Goal: Task Accomplishment & Management: Use online tool/utility

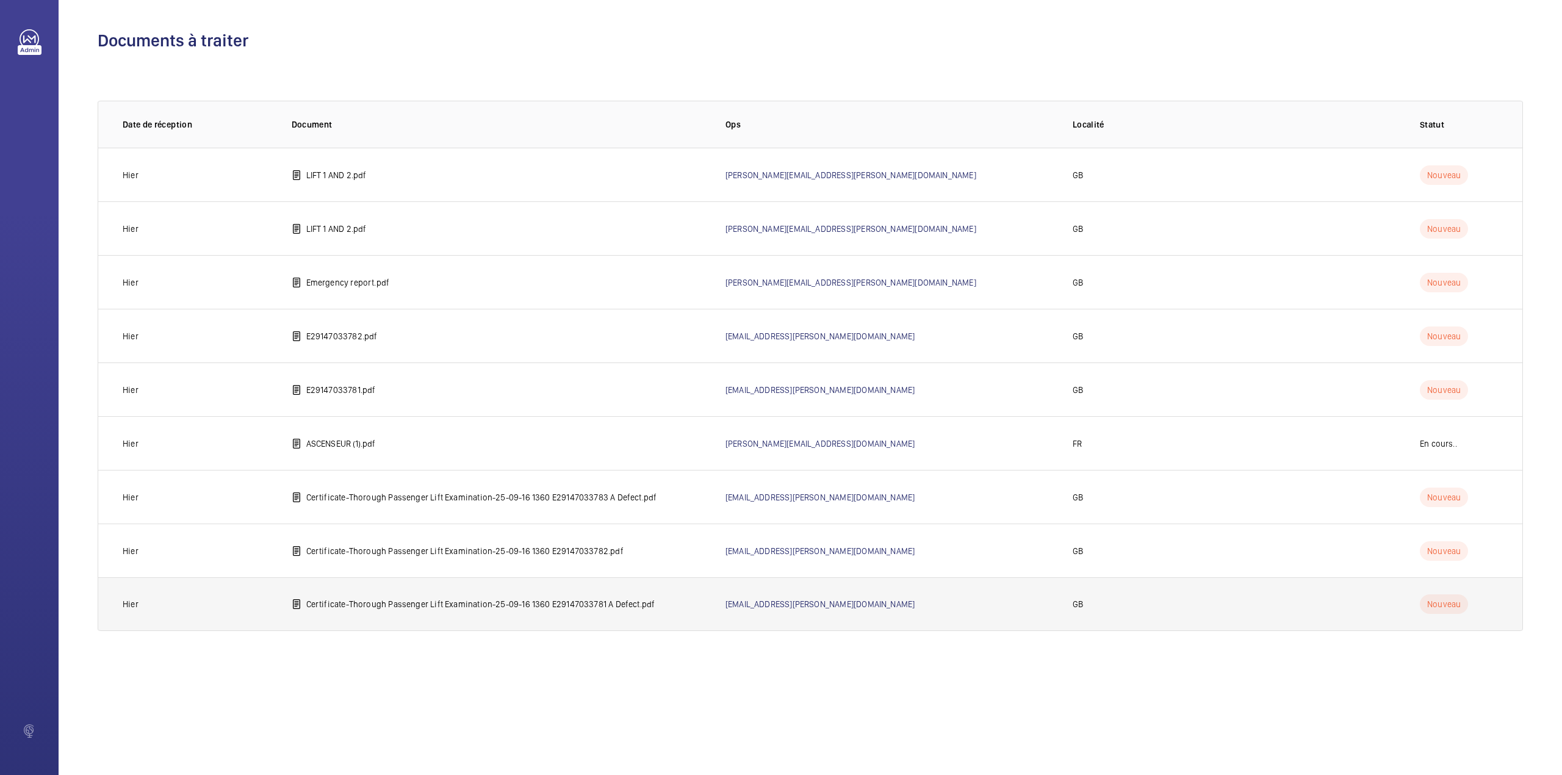
click at [533, 603] on p "Certificate-Thorough Passenger Lift Examination-25-09-16 1360 E29147033781 A De…" at bounding box center [480, 604] width 349 height 12
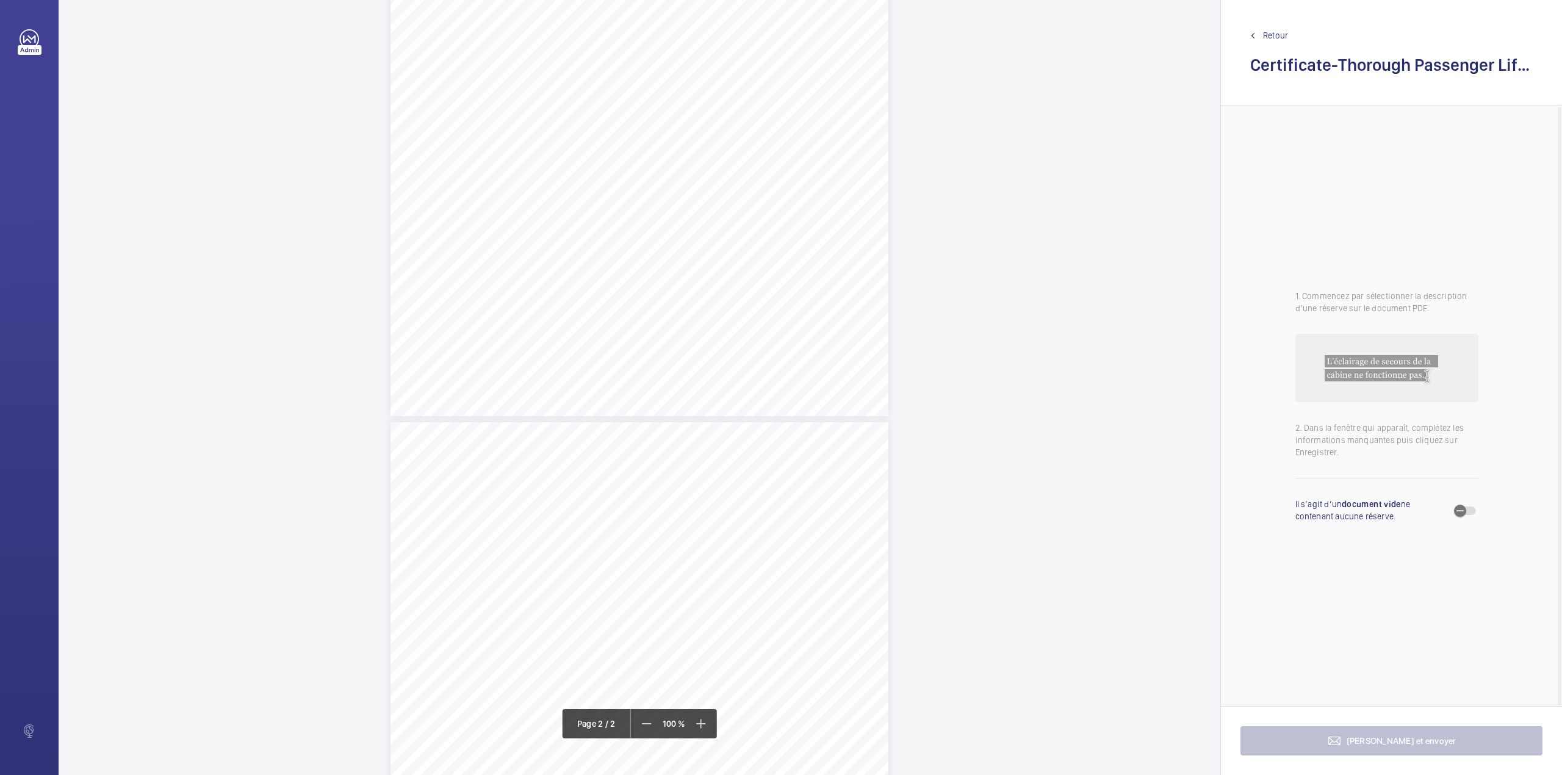
scroll to position [406, 0]
click at [850, 352] on div "TI TS QL TS TS H" at bounding box center [640, 586] width 498 height 644
click at [847, 199] on textarea at bounding box center [898, 200] width 209 height 55
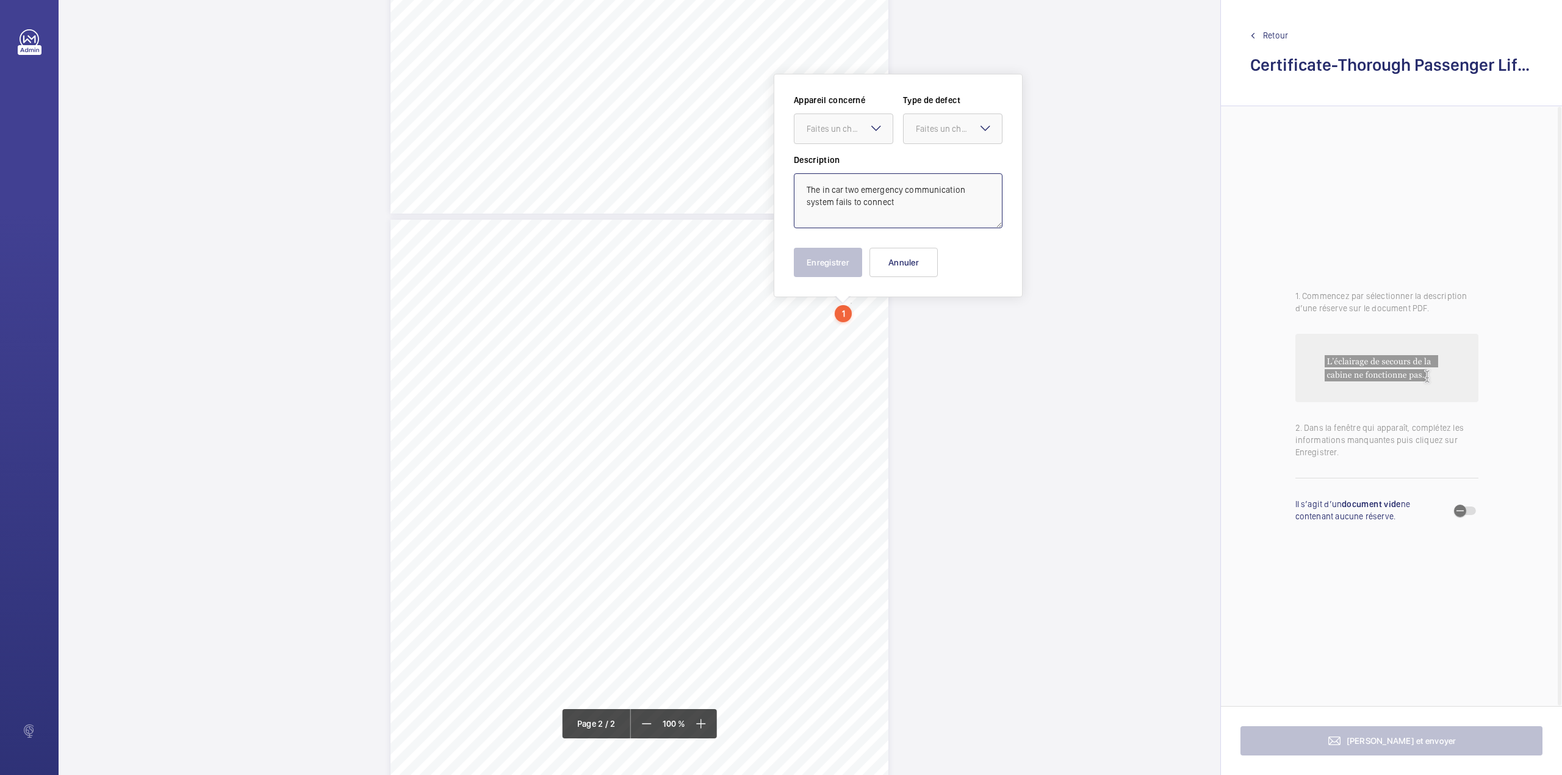
click at [923, 206] on textarea "The in car two emergency communication system fails to connect" at bounding box center [898, 200] width 209 height 55
type textarea "The in car two emergency communication system fails to connect. This should be …"
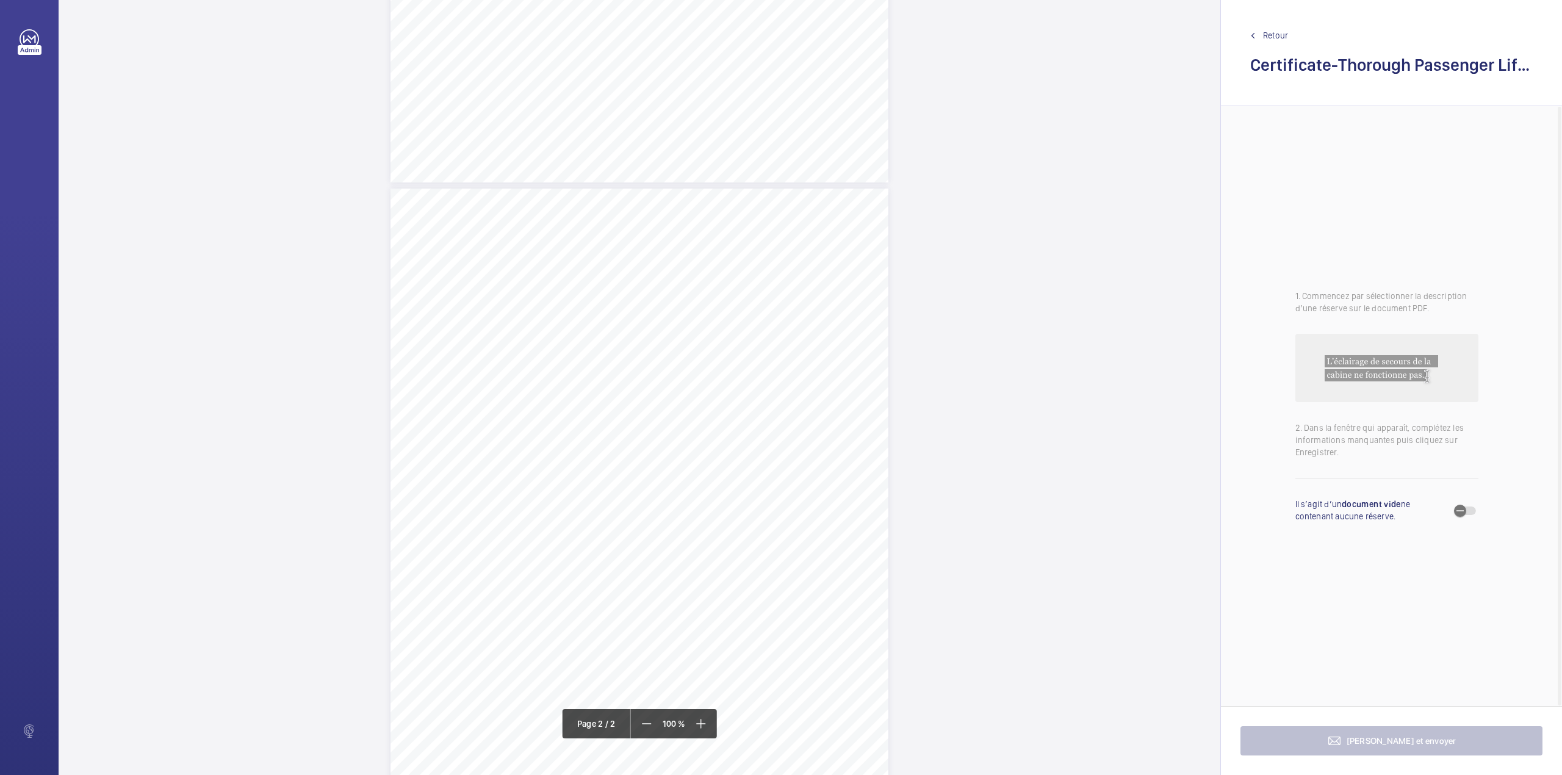
scroll to position [488, 0]
click at [838, 279] on div "TI TS QL TS TS H" at bounding box center [640, 504] width 498 height 644
click at [826, 197] on textarea at bounding box center [886, 201] width 209 height 55
type textarea "t"
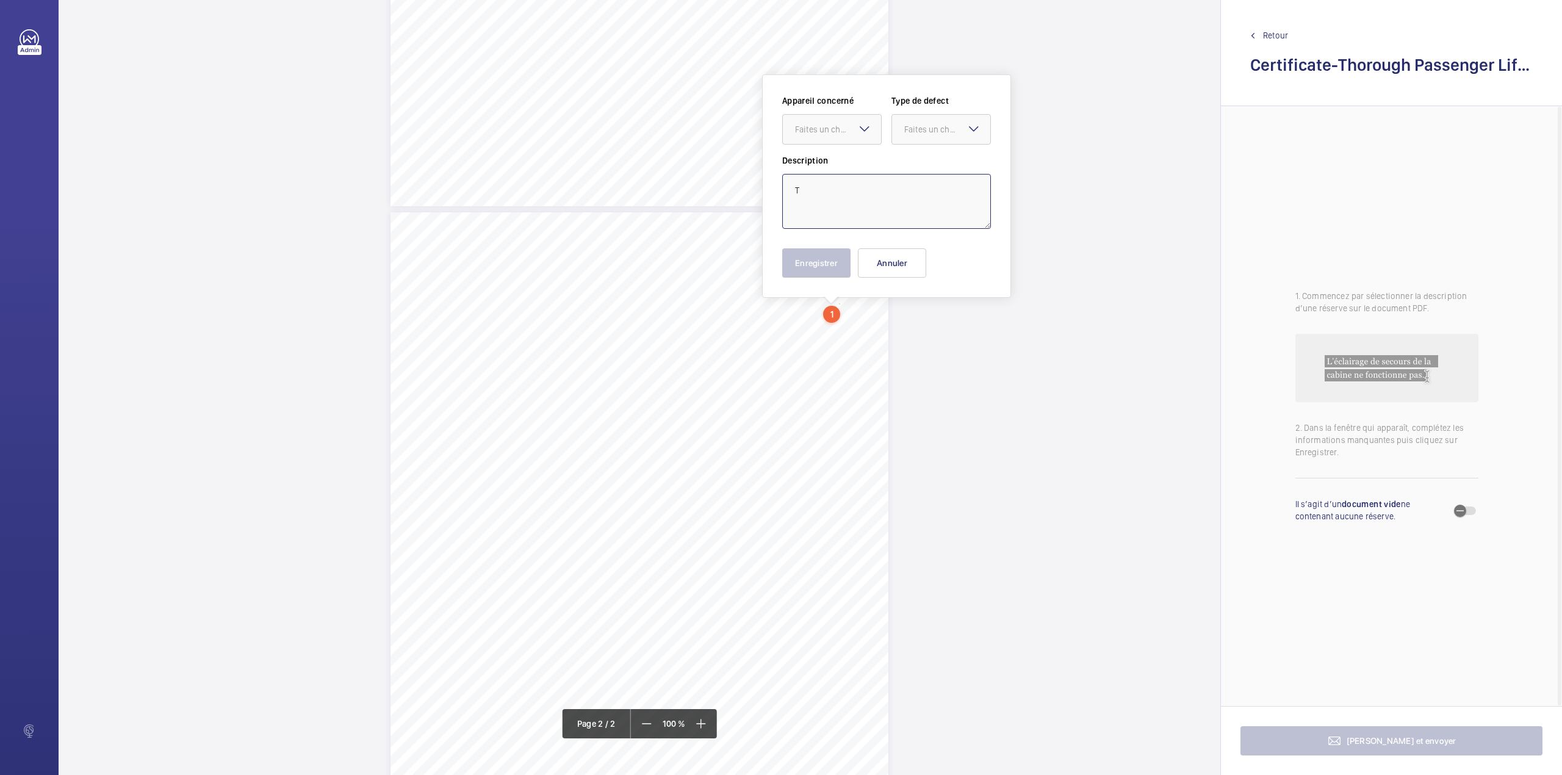
click at [841, 208] on textarea "T" at bounding box center [886, 201] width 209 height 55
type textarea "The"
click at [982, 592] on div "TI TS QL TS TS H" at bounding box center [640, 209] width 1162 height 1295
click at [842, 305] on div "TI TS QL TS TS H" at bounding box center [640, 534] width 498 height 644
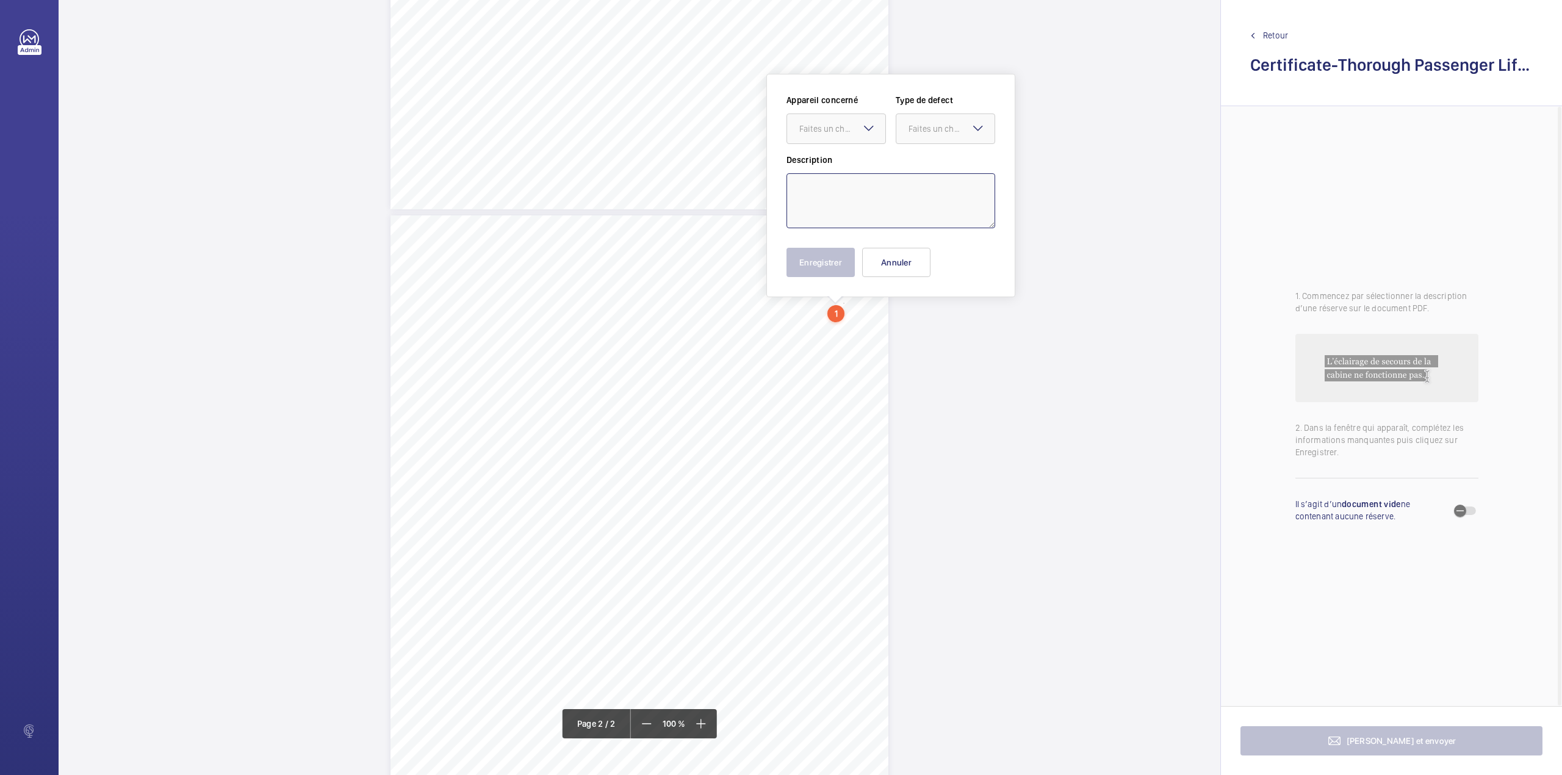
click at [878, 198] on textarea at bounding box center [891, 200] width 209 height 55
type textarea "t"
click at [970, 199] on textarea "The in car two way emergency communication system fails to connec. This should …" at bounding box center [891, 200] width 209 height 55
click at [857, 135] on div at bounding box center [836, 128] width 98 height 29
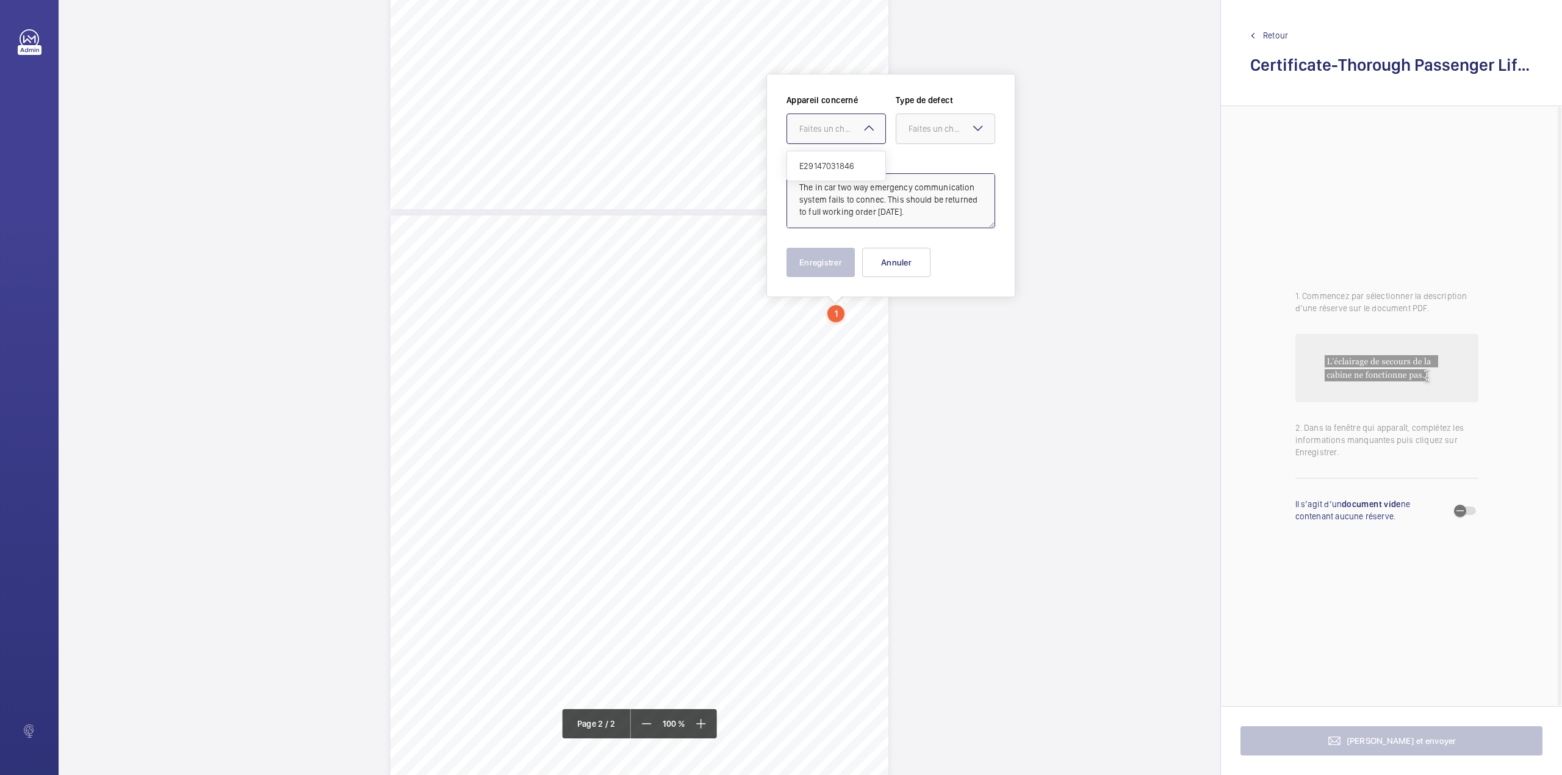
type textarea "The in car two way emergency communication system fails to connec. This should …"
click at [857, 150] on div "Appareil concerné Faites un choix Type de defect Faites un choix" at bounding box center [891, 124] width 209 height 60
click at [854, 132] on div "Faites un choix" at bounding box center [843, 129] width 86 height 12
click at [854, 186] on textarea "The in car two way emergency communication system fails to connec. This should …" at bounding box center [891, 200] width 209 height 55
click at [875, 138] on div at bounding box center [836, 128] width 98 height 29
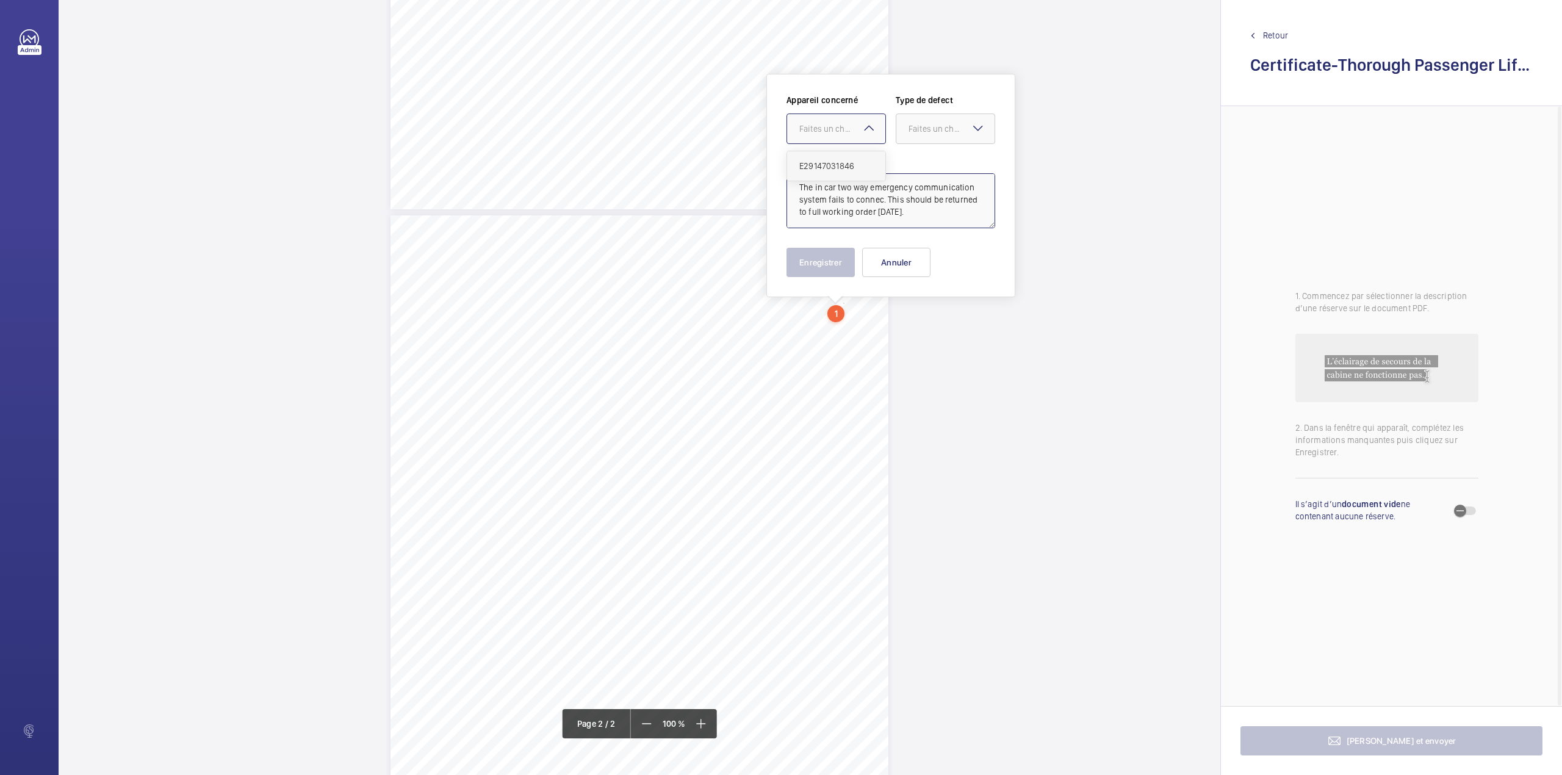
click at [870, 164] on span "E29147031846" at bounding box center [837, 166] width 74 height 12
click at [922, 132] on div "Faites un choix" at bounding box center [952, 129] width 86 height 12
click at [914, 217] on div "Timed" at bounding box center [946, 226] width 98 height 30
click at [970, 118] on span "Open calendar" at bounding box center [975, 129] width 29 height 29
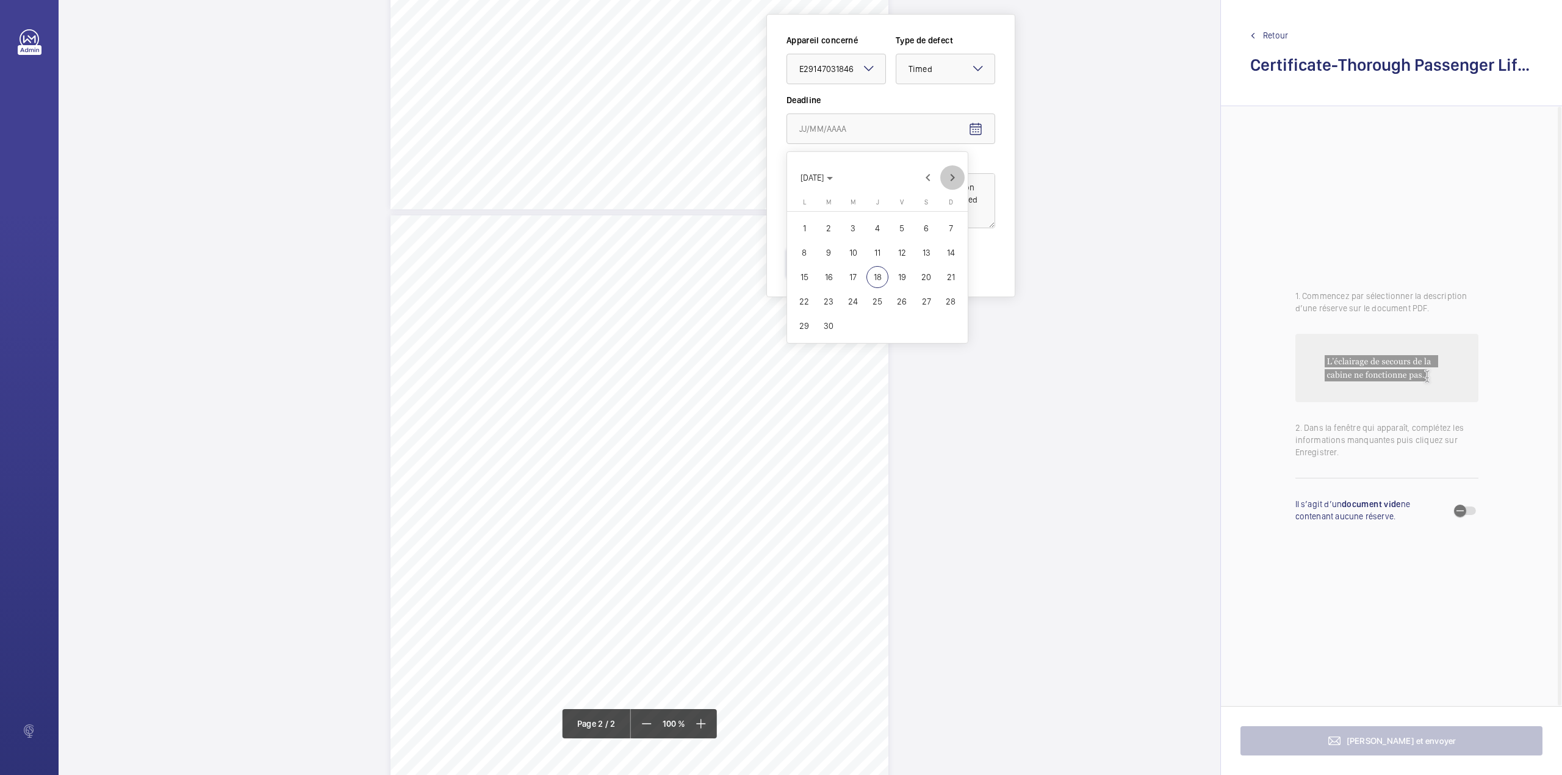
click at [956, 178] on span "Next month" at bounding box center [952, 177] width 24 height 24
click at [852, 279] on span "15" at bounding box center [853, 277] width 22 height 22
type input "15/10/2025"
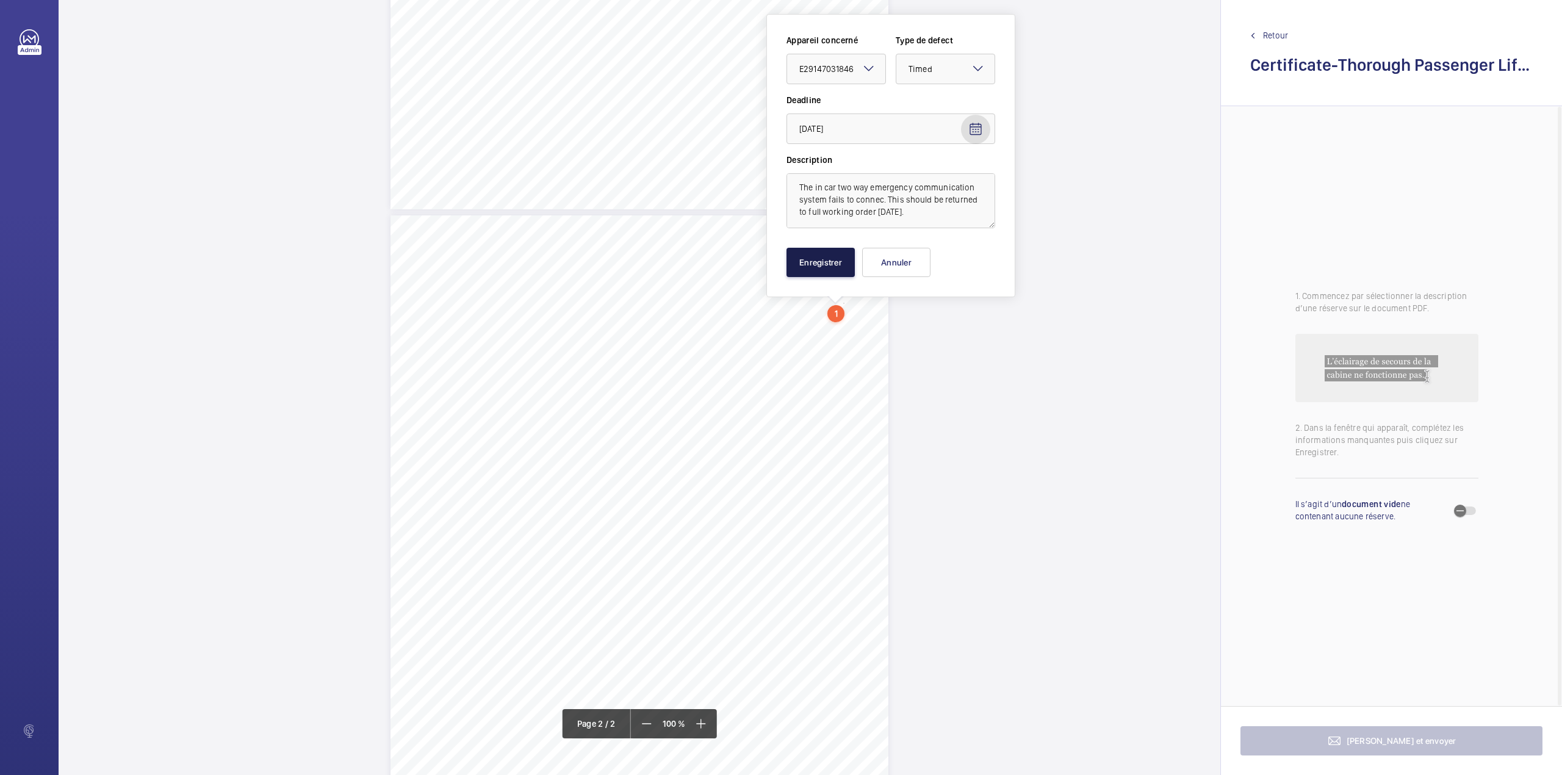
click at [830, 264] on button "Enregistrer" at bounding box center [821, 262] width 68 height 29
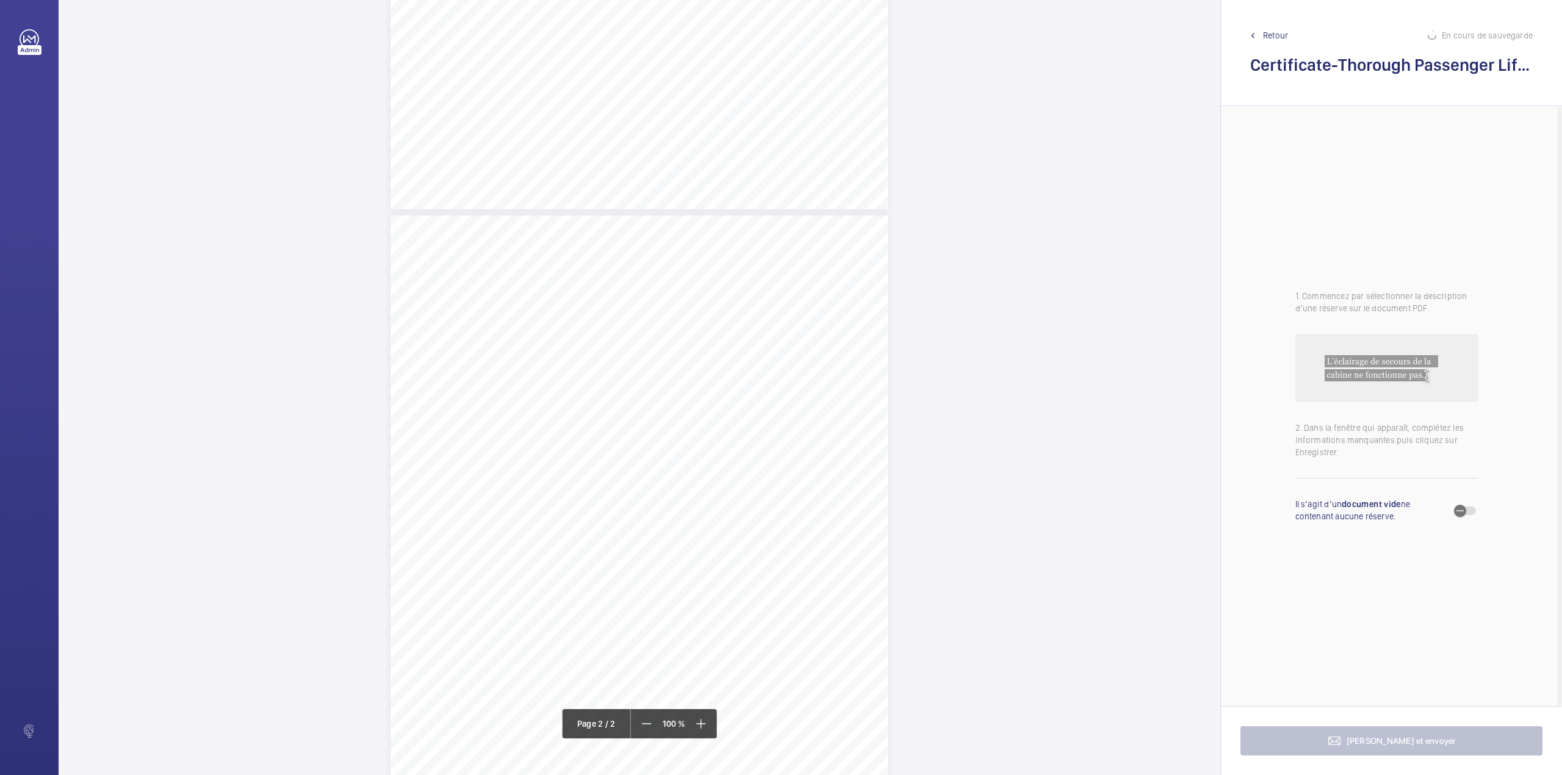
click at [800, 413] on div "TI TS QL TS TS H" at bounding box center [640, 537] width 498 height 644
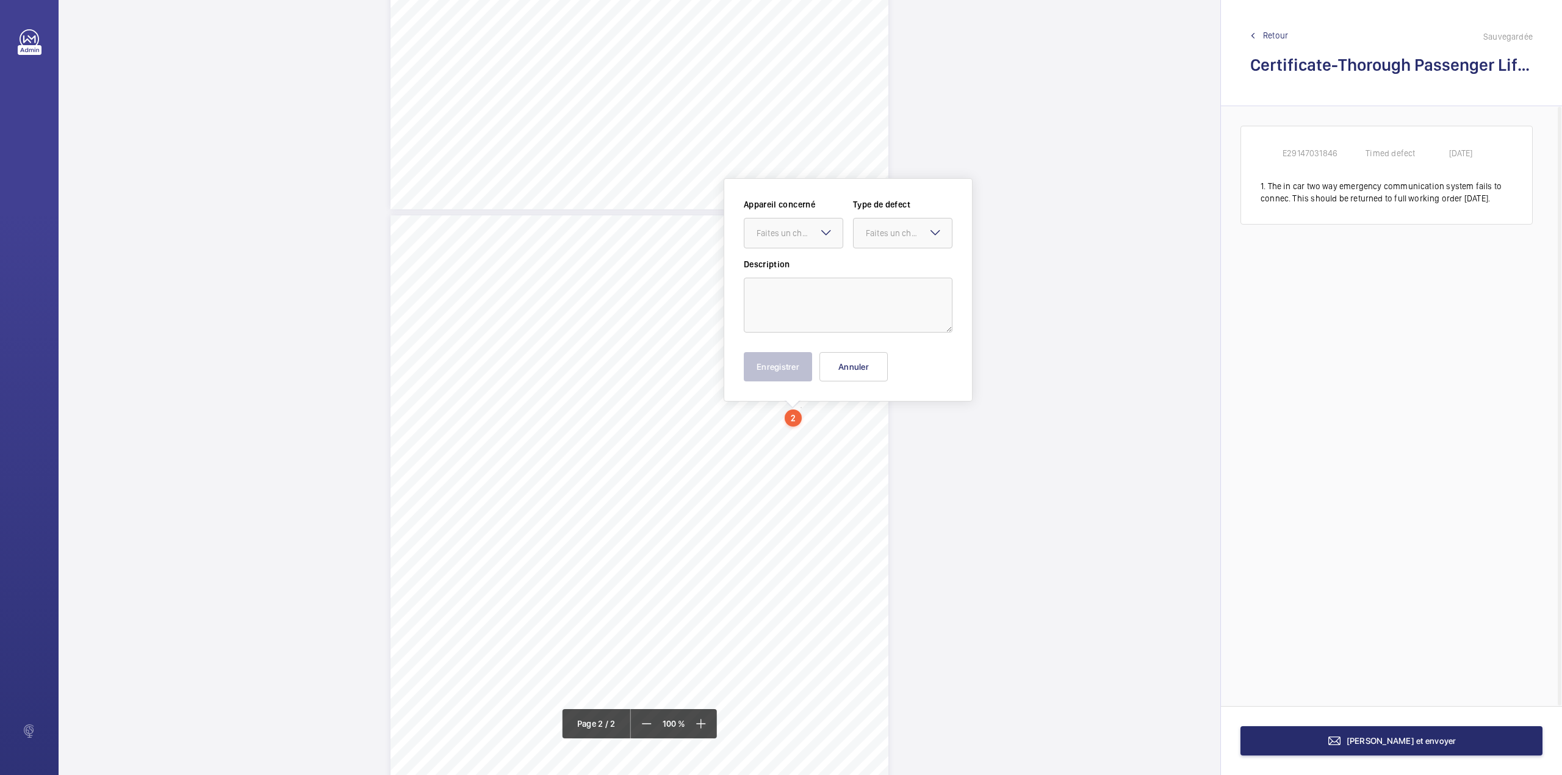
scroll to position [559, 0]
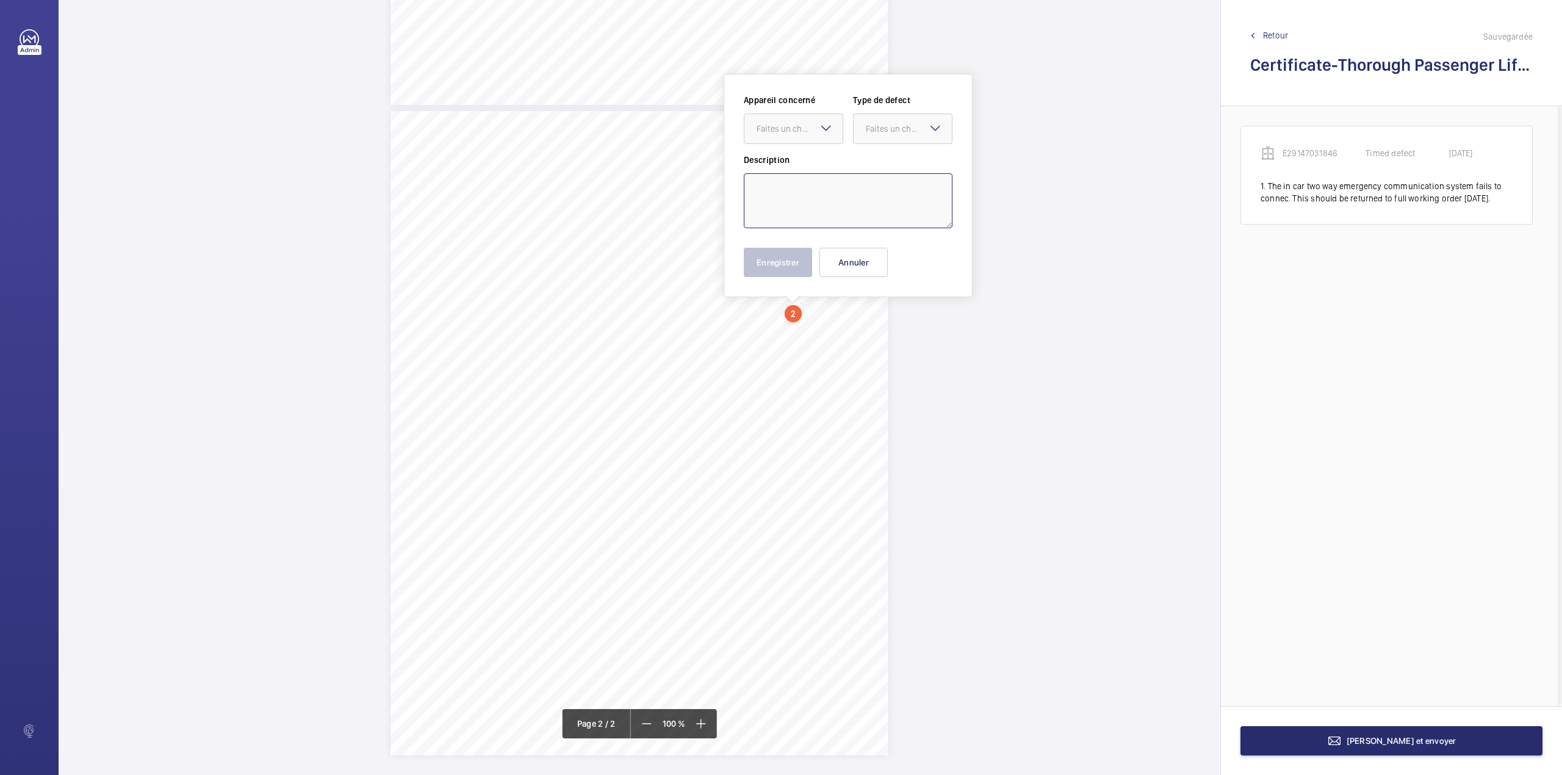
click at [806, 184] on textarea at bounding box center [848, 200] width 209 height 55
click at [787, 134] on div "Faites un choix" at bounding box center [800, 129] width 86 height 12
drag, startPoint x: 790, startPoint y: 174, endPoint x: 846, endPoint y: 151, distance: 60.5
click at [796, 173] on div "E29147031846" at bounding box center [794, 165] width 98 height 29
drag, startPoint x: 884, startPoint y: 118, endPoint x: 884, endPoint y: 144, distance: 25.6
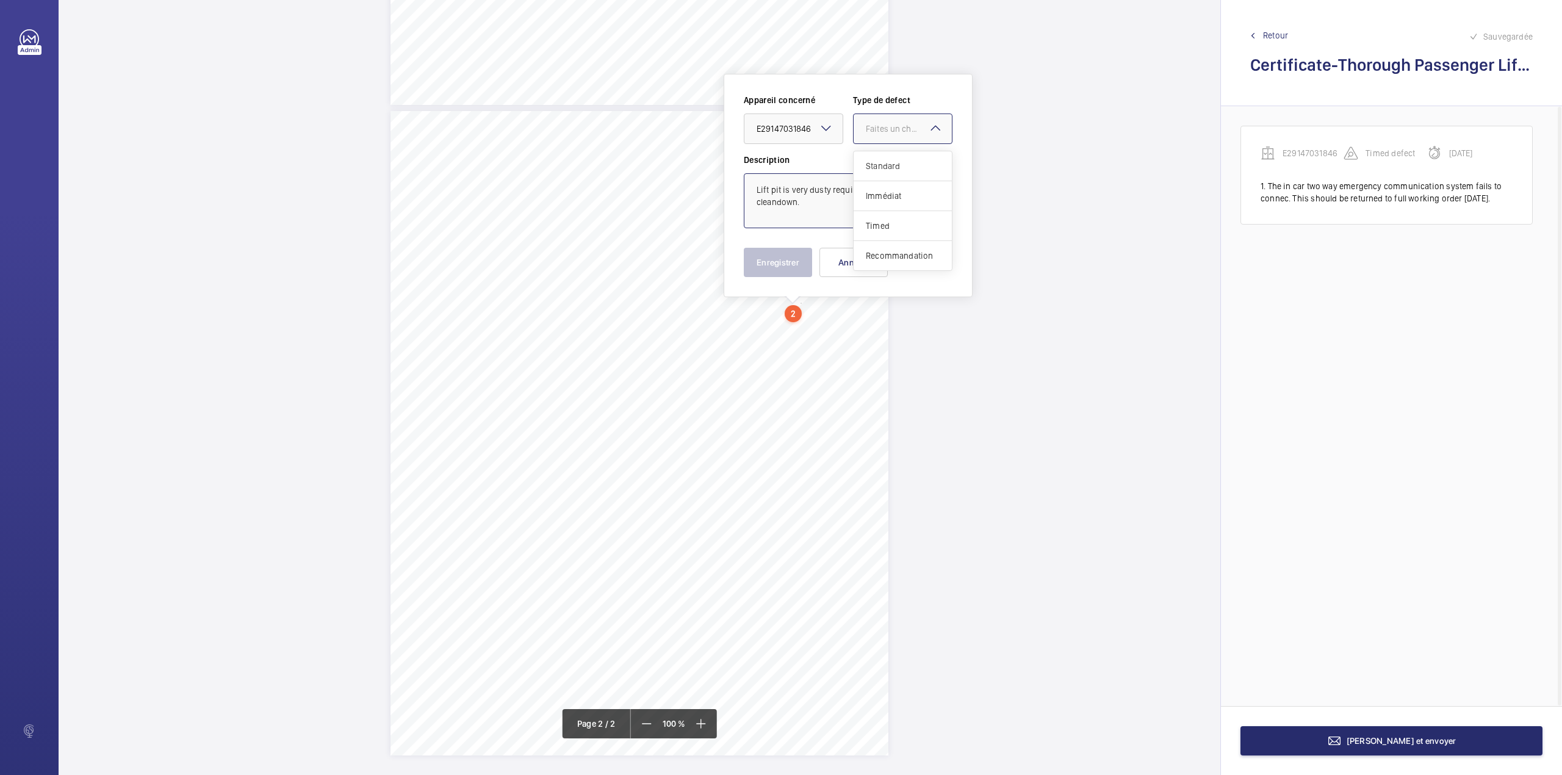
click at [884, 122] on div at bounding box center [903, 128] width 98 height 29
click at [884, 144] on div "Faites un choix" at bounding box center [902, 129] width 99 height 31
drag, startPoint x: 892, startPoint y: 114, endPoint x: 892, endPoint y: 126, distance: 12.2
click at [892, 120] on div at bounding box center [903, 128] width 98 height 29
click at [892, 164] on span "Standard" at bounding box center [903, 166] width 74 height 12
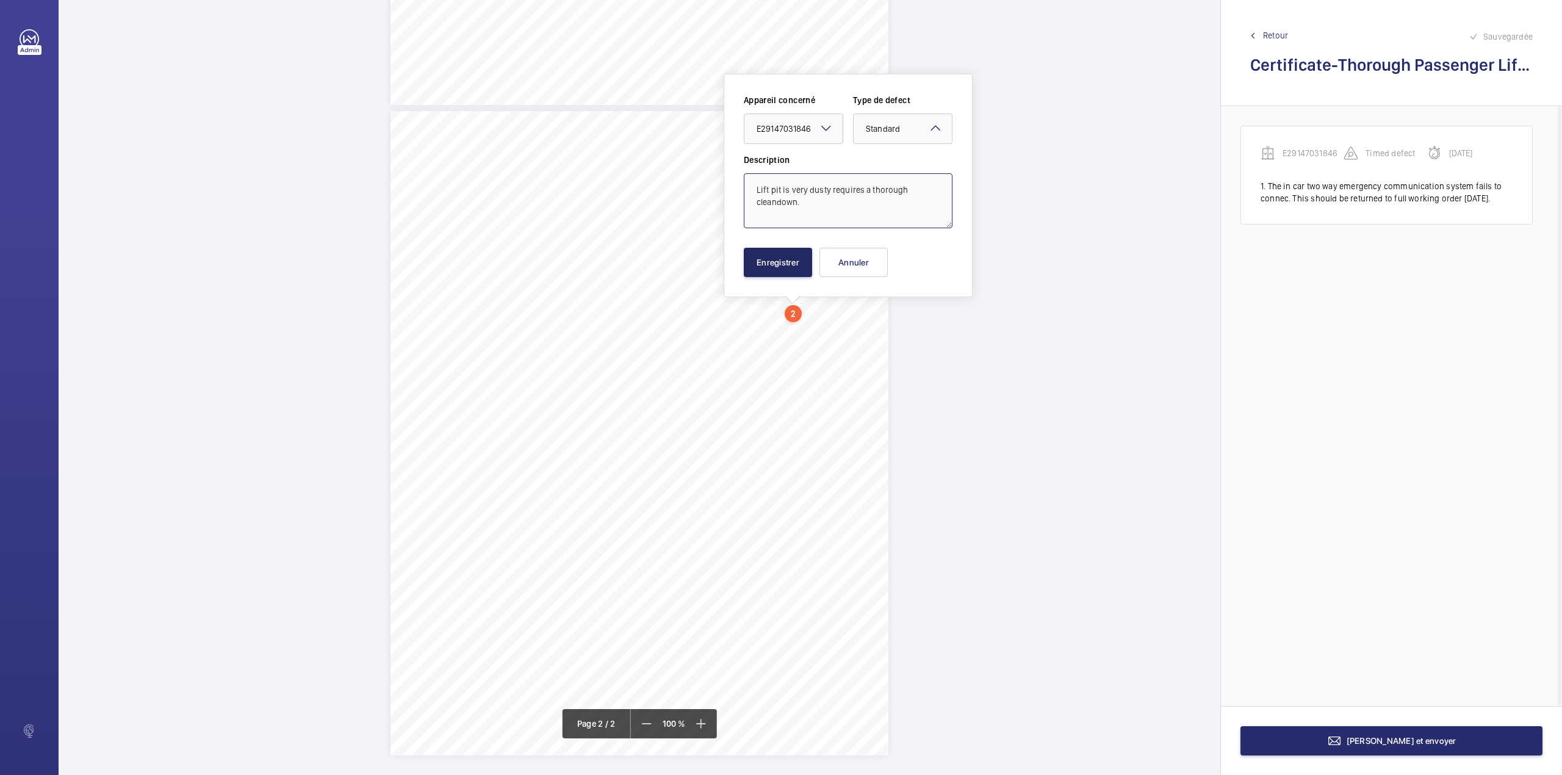
type textarea "Lift pit is very dusty requires a thorough cleandown."
click at [792, 264] on button "Enregistrer" at bounding box center [778, 262] width 68 height 29
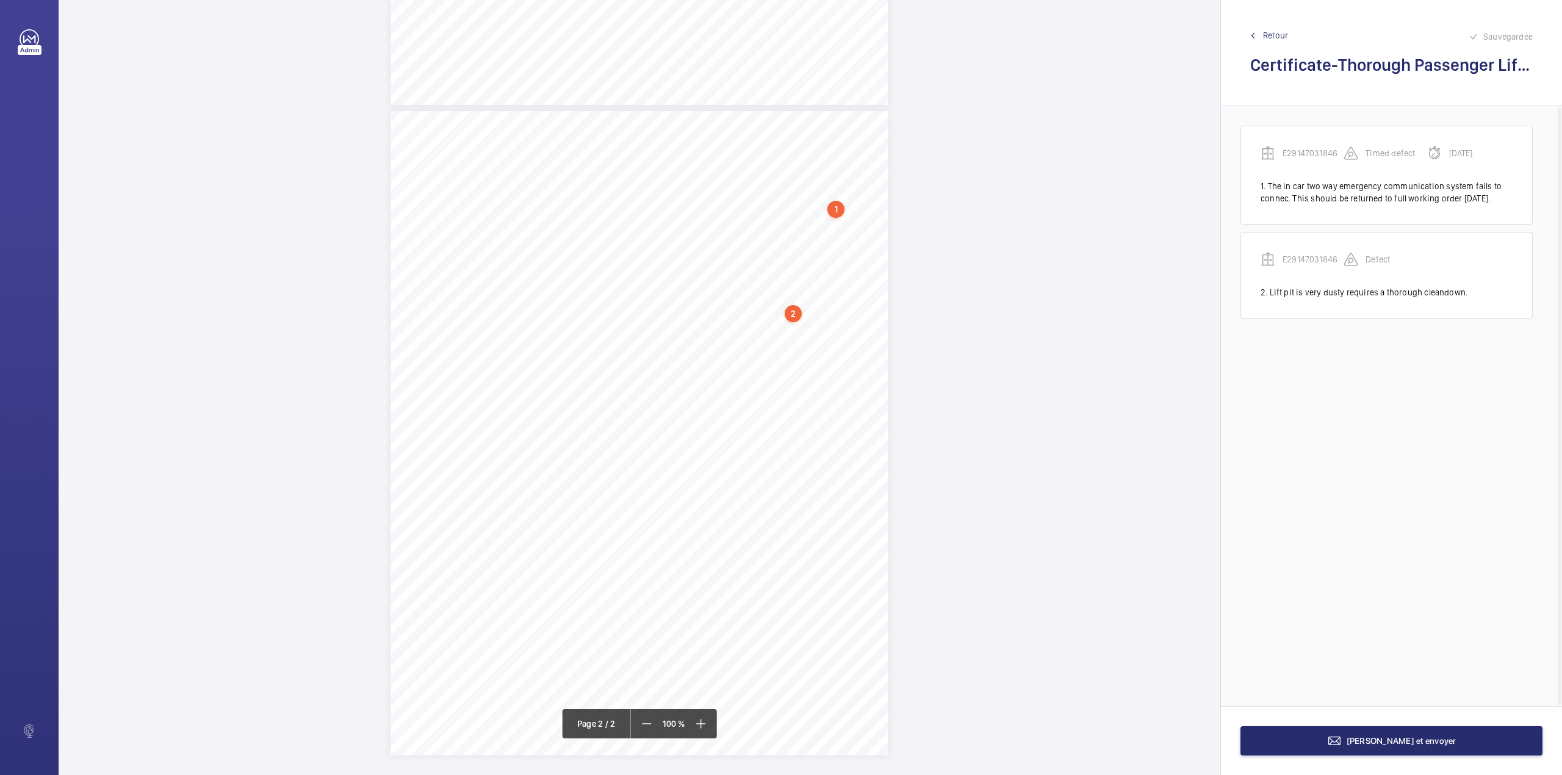
click at [769, 319] on div "TI TS QL TS TS H" at bounding box center [640, 433] width 498 height 644
click at [775, 218] on textarea at bounding box center [817, 205] width 209 height 55
type textarea "&"
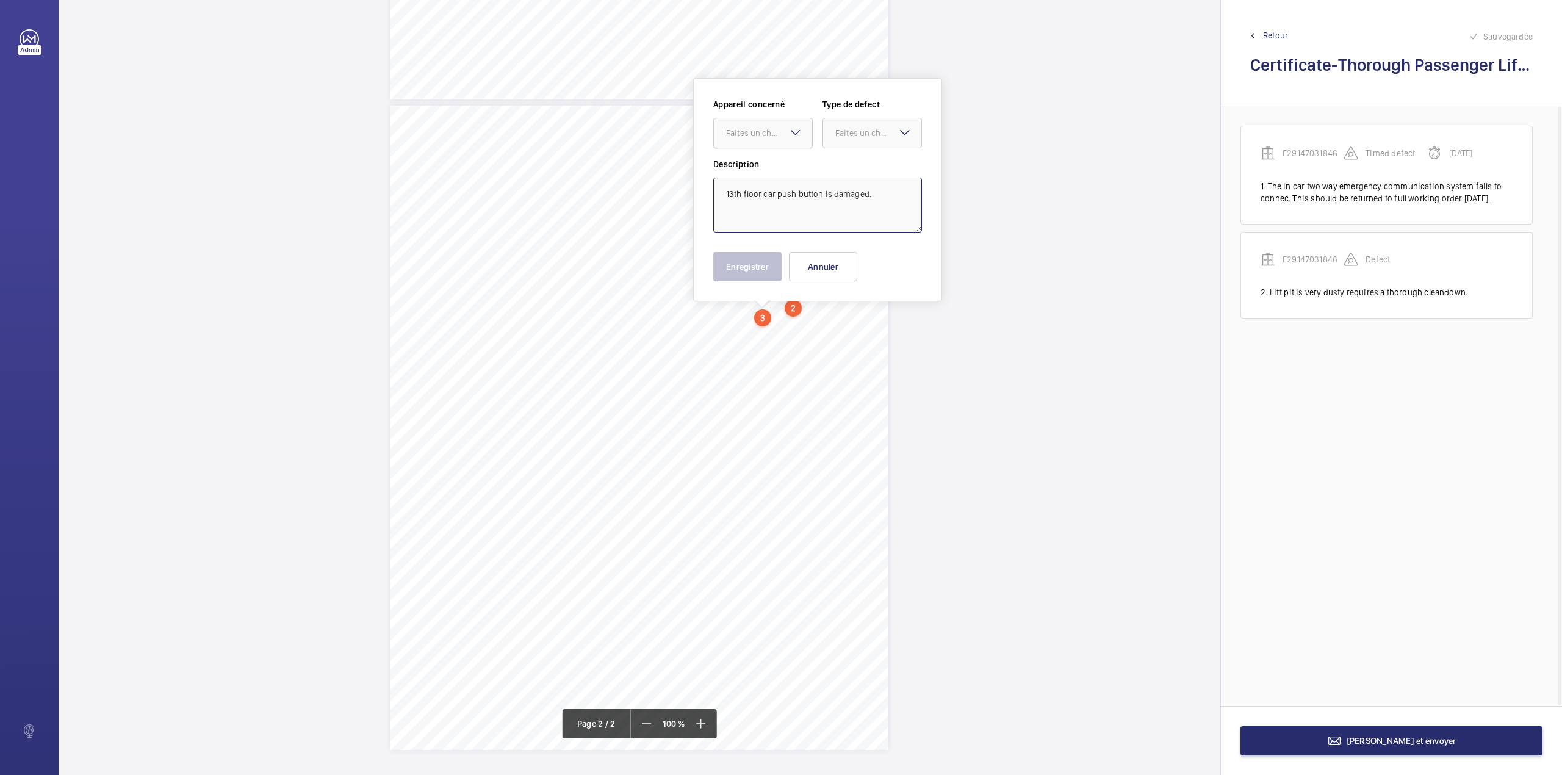
click at [774, 145] on div at bounding box center [763, 132] width 98 height 29
click at [771, 161] on div "E29147031846" at bounding box center [763, 170] width 98 height 29
type textarea "13th floor car push button is damaged."
click at [818, 143] on div "Appareil concerné Faites un choix × E29147031846 × Type de defect Faites un cho…" at bounding box center [817, 128] width 209 height 60
click at [854, 140] on div at bounding box center [872, 132] width 98 height 29
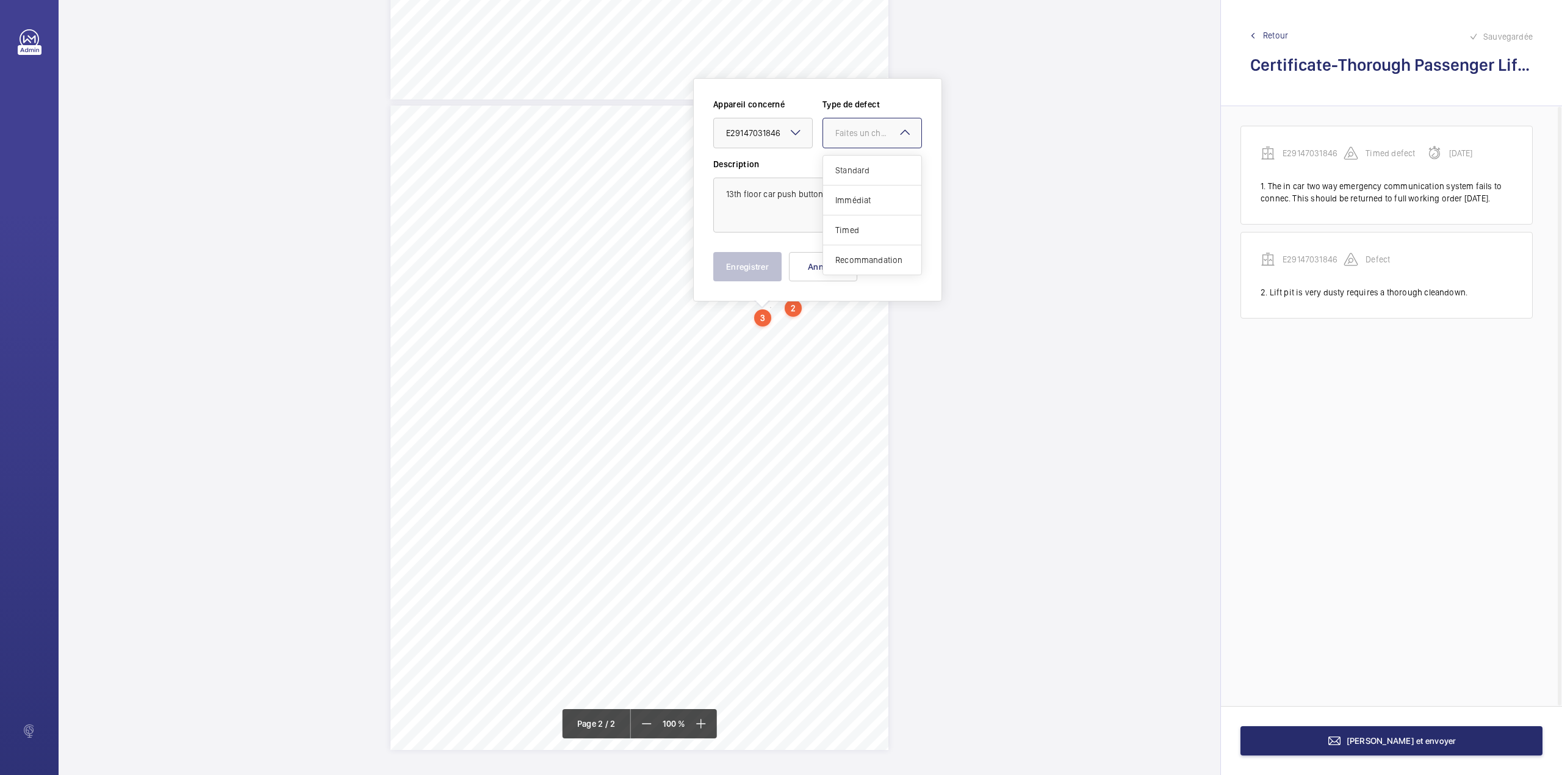
click at [855, 164] on div "Standard" at bounding box center [872, 171] width 98 height 30
click at [730, 267] on button "Enregistrer" at bounding box center [747, 266] width 68 height 29
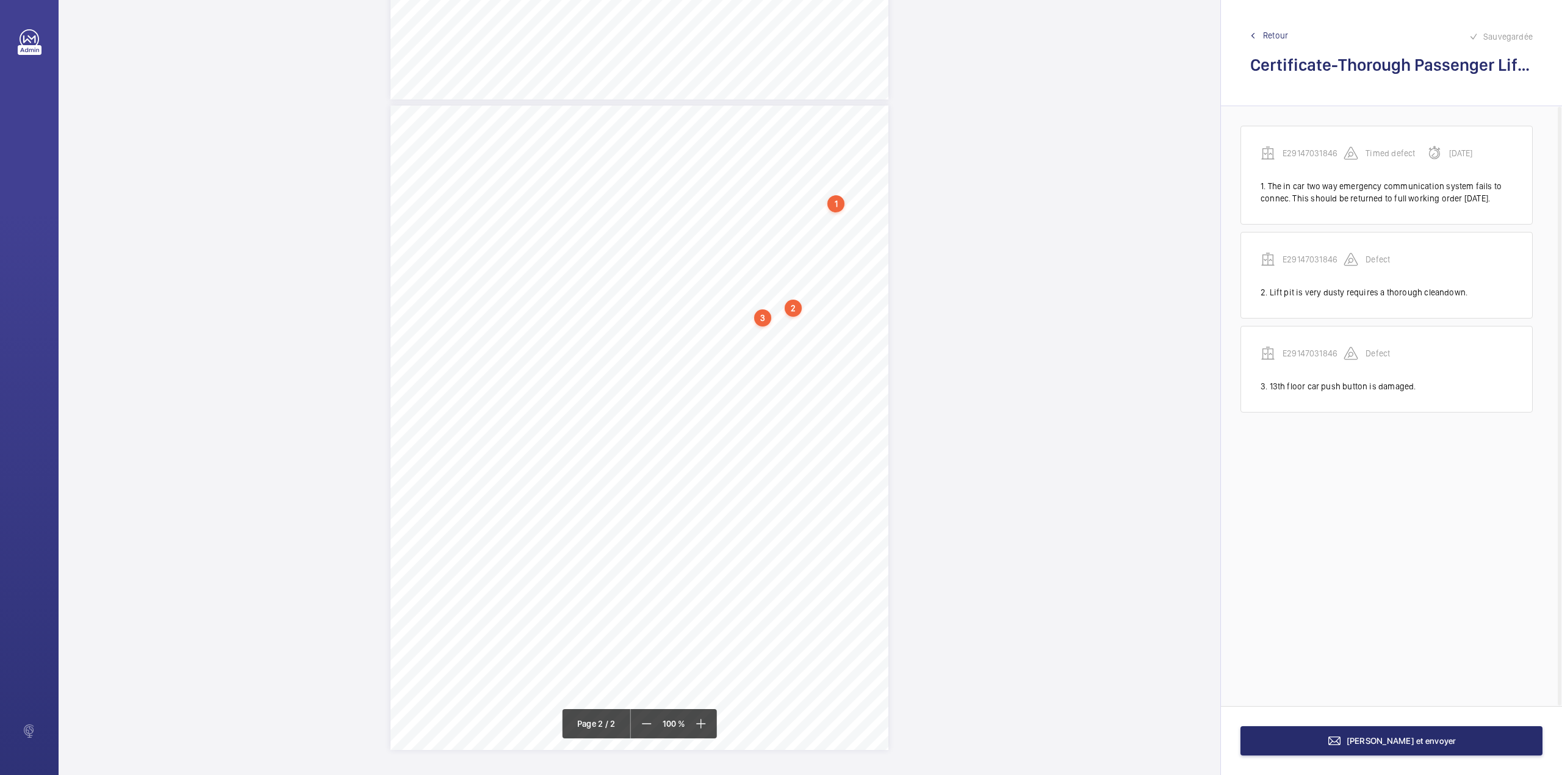
click at [832, 330] on div "TI TS QL TS TS H" at bounding box center [640, 428] width 498 height 644
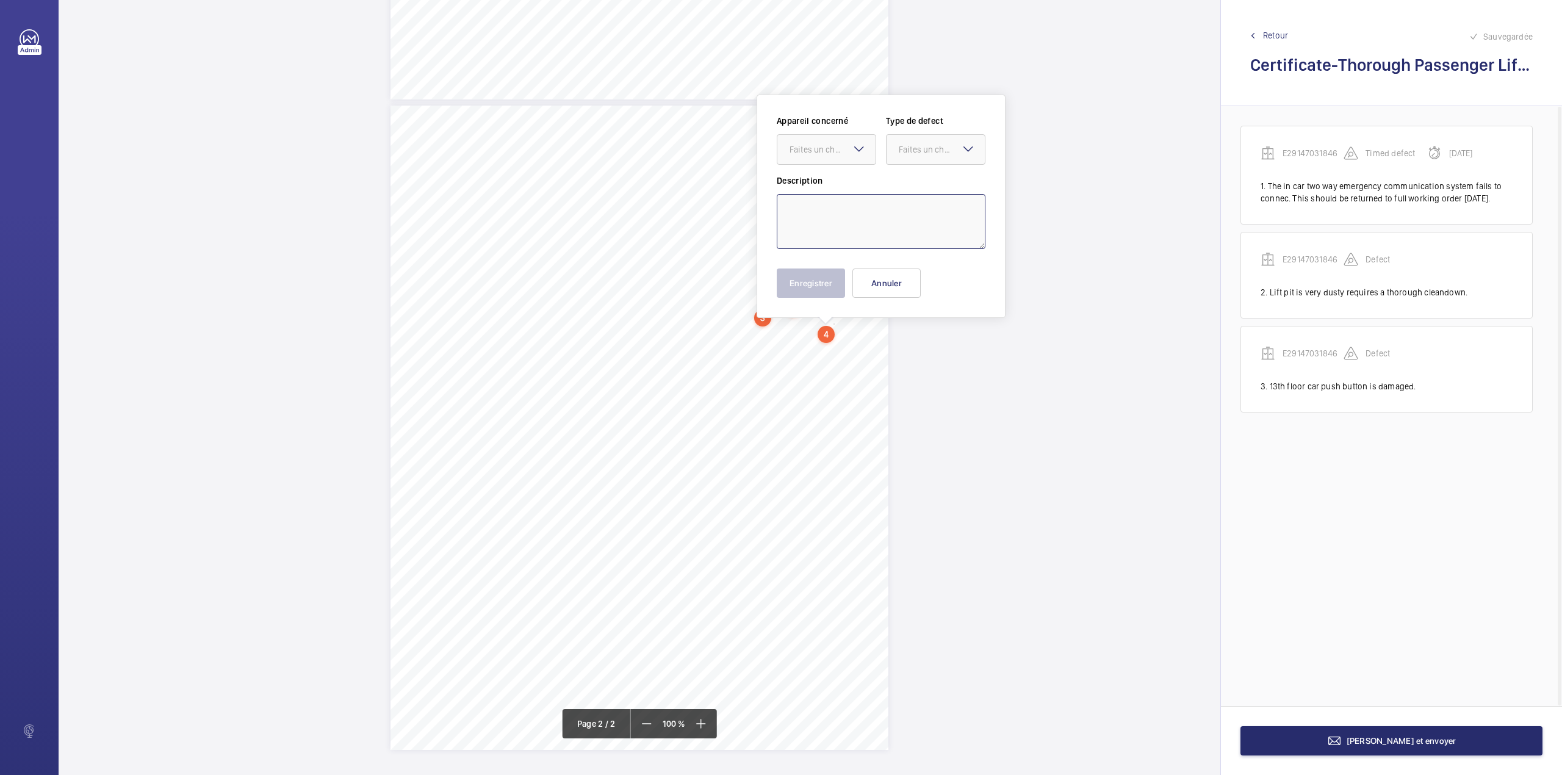
click at [832, 214] on textarea at bounding box center [881, 221] width 209 height 55
click at [821, 150] on div "Faites un choix" at bounding box center [833, 149] width 86 height 12
click at [826, 187] on span "E29147031846" at bounding box center [827, 187] width 74 height 12
click at [899, 144] on div "Faites un choix" at bounding box center [942, 149] width 86 height 12
click at [900, 179] on div "Standard" at bounding box center [936, 187] width 98 height 30
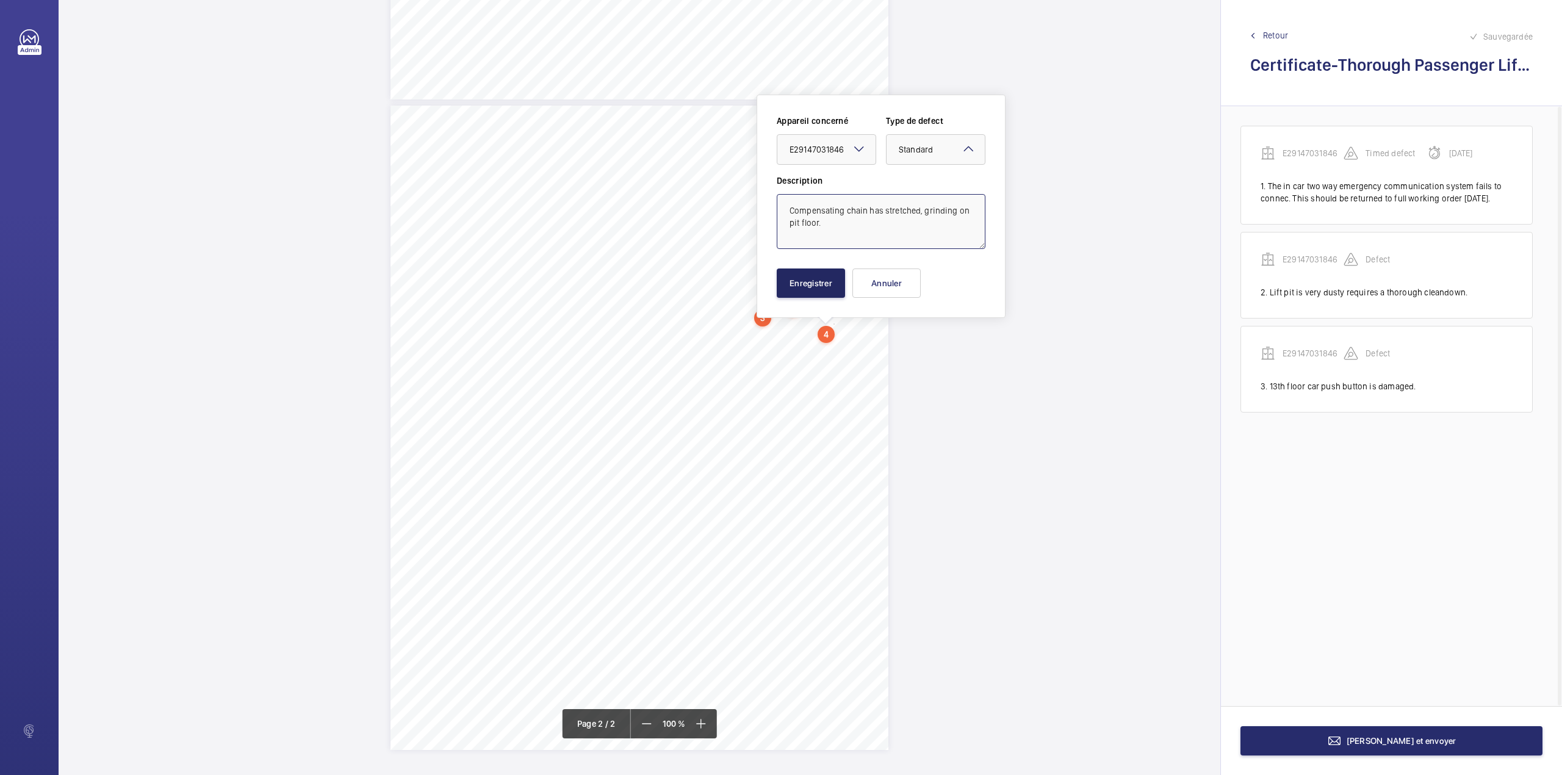
type textarea "Compensating chain has stretched, grinding on pit floor."
click at [834, 286] on button "Enregistrer" at bounding box center [811, 283] width 68 height 29
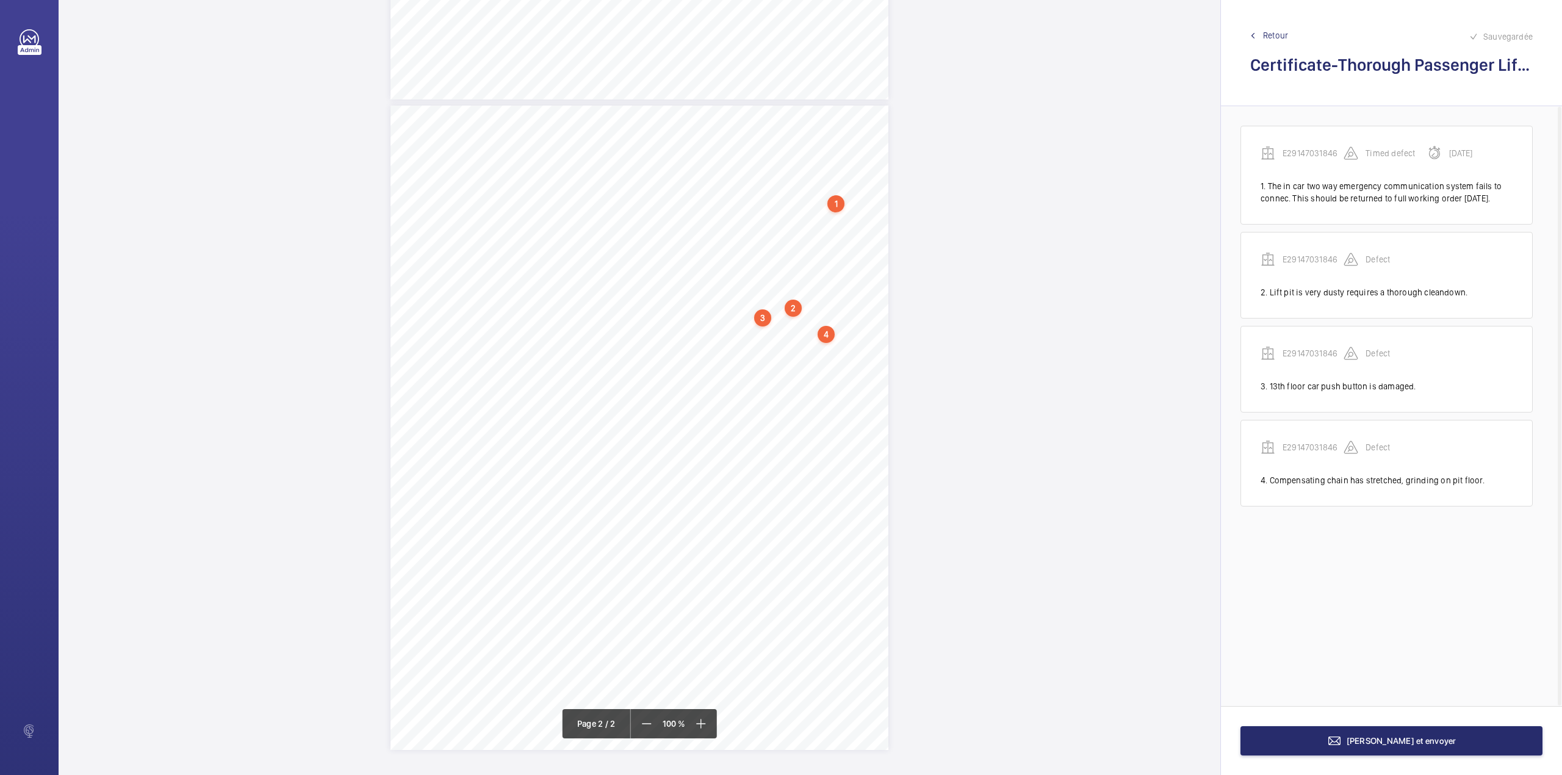
click at [836, 340] on div "TI TS QL TS TS H" at bounding box center [640, 428] width 498 height 644
click at [847, 214] on textarea at bounding box center [885, 231] width 209 height 55
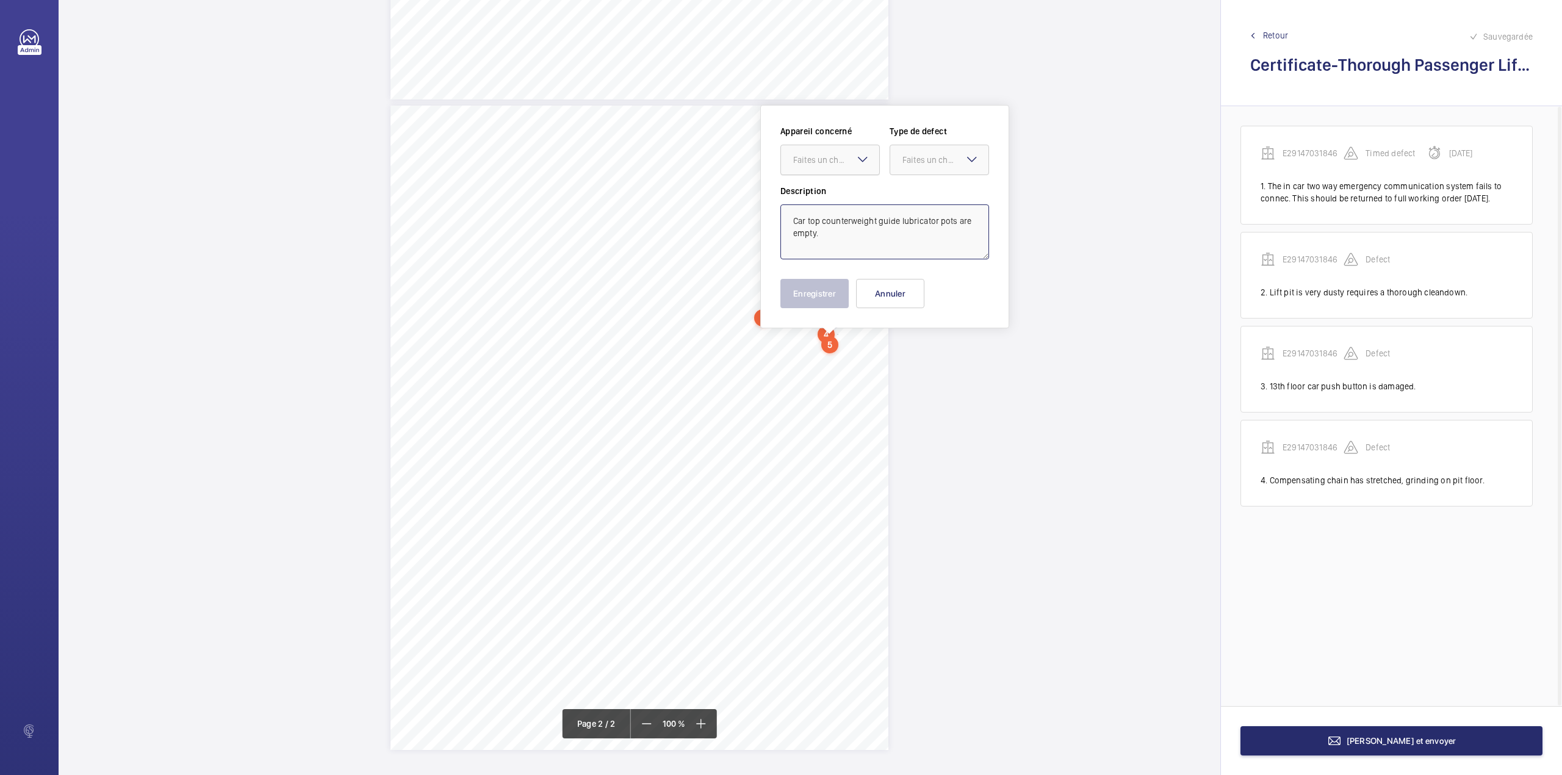
click at [833, 151] on div at bounding box center [830, 159] width 98 height 29
click at [833, 203] on div "E29147031846" at bounding box center [830, 196] width 98 height 29
click at [909, 154] on div "Faites un choix" at bounding box center [946, 160] width 86 height 12
click at [917, 201] on span "Standard" at bounding box center [940, 197] width 74 height 12
type textarea "Car top counterweight guide lubricator pots are empty."
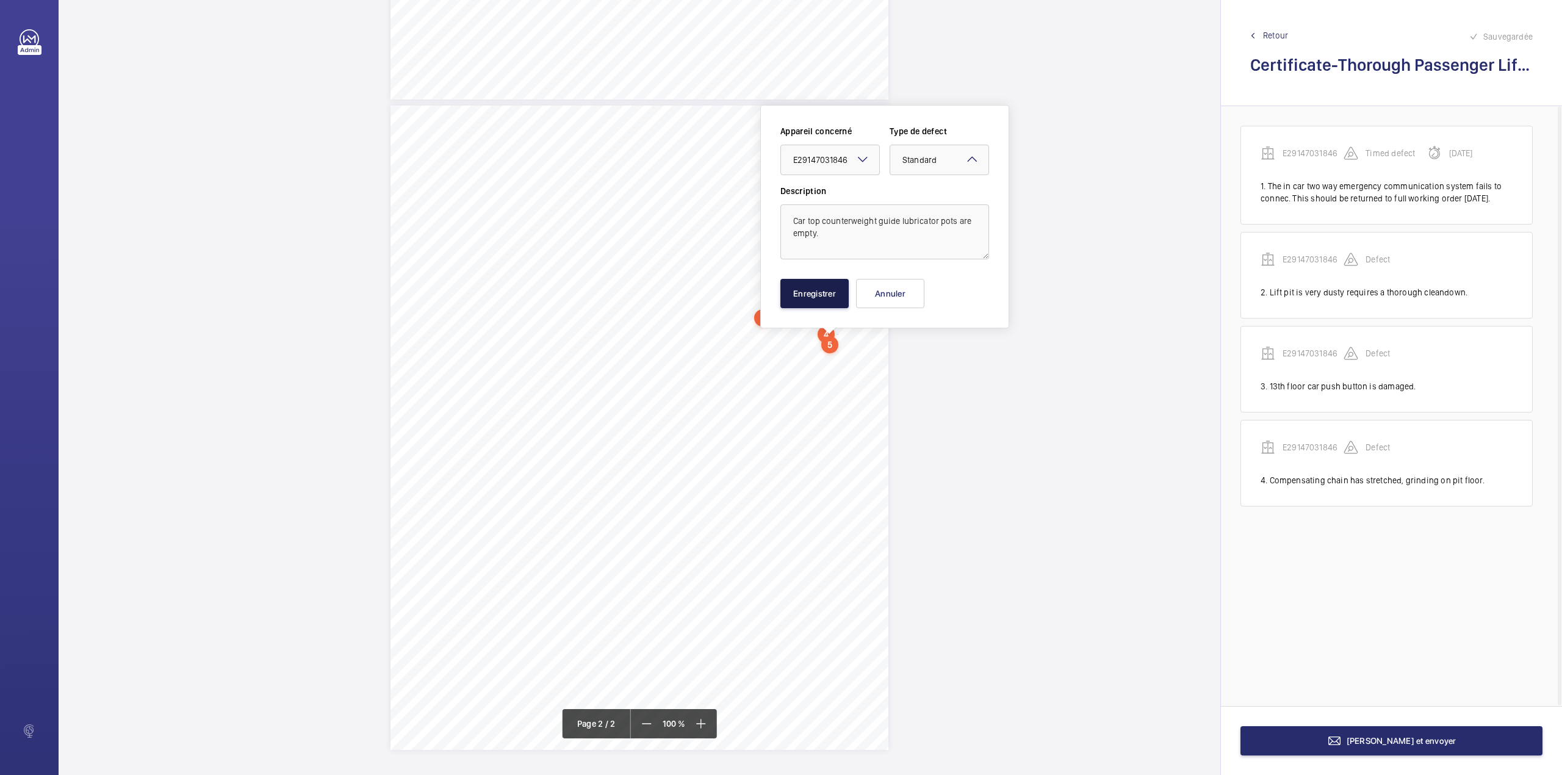
click at [815, 291] on button "Enregistrer" at bounding box center [815, 293] width 68 height 29
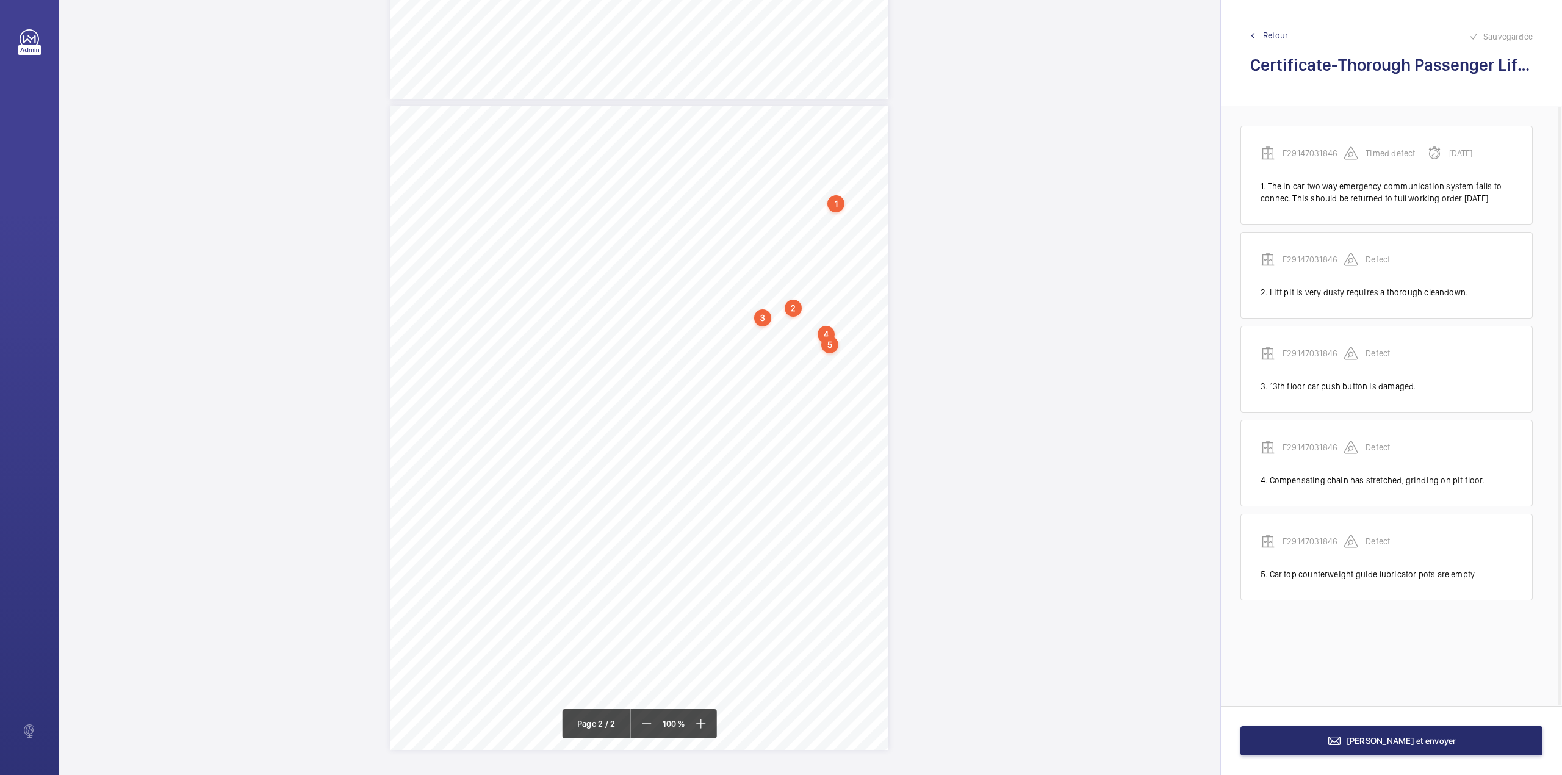
click at [860, 355] on div "TI TS QL TS TS H" at bounding box center [640, 428] width 498 height 644
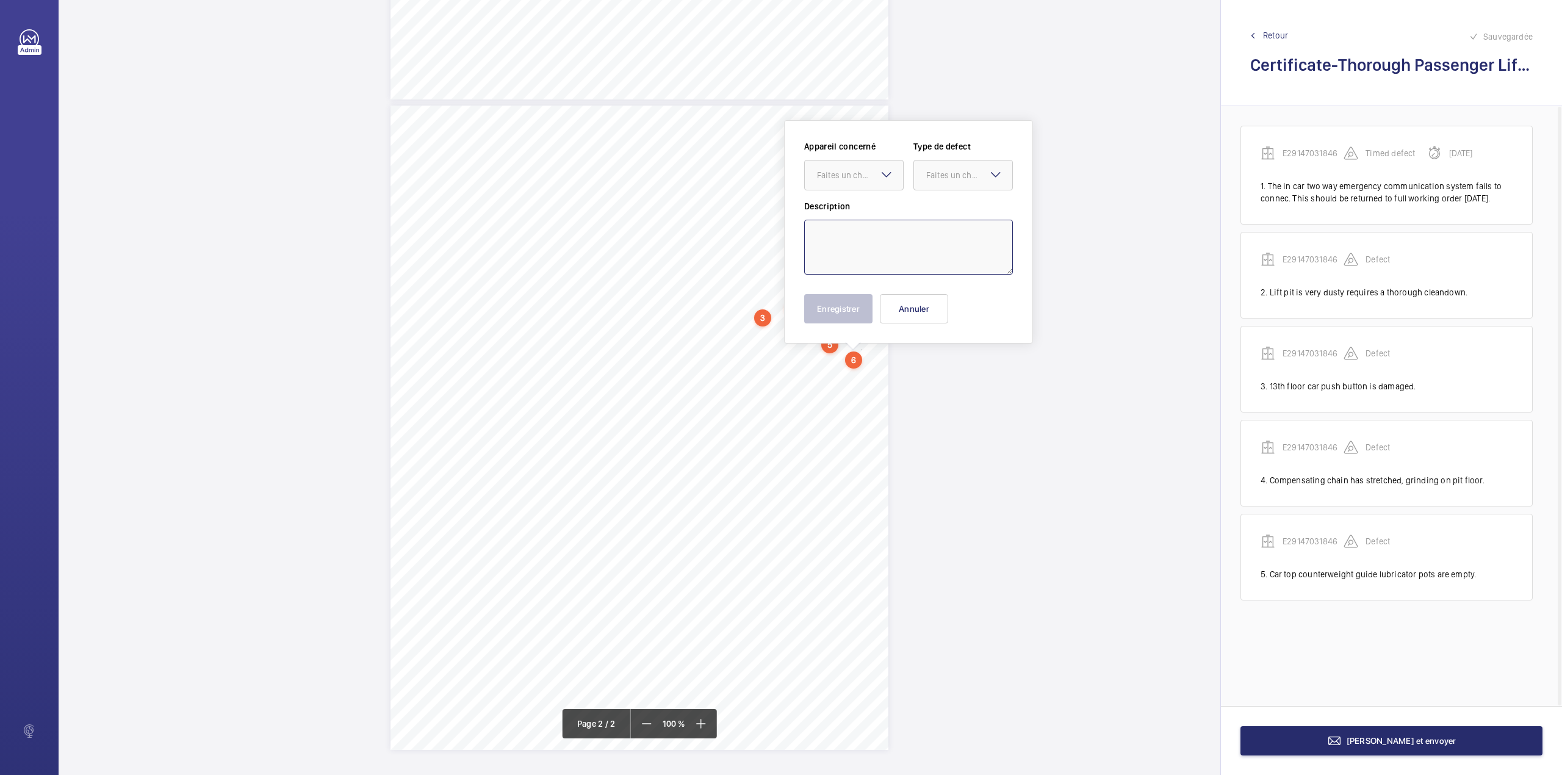
click at [859, 258] on textarea at bounding box center [908, 247] width 209 height 55
type textarea "a"
click at [955, 270] on textarea "A supplementary system is fitted which controls the function of the lift in the…" at bounding box center [908, 247] width 209 height 55
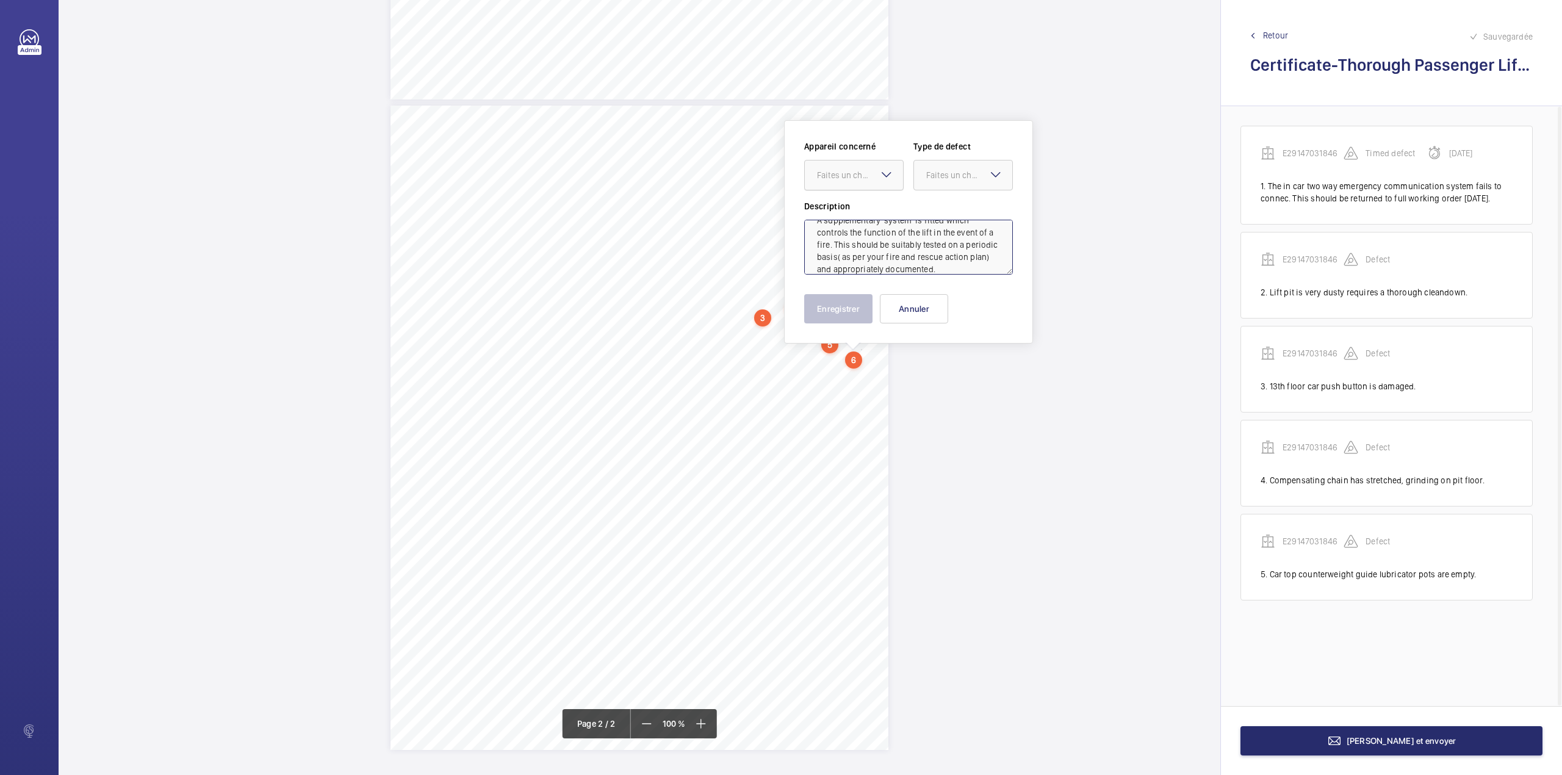
click at [869, 171] on div "Faites un choix" at bounding box center [860, 175] width 86 height 12
click at [862, 210] on span "E29147031846" at bounding box center [854, 212] width 74 height 12
click at [924, 186] on div at bounding box center [963, 175] width 98 height 29
click at [931, 211] on span "Standard" at bounding box center [963, 212] width 74 height 12
click at [937, 177] on span "Standard" at bounding box center [943, 175] width 34 height 10
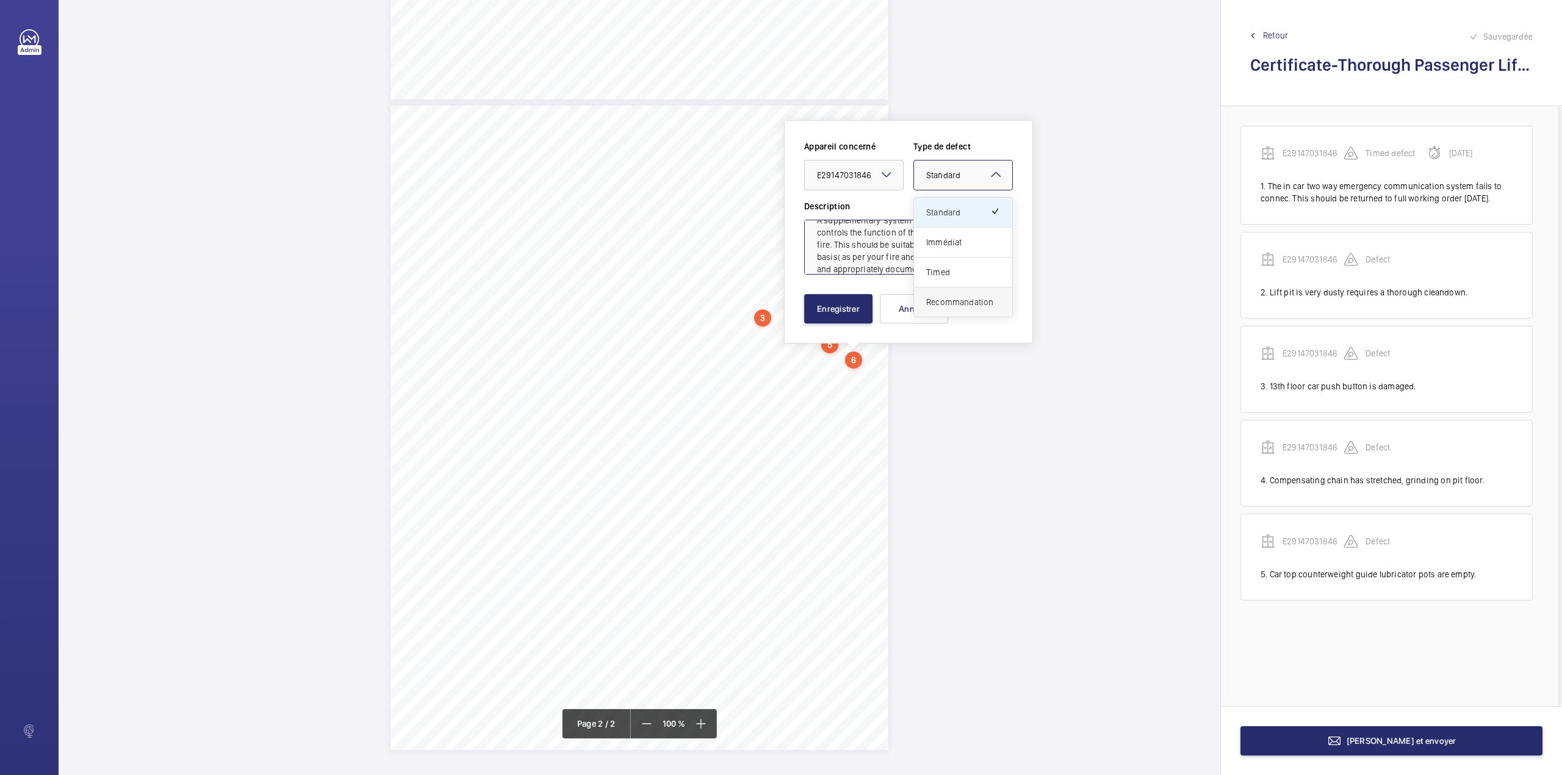
click at [939, 310] on div "Recommandation" at bounding box center [963, 301] width 98 height 29
type textarea "A supplementary system is fitted which controls the function of the lift in the…"
click at [852, 306] on button "Enregistrer" at bounding box center [838, 308] width 68 height 29
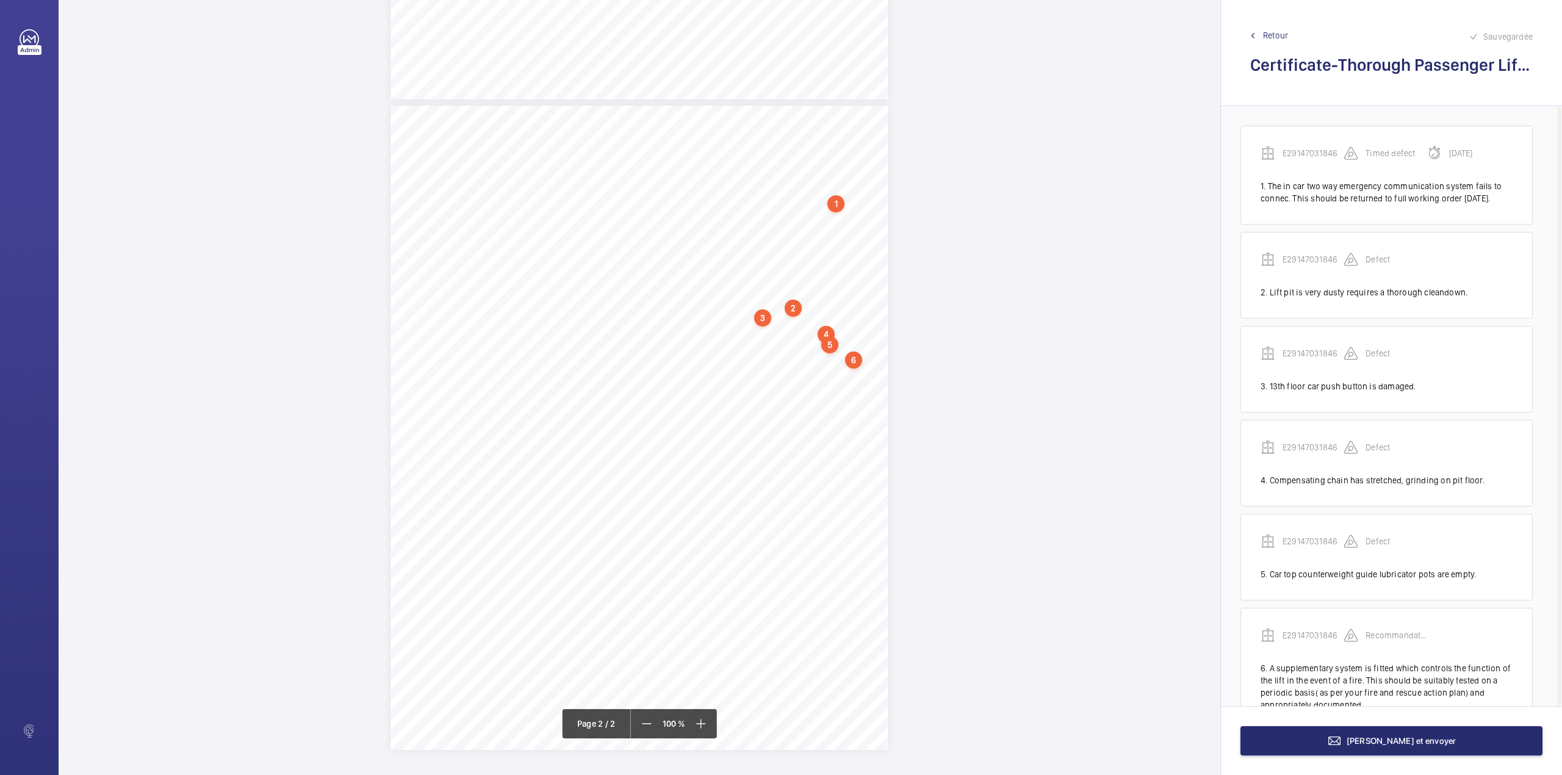
scroll to position [59, 0]
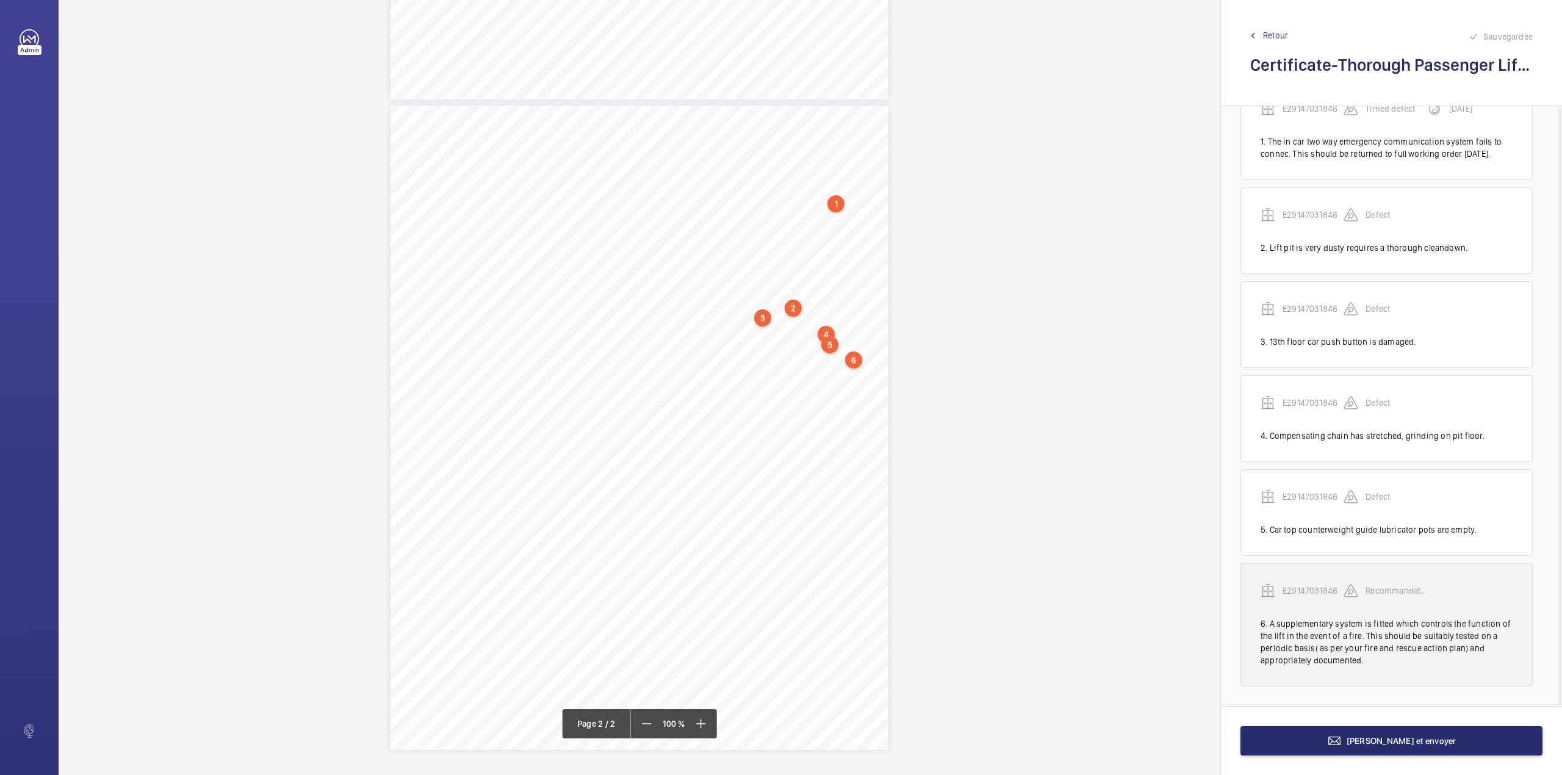
click at [1316, 592] on p "E29147031846" at bounding box center [1313, 591] width 61 height 12
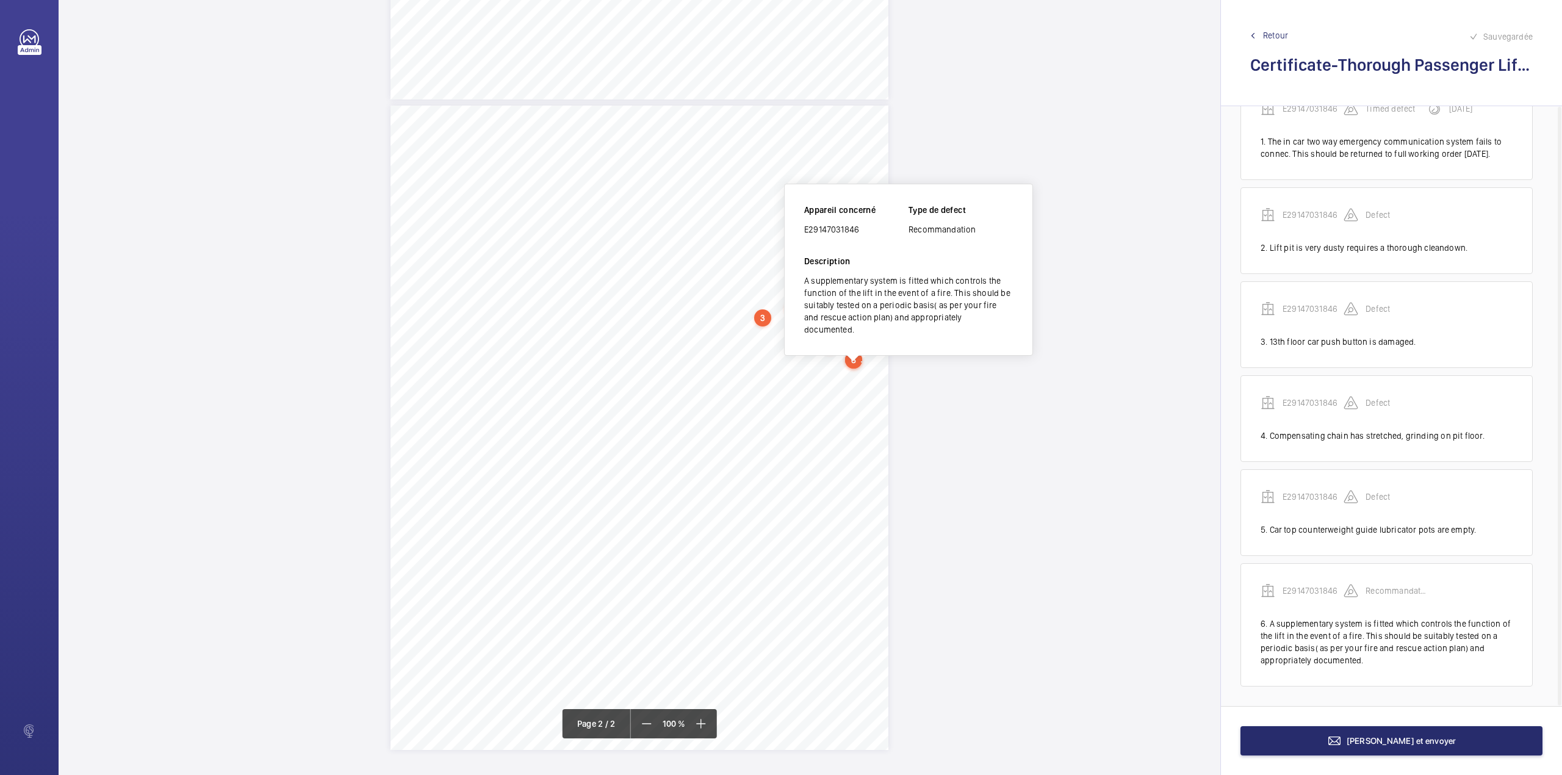
scroll to position [537, 0]
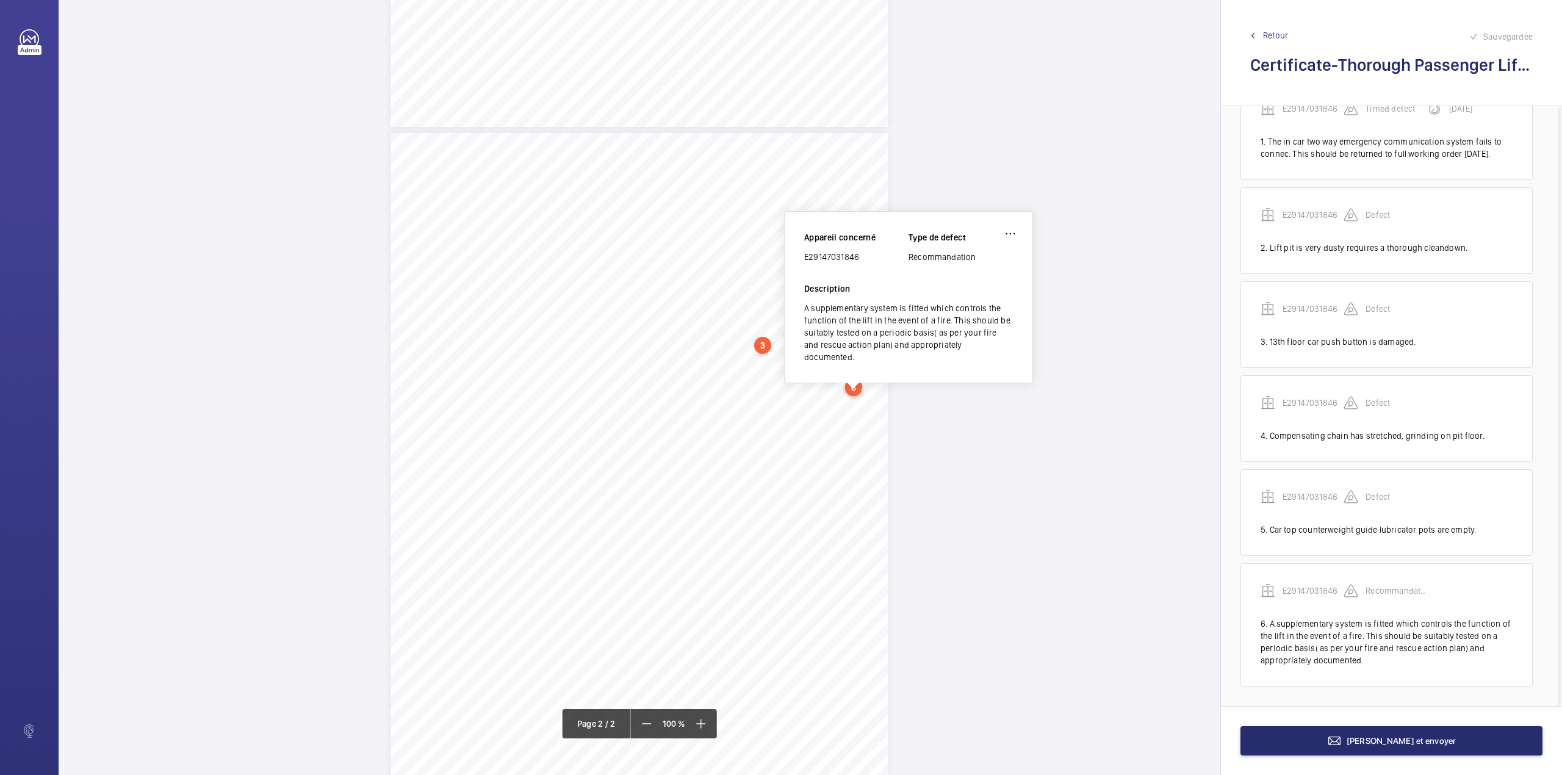
drag, startPoint x: 806, startPoint y: 255, endPoint x: 865, endPoint y: 256, distance: 59.2
click at [865, 256] on div "E29147031846" at bounding box center [856, 257] width 104 height 12
copy div "E29147031846"
click at [1362, 735] on button "[PERSON_NAME] et envoyer" at bounding box center [1392, 740] width 302 height 29
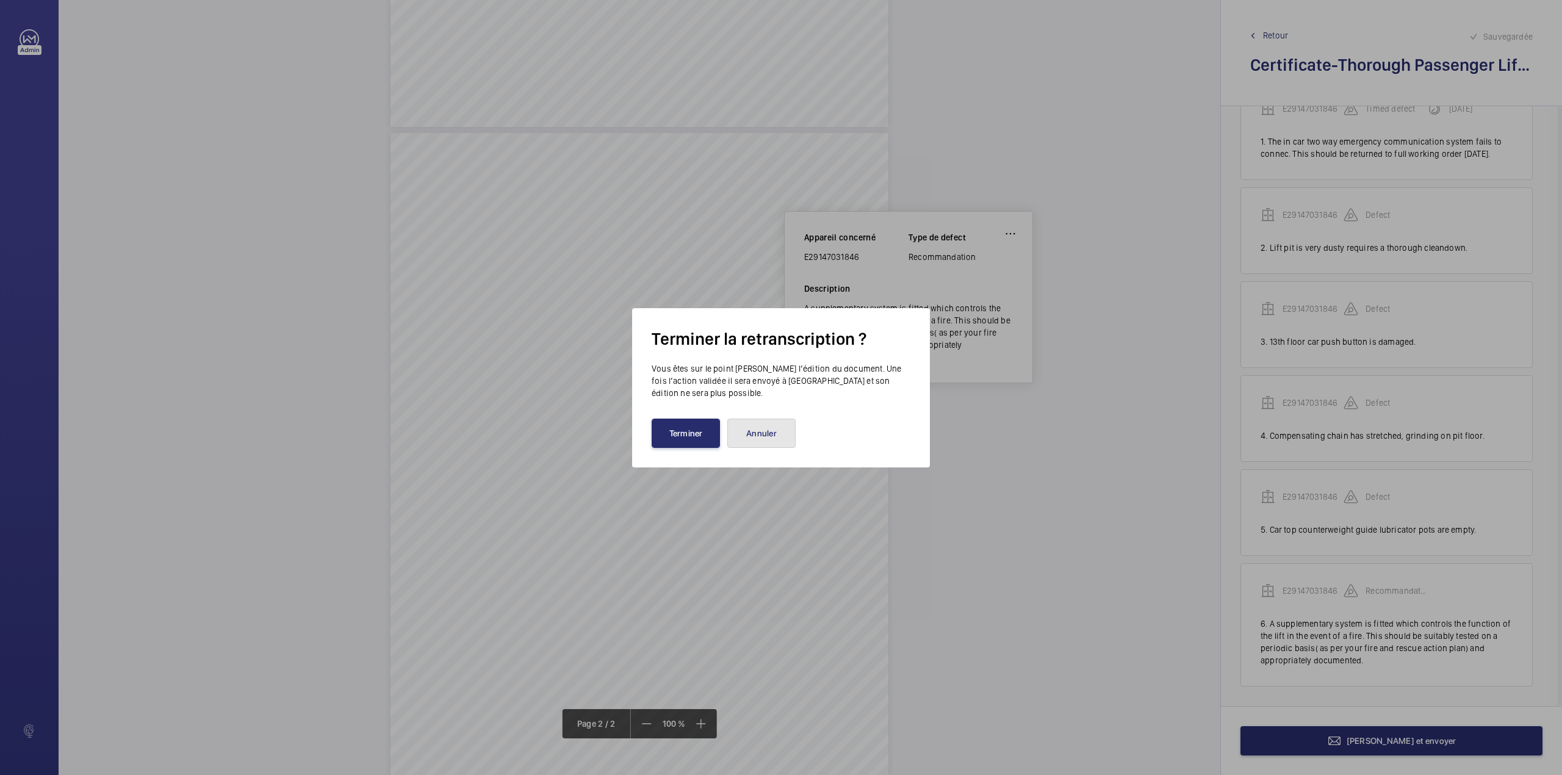
click at [764, 436] on button "Annuler" at bounding box center [761, 433] width 68 height 29
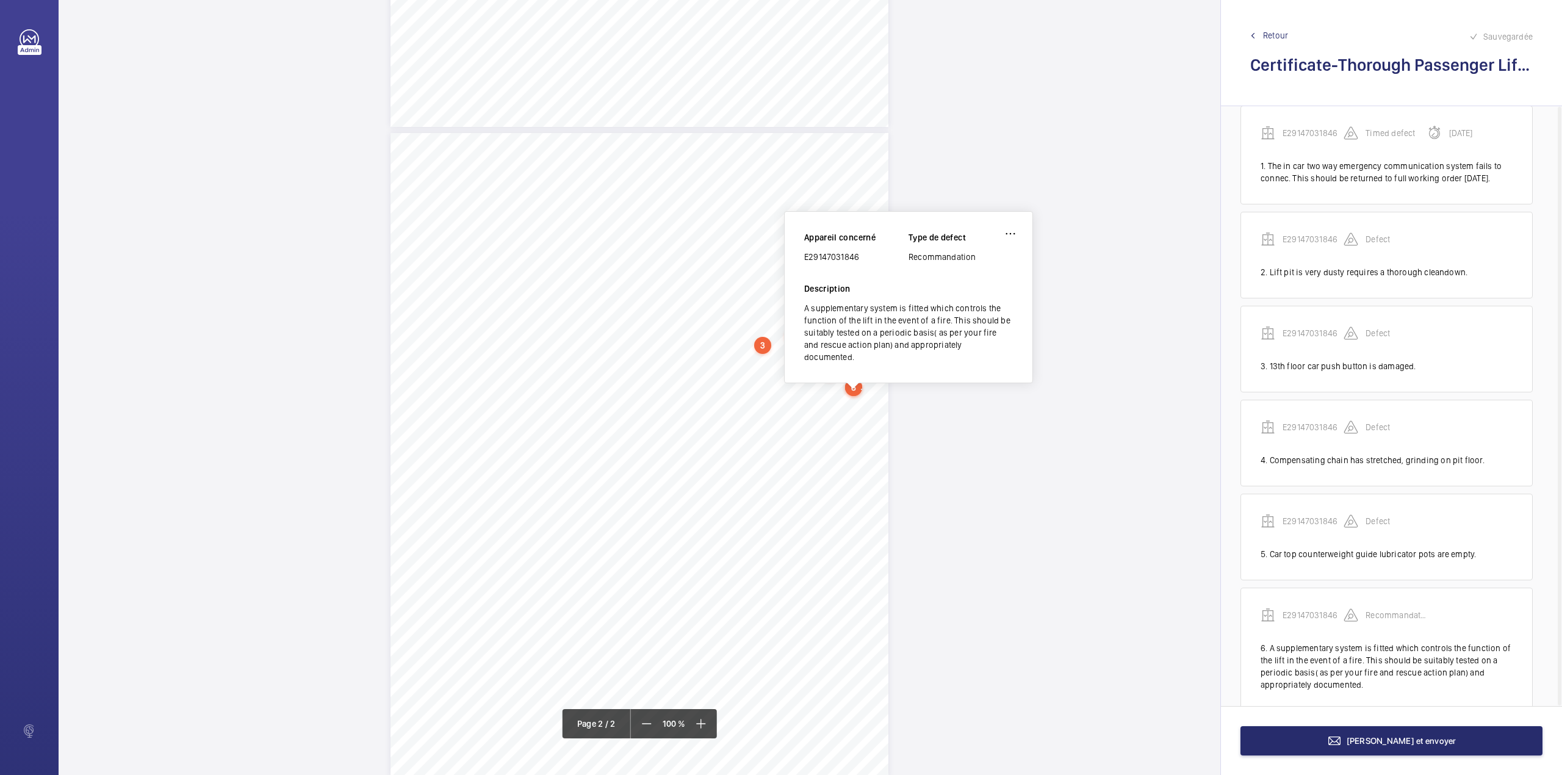
scroll to position [0, 0]
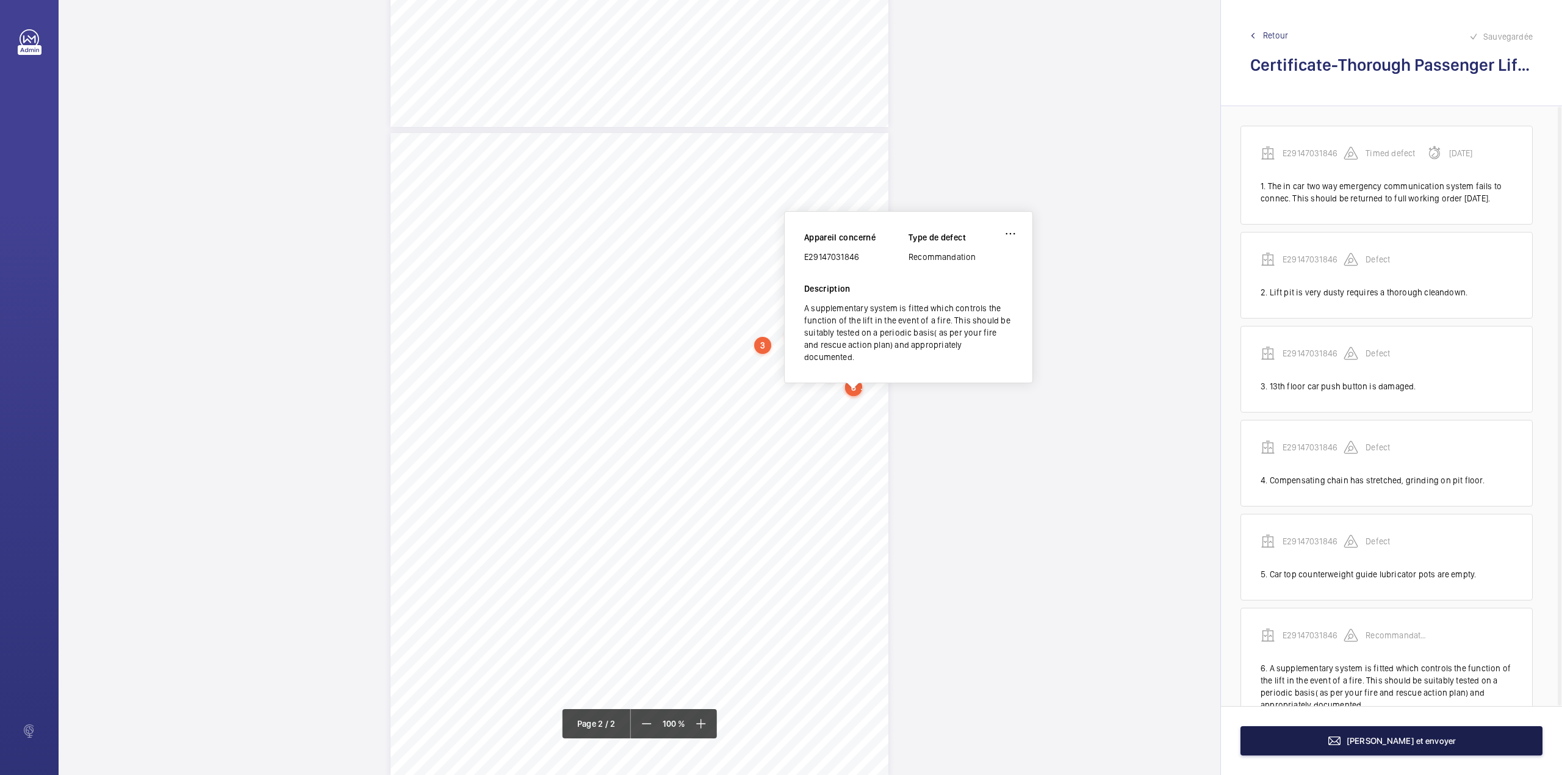
click at [1380, 743] on span "[PERSON_NAME] et envoyer" at bounding box center [1402, 741] width 110 height 10
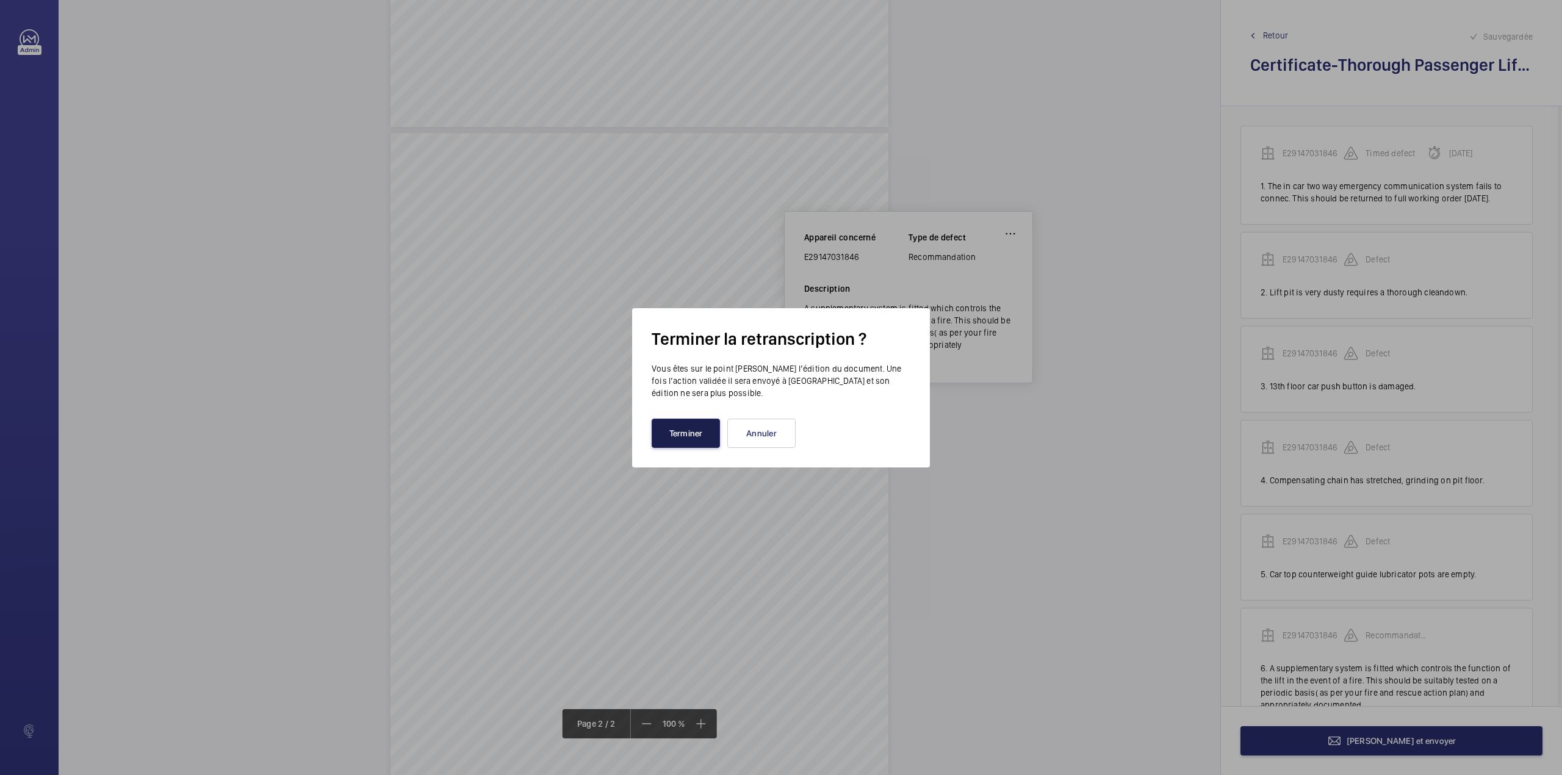
drag, startPoint x: 675, startPoint y: 438, endPoint x: 609, endPoint y: 394, distance: 79.6
click at [671, 435] on button "Terminer" at bounding box center [686, 433] width 68 height 29
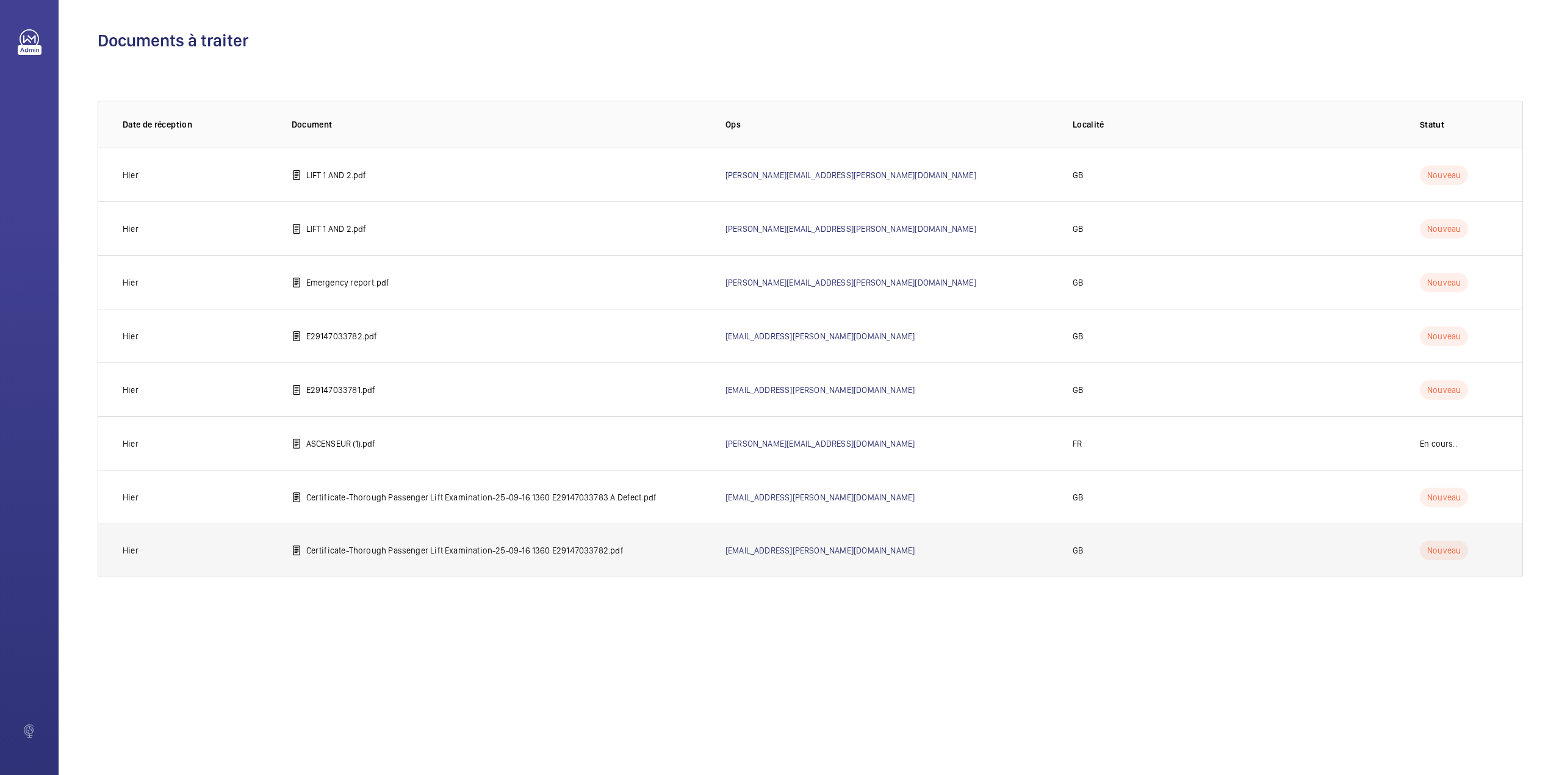
click at [374, 545] on p "Certificate-Thorough Passenger Lift Examination-25-09-16 1360 E29147033782.pdf" at bounding box center [464, 550] width 317 height 12
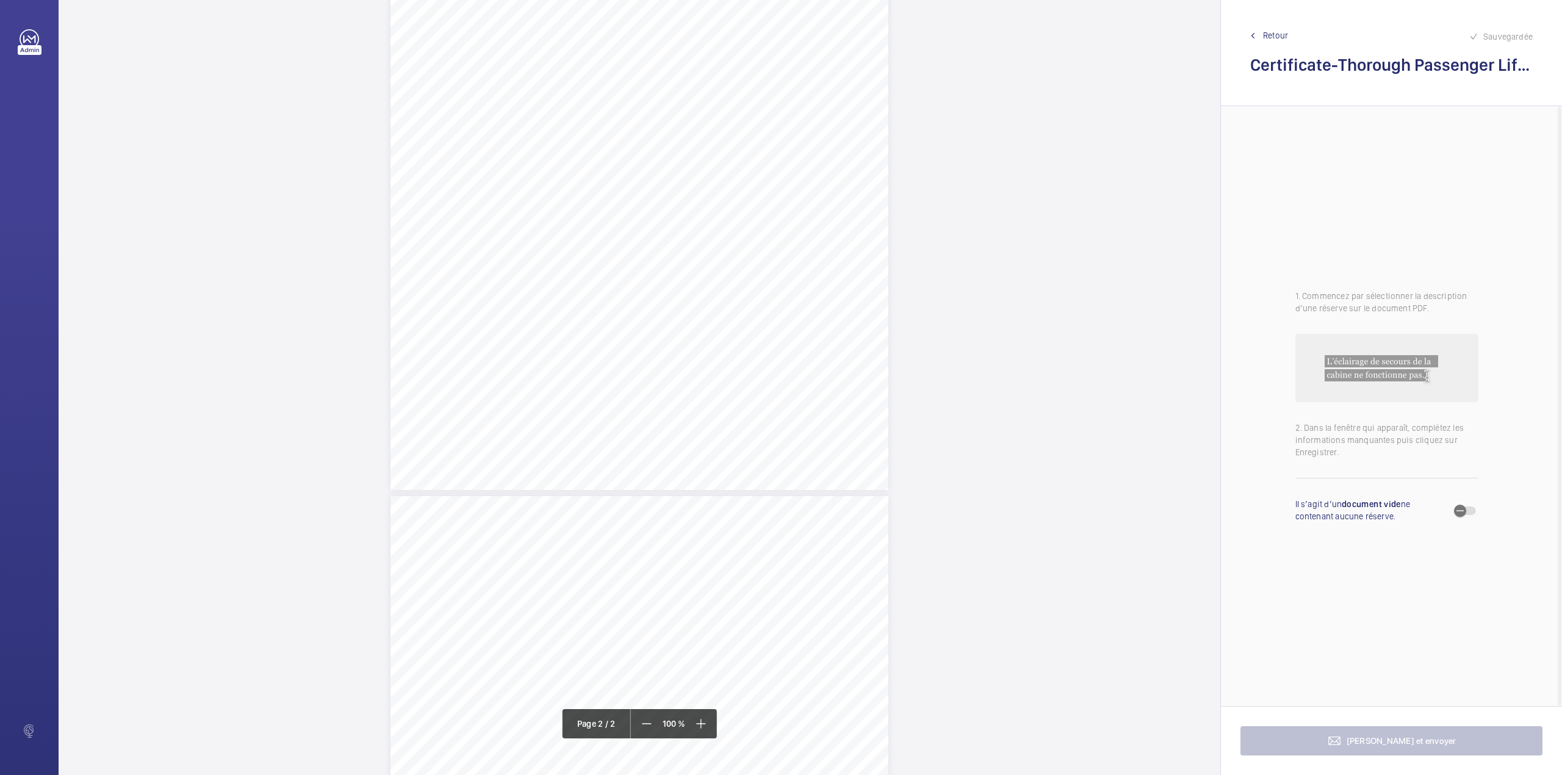
scroll to position [406, 0]
click at [767, 441] on div "TS TS TS TS TS" at bounding box center [640, 586] width 498 height 644
click at [771, 205] on textarea at bounding box center [815, 201] width 209 height 55
type textarea "Car ground floor push button damaged."
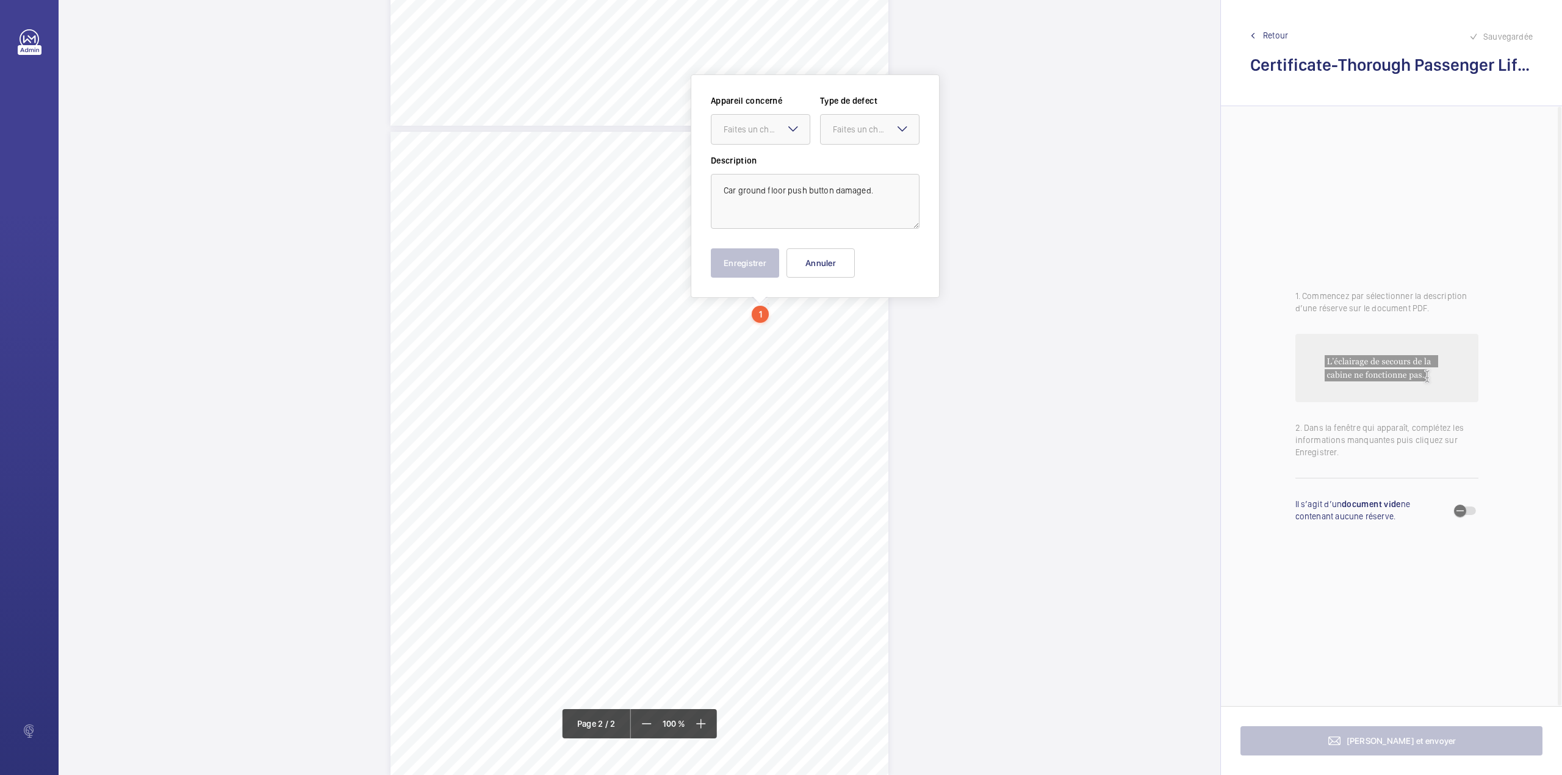
click at [789, 123] on mat-icon at bounding box center [793, 128] width 15 height 15
drag, startPoint x: 785, startPoint y: 147, endPoint x: 863, endPoint y: 123, distance: 81.7
click at [786, 153] on div "E29147033782" at bounding box center [761, 166] width 98 height 29
click at [865, 122] on div at bounding box center [870, 129] width 98 height 29
click at [862, 157] on div "Standard" at bounding box center [870, 167] width 98 height 30
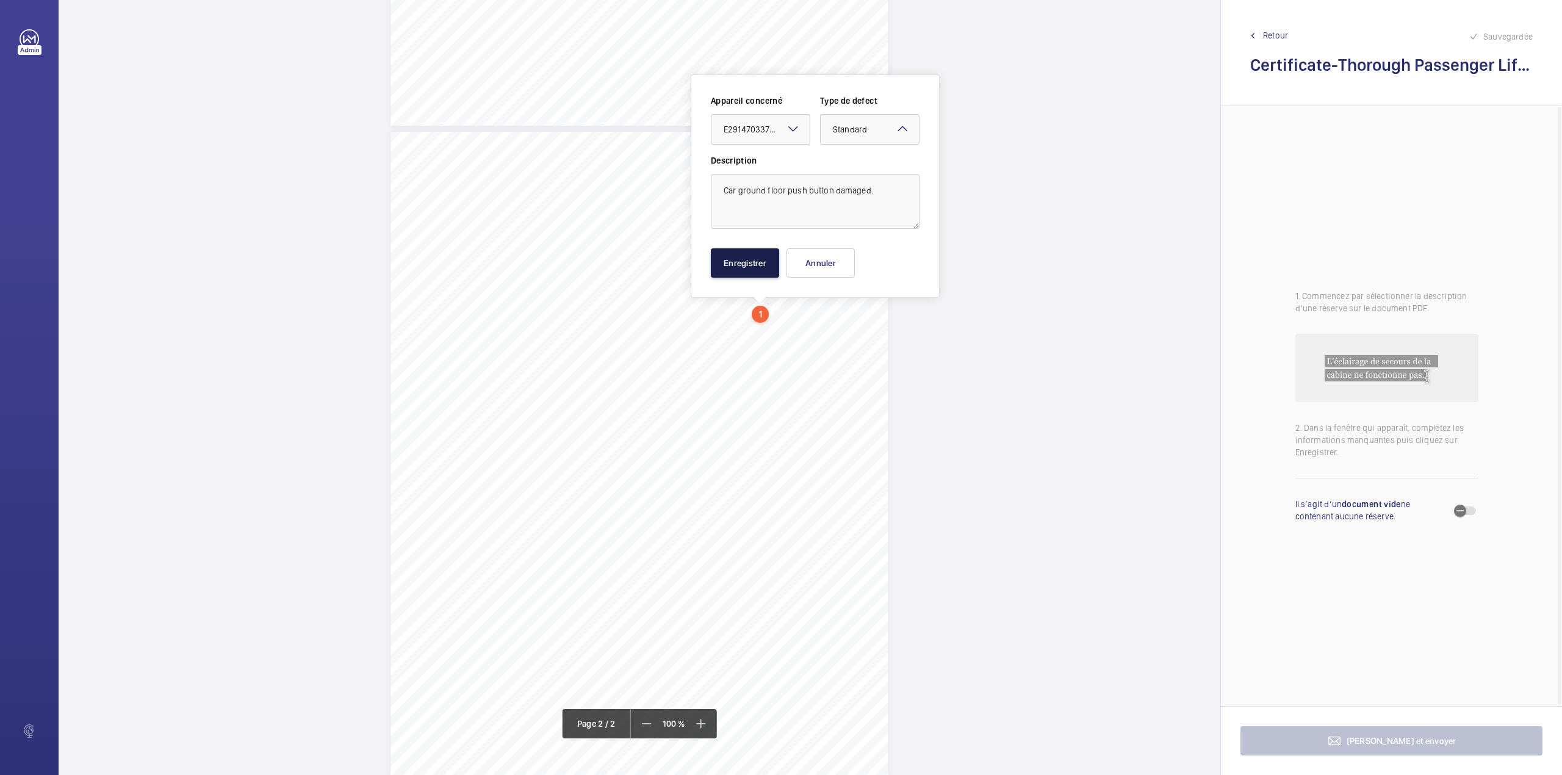
click at [754, 250] on button "Enregistrer" at bounding box center [745, 262] width 68 height 29
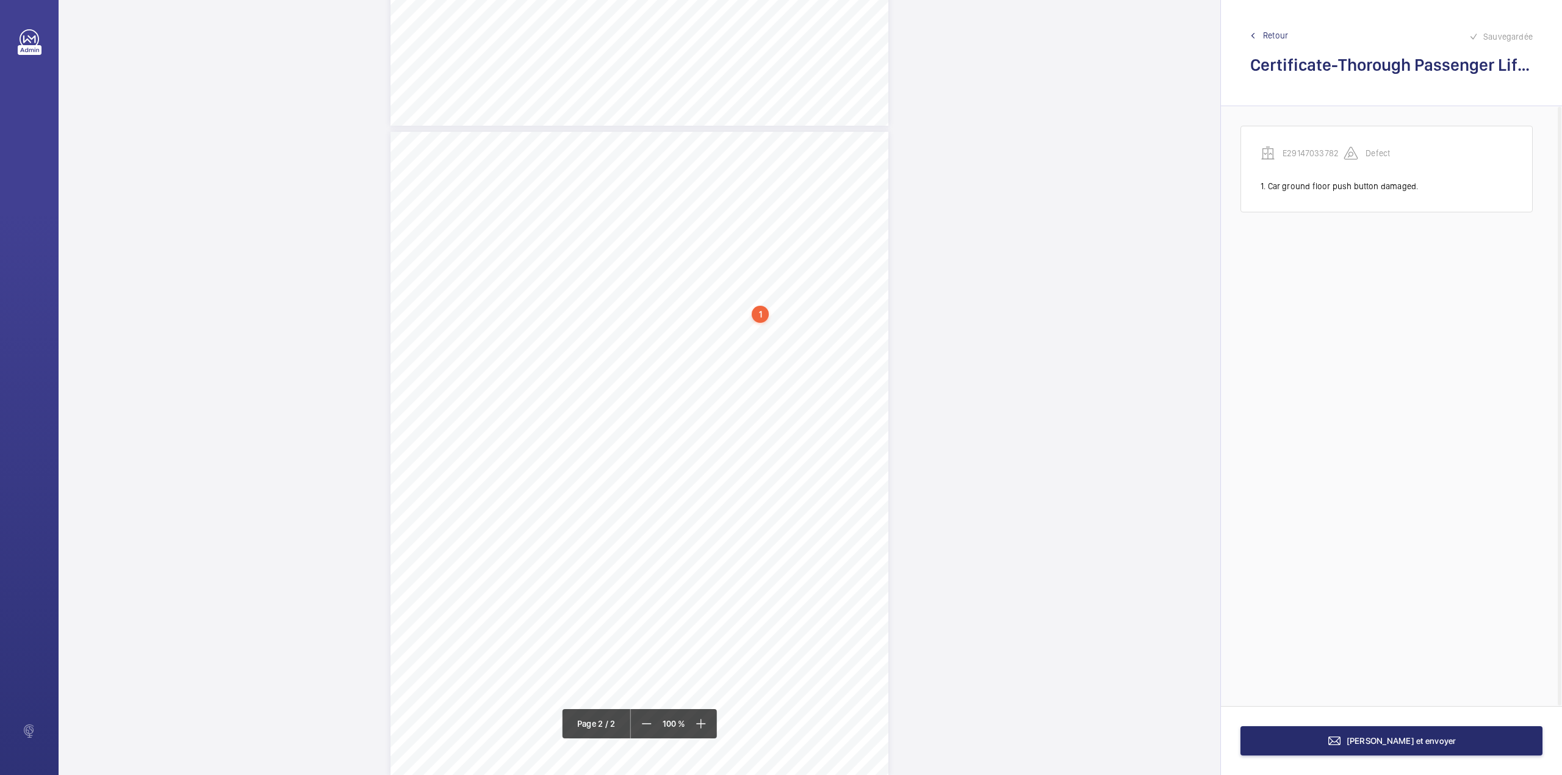
click at [863, 321] on div "TS TS TS TS TS" at bounding box center [640, 454] width 498 height 644
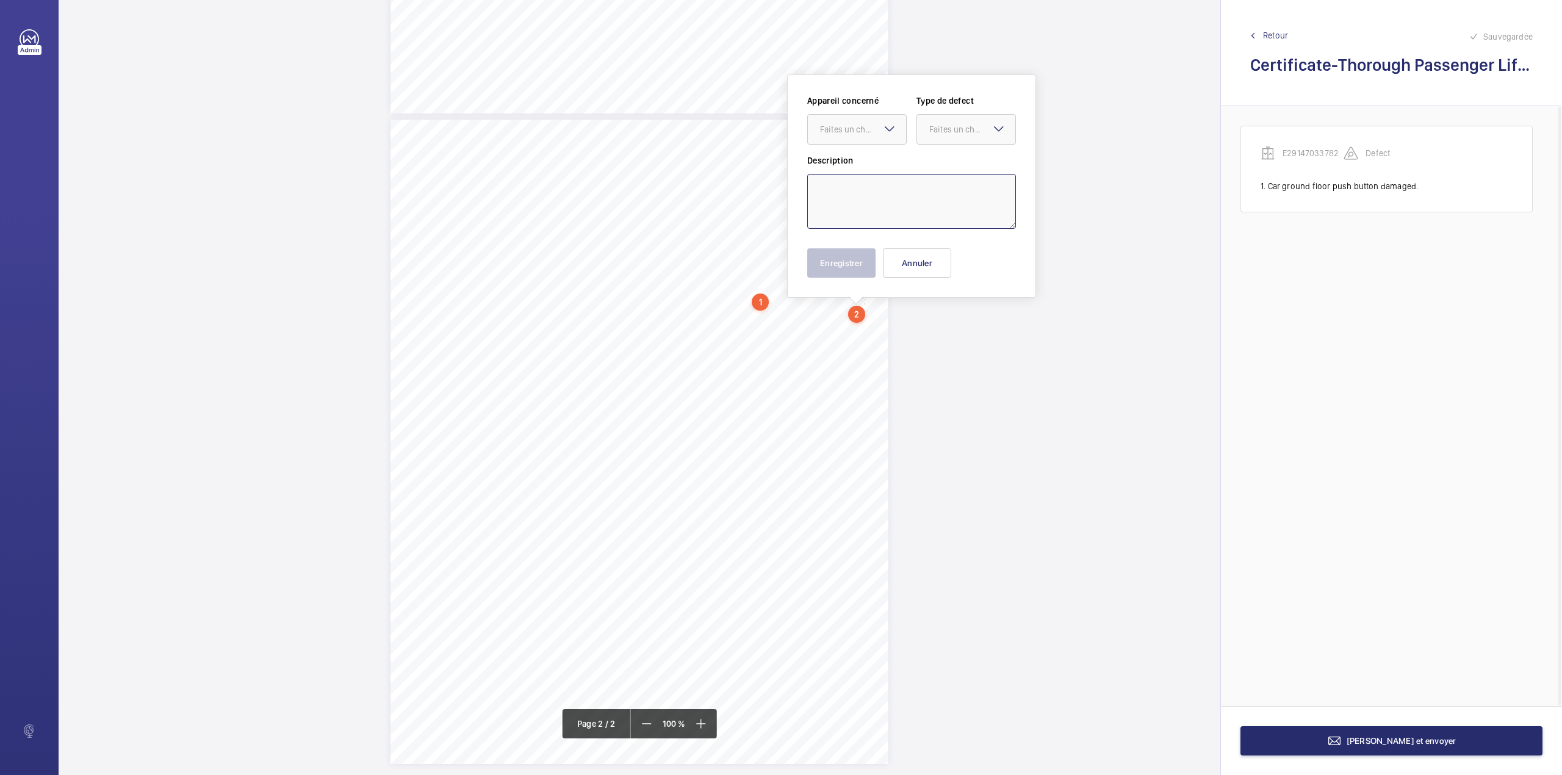
click at [865, 190] on textarea at bounding box center [911, 201] width 209 height 55
click at [1004, 188] on textarea "Forced gap excessive on 12th floor landing door," at bounding box center [911, 201] width 209 height 55
click at [863, 125] on div "Faites un choix" at bounding box center [863, 129] width 86 height 12
click at [864, 170] on span "E29147033782" at bounding box center [857, 167] width 74 height 12
click at [926, 133] on div at bounding box center [966, 129] width 98 height 29
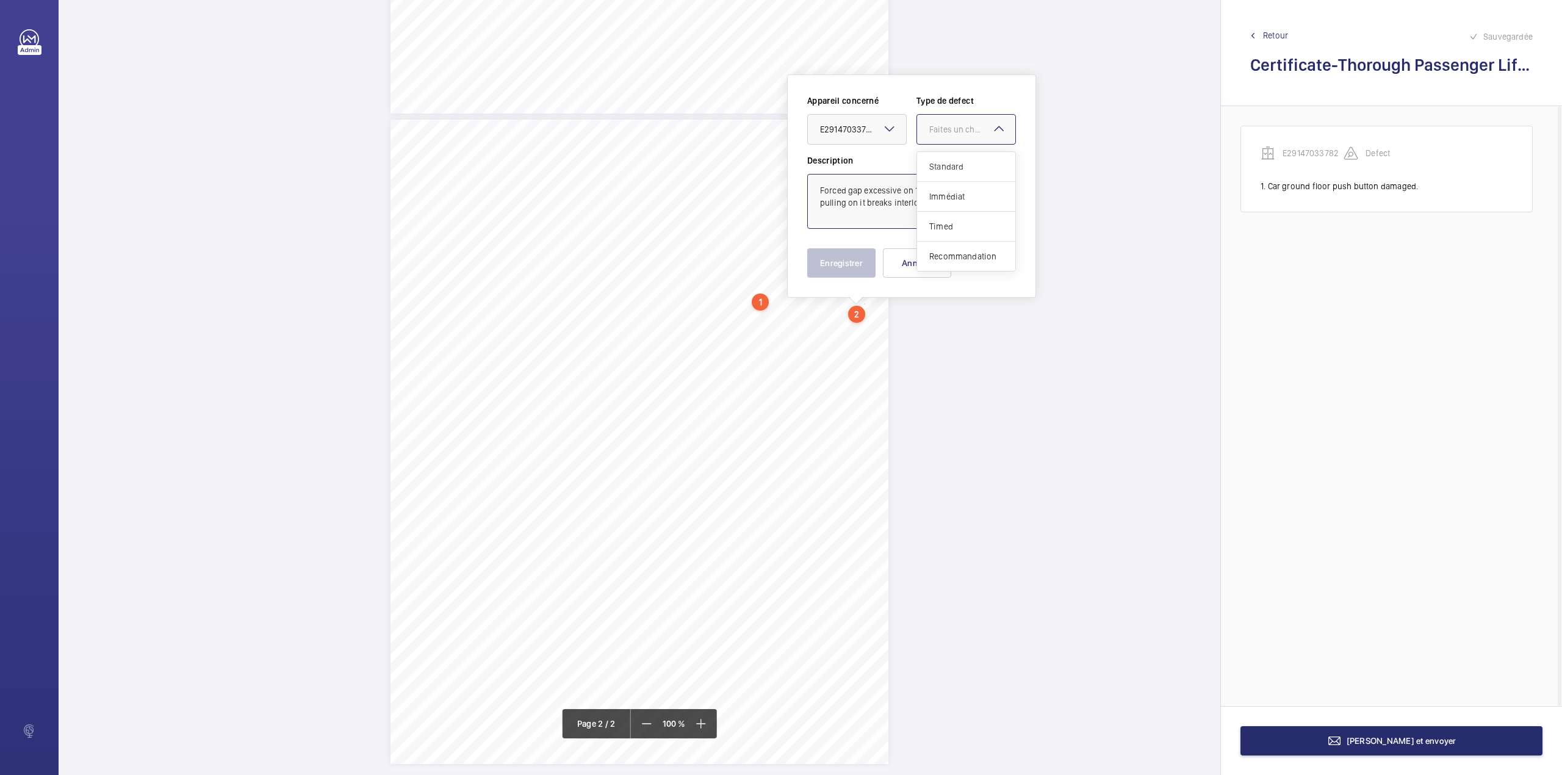
click at [931, 171] on span "Standard" at bounding box center [967, 167] width 74 height 12
type textarea "Forced gap excessive on 12th floor landing door, pulling on it breaks interlock."
click at [867, 242] on div "Appareil concerné Faites un choix × E29147033782 × Type de defect Faites un cho…" at bounding box center [911, 186] width 209 height 183
click at [836, 266] on button "Enregistrer" at bounding box center [841, 262] width 68 height 29
click at [848, 339] on div "TS TS TS TS TS" at bounding box center [640, 442] width 498 height 644
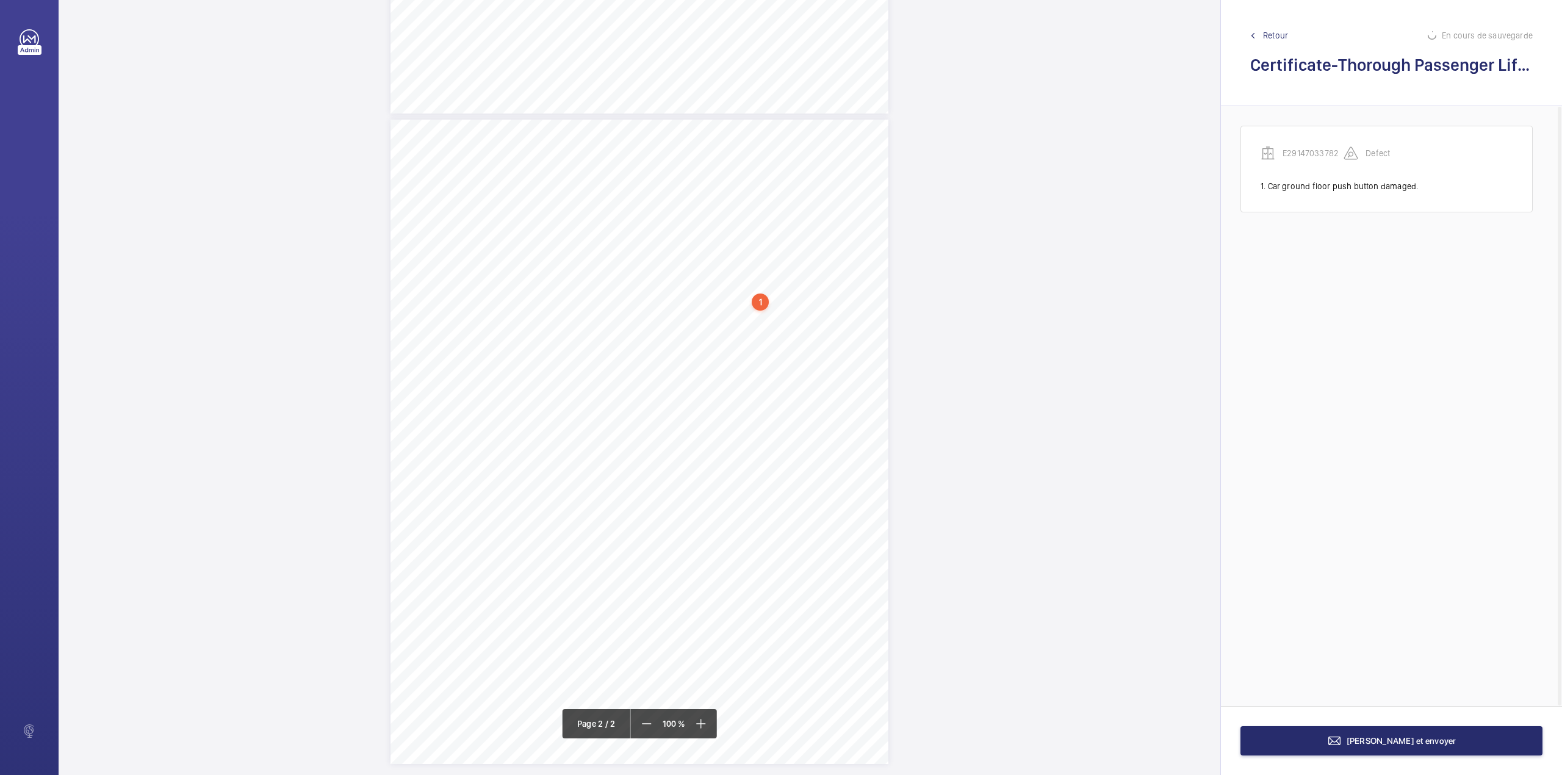
scroll to position [565, 0]
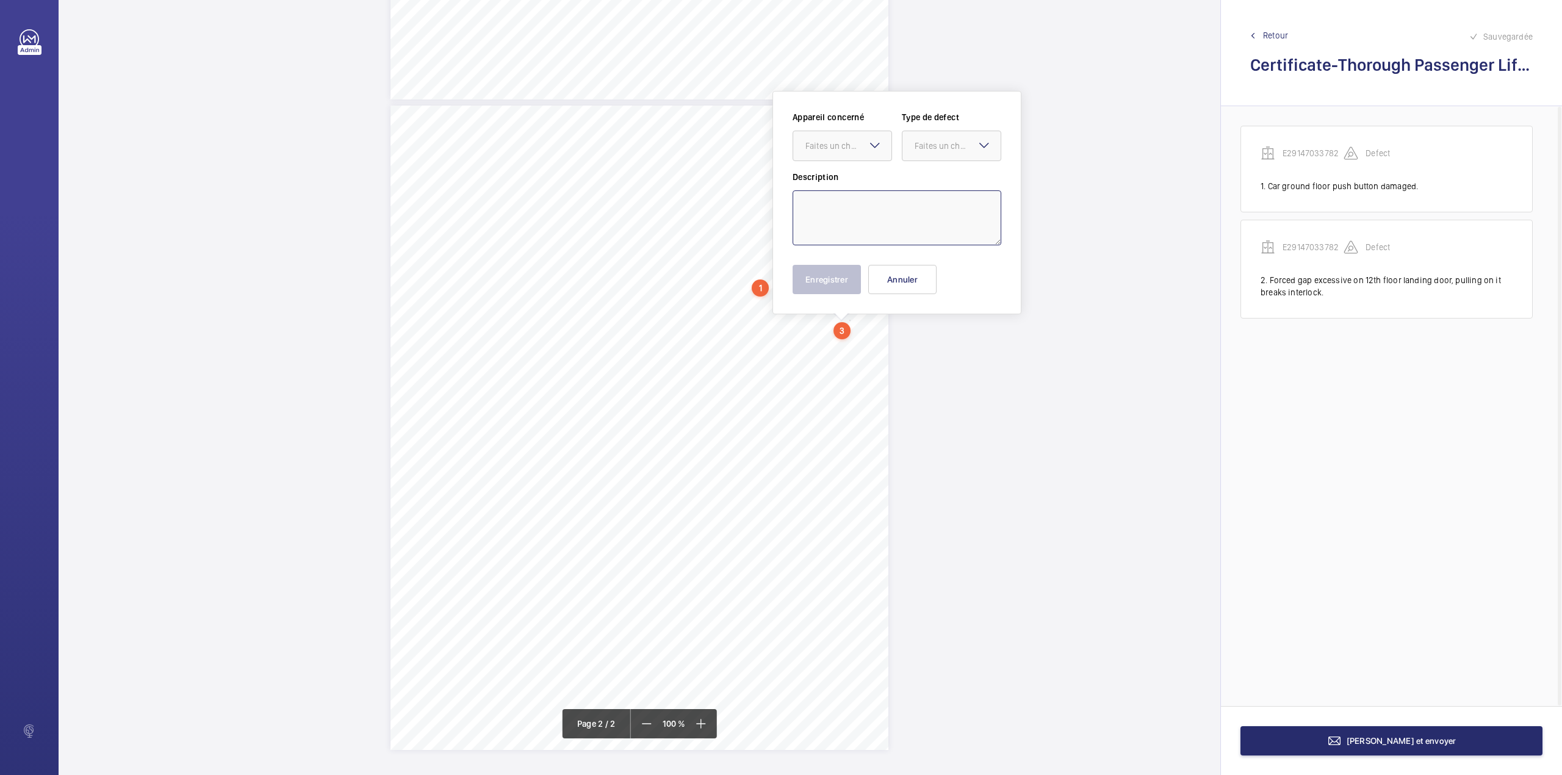
click at [884, 213] on textarea at bounding box center [897, 217] width 209 height 55
click at [889, 203] on textarea "Lift car top, hoistway" at bounding box center [897, 217] width 209 height 55
type textarea "Lift car top, hoistway and lift pit is very dusty requires a thorough cleandow."
click at [868, 148] on mat-icon at bounding box center [875, 145] width 15 height 15
drag, startPoint x: 867, startPoint y: 194, endPoint x: 917, endPoint y: 147, distance: 68.7
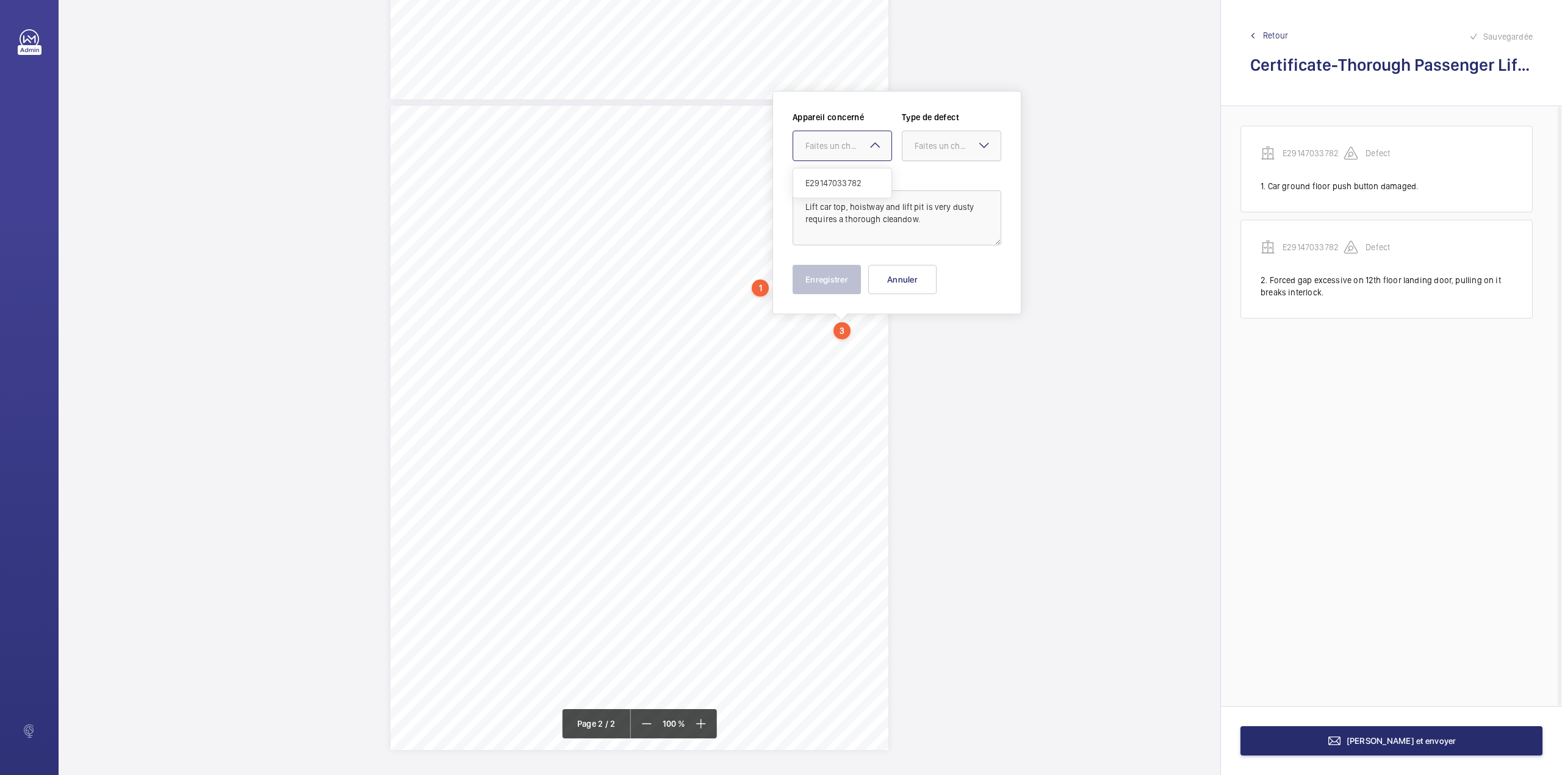
click at [869, 193] on div "E29147033782" at bounding box center [842, 182] width 98 height 29
click at [922, 142] on div "Faites un choix" at bounding box center [958, 146] width 86 height 12
click at [923, 278] on span "Recommandation" at bounding box center [952, 273] width 74 height 12
click at [953, 148] on span "Recommandation" at bounding box center [948, 146] width 67 height 12
click at [946, 184] on span "Standard" at bounding box center [952, 183] width 74 height 12
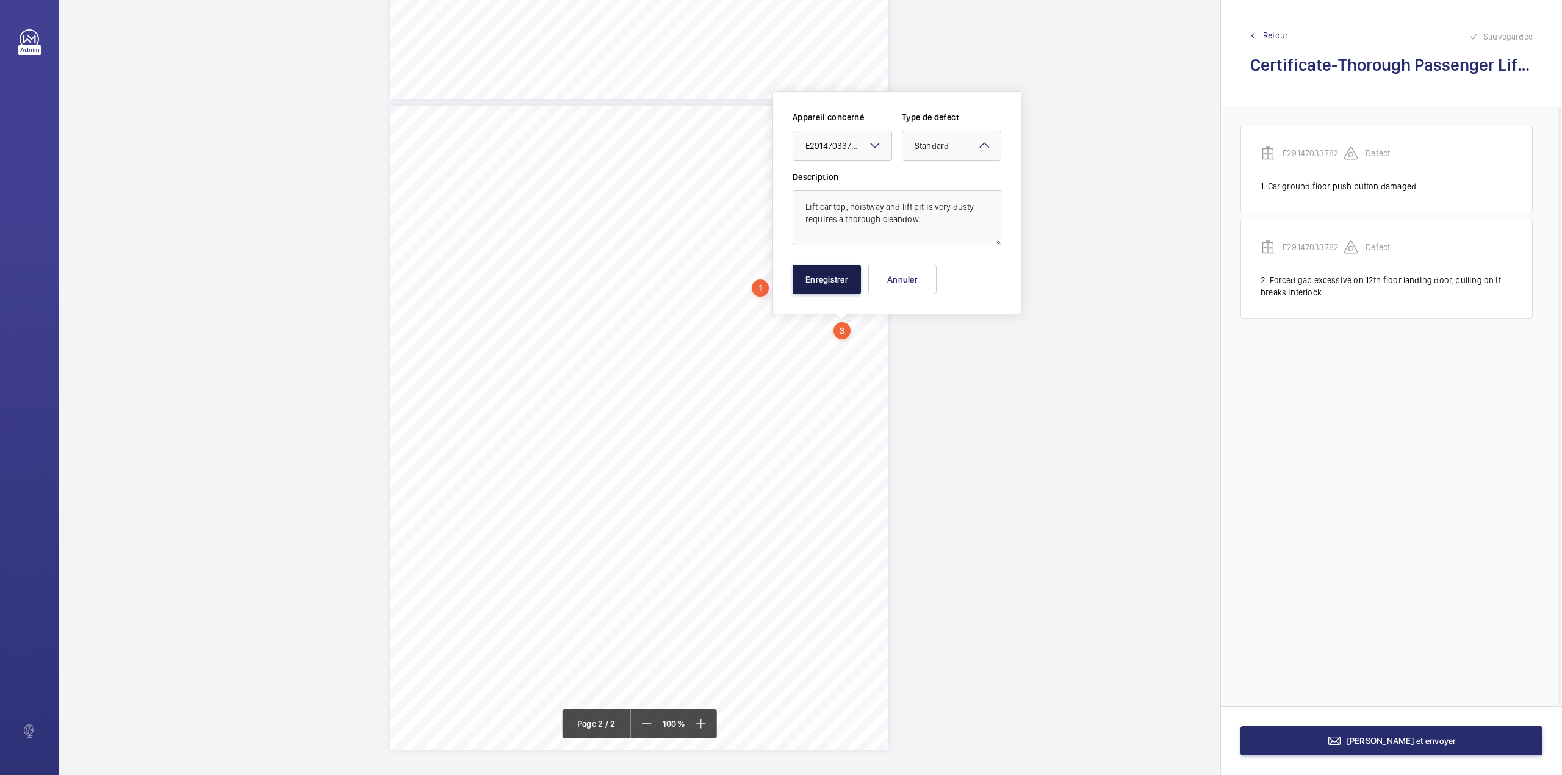
click at [836, 277] on button "Enregistrer" at bounding box center [827, 279] width 68 height 29
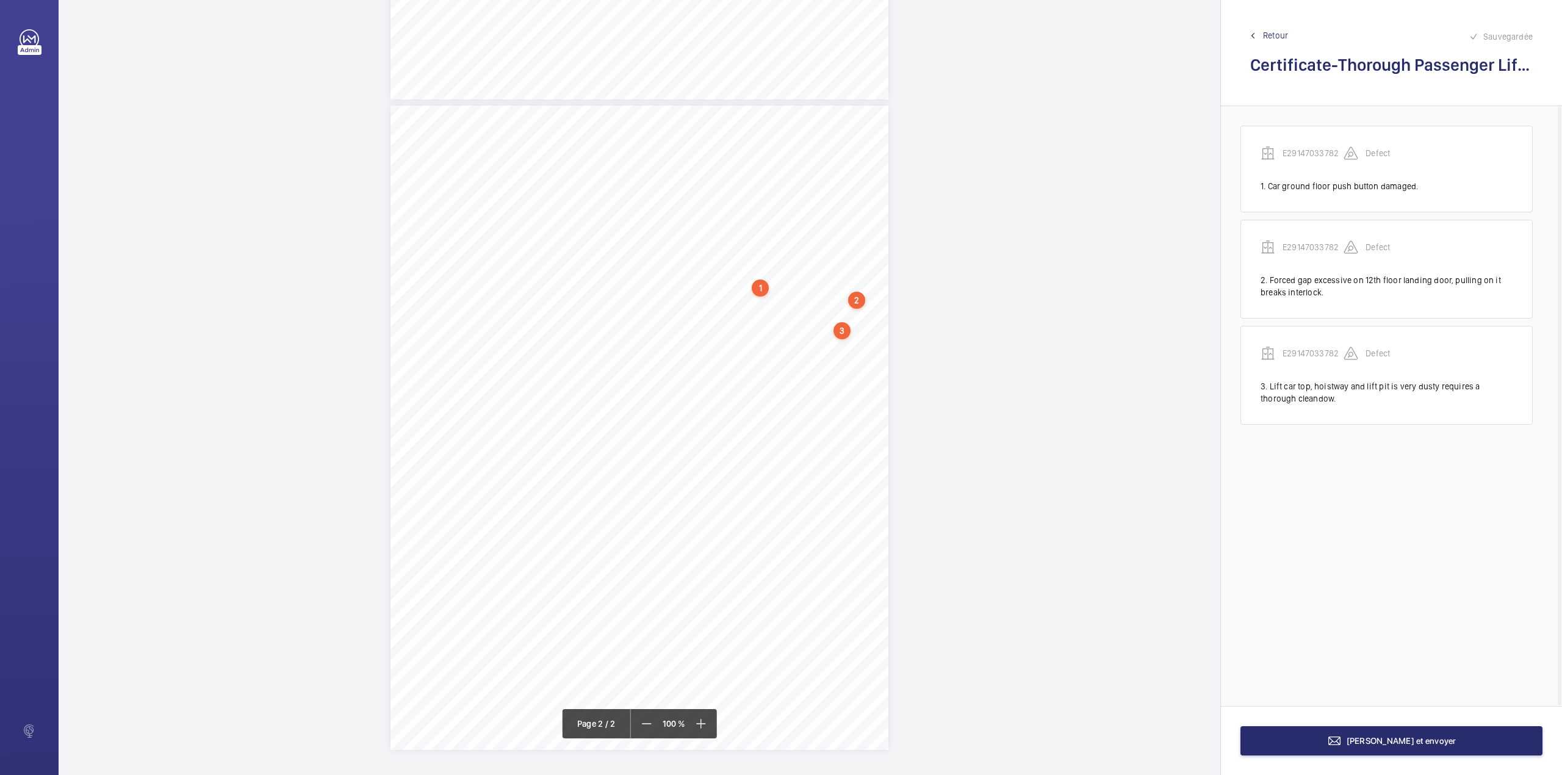
click at [840, 344] on div "TS TS TS TS TS" at bounding box center [640, 428] width 498 height 644
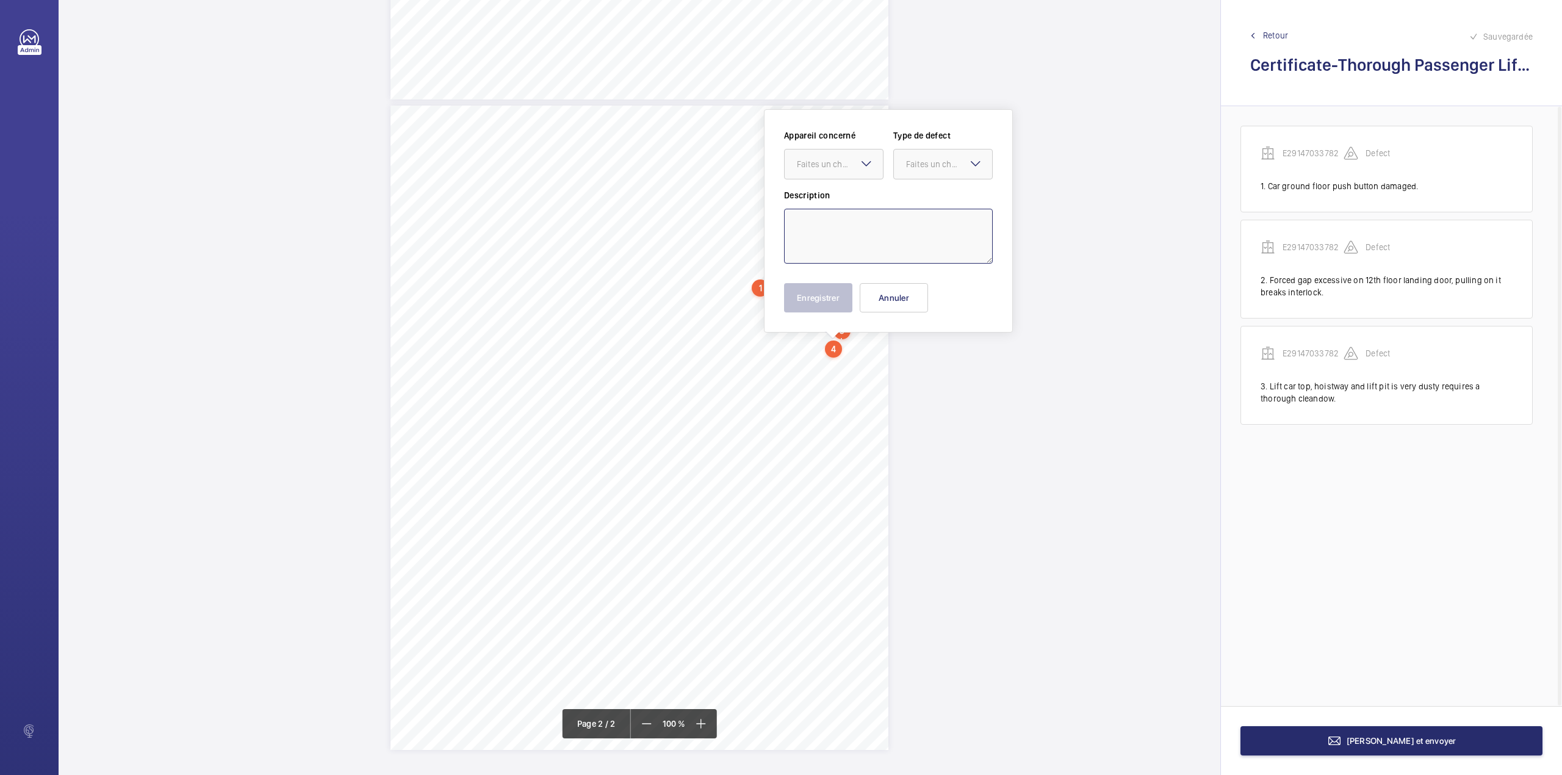
click at [847, 252] on textarea at bounding box center [888, 236] width 209 height 55
click at [843, 169] on div "Faites un choix" at bounding box center [840, 164] width 86 height 12
click at [843, 197] on span "E29147033782" at bounding box center [834, 201] width 74 height 12
click at [912, 170] on div "Faites un choix" at bounding box center [949, 164] width 86 height 12
click at [912, 203] on span "Standard" at bounding box center [943, 201] width 74 height 12
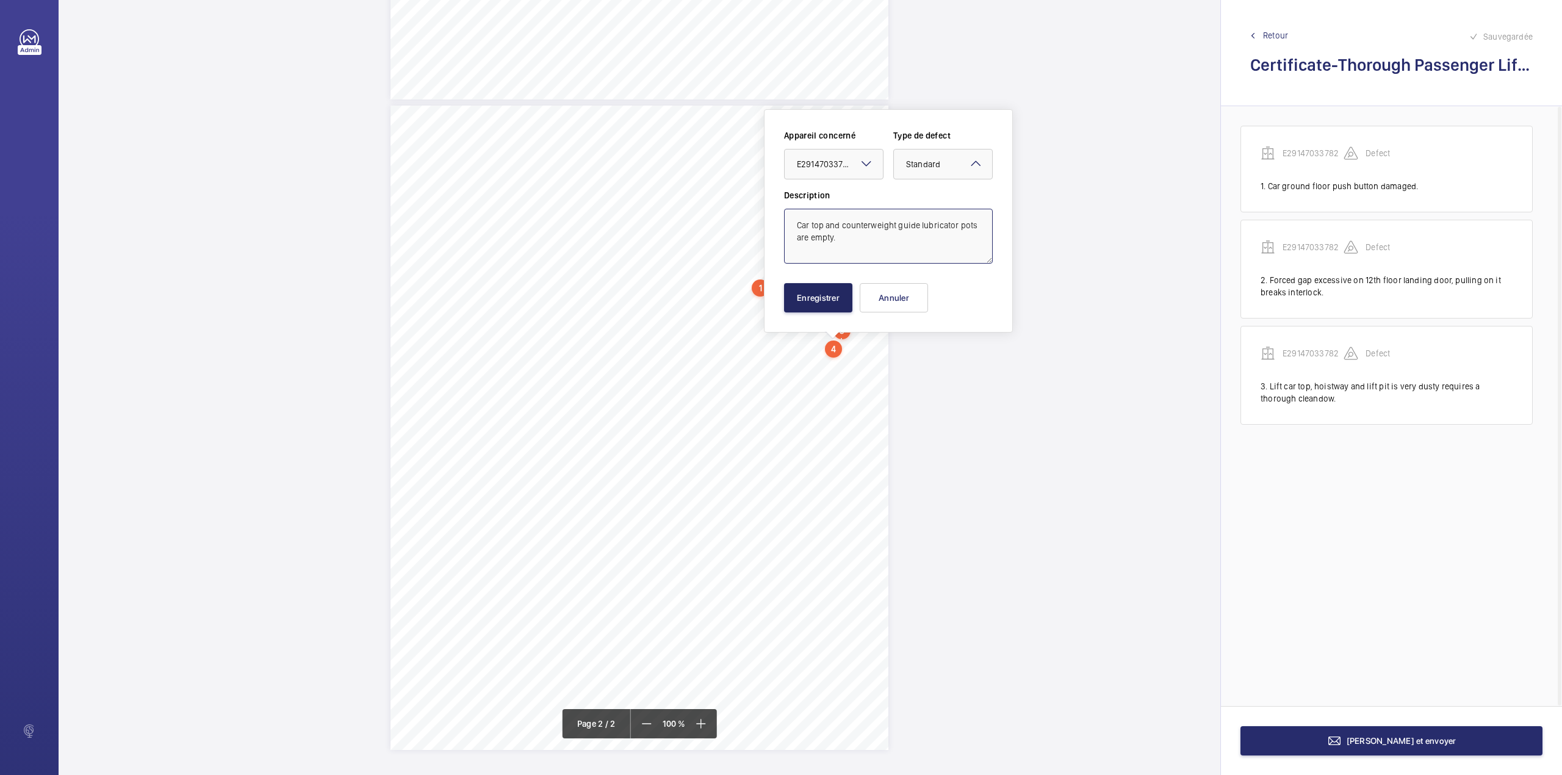
type textarea "Car top and counterweight guide lubricator pots are empty."
click at [813, 308] on button "Enregistrer" at bounding box center [818, 297] width 68 height 29
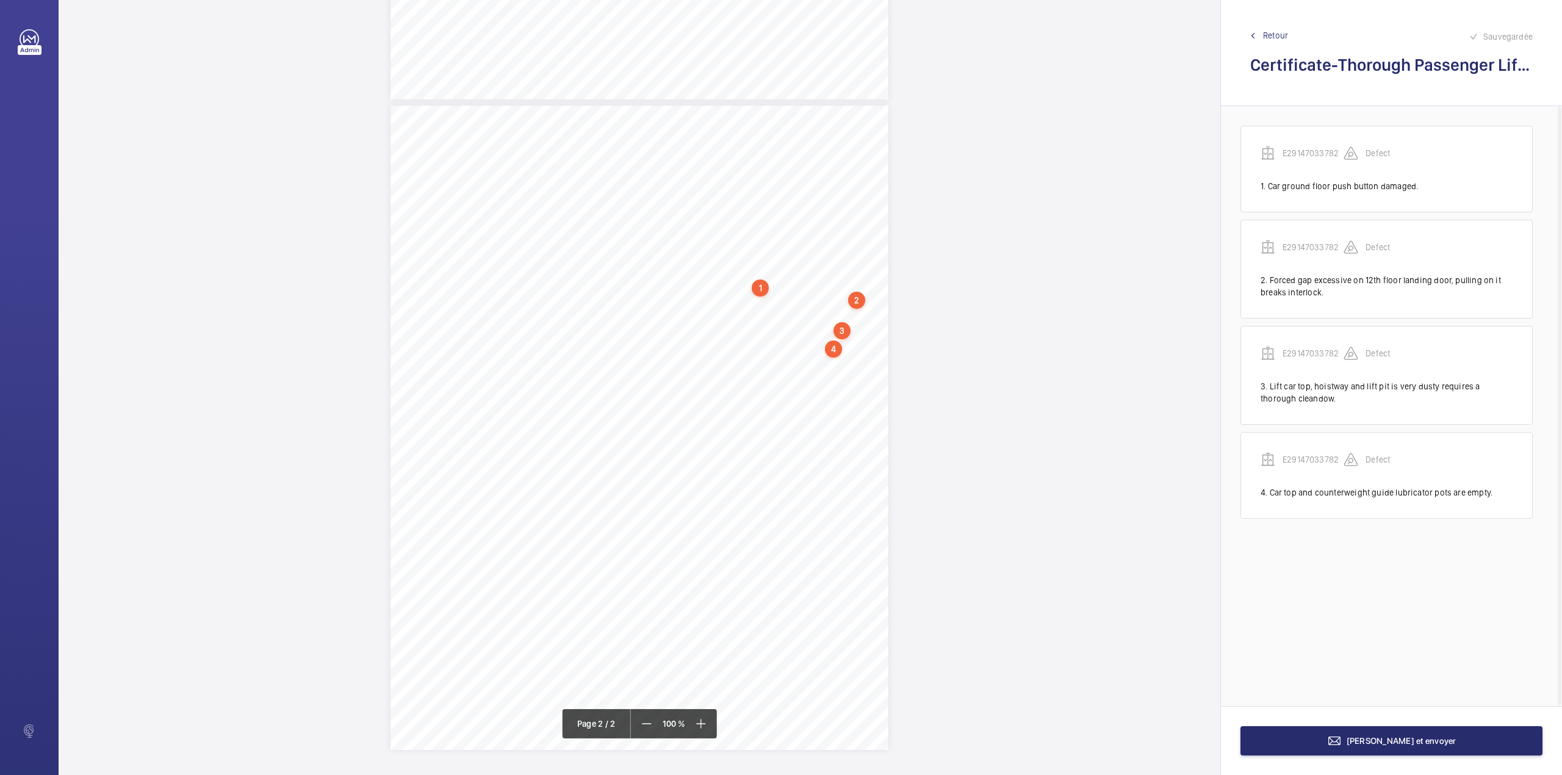
click at [797, 349] on div "TS TS TS TS TS" at bounding box center [640, 428] width 498 height 644
click at [795, 247] on textarea at bounding box center [846, 241] width 209 height 55
click at [869, 248] on textarea at bounding box center [846, 241] width 209 height 55
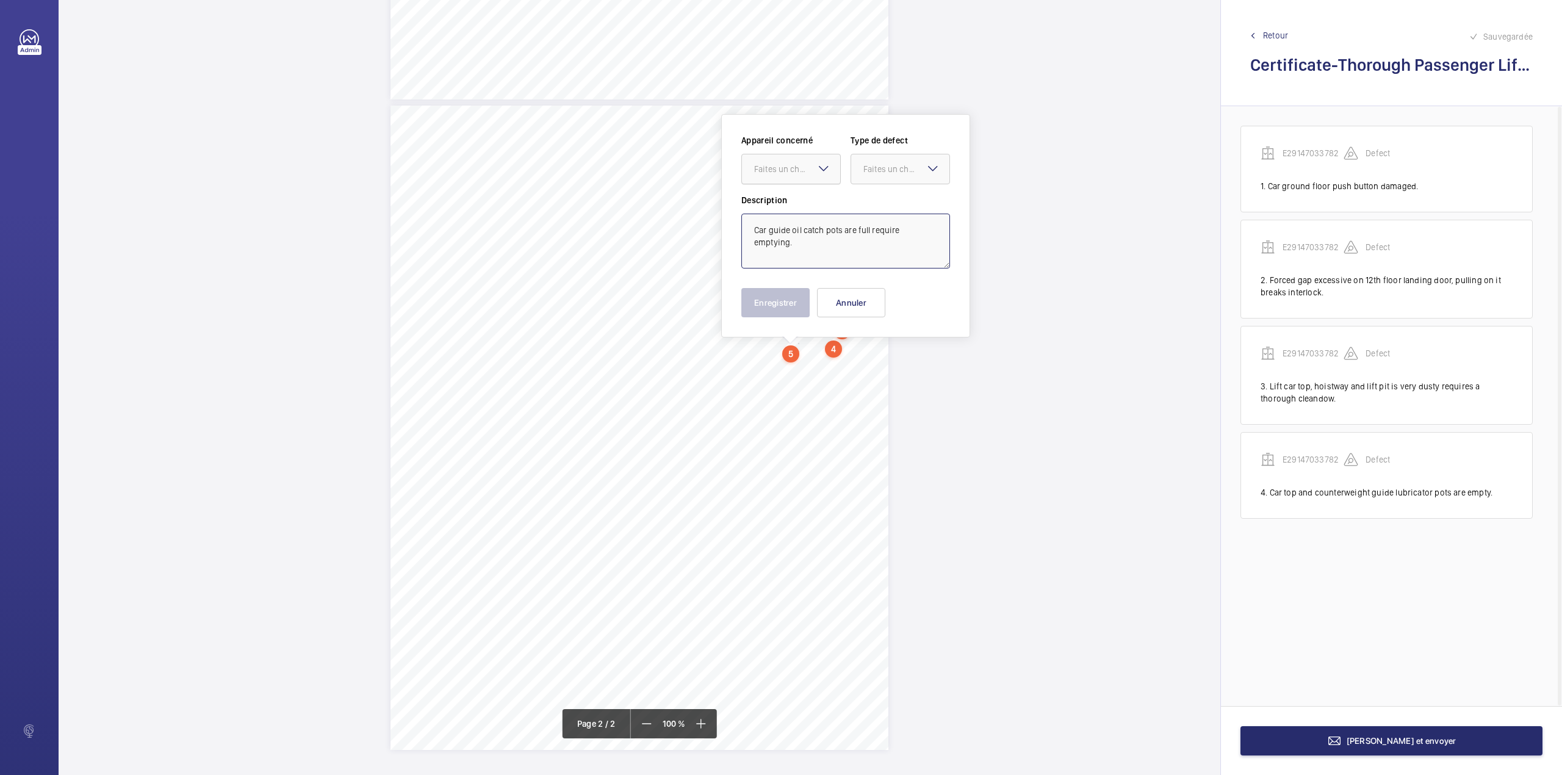
click at [811, 174] on div "Faites un choix" at bounding box center [797, 169] width 86 height 12
drag, startPoint x: 801, startPoint y: 221, endPoint x: 840, endPoint y: 193, distance: 47.3
click at [804, 218] on ng-dropdown-panel "E29147033782" at bounding box center [791, 206] width 99 height 31
click at [872, 166] on div "Faites un choix" at bounding box center [907, 169] width 86 height 12
click at [870, 289] on div "Recommandation" at bounding box center [900, 295] width 98 height 29
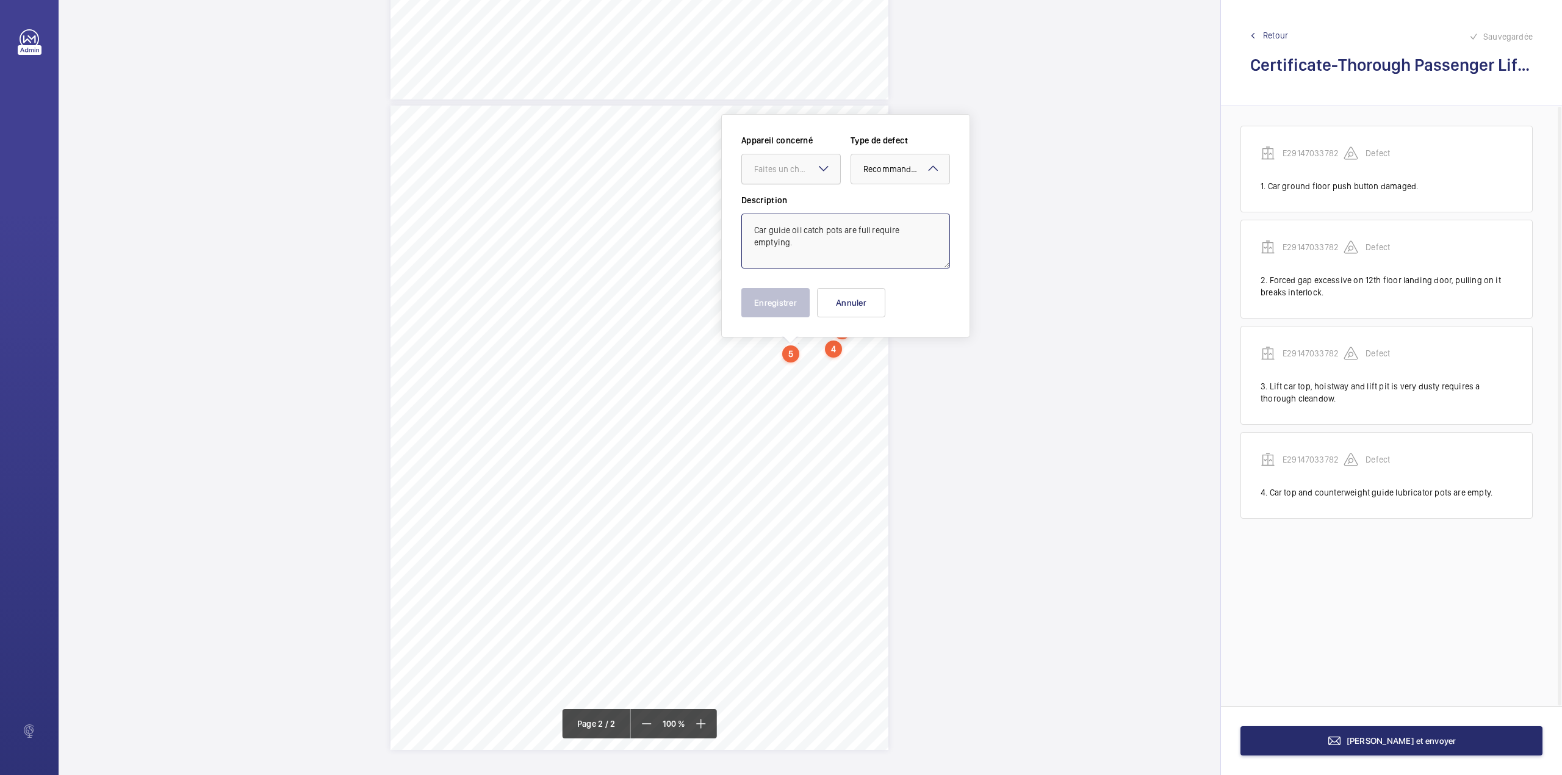
click at [802, 173] on div "Faites un choix" at bounding box center [797, 169] width 86 height 12
click at [801, 192] on div "E29147033782" at bounding box center [791, 206] width 98 height 29
type textarea "Car guide oil catch pots are full require emptying."
drag, startPoint x: 792, startPoint y: 300, endPoint x: 771, endPoint y: 300, distance: 20.8
click at [792, 300] on button "Enregistrer" at bounding box center [776, 302] width 68 height 29
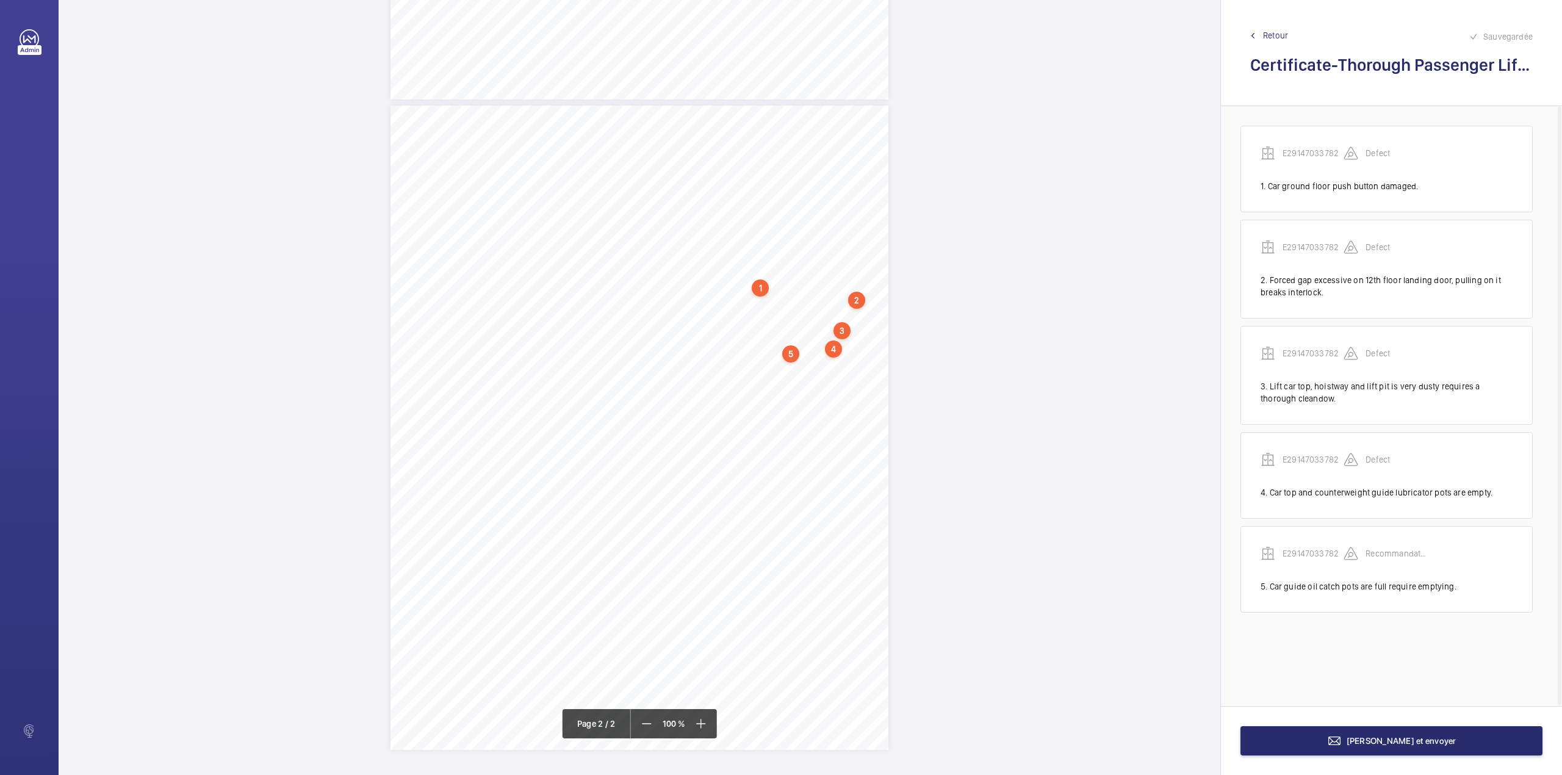
drag, startPoint x: 1295, startPoint y: 554, endPoint x: 1219, endPoint y: 472, distance: 112.3
click at [1296, 552] on p "E29147033782" at bounding box center [1313, 553] width 61 height 12
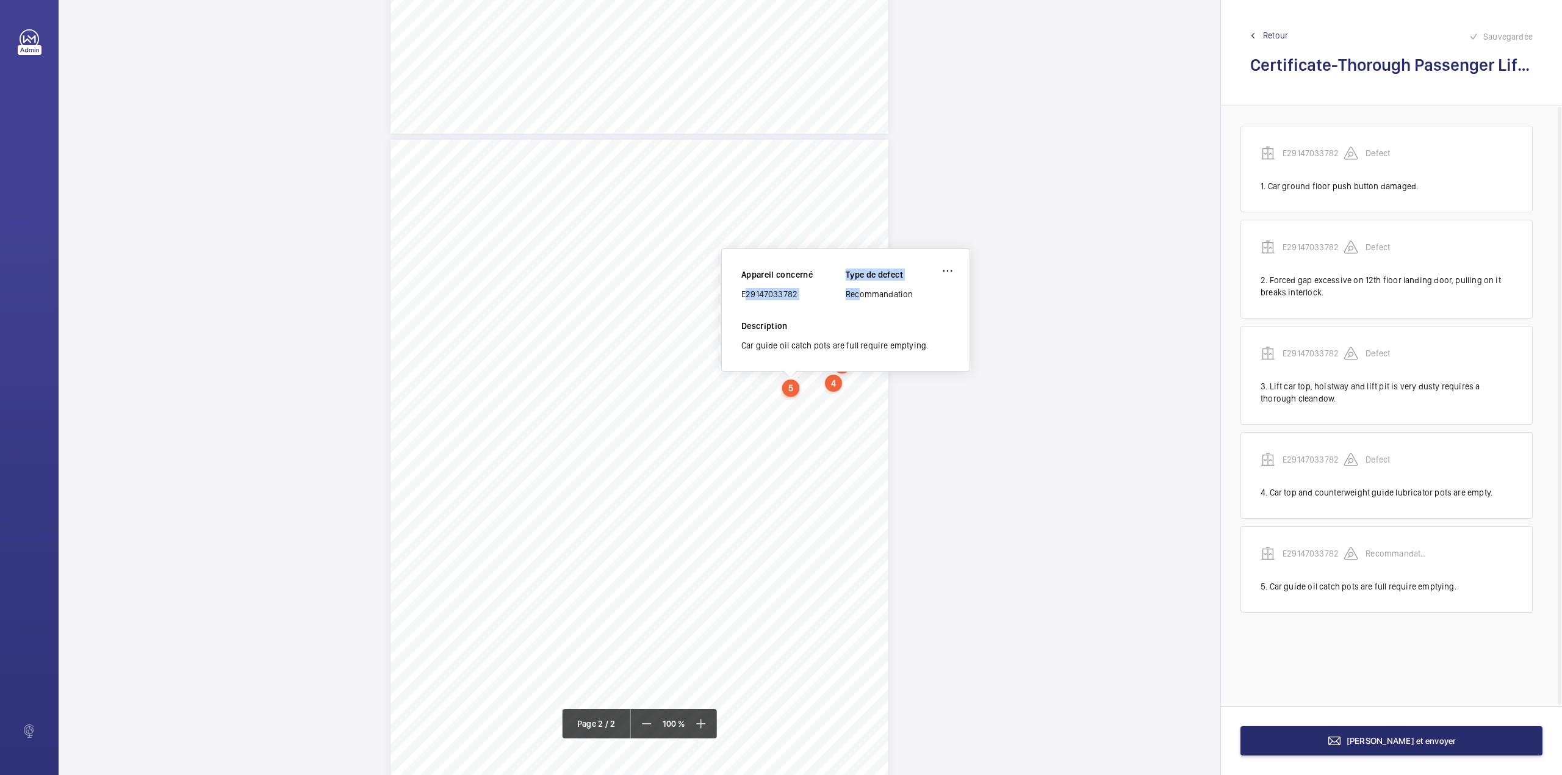
drag, startPoint x: 743, startPoint y: 293, endPoint x: 857, endPoint y: 303, distance: 115.2
click at [857, 303] on div "Appareil concerné E29147033782 Type de defect Recommandation" at bounding box center [846, 294] width 209 height 51
click at [806, 306] on div "Appareil concerné E29147033782 Type de defect Recommandation" at bounding box center [846, 294] width 209 height 51
drag, startPoint x: 743, startPoint y: 295, endPoint x: 799, endPoint y: 298, distance: 56.2
click at [799, 298] on div "E29147033782" at bounding box center [794, 294] width 104 height 12
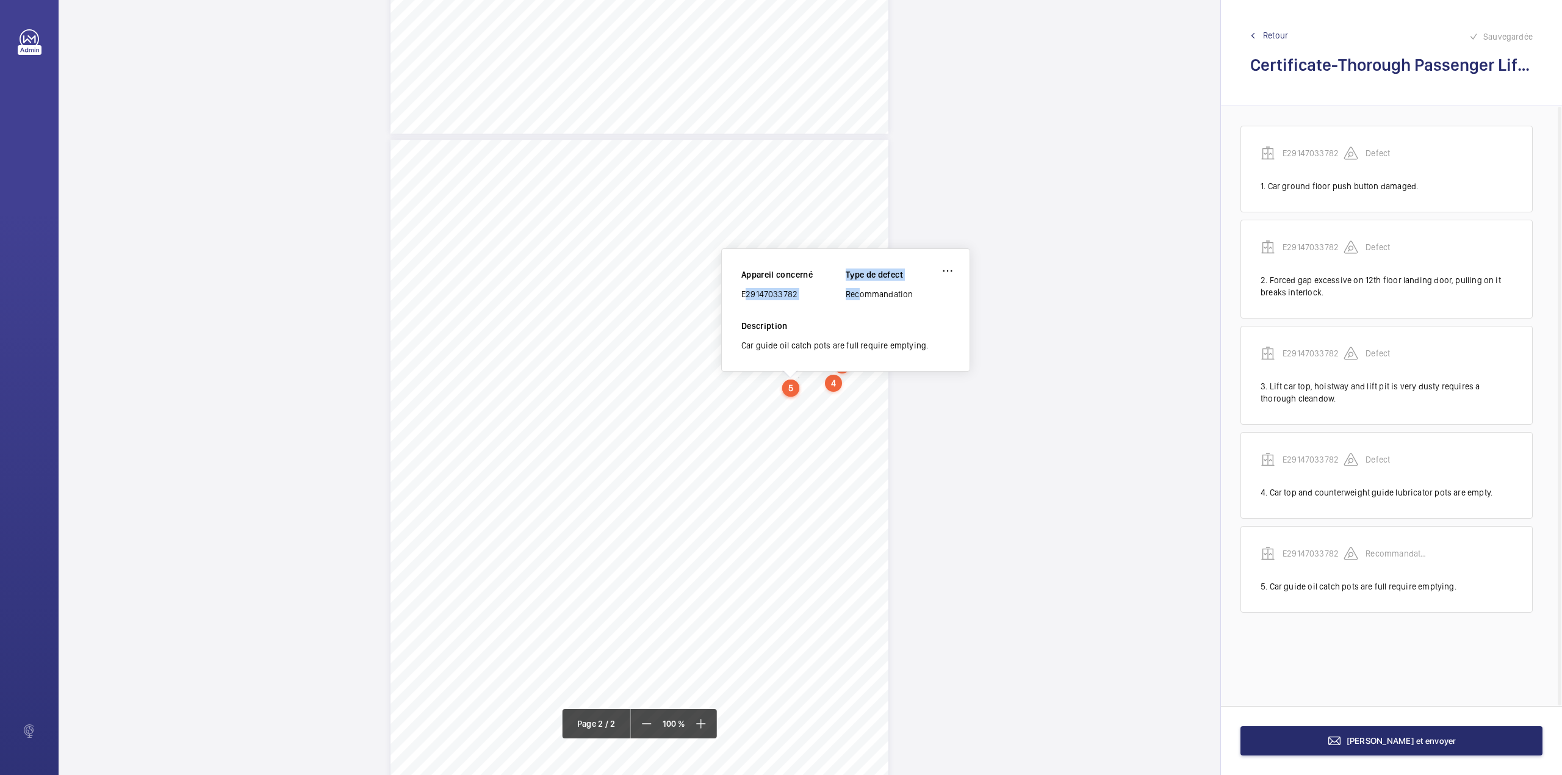
copy div "E29147033782"
click at [1415, 741] on span "[PERSON_NAME] et envoyer" at bounding box center [1402, 741] width 110 height 10
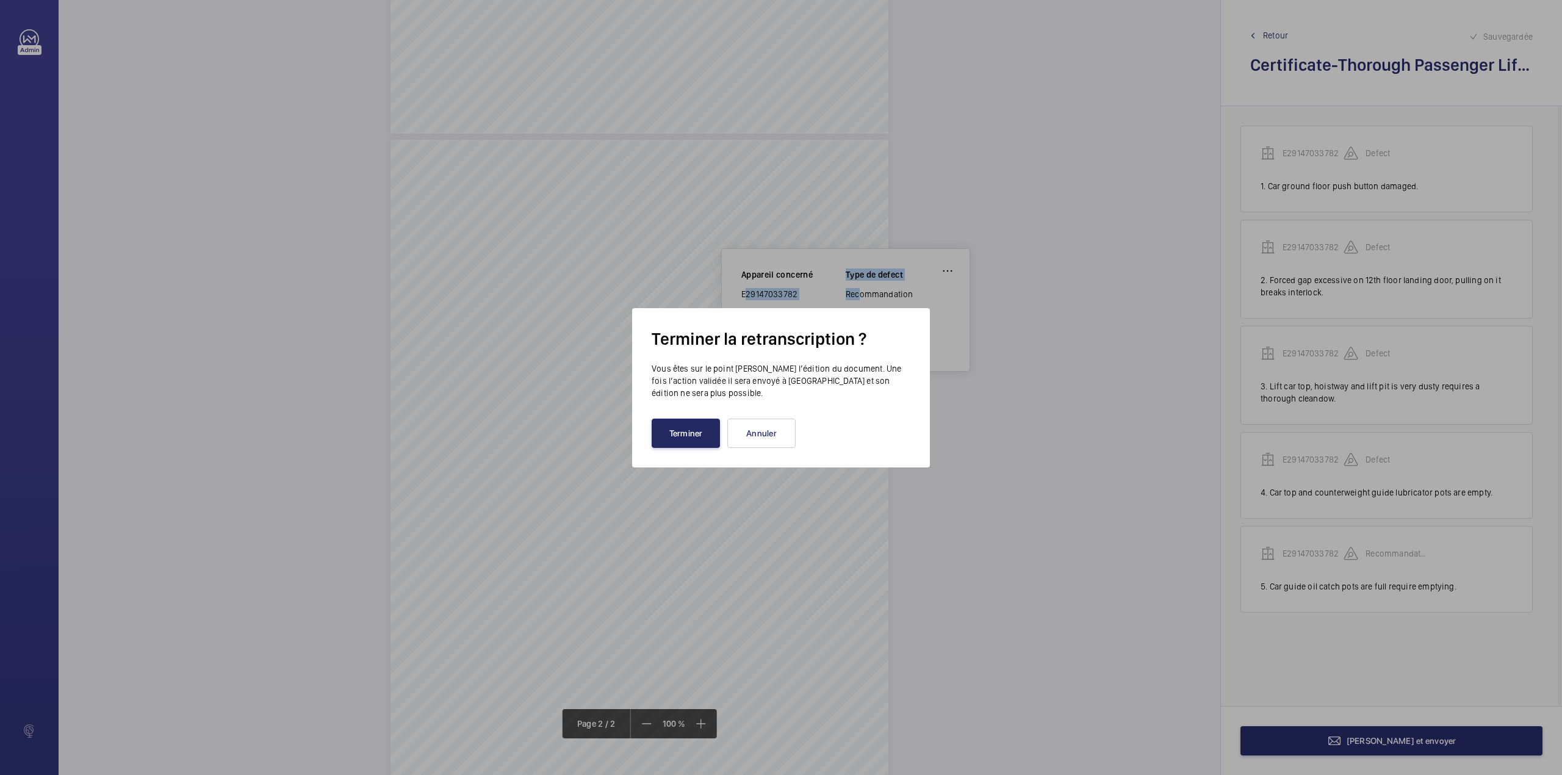
click at [677, 431] on button "Terminer" at bounding box center [686, 433] width 68 height 29
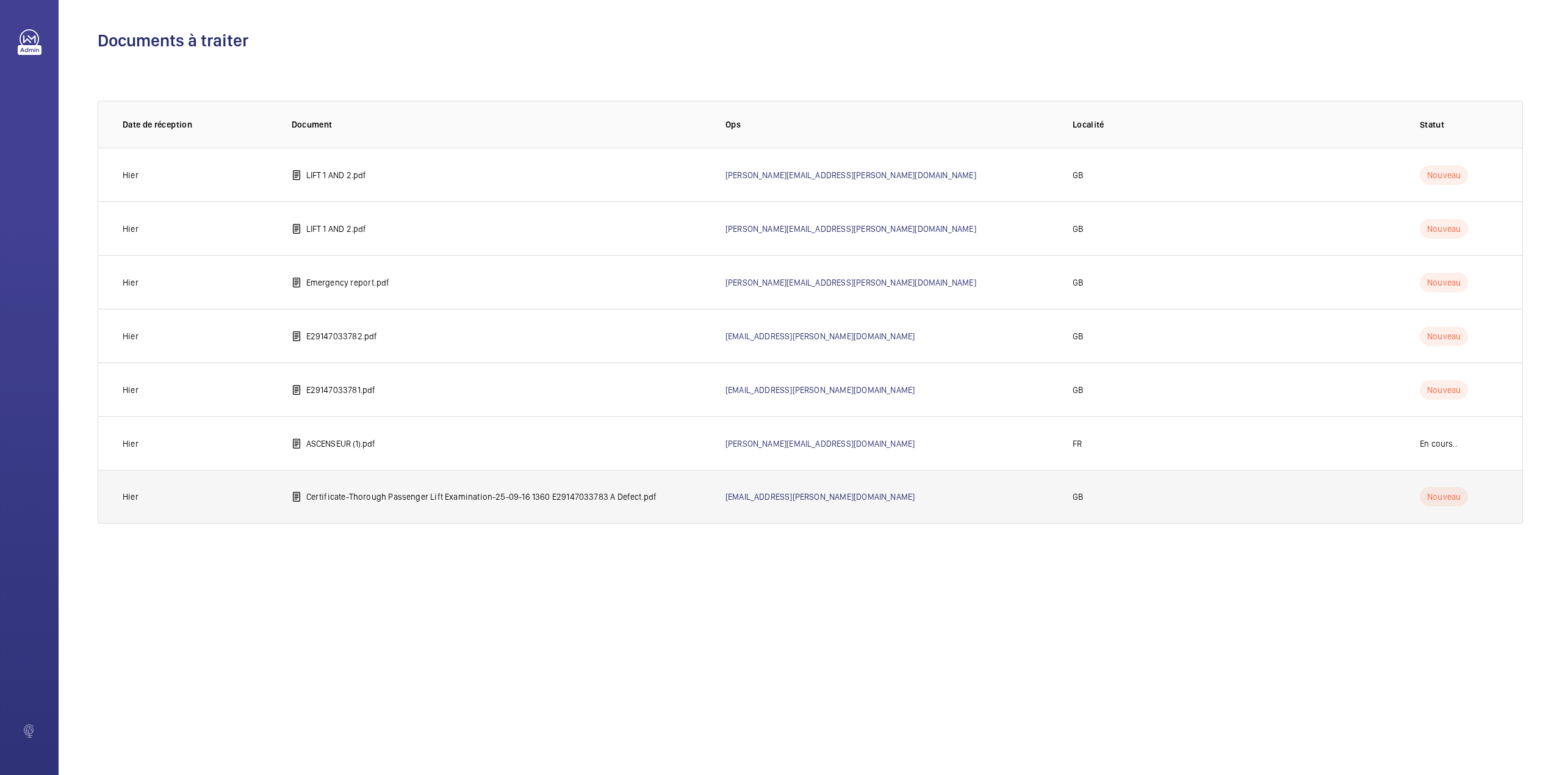
click at [357, 510] on td "Certificate-Thorough Passenger Lift Examination-25-09-16 1360 E29147033783 A De…" at bounding box center [489, 497] width 434 height 54
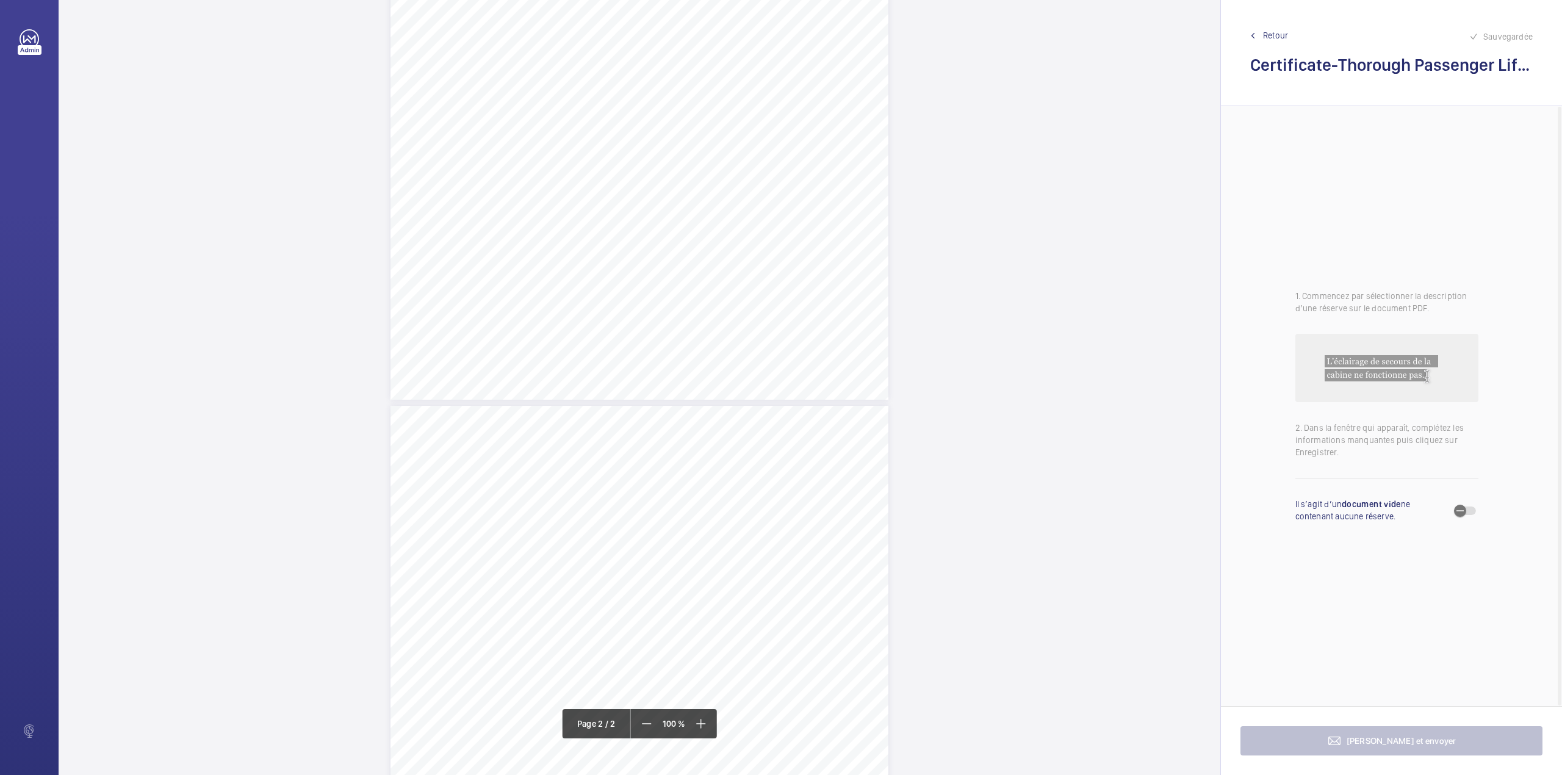
scroll to position [488, 0]
click at [842, 271] on div "TI TS TS TS TS TS" at bounding box center [640, 504] width 498 height 644
click at [843, 192] on textarea at bounding box center [891, 200] width 209 height 55
type textarea "t"
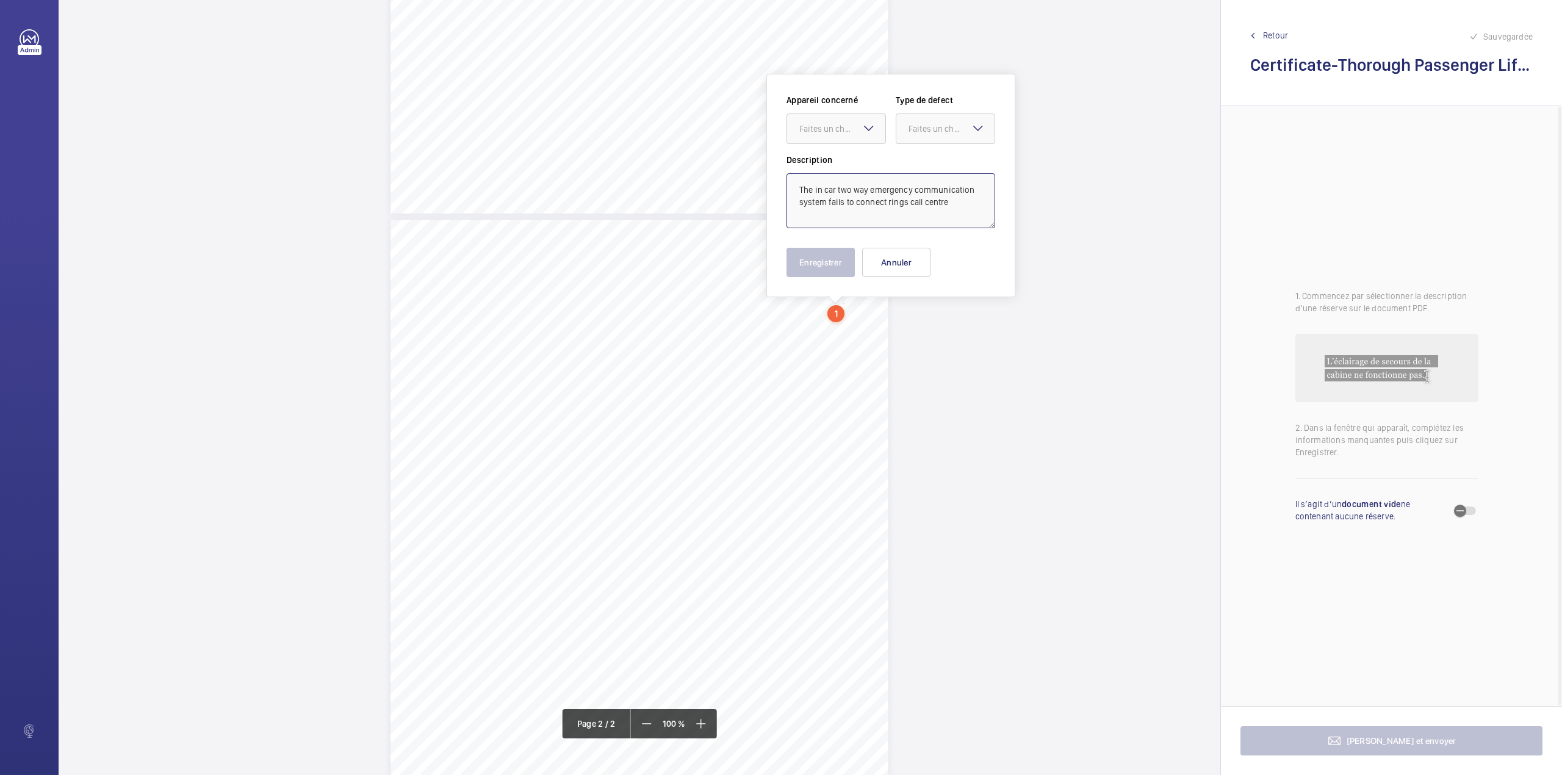
click at [962, 201] on textarea "The in car two way emergency communication system fails to connect rings call c…" at bounding box center [891, 200] width 209 height 55
type textarea "The in car two way emergency communication system fails to connect rings call c…"
click at [867, 128] on mat-icon at bounding box center [869, 128] width 15 height 15
drag, startPoint x: 867, startPoint y: 170, endPoint x: 885, endPoint y: 165, distance: 18.4
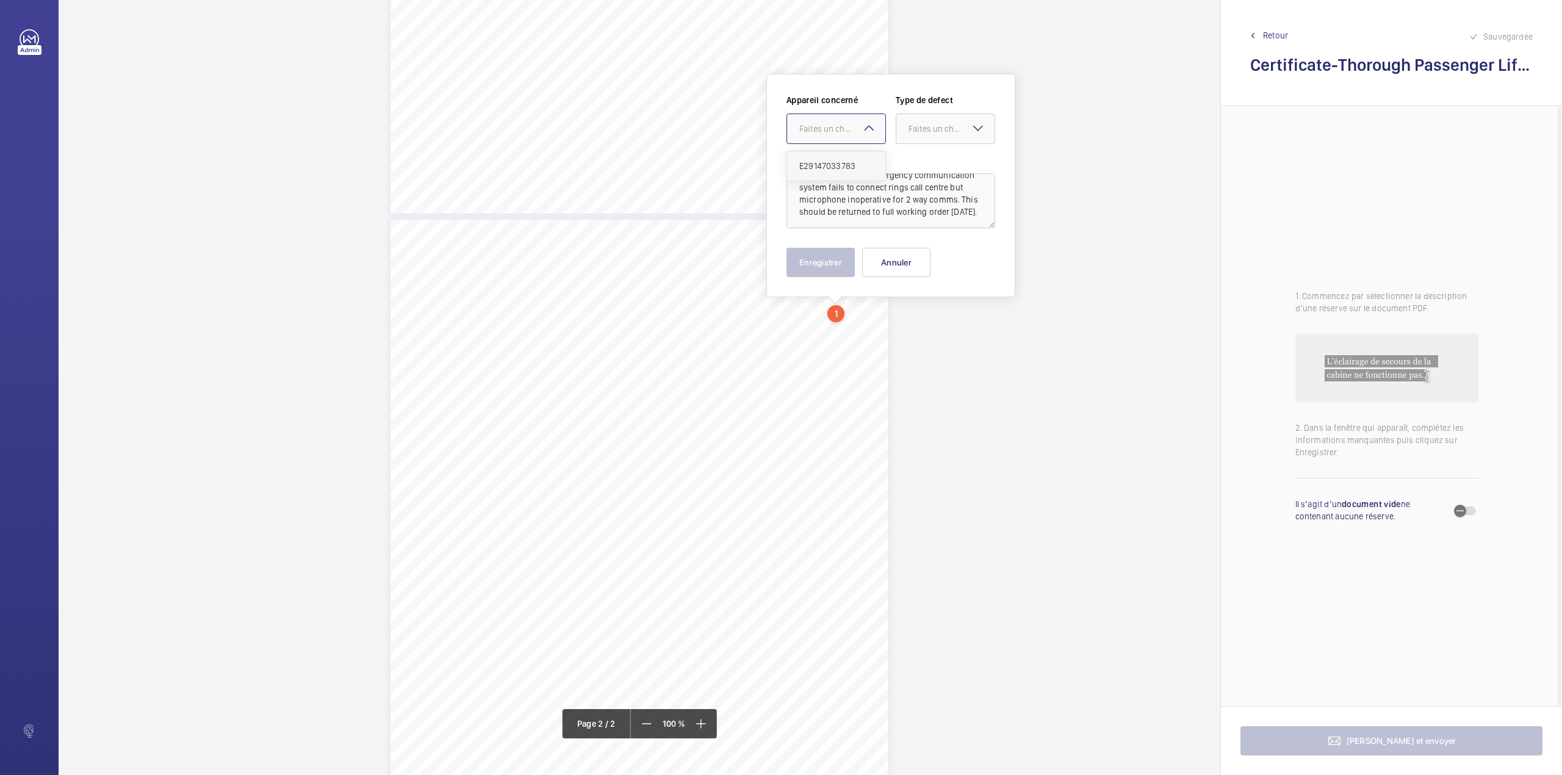
click at [868, 170] on span "E29147033783" at bounding box center [837, 166] width 74 height 12
click at [942, 125] on div "Faites un choix" at bounding box center [952, 129] width 86 height 12
click at [931, 214] on div "Timed" at bounding box center [946, 226] width 98 height 30
click at [981, 132] on mat-icon "Open calendar" at bounding box center [976, 129] width 15 height 15
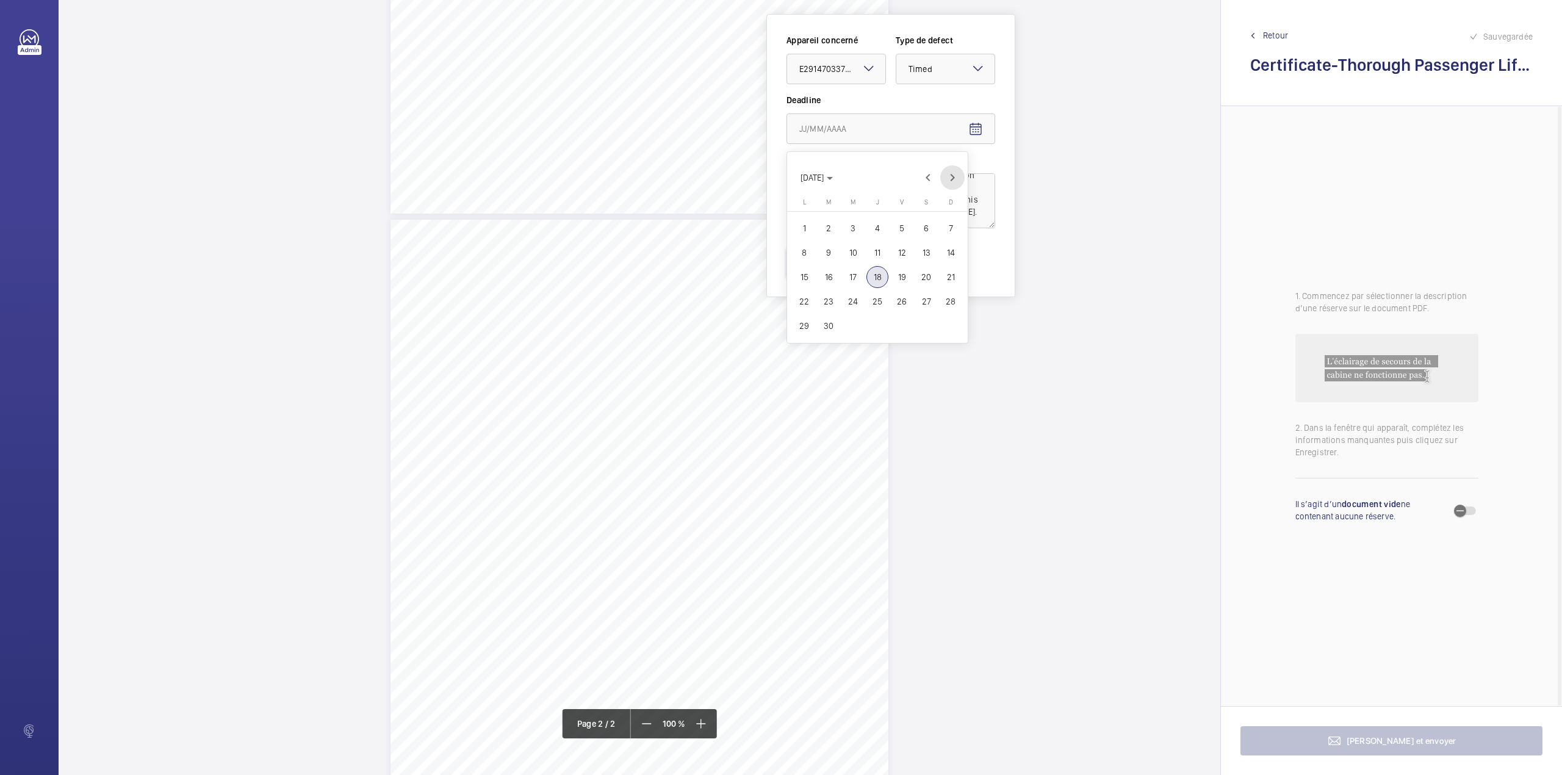
click at [953, 182] on span "Next month" at bounding box center [952, 177] width 24 height 24
click at [884, 279] on span "16" at bounding box center [878, 277] width 22 height 22
type input "16/10/2025"
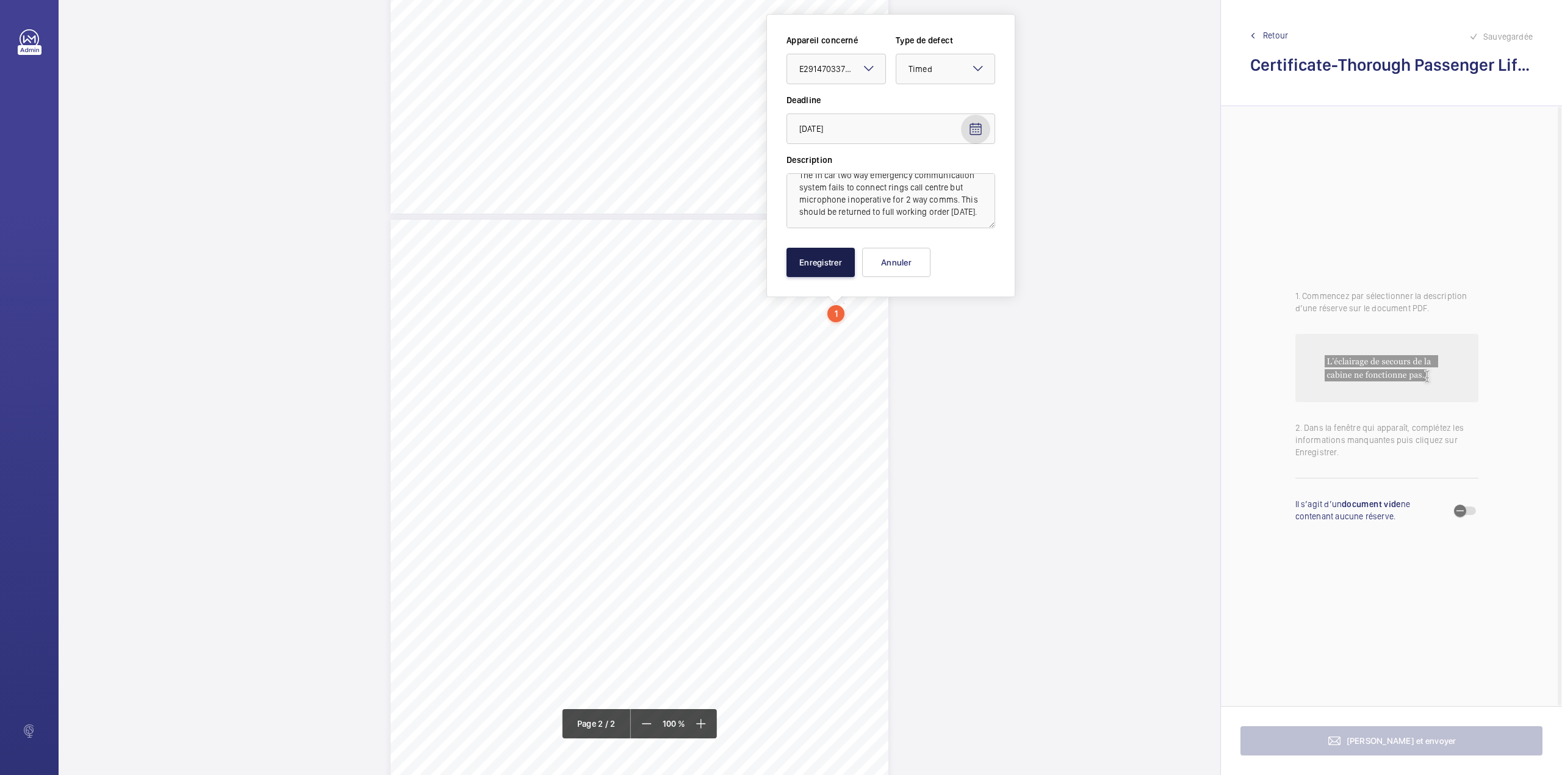
click at [823, 271] on button "Enregistrer" at bounding box center [821, 262] width 68 height 29
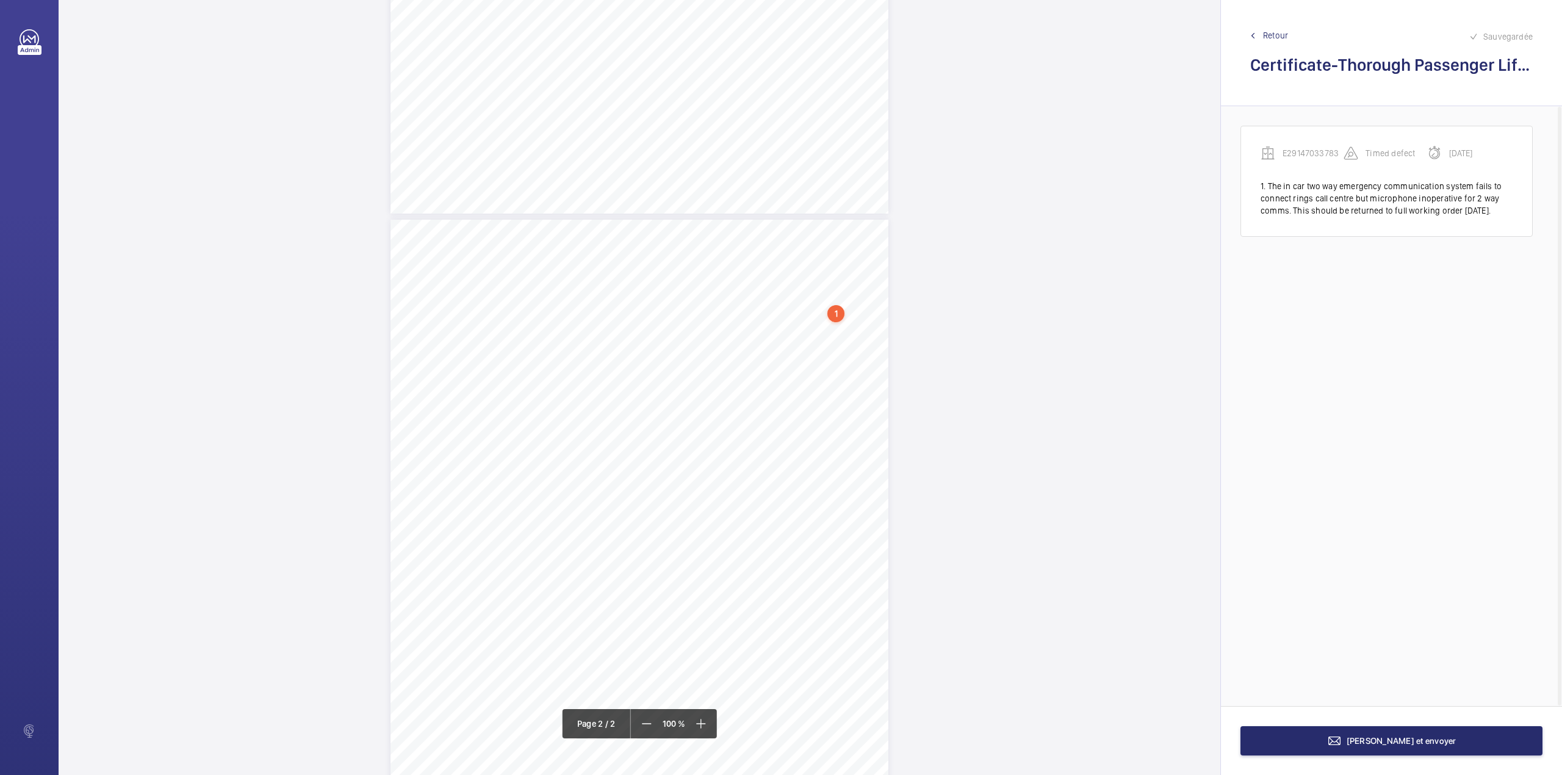
click at [865, 428] on div "TI TS TS TS TS TS" at bounding box center [640, 542] width 498 height 644
click at [861, 198] on textarea at bounding box center [914, 206] width 209 height 55
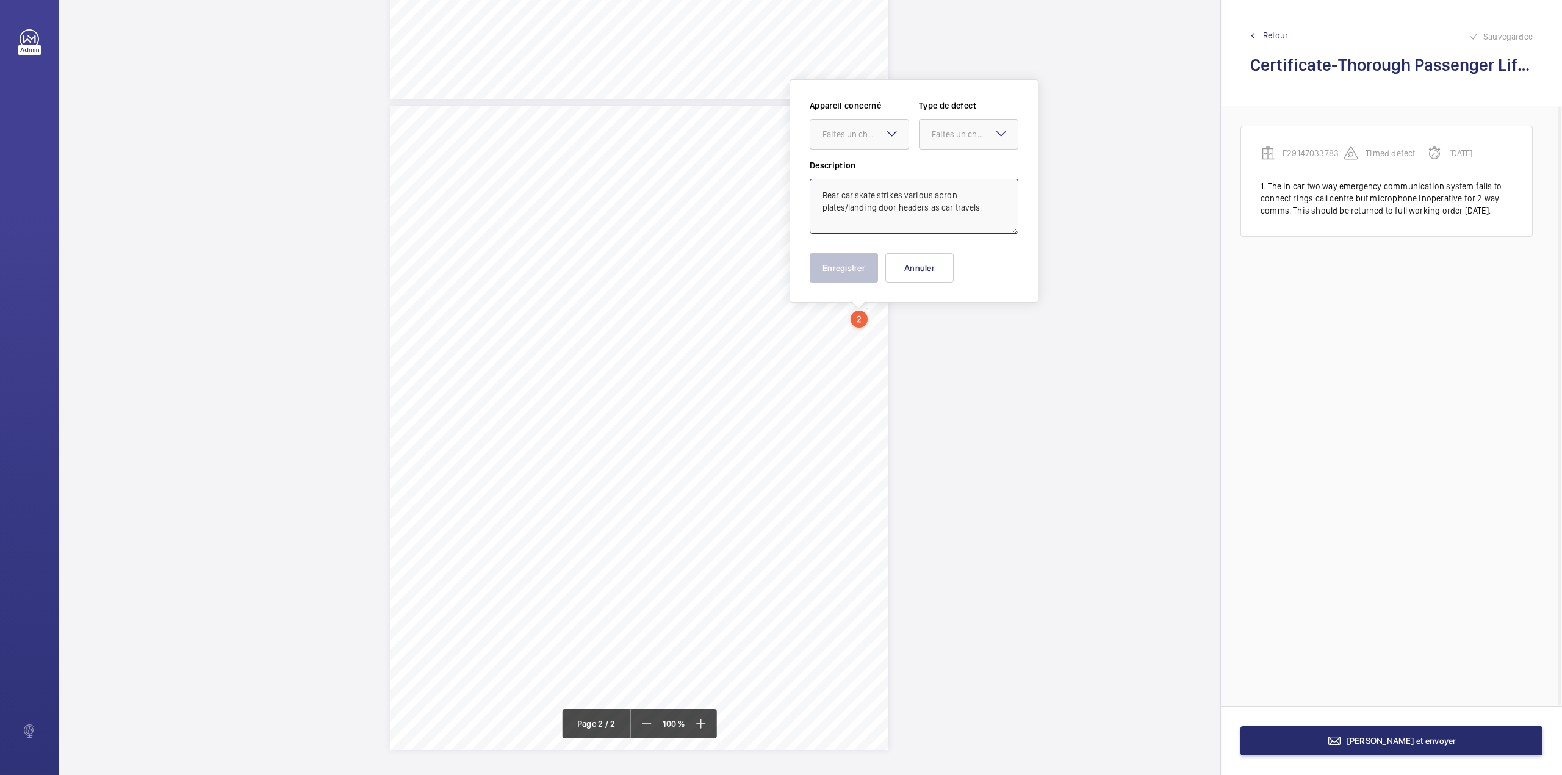
click at [853, 129] on div "Faites un choix" at bounding box center [866, 134] width 86 height 12
drag, startPoint x: 853, startPoint y: 153, endPoint x: 923, endPoint y: 137, distance: 71.4
click at [856, 156] on ng-dropdown-panel "E29147033783" at bounding box center [859, 171] width 99 height 31
click at [873, 165] on span "E29147033783" at bounding box center [860, 171] width 74 height 12
drag, startPoint x: 965, startPoint y: 125, endPoint x: 958, endPoint y: 146, distance: 23.2
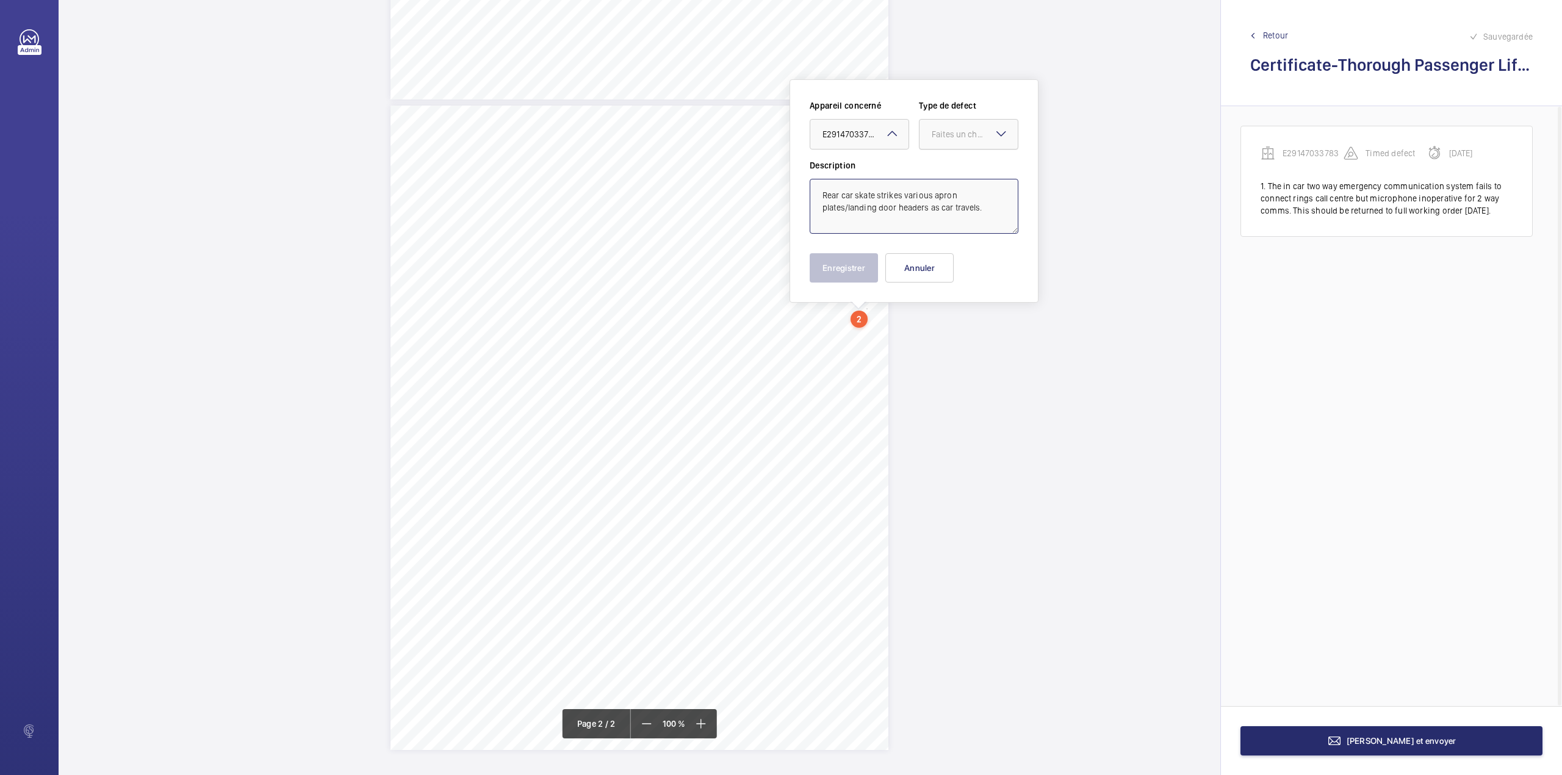
click at [965, 125] on div at bounding box center [969, 134] width 98 height 29
drag, startPoint x: 958, startPoint y: 146, endPoint x: 938, endPoint y: 186, distance: 44.2
click at [948, 176] on span "Standard" at bounding box center [969, 171] width 74 height 12
type textarea "Rear car skate strikes various apron plates/landing door headers as car travels."
click at [851, 265] on button "Enregistrer" at bounding box center [844, 267] width 68 height 29
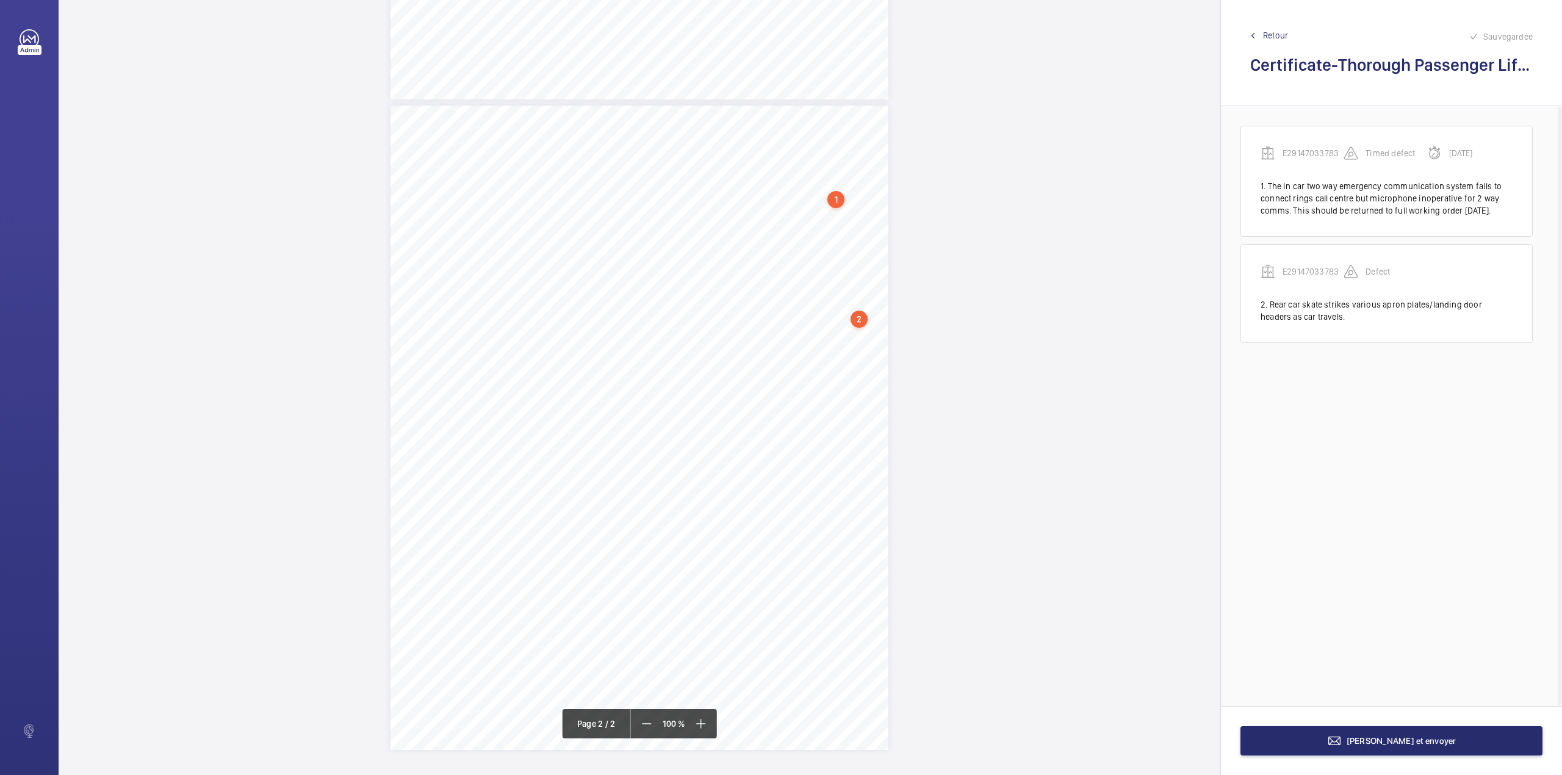
click at [831, 338] on div "TI TS TS TS TS TS" at bounding box center [640, 428] width 498 height 644
click at [823, 234] on textarea at bounding box center [880, 229] width 209 height 55
type textarea "v"
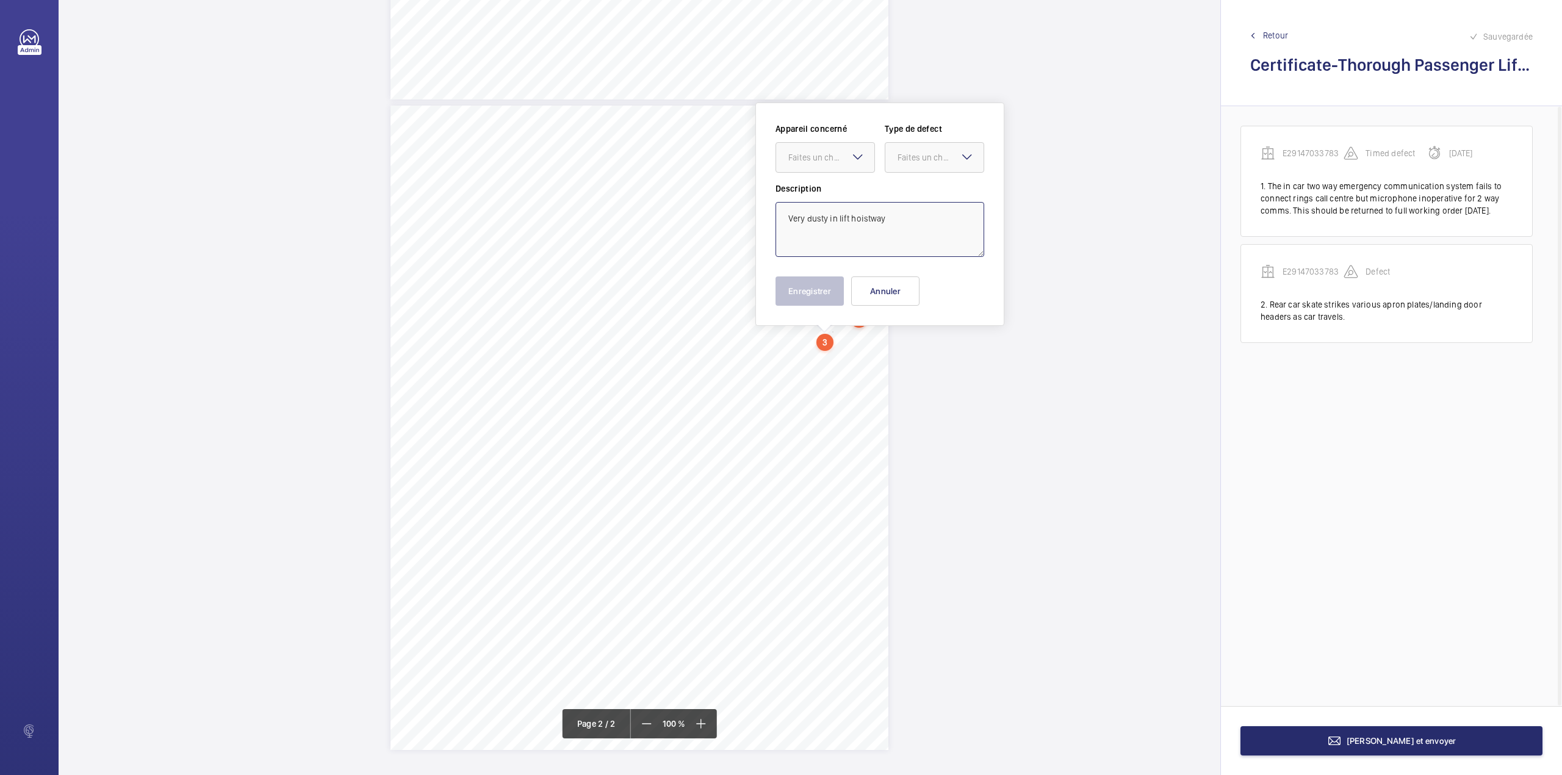
click at [896, 215] on textarea "Very dusty in lift hoistway" at bounding box center [880, 229] width 209 height 55
click at [835, 164] on div at bounding box center [825, 157] width 98 height 29
click at [850, 192] on span "E29147033783" at bounding box center [826, 195] width 74 height 12
click at [929, 160] on div "Faites un choix" at bounding box center [941, 157] width 86 height 12
click at [924, 201] on div "Standard" at bounding box center [935, 195] width 98 height 30
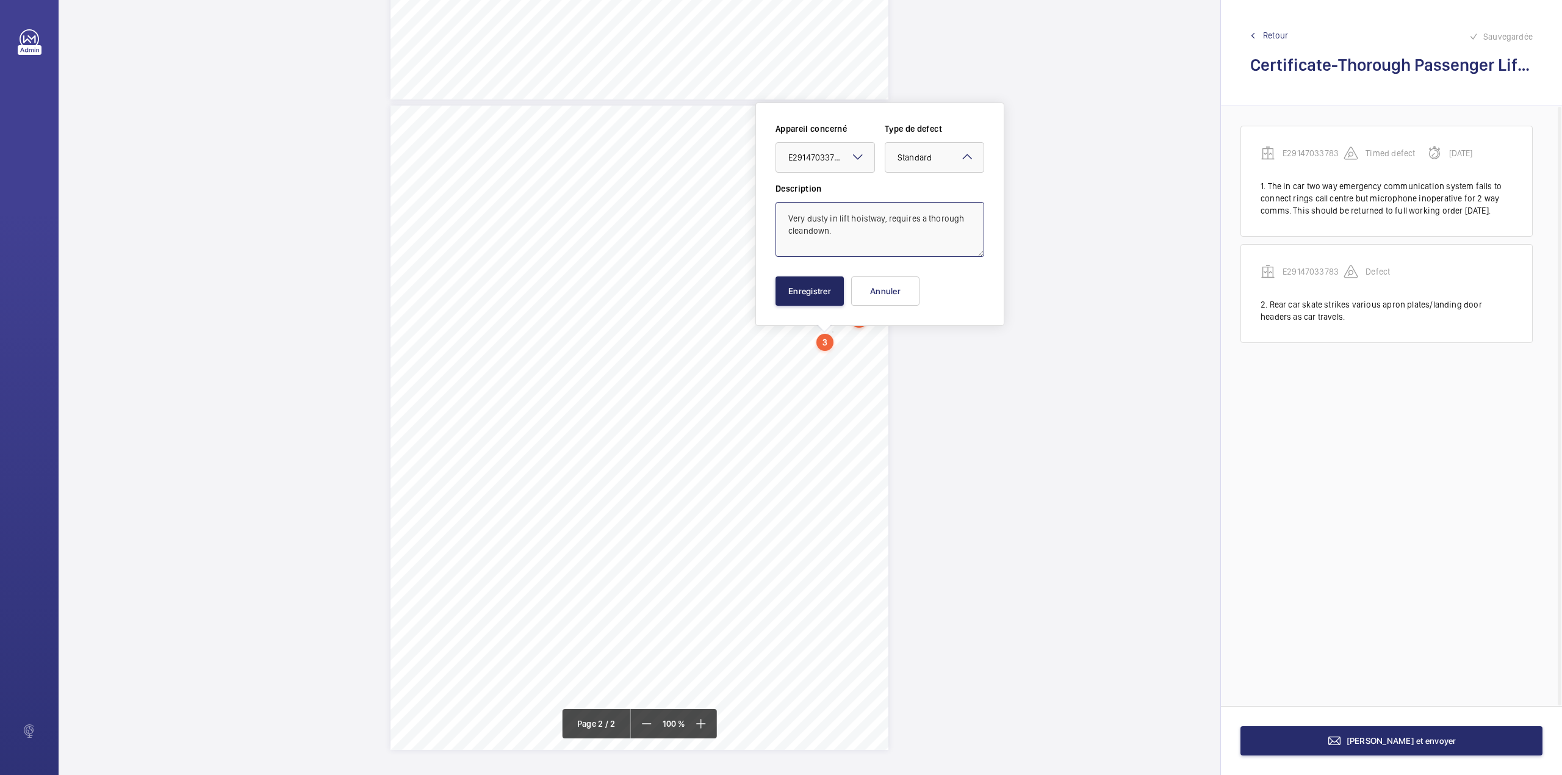
type textarea "Very dusty in lift hoistway, requires a thorough cleandown."
click at [801, 292] on button "Enregistrer" at bounding box center [810, 290] width 68 height 29
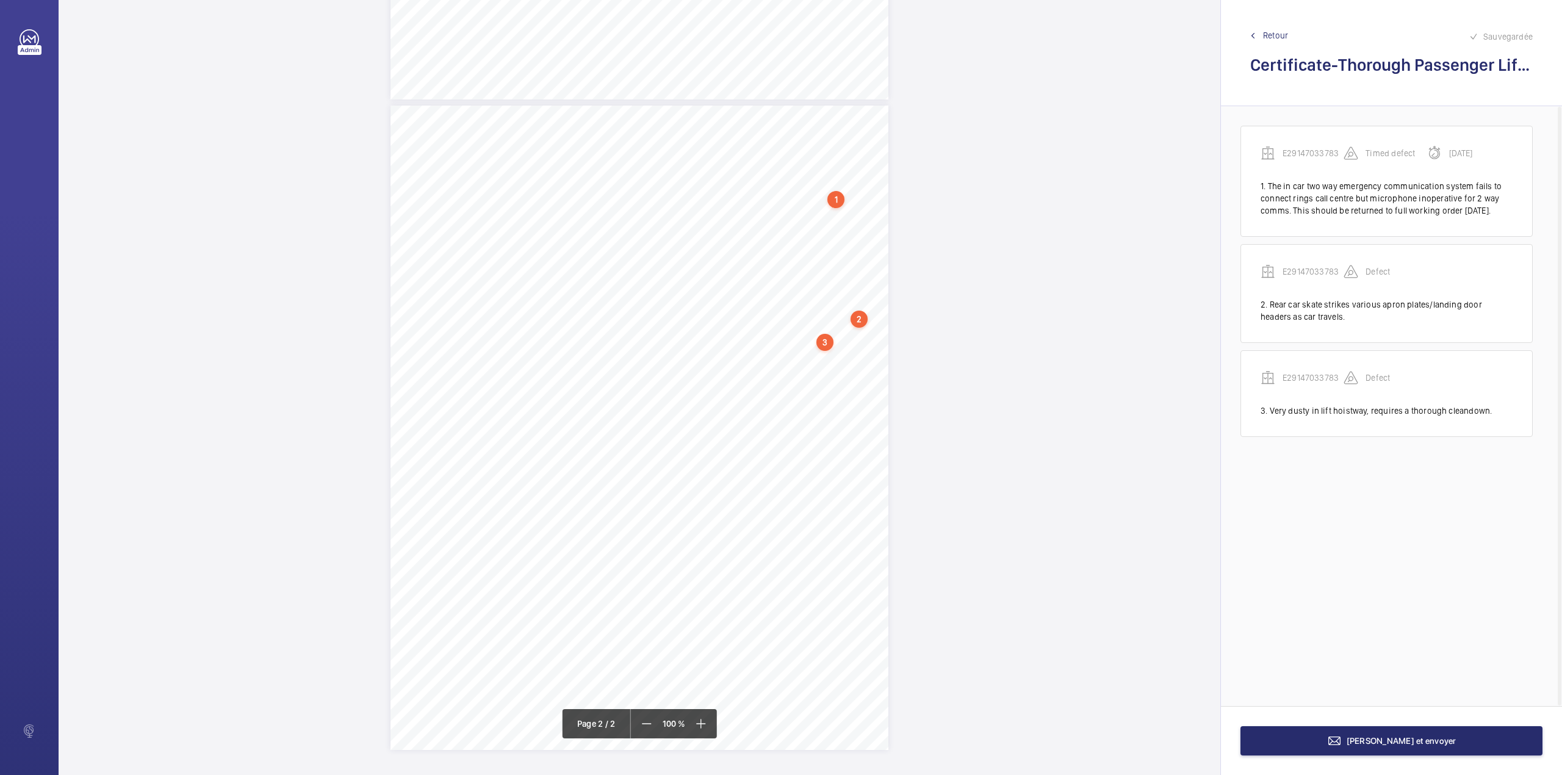
click at [841, 347] on div "TI TS TS TS TS TS" at bounding box center [640, 428] width 498 height 644
click at [853, 236] on textarea at bounding box center [889, 239] width 209 height 55
type textarea "c"
click at [838, 235] on textarea "c" at bounding box center [889, 239] width 209 height 55
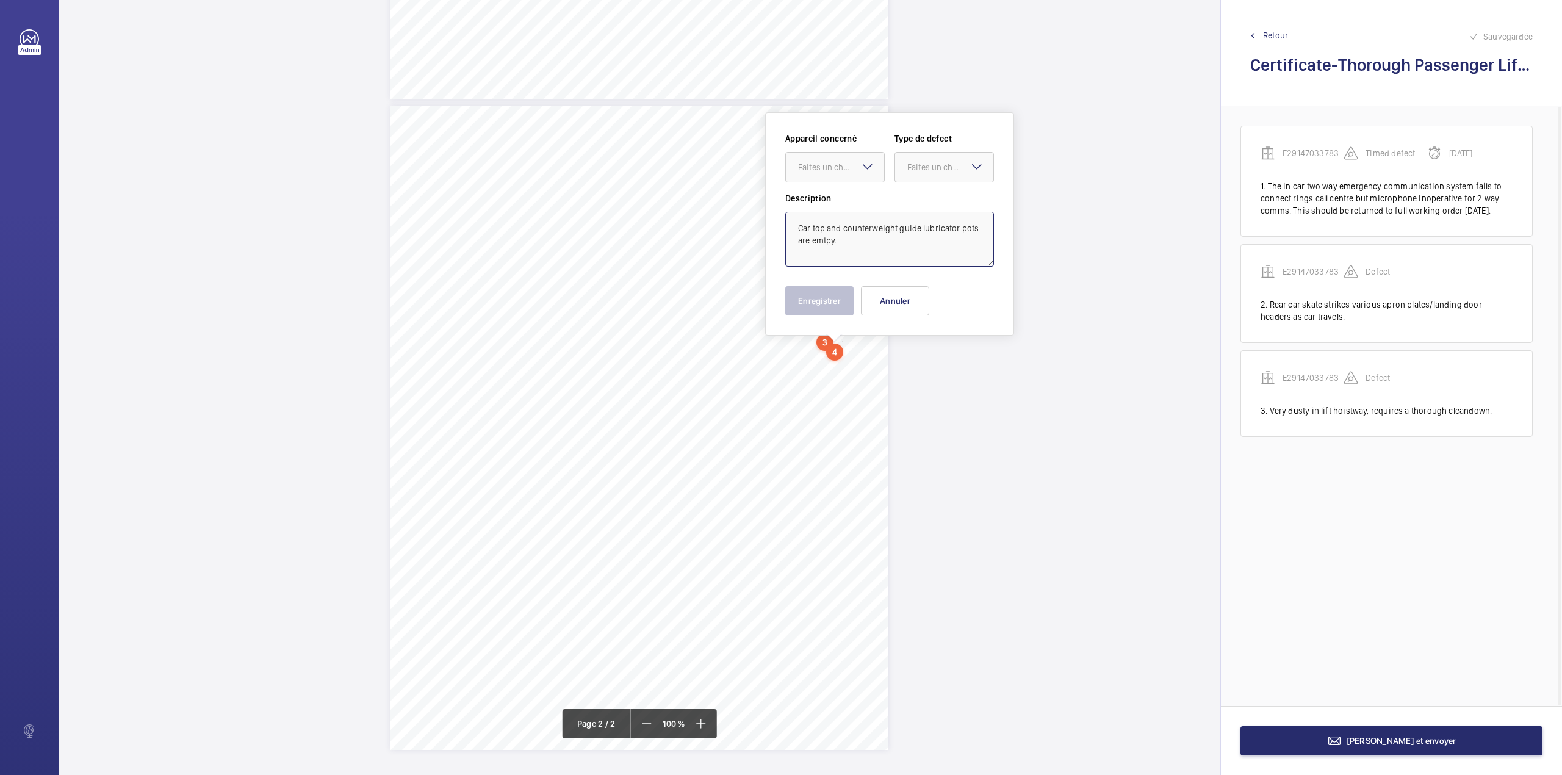
drag, startPoint x: 858, startPoint y: 173, endPoint x: 857, endPoint y: 184, distance: 10.4
click at [857, 184] on div "Appareil concerné Faites un choix Type de defect Faites un choix" at bounding box center [889, 162] width 209 height 60
click at [855, 203] on div "E29147033783" at bounding box center [835, 204] width 98 height 29
type textarea "Car top and counterweight guide lubricator pots are emtpy."
click at [855, 203] on label "Description" at bounding box center [889, 198] width 209 height 12
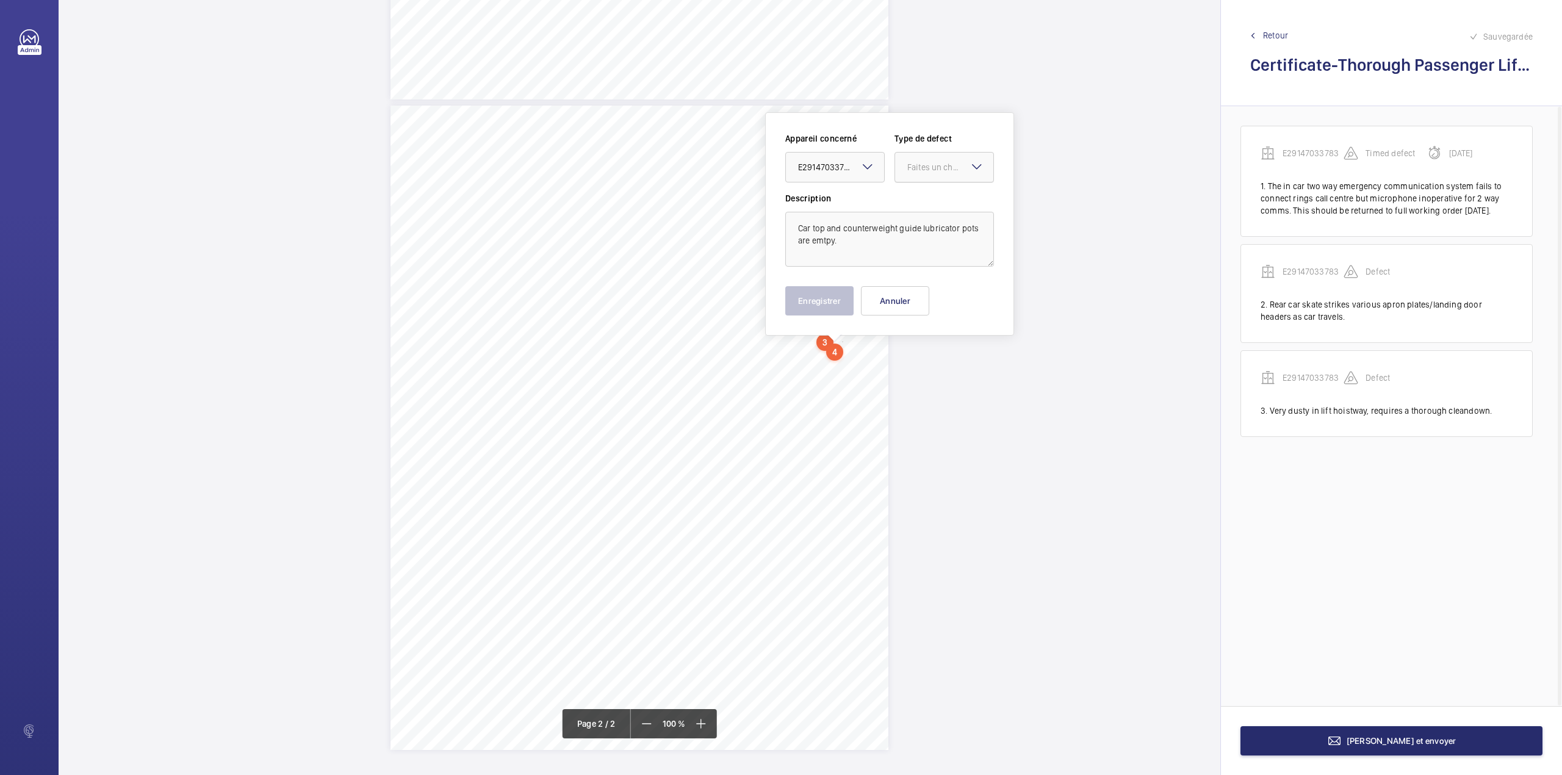
click at [914, 170] on div "Faites un choix" at bounding box center [951, 167] width 86 height 12
click at [919, 209] on span "Standard" at bounding box center [945, 204] width 74 height 12
click at [813, 296] on button "Enregistrer" at bounding box center [819, 300] width 68 height 29
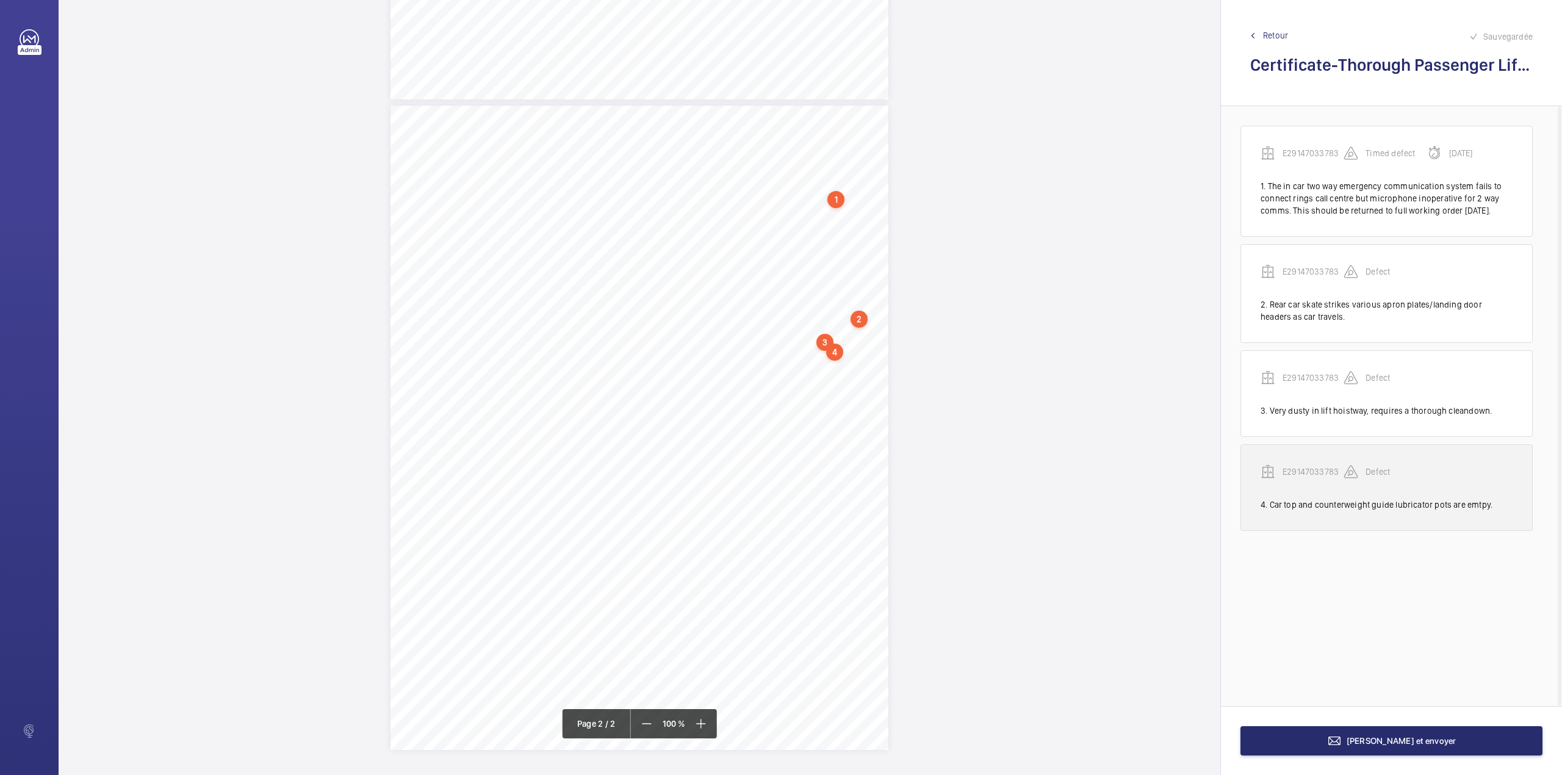
click at [1304, 478] on p "E29147033783" at bounding box center [1313, 472] width 61 height 12
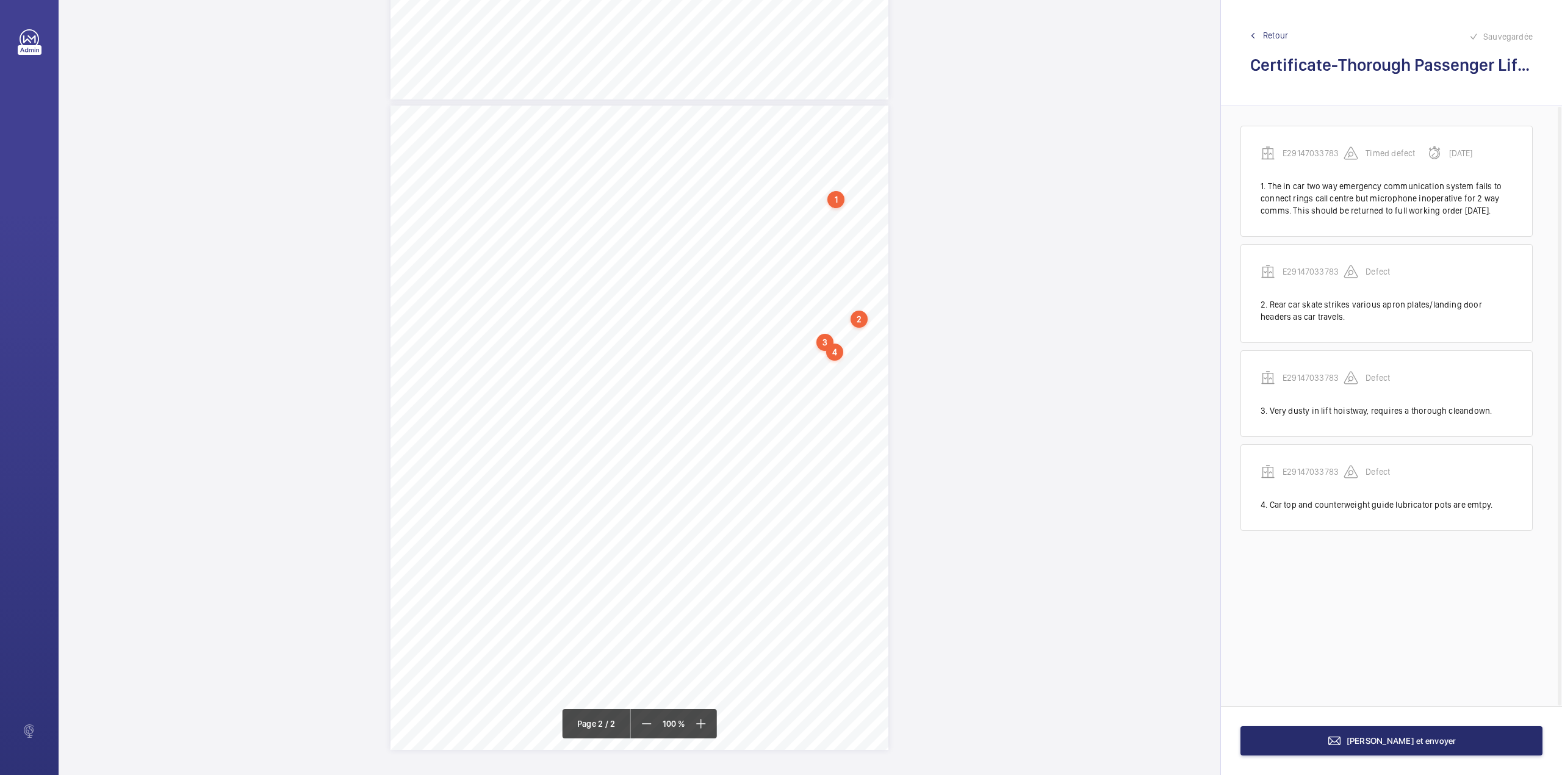
scroll to position [529, 0]
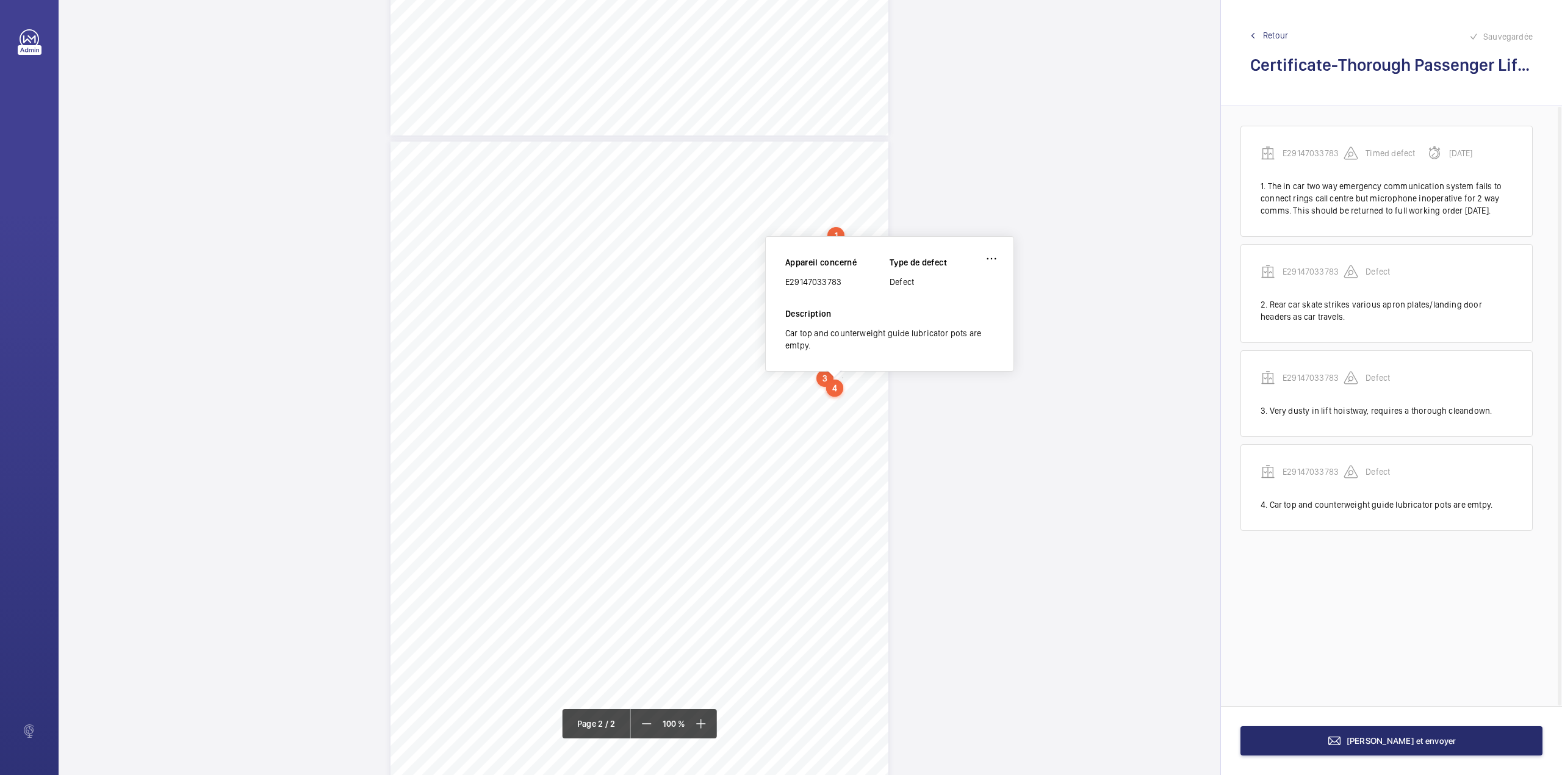
drag, startPoint x: 787, startPoint y: 281, endPoint x: 853, endPoint y: 281, distance: 66.5
click at [853, 281] on div "E29147033783" at bounding box center [837, 282] width 104 height 12
copy div "E29147033783"
click at [1426, 745] on span "[PERSON_NAME] et envoyer" at bounding box center [1402, 741] width 110 height 10
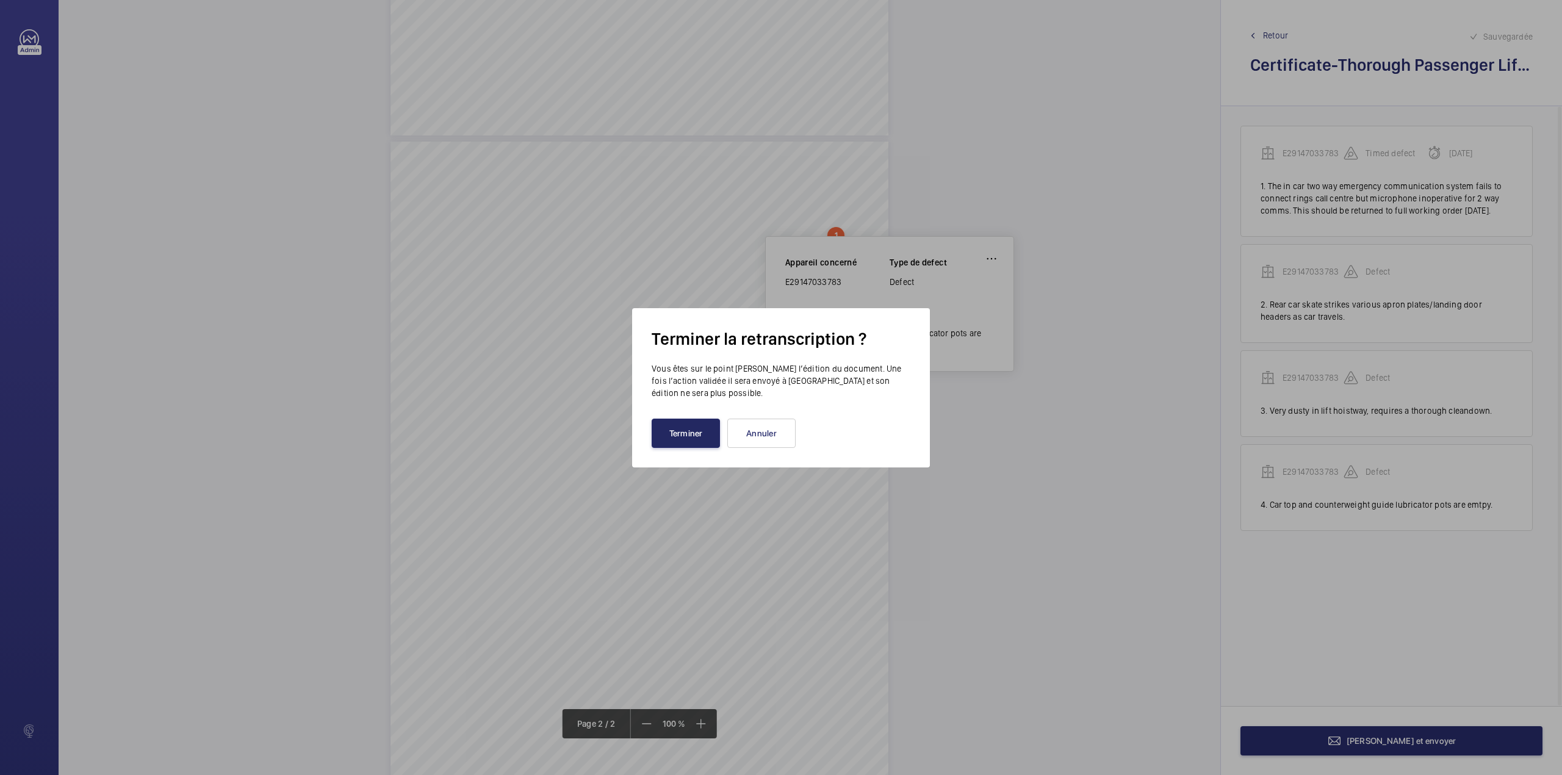
click at [699, 433] on button "Terminer" at bounding box center [686, 433] width 68 height 29
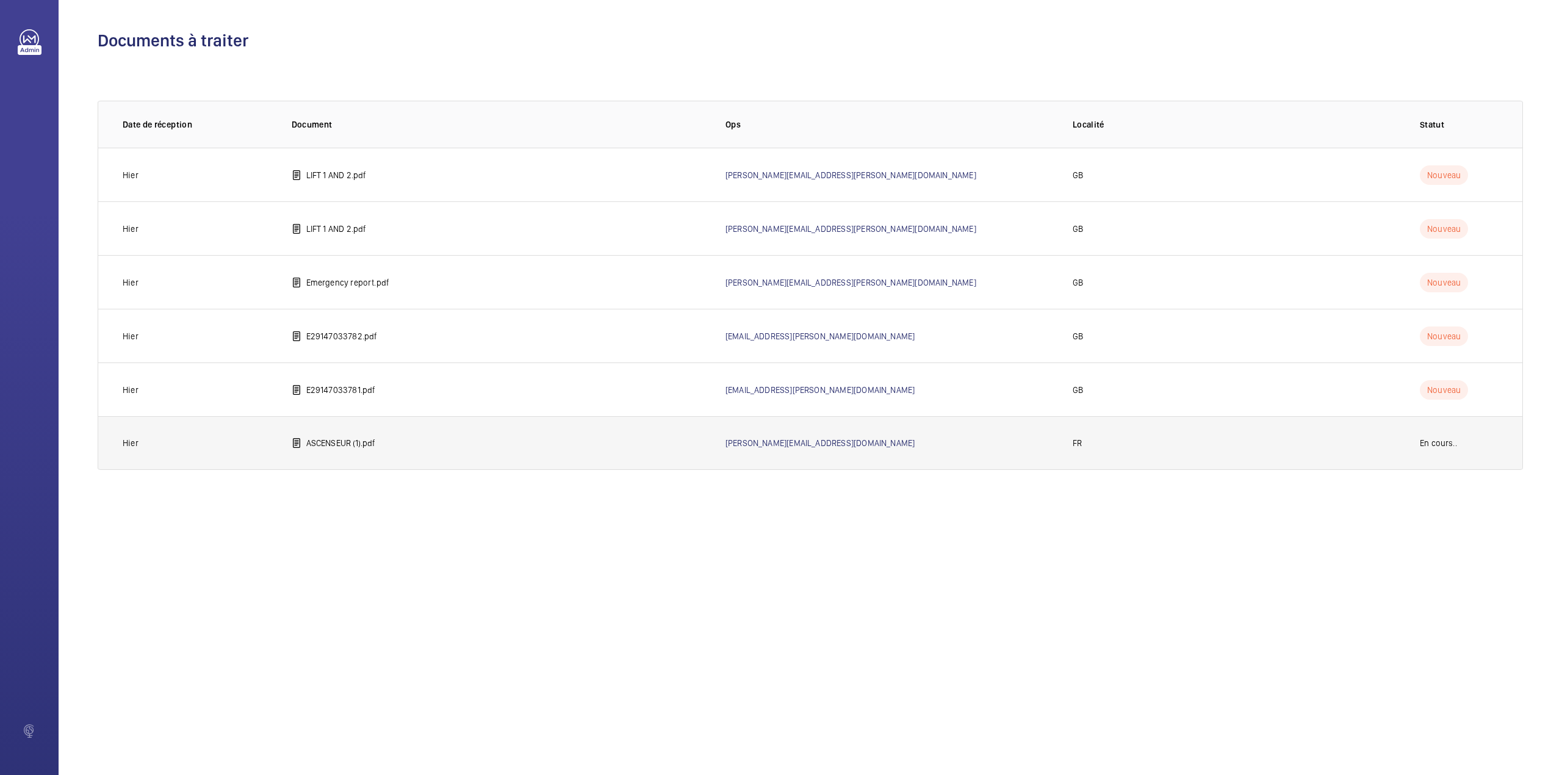
click at [352, 442] on p "ASCENSEUR (1).pdf" at bounding box center [341, 443] width 70 height 12
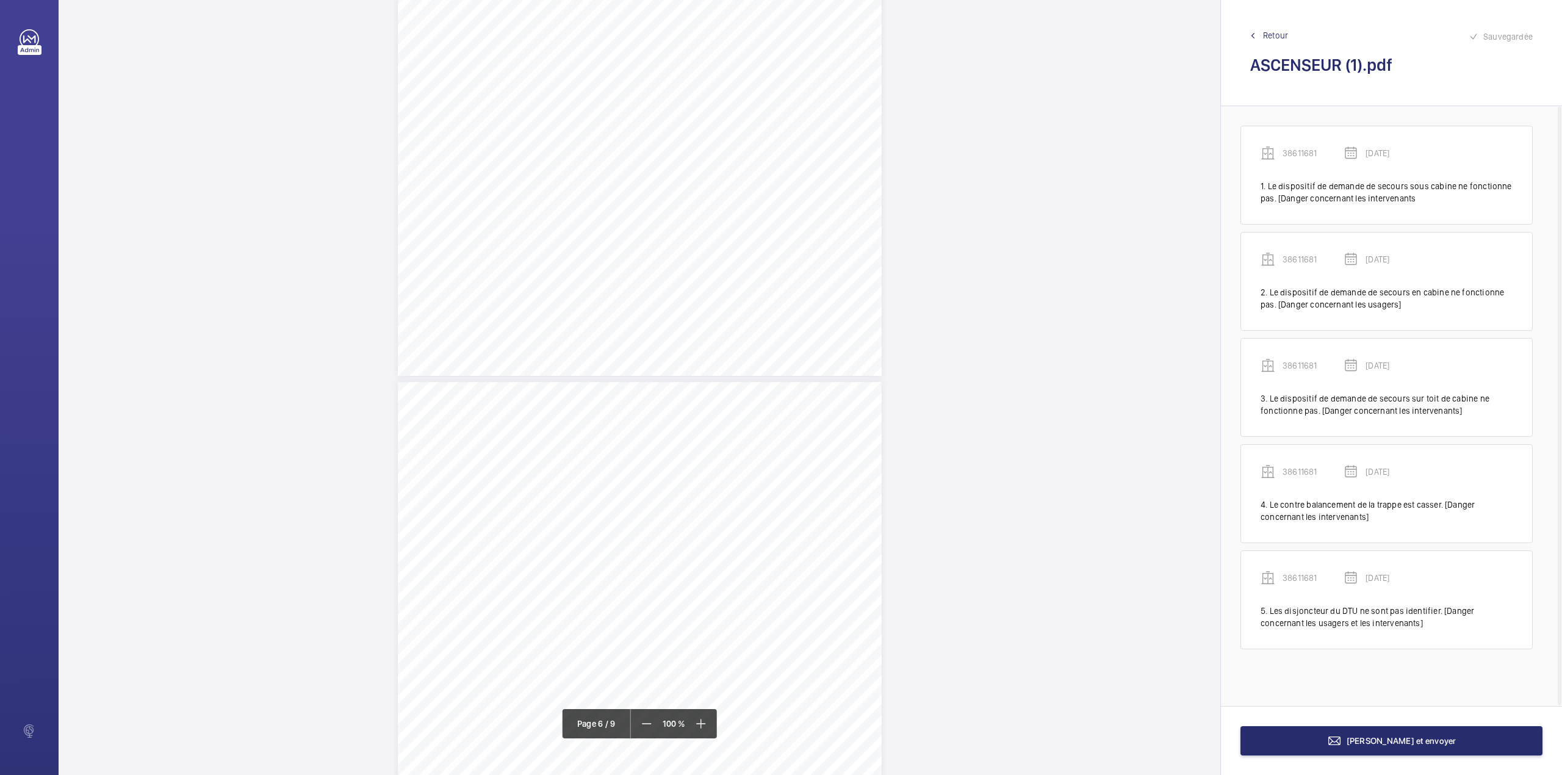
scroll to position [2767, 0]
click at [1272, 38] on span "Retour" at bounding box center [1275, 35] width 25 height 12
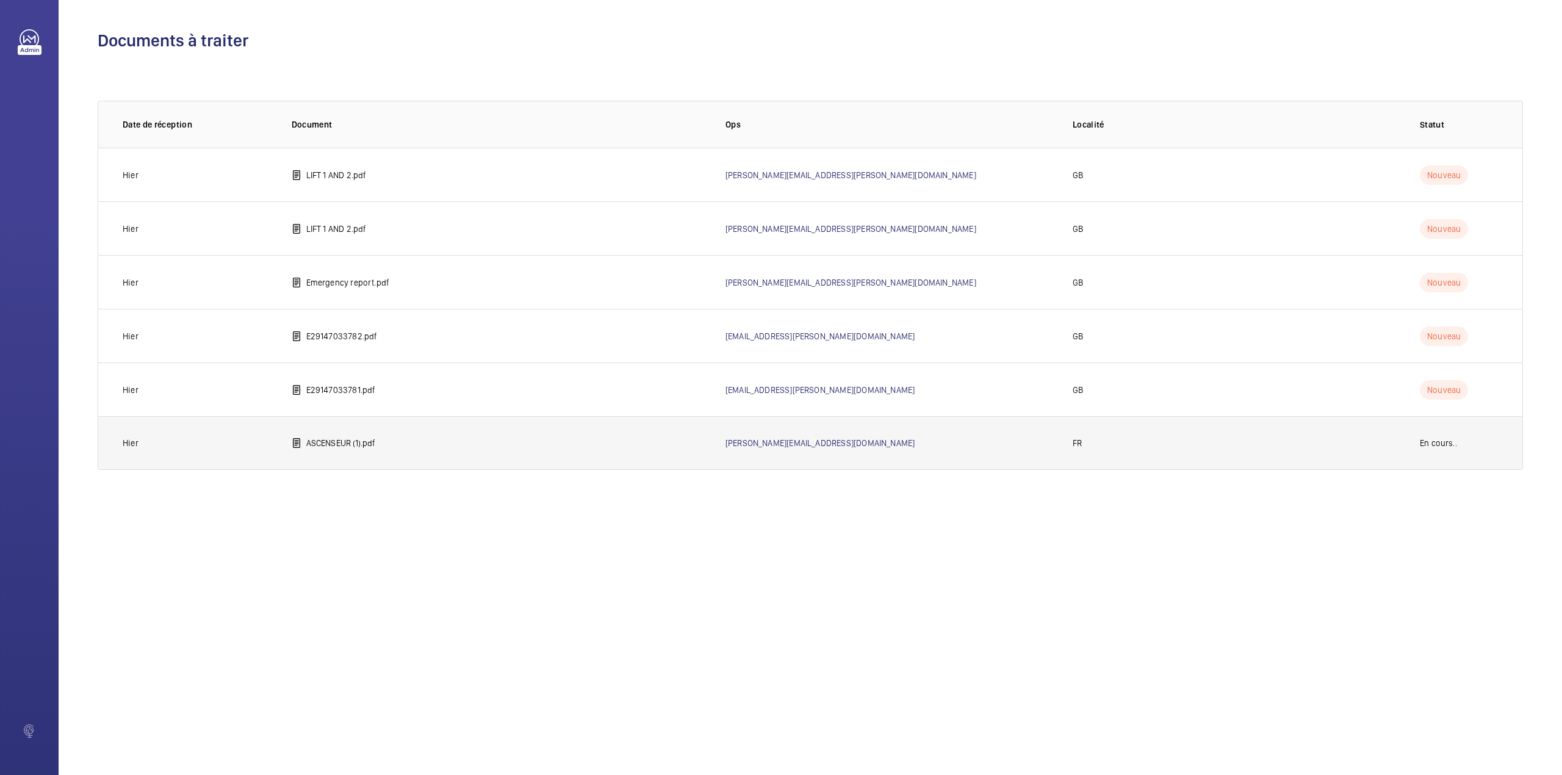
click at [365, 442] on p "ASCENSEUR (1).pdf" at bounding box center [341, 443] width 70 height 12
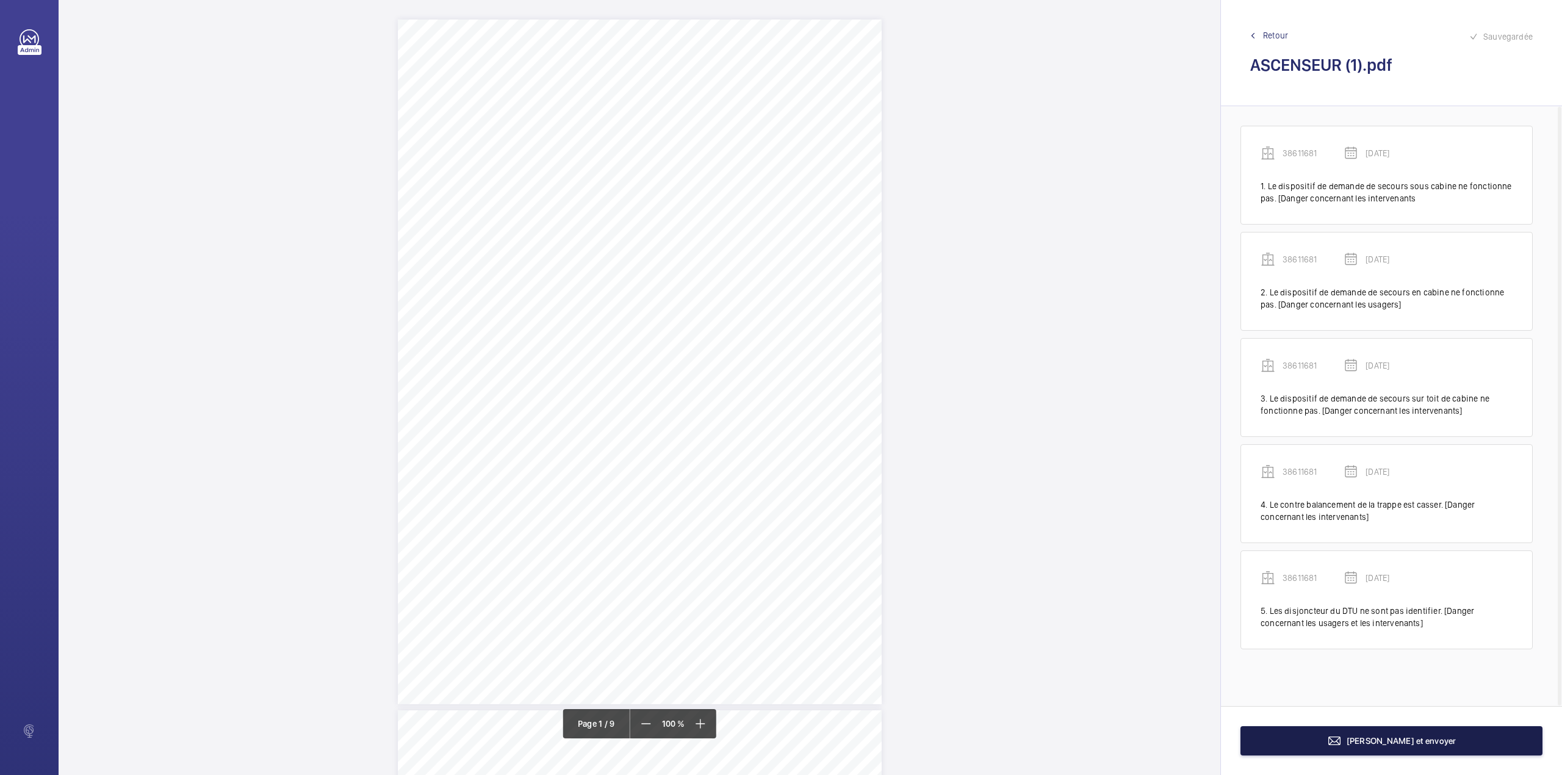
click at [1388, 745] on span "[PERSON_NAME] et envoyer" at bounding box center [1402, 741] width 110 height 10
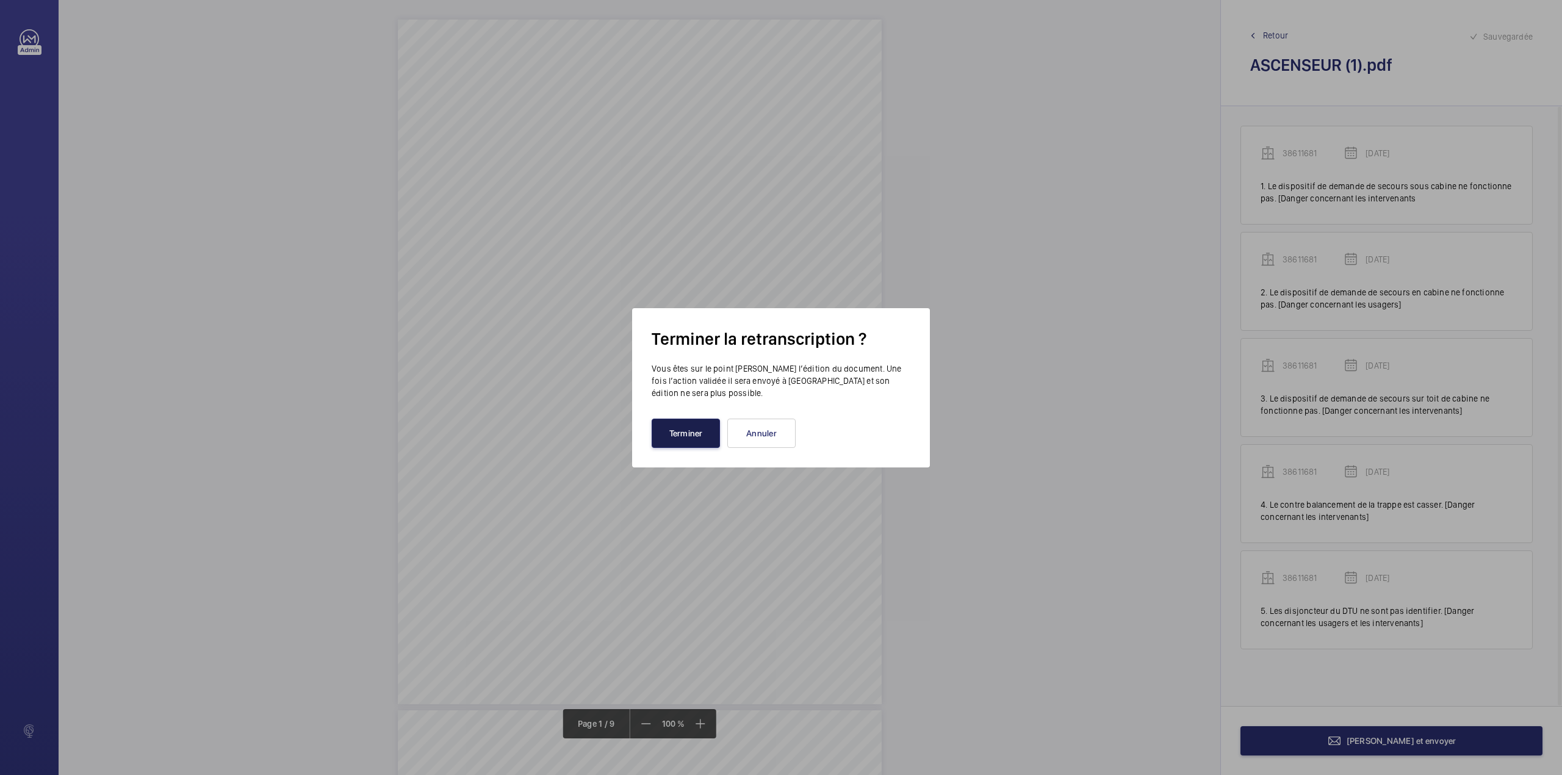
drag, startPoint x: 703, startPoint y: 427, endPoint x: 584, endPoint y: 389, distance: 124.9
click at [702, 427] on button "Terminer" at bounding box center [686, 433] width 68 height 29
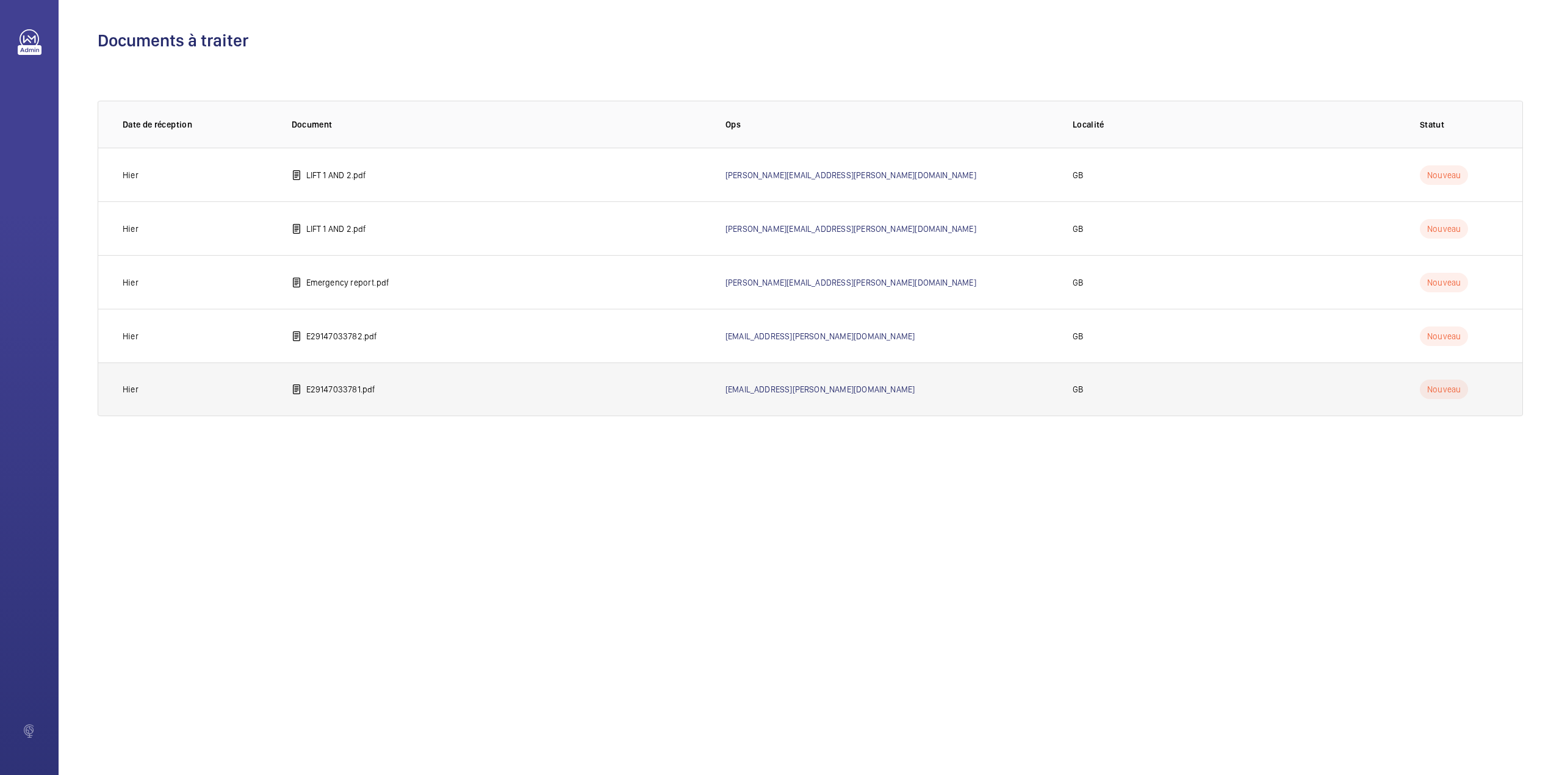
click at [349, 381] on td "E29147033781.pdf" at bounding box center [489, 390] width 434 height 54
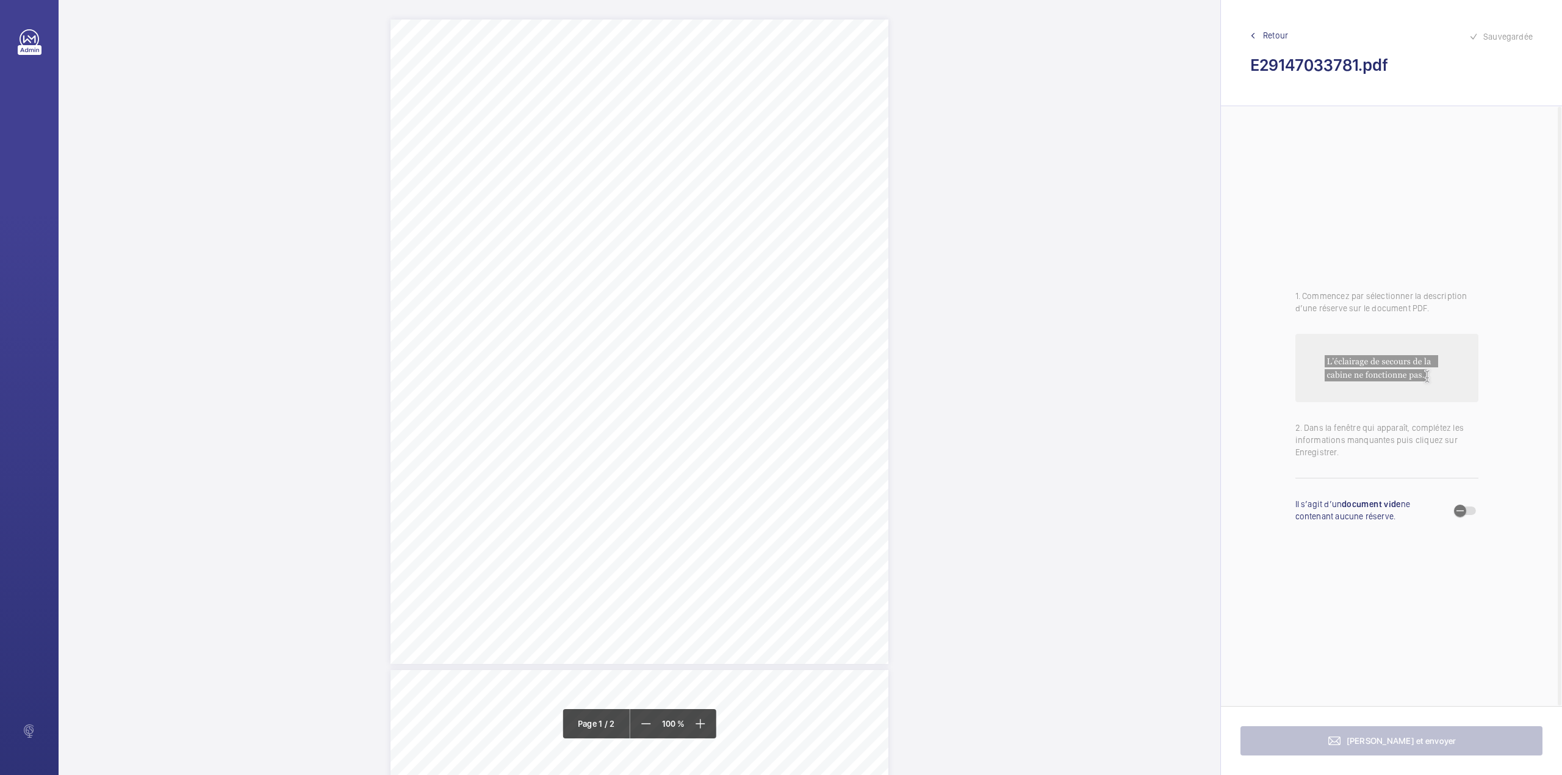
scroll to position [488, 0]
click at [832, 271] on div "TI TS QL TS TS H" at bounding box center [640, 504] width 498 height 644
click at [840, 215] on textarea at bounding box center [881, 200] width 209 height 55
type textarea "t"
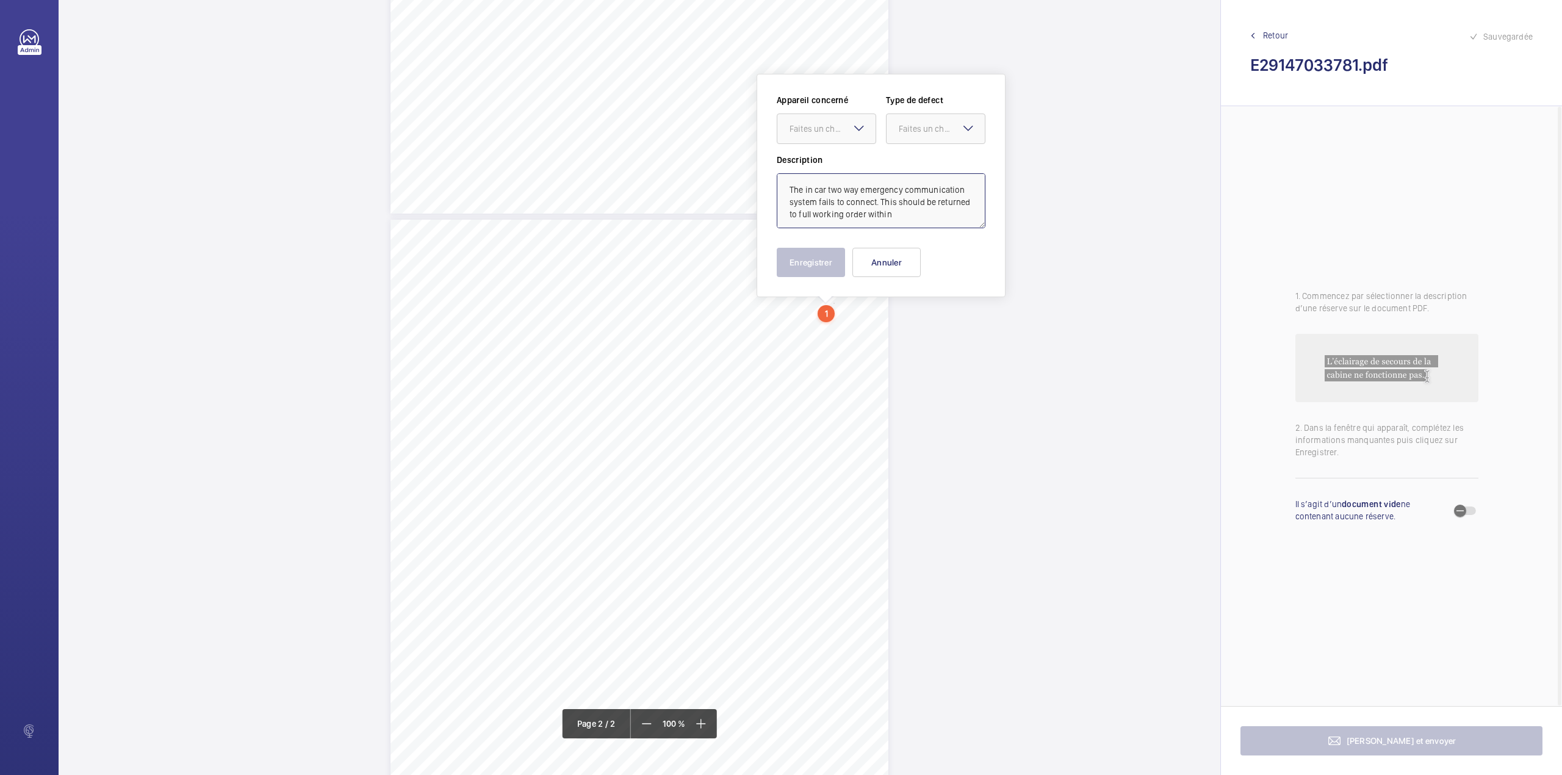
scroll to position [4, 0]
click at [829, 135] on div at bounding box center [827, 128] width 98 height 29
drag, startPoint x: 833, startPoint y: 168, endPoint x: 903, endPoint y: 128, distance: 81.2
click at [836, 168] on span "E29147031846" at bounding box center [827, 166] width 74 height 12
click at [906, 125] on div "Faites un choix" at bounding box center [942, 129] width 86 height 12
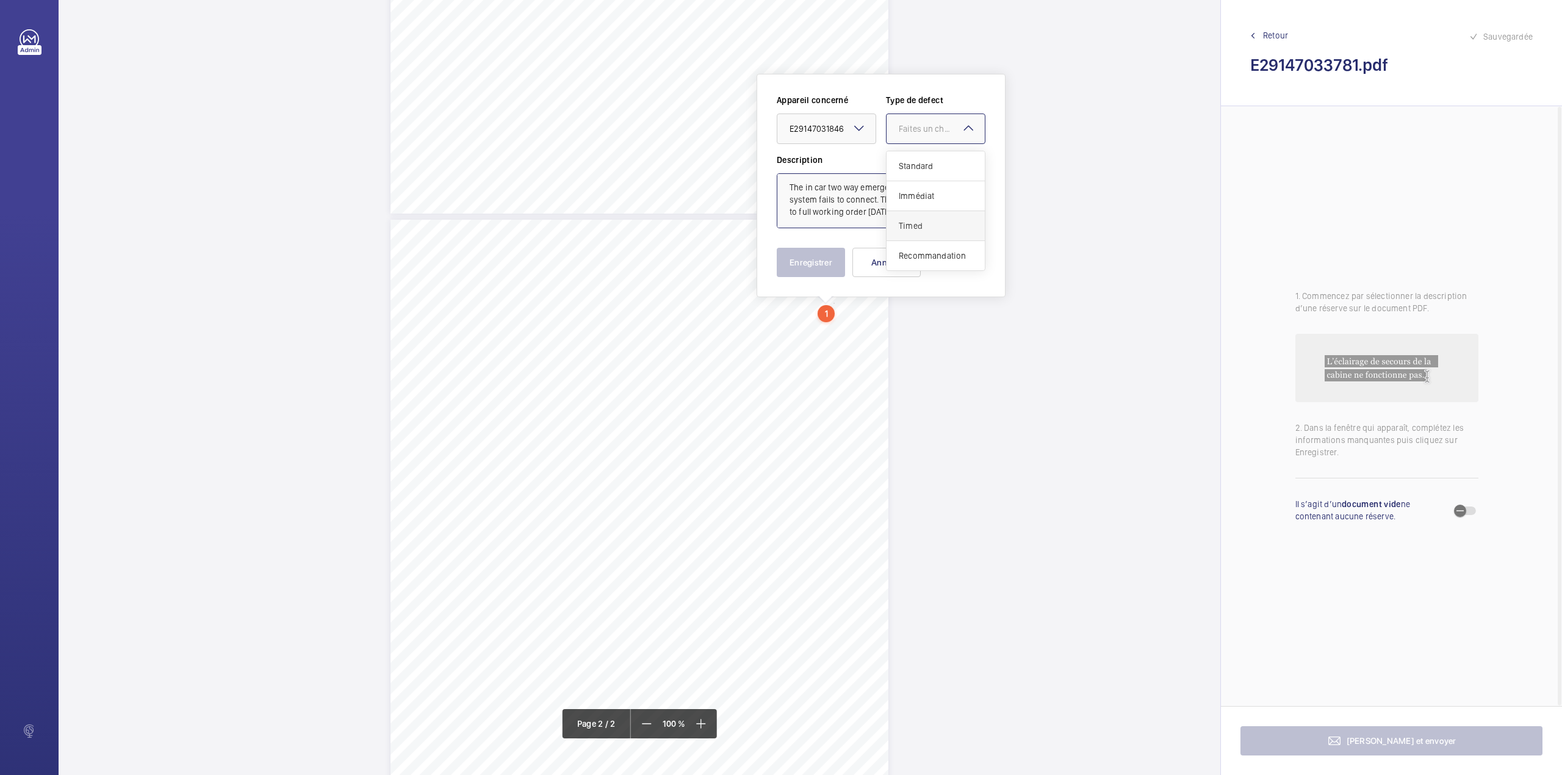
click at [904, 228] on span "Timed" at bounding box center [936, 226] width 74 height 12
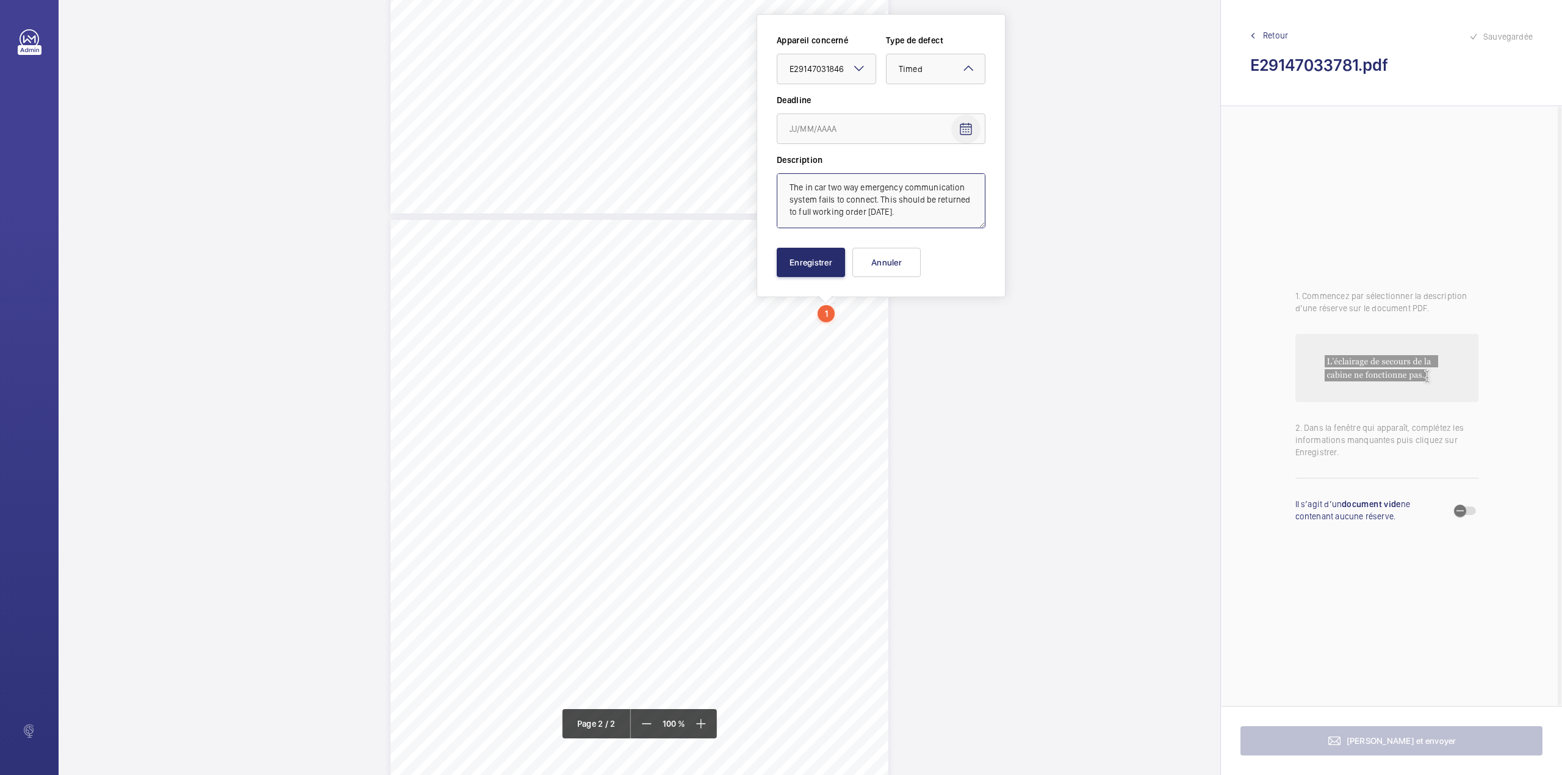
type textarea "The in car two way emergency communication system fails to connect. This should…"
click at [964, 128] on mat-icon "Open calendar" at bounding box center [966, 129] width 15 height 15
click at [946, 176] on span "Next month" at bounding box center [943, 177] width 24 height 24
click at [869, 276] on span "16" at bounding box center [868, 277] width 22 height 22
type input "16/10/2025"
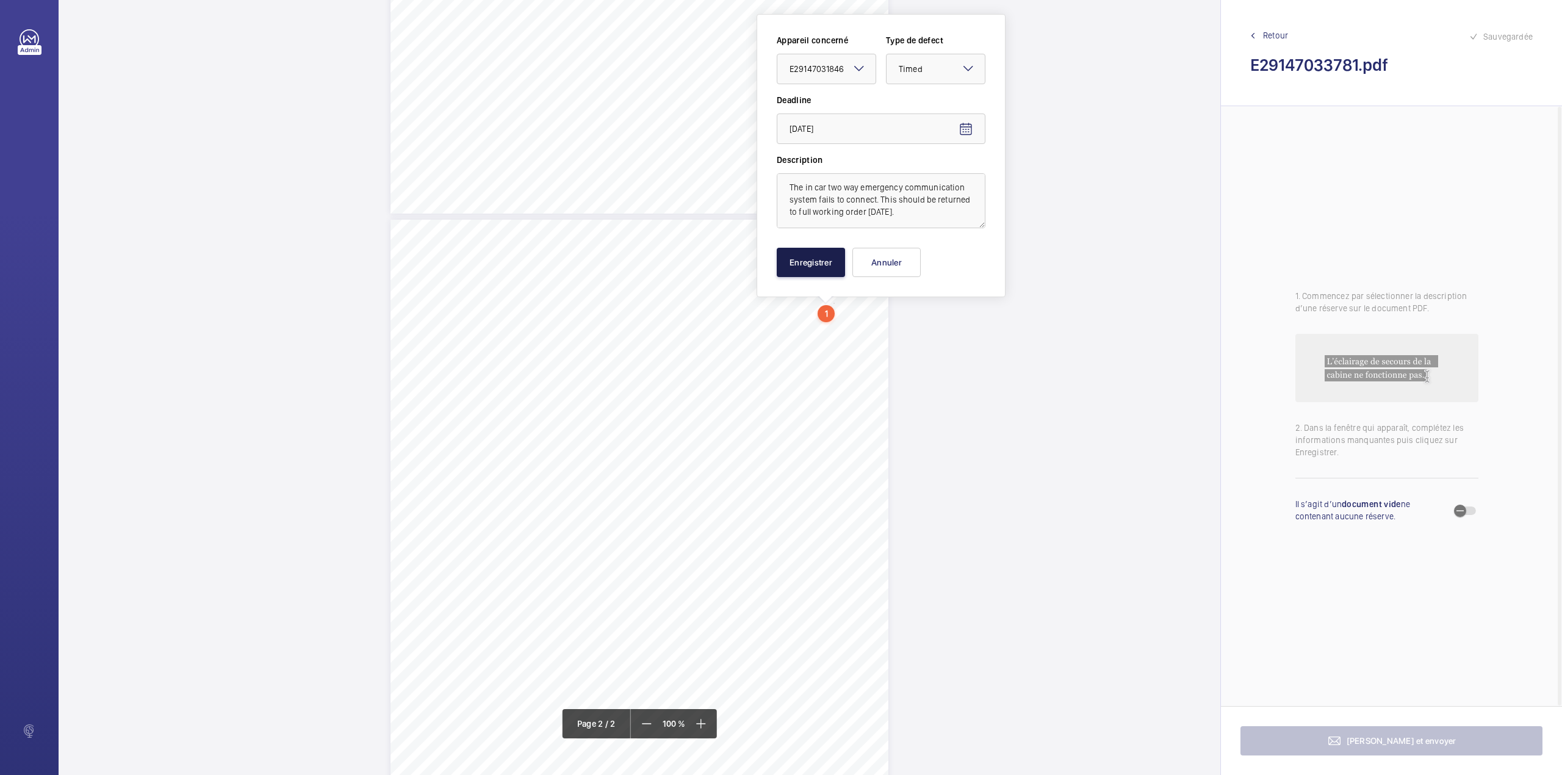
click at [817, 259] on button "Enregistrer" at bounding box center [811, 262] width 68 height 29
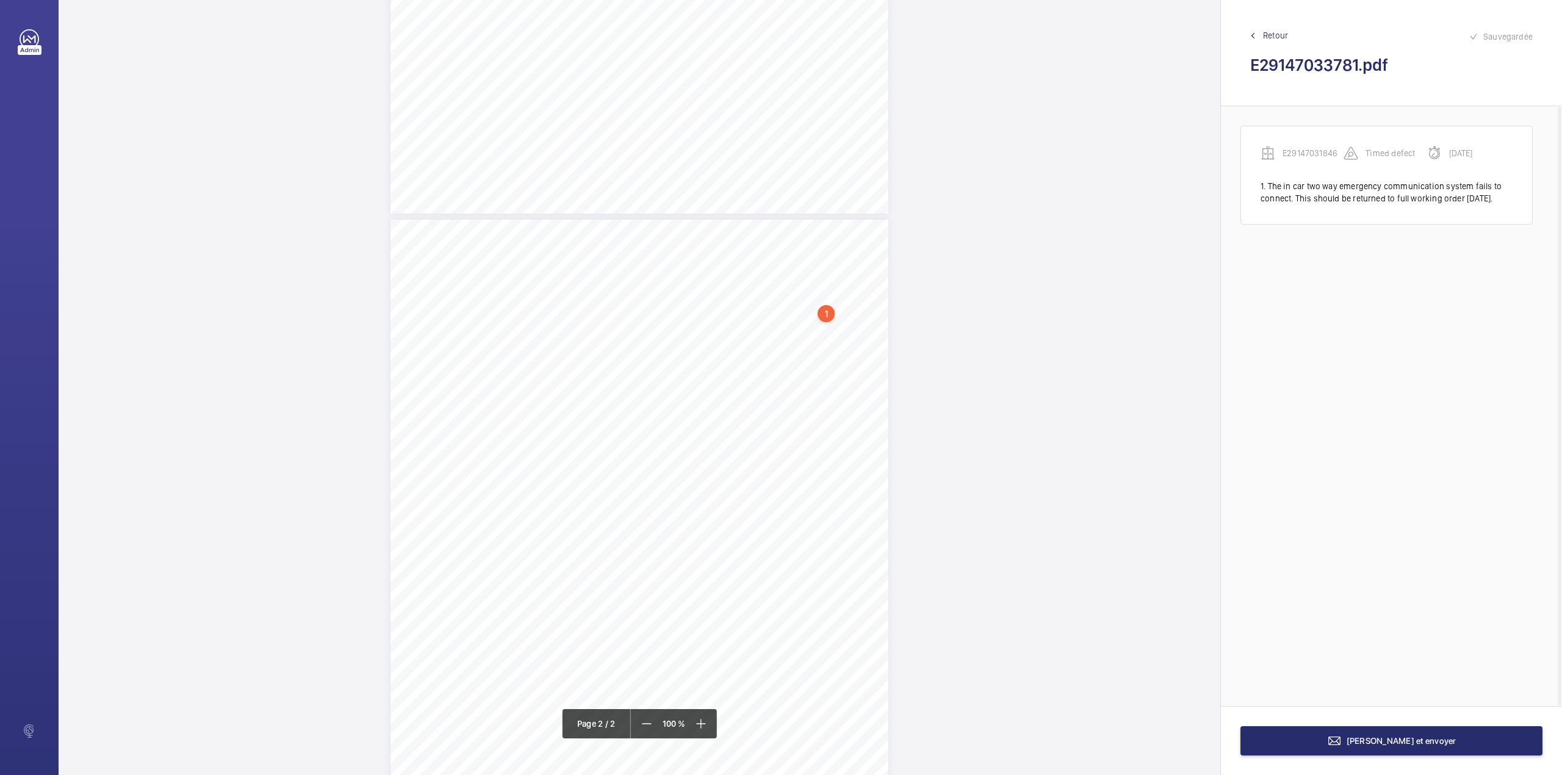
click at [815, 417] on div "TI TS QL TS TS H" at bounding box center [640, 542] width 498 height 644
click at [842, 175] on textarea at bounding box center [864, 200] width 209 height 55
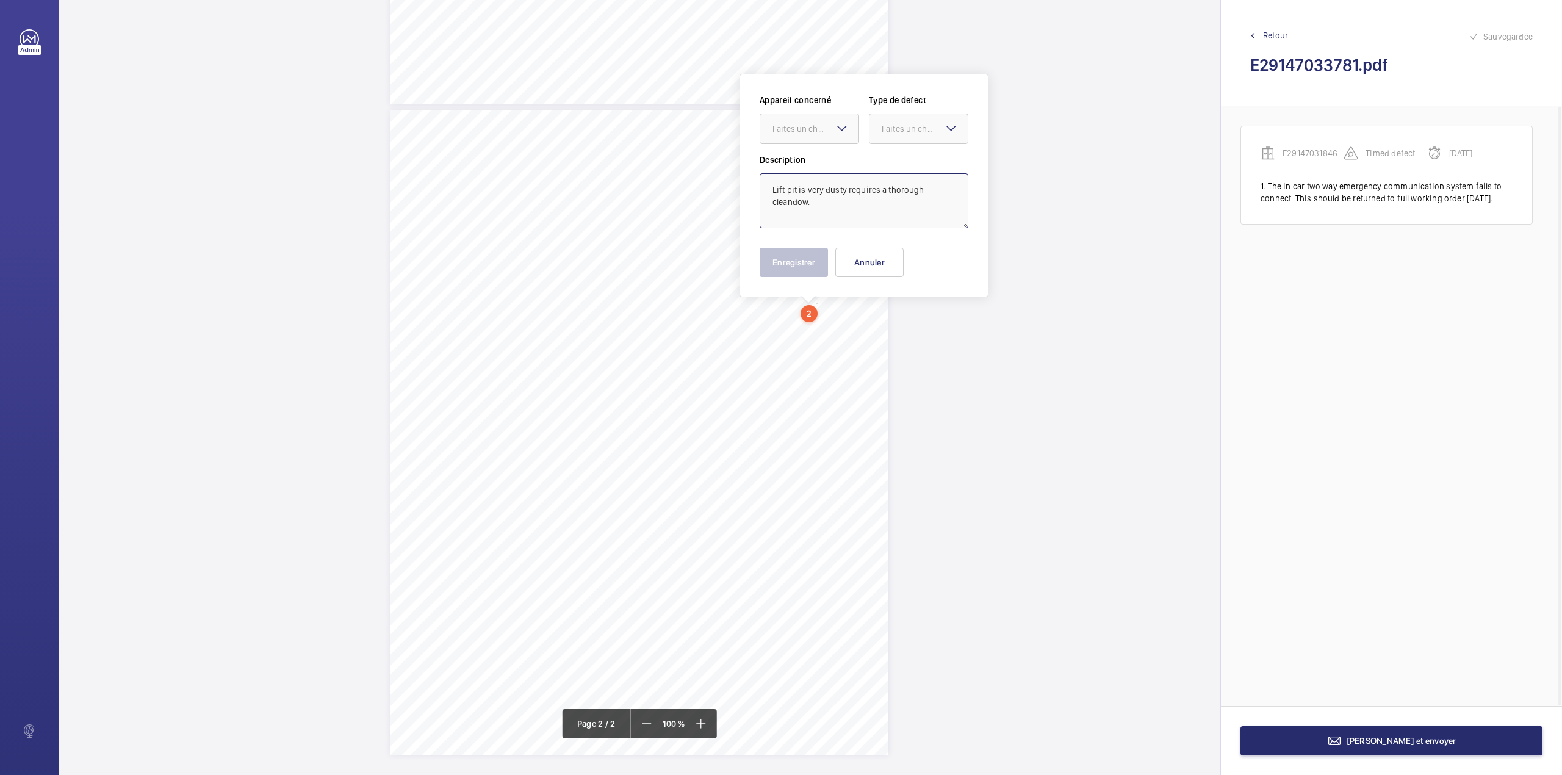
type textarea "Lift pit is very dusty requires a thorough cleandow."
click at [840, 170] on div "Description Lift pit is very dusty requires a thorough cleandow." at bounding box center [864, 191] width 209 height 74
click at [825, 140] on div at bounding box center [809, 128] width 98 height 29
drag, startPoint x: 824, startPoint y: 164, endPoint x: 887, endPoint y: 139, distance: 68.0
click at [826, 164] on span "E29147031846" at bounding box center [810, 166] width 74 height 12
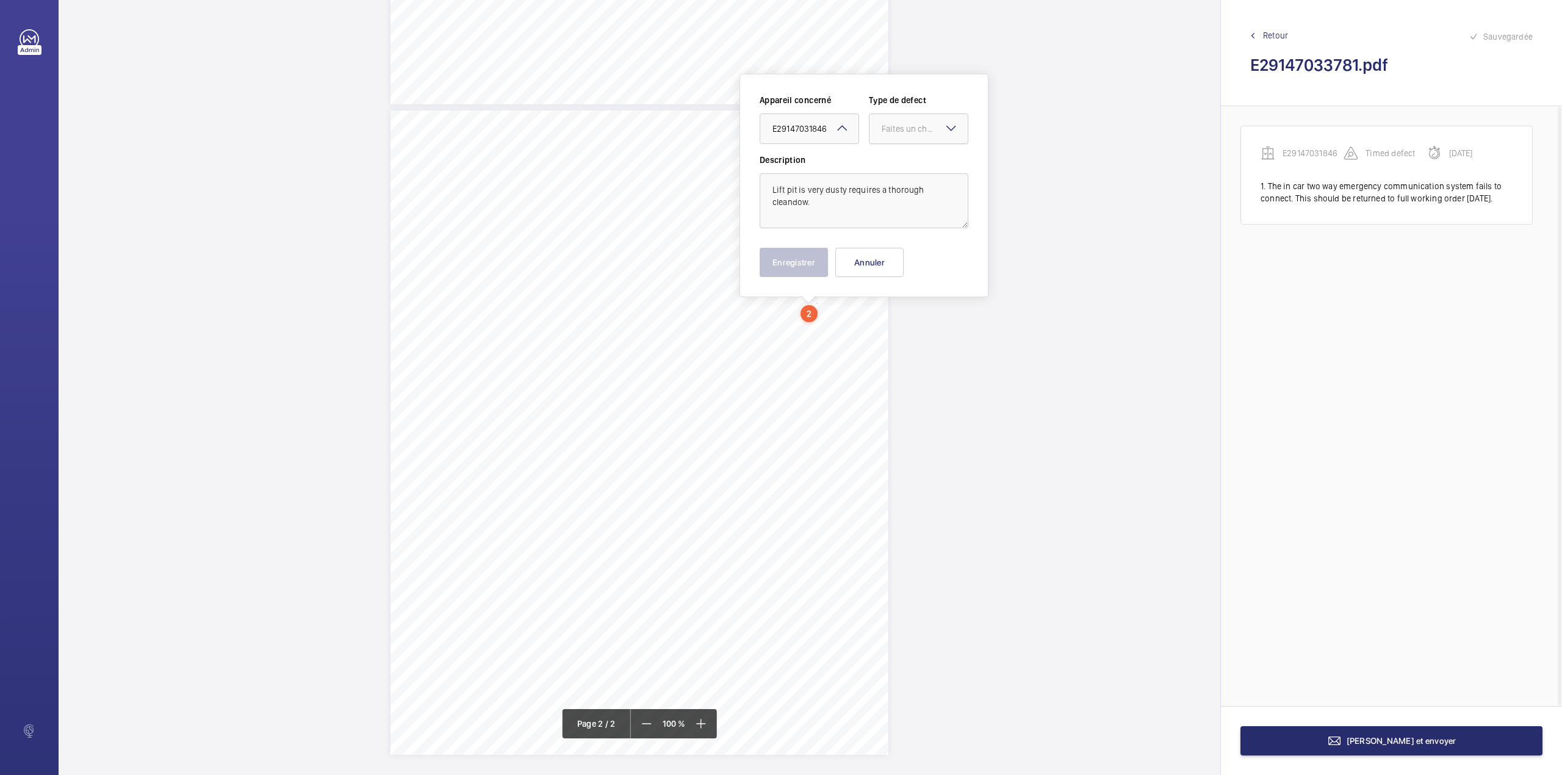
drag, startPoint x: 904, startPoint y: 131, endPoint x: 906, endPoint y: 139, distance: 8.6
click at [906, 131] on div "Faites un choix" at bounding box center [925, 129] width 86 height 12
click at [904, 167] on span "Standard" at bounding box center [919, 166] width 74 height 12
click at [904, 167] on div "Description Lift pit is very dusty requires a thorough cleandow." at bounding box center [864, 191] width 209 height 74
click at [792, 260] on button "Enregistrer" at bounding box center [794, 262] width 68 height 29
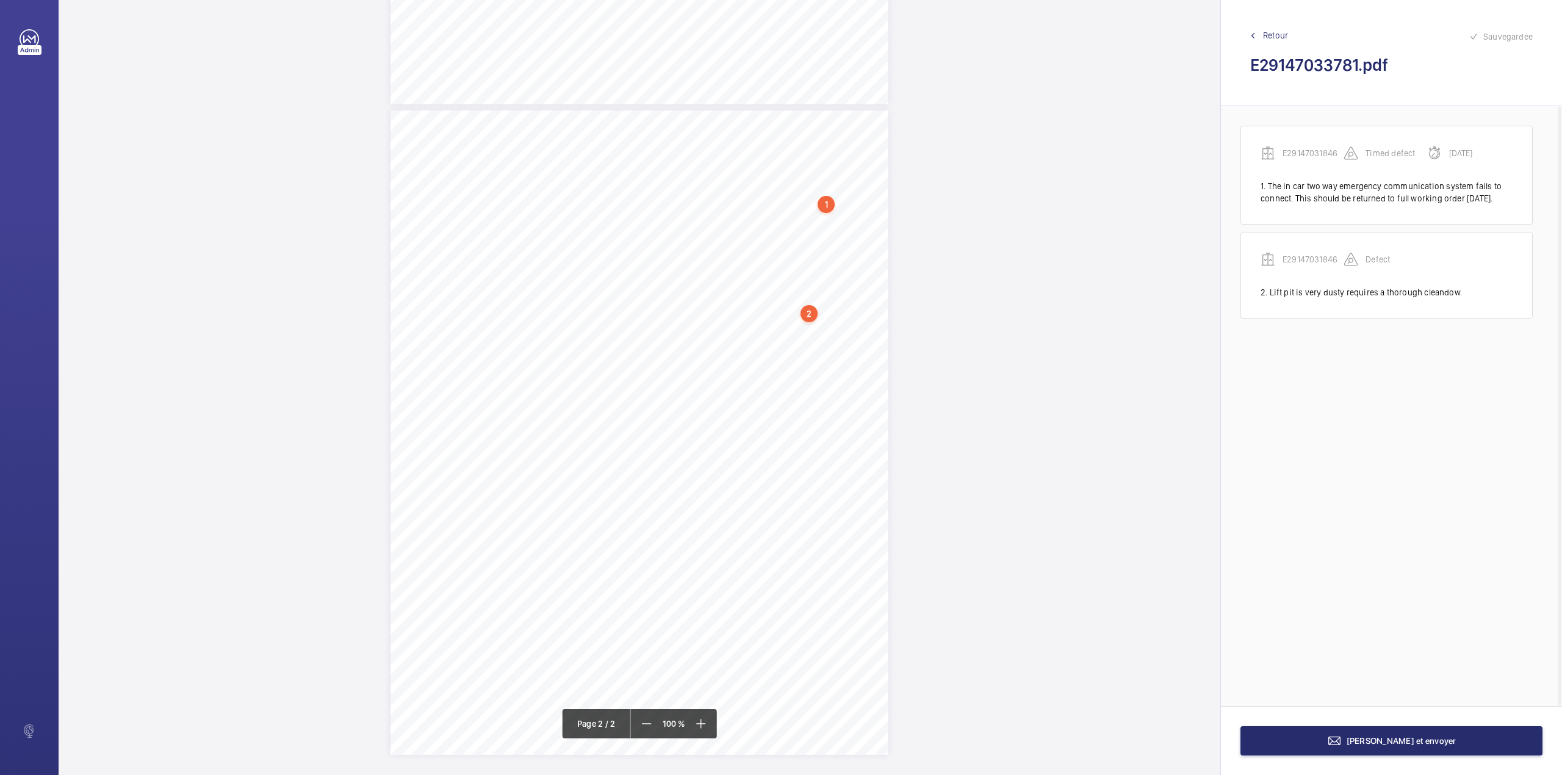
click at [773, 322] on div "TI TS QL TS TS H" at bounding box center [640, 432] width 498 height 644
click at [772, 198] on textarea at bounding box center [821, 209] width 209 height 55
click at [775, 143] on div "Faites un choix" at bounding box center [773, 137] width 86 height 12
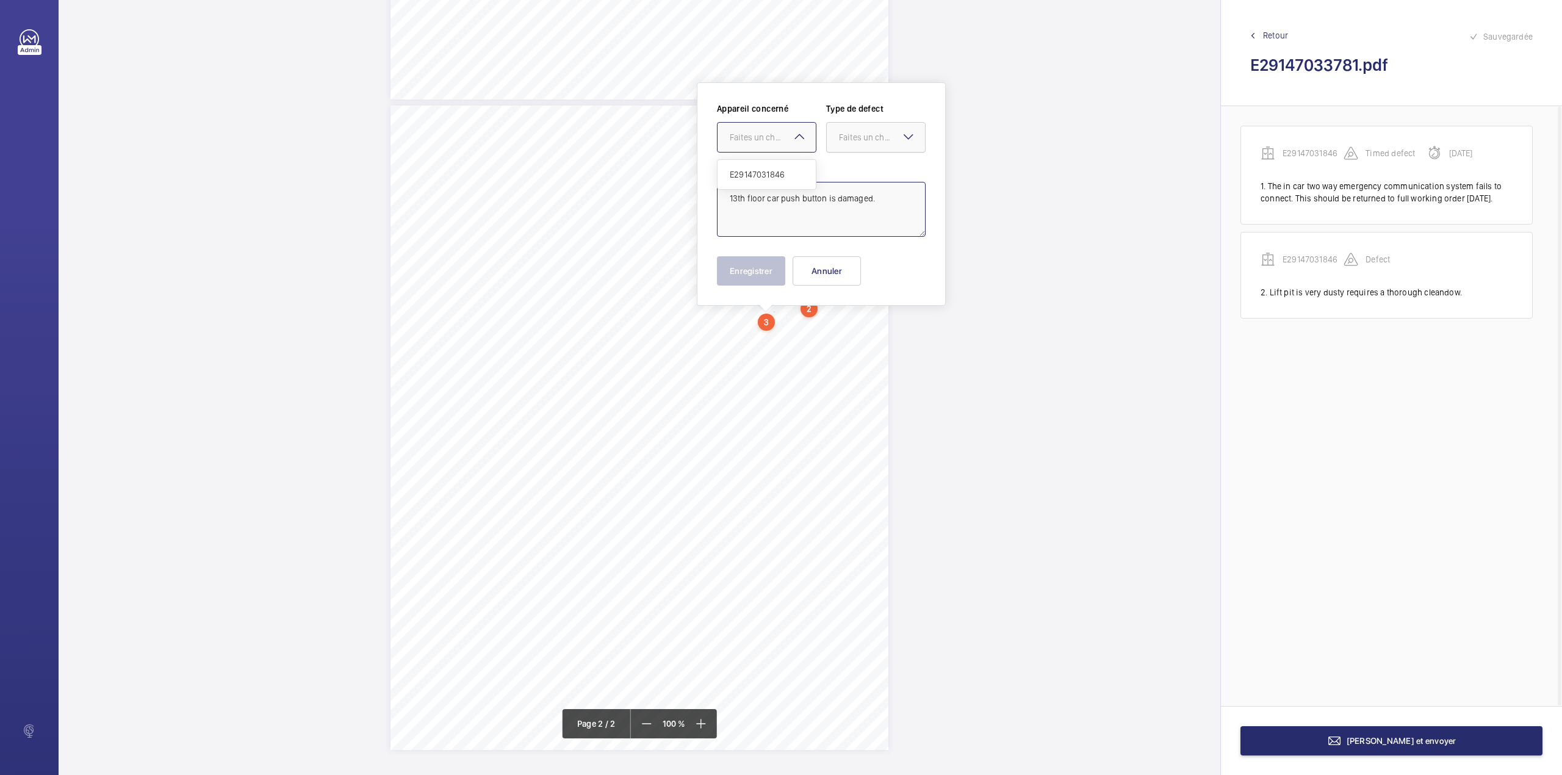
drag, startPoint x: 781, startPoint y: 181, endPoint x: 836, endPoint y: 149, distance: 63.4
click at [786, 174] on div "E29147031846" at bounding box center [767, 174] width 98 height 29
drag, startPoint x: 860, startPoint y: 128, endPoint x: 860, endPoint y: 155, distance: 26.9
click at [860, 129] on div at bounding box center [876, 137] width 98 height 29
click at [862, 166] on div "Standard" at bounding box center [876, 175] width 98 height 30
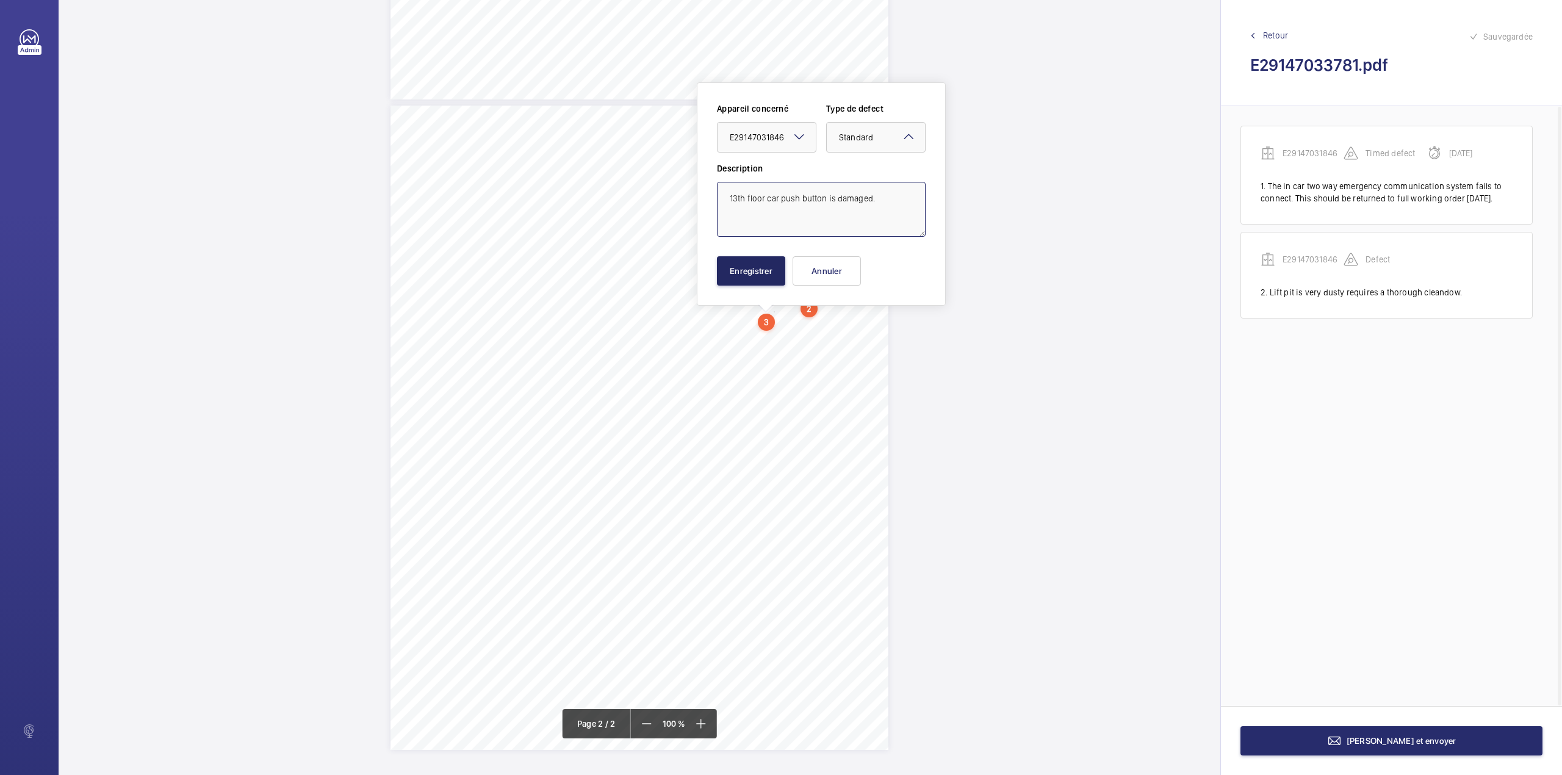
type textarea "13th floor car push button is damaged."
click at [745, 275] on button "Enregistrer" at bounding box center [751, 270] width 68 height 29
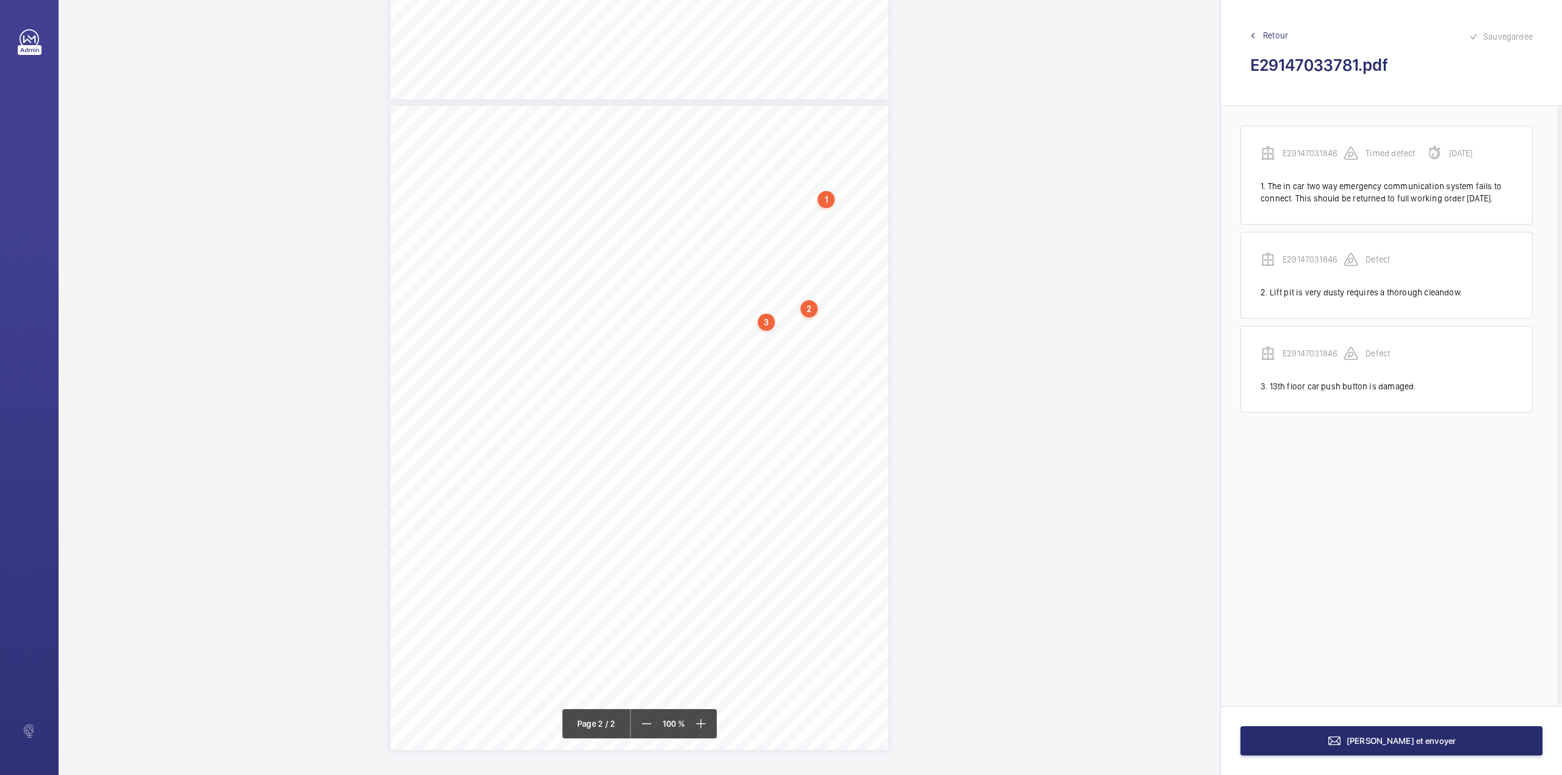
click at [821, 334] on span "TS" at bounding box center [823, 338] width 12 height 9
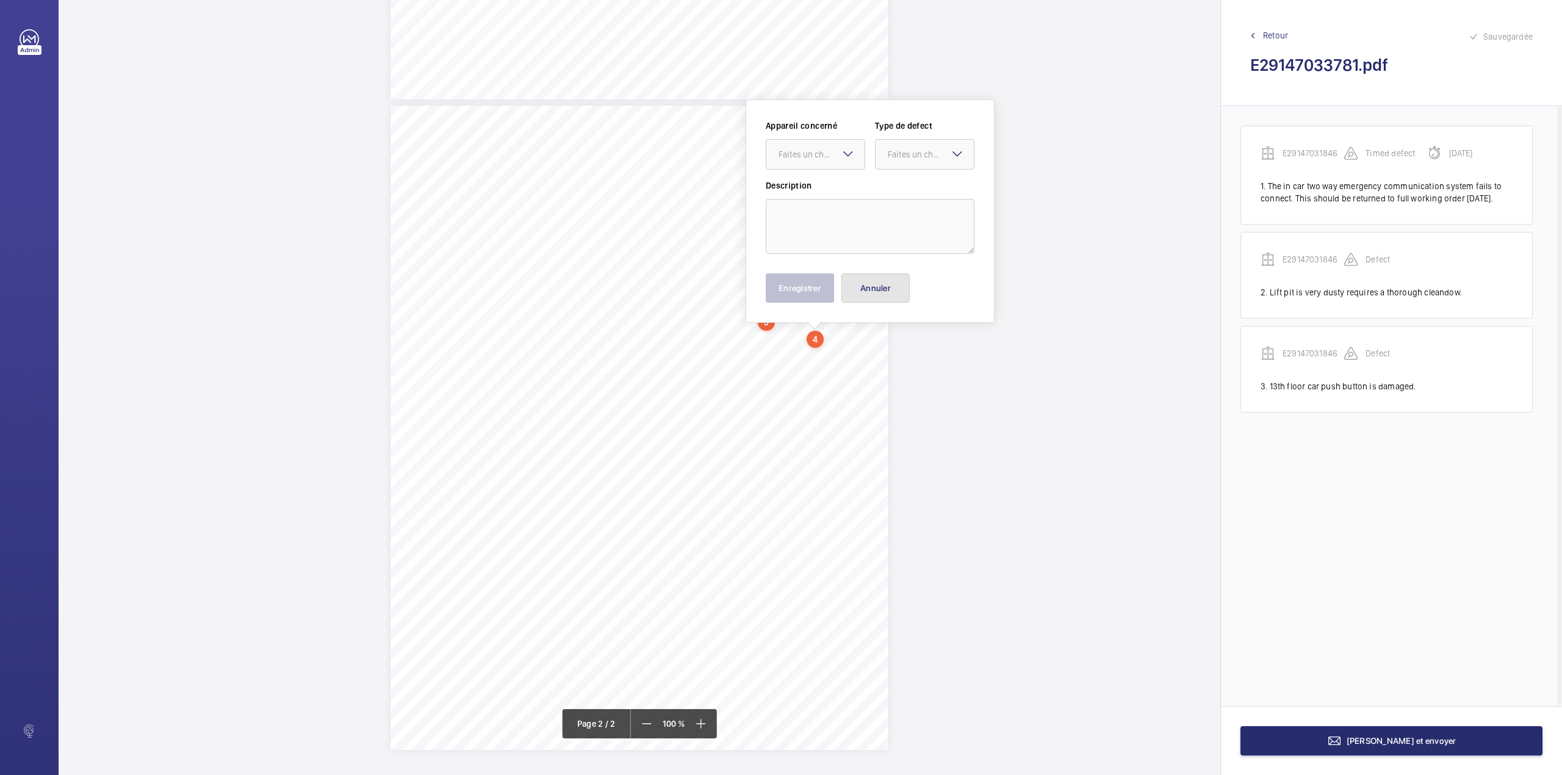
click at [867, 289] on button "Annuler" at bounding box center [876, 287] width 68 height 29
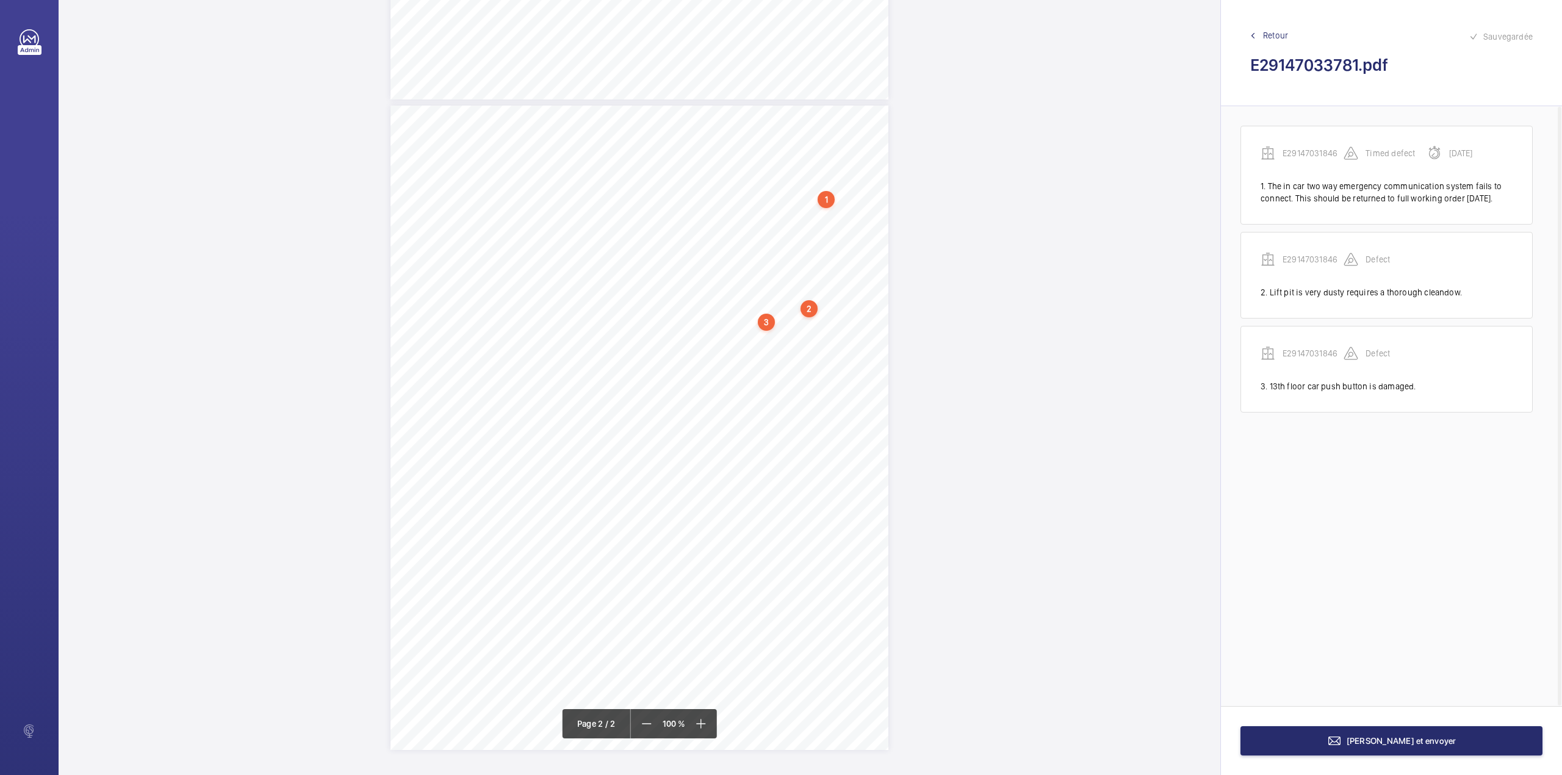
click at [828, 316] on div "TI TS QL TS TS H" at bounding box center [640, 428] width 498 height 644
click at [852, 212] on textarea at bounding box center [877, 208] width 209 height 55
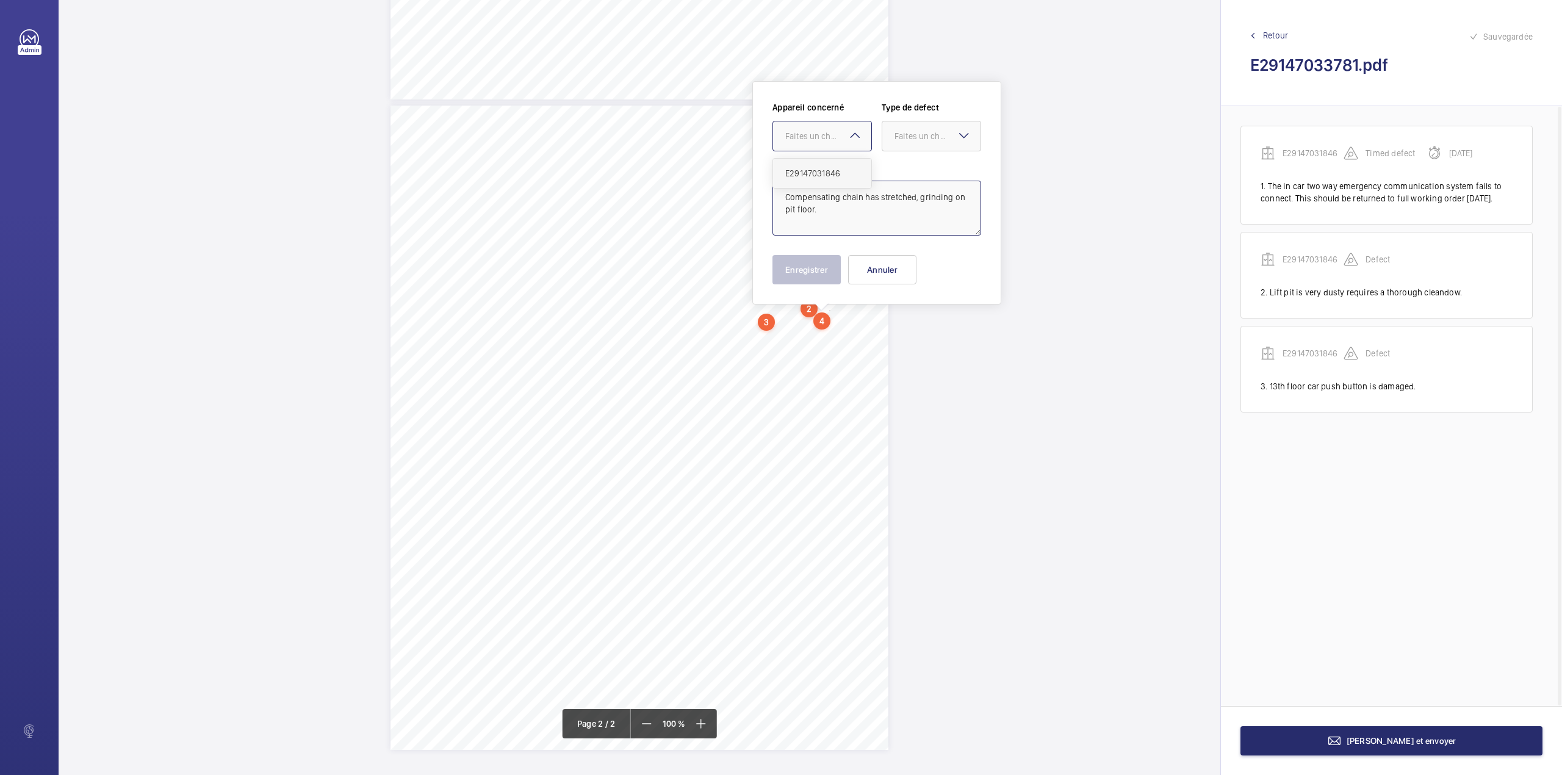
drag, startPoint x: 834, startPoint y: 133, endPoint x: 834, endPoint y: 175, distance: 41.5
click at [834, 137] on div "Faites un choix" at bounding box center [828, 136] width 86 height 12
click at [835, 175] on span "E29147031846" at bounding box center [822, 173] width 74 height 12
click at [911, 144] on div at bounding box center [932, 135] width 98 height 29
click at [911, 166] on div "Standard" at bounding box center [932, 174] width 98 height 30
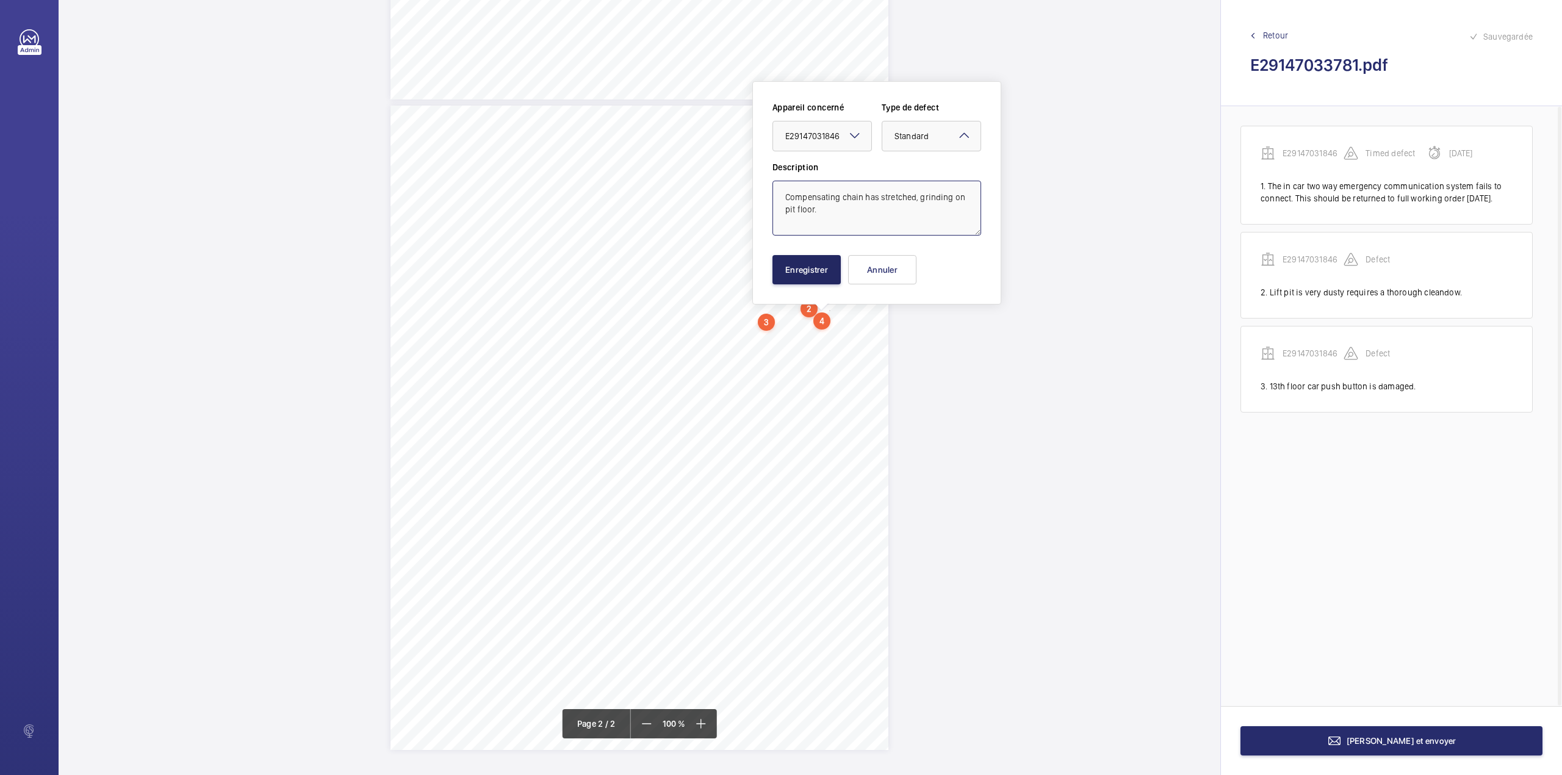
type textarea "Compensating chain has stretched, grinding on pit floor."
click at [824, 267] on button "Enregistrer" at bounding box center [807, 269] width 68 height 29
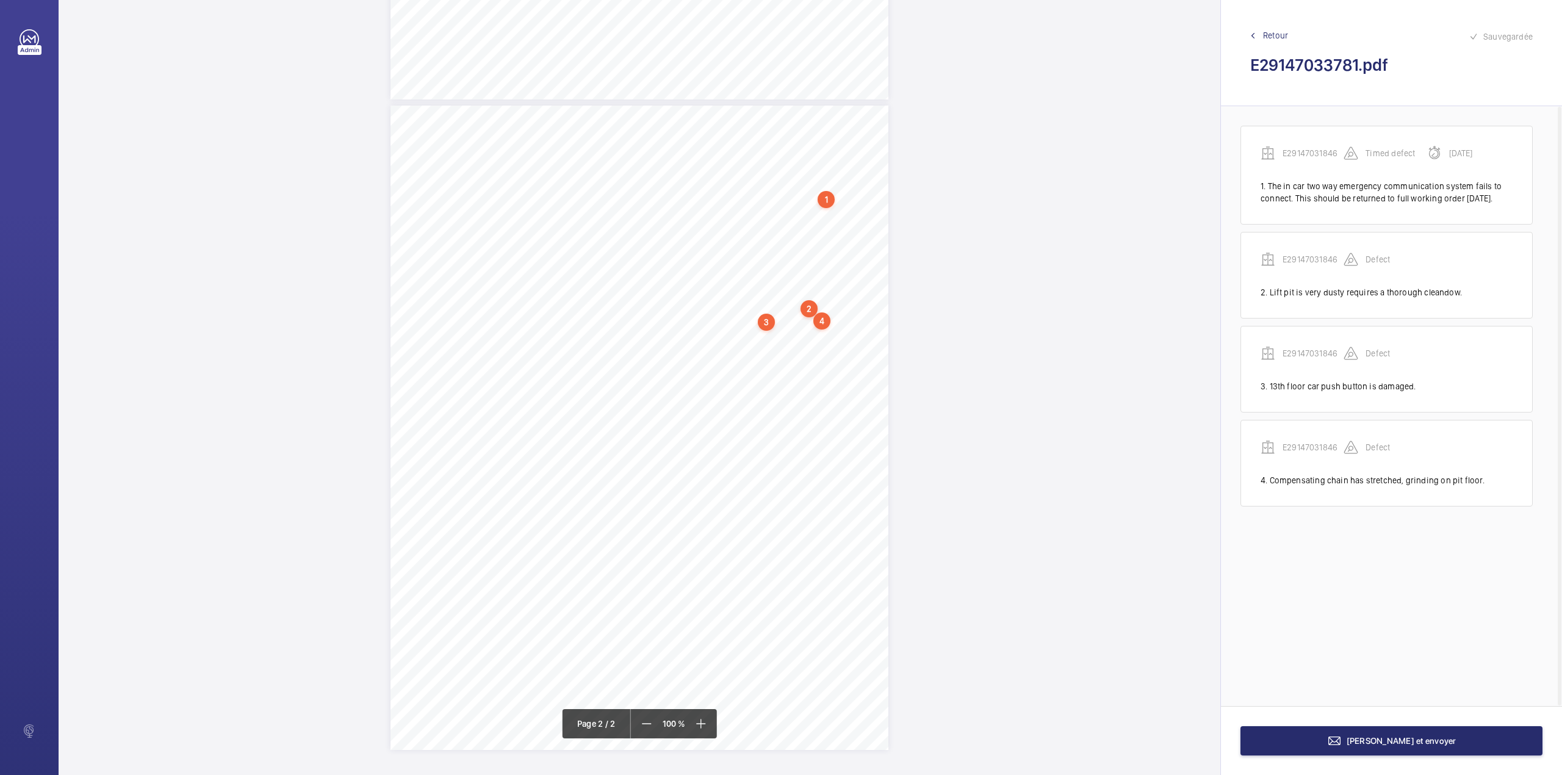
click at [841, 338] on div "TI TS QL TS TS H" at bounding box center [640, 428] width 498 height 644
click at [845, 223] on textarea at bounding box center [889, 229] width 209 height 55
type textarea "c"
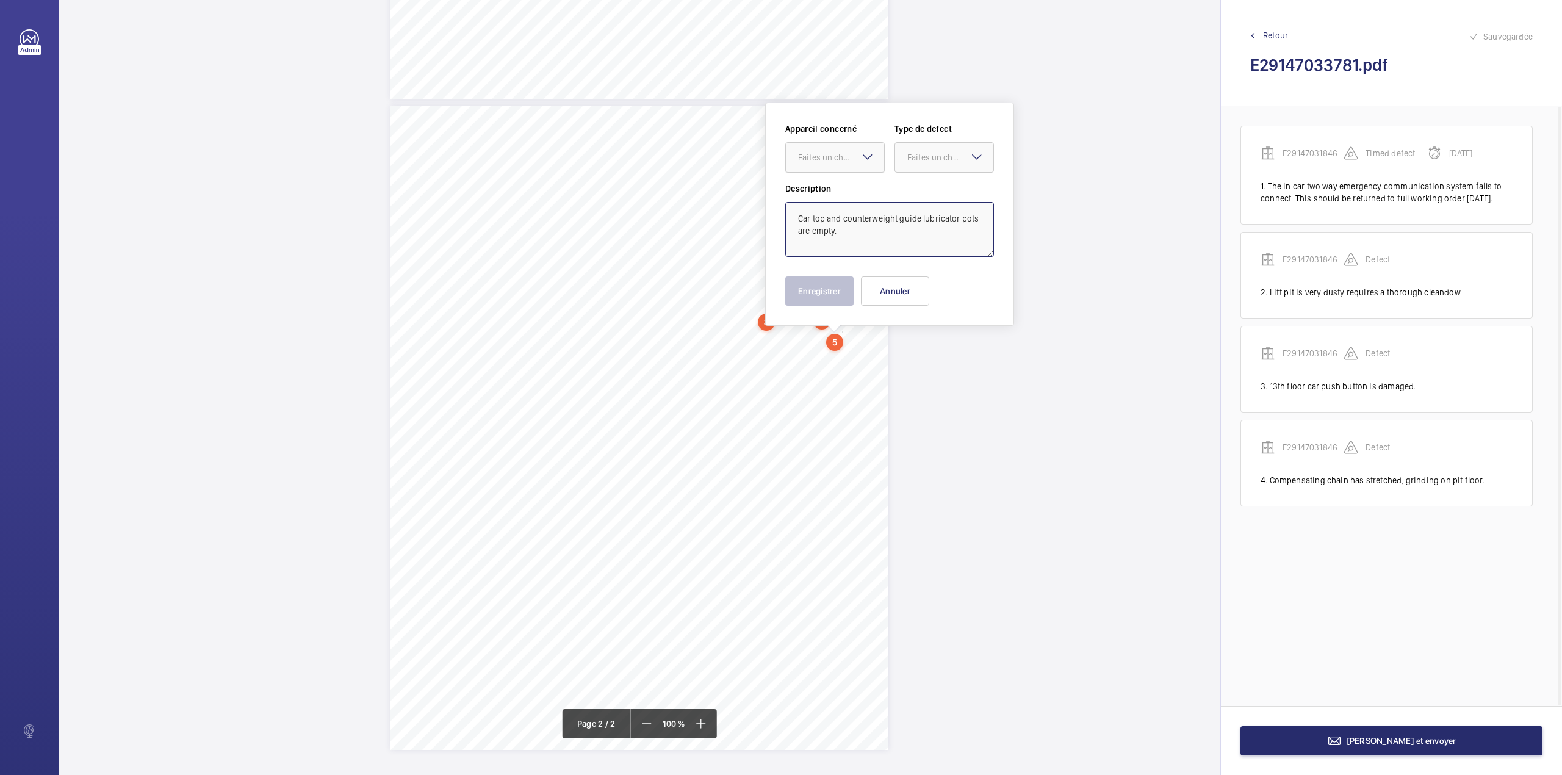
click at [852, 157] on div "Faites un choix" at bounding box center [841, 157] width 86 height 12
type textarea "Car top and counterweight guide lubricator pots are empty."
click at [851, 175] on div "Appareil concerné Faites un choix E29147031846 Type de defect Faites un choix" at bounding box center [889, 153] width 209 height 60
click at [854, 187] on label "Description" at bounding box center [889, 188] width 209 height 12
drag, startPoint x: 863, startPoint y: 157, endPoint x: 863, endPoint y: 171, distance: 13.4
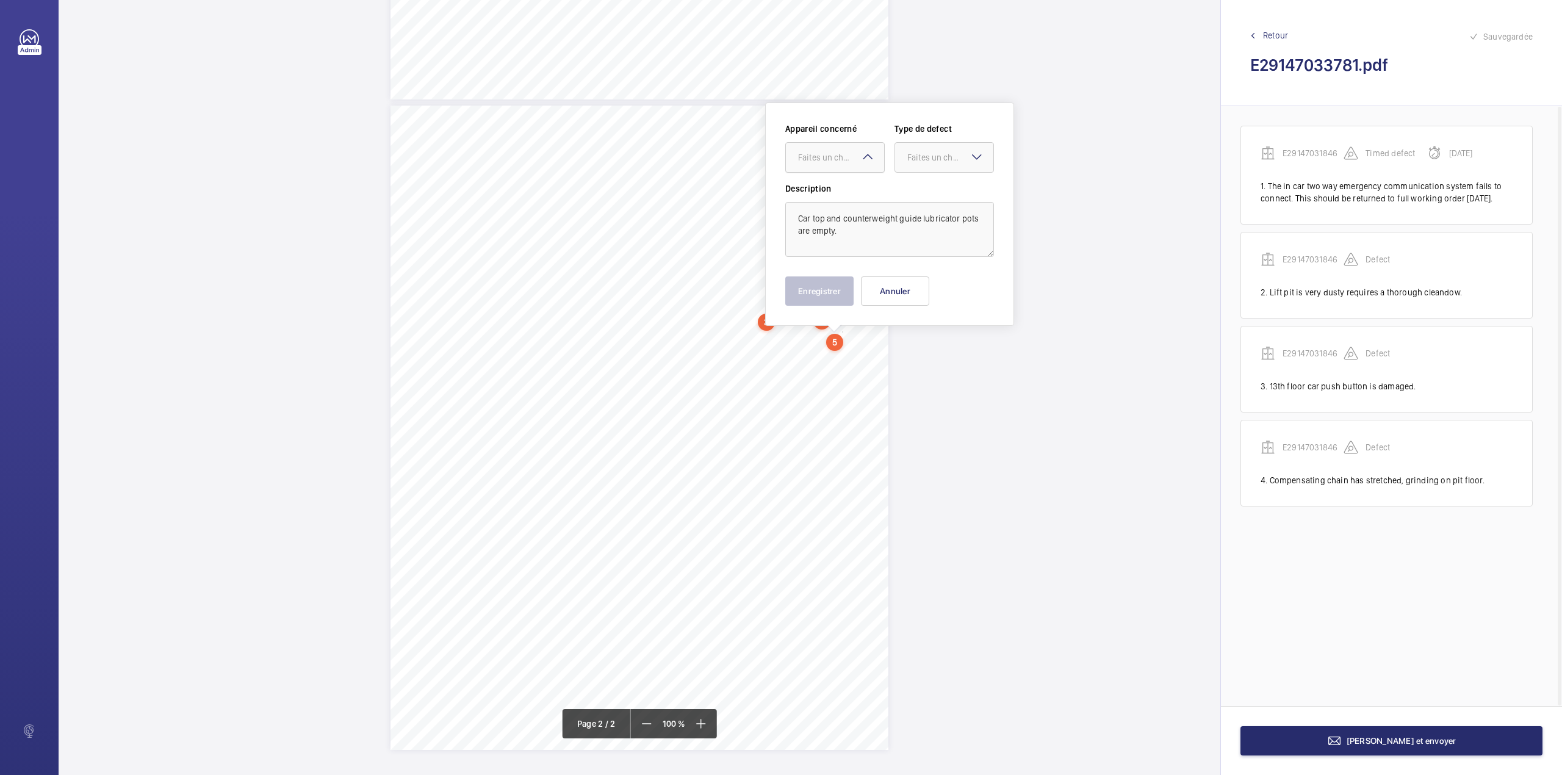
click at [863, 161] on mat-icon at bounding box center [868, 157] width 15 height 15
click at [864, 186] on div "E29147031846" at bounding box center [835, 194] width 98 height 29
click at [928, 154] on div "Faites un choix" at bounding box center [951, 157] width 86 height 12
click at [925, 182] on div "Standard" at bounding box center [944, 195] width 98 height 30
click at [840, 287] on button "Enregistrer" at bounding box center [819, 290] width 68 height 29
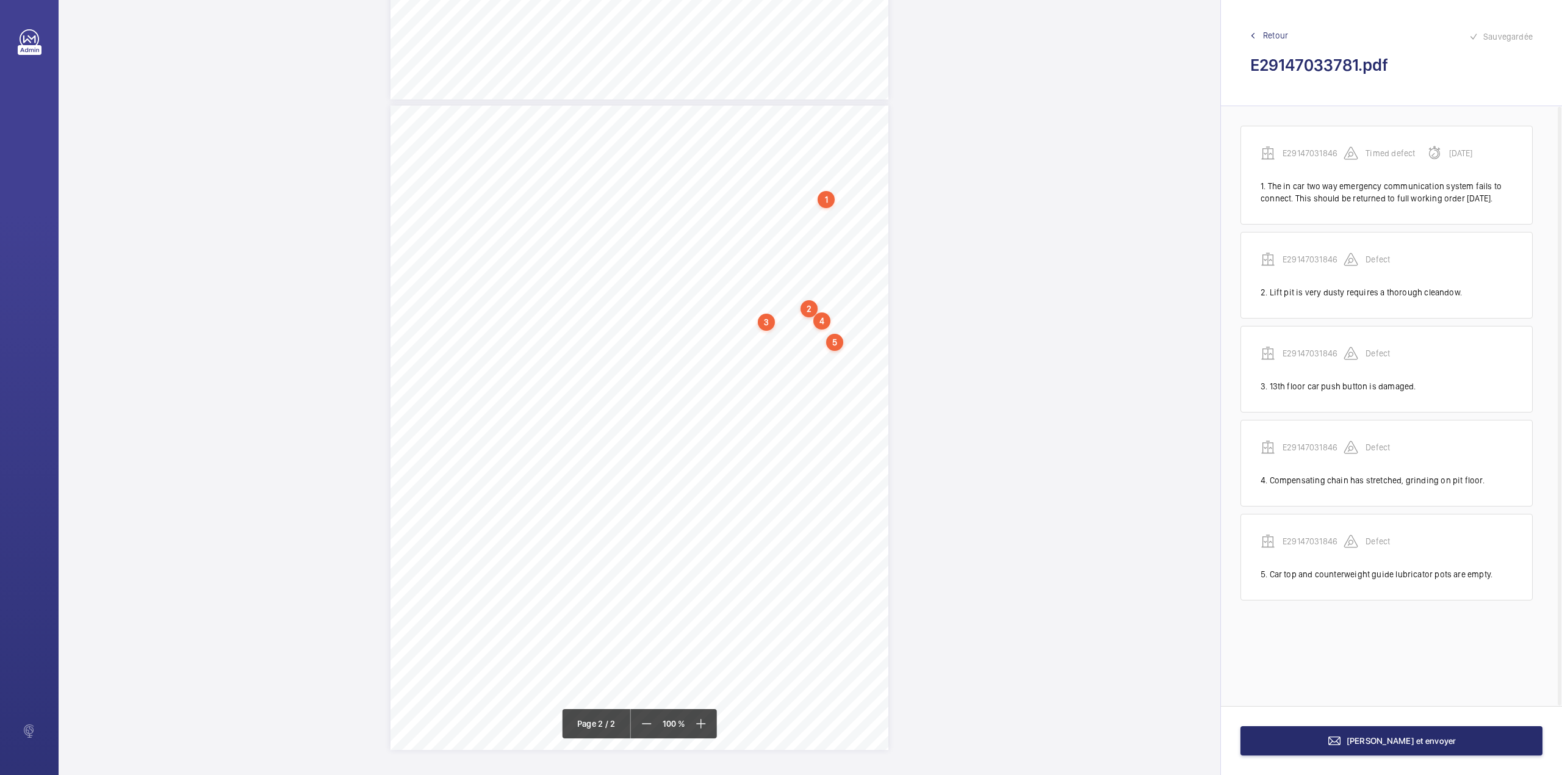
click at [867, 352] on div "TI TS QL TS TS H" at bounding box center [640, 428] width 498 height 644
click at [870, 249] on textarea at bounding box center [916, 244] width 209 height 55
type textarea "a"
click at [846, 242] on textarea "A" at bounding box center [916, 244] width 209 height 55
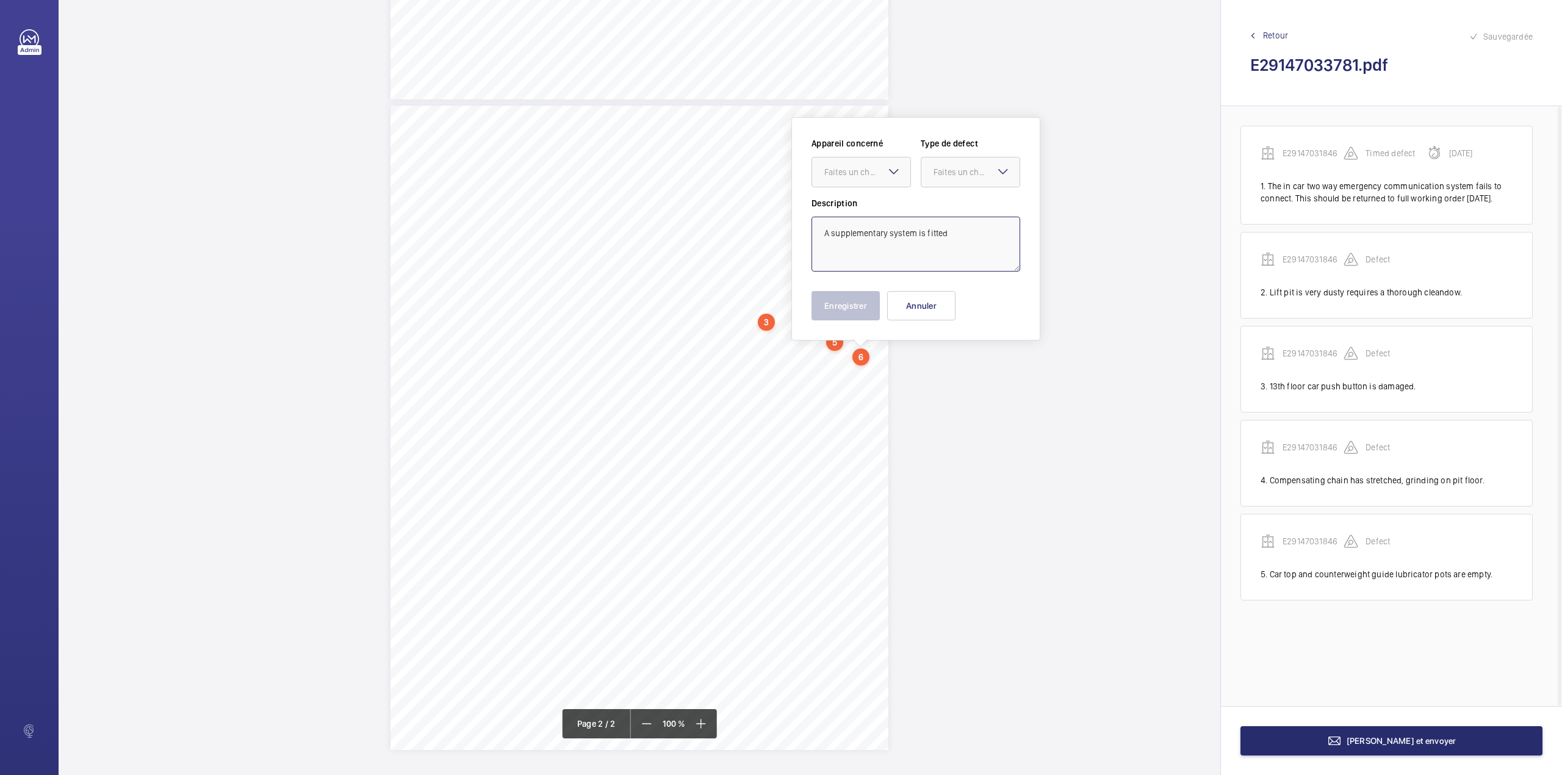
click at [955, 231] on textarea "A supplementary system is fitted" at bounding box center [916, 244] width 209 height 55
click at [900, 260] on textarea "A supplementary system is fitted which controls the function of the lift in the…" at bounding box center [916, 244] width 209 height 55
click at [874, 177] on div "Faites un choix" at bounding box center [868, 172] width 86 height 12
click at [874, 200] on div "E29147031846" at bounding box center [861, 209] width 98 height 29
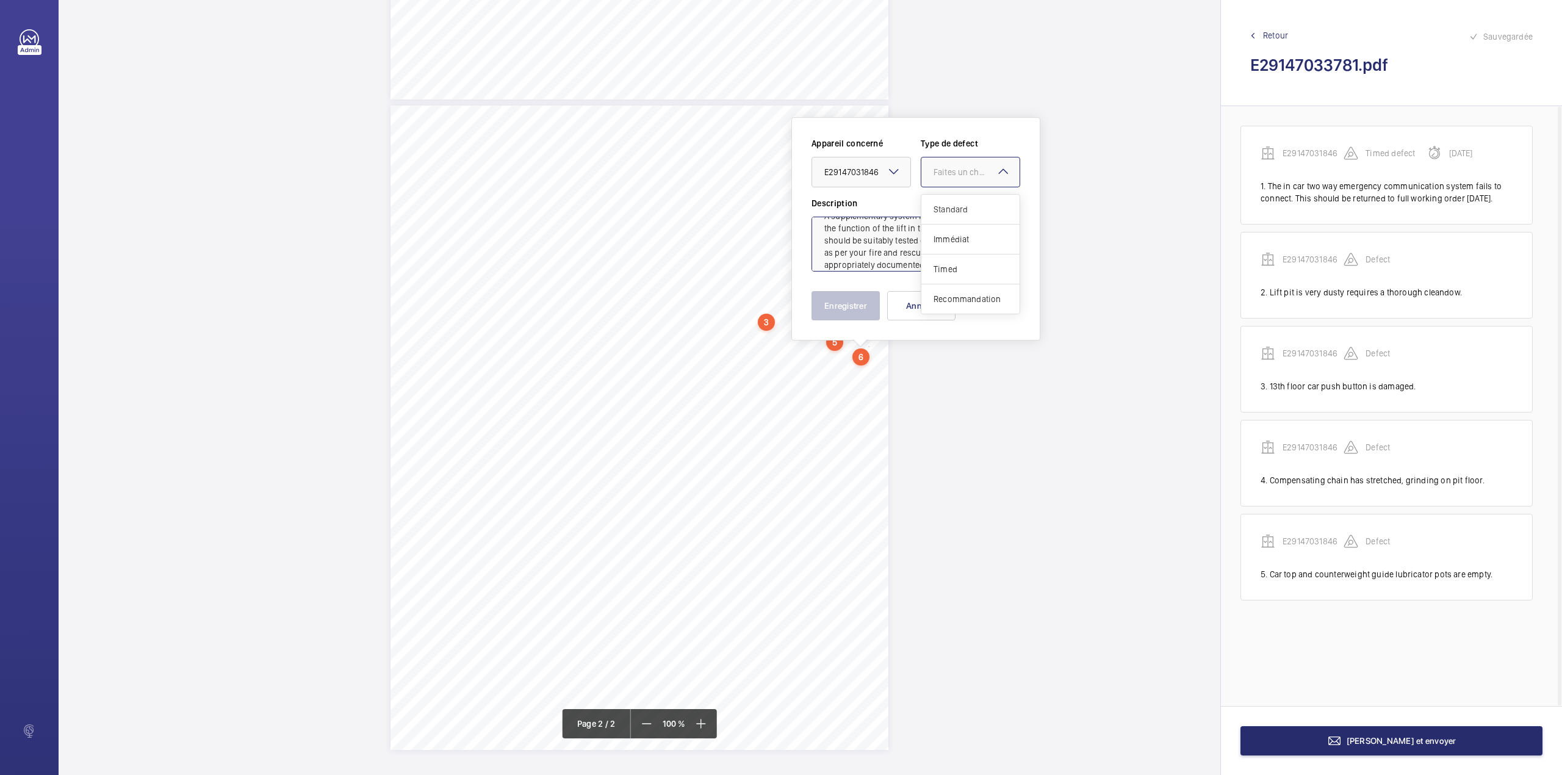
click at [953, 171] on div "Faites un choix" at bounding box center [977, 172] width 86 height 12
click at [960, 294] on span "Recommandation" at bounding box center [971, 299] width 74 height 12
type textarea "A supplementary system is fitted which controls the function of the lift in the…"
click at [848, 308] on button "Enregistrer" at bounding box center [846, 305] width 68 height 29
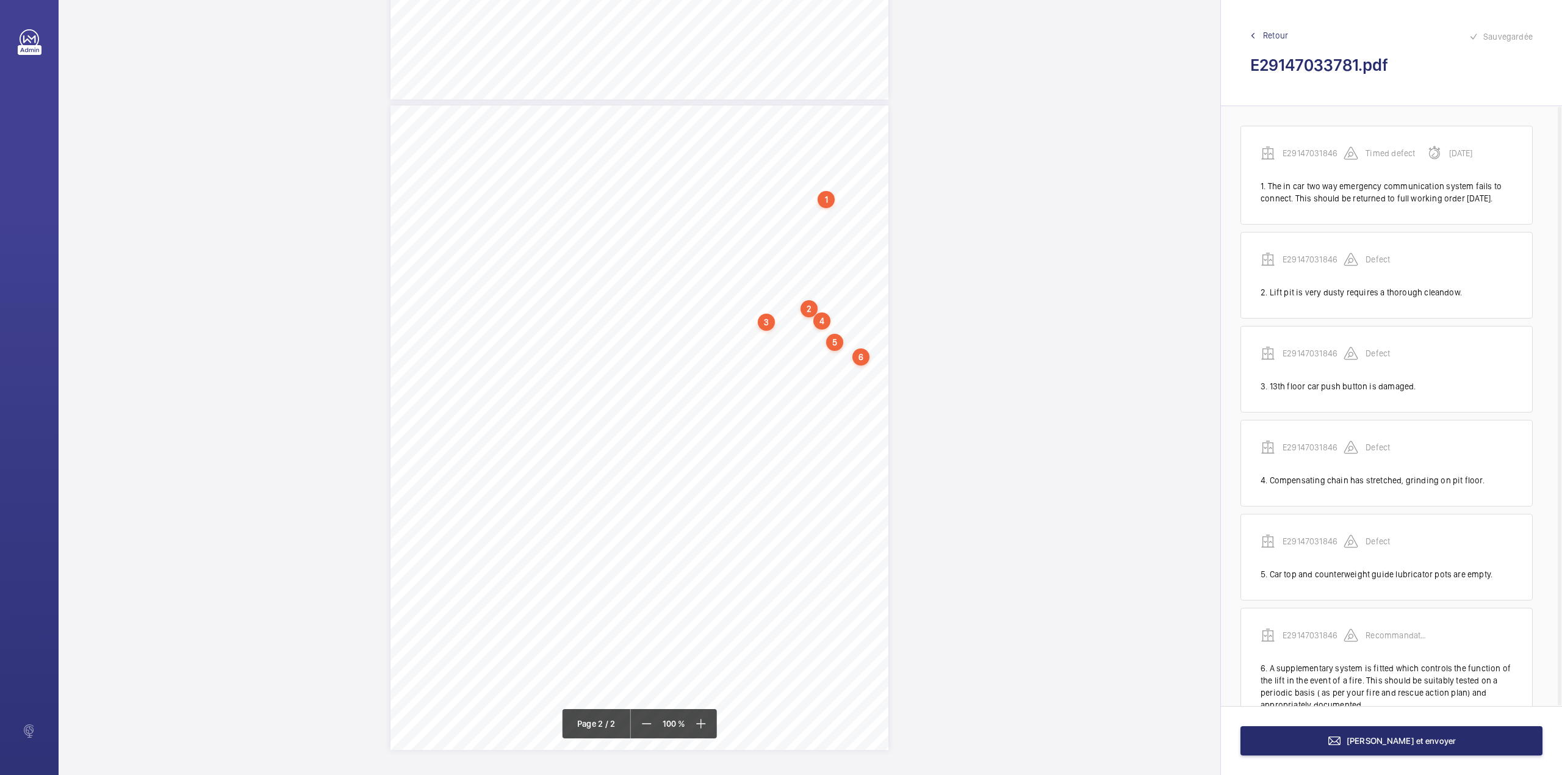
scroll to position [59, 0]
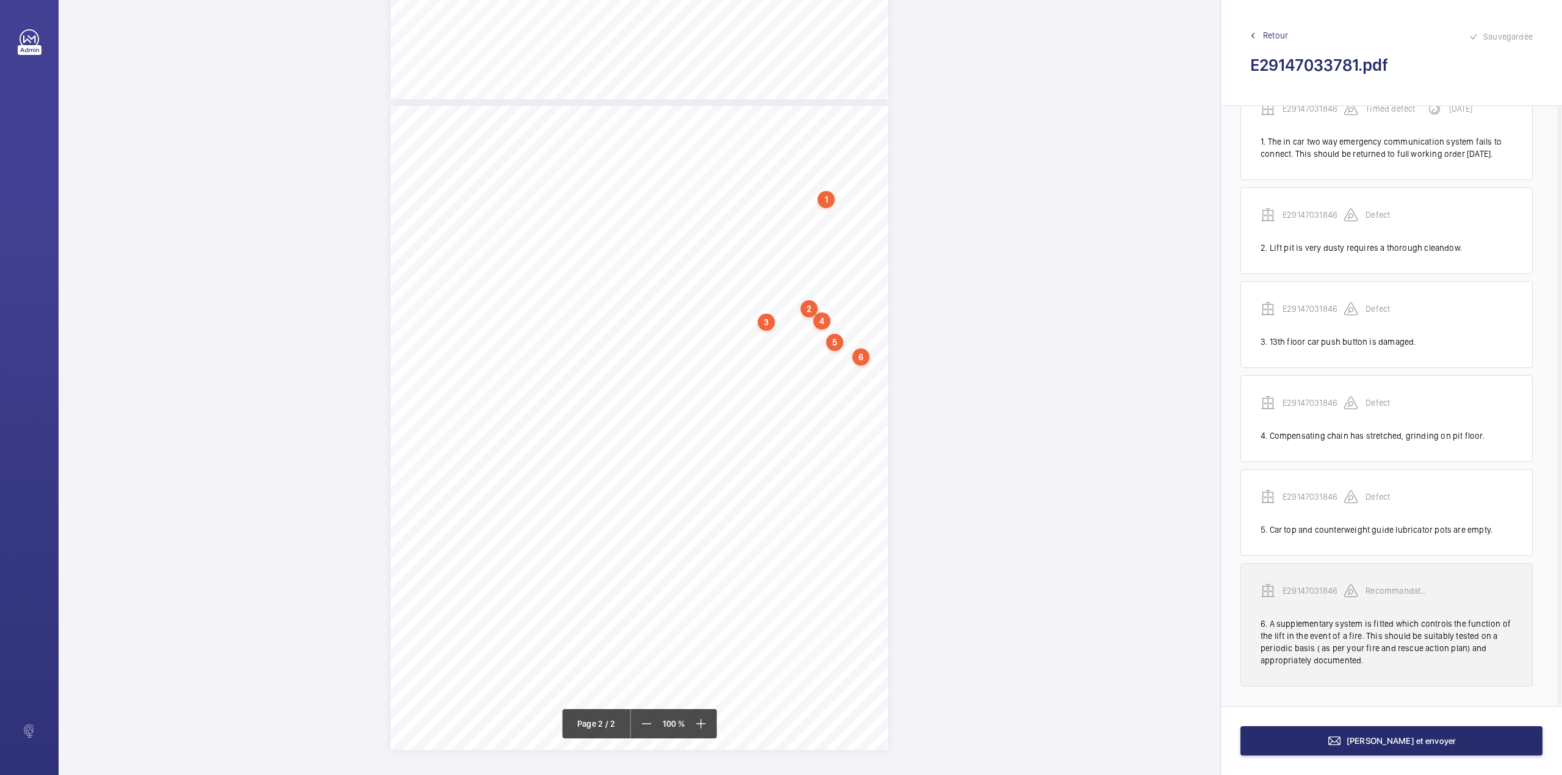
click at [1329, 598] on div "E29147031846 Recommandation" at bounding box center [1387, 600] width 252 height 34
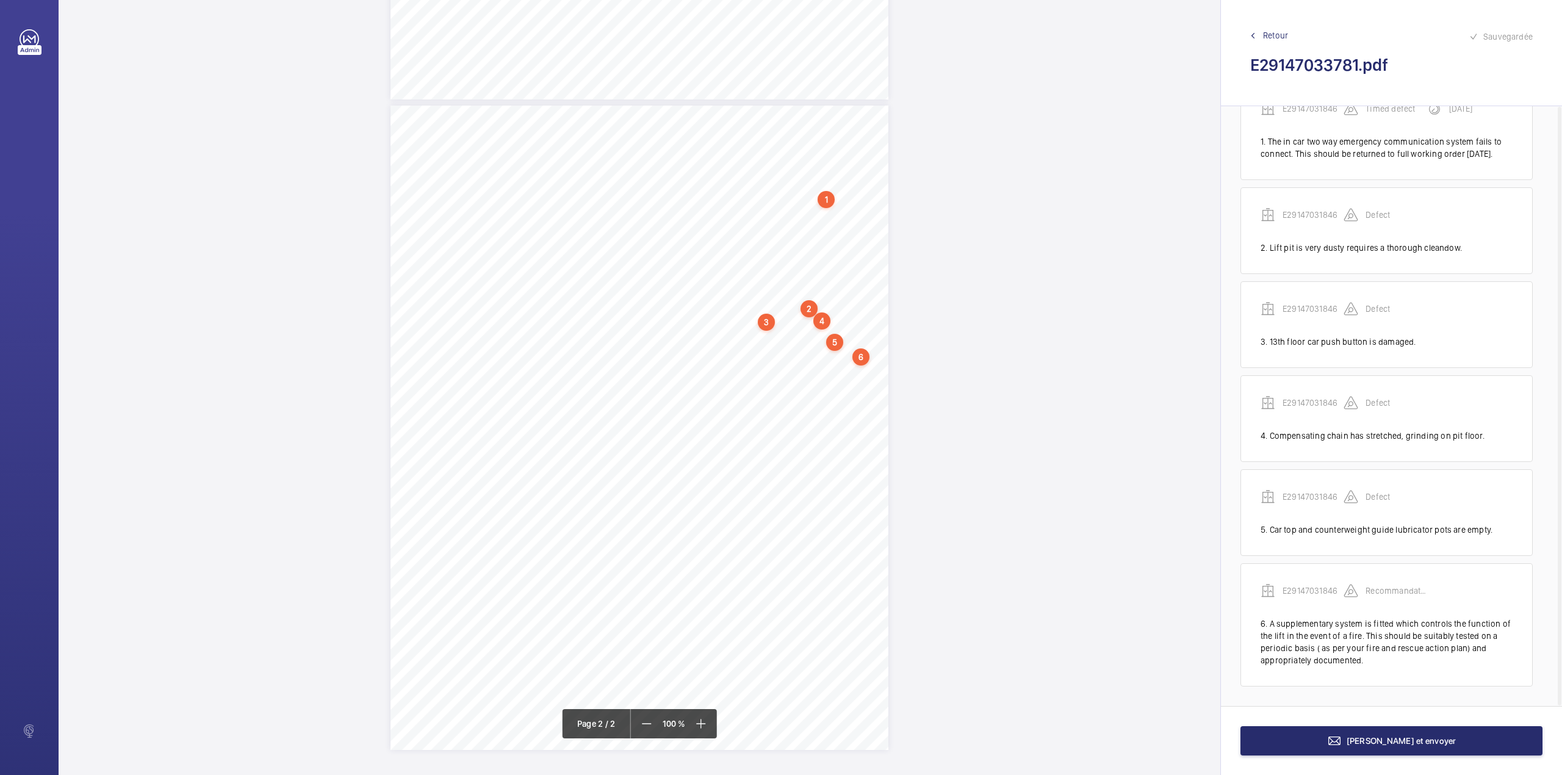
scroll to position [533, 0]
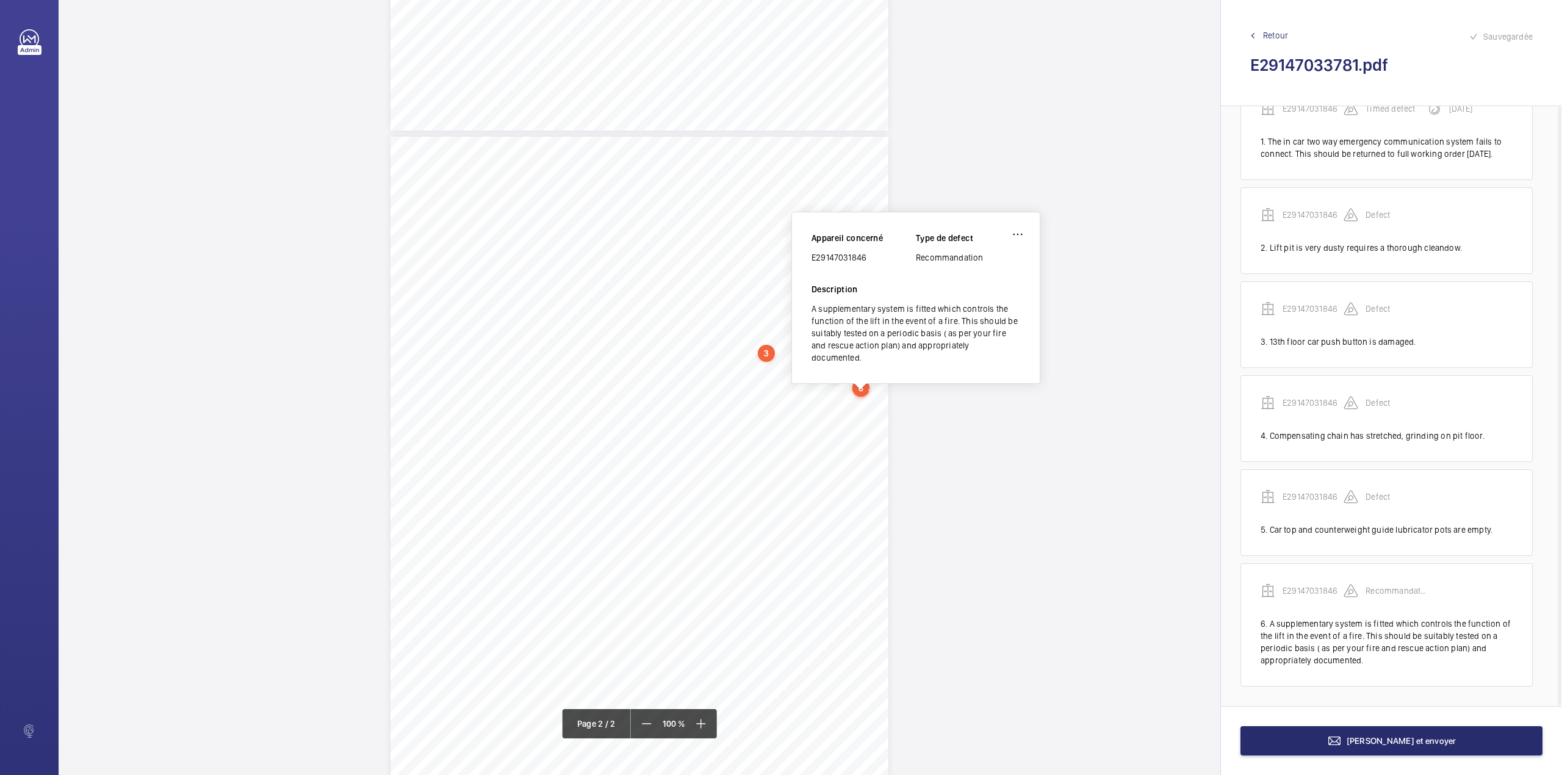
drag, startPoint x: 813, startPoint y: 260, endPoint x: 904, endPoint y: 251, distance: 91.3
click at [904, 251] on div "E29147031846" at bounding box center [864, 257] width 104 height 12
copy div "E29147031846"
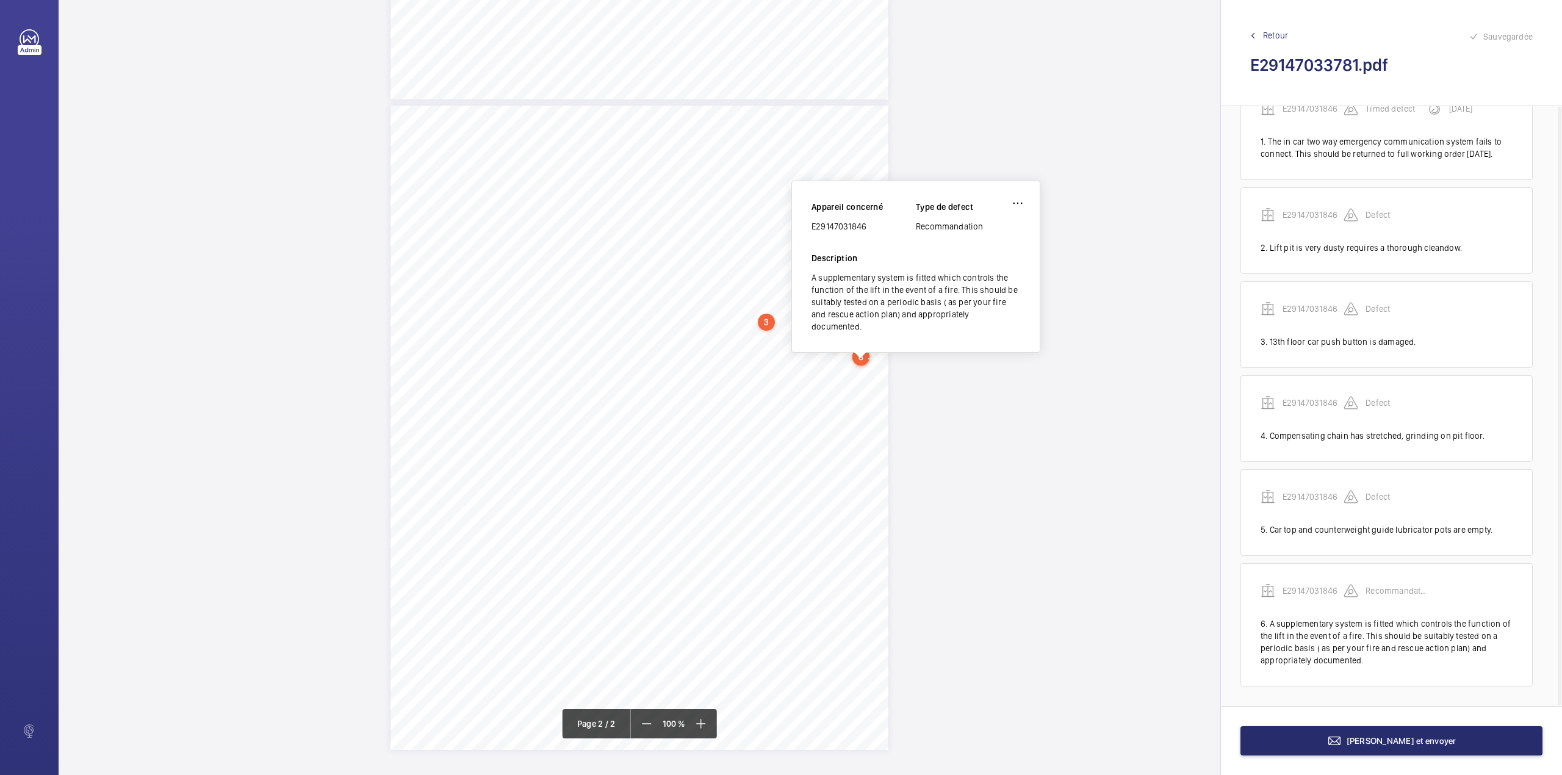
click at [887, 234] on div "Appareil concerné E29147031846 Type de defect Recommandation" at bounding box center [916, 226] width 209 height 51
click at [1396, 738] on span "[PERSON_NAME] et envoyer" at bounding box center [1402, 741] width 110 height 10
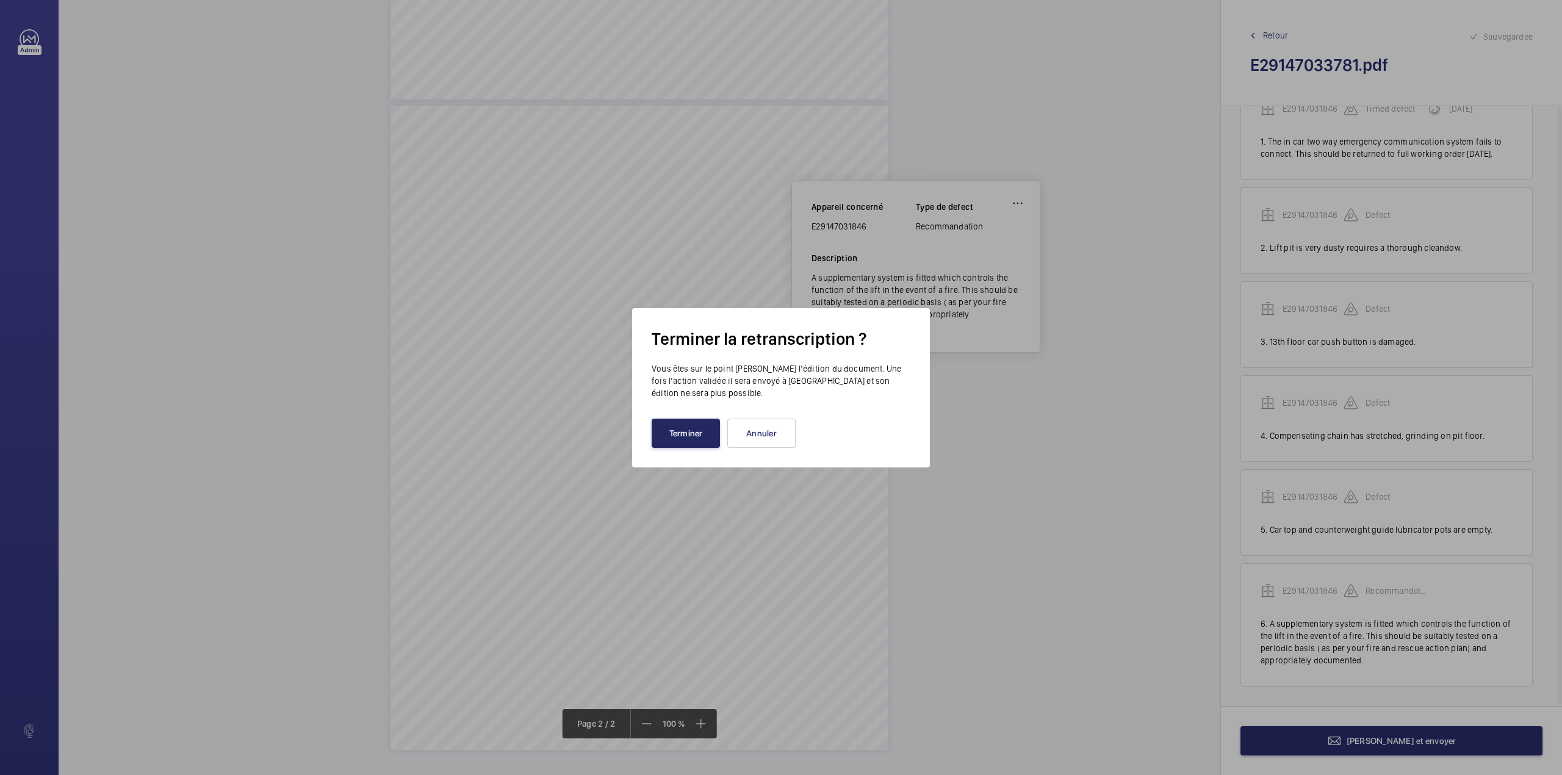
click at [696, 433] on button "Terminer" at bounding box center [686, 433] width 68 height 29
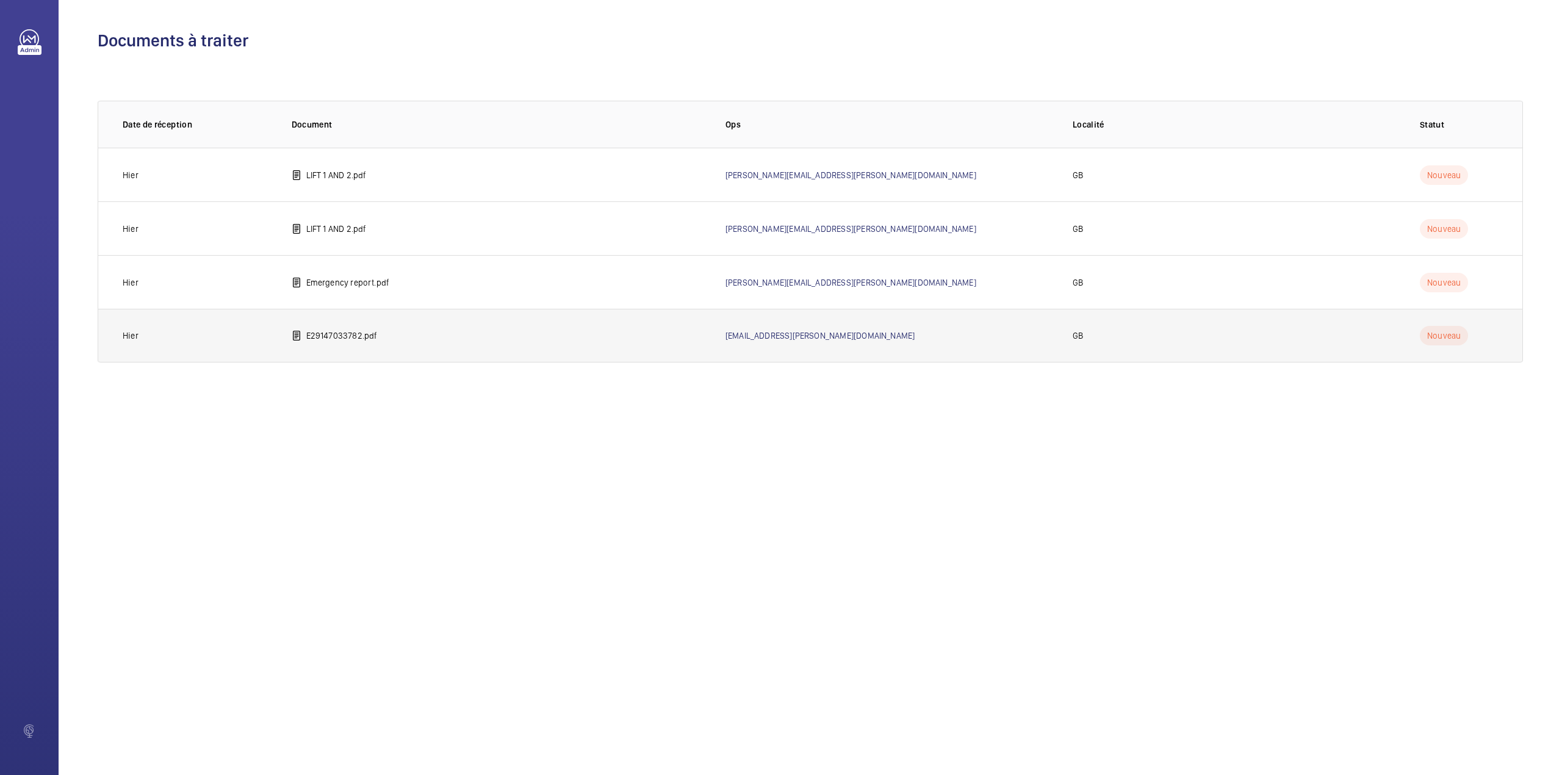
click at [337, 325] on td "E29147033782.pdf" at bounding box center [489, 336] width 434 height 54
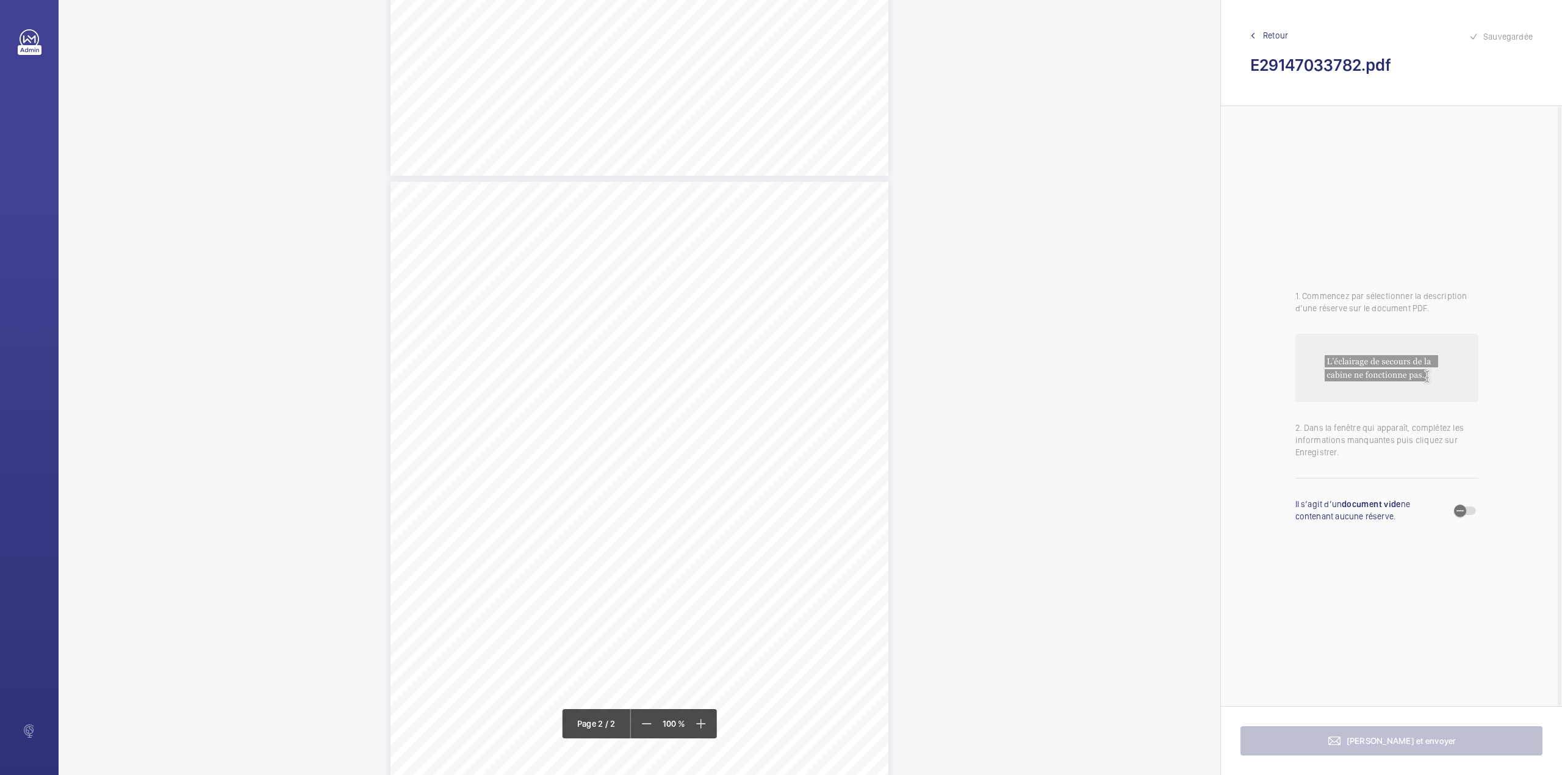
scroll to position [565, 0]
click at [753, 277] on div "TS TS TS TS TS" at bounding box center [640, 428] width 498 height 644
click at [771, 209] on textarea at bounding box center [801, 200] width 209 height 55
type textarea "c"
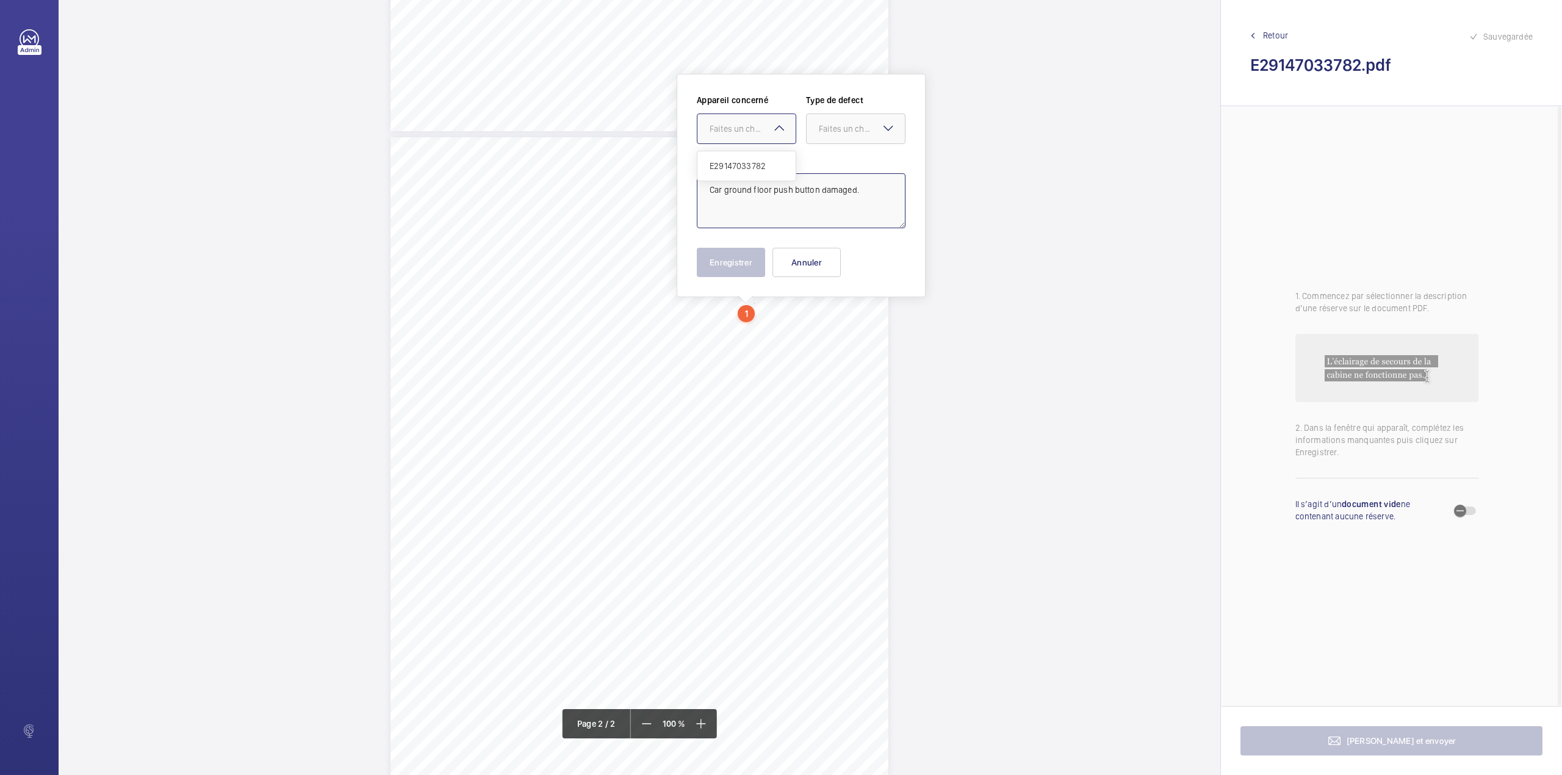
click at [780, 137] on div at bounding box center [747, 128] width 98 height 29
click at [780, 160] on span "E29147033782" at bounding box center [747, 166] width 74 height 12
click at [820, 135] on div at bounding box center [856, 128] width 98 height 29
click at [824, 156] on div "Standard" at bounding box center [856, 166] width 98 height 30
type textarea "Car ground floor push button damaged."
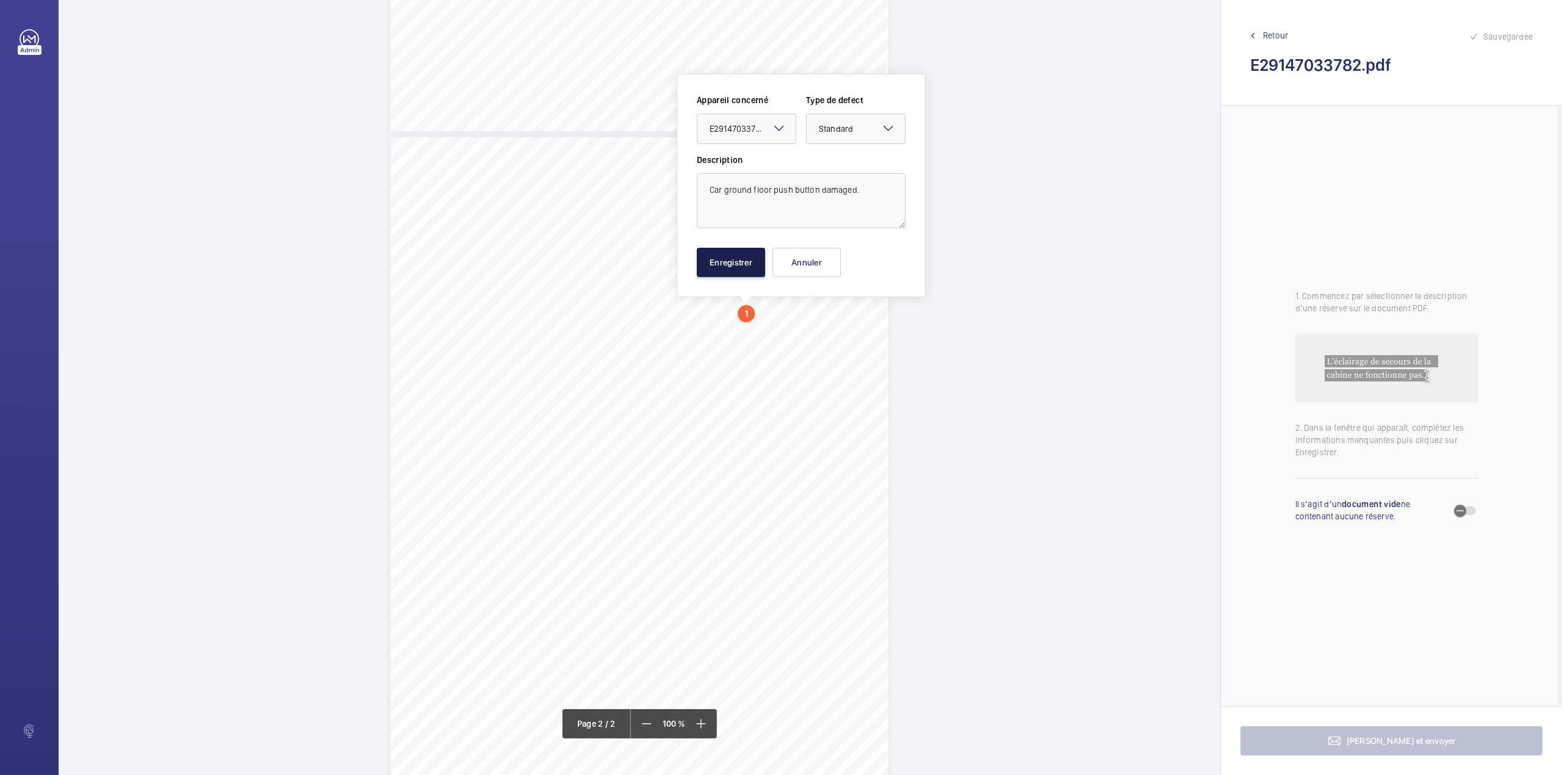
click at [720, 255] on button "Enregistrer" at bounding box center [731, 262] width 68 height 29
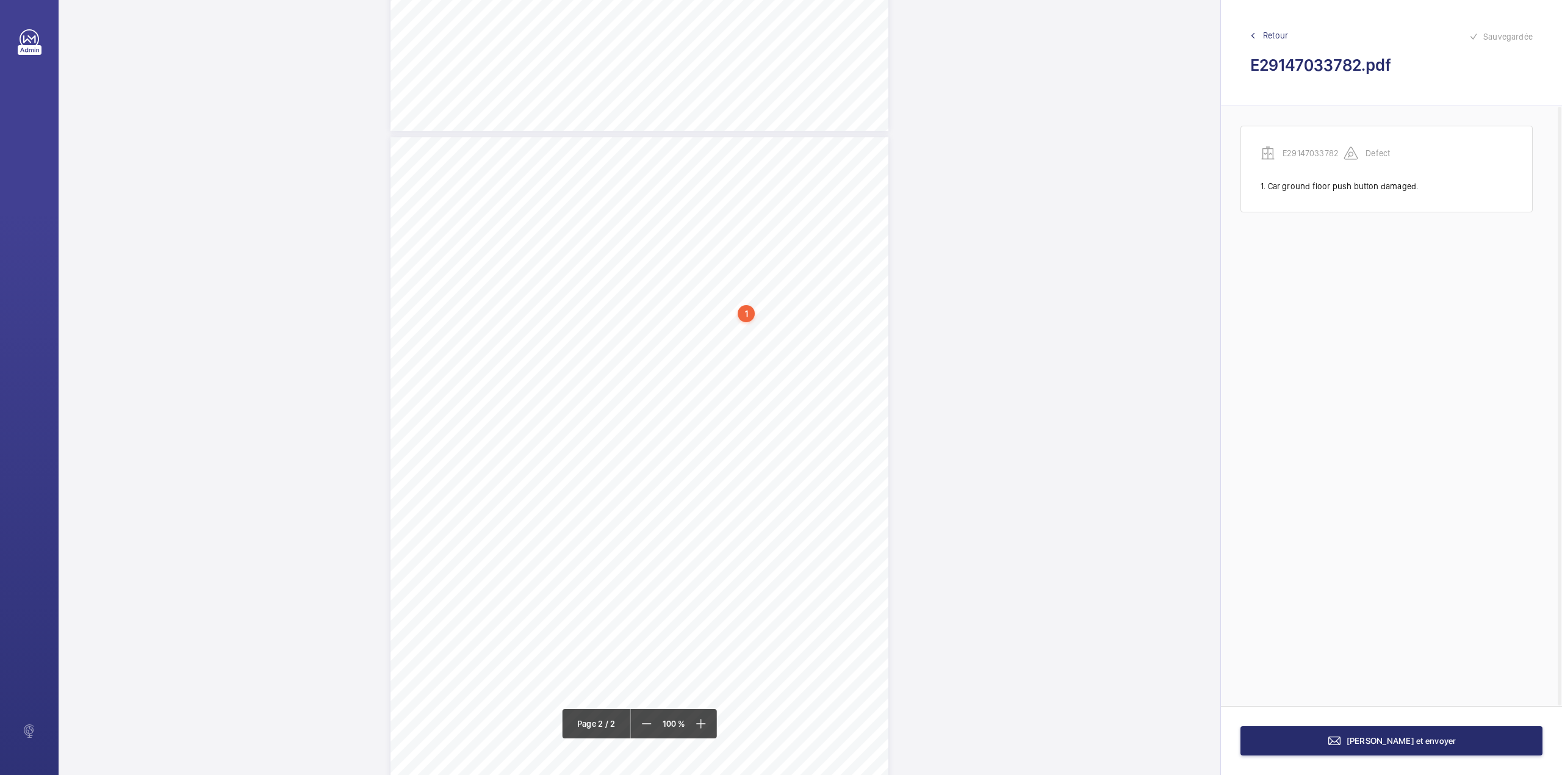
click at [853, 321] on div "TS TS TS TS TS" at bounding box center [640, 459] width 498 height 644
click at [859, 225] on textarea at bounding box center [901, 200] width 209 height 55
type textarea "f"
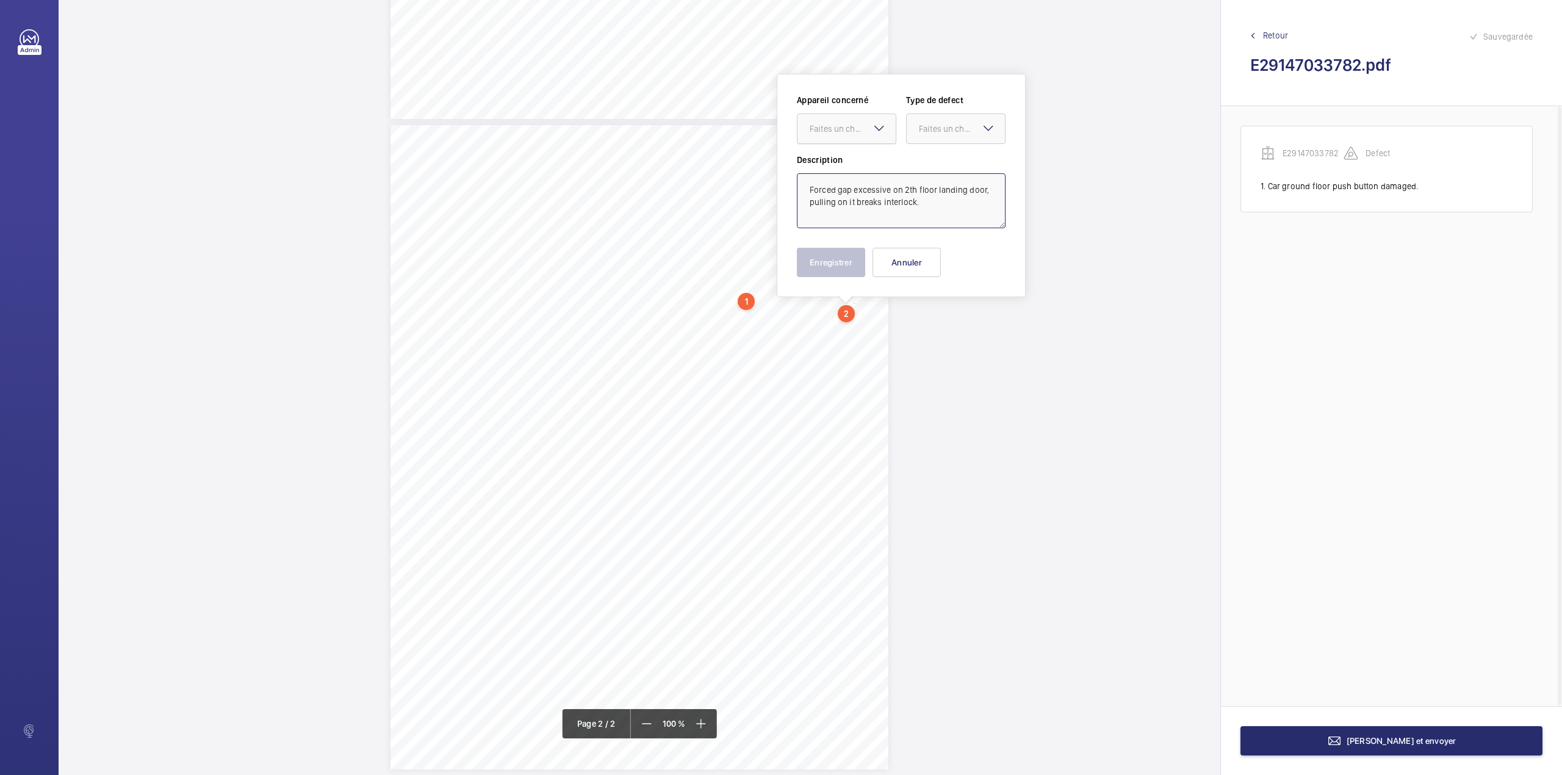
click at [845, 132] on div "Faites un choix" at bounding box center [853, 129] width 86 height 12
click at [854, 166] on span "E29147033782" at bounding box center [847, 166] width 74 height 12
type textarea "Forced gap excessive on 2th floor landing door, pulling on it breaks interlock."
click at [919, 150] on div "Appareil concerné Faites un choix × E29147033782 × Type de defect Faites un cho…" at bounding box center [901, 124] width 209 height 60
click at [936, 132] on div "Faites un choix" at bounding box center [962, 129] width 86 height 12
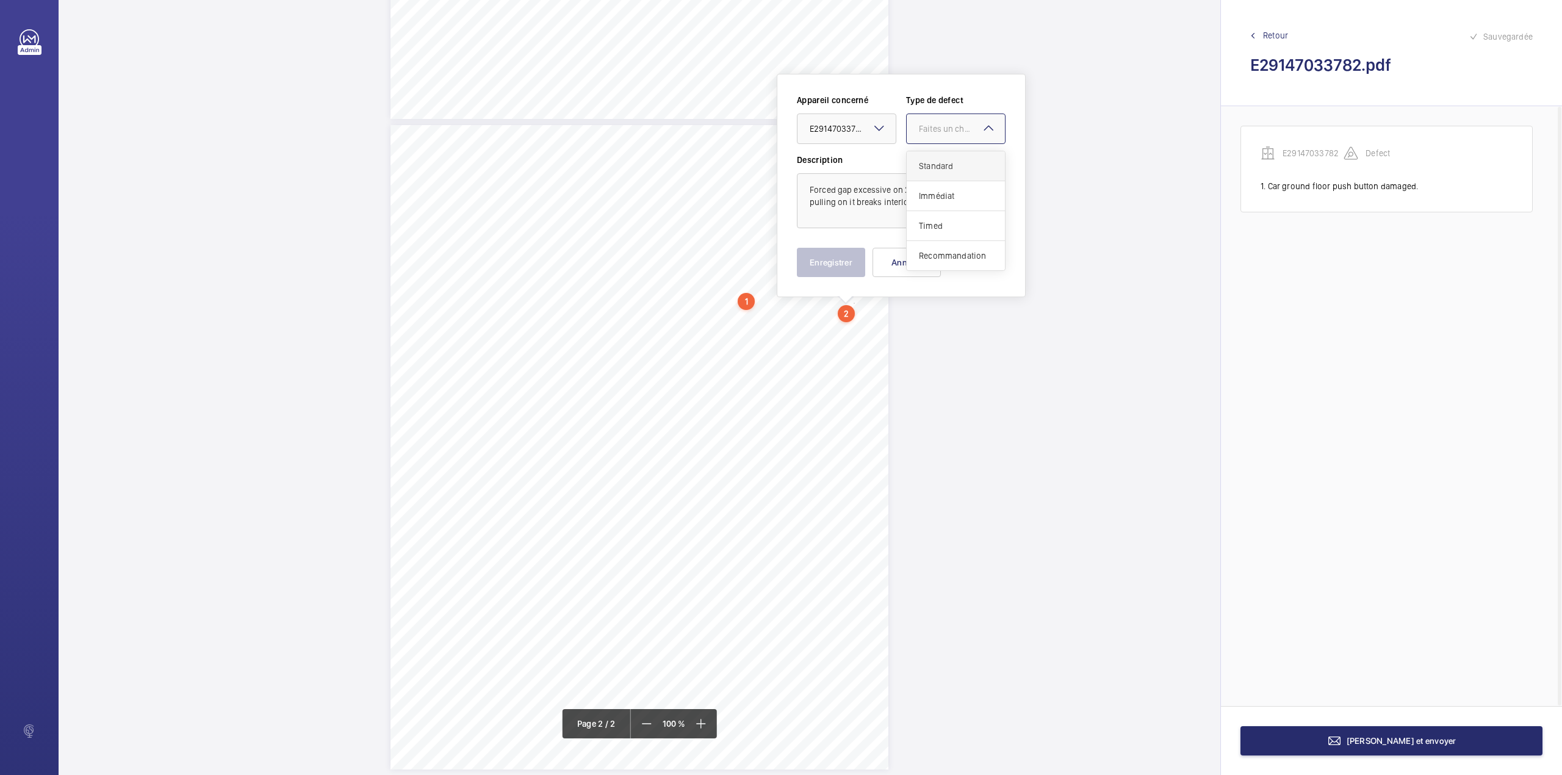
click at [937, 154] on div "Standard" at bounding box center [956, 166] width 98 height 30
click at [857, 255] on button "Enregistrer" at bounding box center [831, 262] width 68 height 29
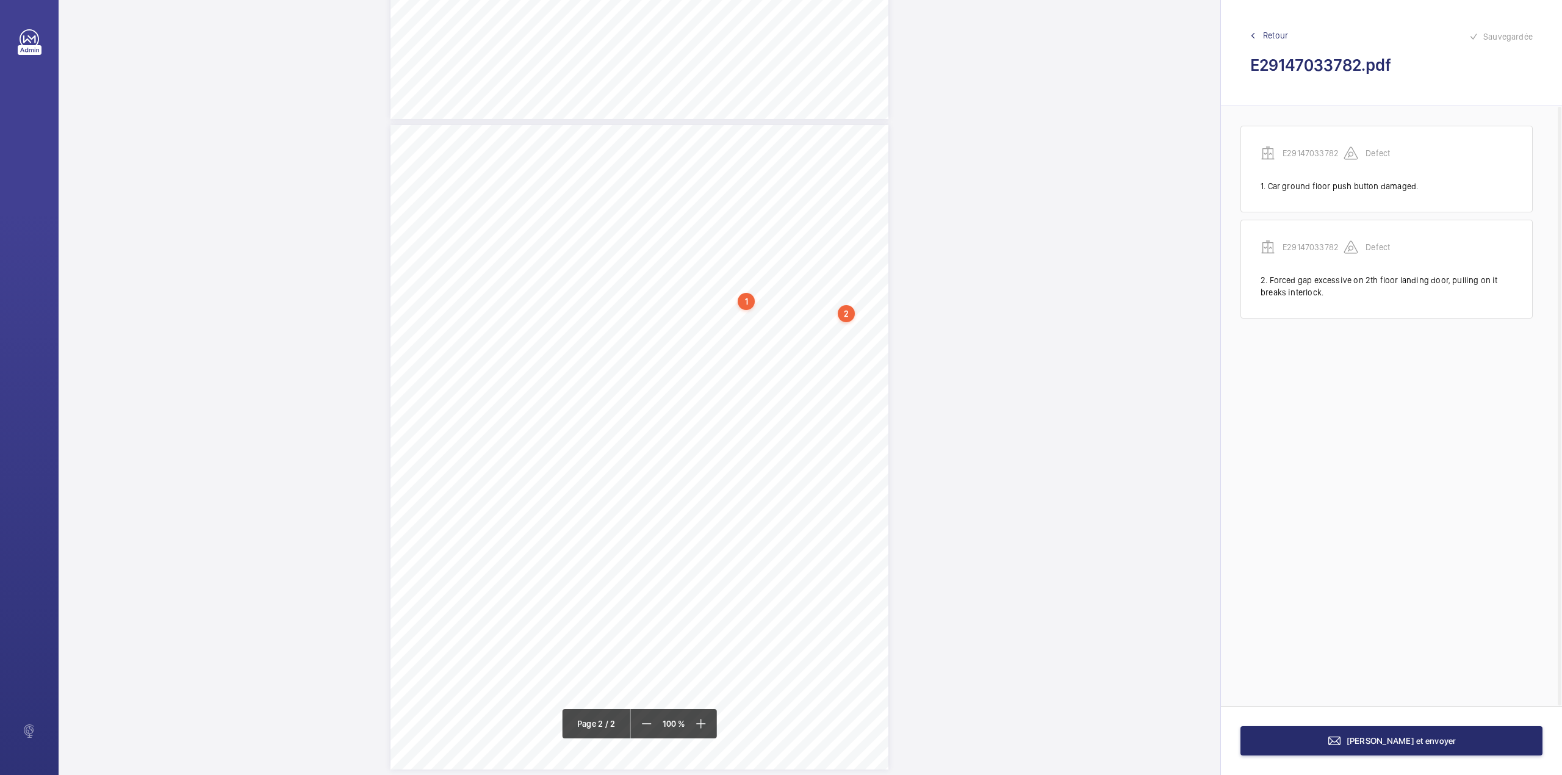
click at [853, 341] on div "TS TS TS TS TS" at bounding box center [640, 447] width 498 height 644
click at [847, 218] on textarea at bounding box center [902, 213] width 209 height 55
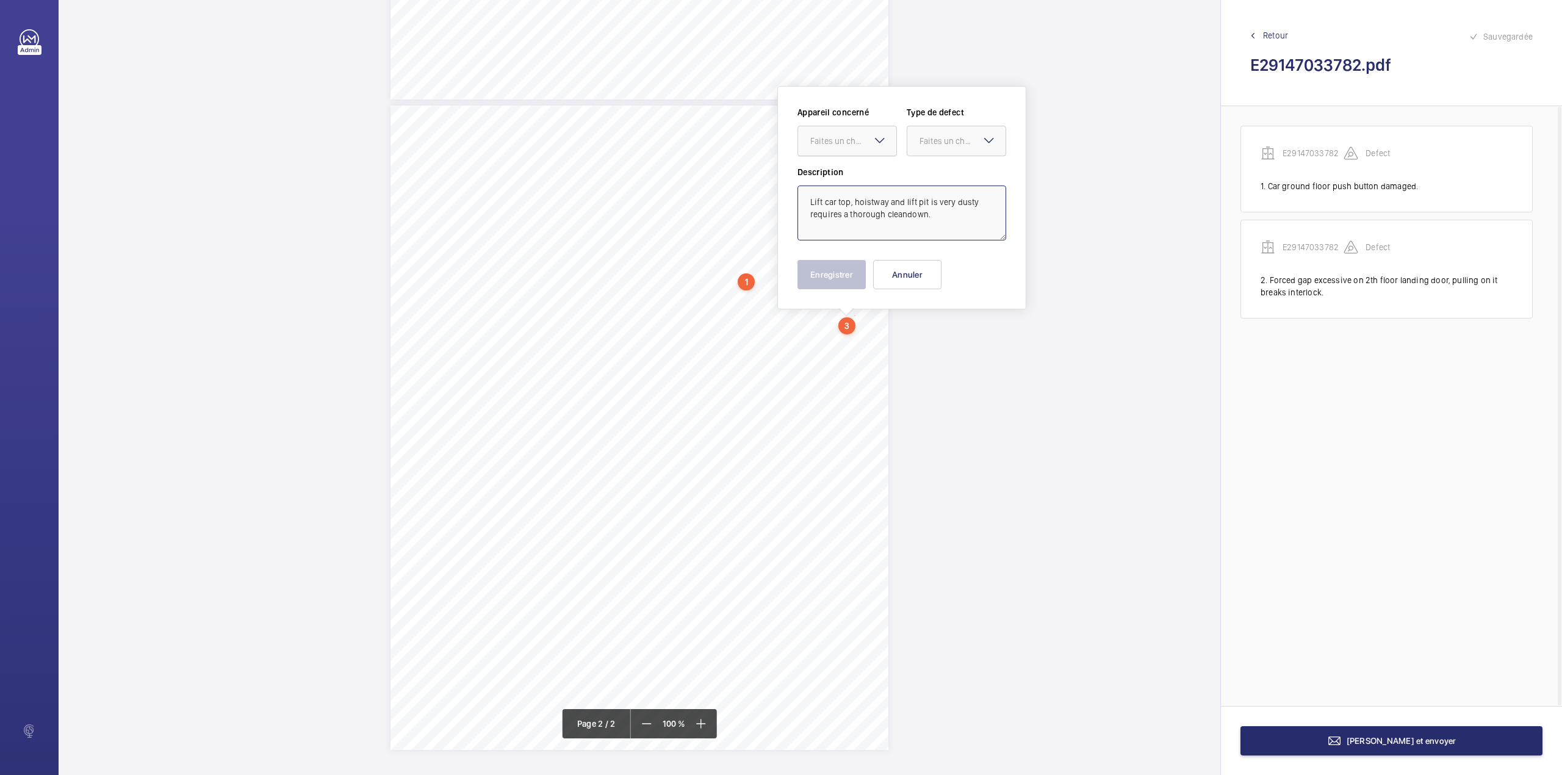
click at [851, 145] on div "Faites un choix" at bounding box center [854, 141] width 86 height 12
click at [858, 170] on div "E29147033782" at bounding box center [847, 178] width 98 height 29
click at [911, 148] on div at bounding box center [957, 140] width 98 height 29
click at [920, 174] on span "Standard" at bounding box center [957, 178] width 74 height 12
type textarea "Lift car top, hoistway and lift pit is very dusty requires a thorough cleandown."
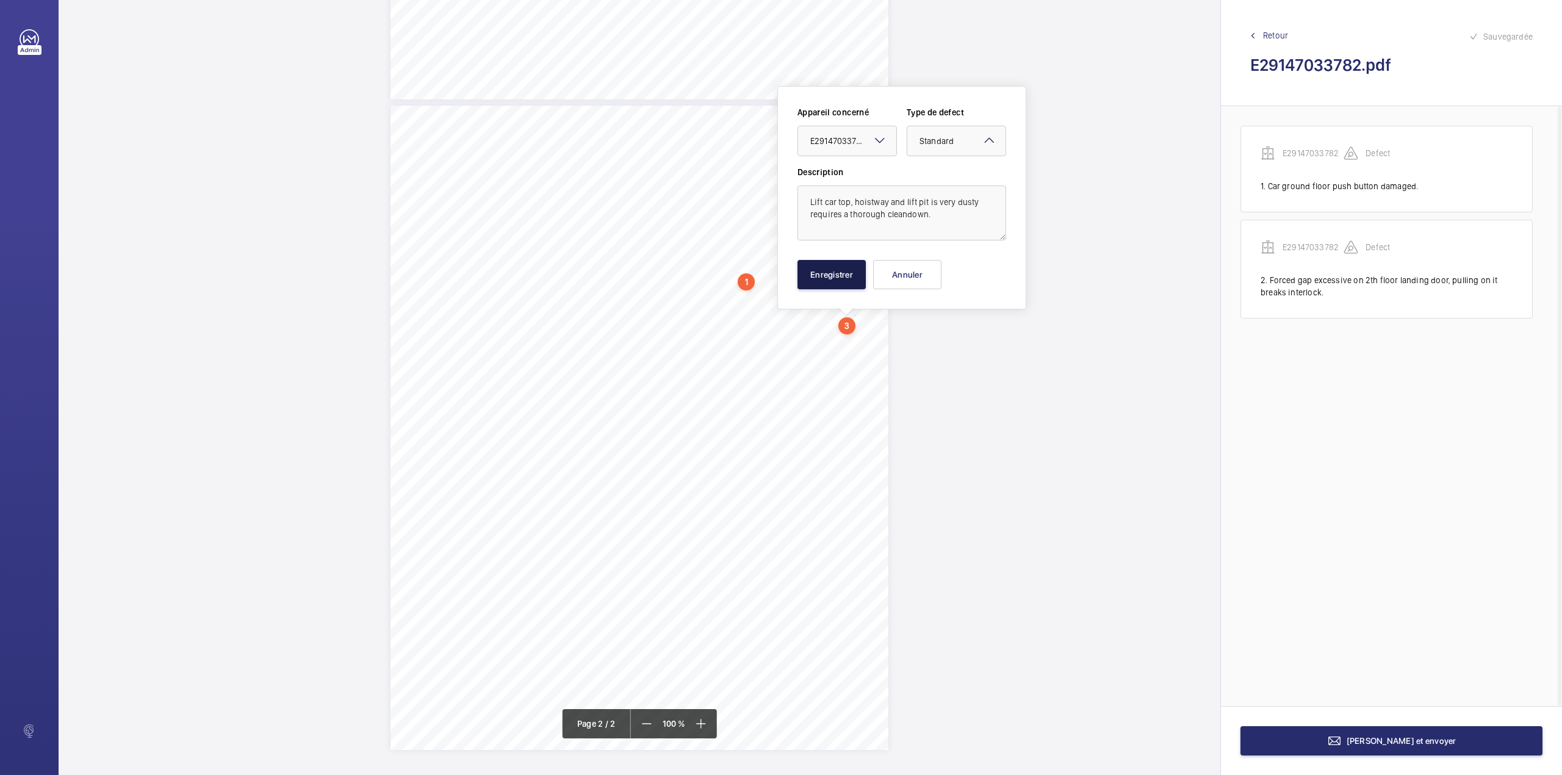
click at [831, 273] on button "Enregistrer" at bounding box center [832, 274] width 68 height 29
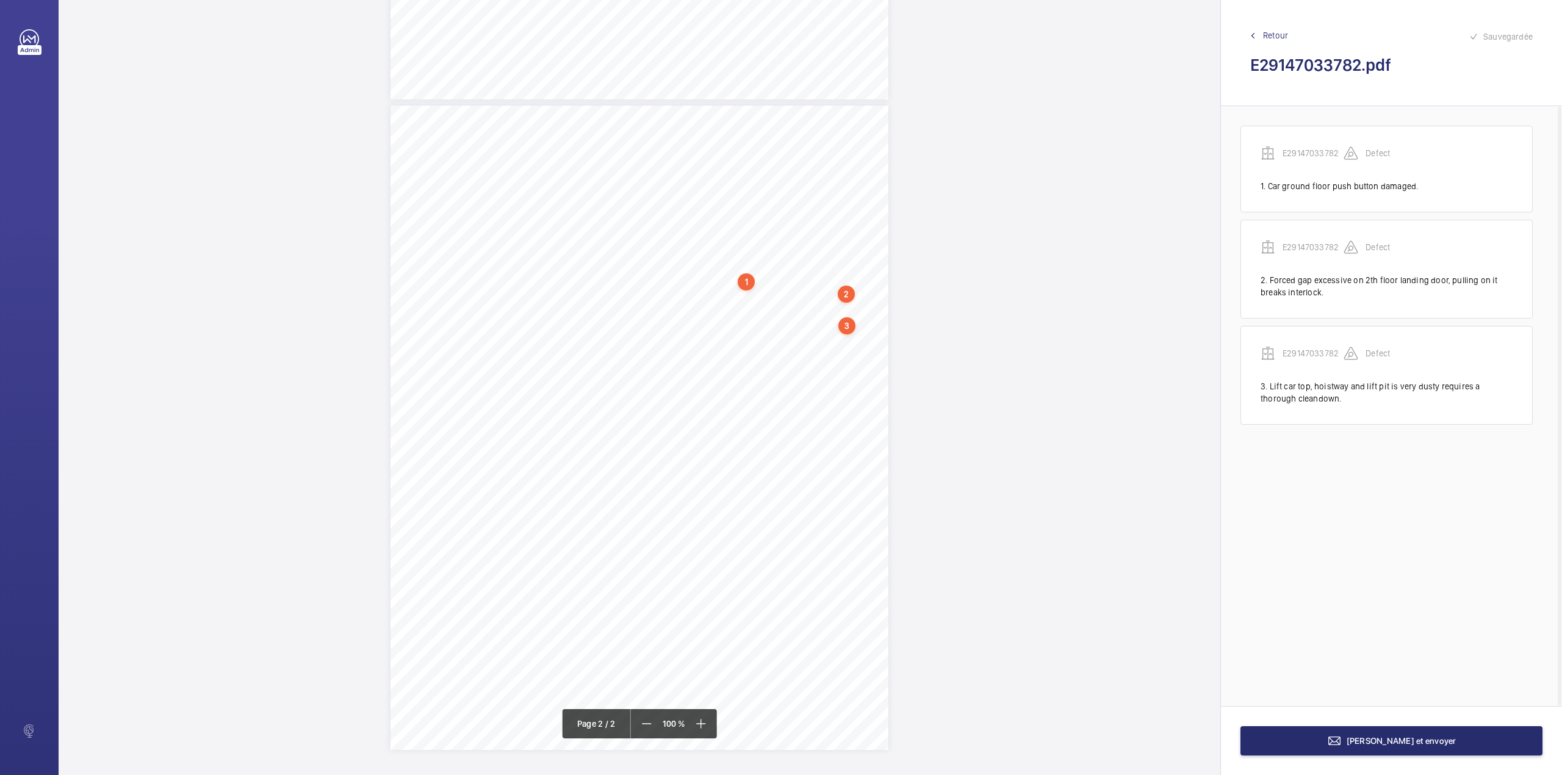
click at [836, 342] on div "TS TS TS TS TS" at bounding box center [640, 428] width 498 height 644
click at [857, 243] on textarea at bounding box center [885, 233] width 209 height 55
type textarea "c"
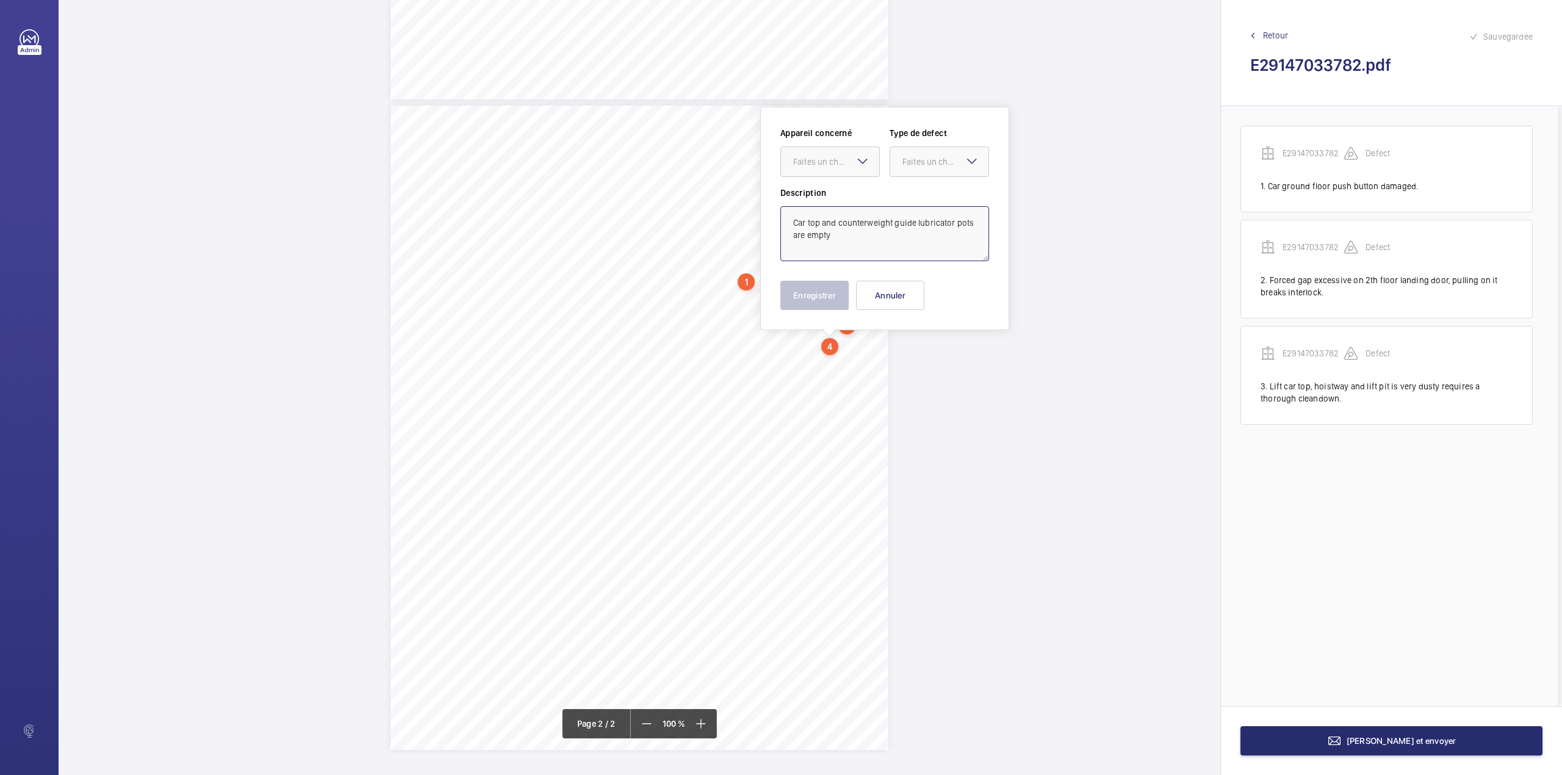
type textarea "Car top and counterweight guide lubricator pots are empty"
click at [857, 243] on textarea "Car top and counterweight guide lubricator pots are empty" at bounding box center [885, 233] width 209 height 55
click at [840, 172] on div at bounding box center [830, 161] width 98 height 29
click at [840, 187] on div "E29147033782" at bounding box center [830, 198] width 98 height 29
click at [929, 162] on div "Faites un choix" at bounding box center [946, 162] width 86 height 12
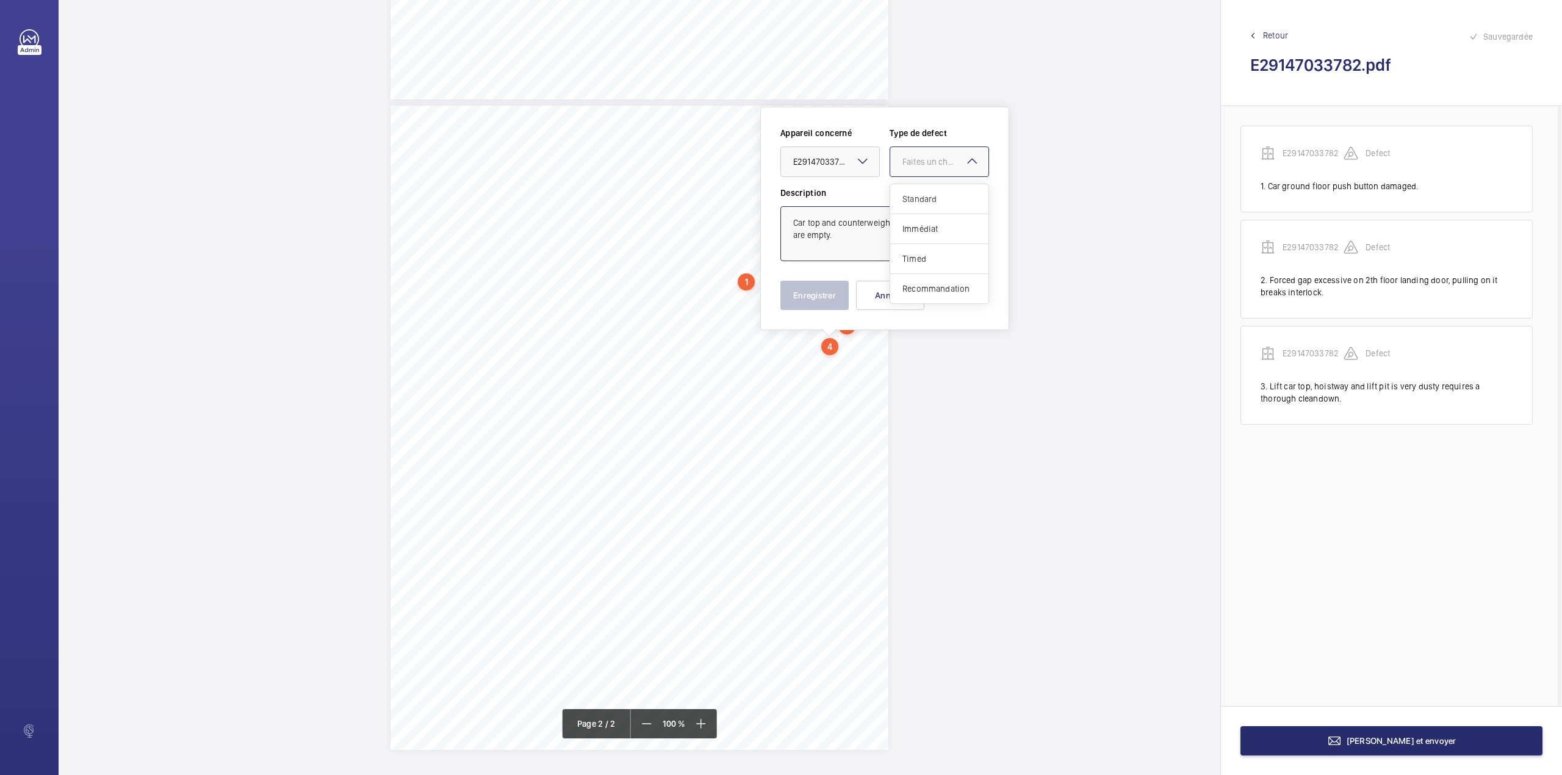
drag, startPoint x: 924, startPoint y: 190, endPoint x: 889, endPoint y: 221, distance: 46.3
click at [924, 192] on div "Standard" at bounding box center [939, 199] width 98 height 30
type textarea "Car top and counterweight guide lubricator pots are empty."
click at [818, 289] on button "Enregistrer" at bounding box center [815, 295] width 68 height 29
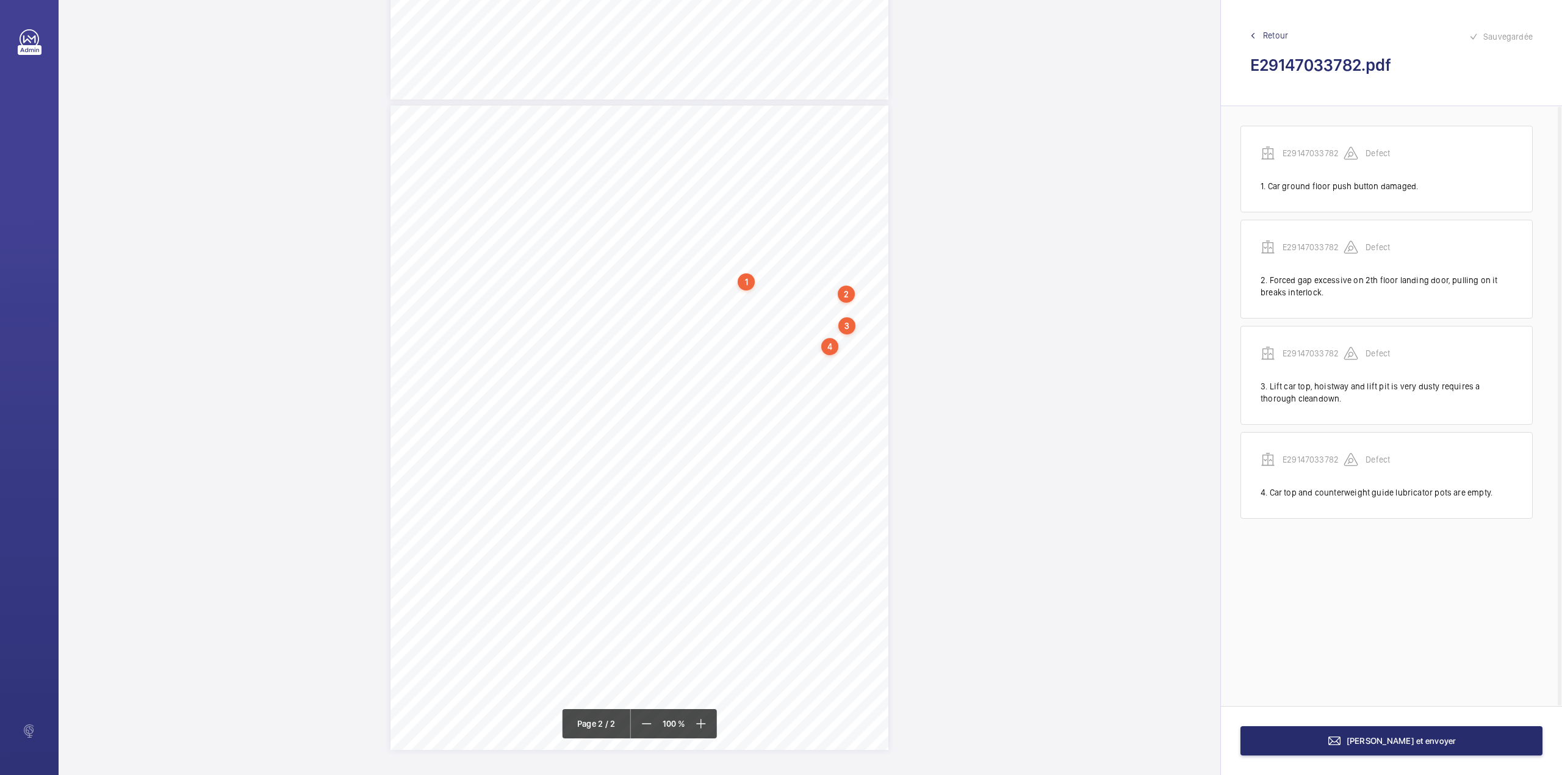
click at [790, 348] on div "TS TS TS TS TS" at bounding box center [640, 428] width 498 height 644
click at [795, 253] on textarea at bounding box center [838, 239] width 209 height 55
type textarea "c"
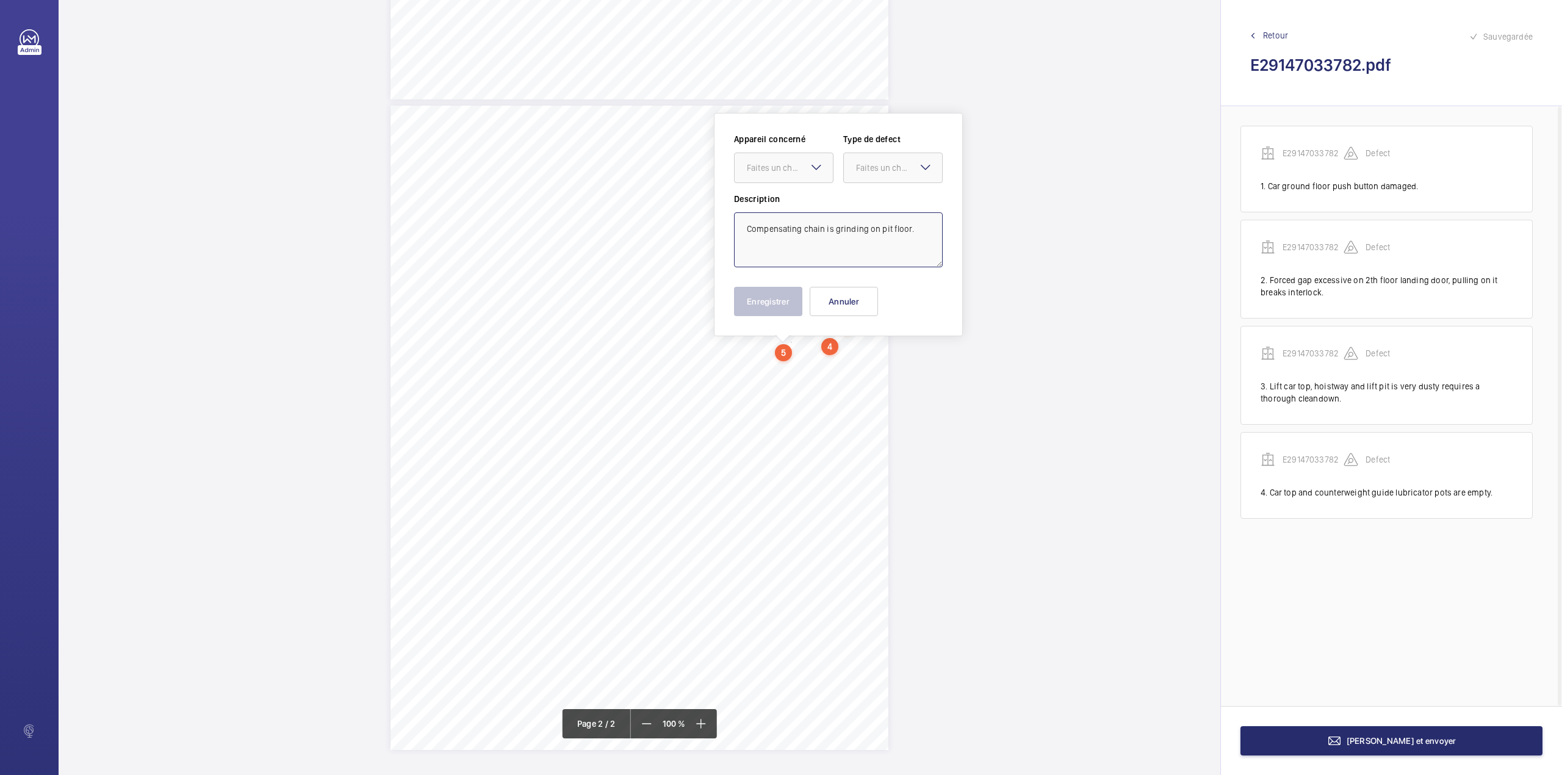
type textarea "Compensating chain is grinding on pit floor."
click at [821, 176] on div at bounding box center [784, 167] width 98 height 29
click at [820, 190] on div "E29147033782" at bounding box center [784, 204] width 98 height 29
click at [868, 169] on div "Faites un choix" at bounding box center [899, 168] width 86 height 12
click at [870, 213] on div "Standard" at bounding box center [893, 205] width 98 height 30
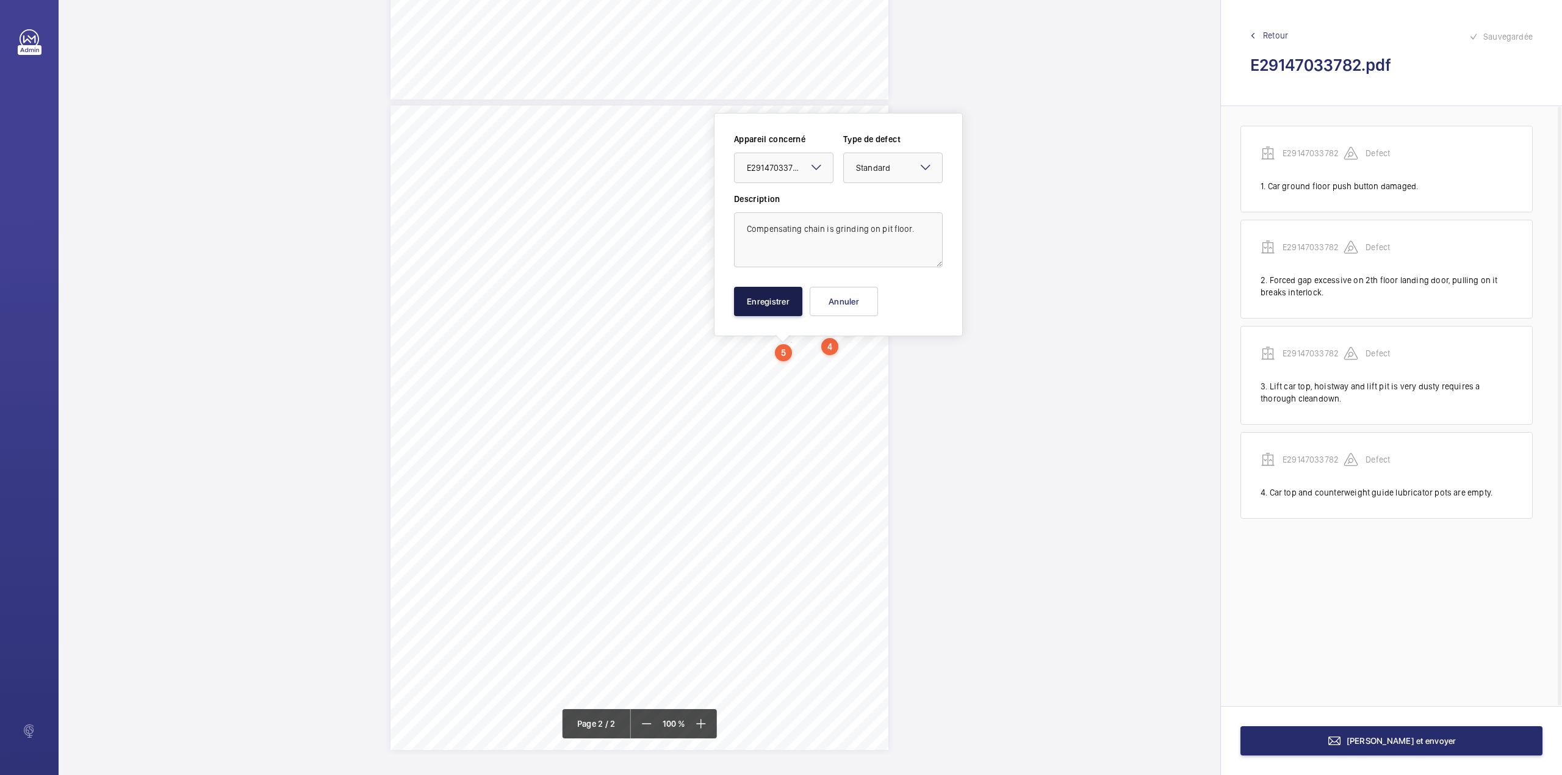
click at [771, 306] on button "Enregistrer" at bounding box center [768, 301] width 68 height 29
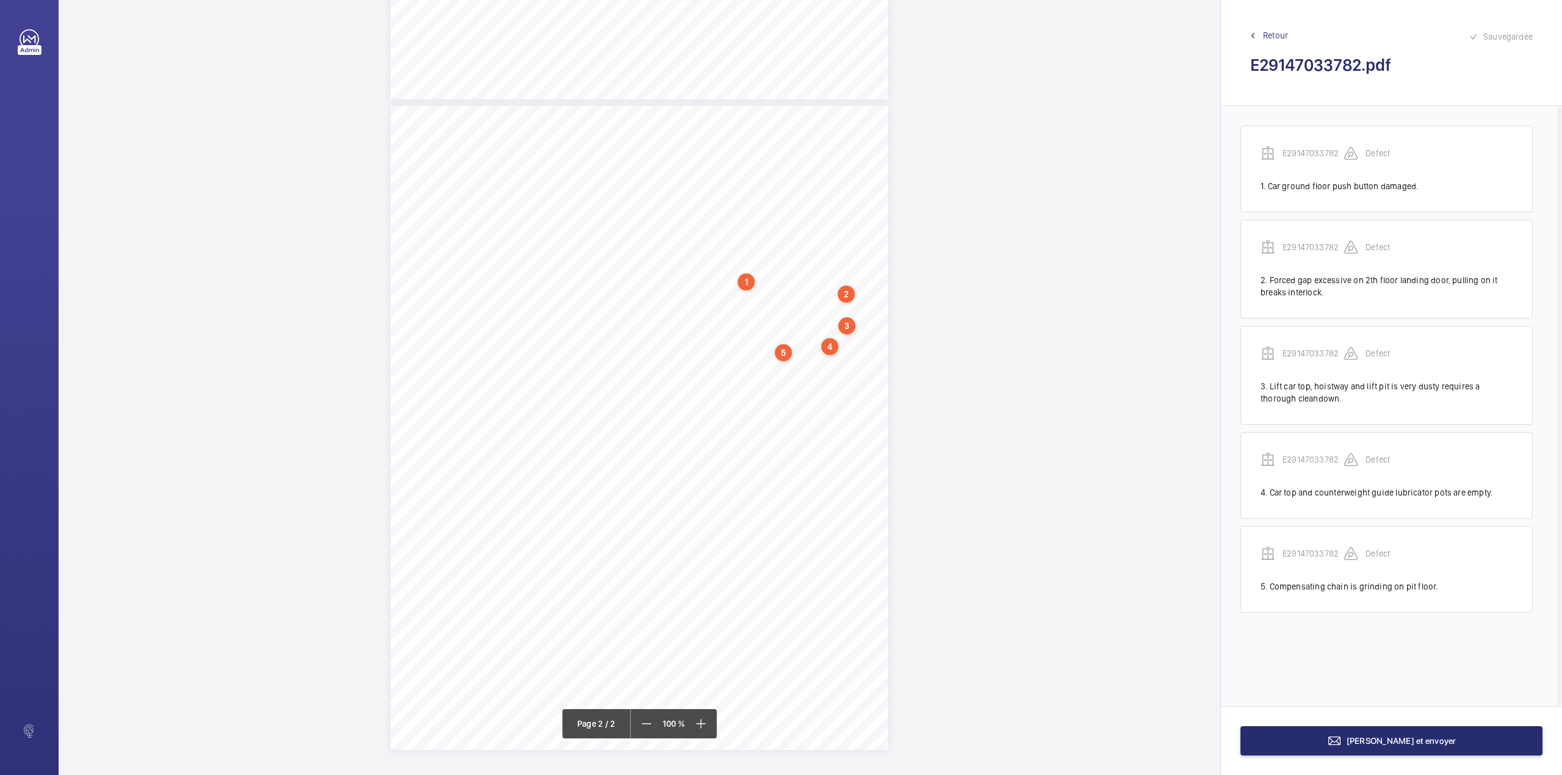
click at [809, 369] on div "TS TS TS TS TS" at bounding box center [640, 428] width 498 height 644
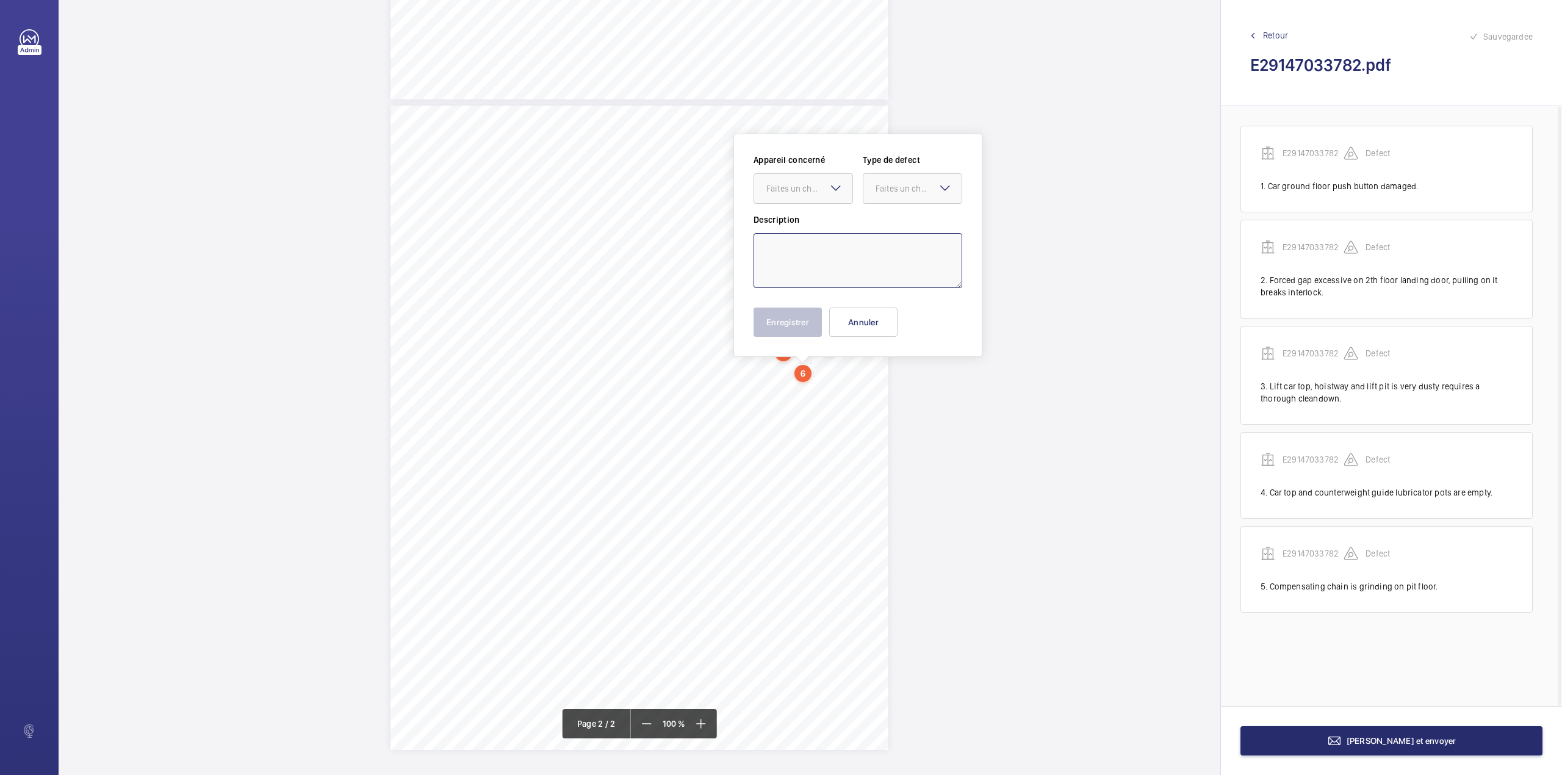
click at [825, 260] on textarea at bounding box center [858, 260] width 209 height 55
type textarea "c"
click at [823, 201] on div at bounding box center [803, 188] width 98 height 29
click at [823, 223] on span "E29147033782" at bounding box center [804, 226] width 74 height 12
click at [884, 198] on div at bounding box center [913, 188] width 98 height 29
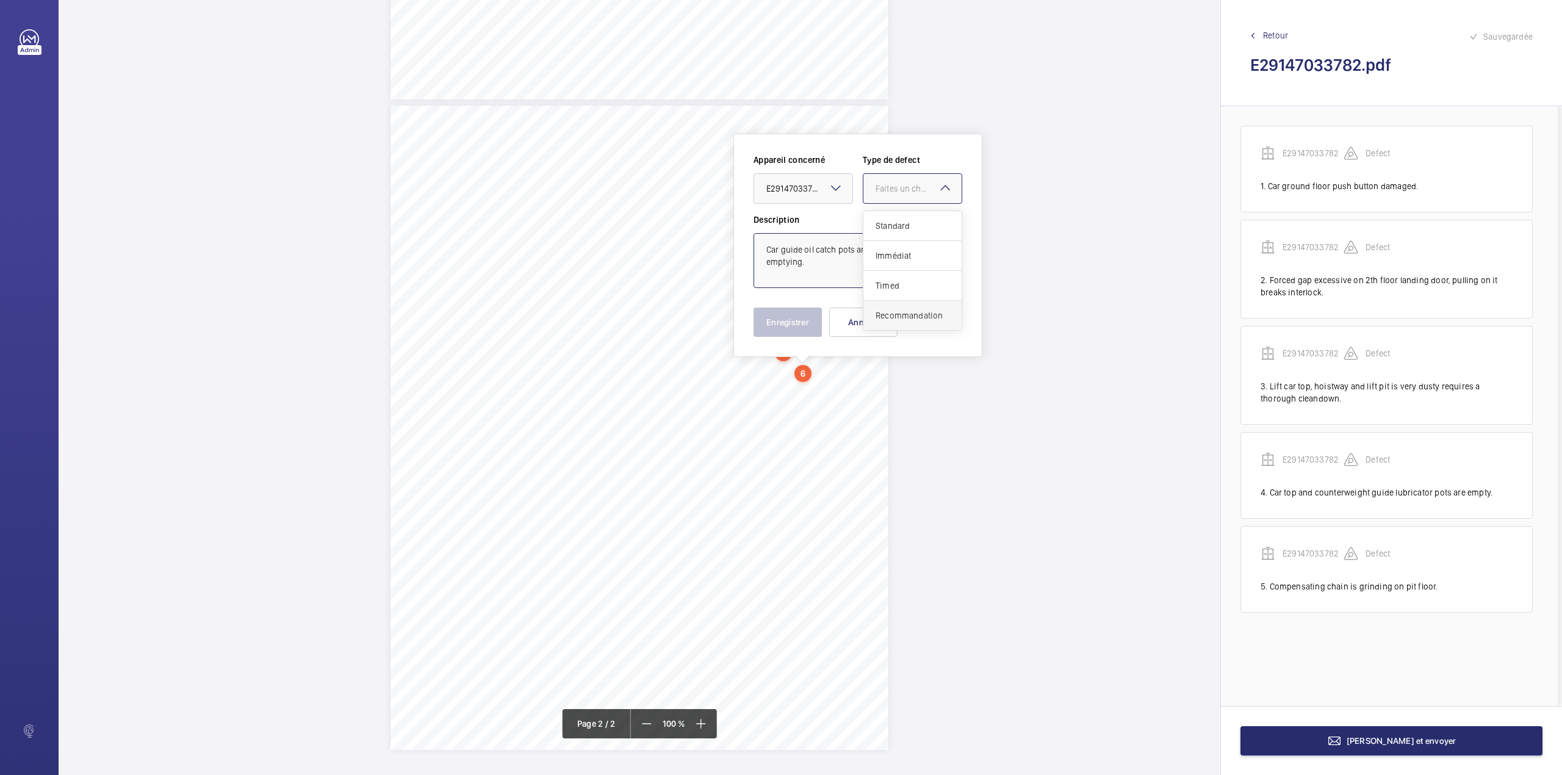
click at [887, 317] on span "Recommandation" at bounding box center [913, 315] width 74 height 12
type textarea "Car guide oil catch pots are full require emptying."
click at [800, 318] on button "Enregistrer" at bounding box center [788, 322] width 68 height 29
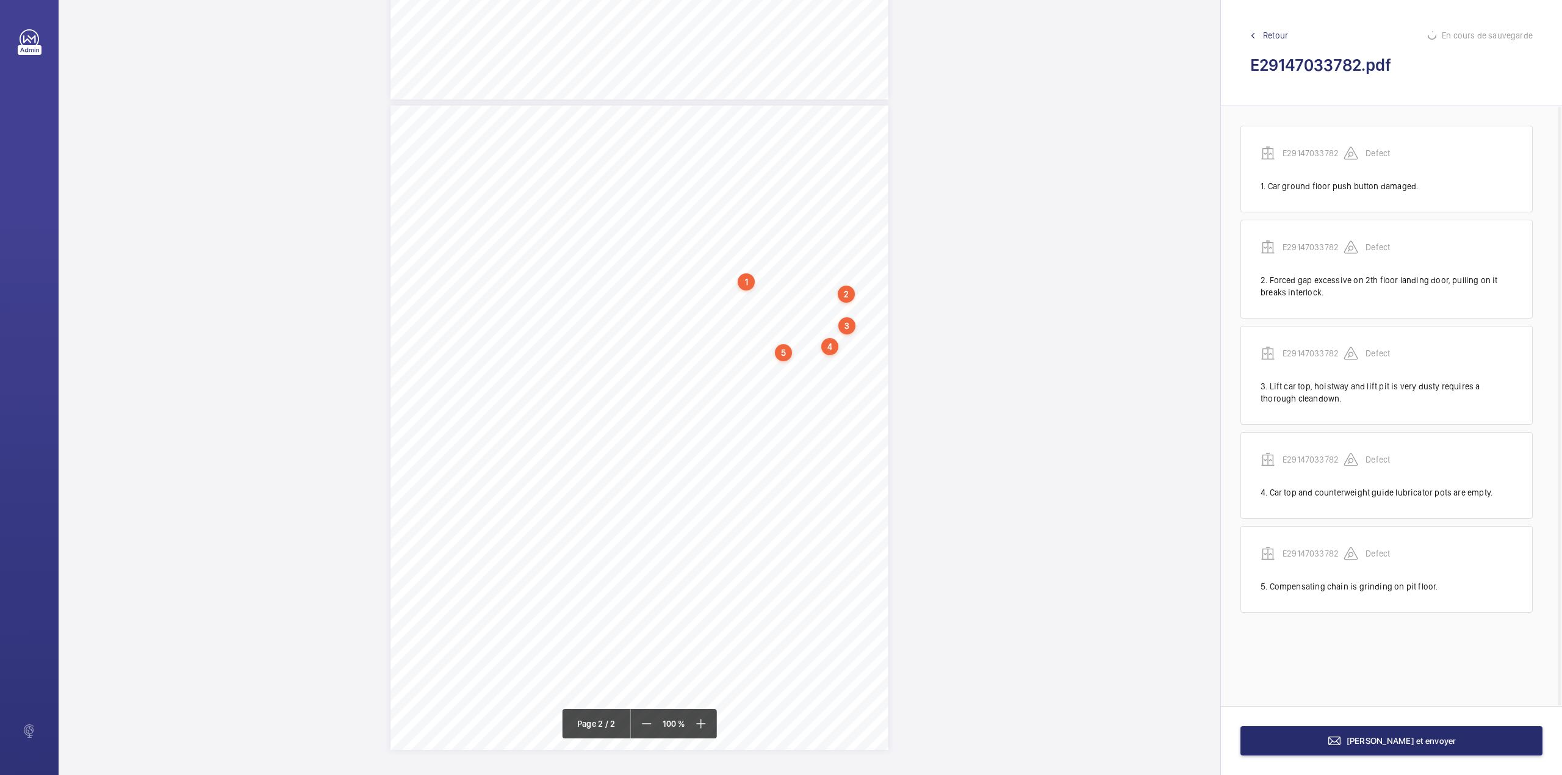
scroll to position [23, 0]
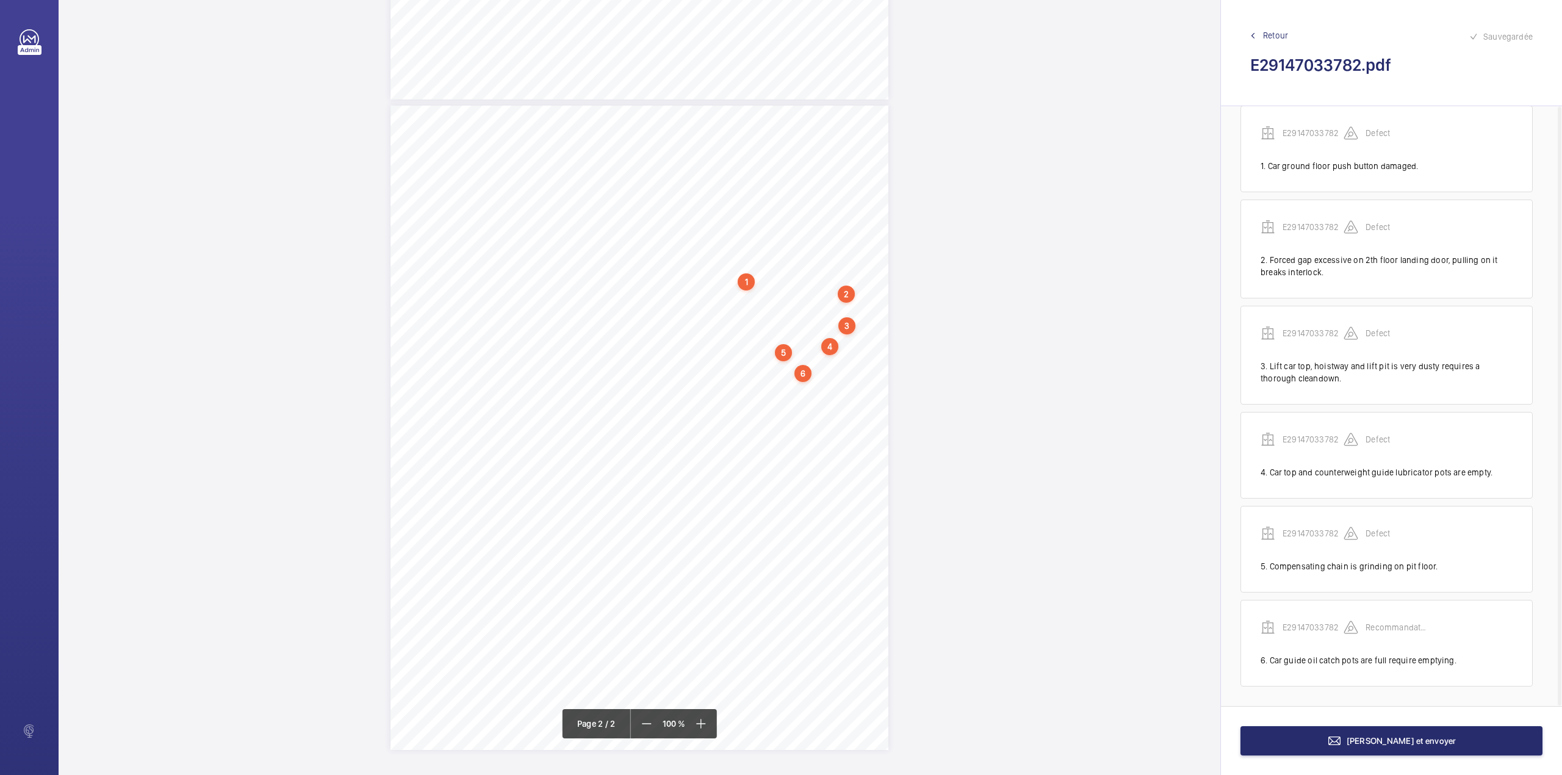
click at [800, 372] on div "6" at bounding box center [803, 373] width 17 height 17
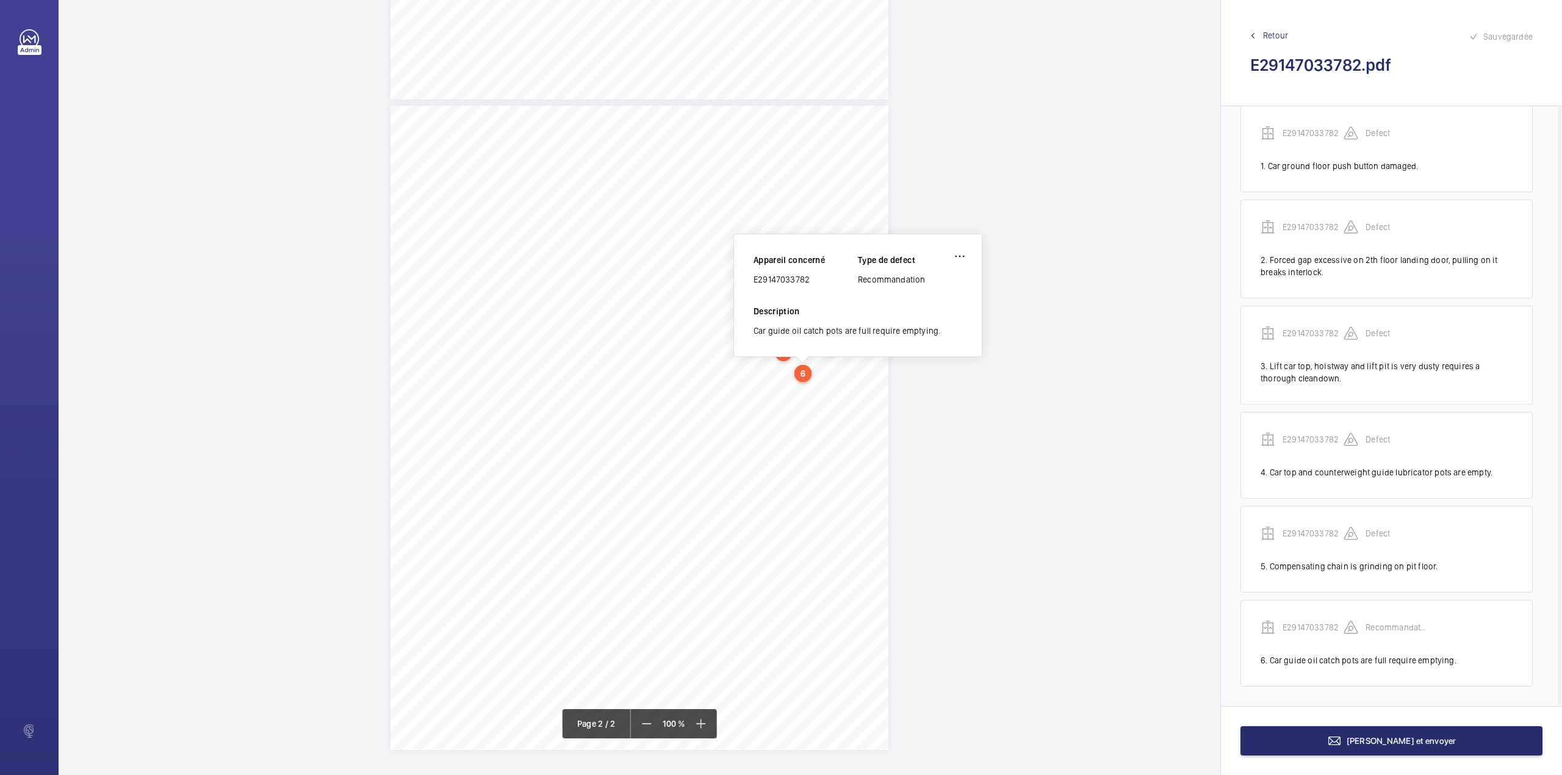
scroll to position [550, 0]
click at [754, 291] on div "E29147033782" at bounding box center [806, 294] width 104 height 12
drag, startPoint x: 757, startPoint y: 289, endPoint x: 787, endPoint y: 286, distance: 30.1
click at [791, 283] on div "Appareil concerné E29147033782" at bounding box center [806, 285] width 104 height 32
drag, startPoint x: 755, startPoint y: 293, endPoint x: 831, endPoint y: 289, distance: 76.4
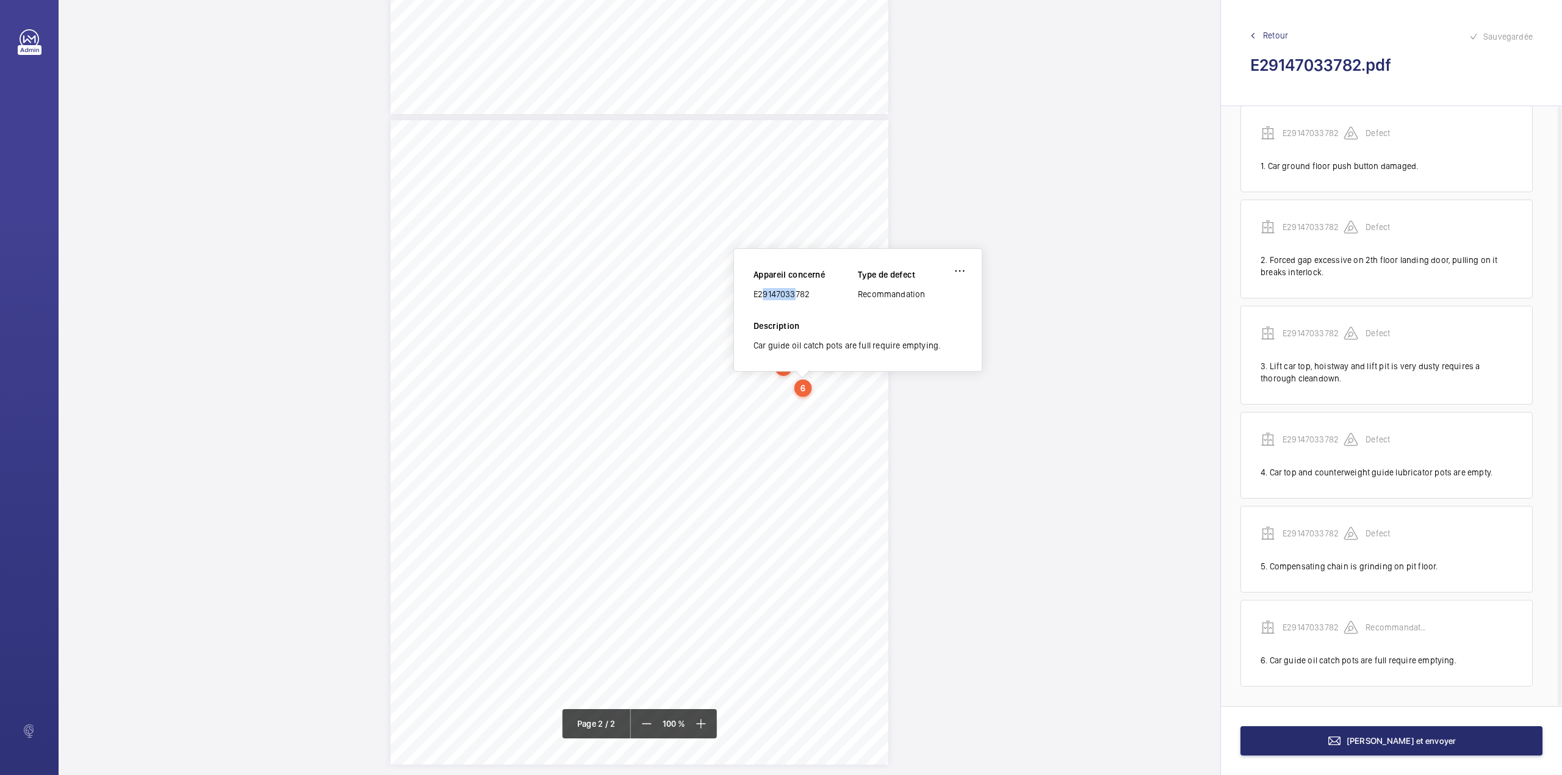
click at [831, 289] on div "E29147033782" at bounding box center [806, 294] width 104 height 12
copy div "E29147033782"
click at [1365, 731] on button "[PERSON_NAME] et envoyer" at bounding box center [1392, 740] width 302 height 29
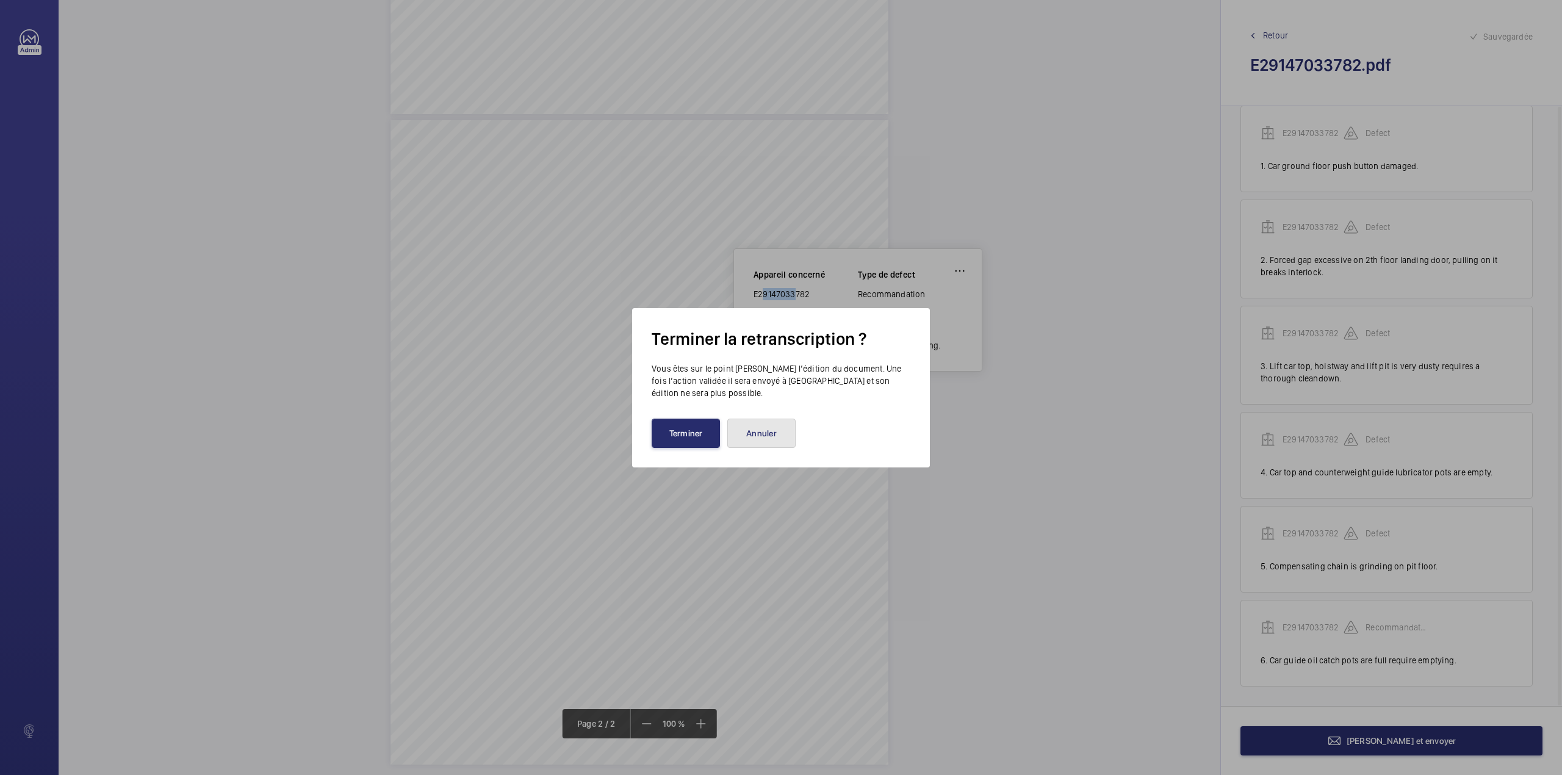
click at [772, 419] on button "Annuler" at bounding box center [761, 433] width 68 height 29
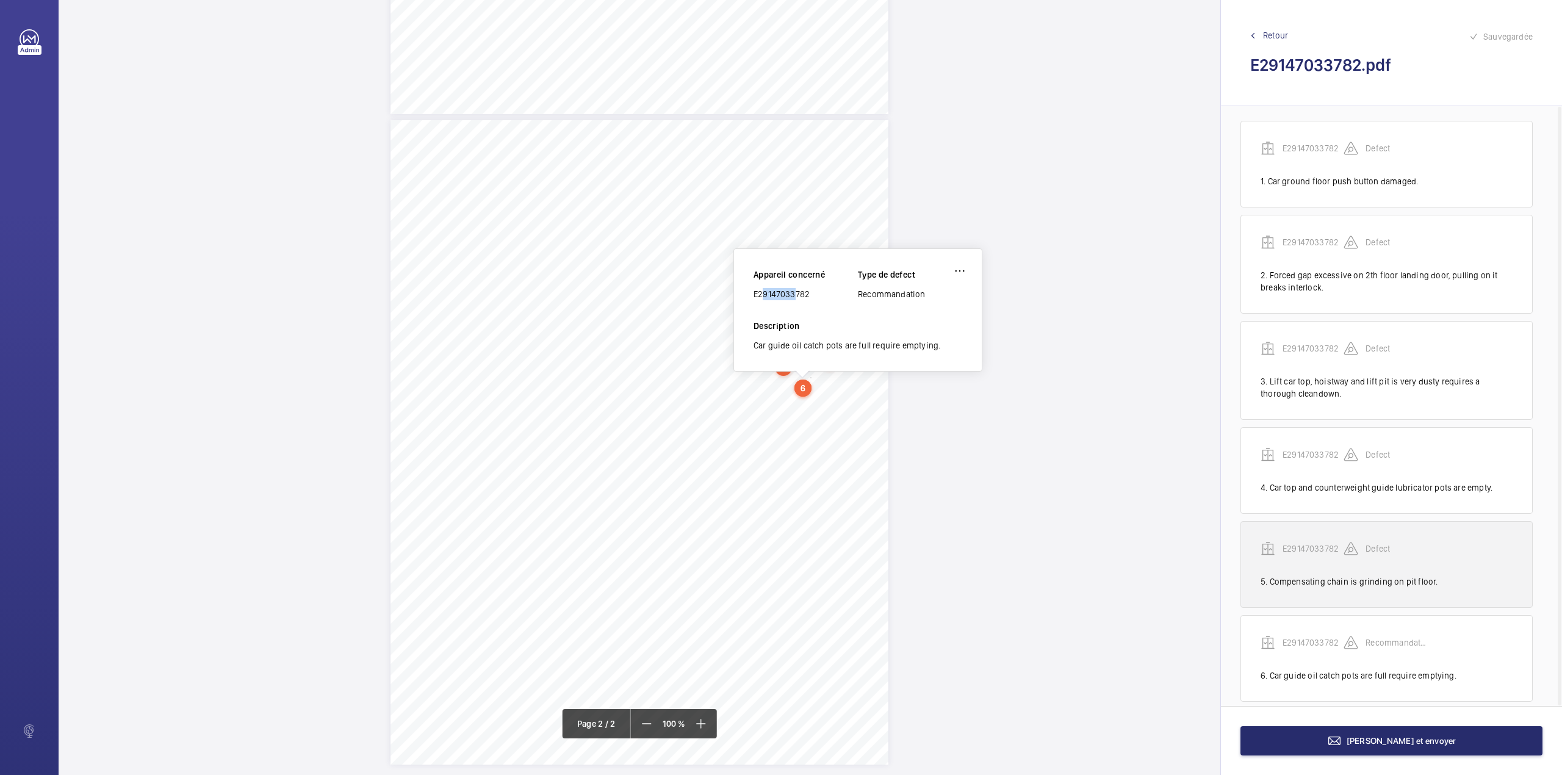
scroll to position [0, 0]
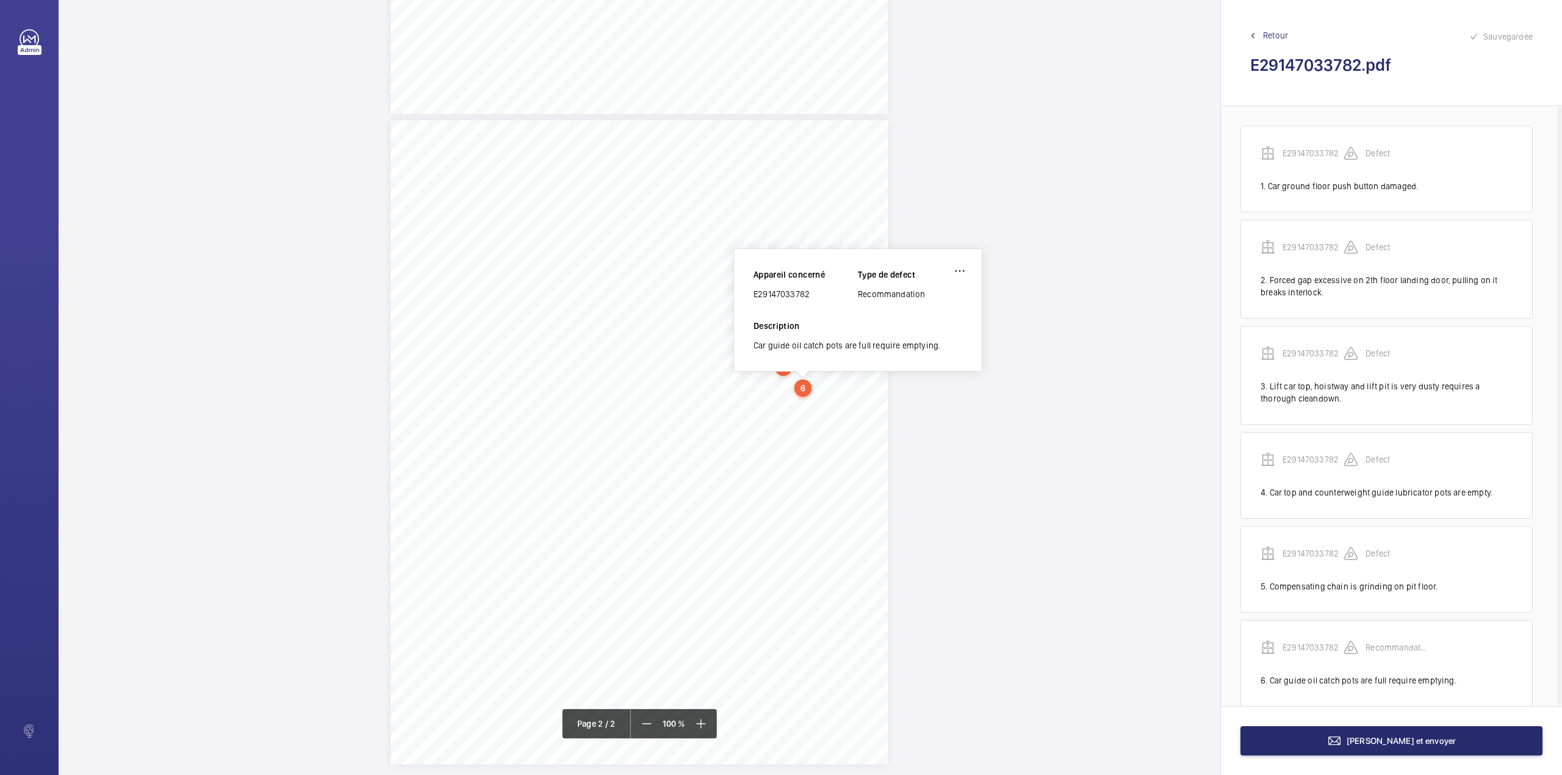
click at [1038, 638] on div "TS TS TS TS TS" at bounding box center [640, 117] width 1162 height 1295
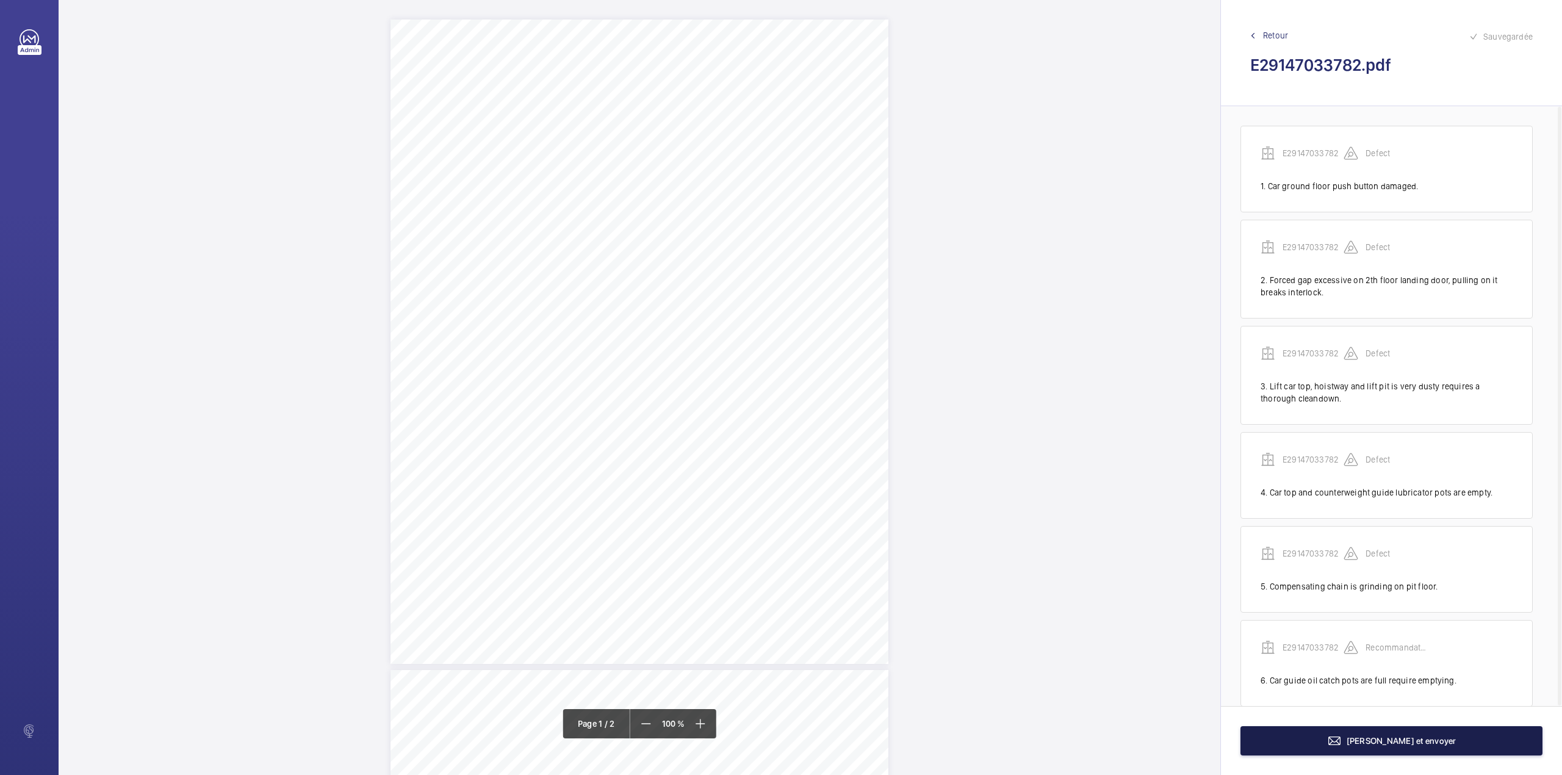
click at [1395, 731] on button "[PERSON_NAME] et envoyer" at bounding box center [1392, 740] width 302 height 29
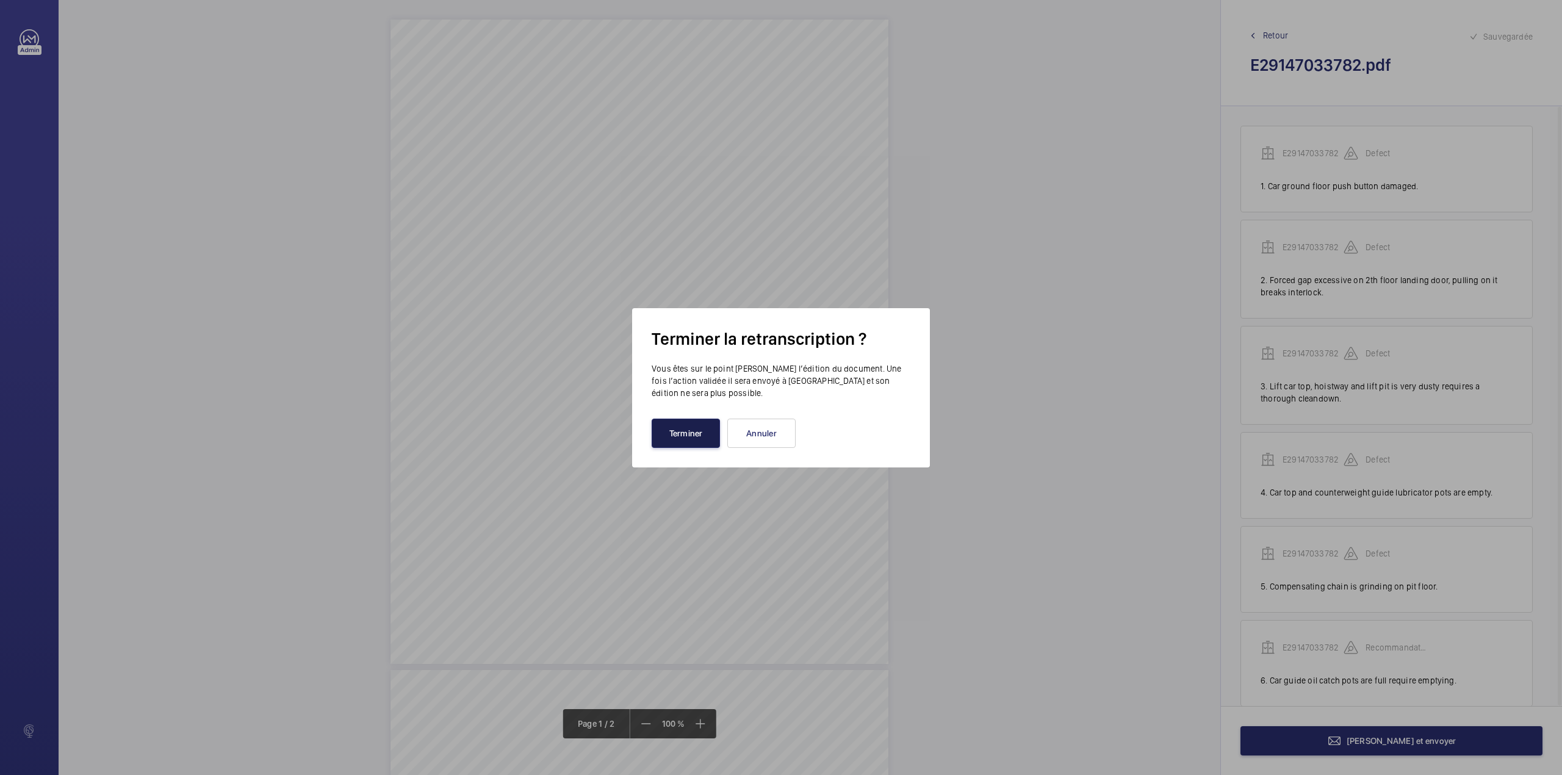
click at [708, 442] on button "Terminer" at bounding box center [686, 433] width 68 height 29
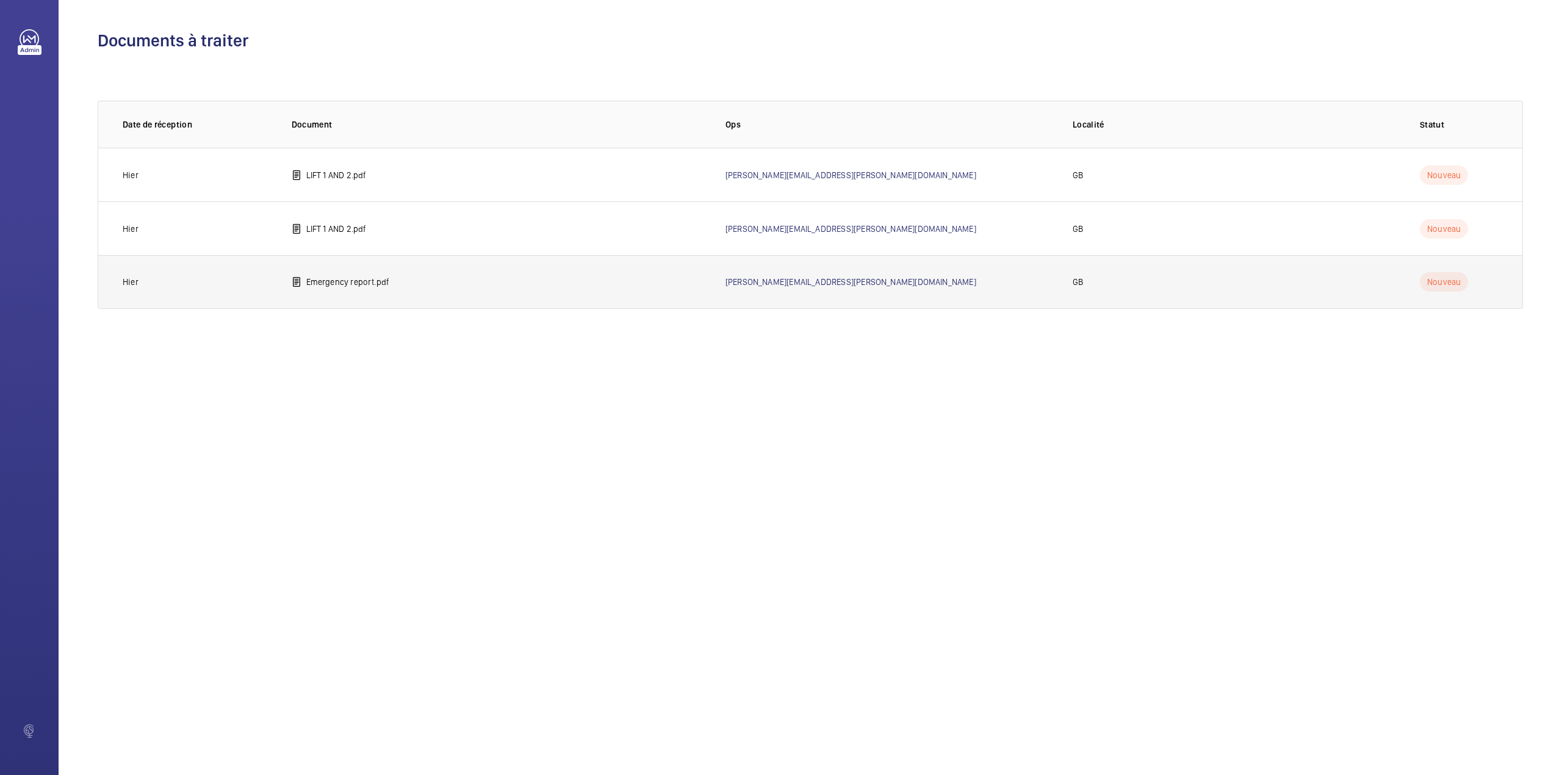
click at [358, 282] on p "Emergency report.pdf" at bounding box center [348, 282] width 84 height 12
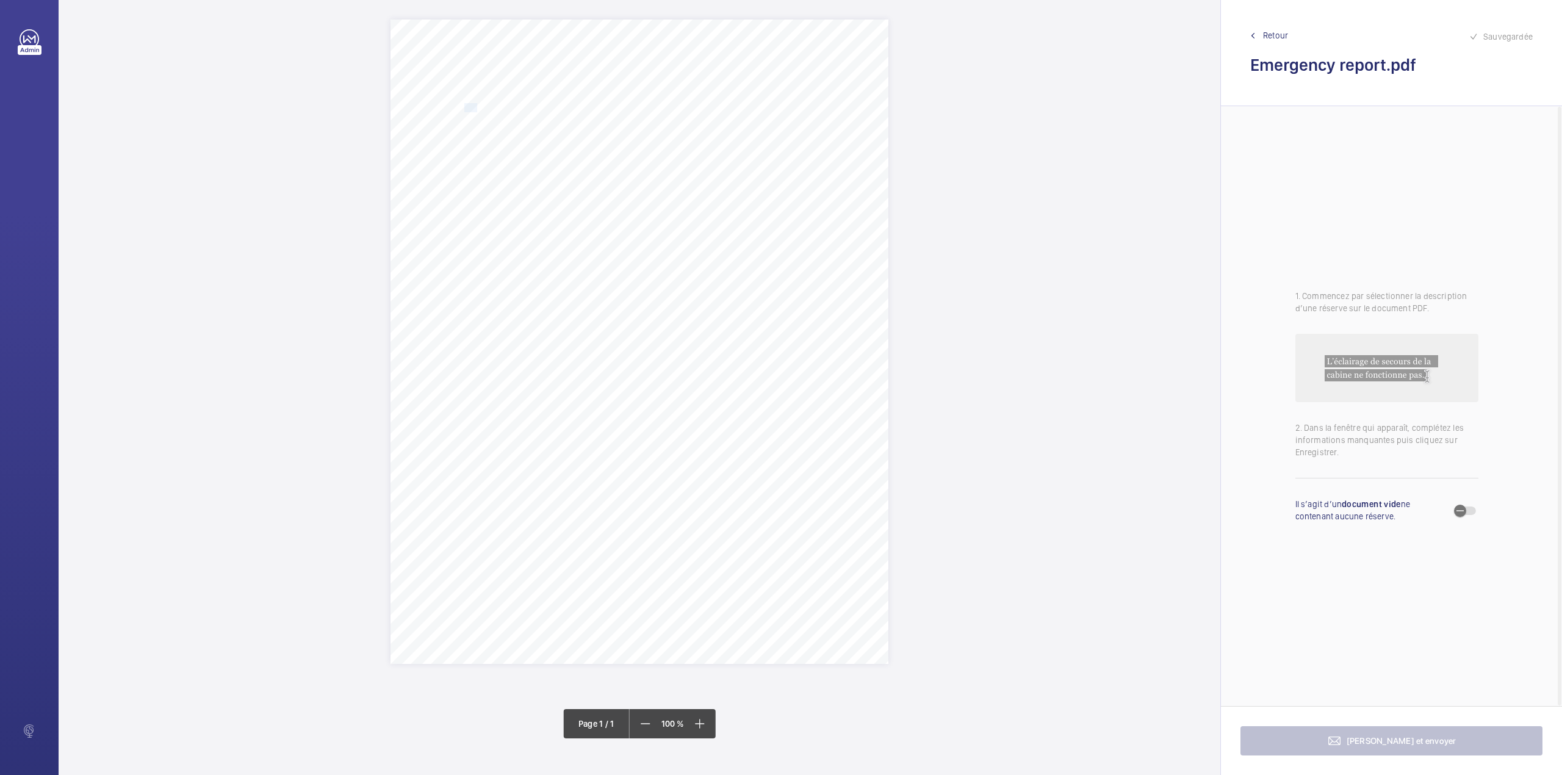
drag, startPoint x: 462, startPoint y: 110, endPoint x: 476, endPoint y: 108, distance: 14.2
click at [476, 108] on span "Space 2 Management RTM Co Ltd" at bounding box center [522, 108] width 126 height 8
click at [540, 323] on button "Annuler" at bounding box center [530, 322] width 68 height 29
click at [464, 106] on span "Space 2 Management RTM Co Ltd" at bounding box center [522, 108] width 126 height 8
click at [516, 320] on button "Annuler" at bounding box center [518, 319] width 68 height 29
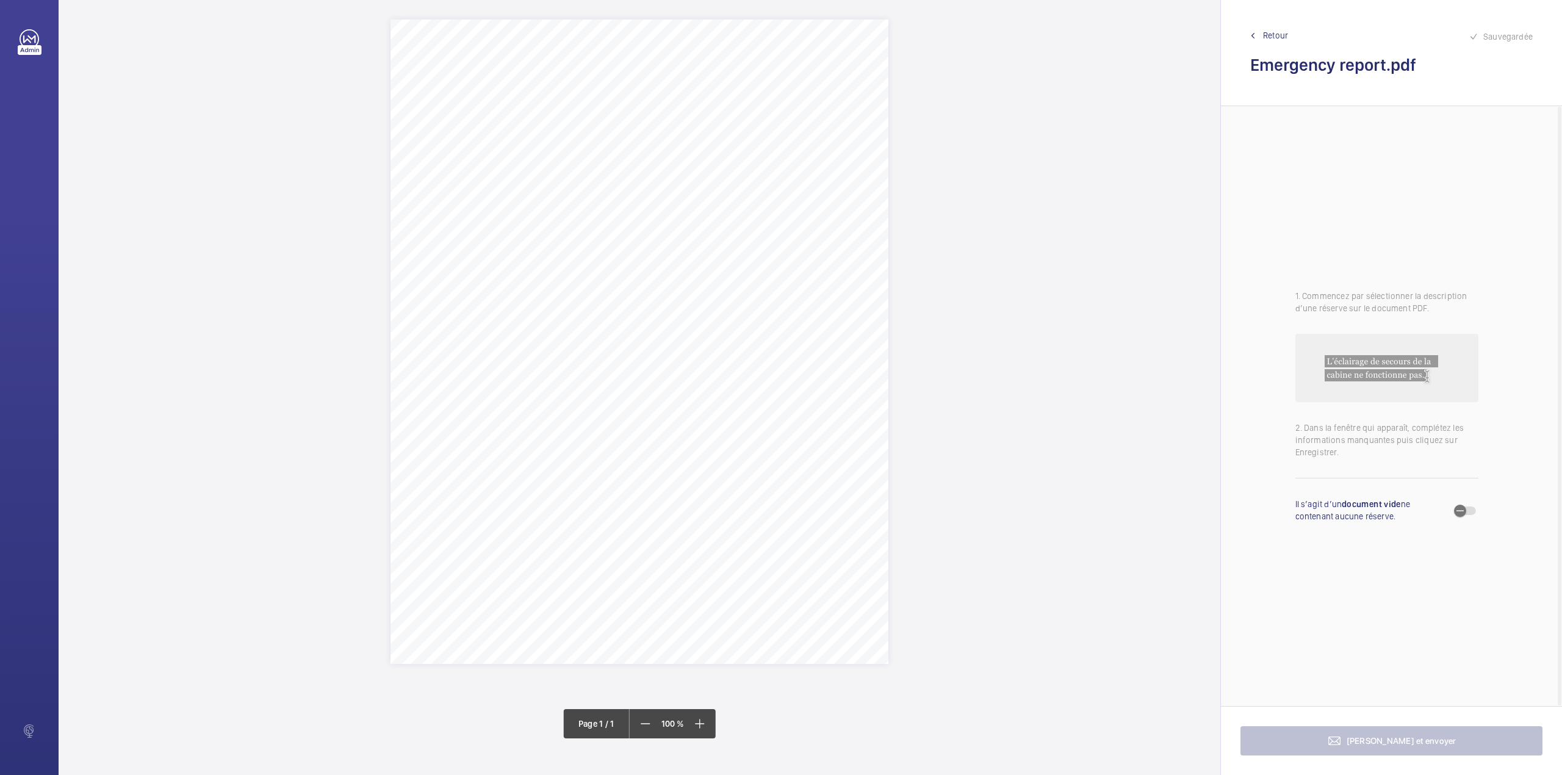
click at [457, 107] on div "Bureau Veritas UK Limited Notification of Urgent Defect Bureau Veritas UK Limit…" at bounding box center [640, 342] width 498 height 644
click at [500, 320] on button "Annuler" at bounding box center [511, 321] width 68 height 29
drag, startPoint x: 647, startPoint y: 213, endPoint x: 674, endPoint y: 215, distance: 27.0
click at [665, 213] on span "1. The inspection is incomplete due to inoperative pit" at bounding box center [723, 215] width 170 height 7
drag, startPoint x: 691, startPoint y: 221, endPoint x: 733, endPoint y: 228, distance: 42.0
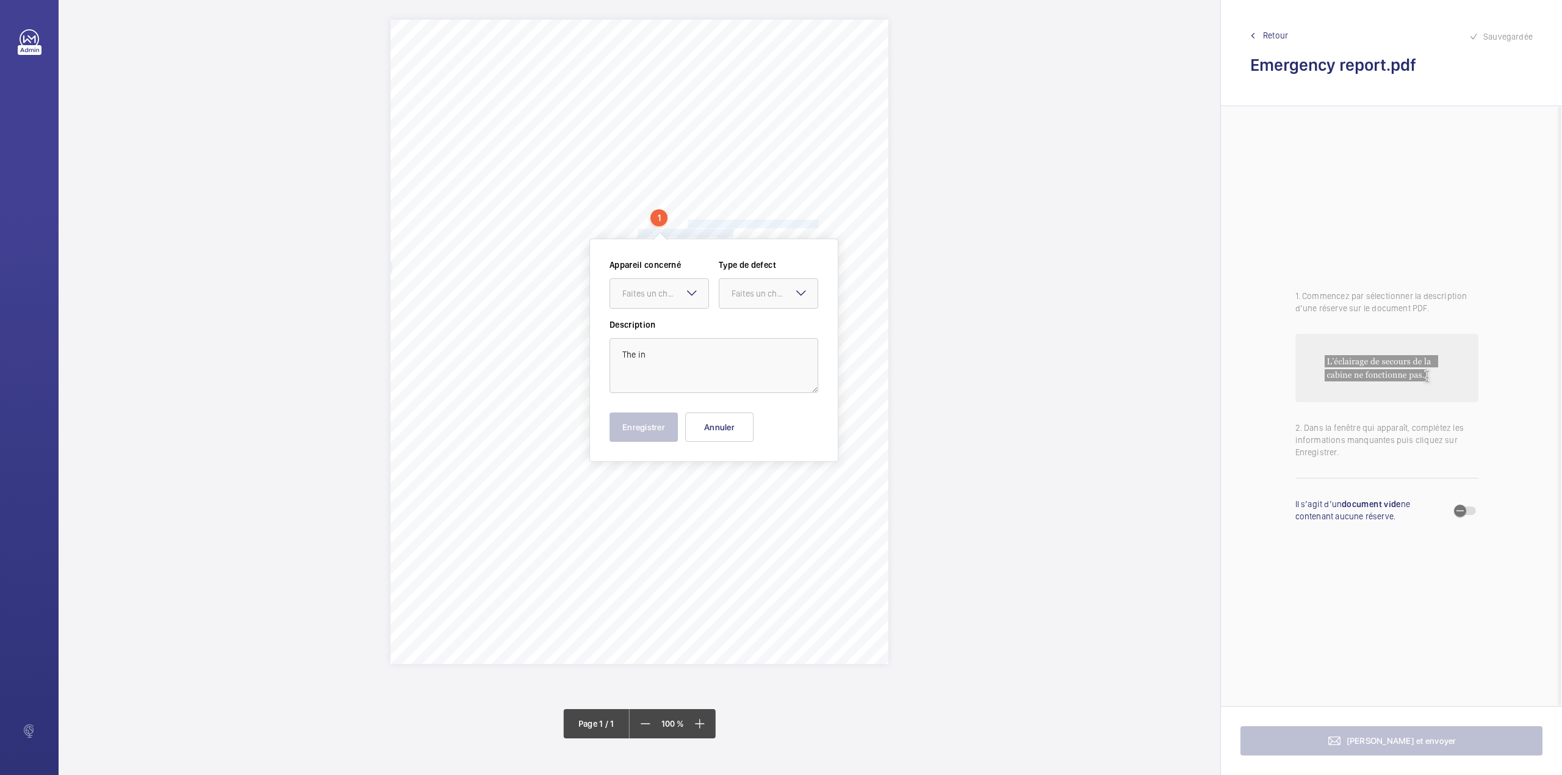
click at [733, 228] on div "Bureau Veritas UK Limited Notification of Urgent Defect Bureau Veritas UK Limit…" at bounding box center [640, 342] width 498 height 644
click at [733, 229] on span "ropes of the lift exhibit significant structural deterioration," at bounding box center [729, 232] width 182 height 7
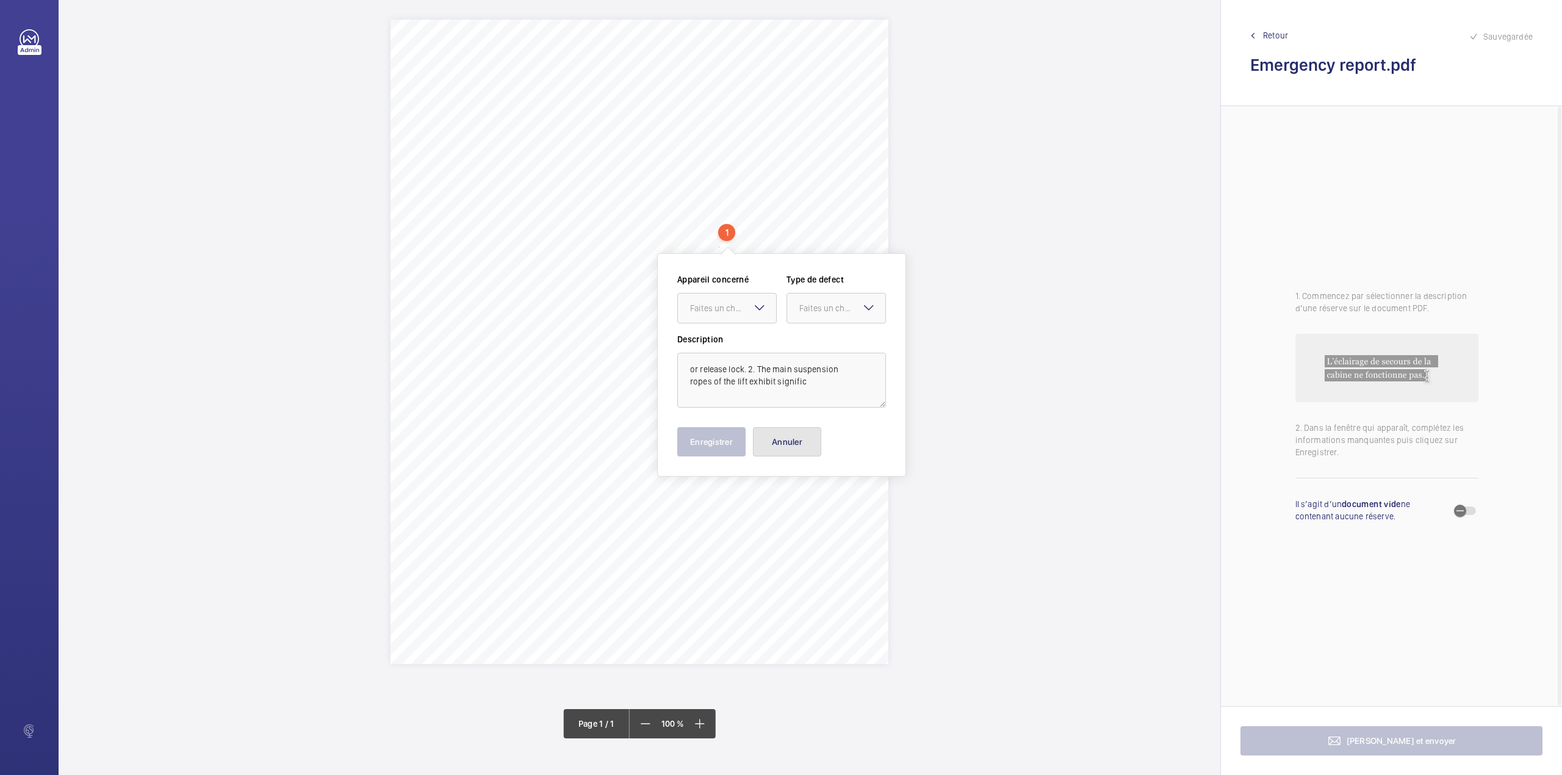
click at [784, 439] on button "Annuler" at bounding box center [787, 441] width 68 height 29
click at [648, 213] on span "1. The inspection is incomplete due to inoperative pit" at bounding box center [723, 215] width 170 height 7
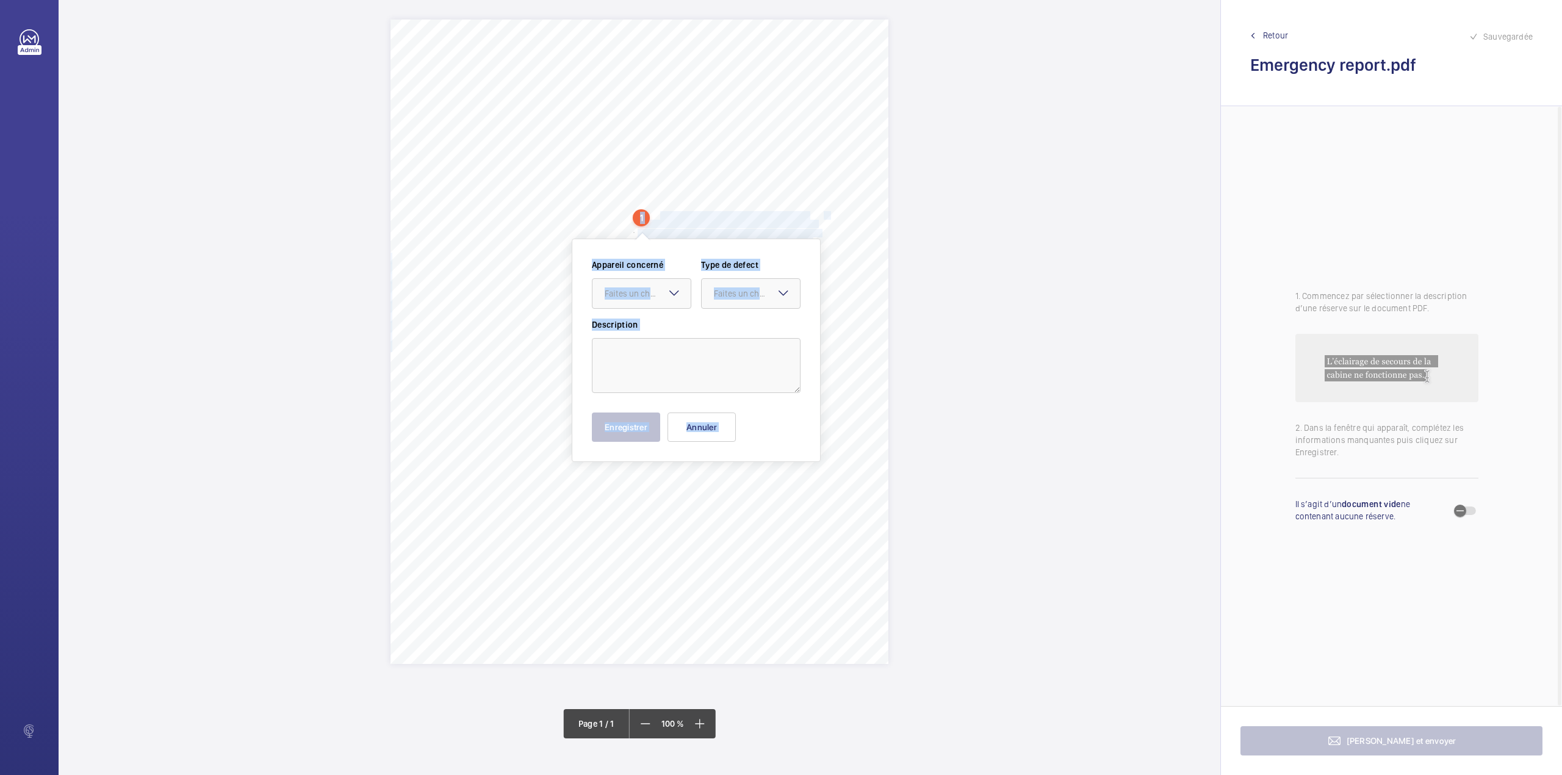
drag, startPoint x: 657, startPoint y: 213, endPoint x: 676, endPoint y: 215, distance: 19.6
click at [672, 215] on div "Bureau Veritas UK Limited Notification of Urgent Defect Bureau Veritas UK Limit…" at bounding box center [640, 387] width 1162 height 775
click at [692, 243] on span "characterized by crown wire wear. Metallic particulate" at bounding box center [724, 241] width 173 height 7
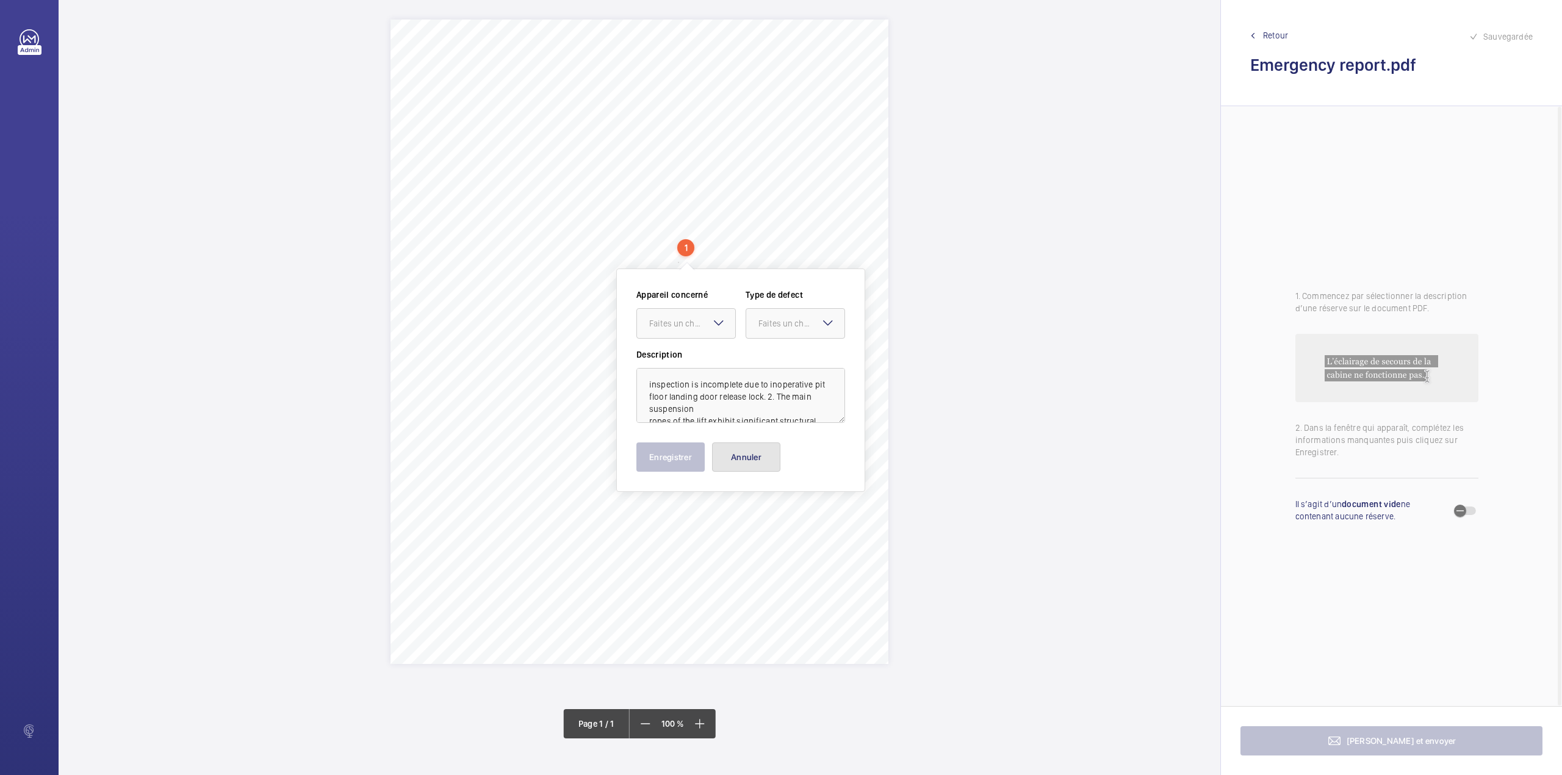
click at [750, 455] on button "Annuler" at bounding box center [746, 456] width 68 height 29
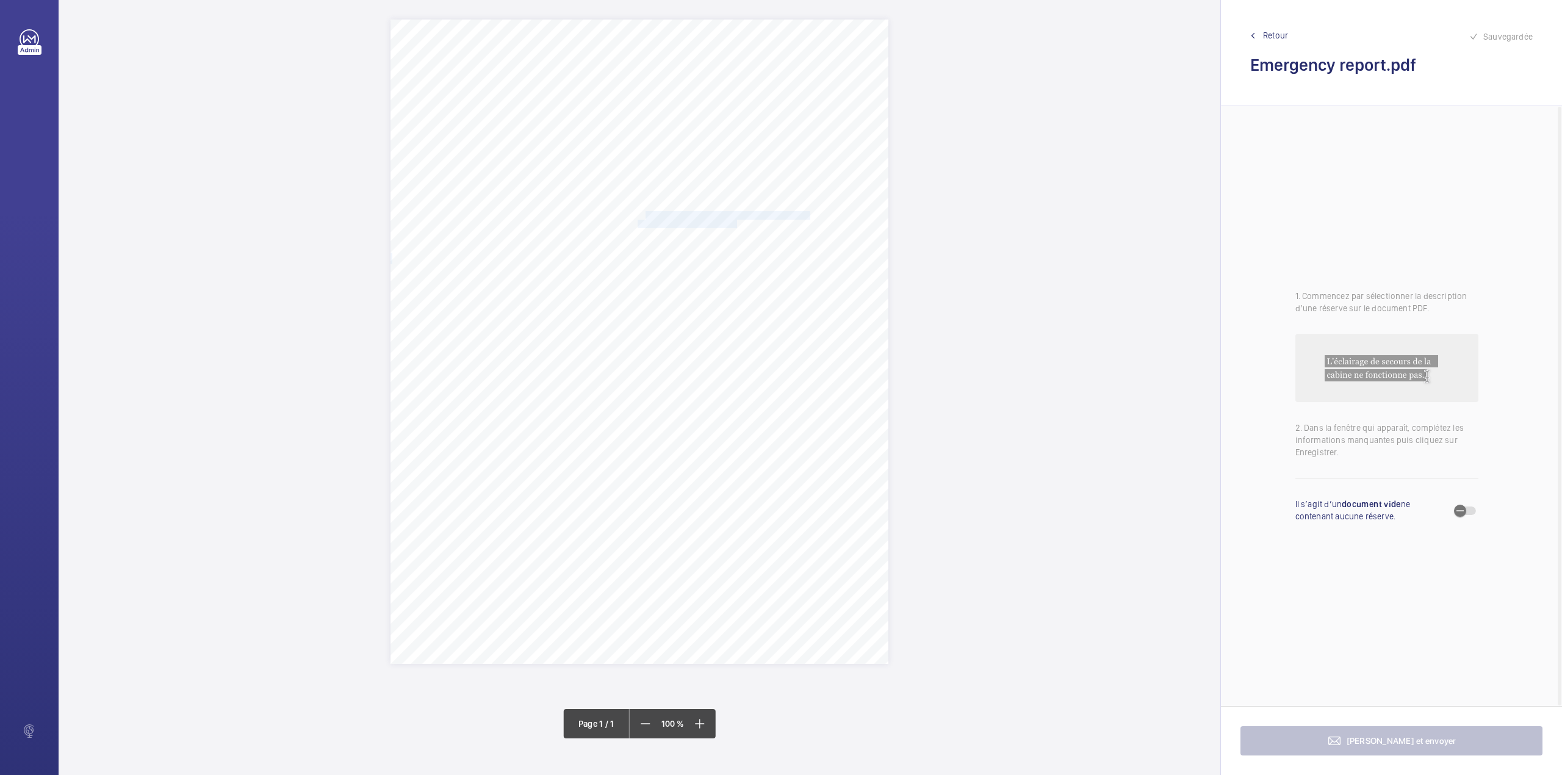
drag, startPoint x: 646, startPoint y: 216, endPoint x: 737, endPoint y: 223, distance: 91.8
click at [737, 223] on div "Bureau Veritas UK Limited Notification of Urgent Defect Bureau Veritas UK Limit…" at bounding box center [640, 342] width 498 height 644
drag, startPoint x: 645, startPoint y: 211, endPoint x: 737, endPoint y: 220, distance: 92.7
click at [737, 220] on div "Bureau Veritas UK Limited Notification of Urgent Defect Bureau Veritas UK Limit…" at bounding box center [640, 342] width 498 height 644
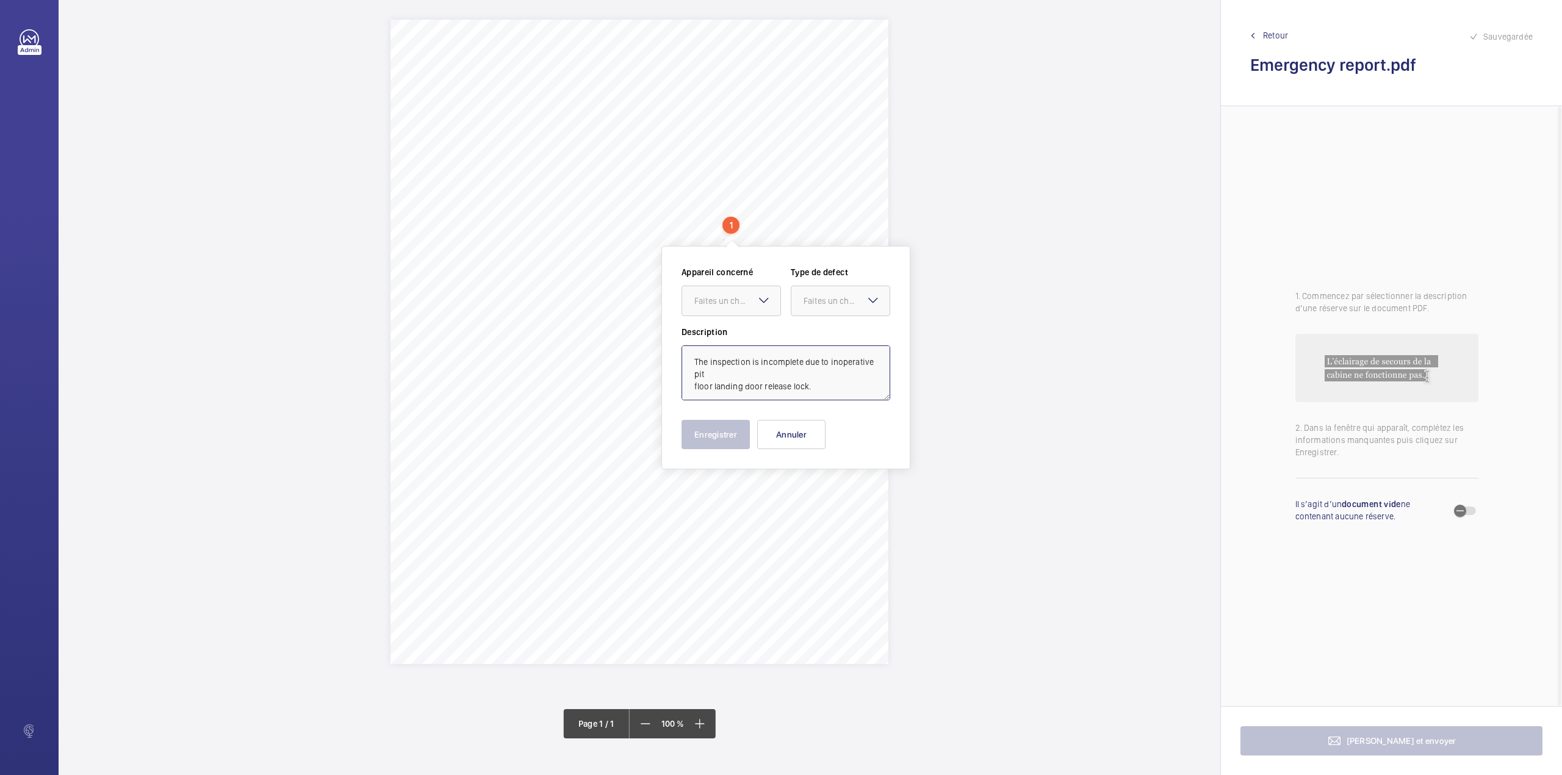
click at [691, 355] on textarea "The inspection is incomplete due to inoperative pit floor landing door release …" at bounding box center [786, 372] width 209 height 55
click at [728, 308] on div at bounding box center [731, 300] width 98 height 29
click at [728, 325] on div "Emergency Report" at bounding box center [731, 337] width 98 height 29
click at [831, 308] on div at bounding box center [841, 300] width 98 height 29
click at [826, 331] on div "Standard" at bounding box center [841, 338] width 98 height 30
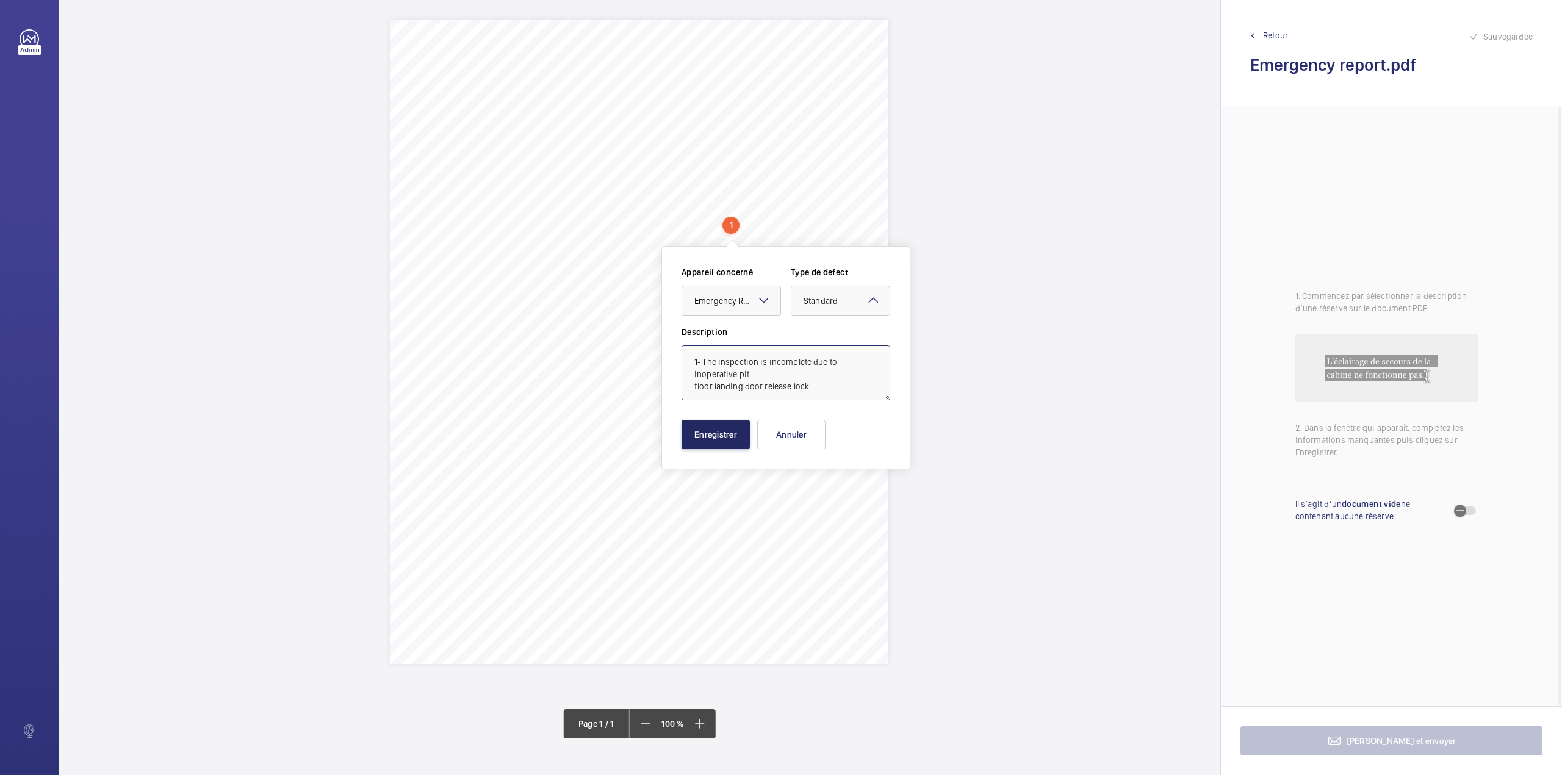
type textarea "1- The inspection is incomplete due to inoperative pit floor landing door relea…"
click at [719, 432] on button "Enregistrer" at bounding box center [716, 434] width 68 height 29
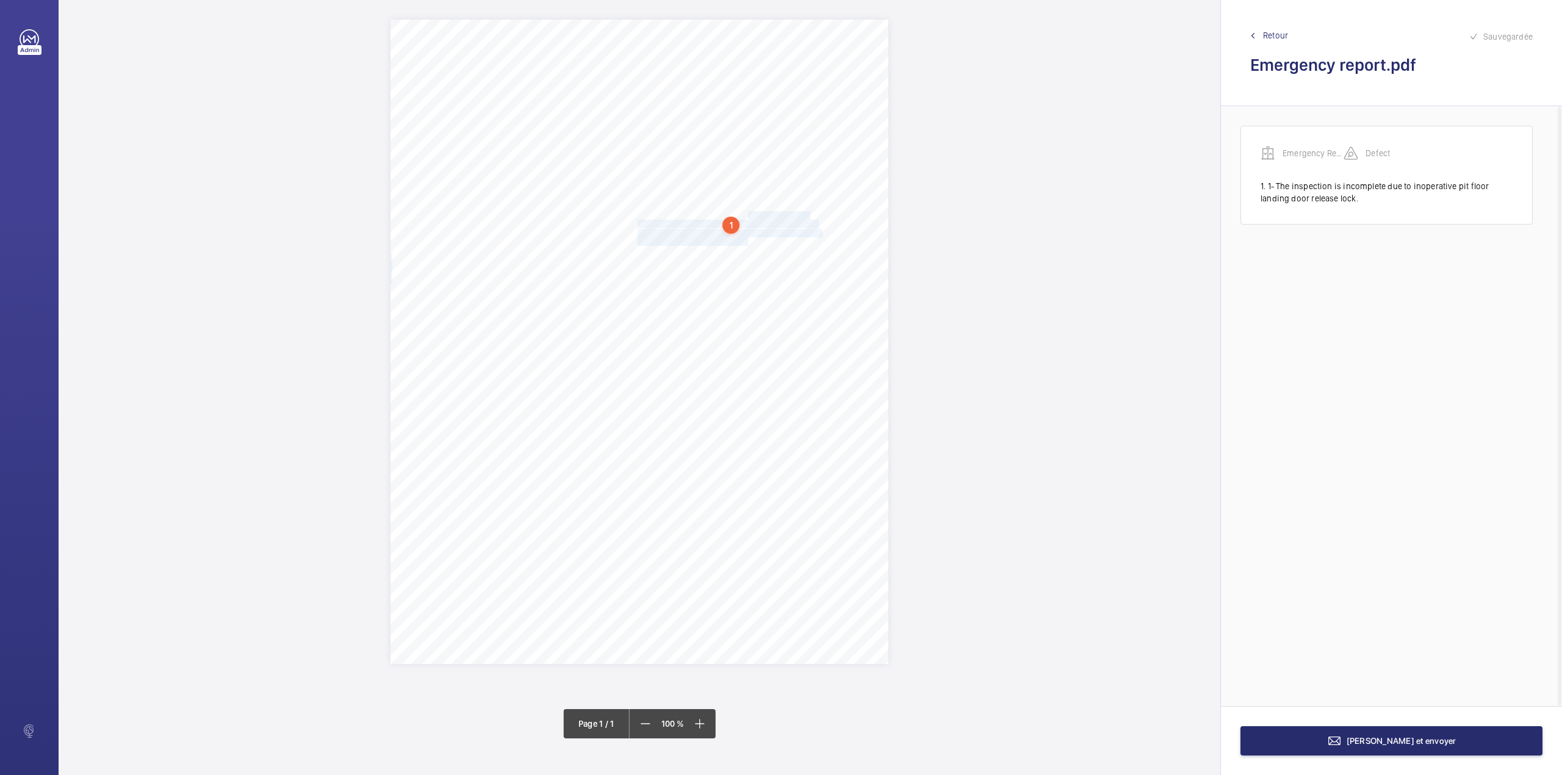
drag, startPoint x: 748, startPoint y: 218, endPoint x: 748, endPoint y: 242, distance: 23.8
click at [748, 242] on div "Bureau Veritas UK Limited Notification of Urgent Defect Bureau Veritas UK Limit…" at bounding box center [640, 342] width 498 height 644
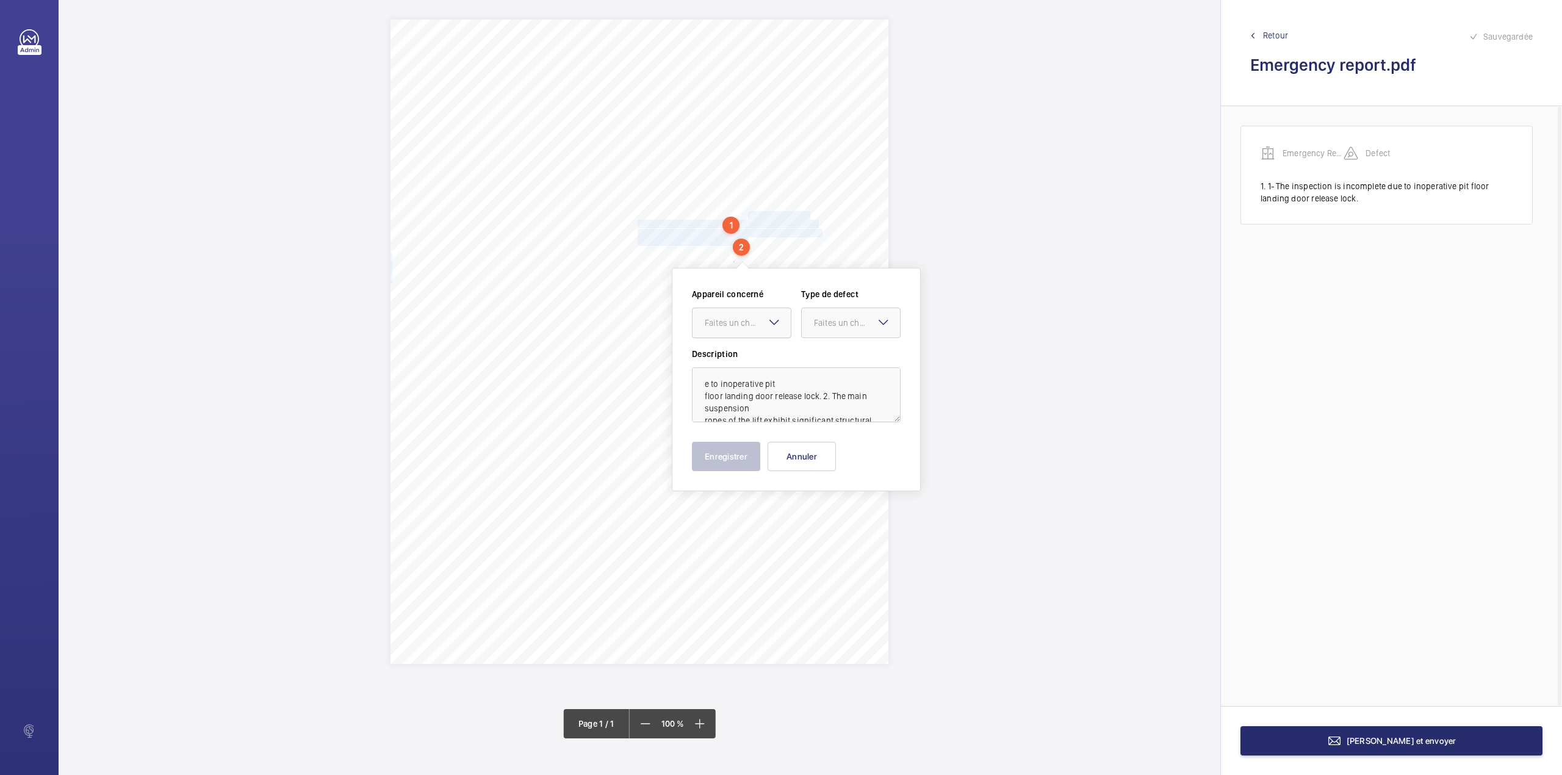
click at [758, 327] on div "Faites un choix" at bounding box center [748, 323] width 86 height 12
click at [757, 349] on div "Emergency Report" at bounding box center [742, 359] width 98 height 29
click at [852, 341] on div "Appareil concerné Faites un choix × Emergency Report × Type de defect Faites un…" at bounding box center [796, 318] width 209 height 60
click at [850, 325] on div "Faites un choix" at bounding box center [857, 323] width 86 height 12
click at [841, 352] on div "Standard" at bounding box center [851, 360] width 98 height 30
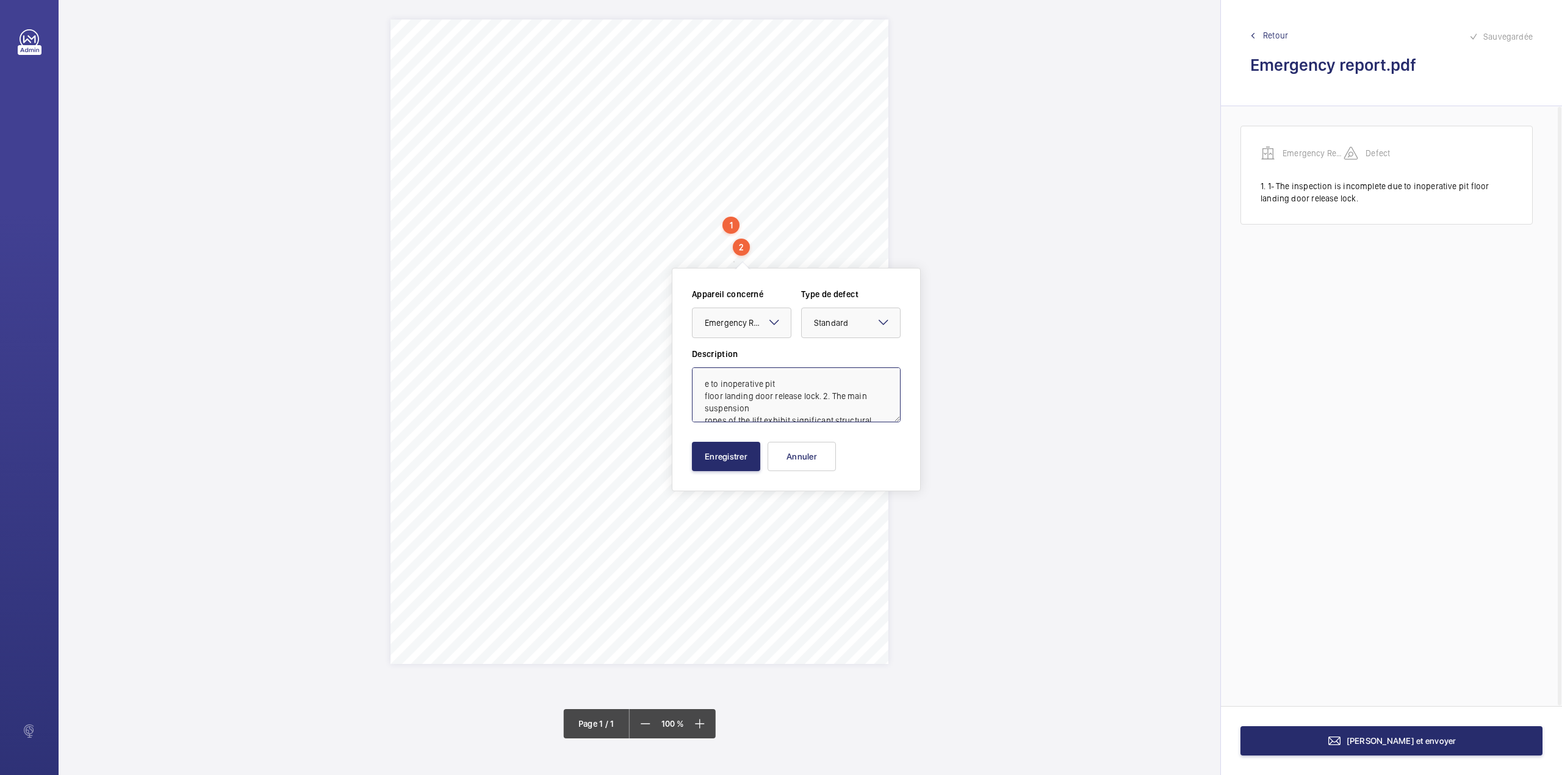
drag, startPoint x: 818, startPoint y: 395, endPoint x: 659, endPoint y: 370, distance: 160.7
click at [659, 370] on div "Bureau Veritas UK Limited Notification of Urgent Defect Bureau Veritas UK Limit…" at bounding box center [640, 387] width 1162 height 775
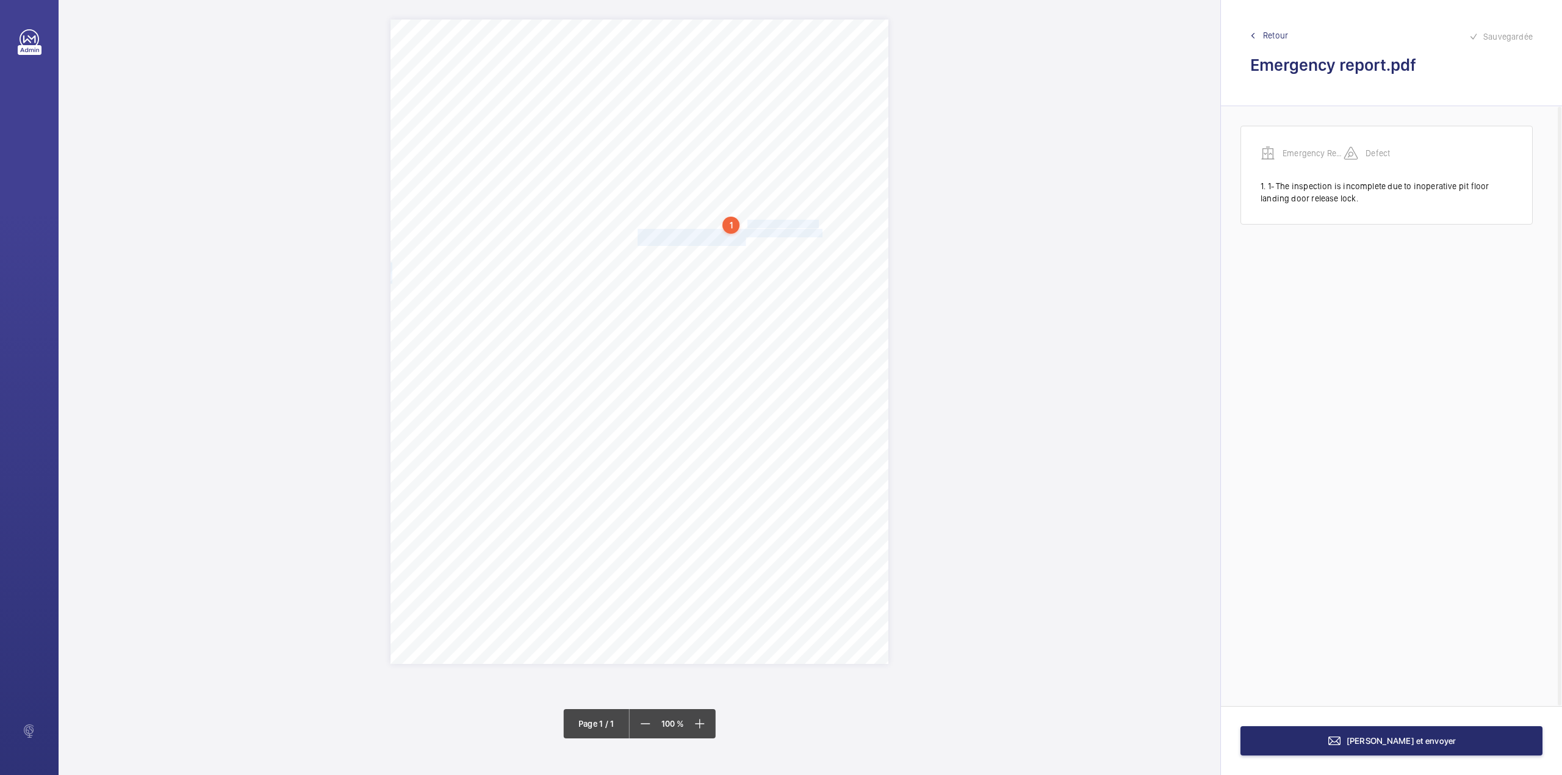
drag, startPoint x: 748, startPoint y: 220, endPoint x: 747, endPoint y: 239, distance: 19.0
click at [747, 239] on div "Bureau Veritas UK Limited Notification of Urgent Defect Bureau Veritas UK Limit…" at bounding box center [640, 342] width 498 height 644
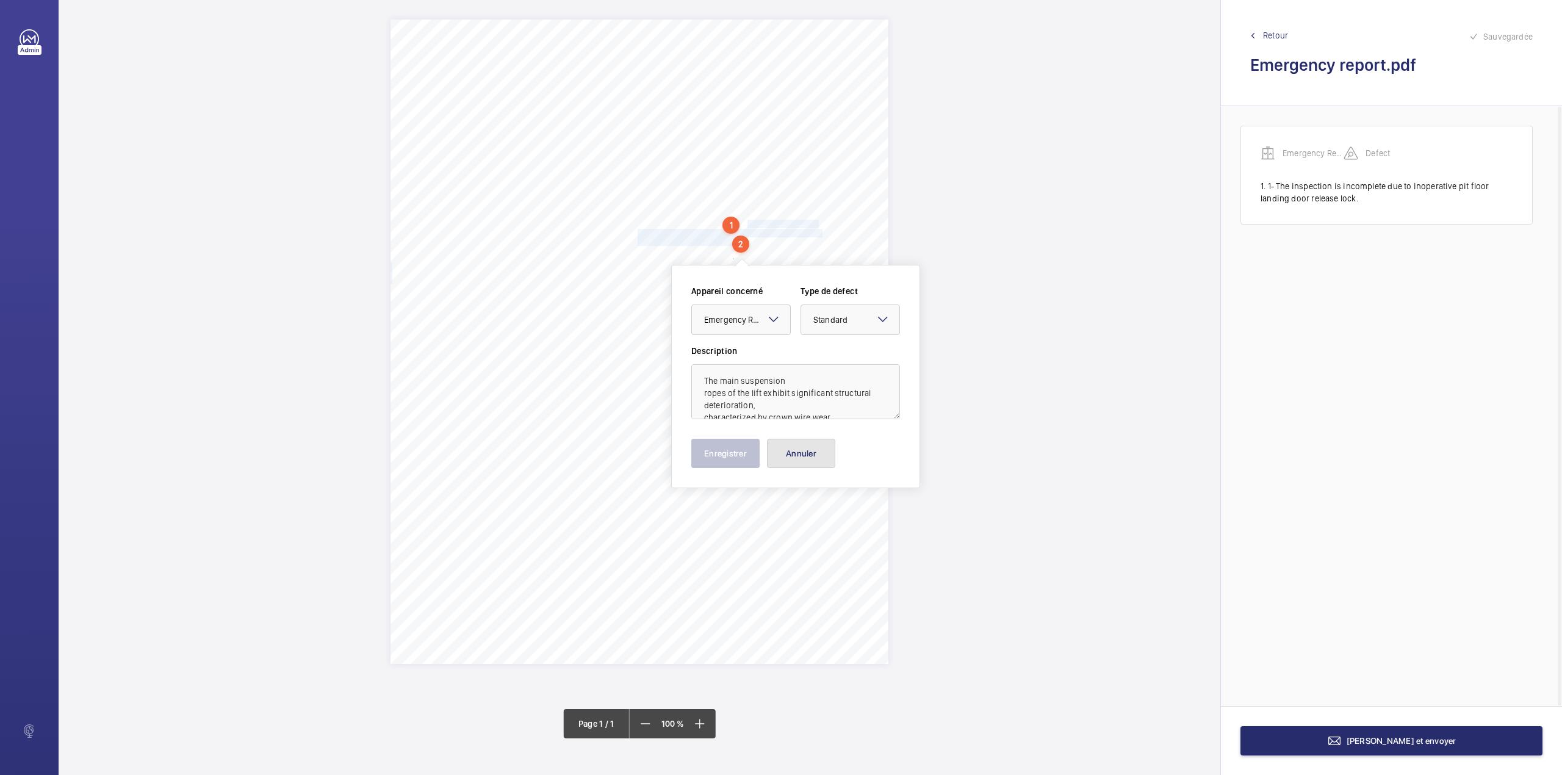
drag, startPoint x: 790, startPoint y: 446, endPoint x: 1045, endPoint y: 140, distance: 398.1
click at [798, 431] on div "Appareil concerné Faites un choix × Emergency Report × Type de defect Faites un…" at bounding box center [795, 376] width 209 height 183
click at [1272, 26] on div "Sauvegardée Retour Emergency report.pdf" at bounding box center [1391, 53] width 341 height 106
click at [770, 452] on button "Annuler" at bounding box center [801, 453] width 68 height 29
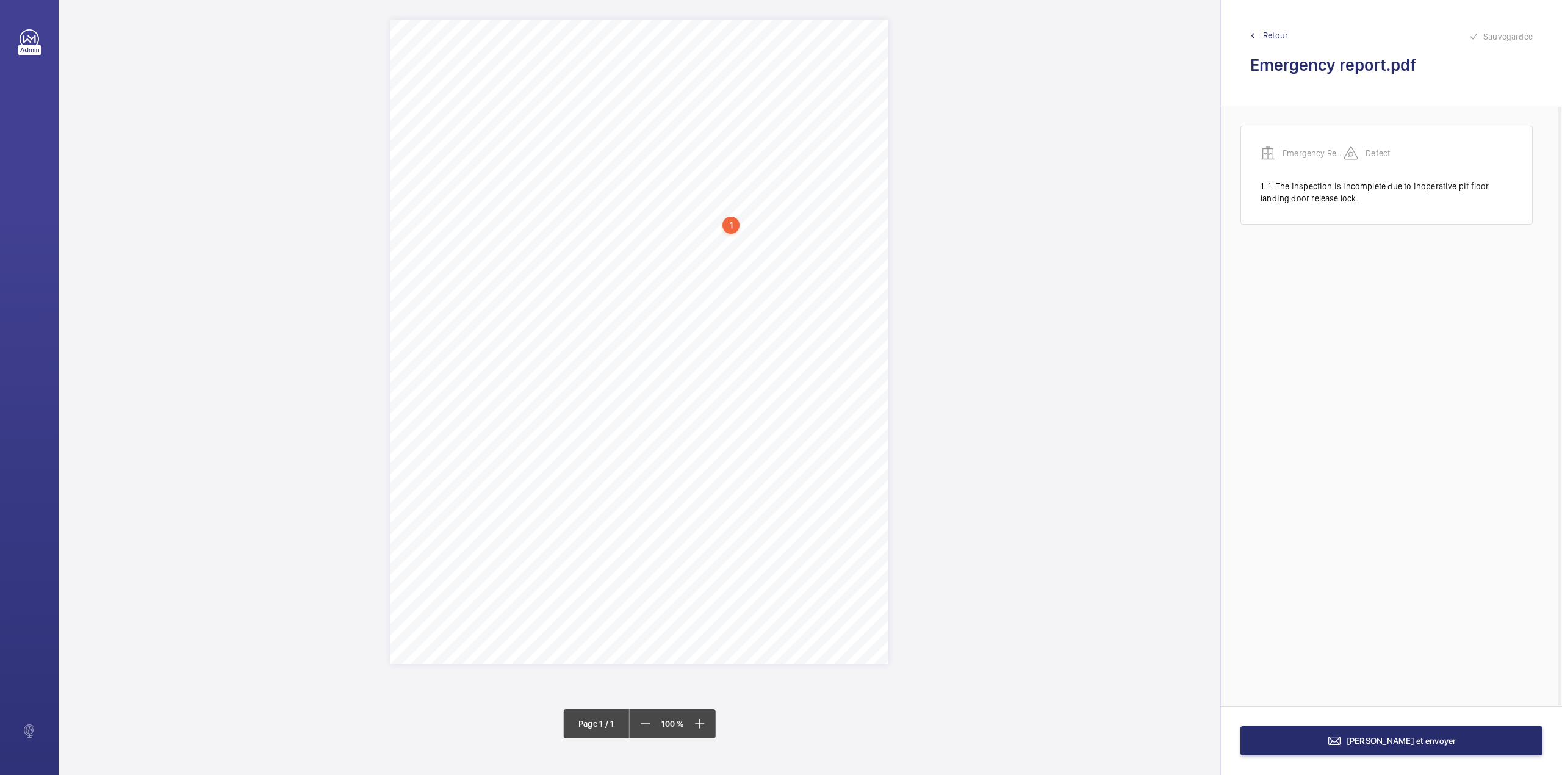
click at [1275, 32] on span "Retour" at bounding box center [1275, 35] width 25 height 12
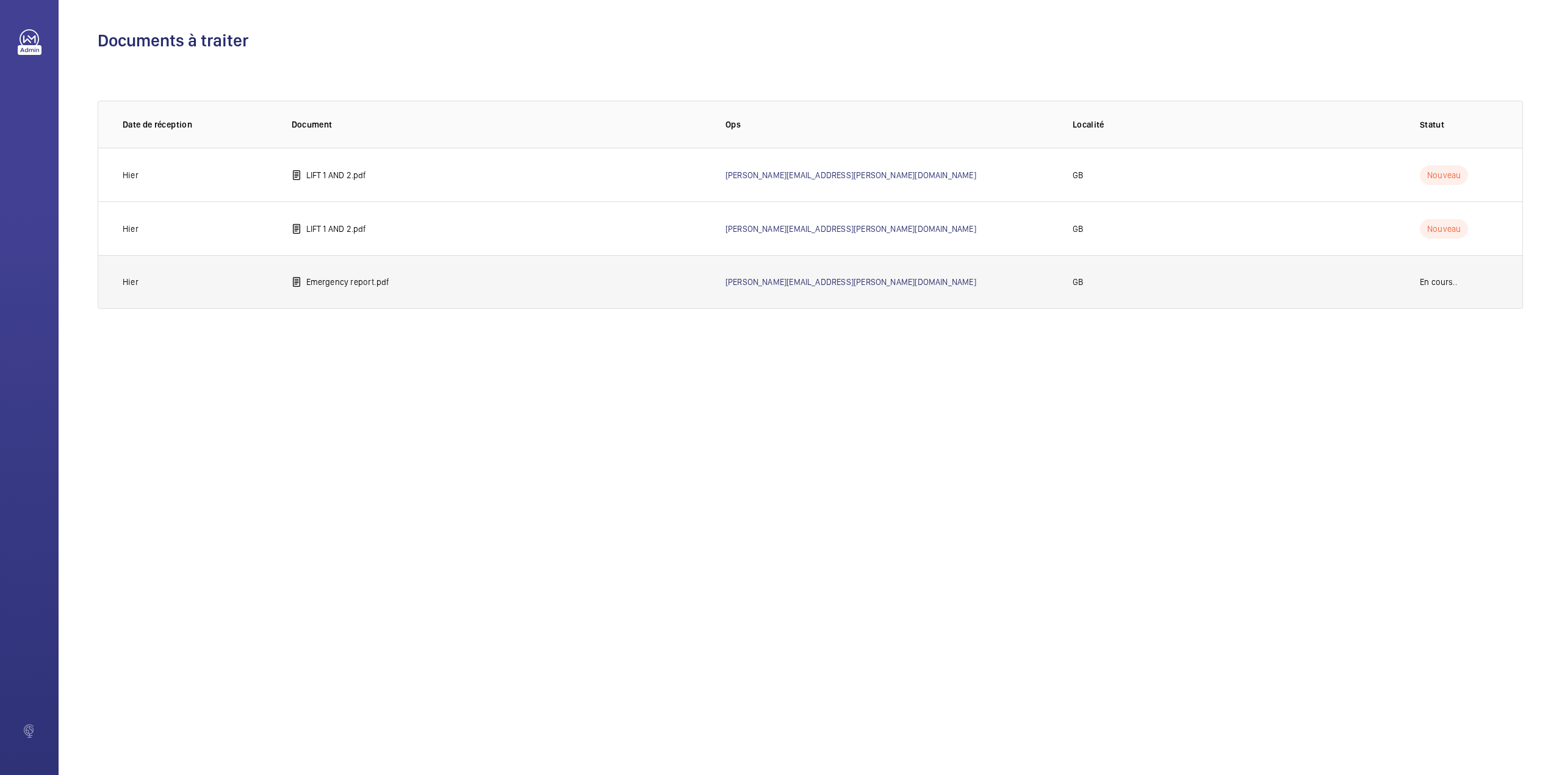
click at [372, 283] on p "Emergency report.pdf" at bounding box center [348, 282] width 84 height 12
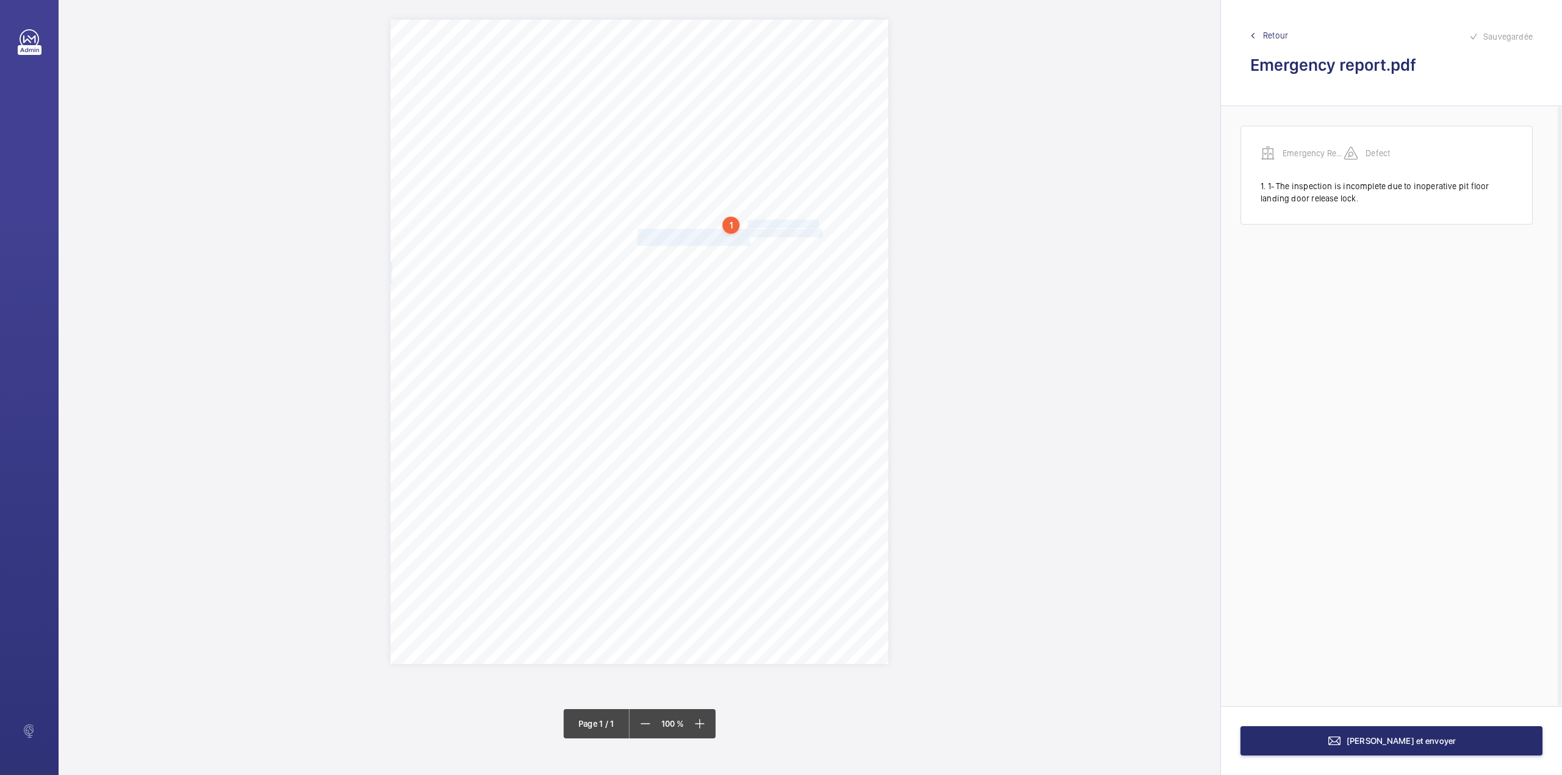
drag, startPoint x: 748, startPoint y: 220, endPoint x: 750, endPoint y: 240, distance: 20.3
click at [750, 240] on div "Bureau Veritas UK Limited Notification of Urgent Defect Bureau Veritas UK Limit…" at bounding box center [640, 342] width 498 height 644
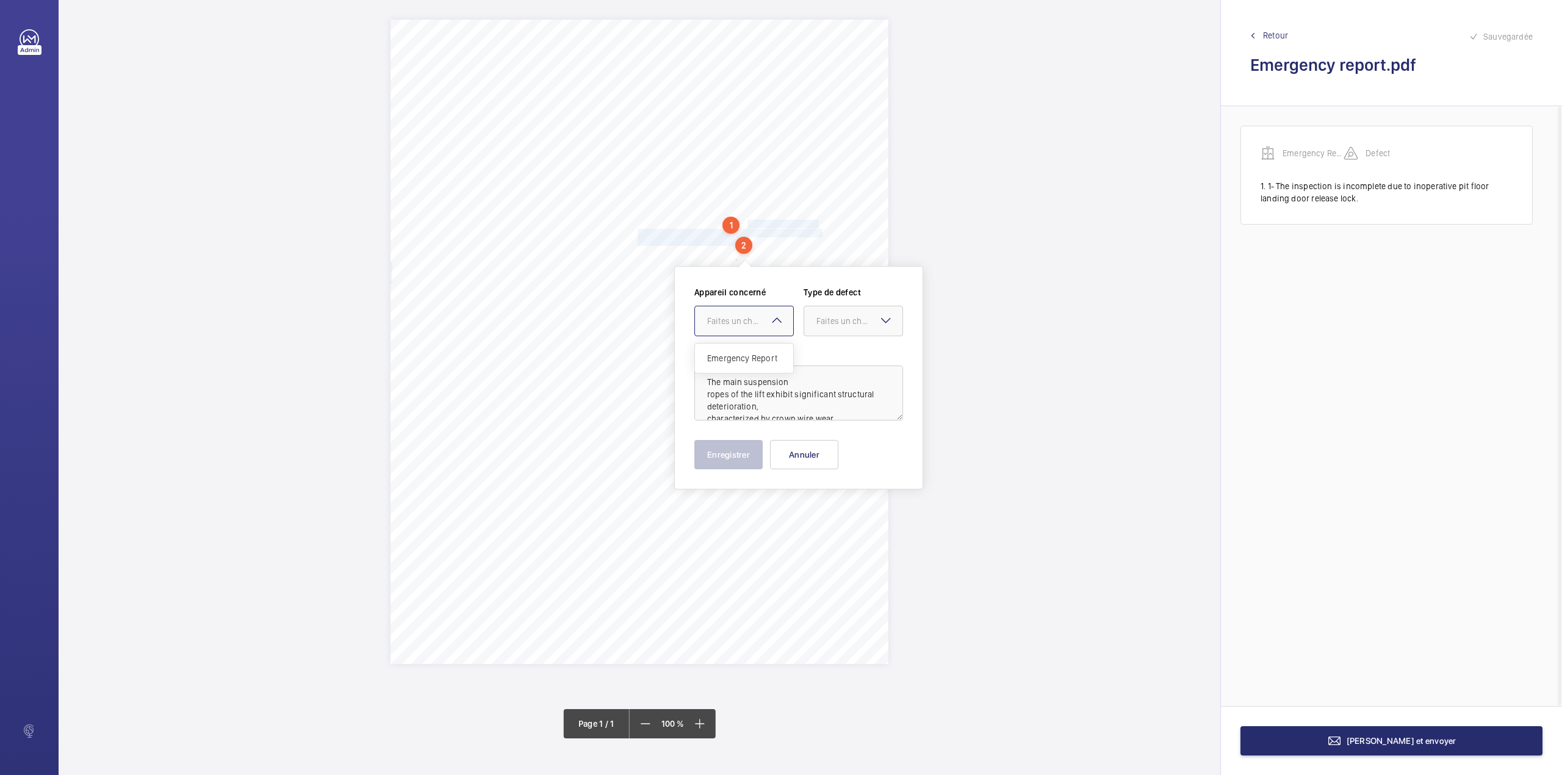
click at [737, 322] on div "Faites un choix" at bounding box center [750, 321] width 86 height 12
click at [738, 353] on span "Emergency Report" at bounding box center [744, 358] width 74 height 12
drag, startPoint x: 821, startPoint y: 323, endPoint x: 821, endPoint y: 342, distance: 18.3
click at [821, 323] on div "Faites un choix" at bounding box center [860, 321] width 86 height 12
click at [821, 349] on div "Standard" at bounding box center [853, 359] width 98 height 30
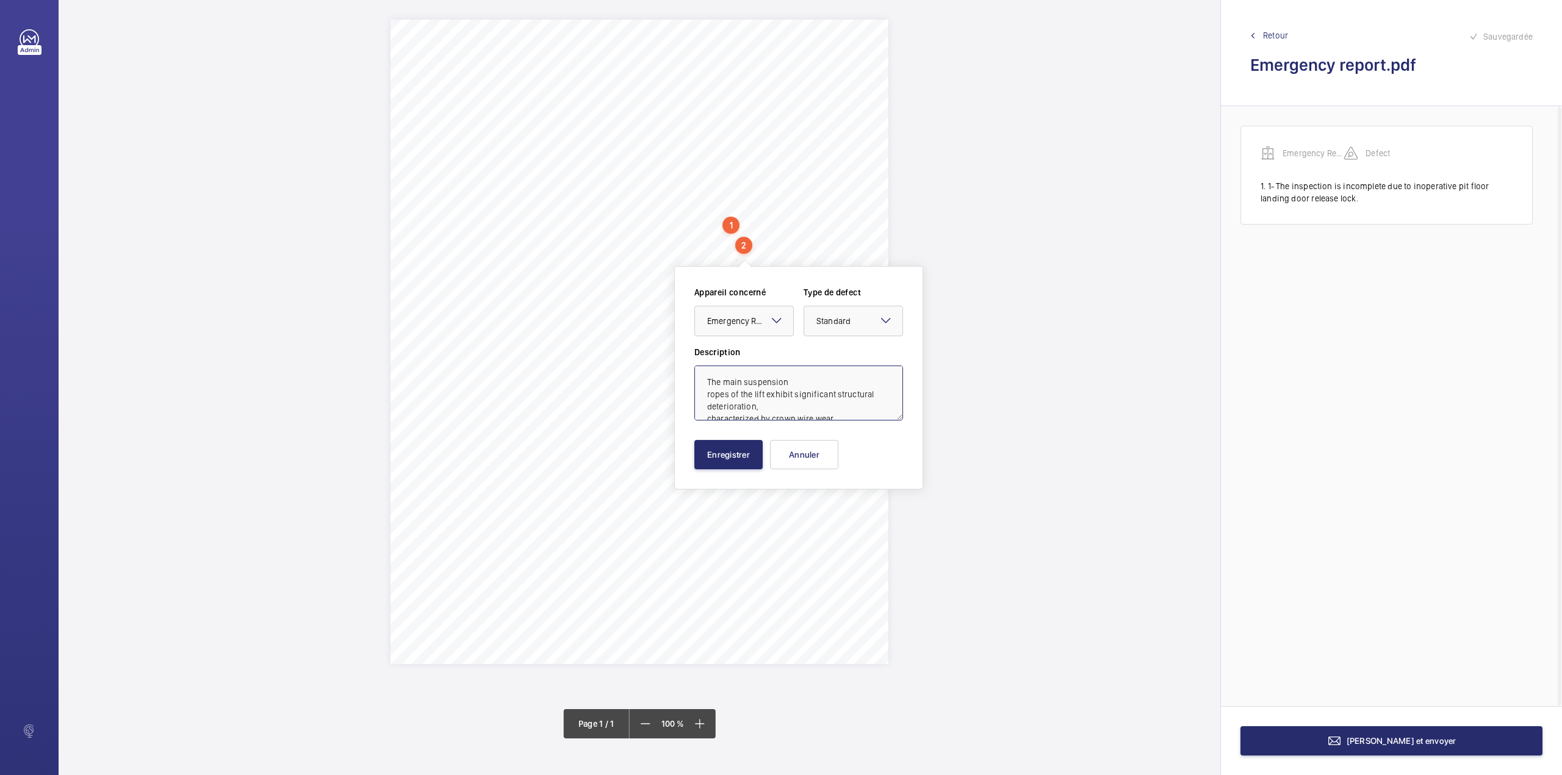
click at [704, 379] on textarea "The main suspension ropes of the lift exhibit significant structural deteriorat…" at bounding box center [799, 393] width 209 height 55
type textarea "2- The main suspension ropes of the lift exhibit significant structural deterio…"
click at [735, 447] on button "Enregistrer" at bounding box center [729, 454] width 68 height 29
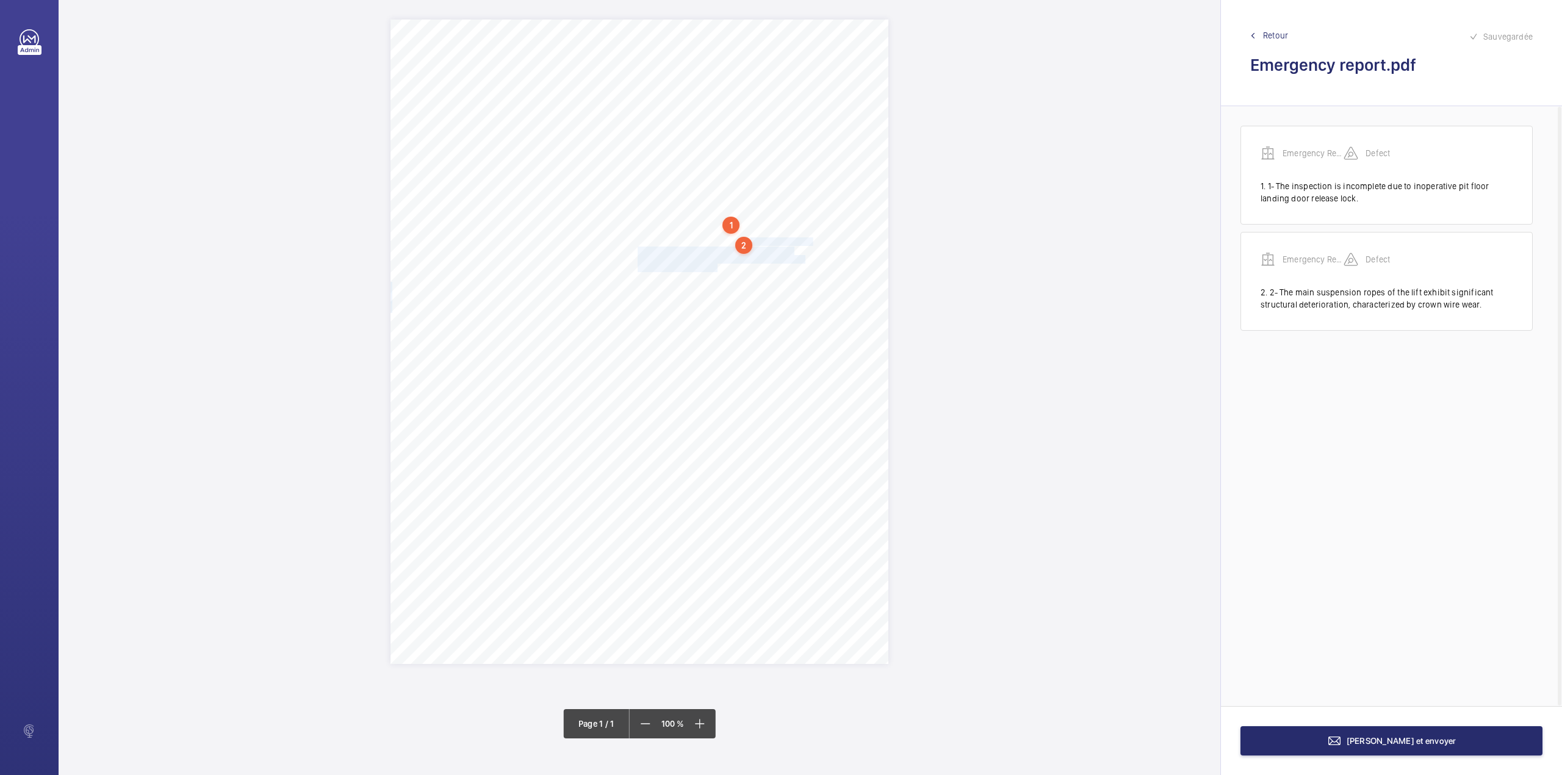
drag, startPoint x: 752, startPoint y: 237, endPoint x: 718, endPoint y: 266, distance: 44.2
click at [718, 266] on div "Bureau Veritas UK Limited Notification of Urgent Defect Bureau Veritas UK Limit…" at bounding box center [640, 342] width 498 height 644
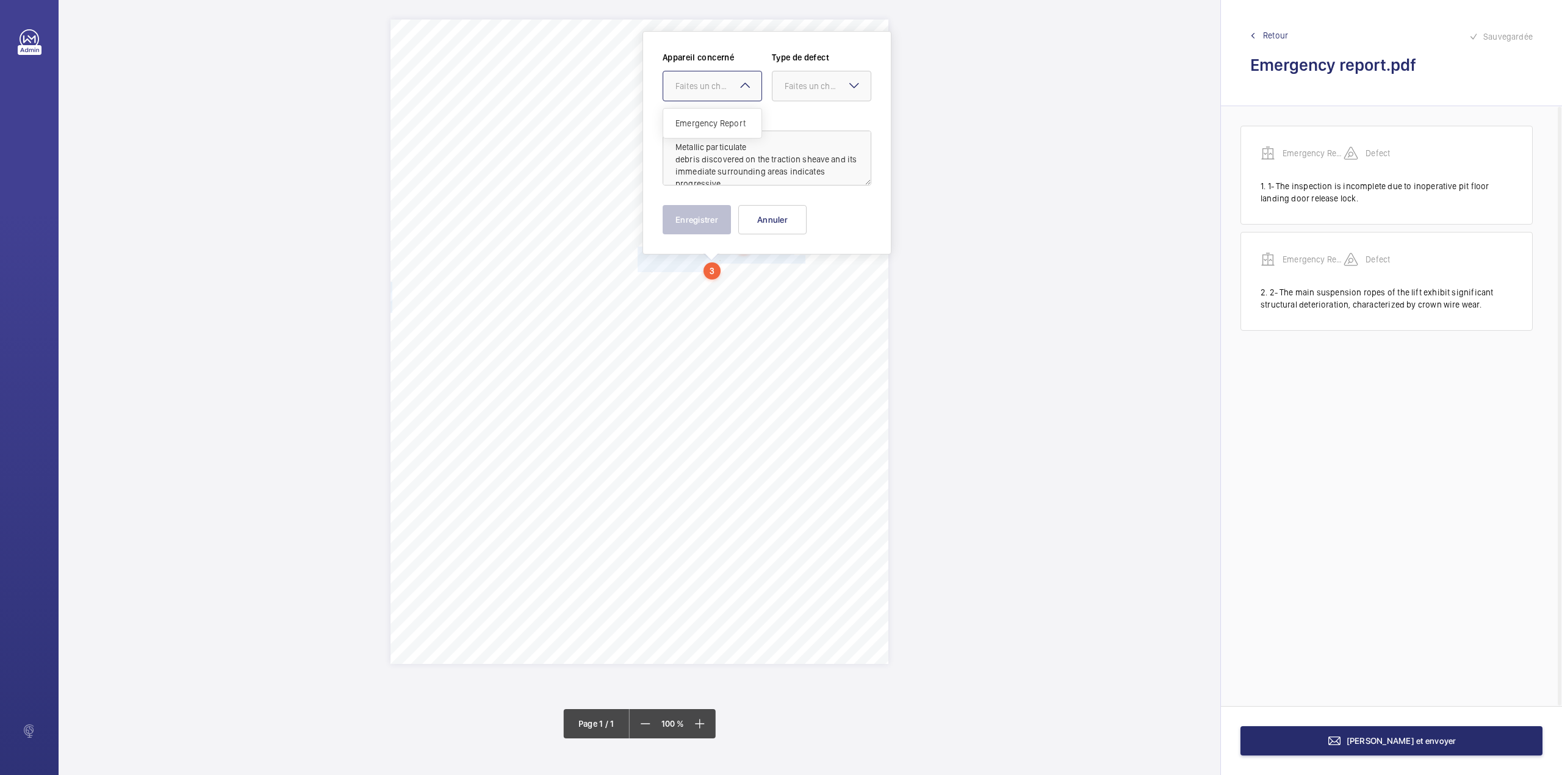
click at [723, 87] on div "Faites un choix" at bounding box center [719, 86] width 86 height 12
click at [721, 101] on div "Faites un choix" at bounding box center [712, 86] width 99 height 31
click at [737, 93] on div at bounding box center [712, 85] width 98 height 29
click at [733, 115] on div "Emergency Report" at bounding box center [712, 123] width 98 height 29
click at [785, 90] on div "Faites un choix" at bounding box center [828, 86] width 86 height 12
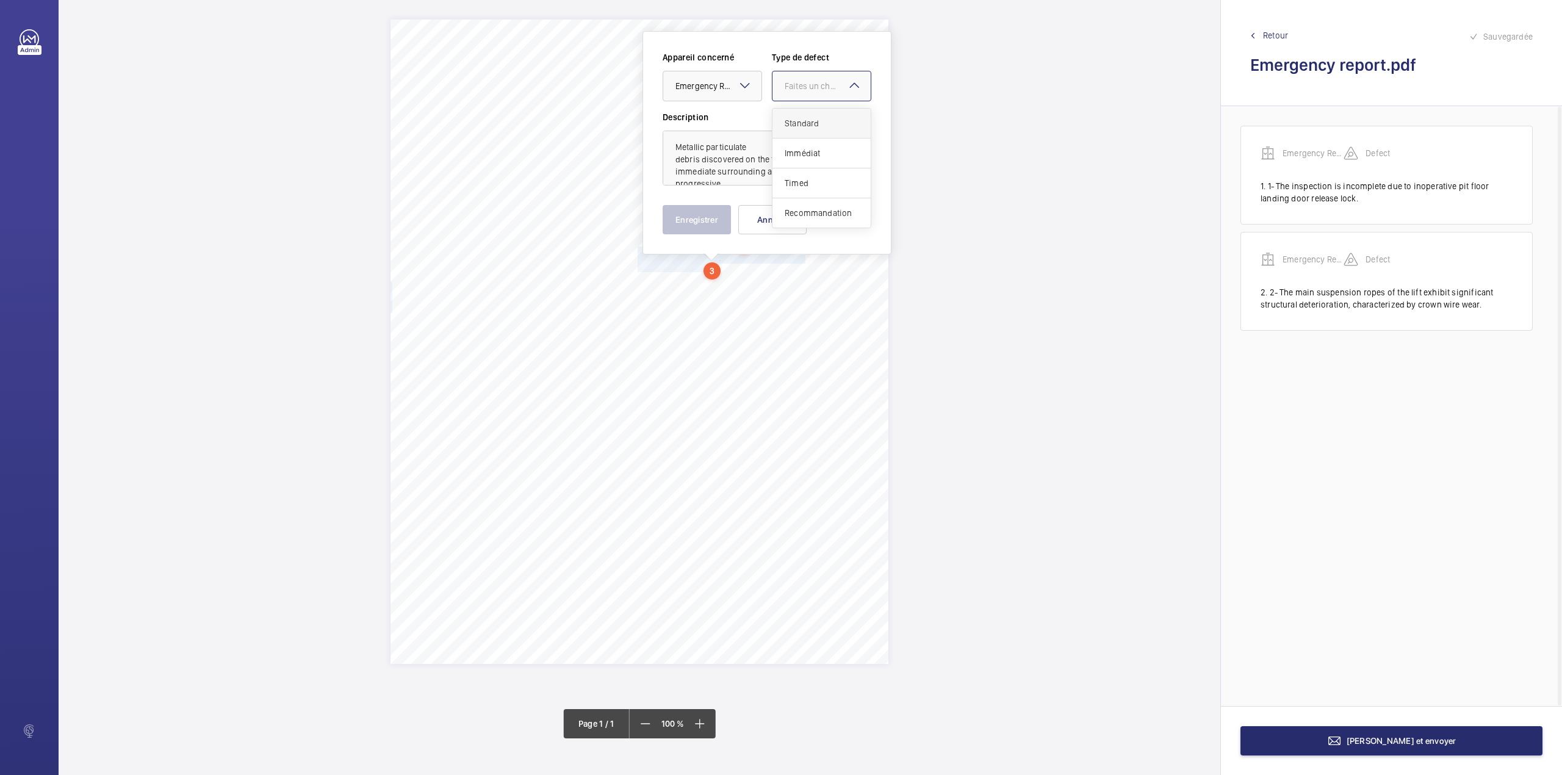
click at [785, 120] on span "Standard" at bounding box center [822, 123] width 74 height 12
click at [695, 214] on button "Enregistrer" at bounding box center [697, 219] width 68 height 29
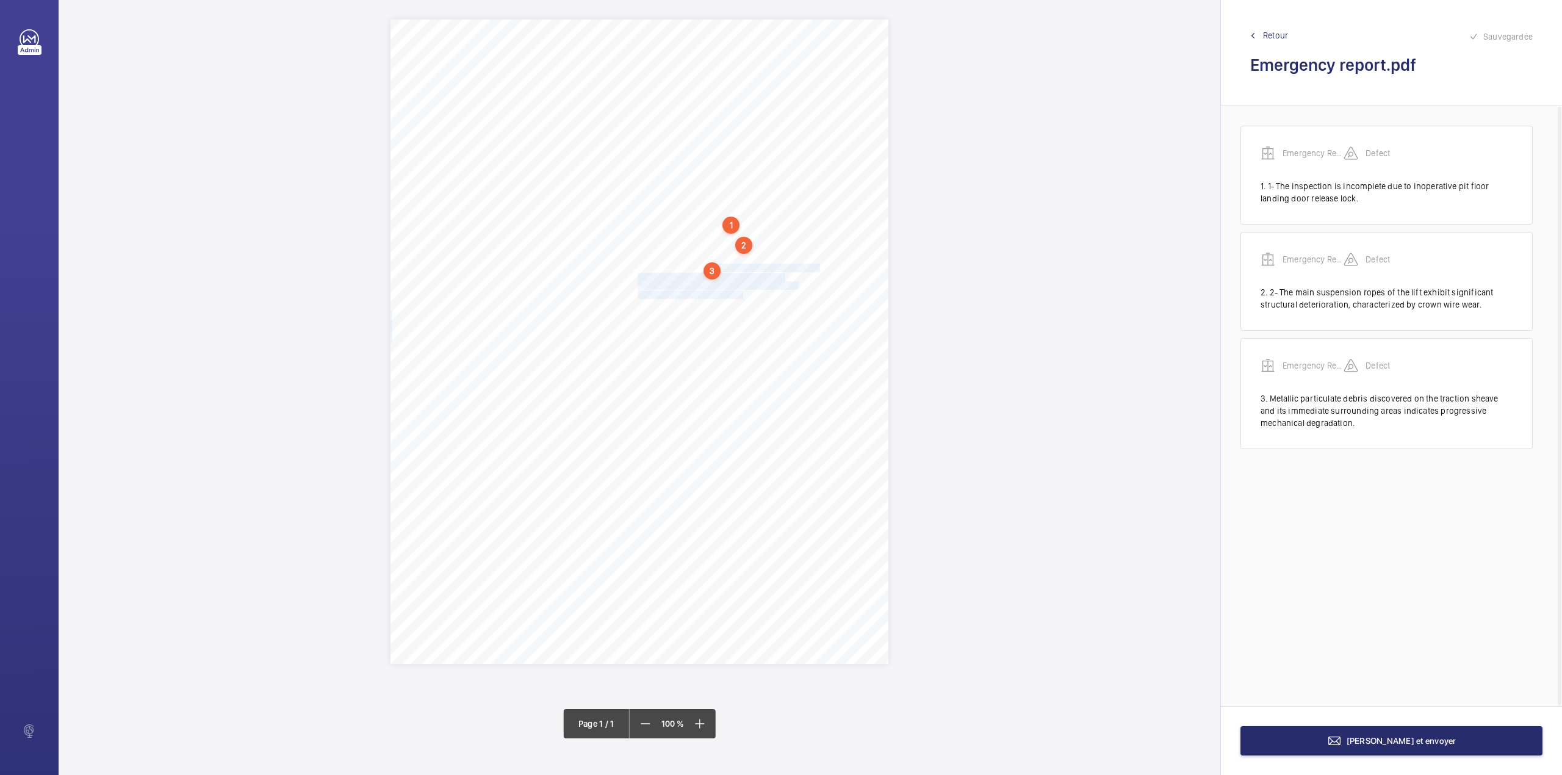
drag, startPoint x: 721, startPoint y: 266, endPoint x: 743, endPoint y: 291, distance: 32.8
click at [743, 291] on div "Bureau Veritas UK Limited Notification of Urgent Defect Bureau Veritas UK Limit…" at bounding box center [640, 342] width 498 height 644
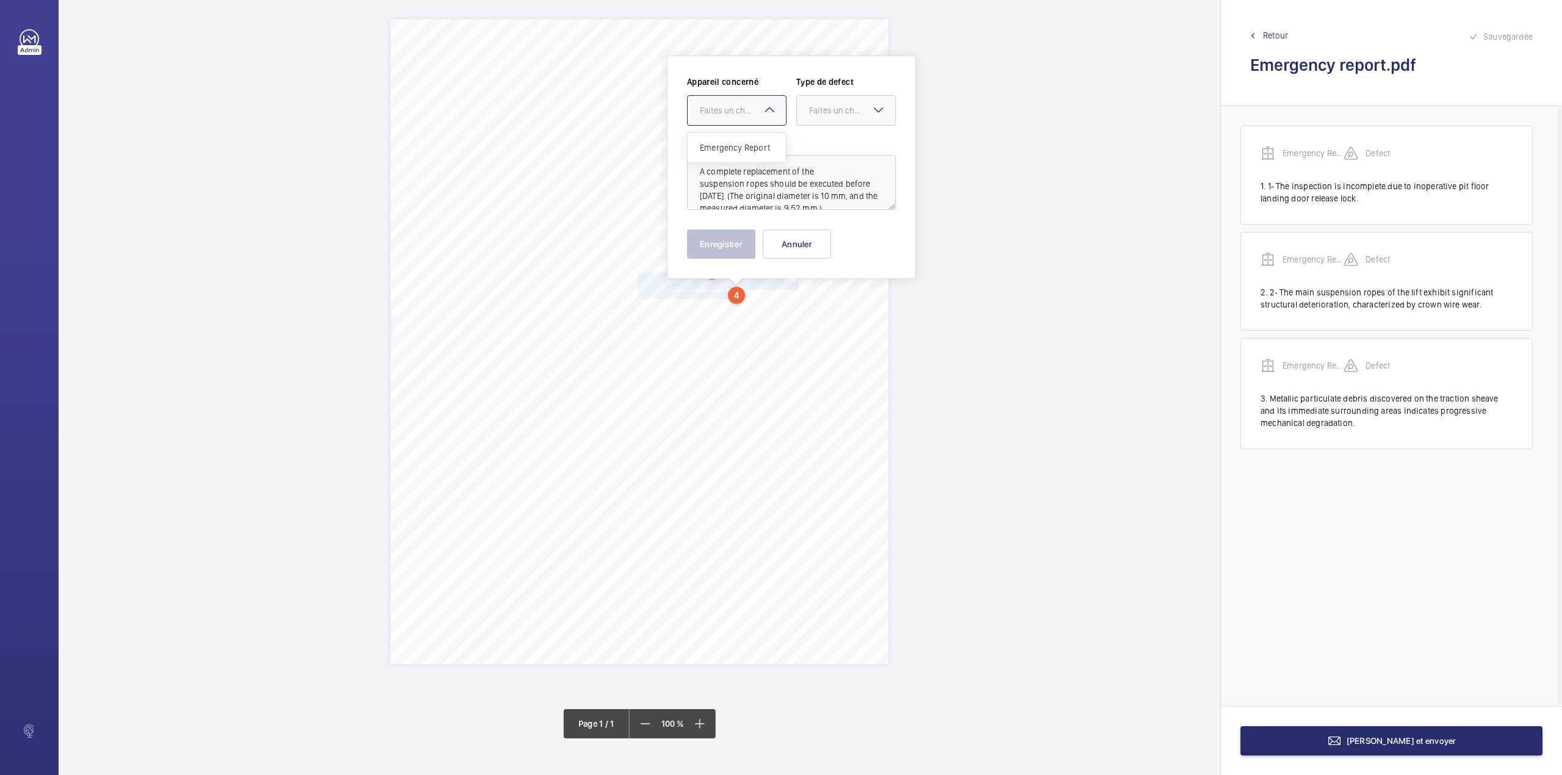
drag, startPoint x: 735, startPoint y: 115, endPoint x: 735, endPoint y: 140, distance: 25.0
click at [735, 116] on div "Faites un choix" at bounding box center [743, 110] width 86 height 12
click at [735, 140] on div "Emergency Report" at bounding box center [737, 147] width 98 height 29
click at [818, 109] on div "Faites un choix" at bounding box center [852, 110] width 86 height 12
click at [818, 137] on div "Standard" at bounding box center [846, 148] width 98 height 30
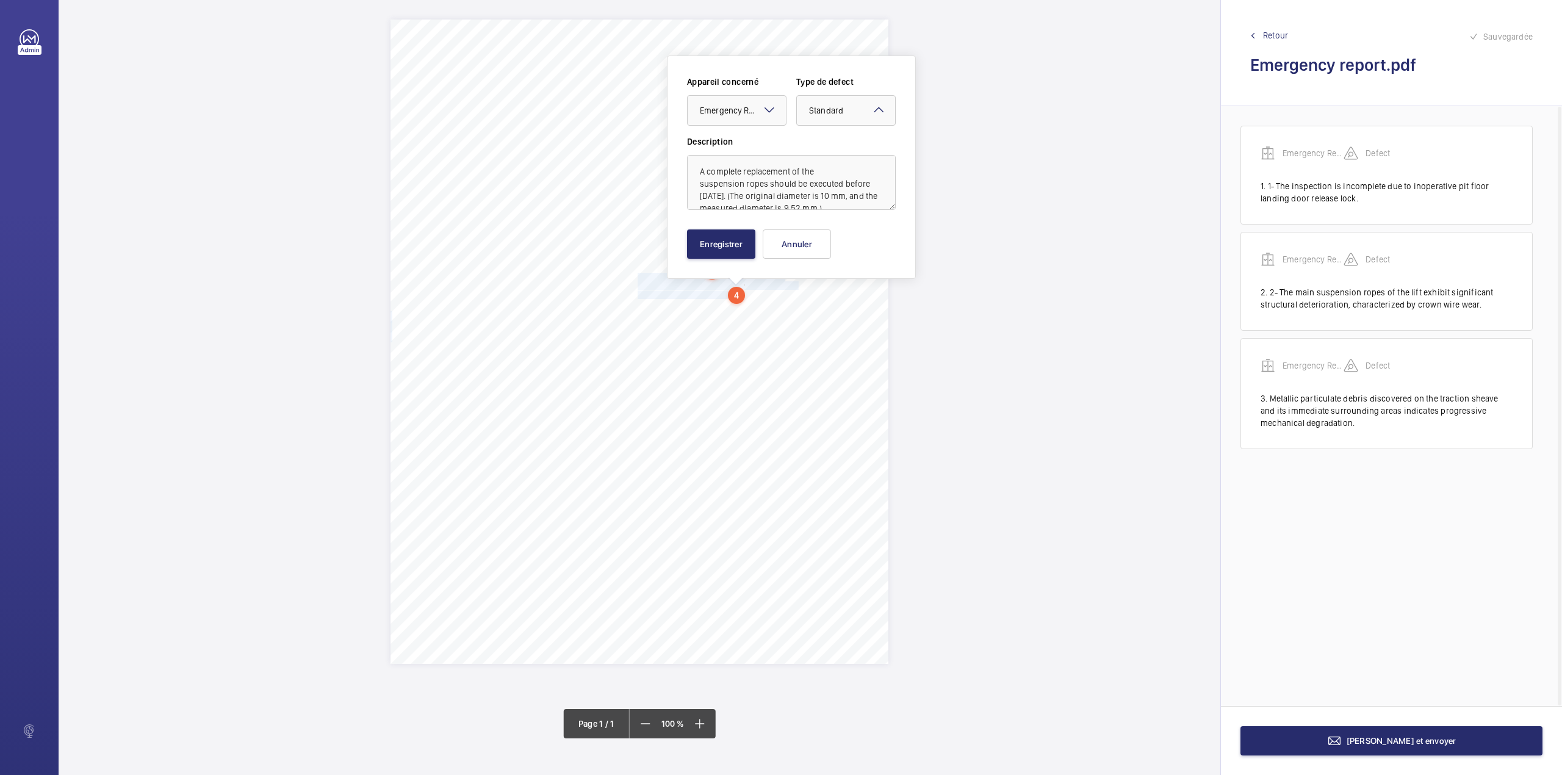
scroll to position [27, 0]
click at [734, 240] on button "Enregistrer" at bounding box center [721, 243] width 68 height 29
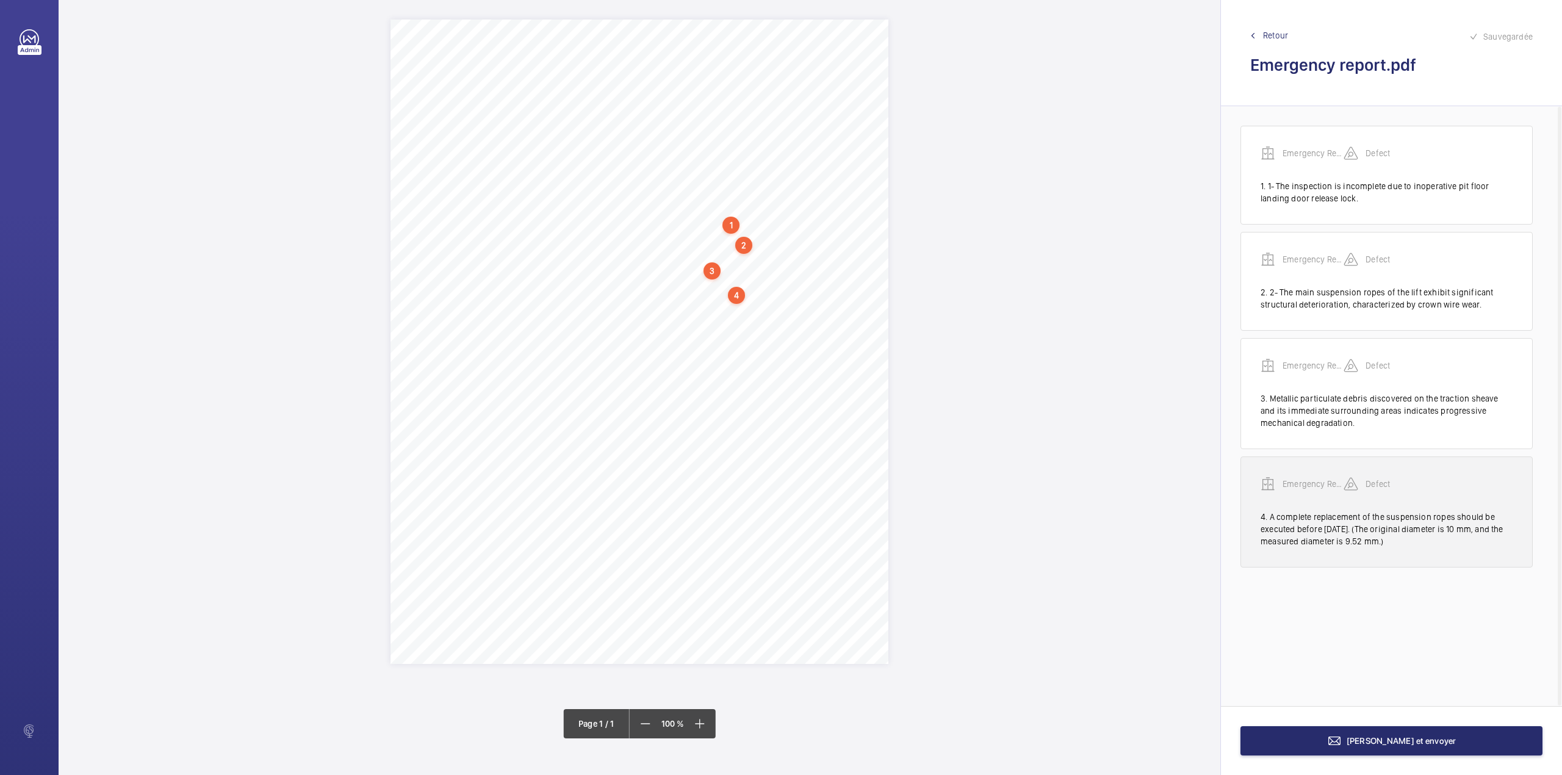
click at [1298, 487] on p "Emergency Report" at bounding box center [1313, 484] width 61 height 12
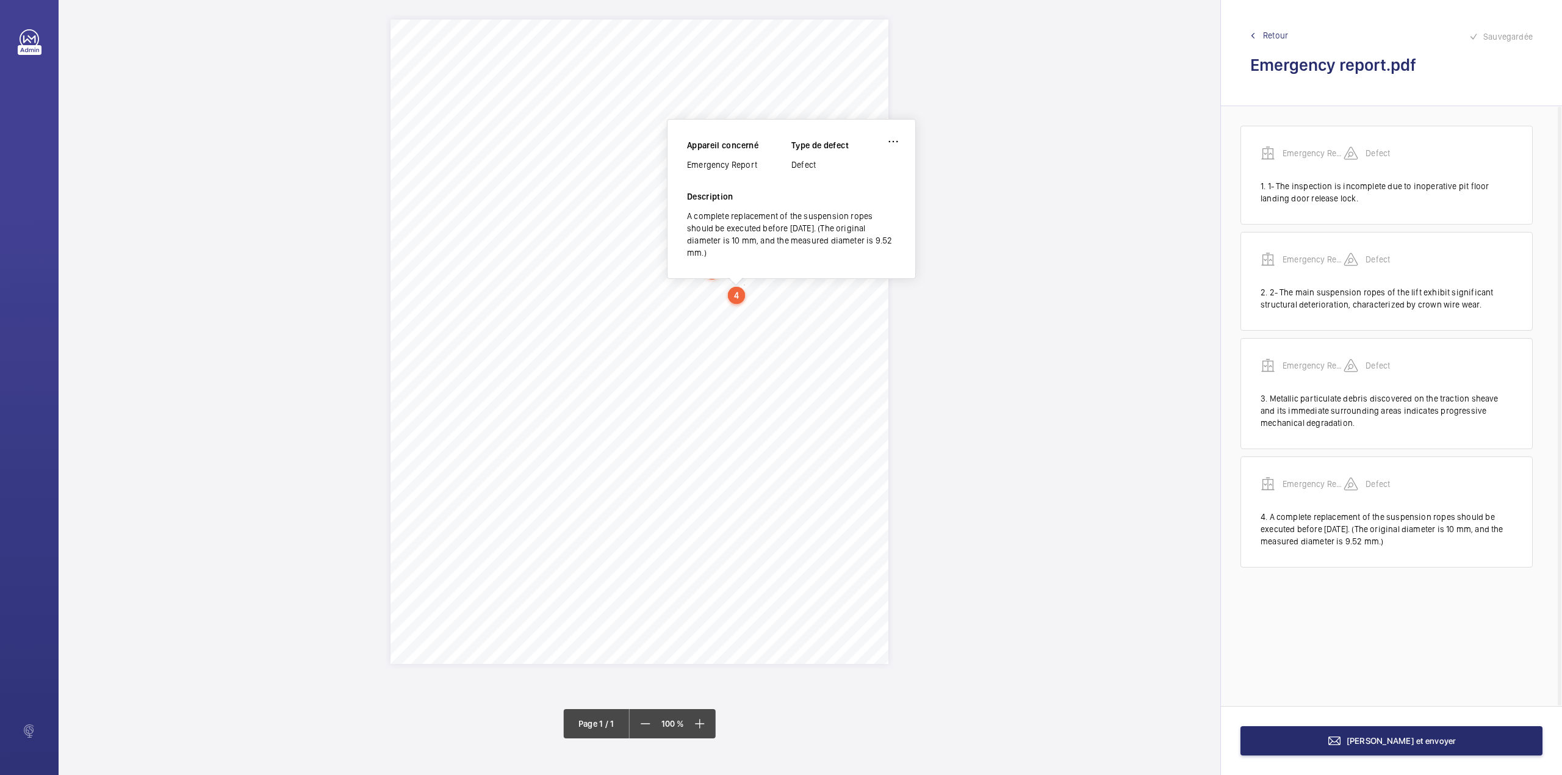
drag, startPoint x: 688, startPoint y: 164, endPoint x: 757, endPoint y: 171, distance: 69.4
click at [757, 171] on div "Emergency Report" at bounding box center [739, 165] width 104 height 12
copy div "Emergency Report"
click at [1424, 729] on button "[PERSON_NAME] et envoyer" at bounding box center [1392, 740] width 302 height 29
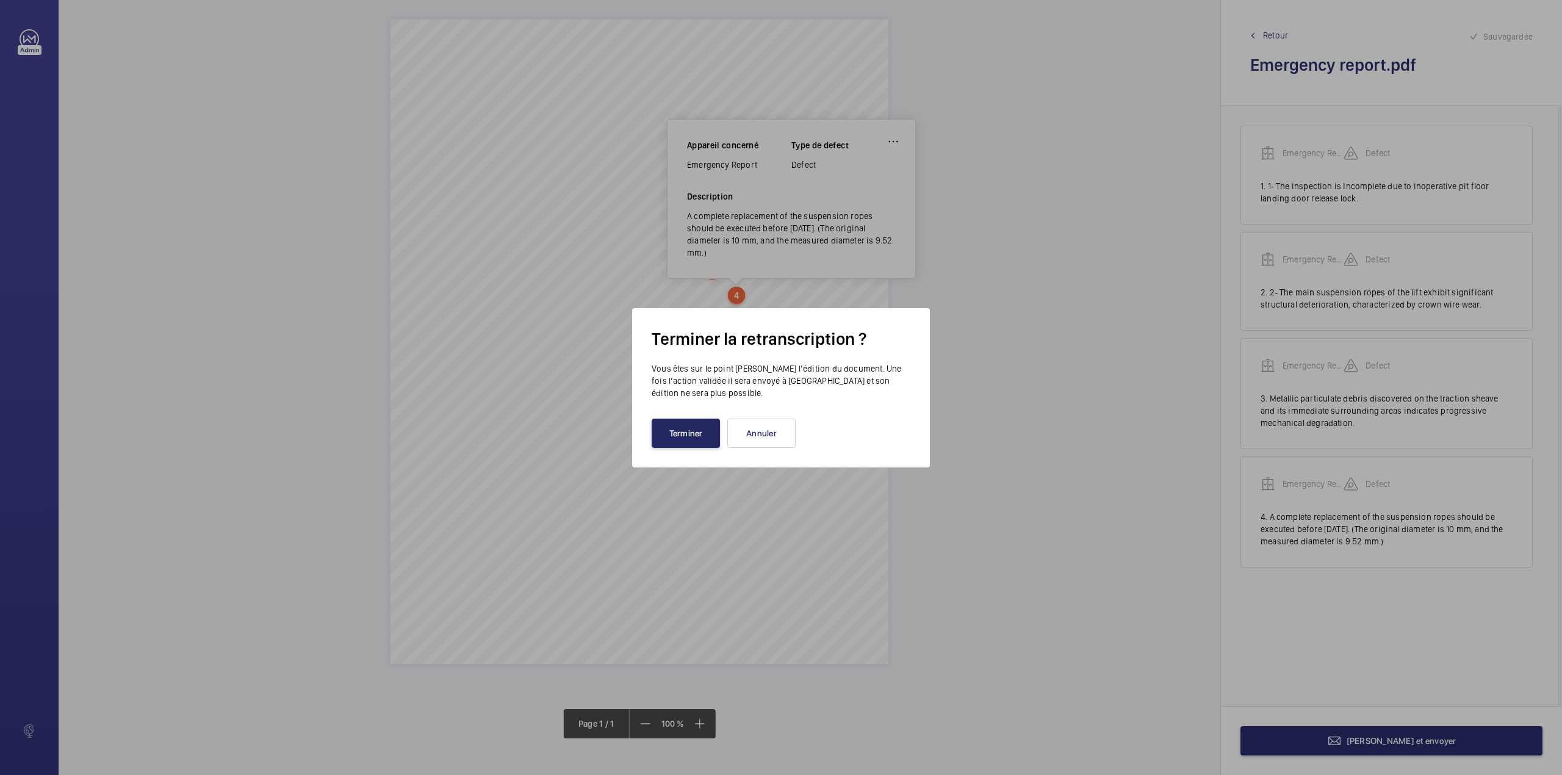
click at [664, 433] on button "Terminer" at bounding box center [686, 433] width 68 height 29
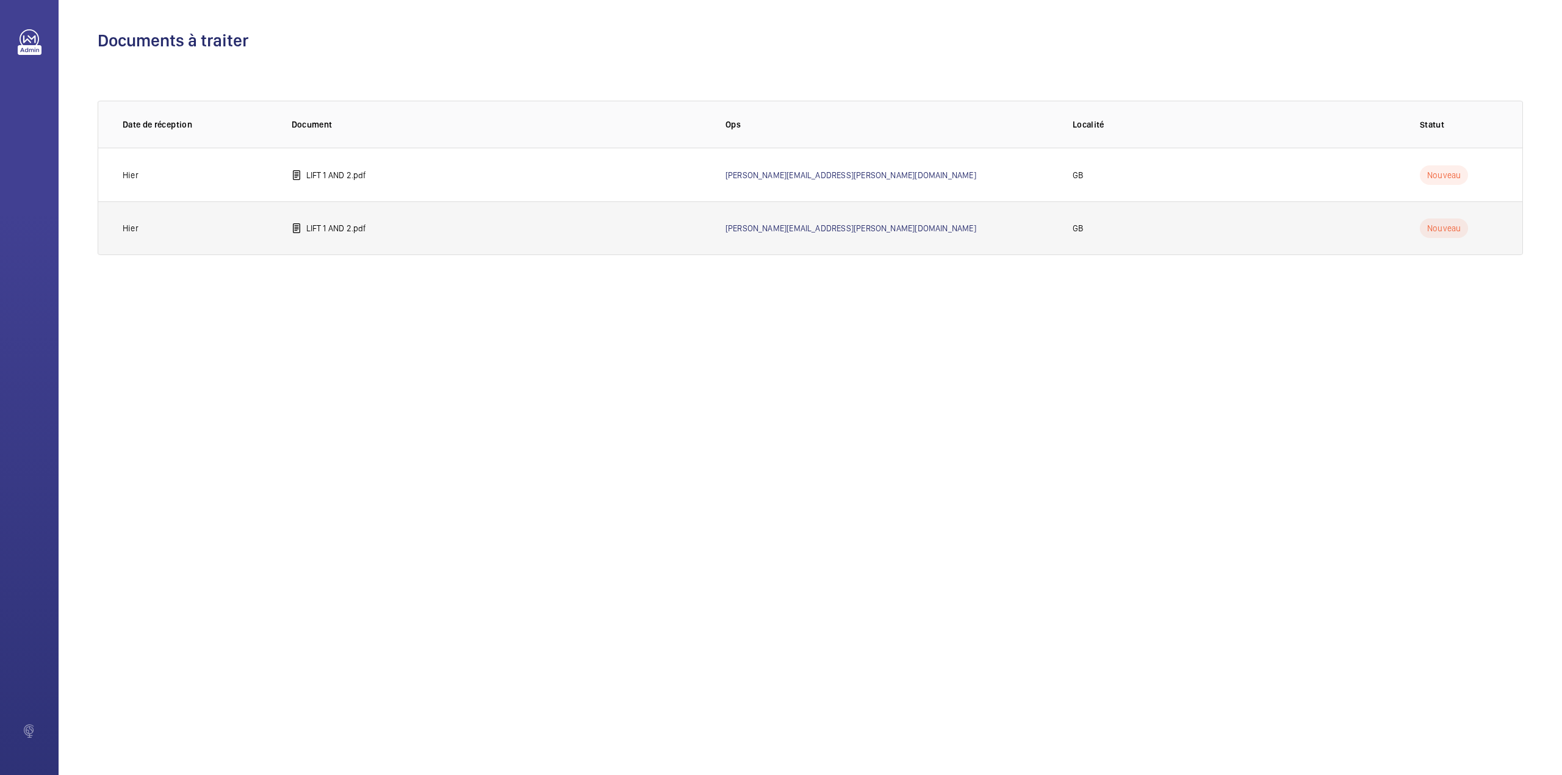
click at [343, 216] on td "LIFT 1 AND 2.pdf" at bounding box center [489, 228] width 434 height 54
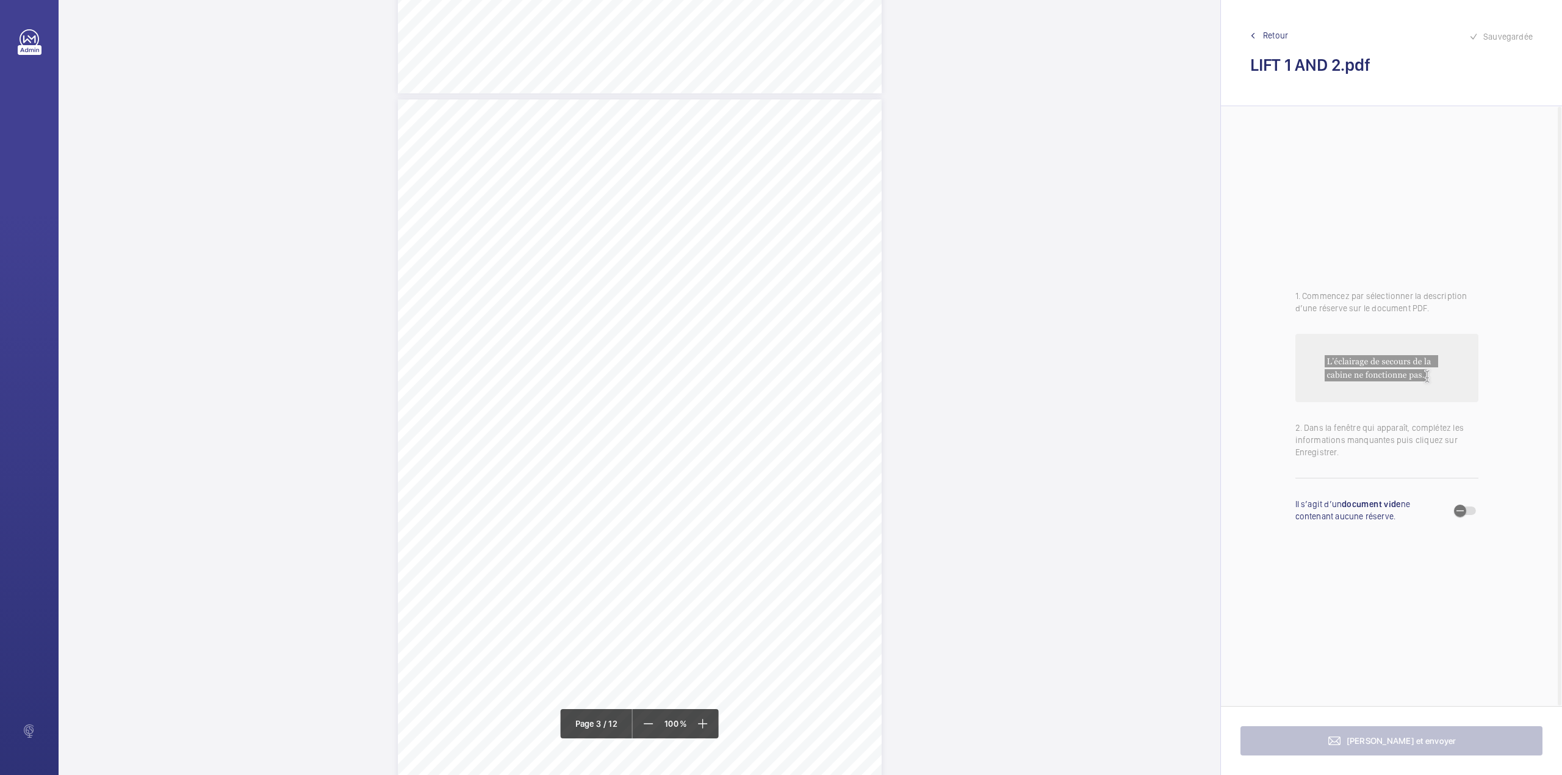
click at [828, 415] on span "Defects which could cause a danger to persons. Particulars of any repairs, rene…" at bounding box center [680, 411] width 400 height 8
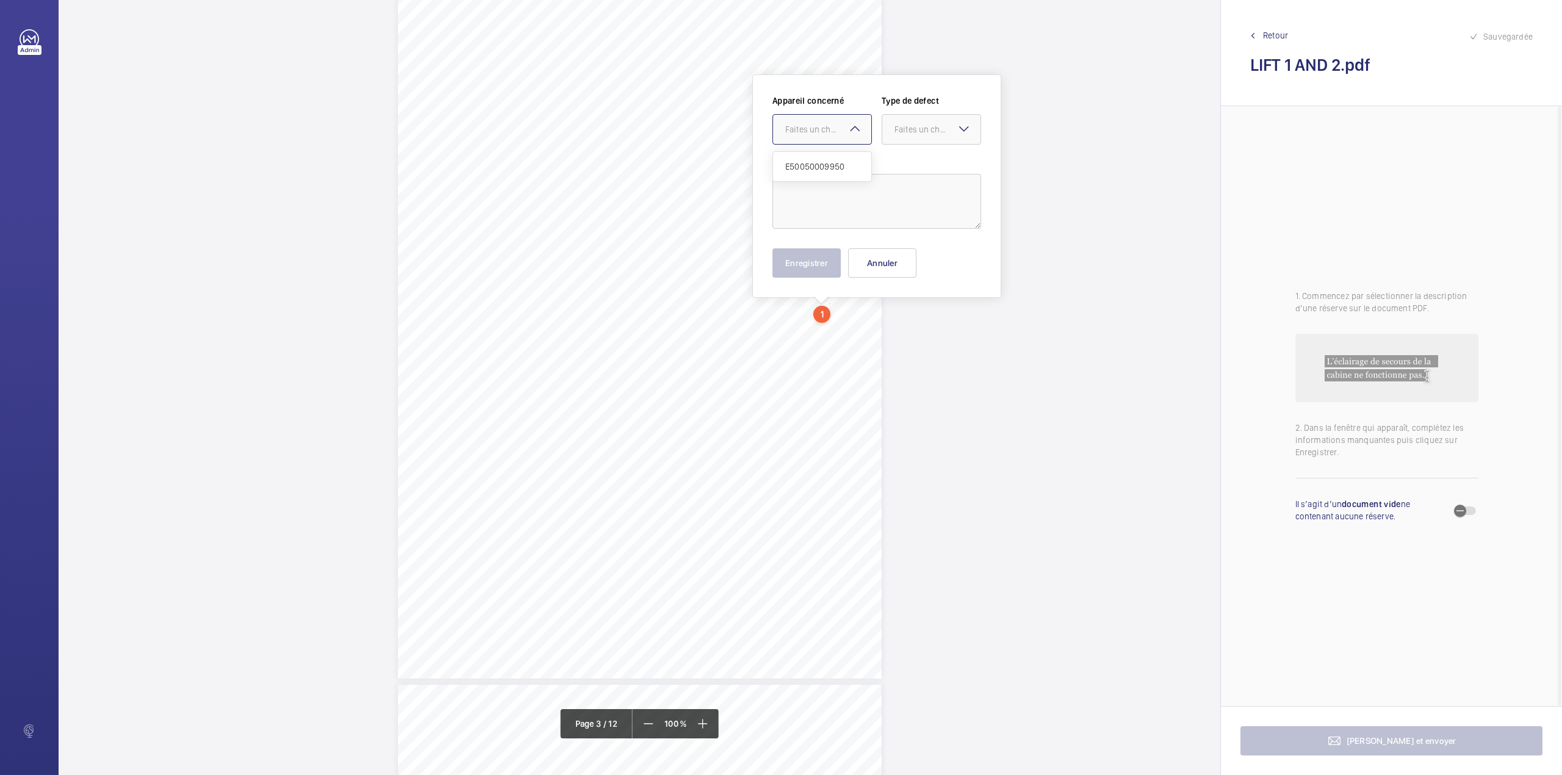
click at [848, 121] on div "Faites un choix E50050009950" at bounding box center [822, 129] width 99 height 31
click at [896, 264] on button "Annuler" at bounding box center [882, 262] width 68 height 29
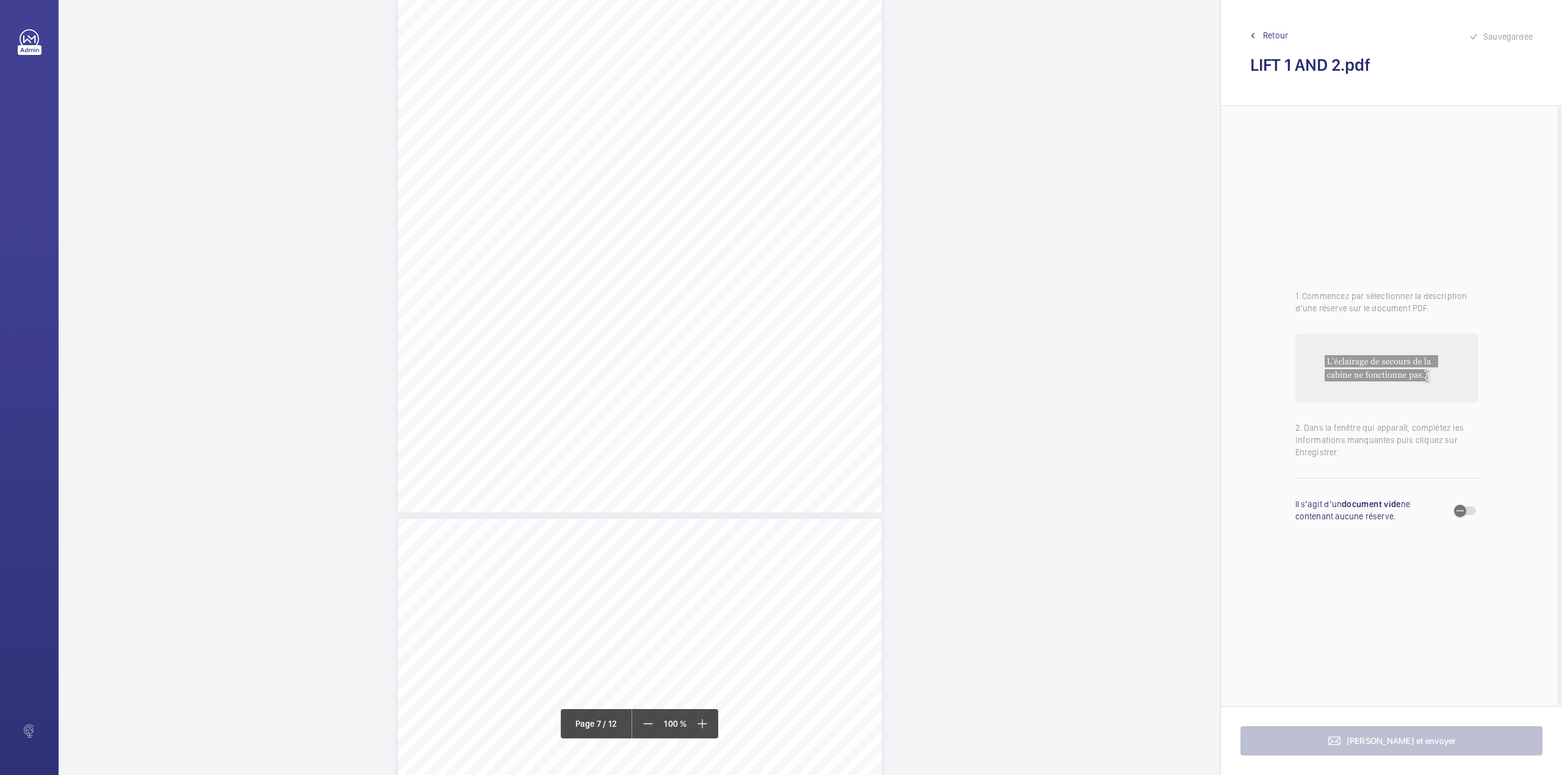
scroll to position [1789, 0]
click at [1287, 38] on span "Retour" at bounding box center [1275, 35] width 25 height 12
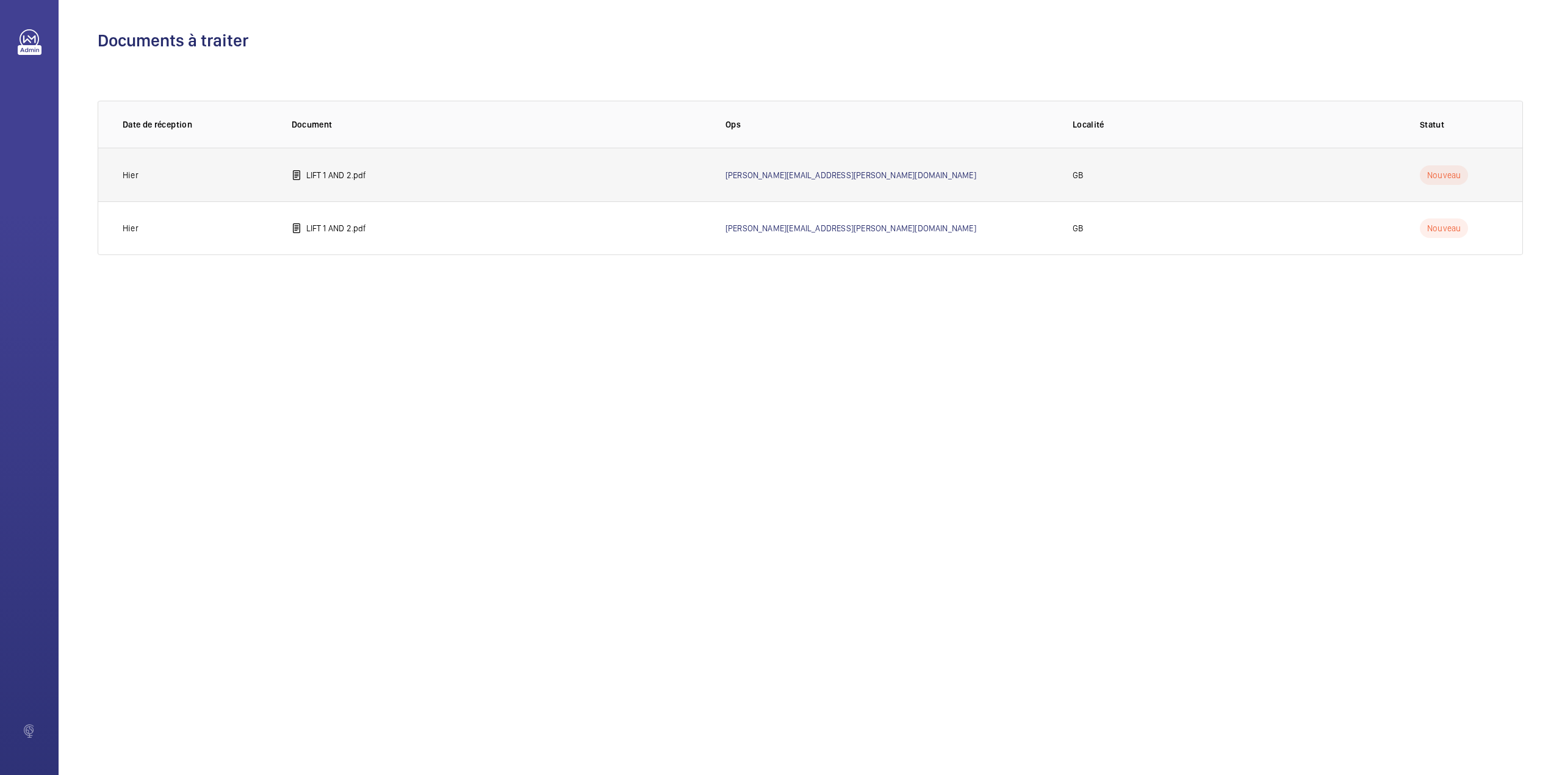
click at [371, 174] on td "LIFT 1 AND 2.pdf" at bounding box center [489, 175] width 434 height 54
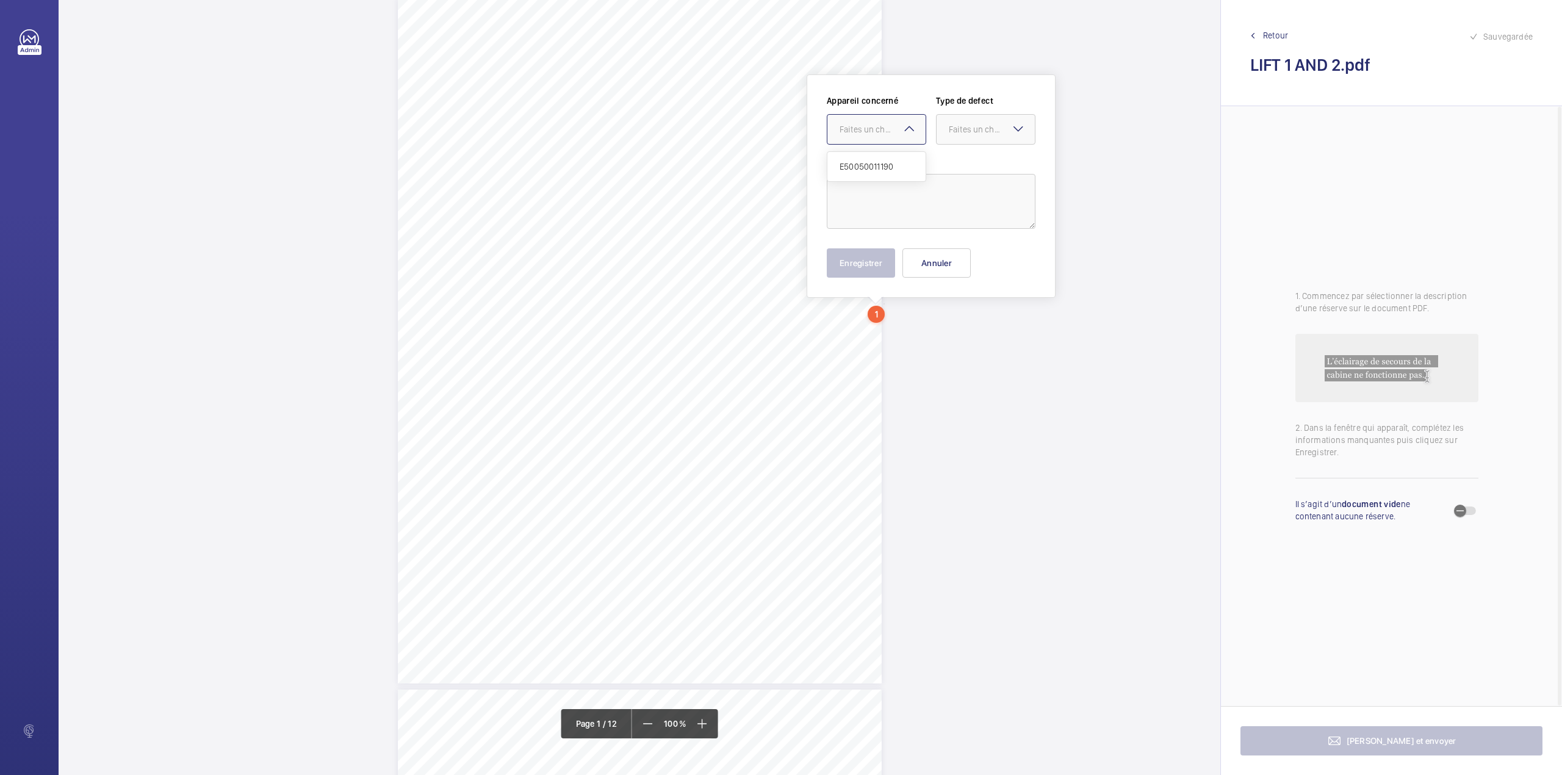
click at [872, 123] on div "Faites un choix" at bounding box center [883, 129] width 86 height 12
click at [933, 257] on button "Annuler" at bounding box center [937, 262] width 68 height 29
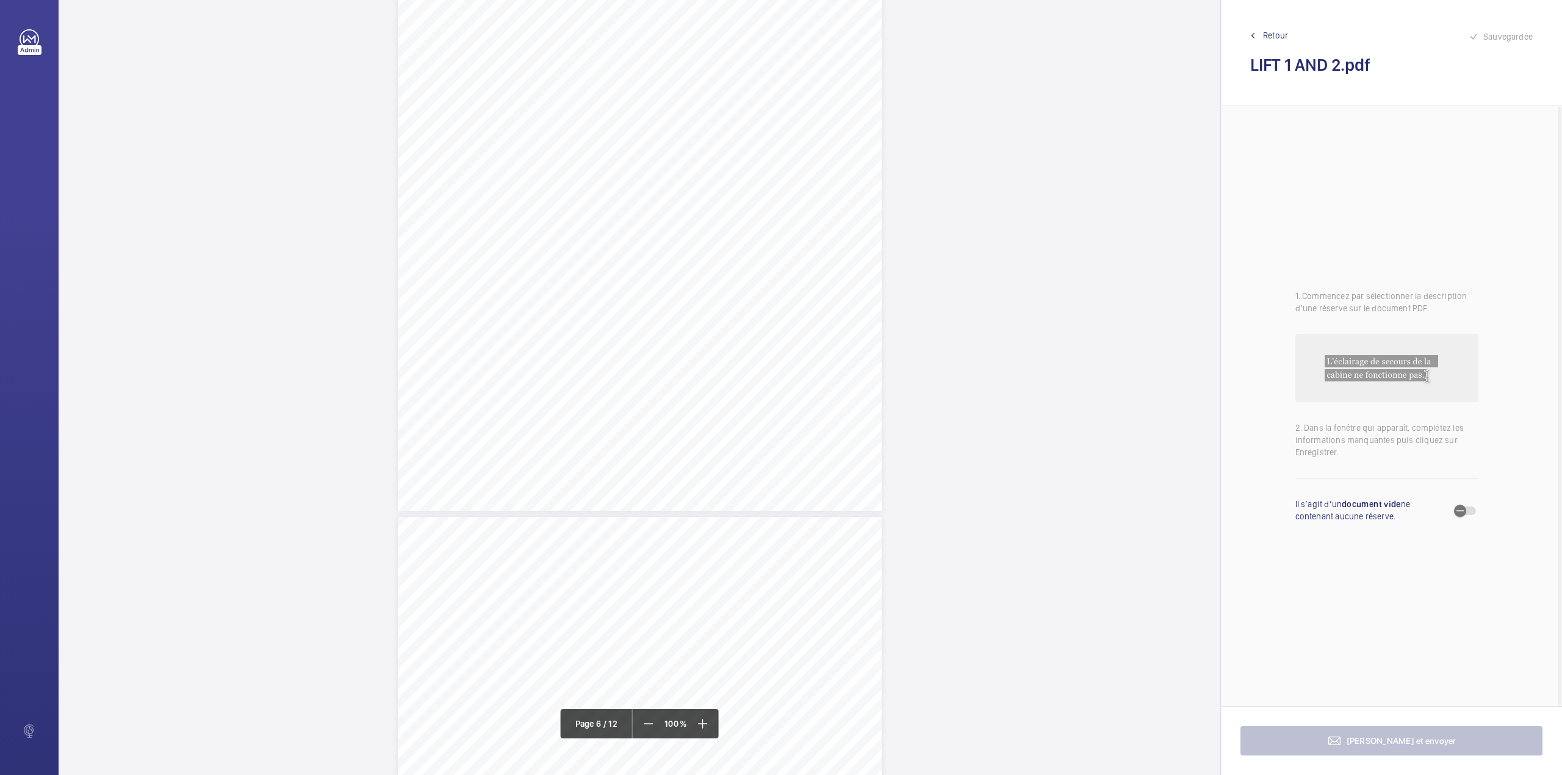
scroll to position [3194, 0]
click at [1276, 38] on span "Retour" at bounding box center [1275, 35] width 25 height 12
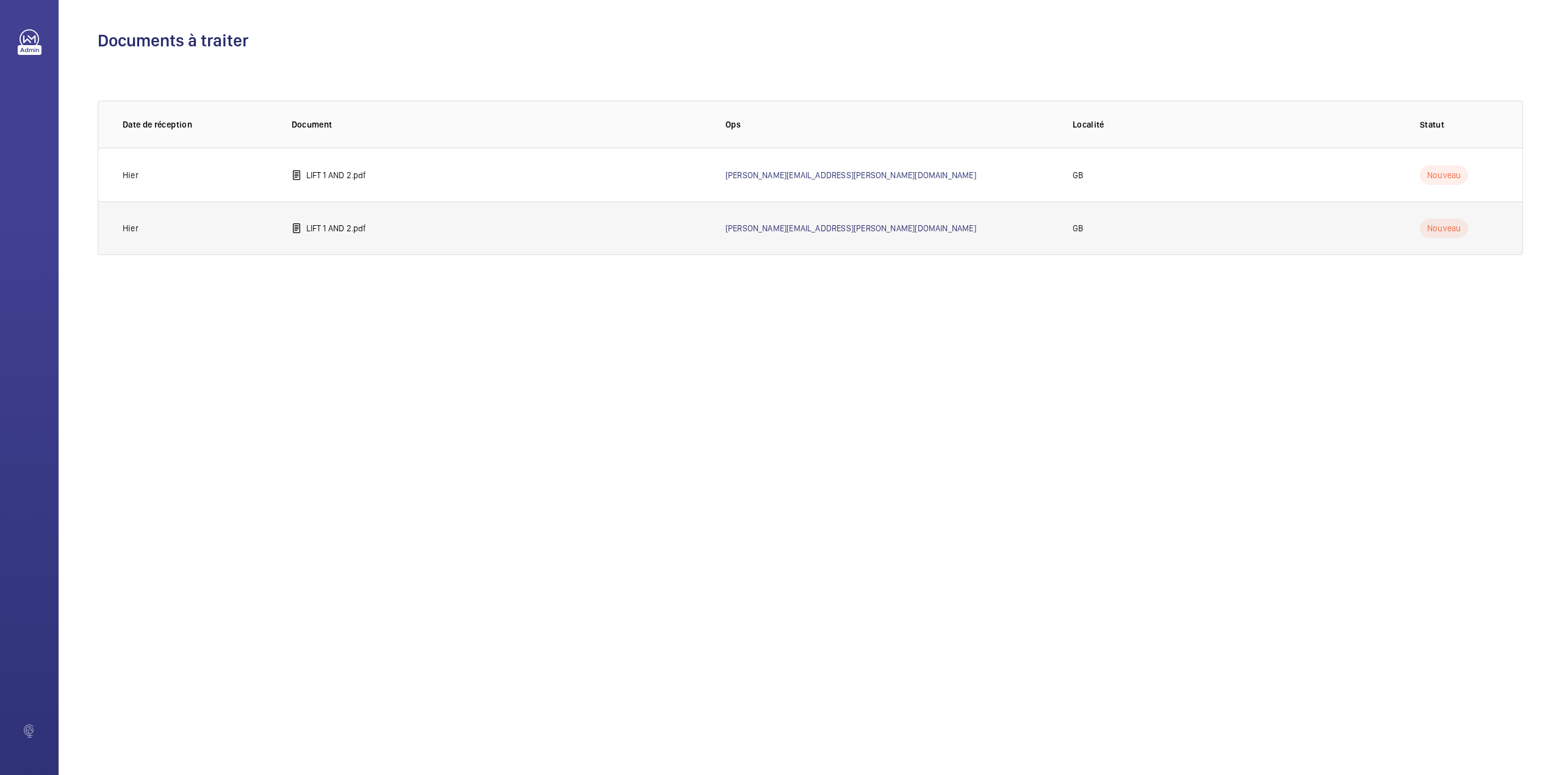
click at [391, 227] on td "LIFT 1 AND 2.pdf" at bounding box center [489, 228] width 434 height 54
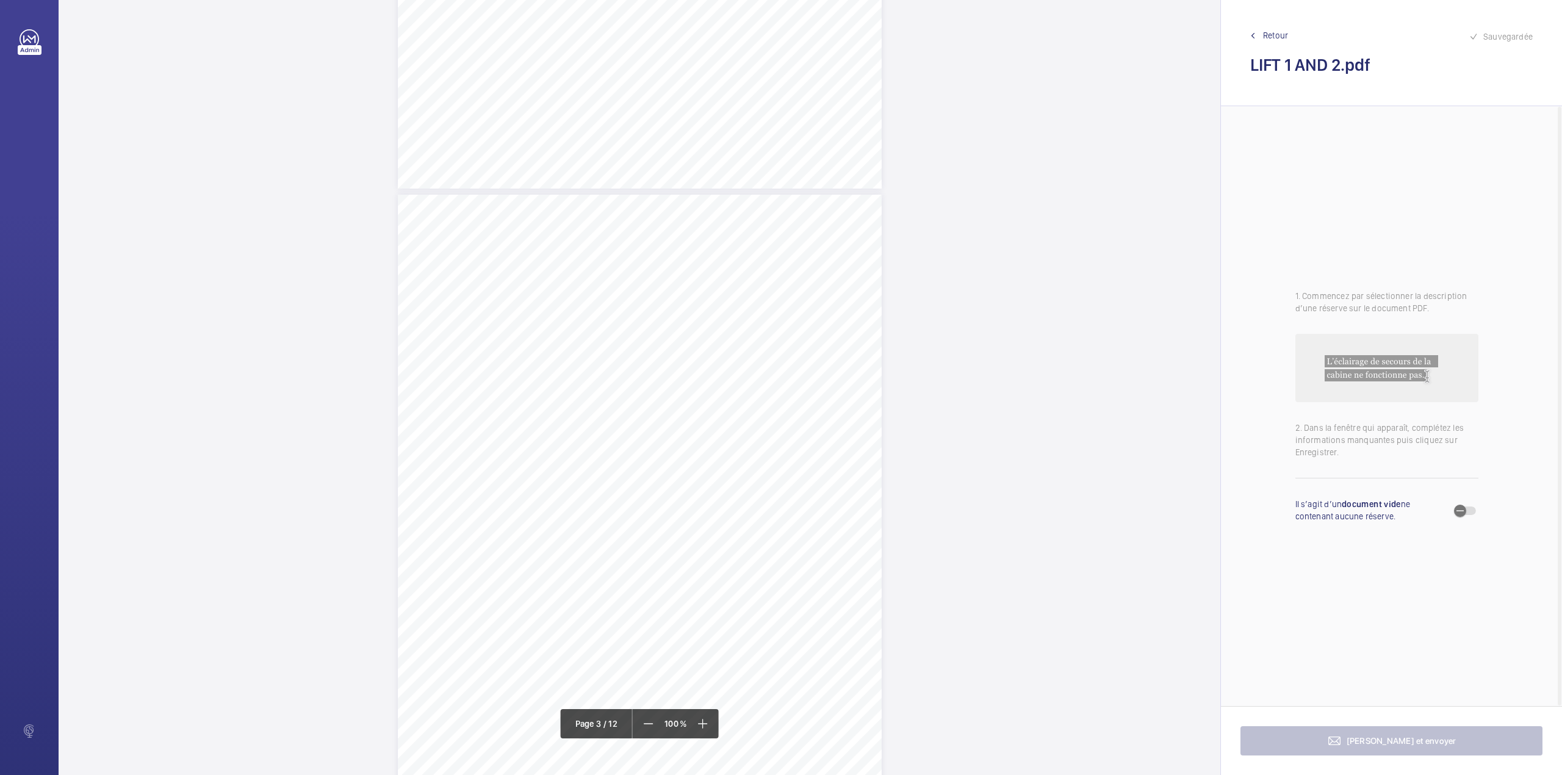
scroll to position [1302, 0]
drag, startPoint x: 516, startPoint y: 223, endPoint x: 626, endPoint y: 220, distance: 110.5
click at [626, 220] on span "SHURGARD UK LNS HOLDINGS LTD" at bounding box center [579, 222] width 124 height 8
copy span "SHURGARD UK LNS HOLDINGS LTD"
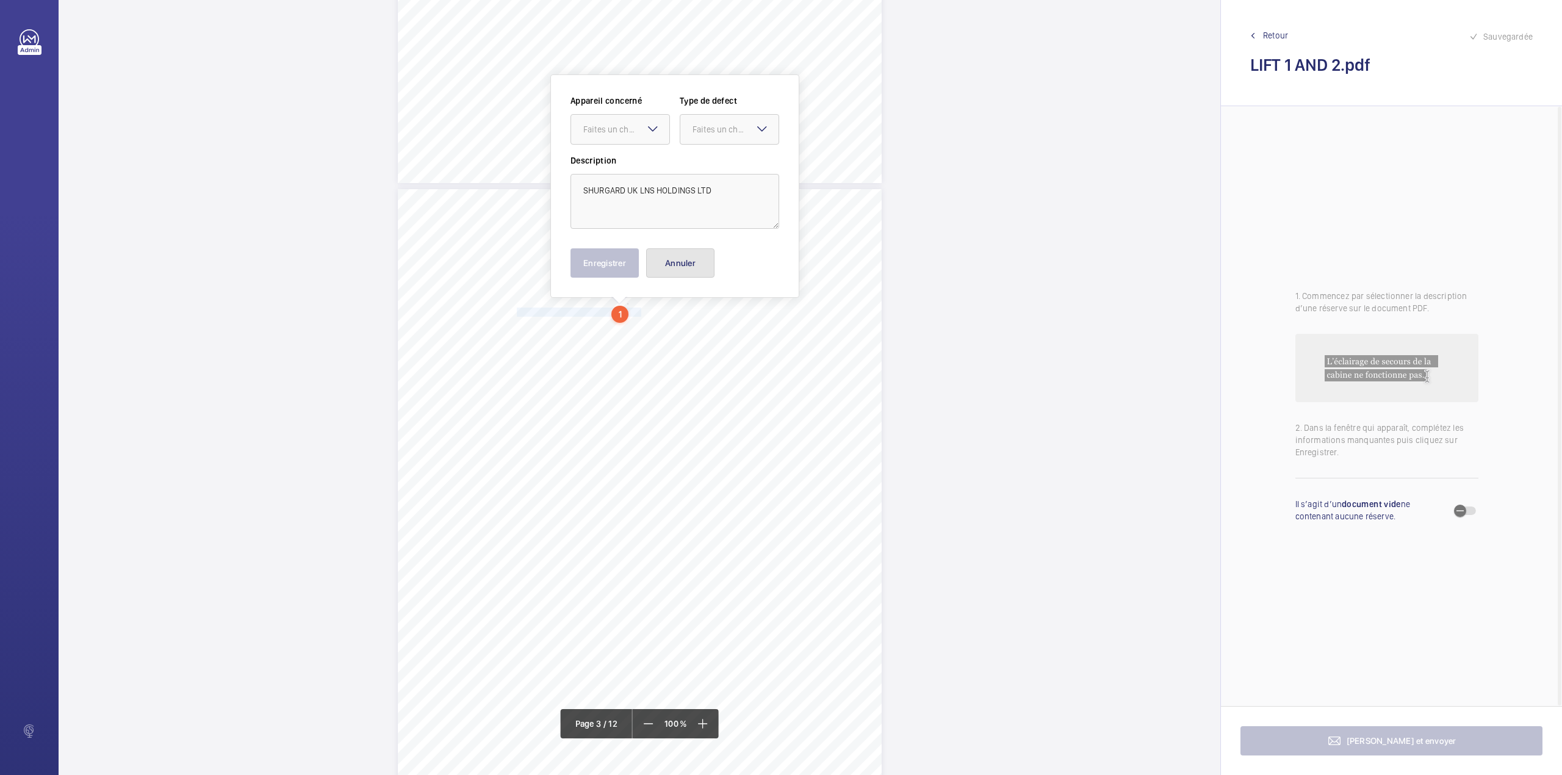
click at [687, 251] on button "Annuler" at bounding box center [680, 262] width 68 height 29
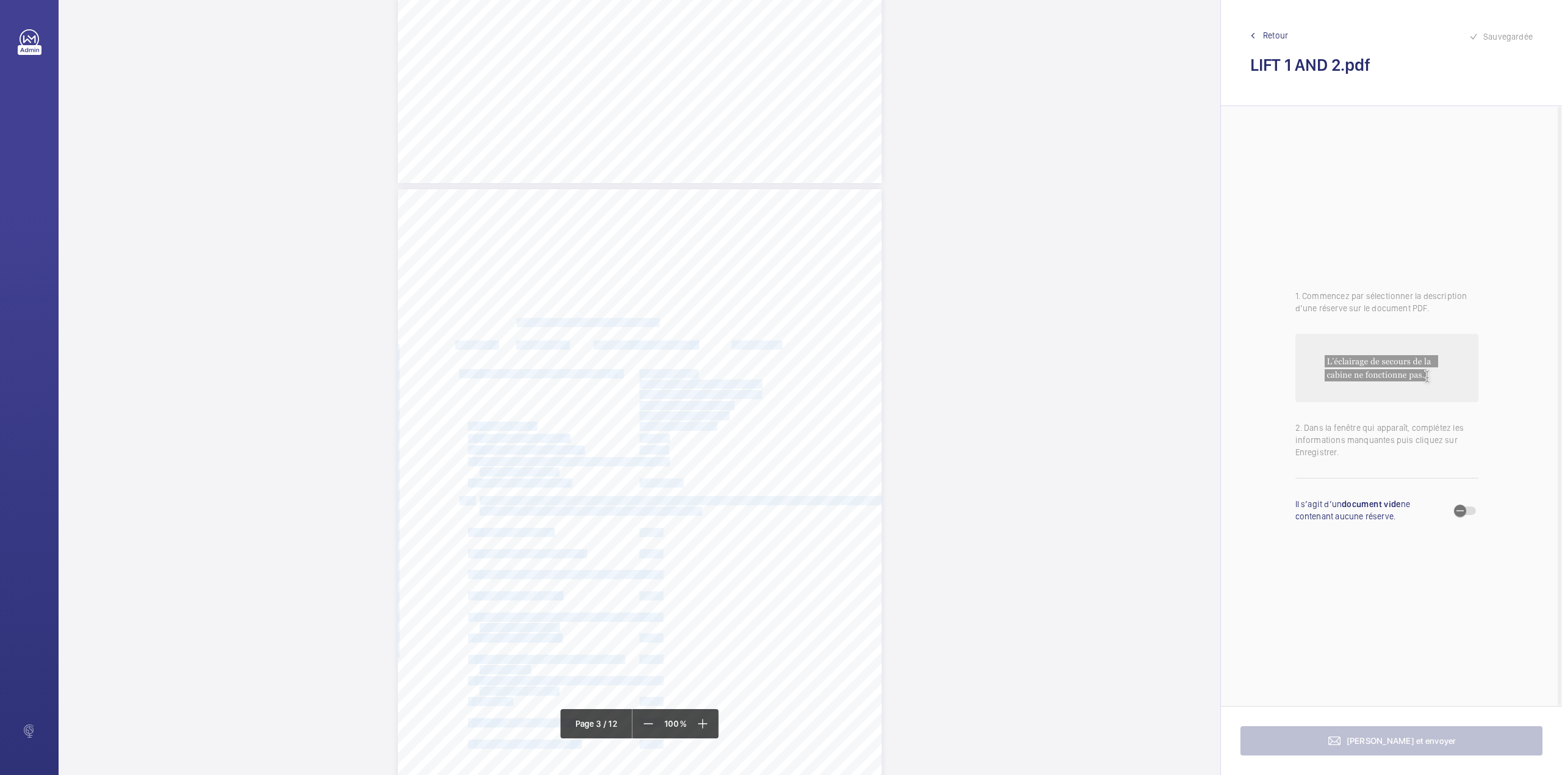
drag, startPoint x: 515, startPoint y: 318, endPoint x: 715, endPoint y: 319, distance: 200.2
click at [715, 319] on div "Lift Report Lifting Operations & Lifting Equipment Regulation 1998 Provision & …" at bounding box center [640, 531] width 484 height 685
copy div "LOK N STORE LTD, THIRD AVENUE, SOUTHAMPTON, SO15 0JX Policy No. NZ28853980 Repo…"
click at [784, 325] on div "Lift Report Lifting Operations & Lifting Equipment Regulation 1998 Provision & …" at bounding box center [640, 521] width 484 height 685
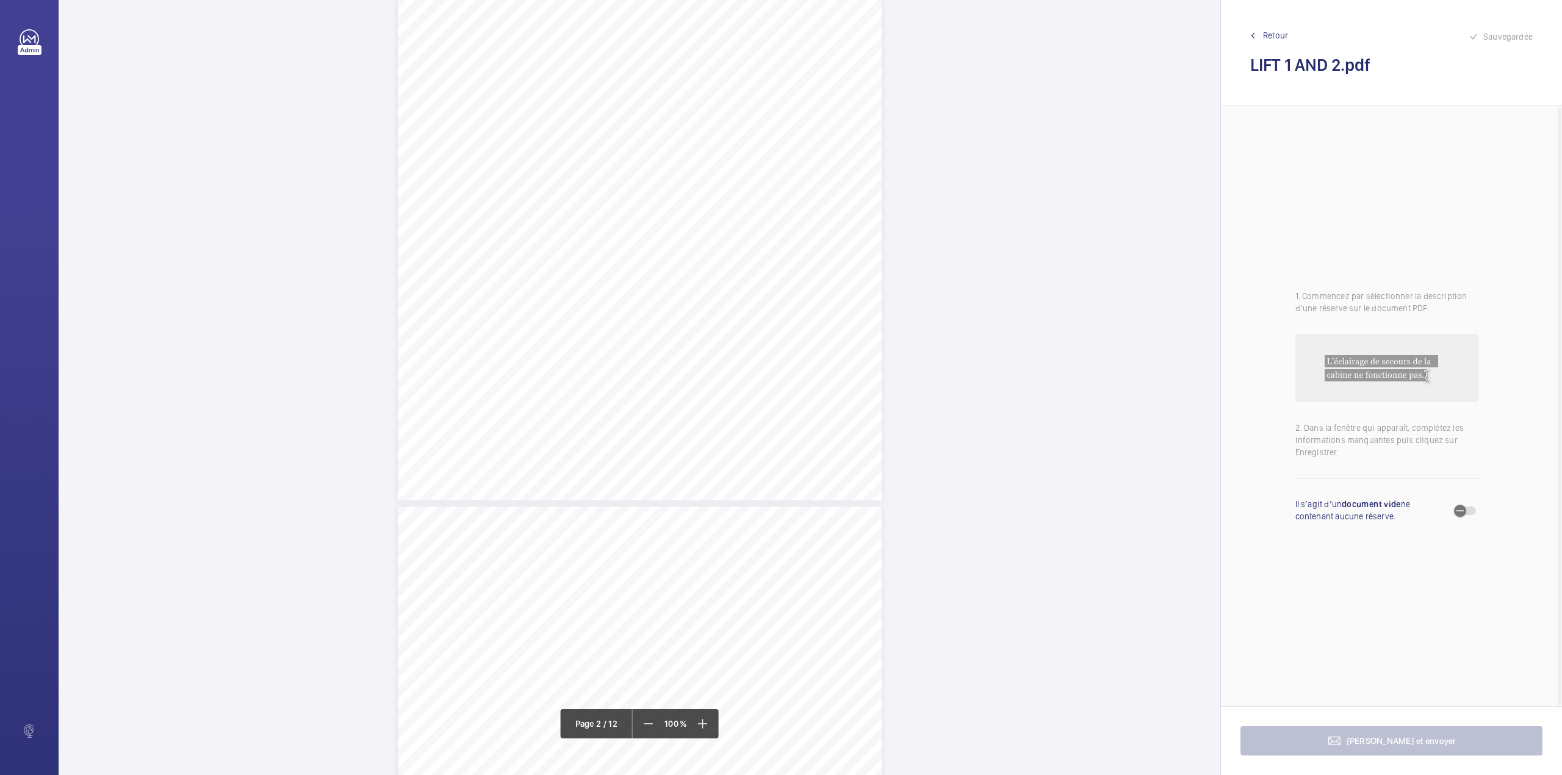
scroll to position [1383, 0]
click at [517, 140] on span "SHURGARD UK LNS HOLDINGS LTD" at bounding box center [579, 141] width 124 height 8
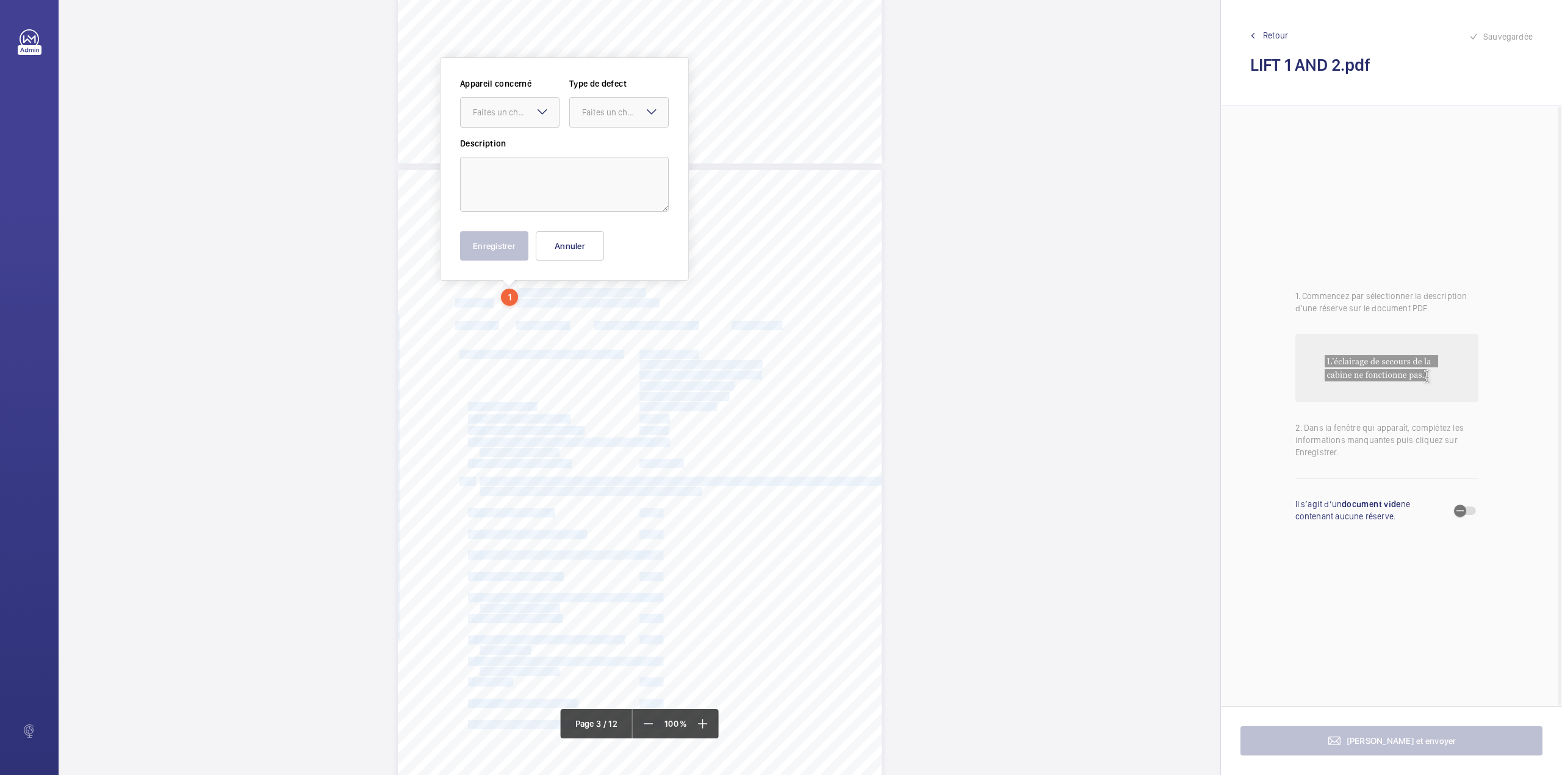
scroll to position [1215, 0]
drag, startPoint x: 516, startPoint y: 140, endPoint x: 575, endPoint y: 144, distance: 59.3
click at [575, 144] on div "Allianz Engineering Inspection Services Ltd, 57 Ladymead, Guildford, Surrey, GU…" at bounding box center [640, 387] width 1162 height 775
click at [570, 262] on button "Annuler" at bounding box center [570, 262] width 68 height 29
click at [560, 320] on span "LOK N STORE LTD, THIRD AVENUE, SOUTHAMPTON, SO15 0JX" at bounding box center [586, 320] width 139 height 8
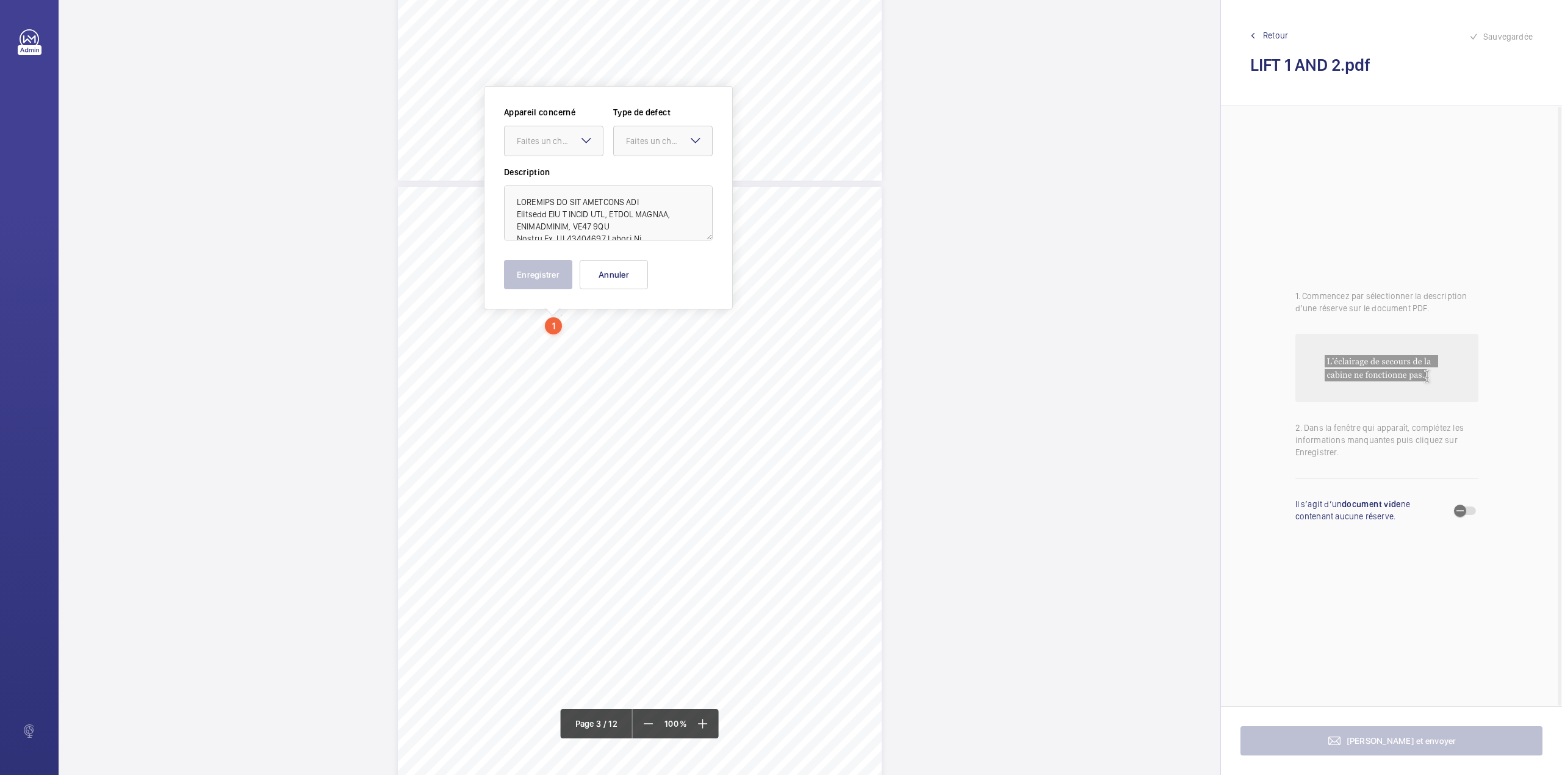
scroll to position [1227, 0]
click at [587, 269] on button "Annuler" at bounding box center [614, 262] width 68 height 29
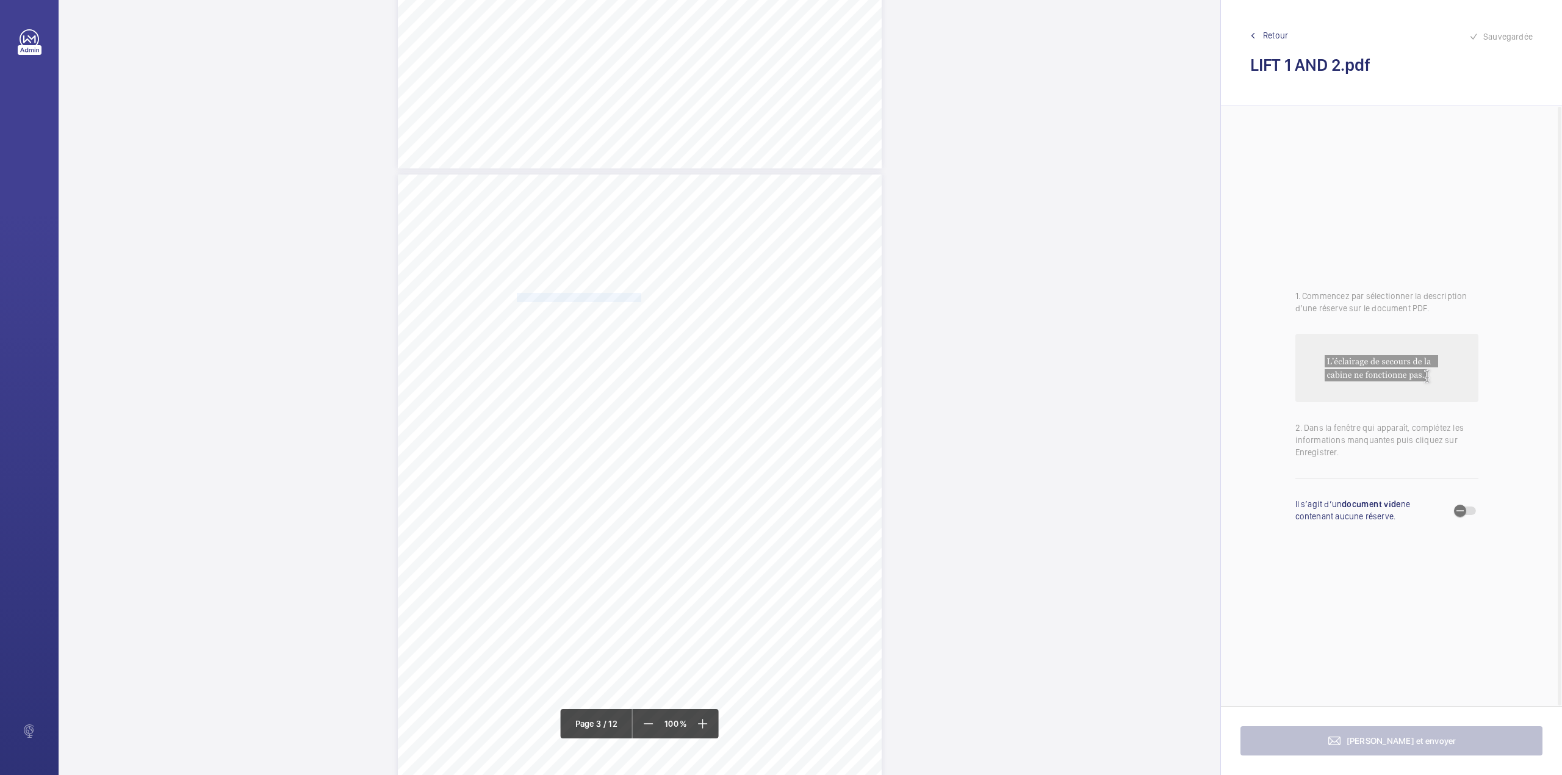
drag, startPoint x: 516, startPoint y: 294, endPoint x: 626, endPoint y: 295, distance: 109.9
click at [626, 295] on span "SHURGARD UK LNS HOLDINGS LTD" at bounding box center [579, 298] width 124 height 8
copy span "SHURGARD UK LNS HOLDINGS LTD"
click at [698, 269] on button "Annuler" at bounding box center [680, 262] width 68 height 29
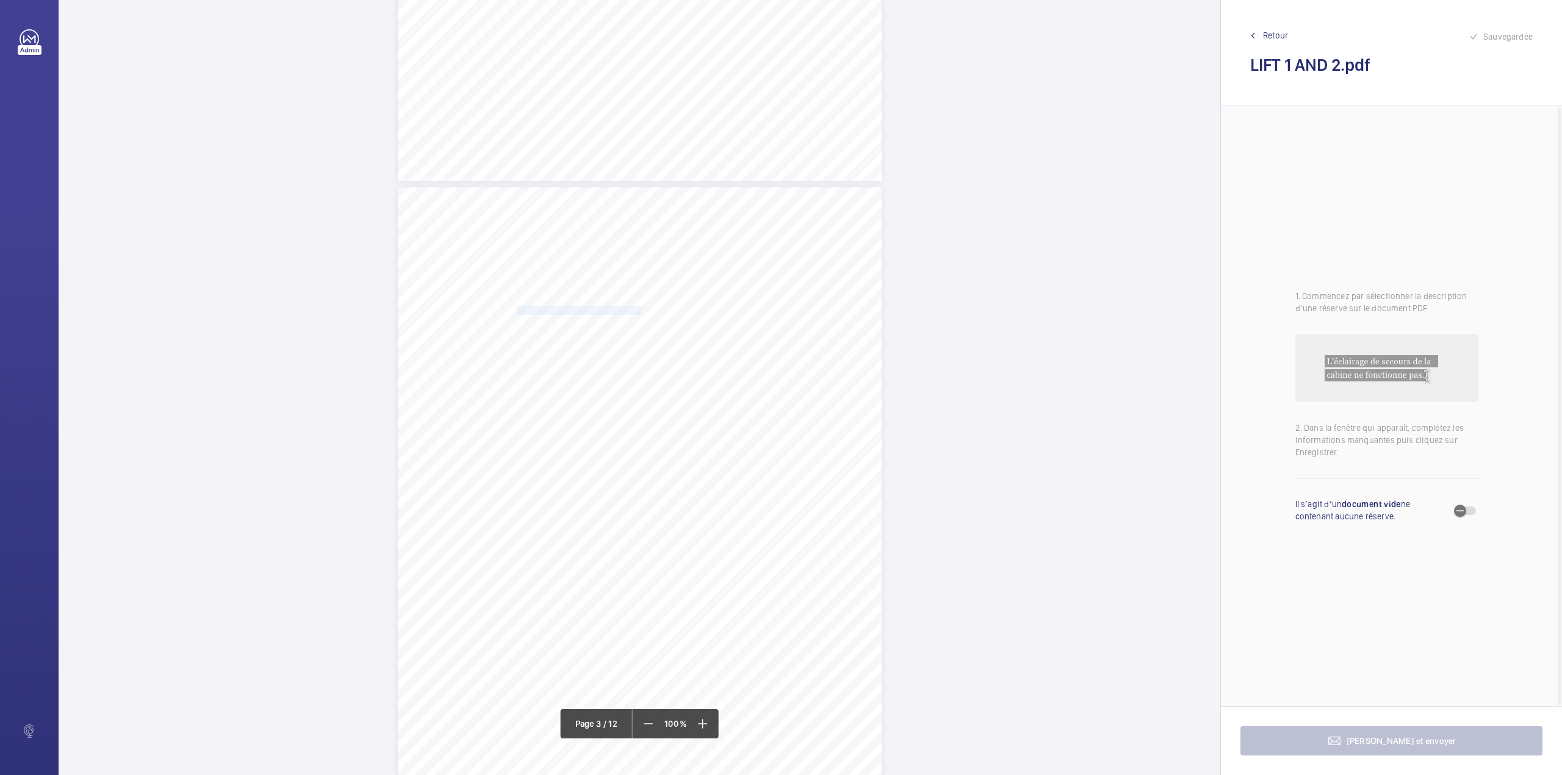
drag, startPoint x: 515, startPoint y: 320, endPoint x: 713, endPoint y: 317, distance: 198.4
click at [655, 317] on span "LOK N STORE LTD, THIRD AVENUE, SOUTHAMPTON, SO15 0JX" at bounding box center [586, 321] width 139 height 8
drag, startPoint x: 638, startPoint y: 214, endPoint x: 787, endPoint y: 215, distance: 149.5
click at [787, 215] on span "Lift car emergency intercom volume level low." at bounding box center [722, 214] width 165 height 8
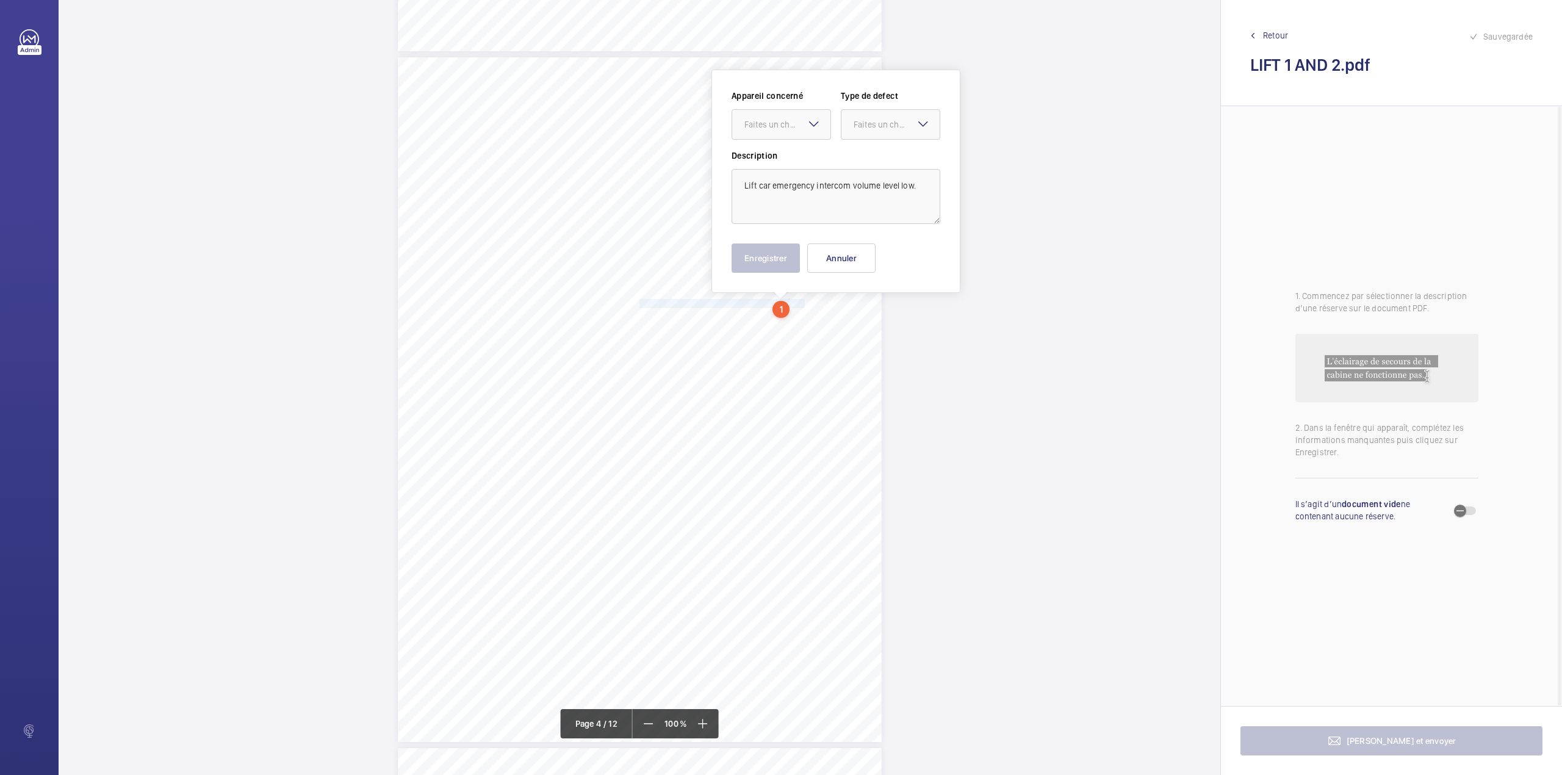
scroll to position [2030, 0]
click at [790, 133] on div "Faites un choix" at bounding box center [788, 129] width 86 height 12
drag, startPoint x: 870, startPoint y: 129, endPoint x: 870, endPoint y: 137, distance: 7.9
click at [870, 132] on div "Faites un choix" at bounding box center [897, 129] width 86 height 12
click at [860, 255] on span "Recommandation" at bounding box center [891, 256] width 74 height 12
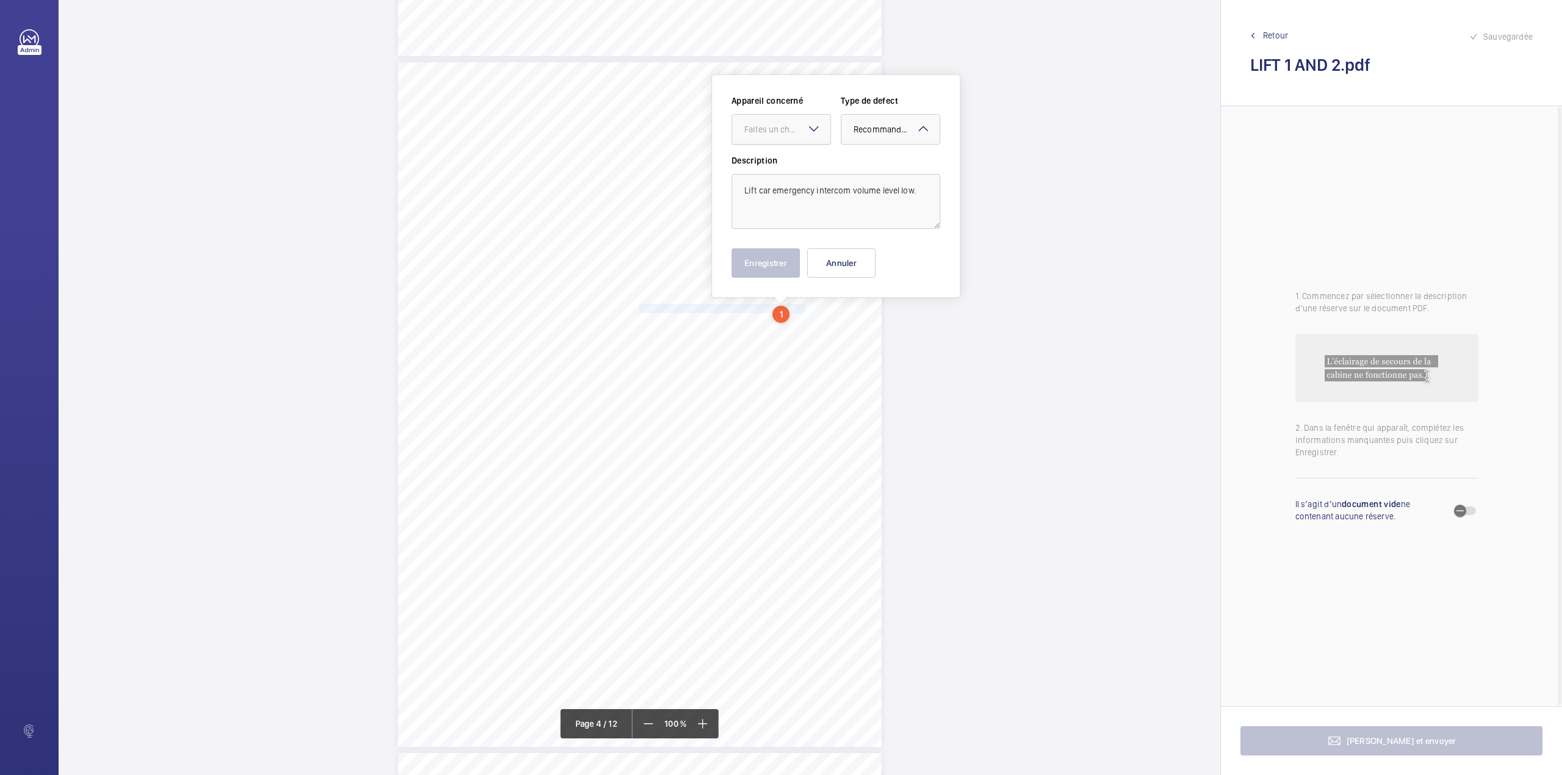
click at [787, 133] on div "Faites un choix" at bounding box center [788, 129] width 86 height 12
click at [795, 120] on div at bounding box center [781, 129] width 98 height 29
click at [795, 164] on label "Description" at bounding box center [836, 160] width 209 height 12
click at [800, 140] on div at bounding box center [781, 129] width 98 height 29
click at [800, 168] on span "E50050009950" at bounding box center [782, 167] width 74 height 12
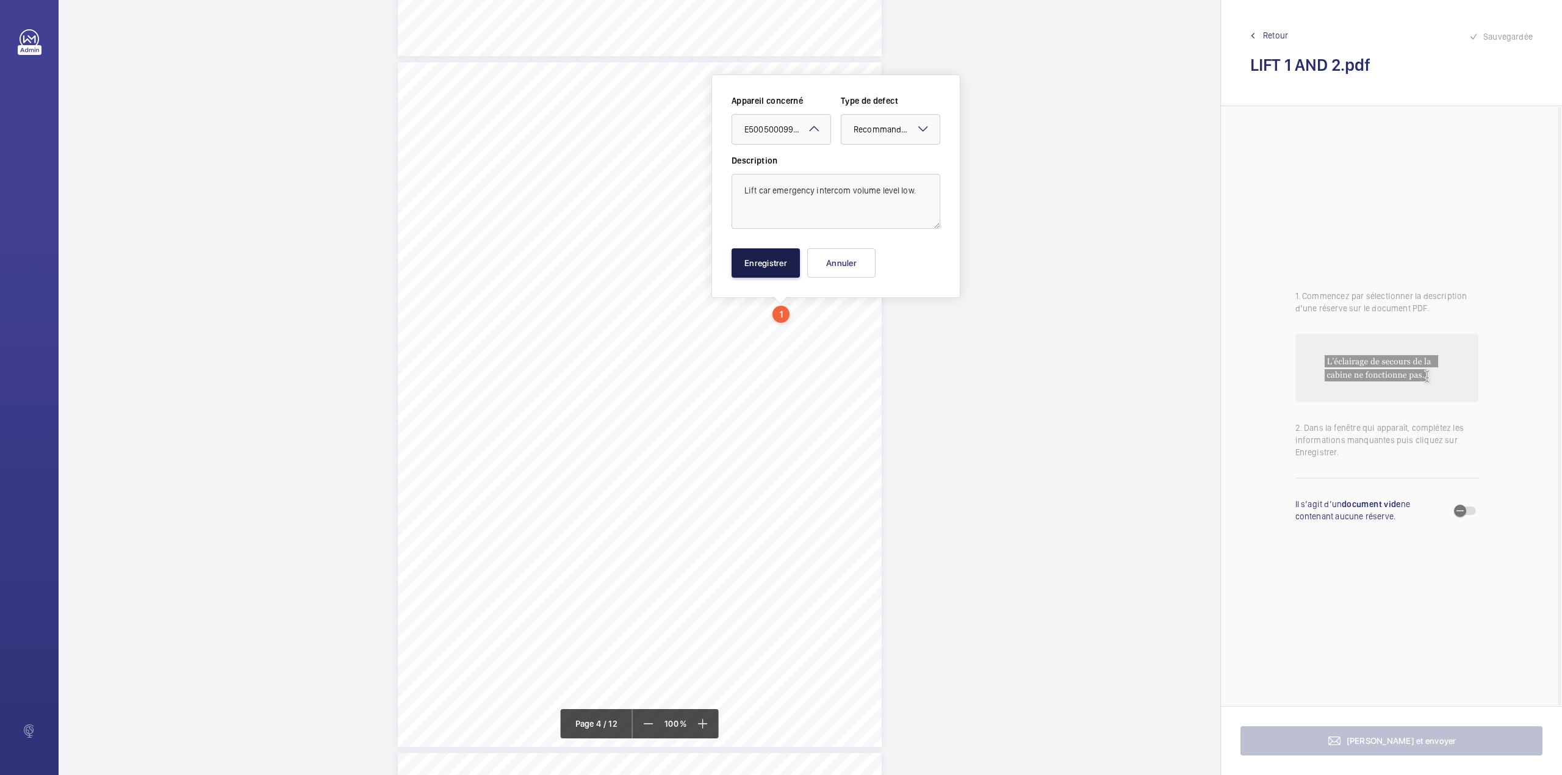
click at [763, 261] on button "Enregistrer" at bounding box center [766, 262] width 68 height 29
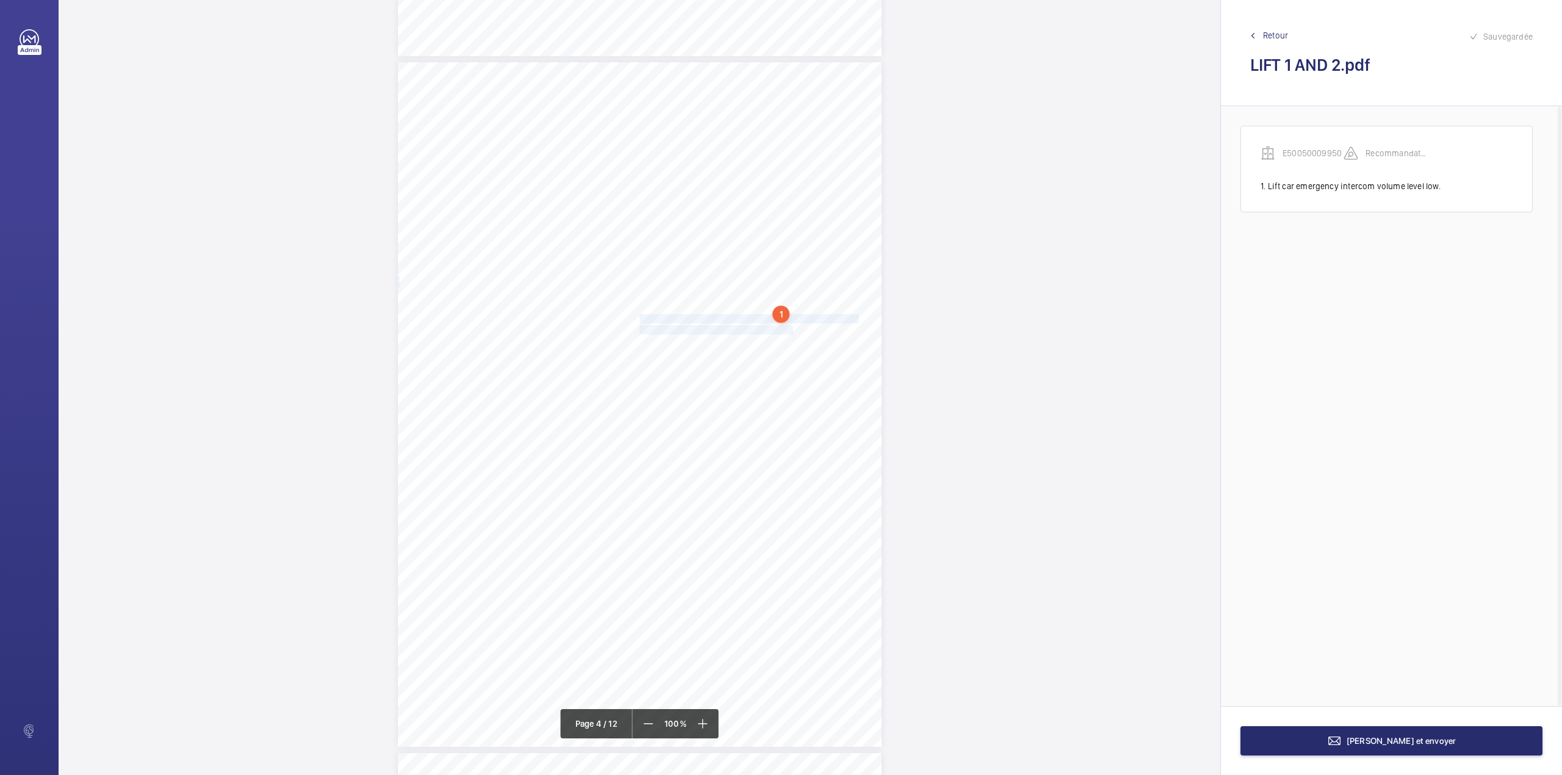
drag, startPoint x: 638, startPoint y: 316, endPoint x: 778, endPoint y: 328, distance: 140.3
click at [778, 328] on div "Lift Report Lifting Operations & Lifting Equipment Regulation 1998 Provision & …" at bounding box center [640, 404] width 484 height 685
drag, startPoint x: 638, startPoint y: 372, endPoint x: 778, endPoint y: 388, distance: 140.7
click at [778, 388] on div "Lift Report Lifting Operations & Lifting Equipment Regulation 1998 Provision & …" at bounding box center [640, 459] width 484 height 685
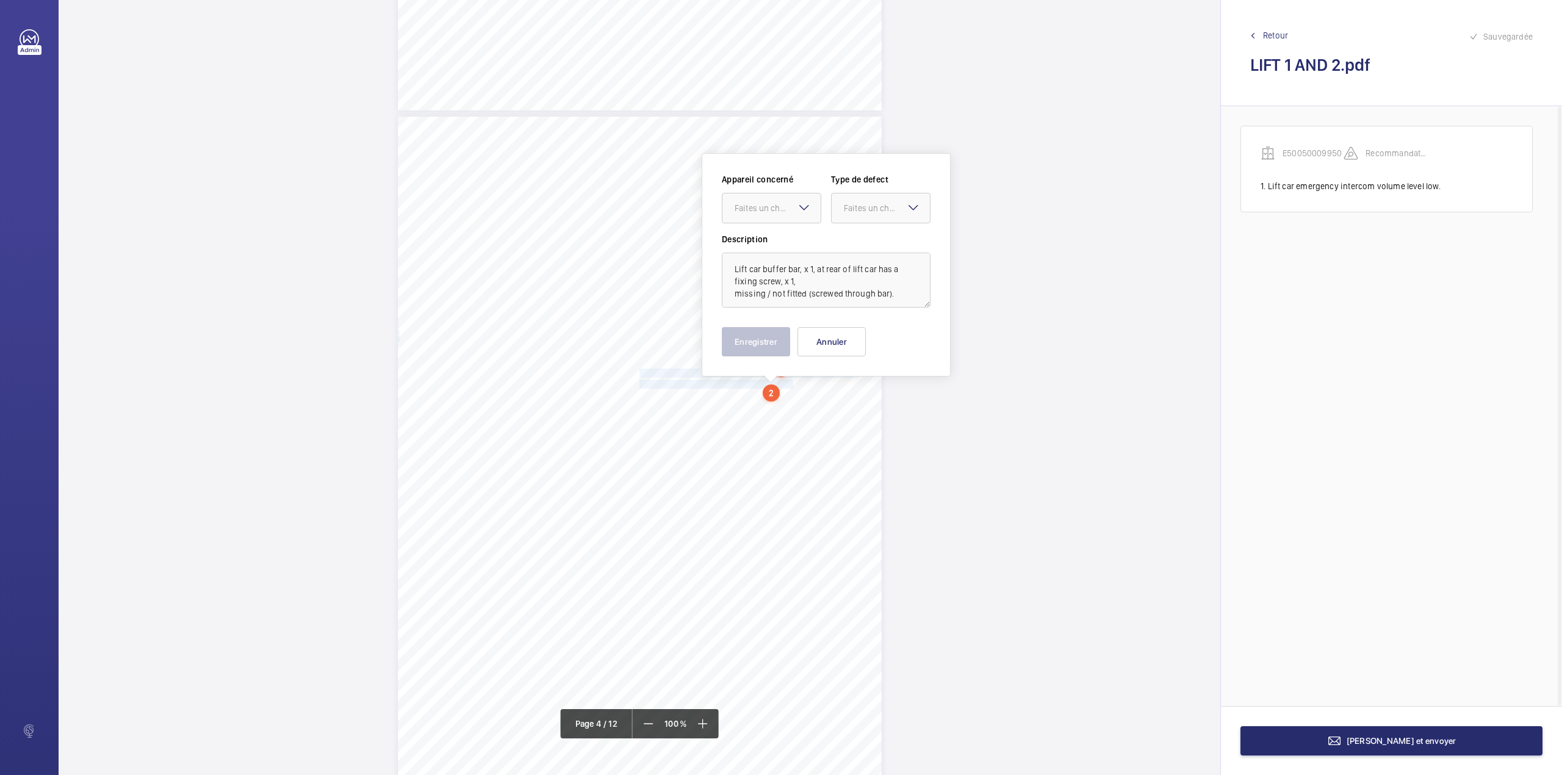
scroll to position [2054, 0]
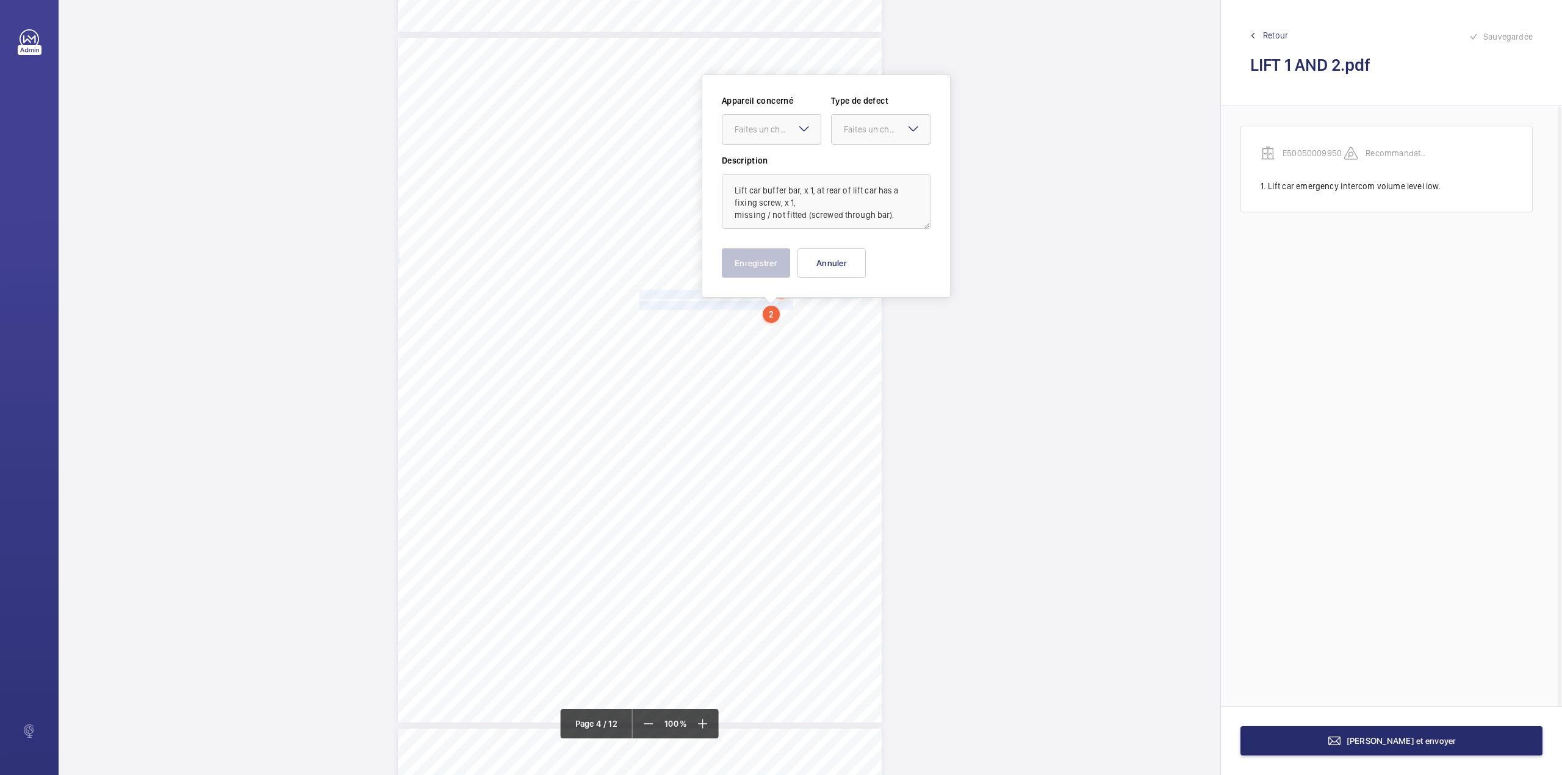
click at [779, 125] on div "Faites un choix" at bounding box center [778, 129] width 86 height 12
click at [780, 162] on span "E50050009950" at bounding box center [772, 167] width 74 height 12
click at [844, 135] on div "Faites un choix" at bounding box center [887, 129] width 86 height 12
click at [853, 252] on span "Recommandation" at bounding box center [881, 256] width 74 height 12
click at [774, 261] on button "Enregistrer" at bounding box center [756, 262] width 68 height 29
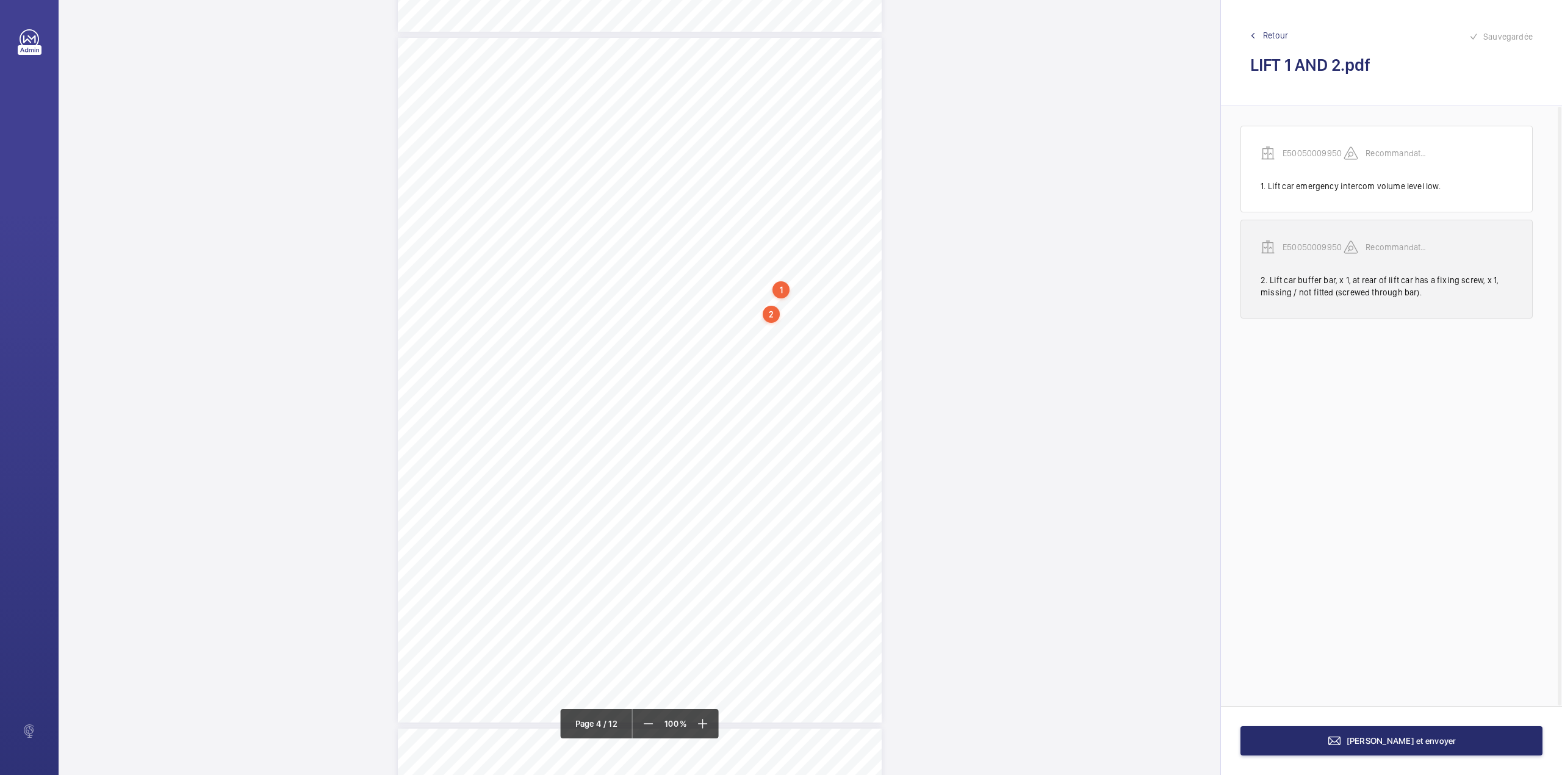
click at [1335, 249] on p "E50050009950" at bounding box center [1313, 247] width 61 height 12
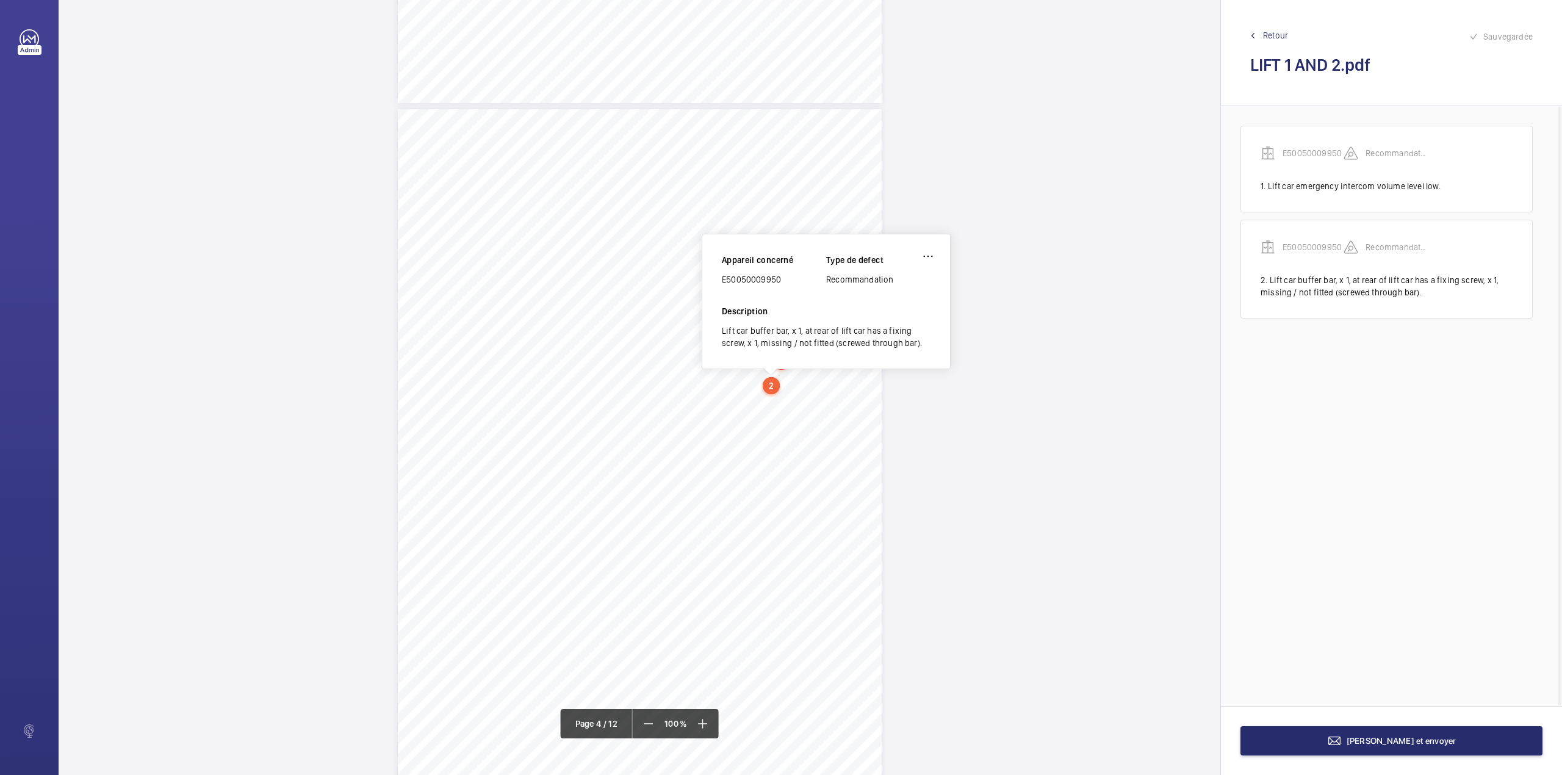
scroll to position [1980, 0]
drag, startPoint x: 723, startPoint y: 284, endPoint x: 789, endPoint y: 283, distance: 65.9
click at [789, 283] on div "E50050009950" at bounding box center [774, 282] width 104 height 12
drag, startPoint x: 723, startPoint y: 283, endPoint x: 795, endPoint y: 287, distance: 71.5
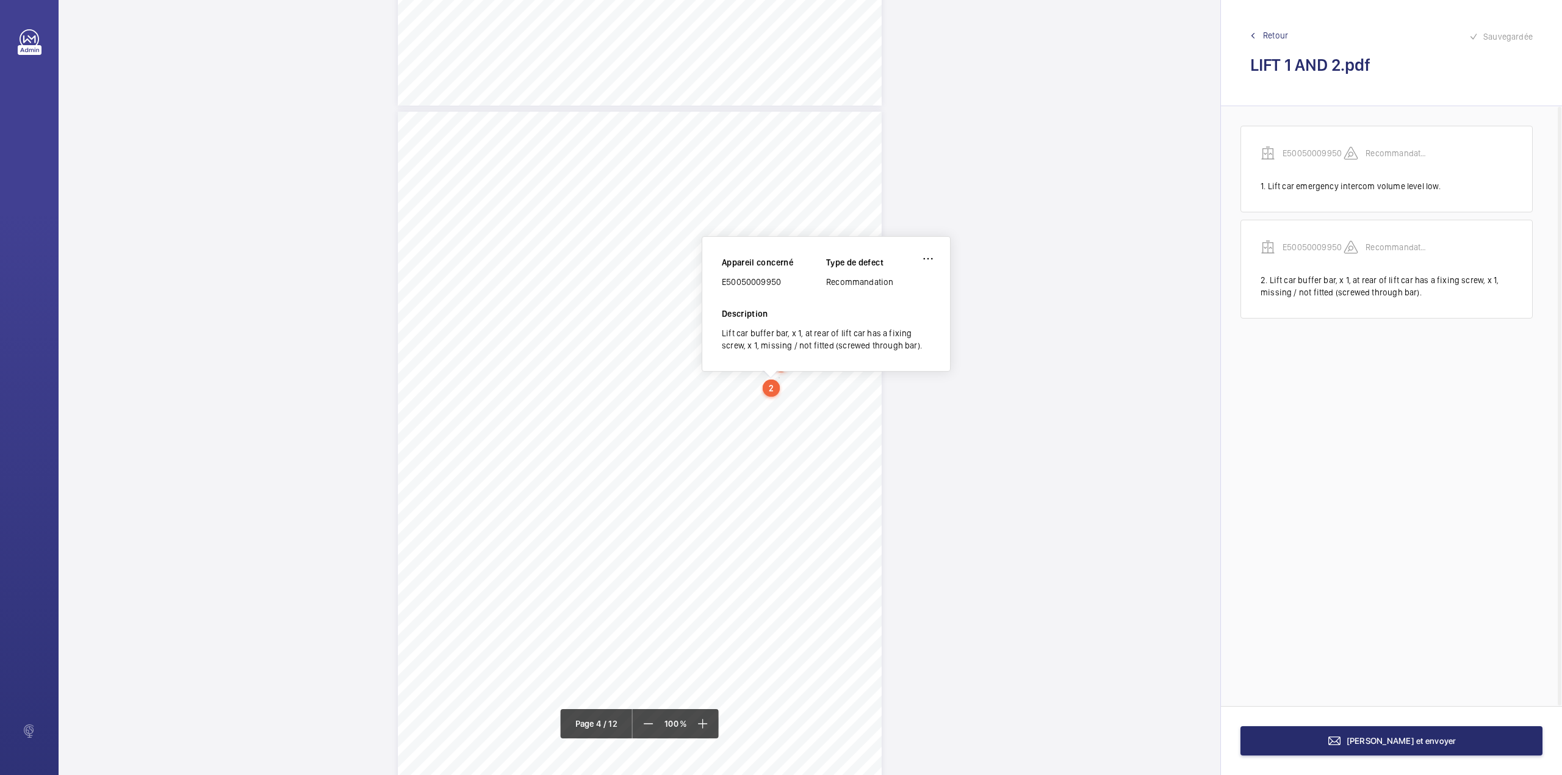
click at [795, 287] on div "E50050009950" at bounding box center [774, 282] width 104 height 12
drag, startPoint x: 723, startPoint y: 283, endPoint x: 781, endPoint y: 284, distance: 58.0
click at [781, 284] on div "E50050009950" at bounding box center [774, 282] width 104 height 12
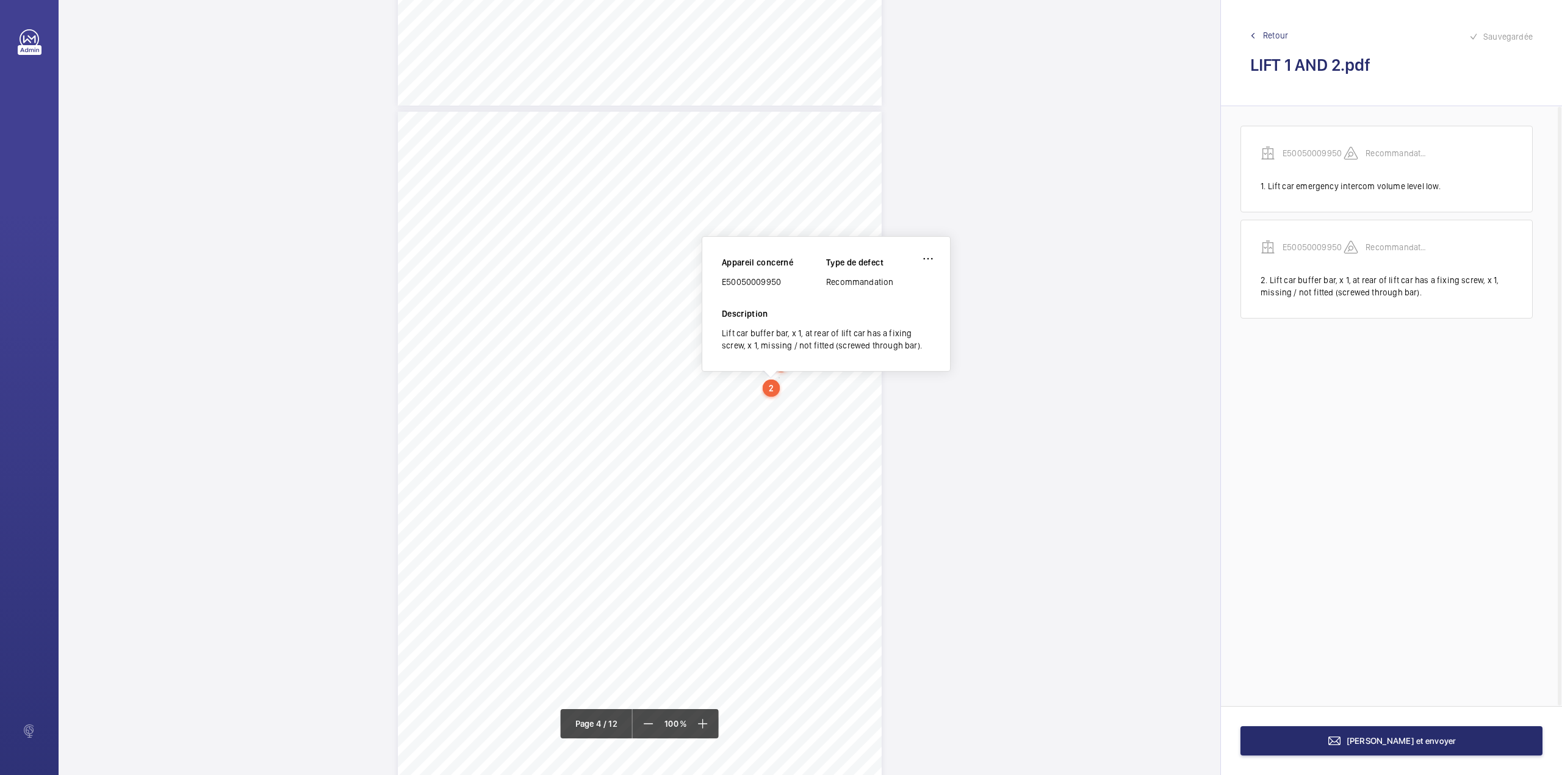
drag, startPoint x: 724, startPoint y: 279, endPoint x: 782, endPoint y: 284, distance: 58.2
click at [782, 284] on div "E50050009950" at bounding box center [774, 282] width 104 height 12
drag, startPoint x: 723, startPoint y: 286, endPoint x: 787, endPoint y: 286, distance: 63.5
click at [787, 286] on div "E50050009950" at bounding box center [774, 282] width 104 height 12
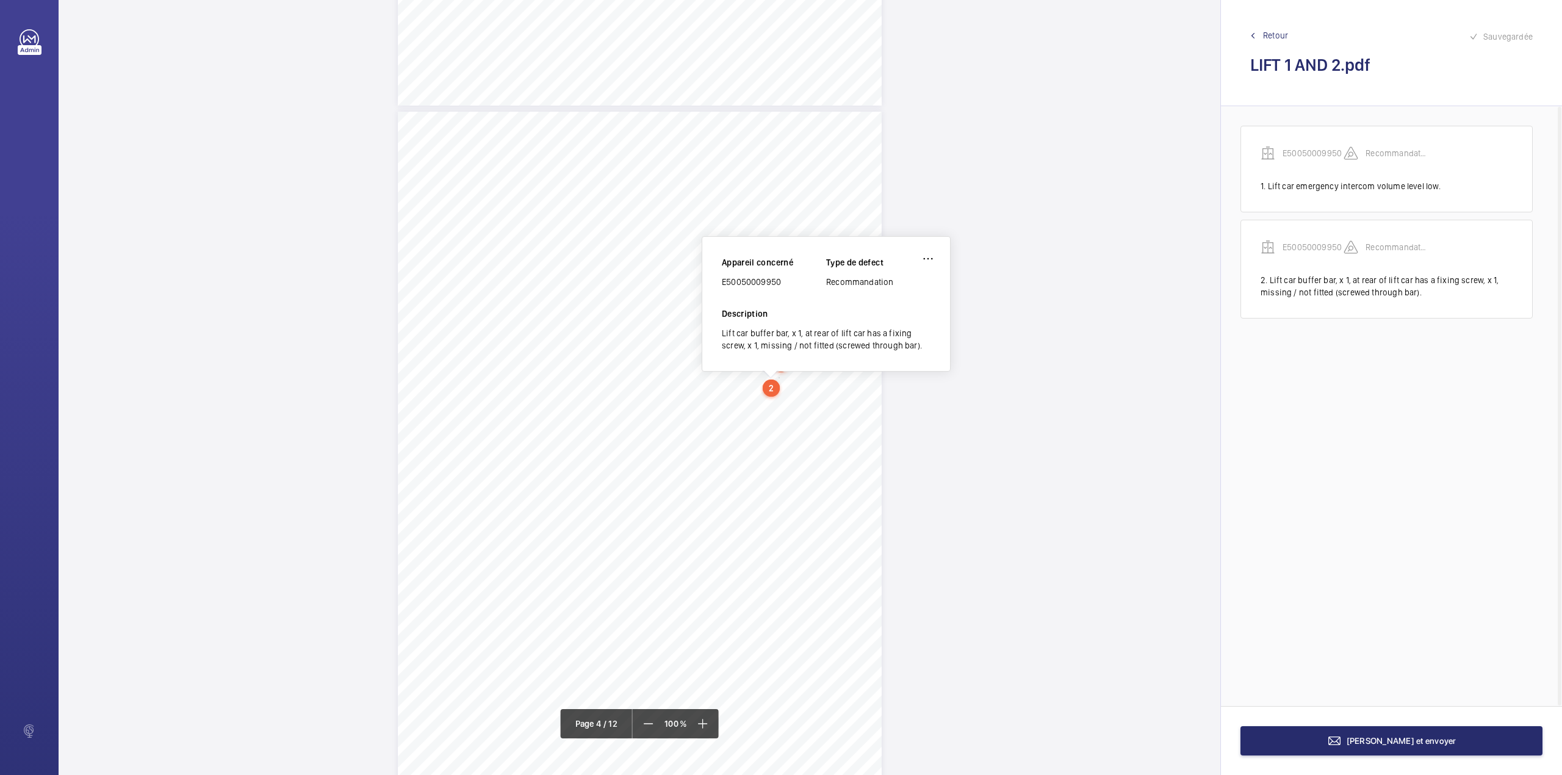
click at [787, 286] on div "E50050009950" at bounding box center [774, 282] width 104 height 12
copy div "E50050009950"
click at [1406, 742] on span "[PERSON_NAME] et envoyer" at bounding box center [1402, 741] width 110 height 10
click at [1377, 738] on span "[PERSON_NAME] et envoyer" at bounding box center [1402, 741] width 110 height 10
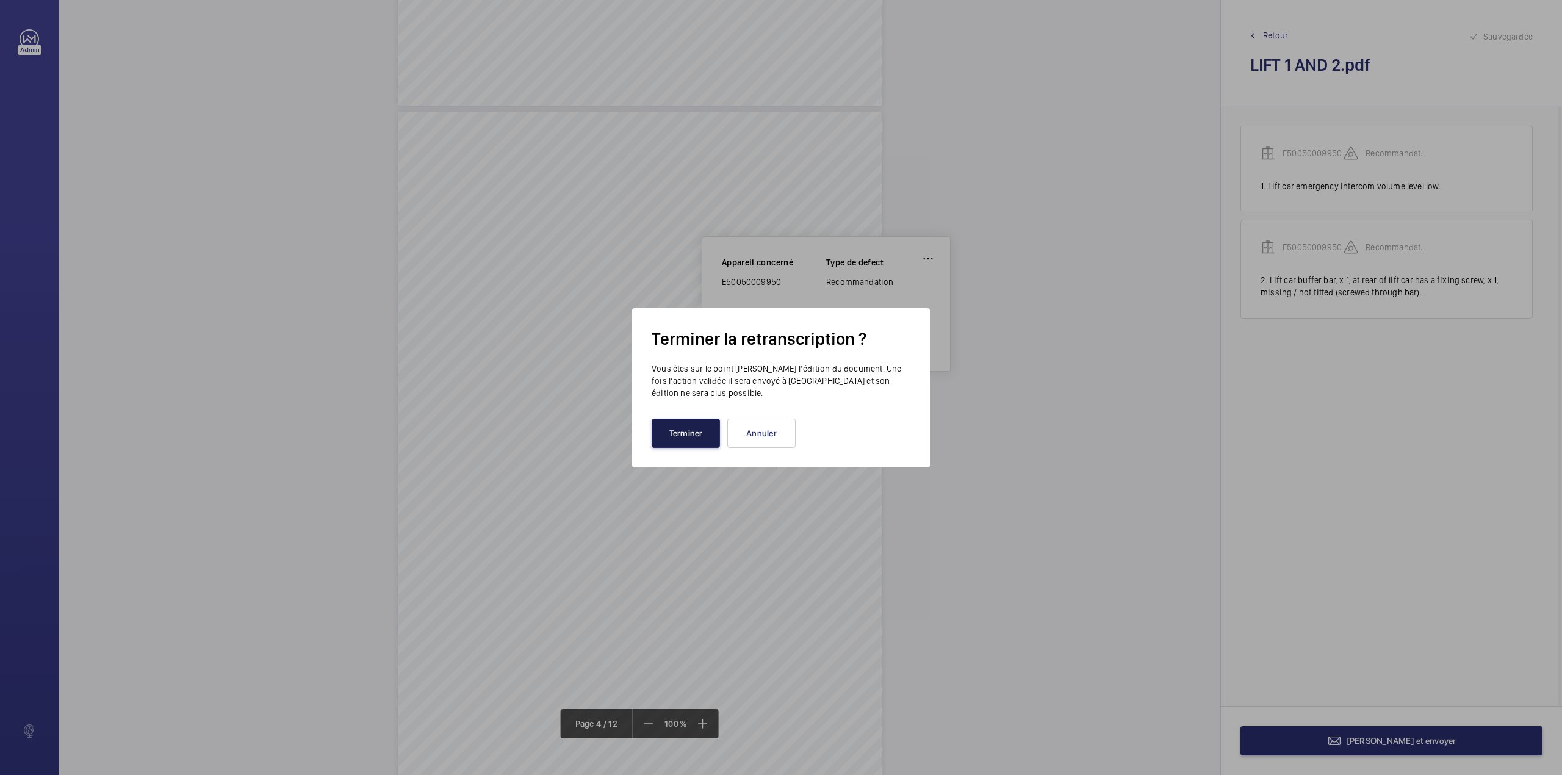
click at [671, 432] on button "Terminer" at bounding box center [686, 433] width 68 height 29
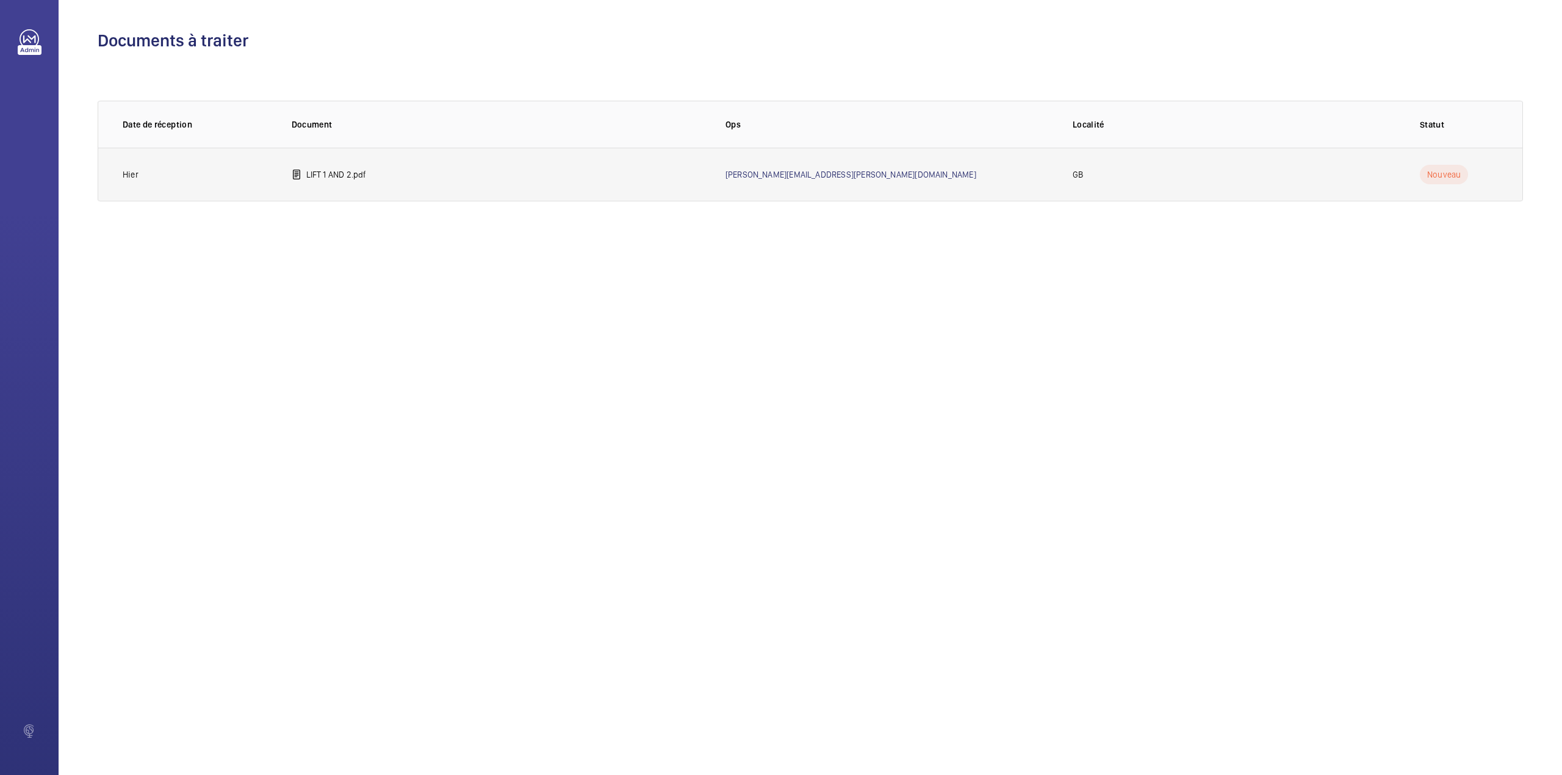
click at [347, 169] on p "LIFT 1 AND 2.pdf" at bounding box center [336, 174] width 60 height 12
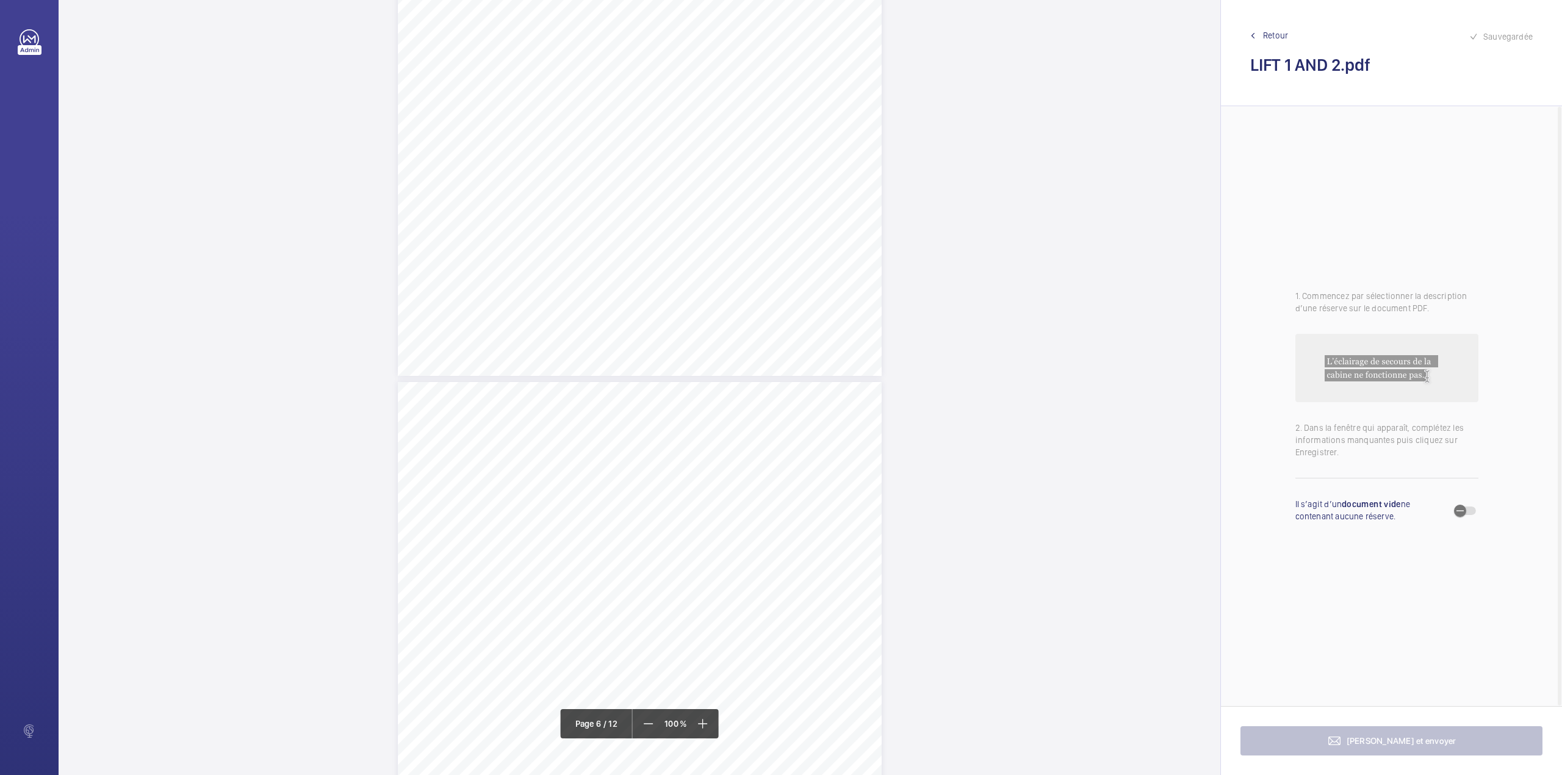
scroll to position [3418, 0]
drag, startPoint x: 638, startPoint y: 251, endPoint x: 778, endPoint y: 250, distance: 139.8
click at [778, 250] on span "Floodlight, x 1, at top of liftwell inoperative." at bounding box center [725, 254] width 170 height 8
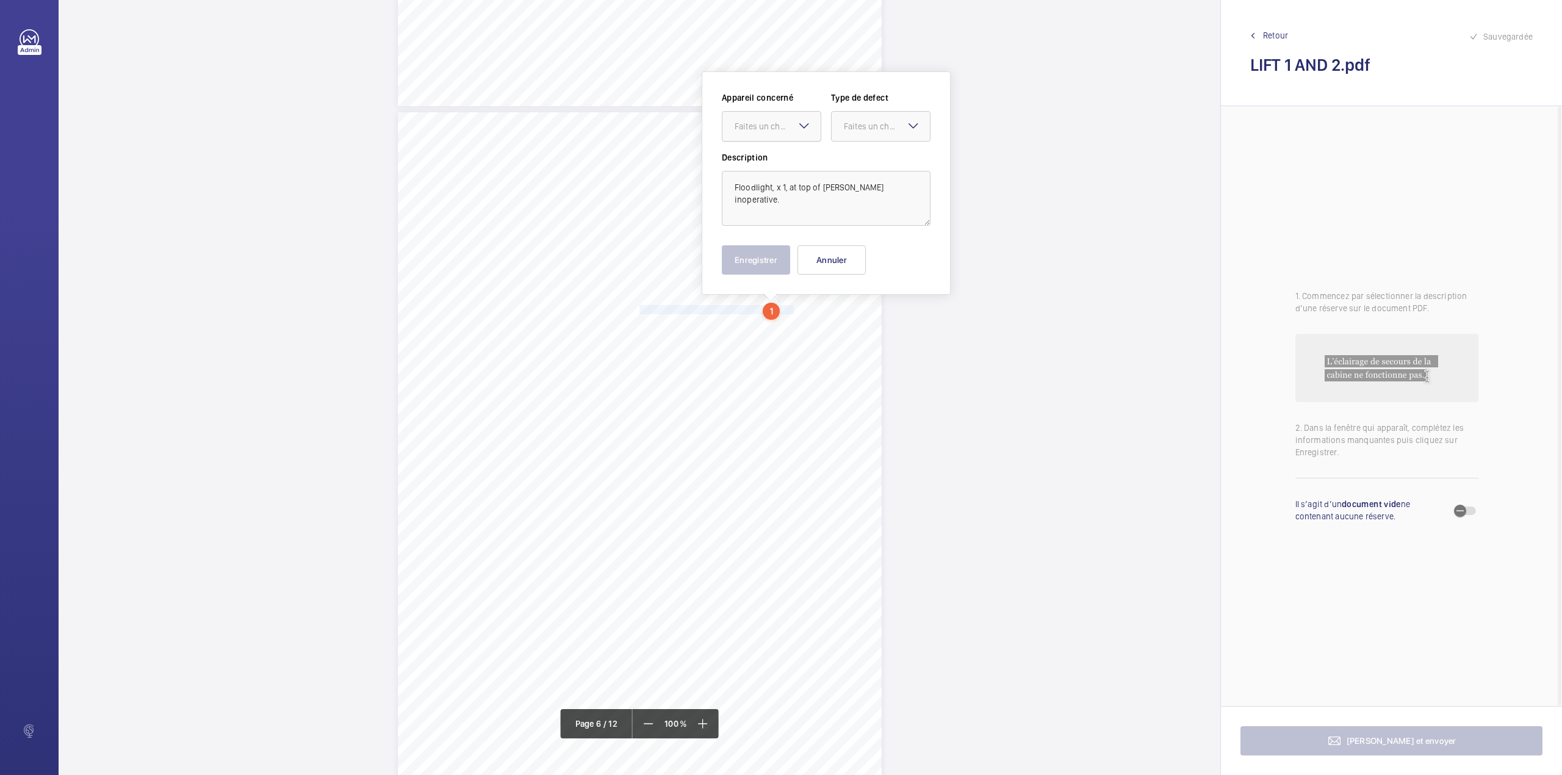
scroll to position [3359, 0]
click at [781, 127] on div "Faites un choix" at bounding box center [778, 129] width 86 height 12
click at [786, 160] on span "E50050011190" at bounding box center [772, 166] width 74 height 12
drag, startPoint x: 854, startPoint y: 135, endPoint x: 855, endPoint y: 147, distance: 11.6
click at [855, 135] on div at bounding box center [881, 128] width 98 height 29
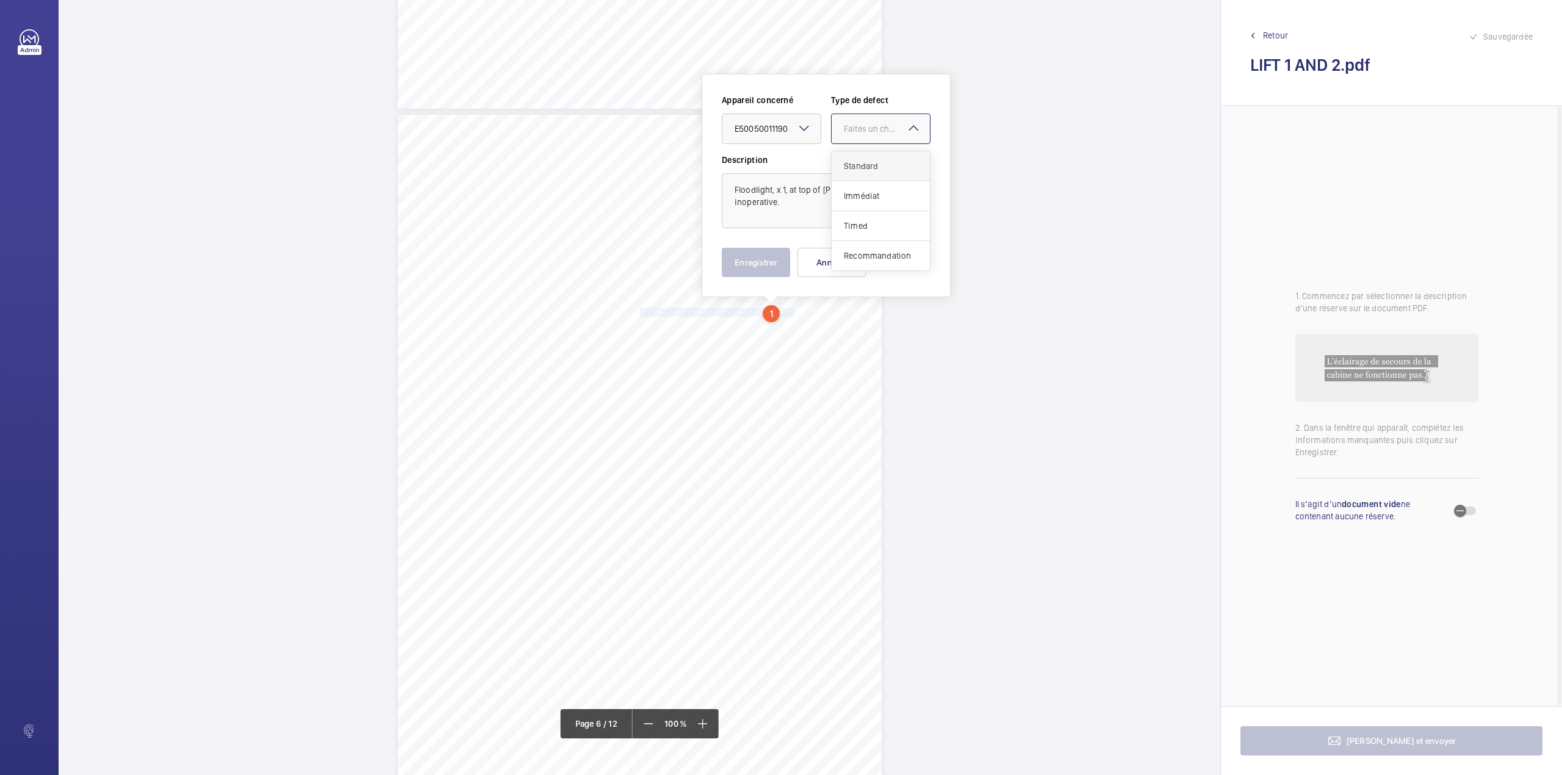
click at [855, 161] on span "Standard" at bounding box center [881, 166] width 74 height 12
drag, startPoint x: 752, startPoint y: 262, endPoint x: 727, endPoint y: 272, distance: 26.3
click at [751, 262] on button "Enregistrer" at bounding box center [756, 262] width 68 height 29
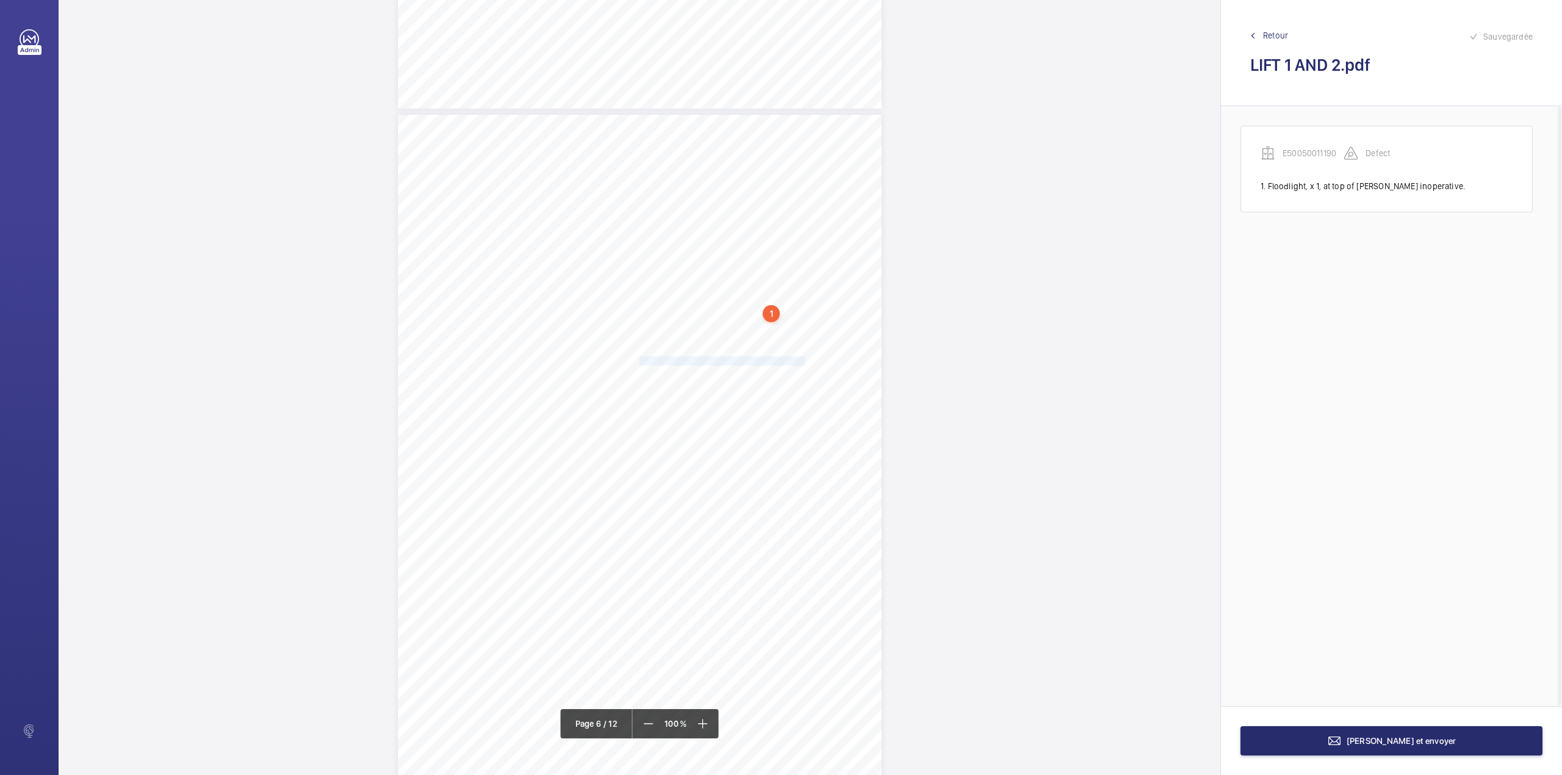
drag, startPoint x: 638, startPoint y: 361, endPoint x: 787, endPoint y: 362, distance: 149.5
click at [787, 362] on span "Lift car emergency intercom volume level low." at bounding box center [722, 361] width 165 height 8
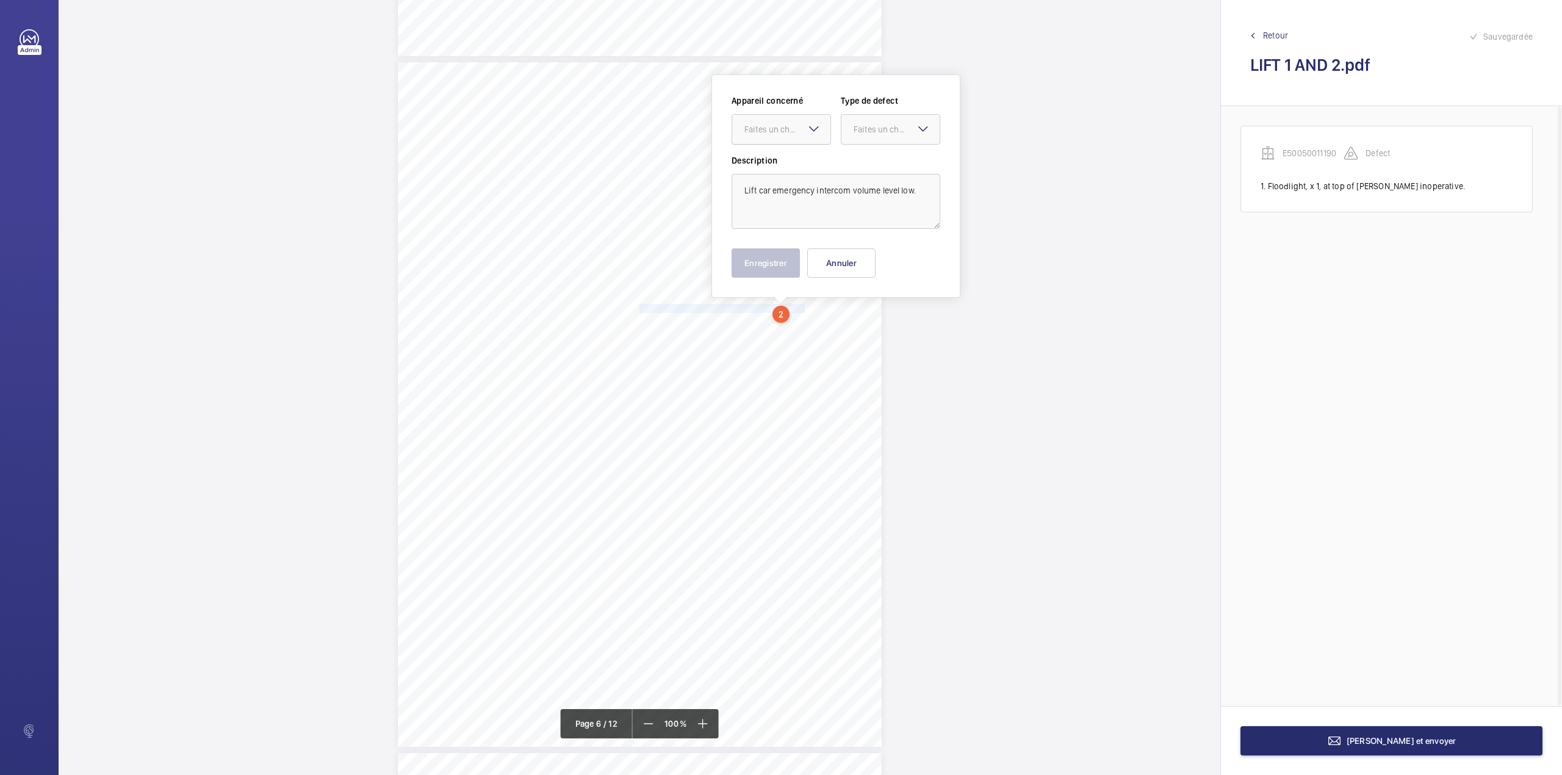
click at [781, 132] on div "Faites un choix" at bounding box center [788, 129] width 86 height 12
click at [779, 162] on span "E50050011190" at bounding box center [782, 167] width 74 height 12
click at [845, 131] on div at bounding box center [891, 129] width 98 height 29
click at [855, 255] on span "Recommandation" at bounding box center [891, 256] width 74 height 12
click at [786, 251] on button "Enregistrer" at bounding box center [766, 262] width 68 height 29
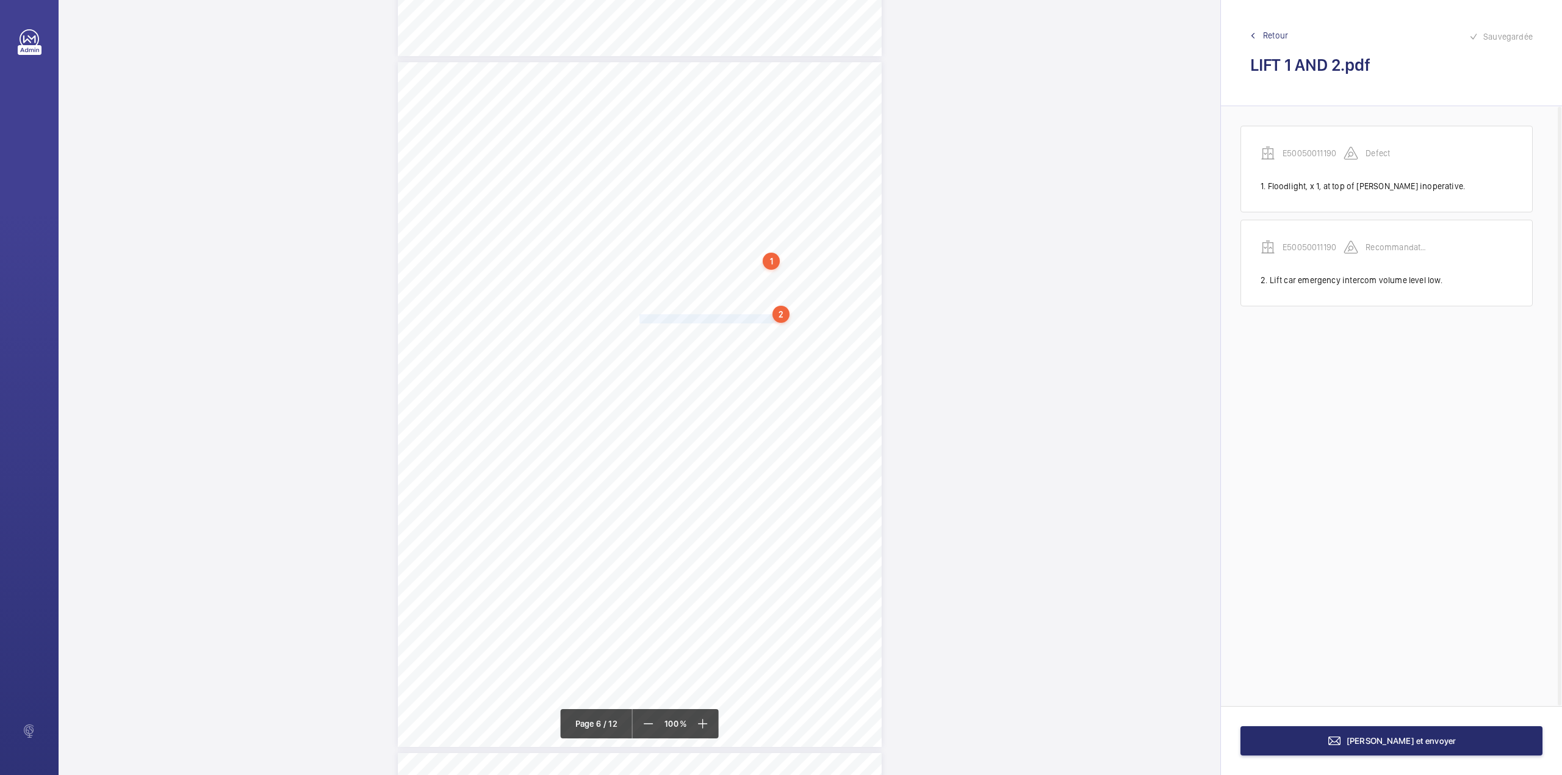
drag, startPoint x: 638, startPoint y: 320, endPoint x: 771, endPoint y: 306, distance: 134.3
click at [771, 318] on div "Lift Report Lifting Operations & Lifting Equipment Regulation 1998 Provision & …" at bounding box center [640, 404] width 484 height 685
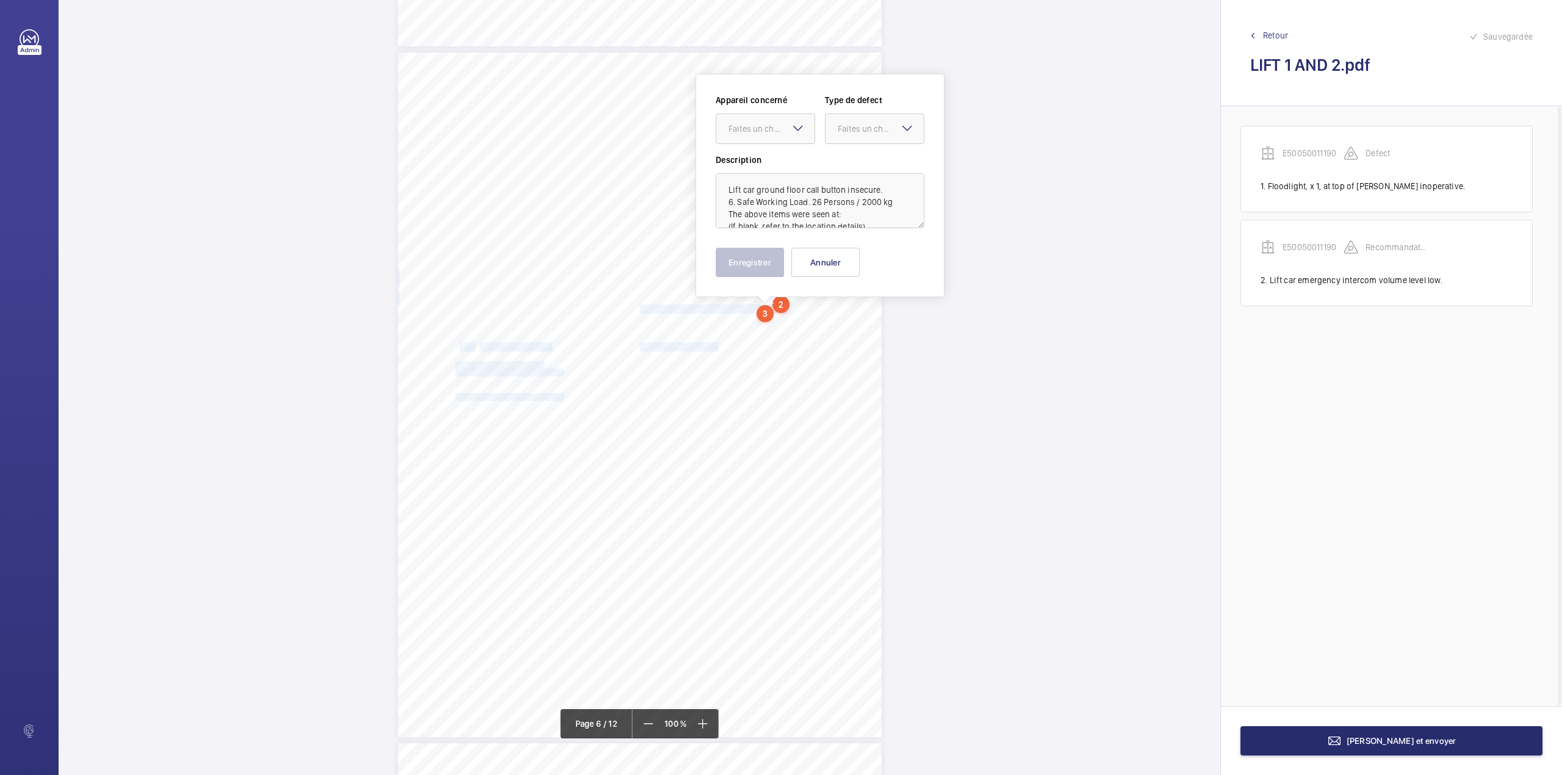
click at [717, 306] on span "Lift car ground floor call button insecure." at bounding box center [713, 309] width 146 height 8
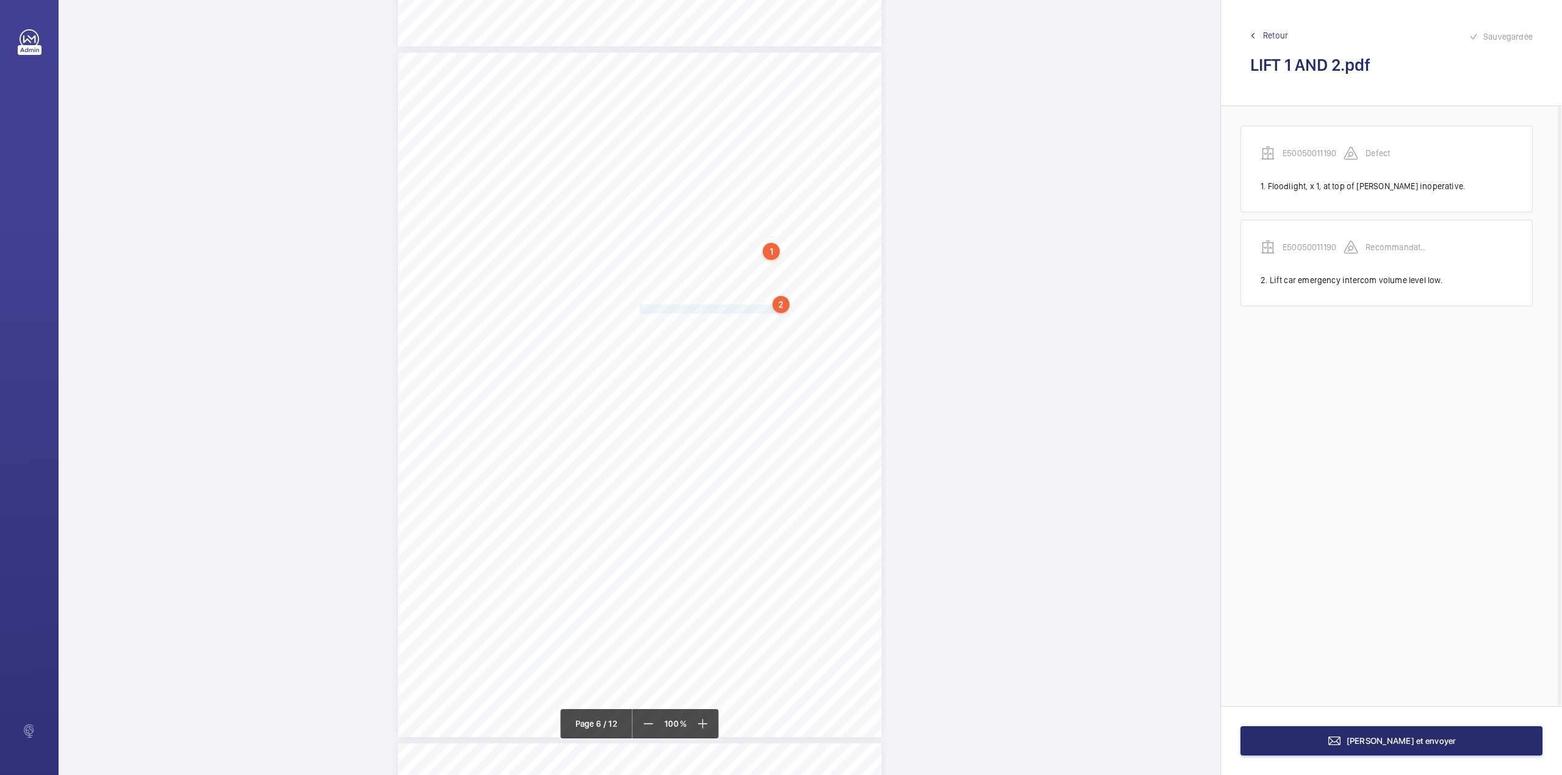
drag, startPoint x: 638, startPoint y: 310, endPoint x: 770, endPoint y: 308, distance: 131.2
click at [770, 308] on span "Lift car ground floor call button insecure." at bounding box center [713, 309] width 146 height 8
click at [762, 133] on div "Faites un choix" at bounding box center [770, 129] width 86 height 12
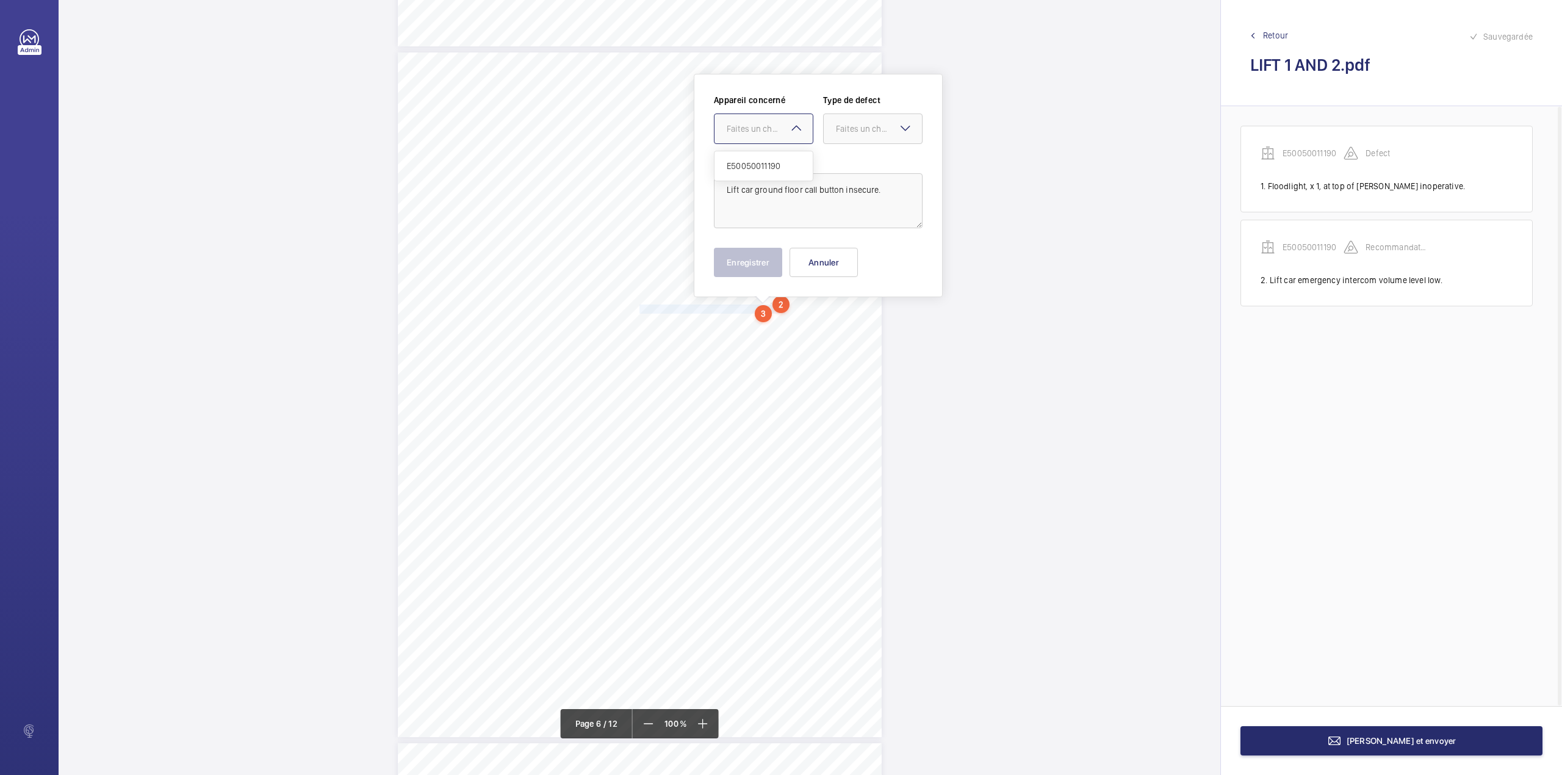
click at [762, 164] on span "E50050011190" at bounding box center [764, 166] width 74 height 12
click at [842, 131] on div "Faites un choix" at bounding box center [879, 129] width 86 height 12
click at [847, 160] on span "Standard" at bounding box center [873, 166] width 74 height 12
click at [753, 256] on button "Enregistrer" at bounding box center [748, 262] width 68 height 29
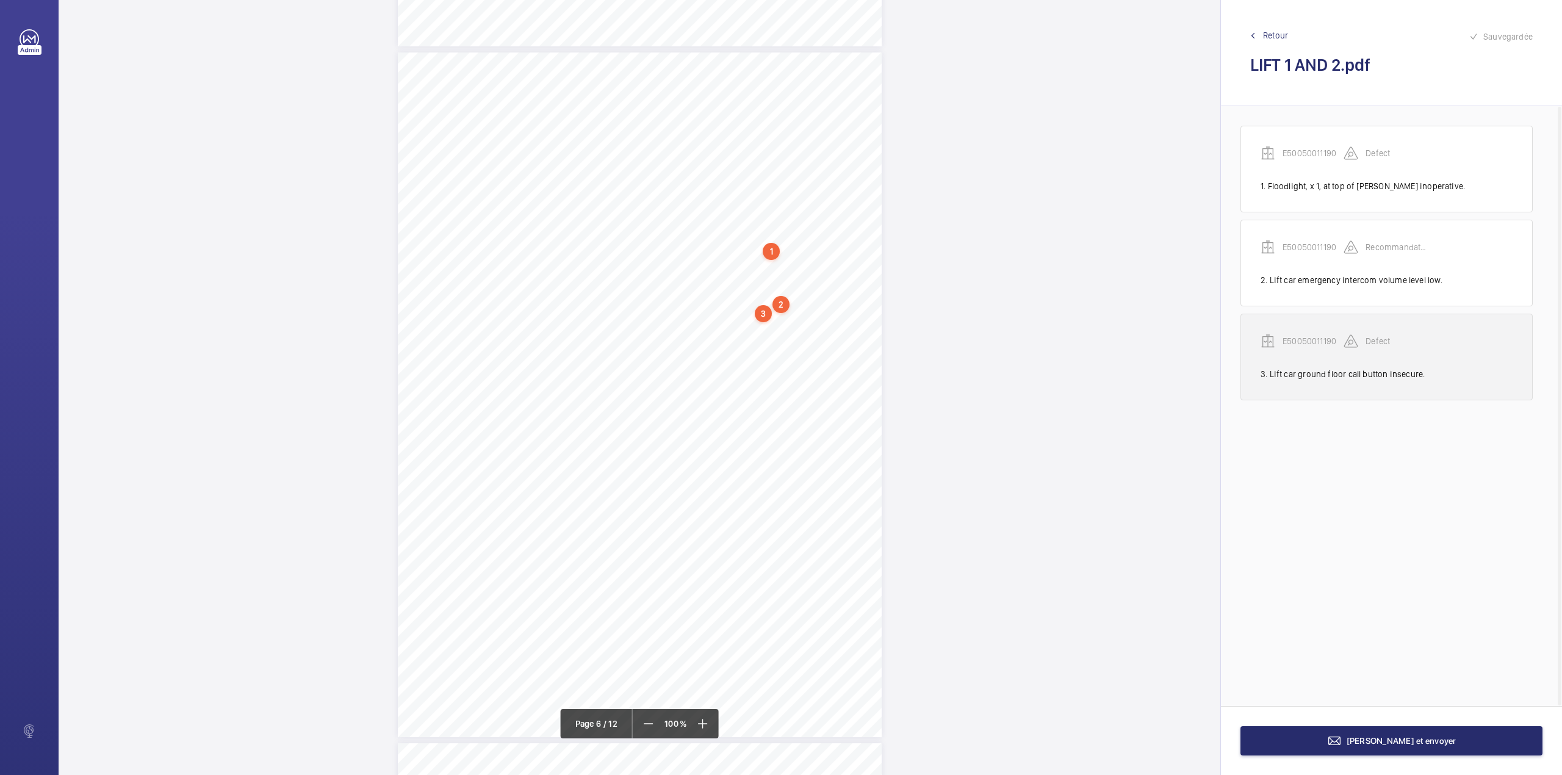
click at [1320, 341] on p "E50050011190" at bounding box center [1313, 341] width 61 height 12
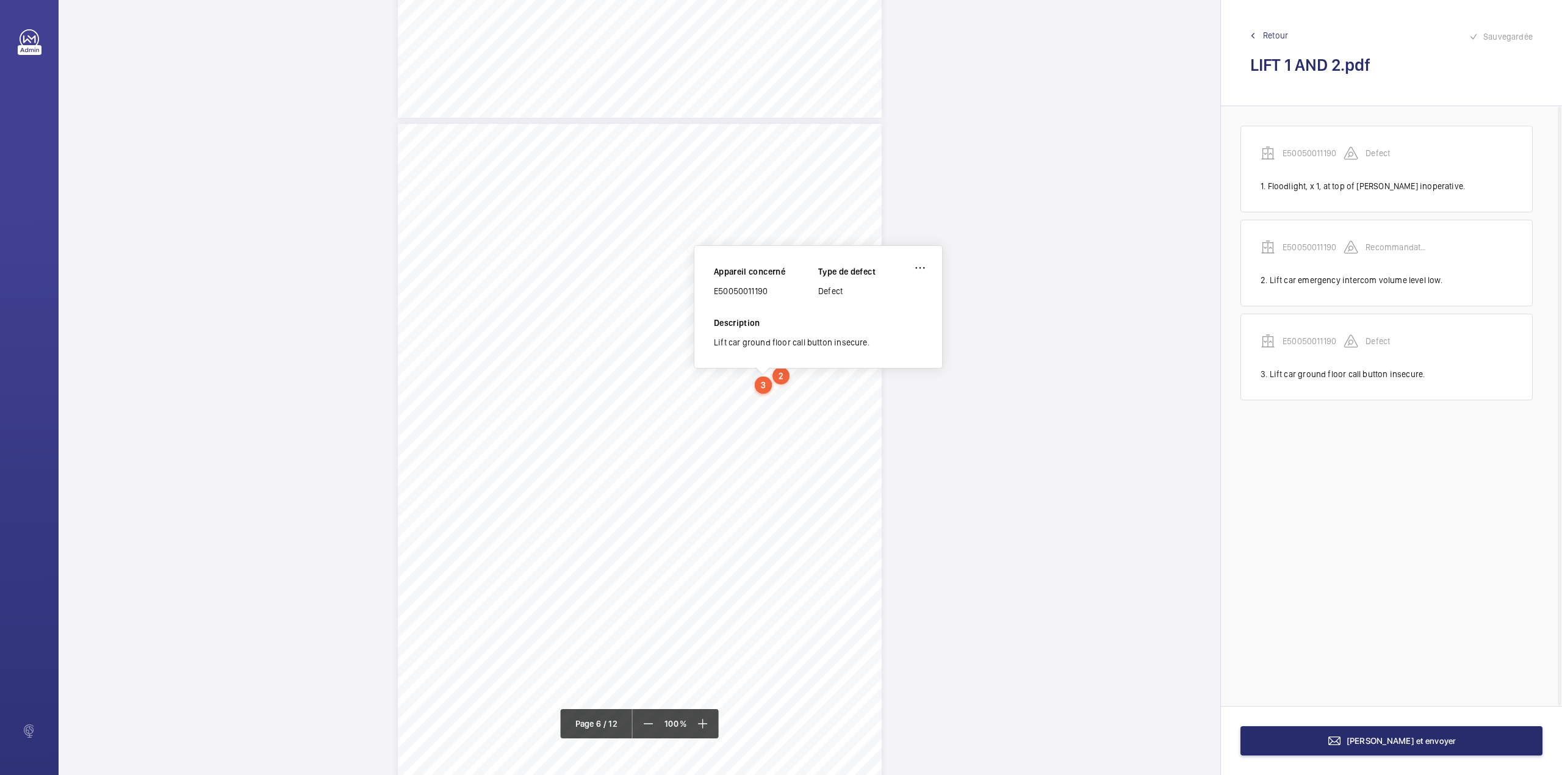
scroll to position [3348, 0]
click at [731, 435] on div "Lift Report Lifting Operations & Lifting Equipment Regulation 1998 Provision & …" at bounding box center [640, 468] width 484 height 685
click at [782, 375] on div "2" at bounding box center [781, 378] width 17 height 17
click at [941, 269] on wm-front-icon-button at bounding box center [937, 270] width 29 height 29
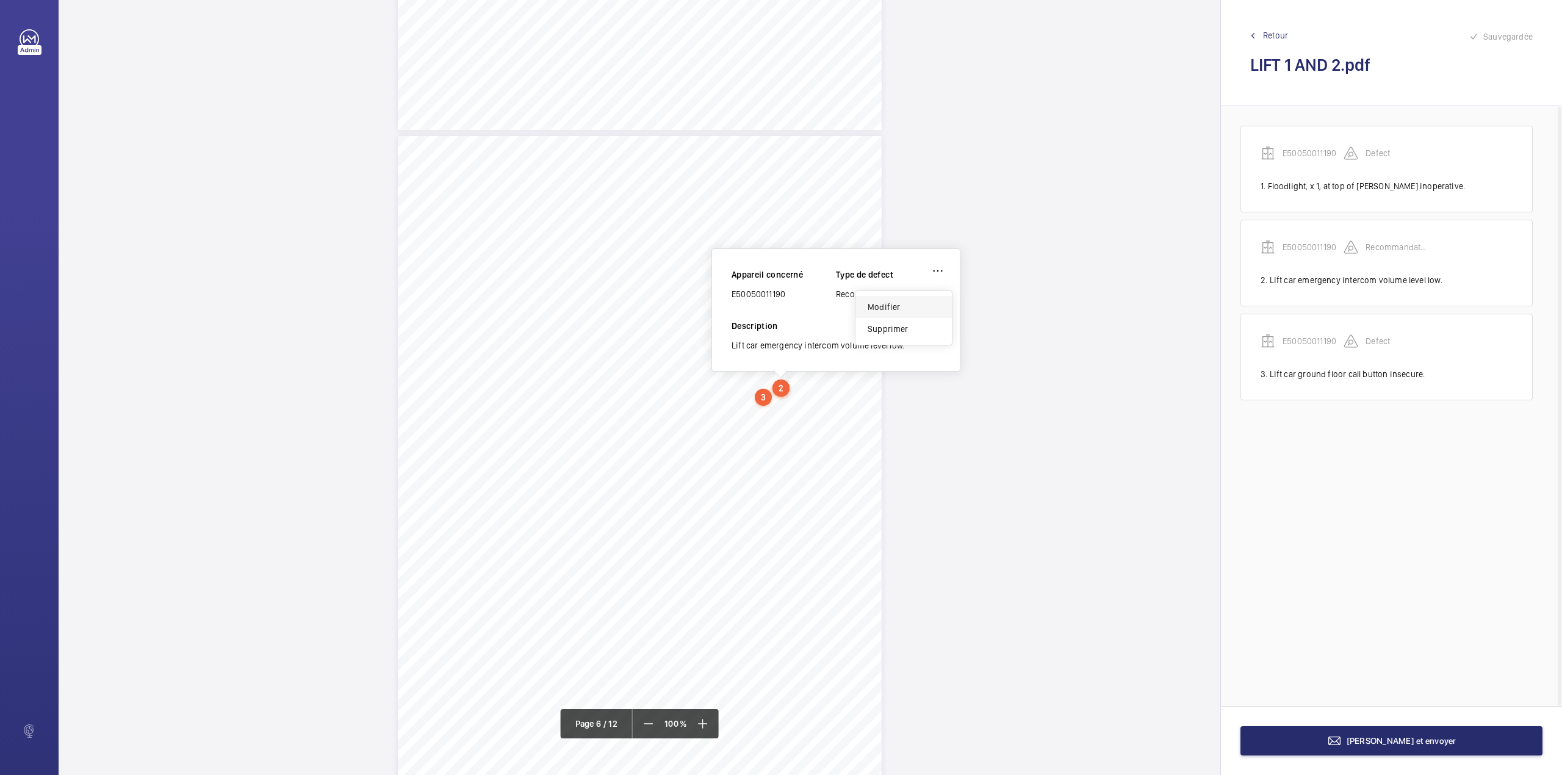
click at [906, 308] on div "Modifier" at bounding box center [904, 307] width 96 height 22
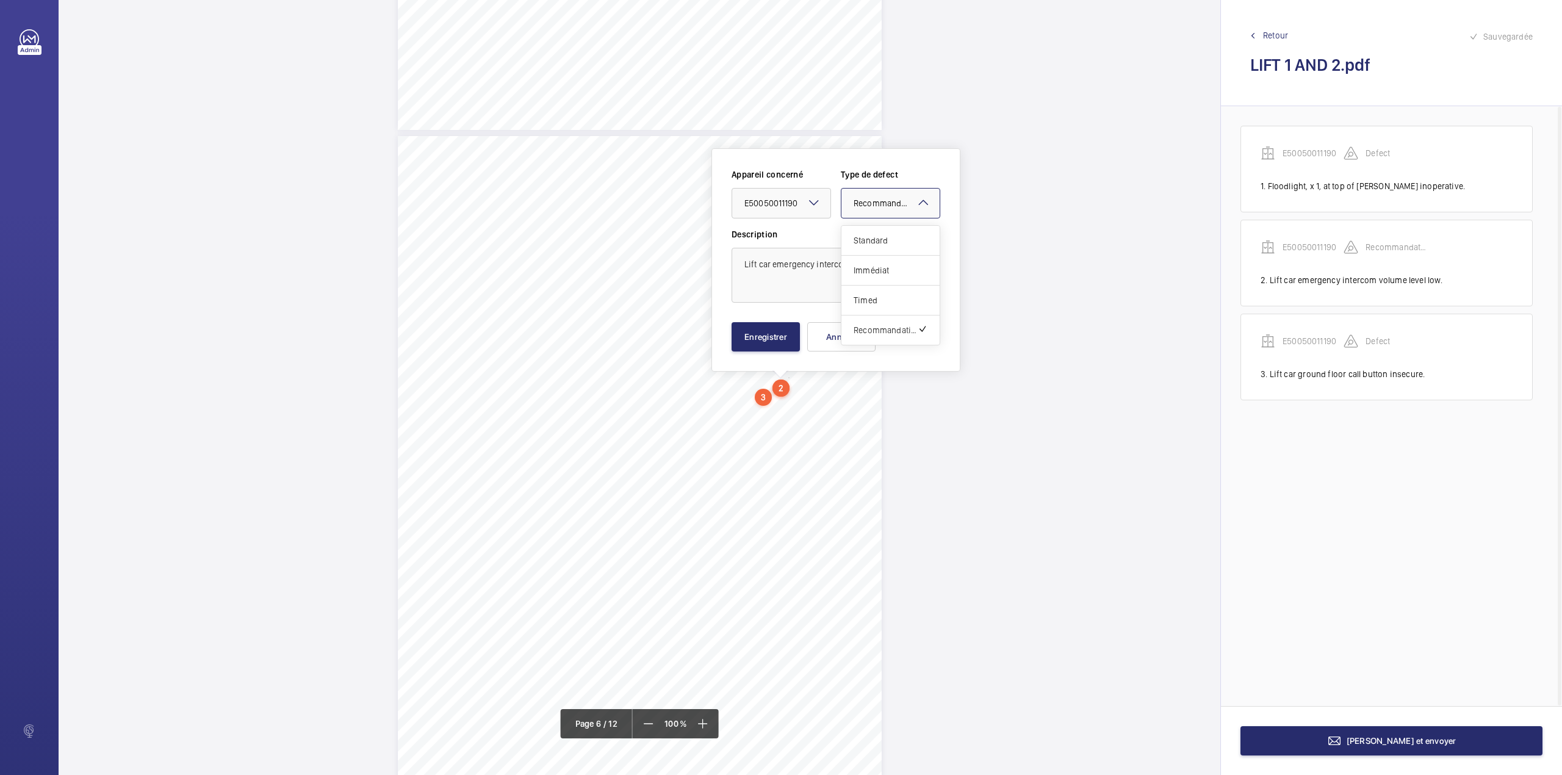
drag, startPoint x: 914, startPoint y: 193, endPoint x: 914, endPoint y: 215, distance: 22.6
click at [914, 192] on div at bounding box center [891, 203] width 98 height 29
click at [818, 422] on div "Lift Report Lifting Operations & Lifting Equipment Regulation 1998 Provision & …" at bounding box center [640, 478] width 484 height 685
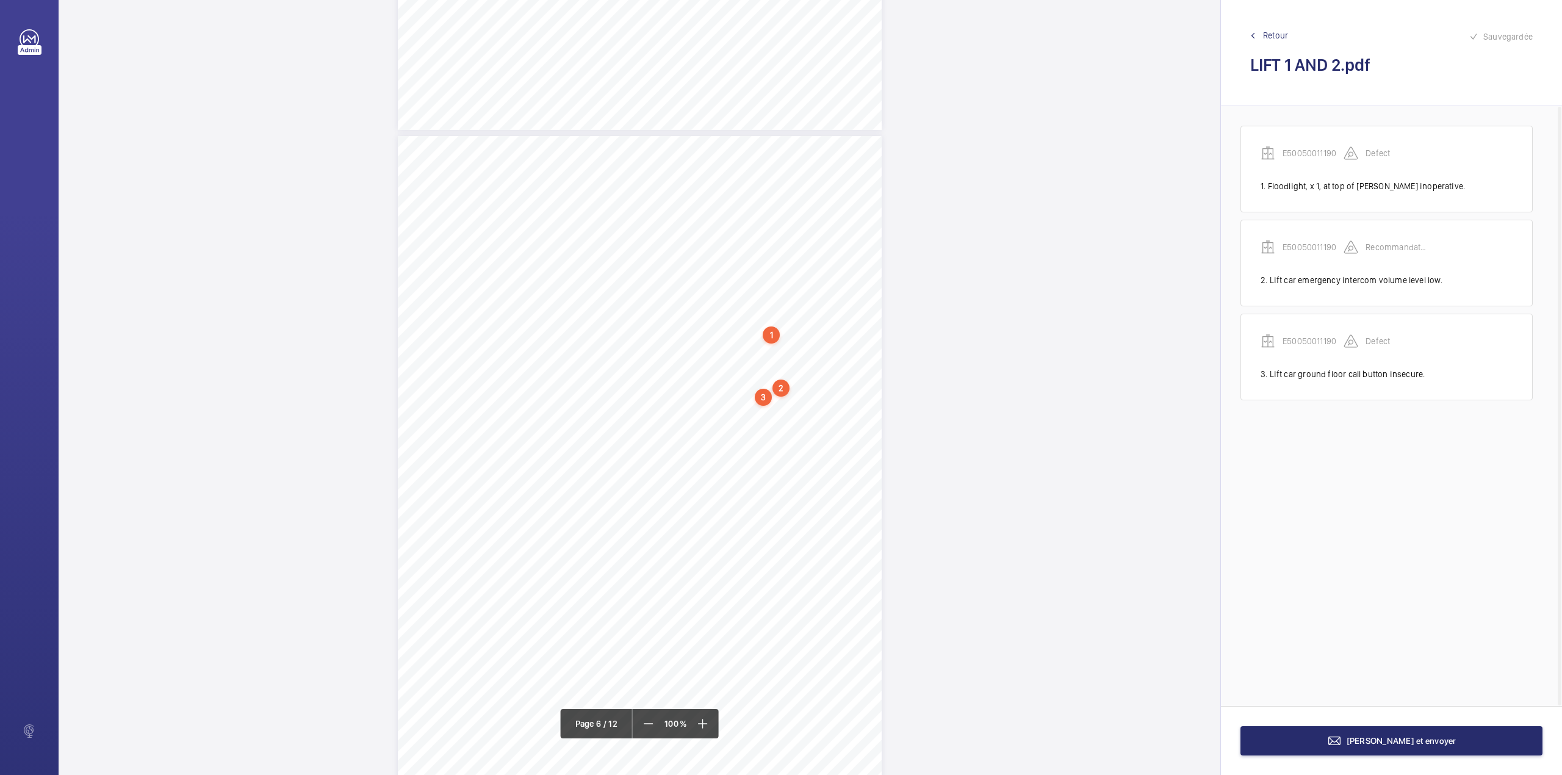
click at [762, 395] on div "3" at bounding box center [763, 397] width 17 height 17
click at [936, 271] on div "Appareil concerné E50050011190 Type de defect Defect Description Lift car groun…" at bounding box center [818, 309] width 249 height 123
click at [926, 267] on wm-front-icon-button at bounding box center [920, 270] width 29 height 29
click at [876, 304] on div "Modifier" at bounding box center [886, 306] width 96 height 22
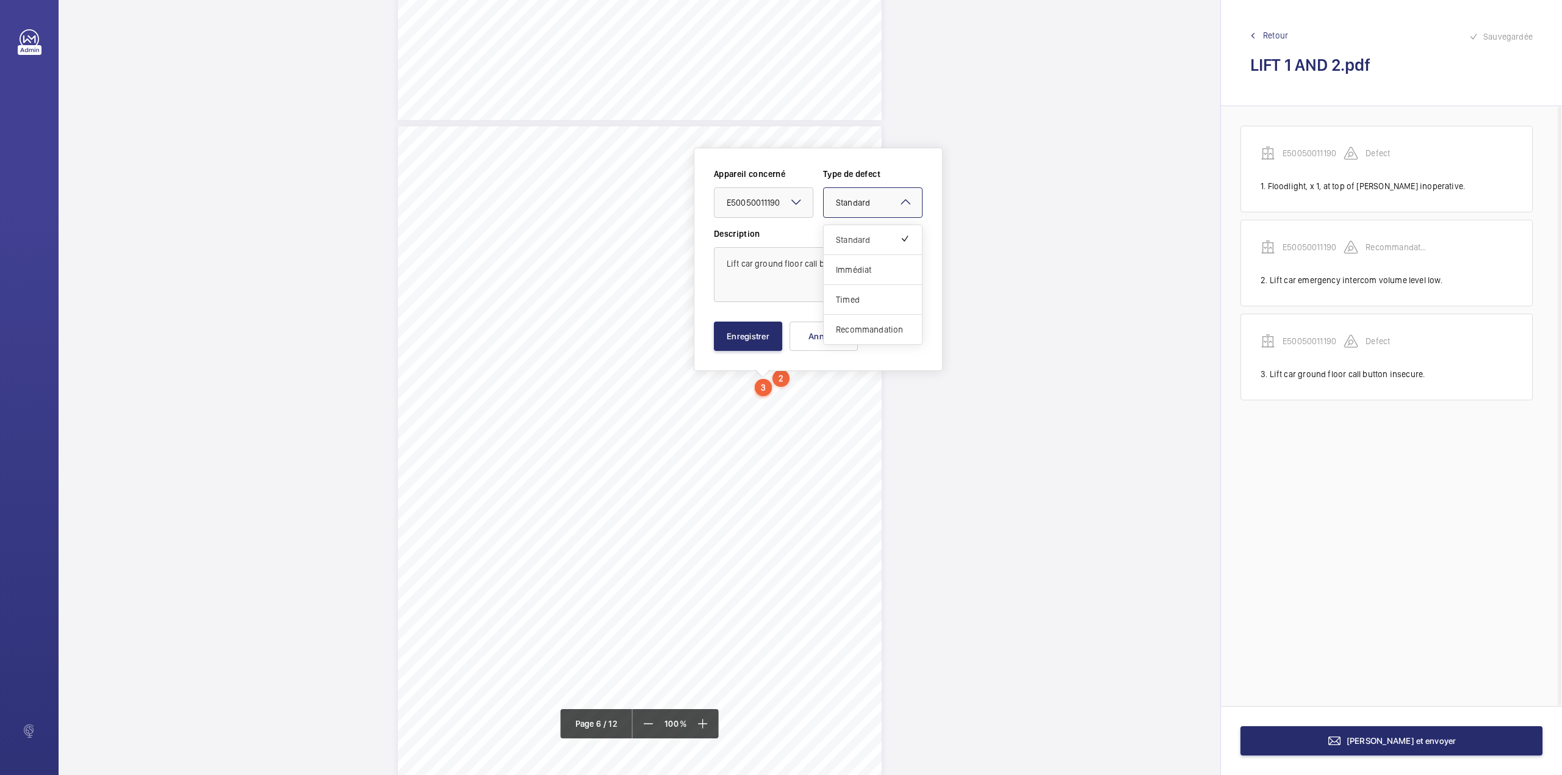
click at [908, 201] on mat-icon at bounding box center [905, 202] width 15 height 15
click at [858, 325] on span "Recommandation" at bounding box center [873, 329] width 74 height 12
click at [770, 337] on button "Enregistrer" at bounding box center [748, 336] width 68 height 29
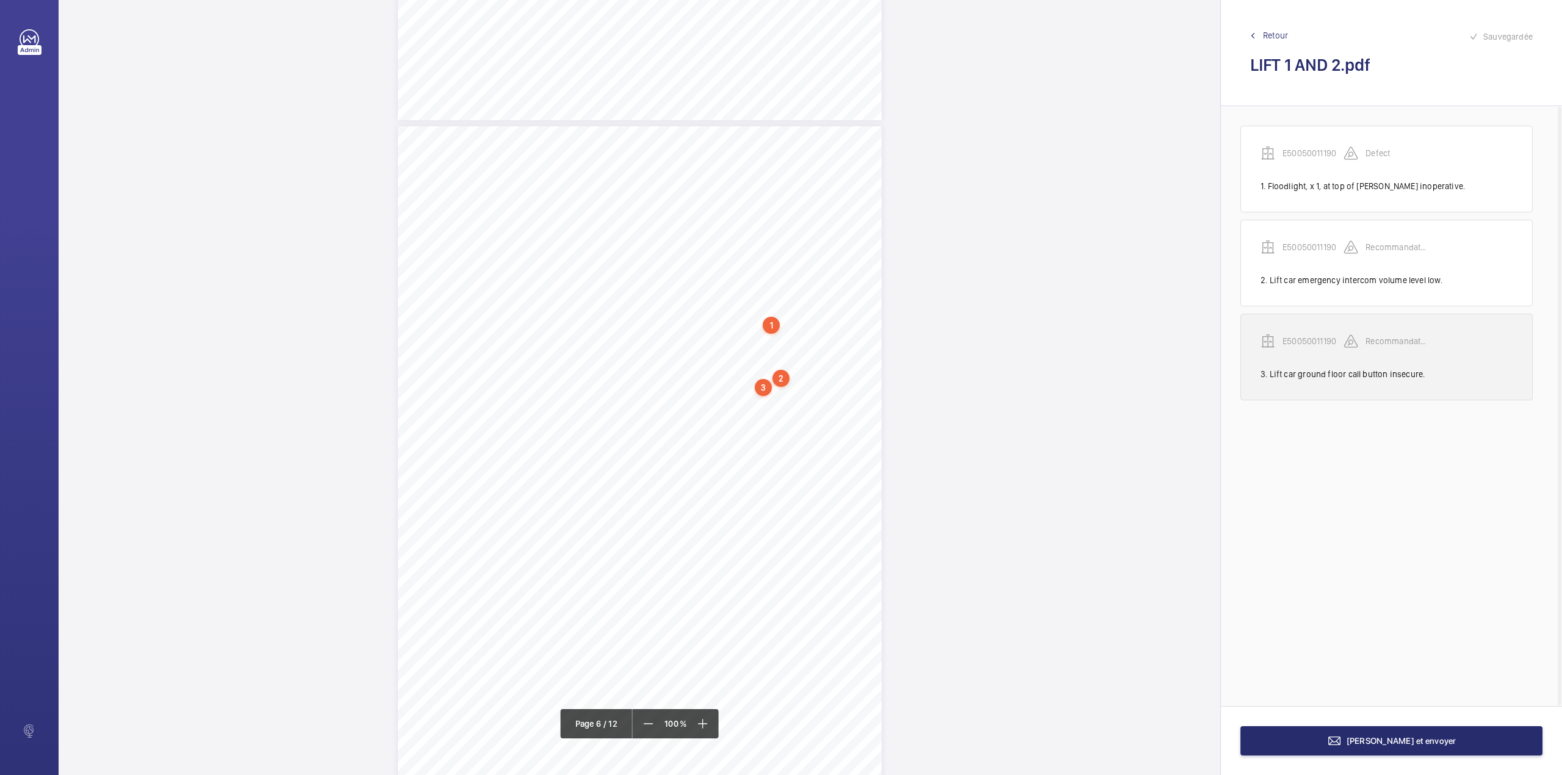
click at [1321, 339] on p "E50050011190" at bounding box center [1313, 341] width 61 height 12
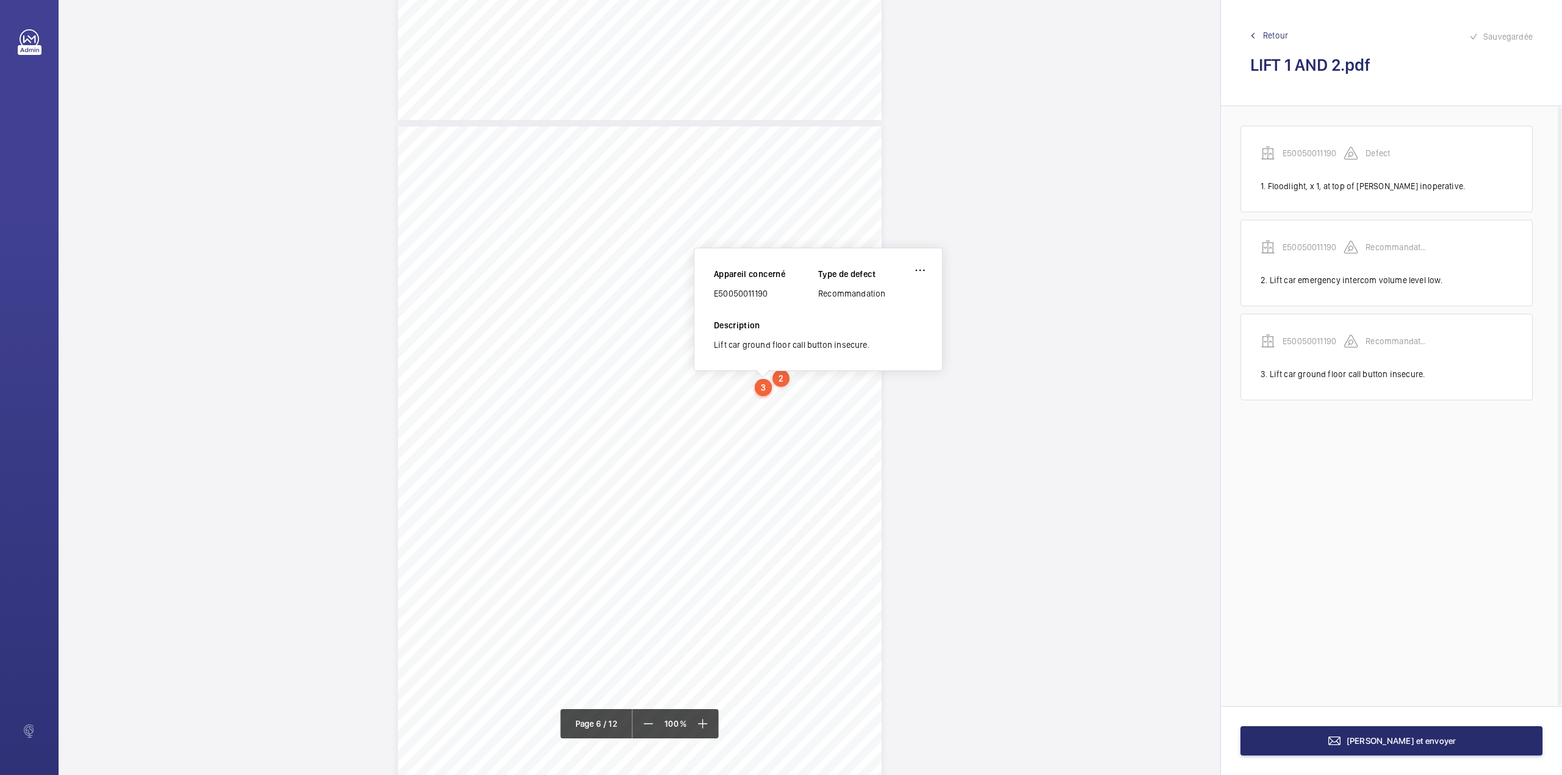
drag, startPoint x: 715, startPoint y: 288, endPoint x: 774, endPoint y: 294, distance: 59.5
click at [774, 294] on div "E50050011190" at bounding box center [766, 293] width 104 height 12
click at [1432, 743] on span "[PERSON_NAME] et envoyer" at bounding box center [1402, 741] width 110 height 10
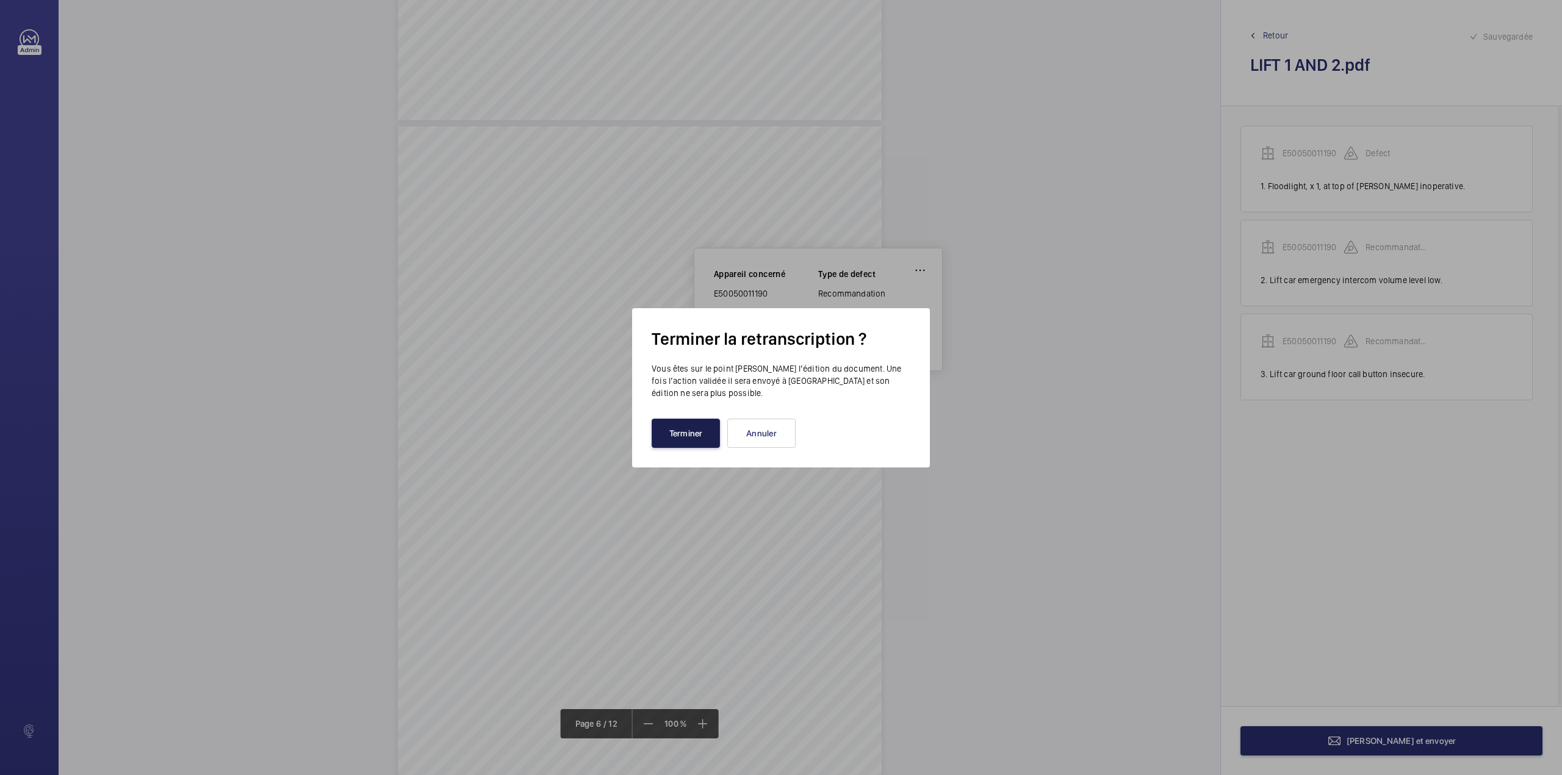
click at [696, 437] on button "Terminer" at bounding box center [686, 433] width 68 height 29
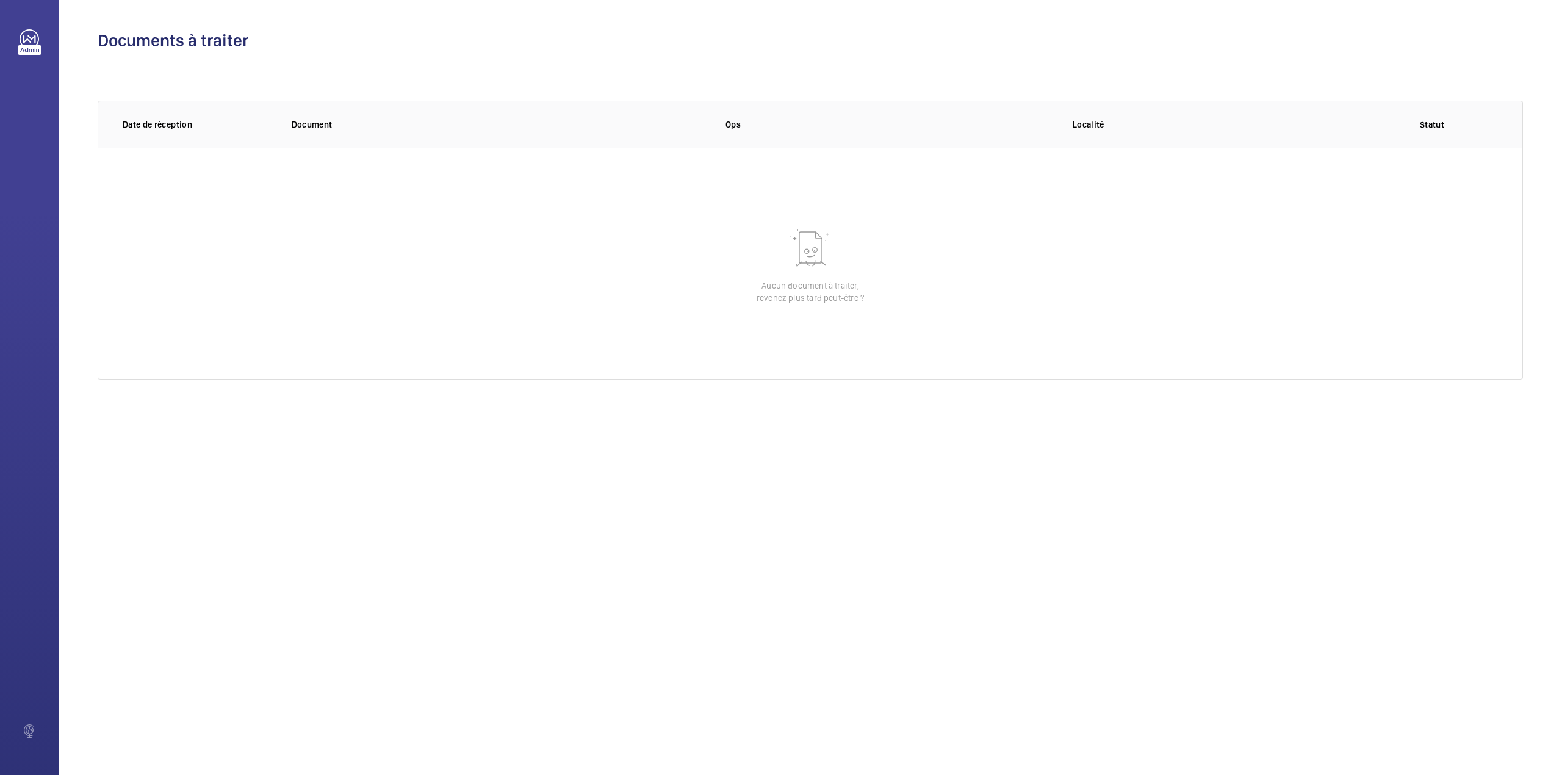
drag, startPoint x: 1081, startPoint y: 696, endPoint x: 923, endPoint y: 610, distance: 179.7
click at [1081, 696] on div "Documents à traiter 0 of 0 Date de réception Document Ops Localité Statut Aucun…" at bounding box center [811, 387] width 1504 height 775
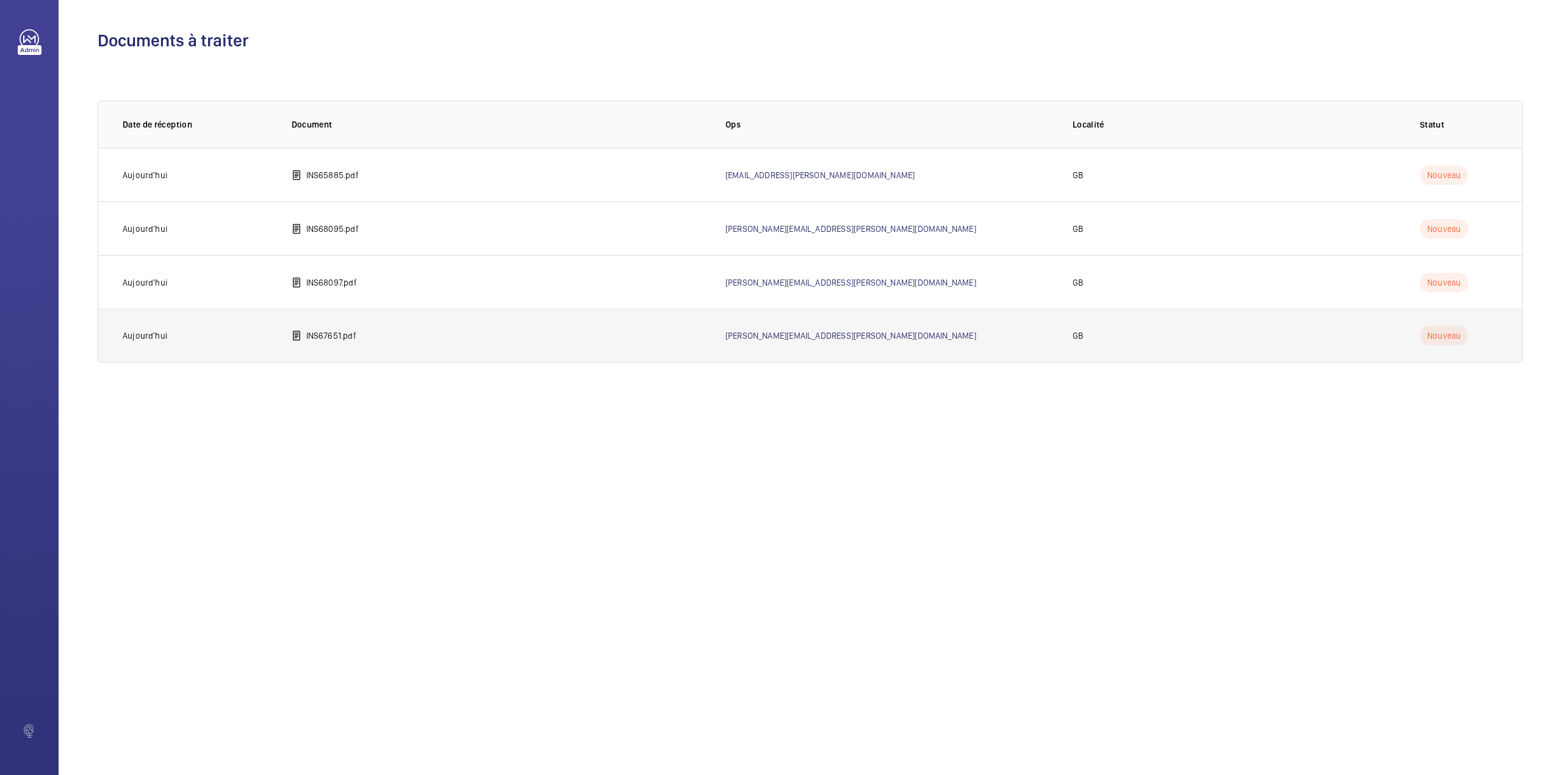
click at [349, 334] on p "INS67651.pdf" at bounding box center [331, 336] width 50 height 12
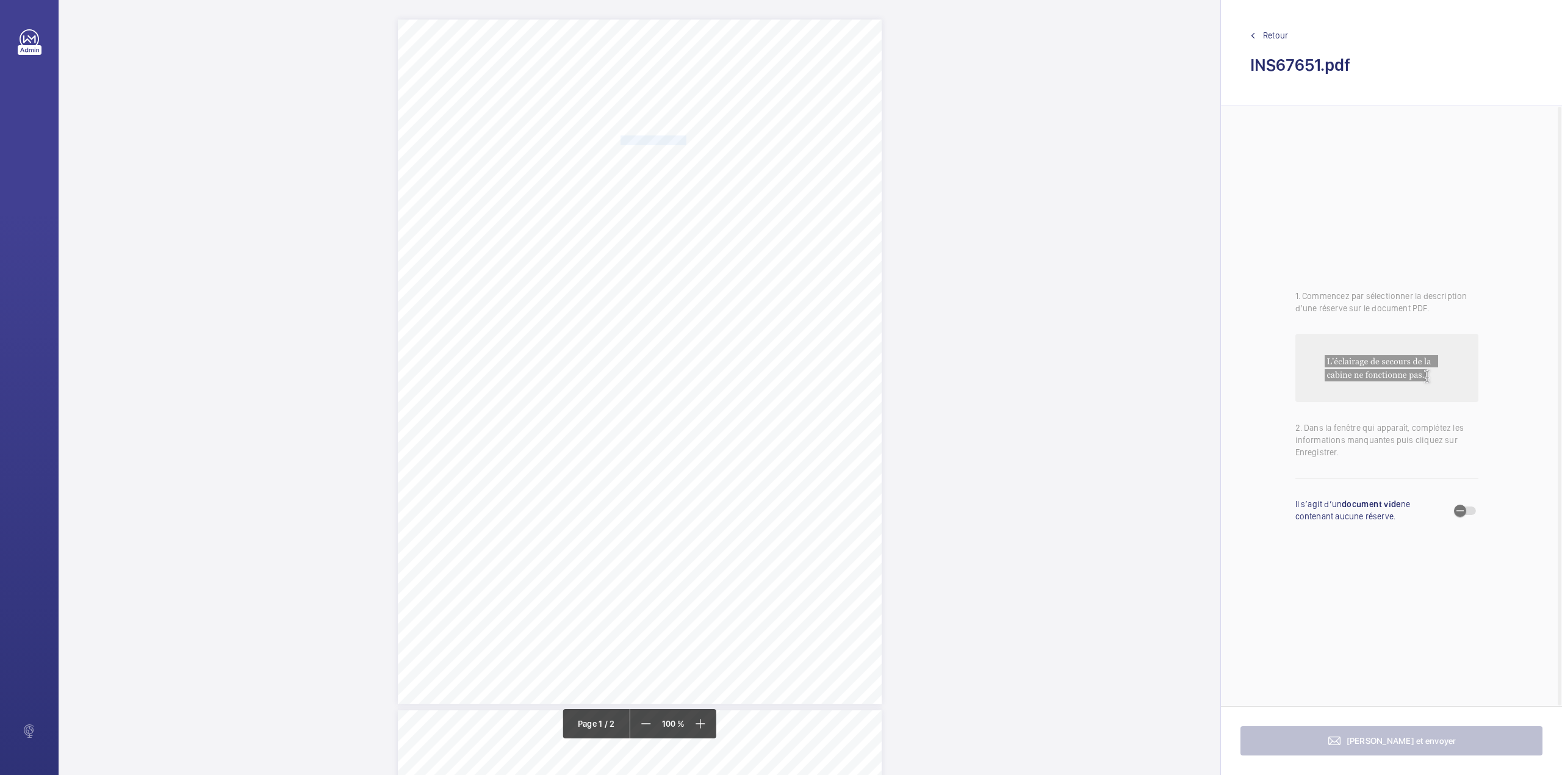
drag, startPoint x: 619, startPoint y: 142, endPoint x: 684, endPoint y: 140, distance: 65.3
click at [684, 140] on span "Notting Hill Genesis" at bounding box center [654, 140] width 66 height 9
copy span "Notting Hill Genesis"
drag, startPoint x: 723, startPoint y: 333, endPoint x: 723, endPoint y: 345, distance: 12.2
click at [723, 333] on div "Appareil concerné Faites un choix Type de defect Faites un choix Description No…" at bounding box center [733, 277] width 209 height 183
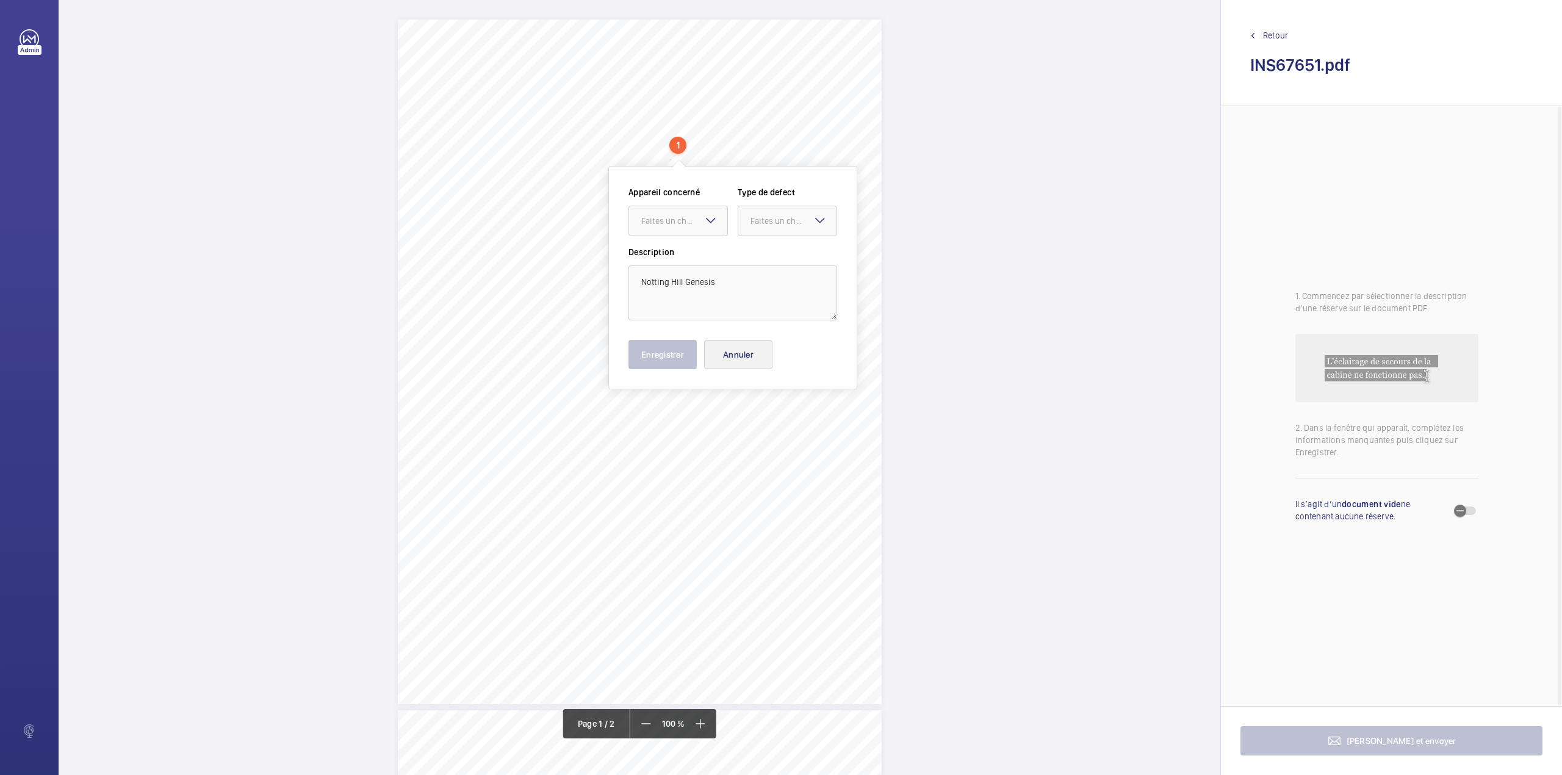
click at [723, 333] on div "Appareil concerné Faites un choix Type de defect Faites un choix Description No…" at bounding box center [733, 277] width 209 height 183
click at [723, 357] on button "Annuler" at bounding box center [738, 354] width 68 height 29
drag, startPoint x: 619, startPoint y: 154, endPoint x: 786, endPoint y: 152, distance: 167.2
click at [786, 152] on span "[PERSON_NAME][GEOGRAPHIC_DATA] [STREET_ADDRESS]" at bounding box center [730, 155] width 218 height 9
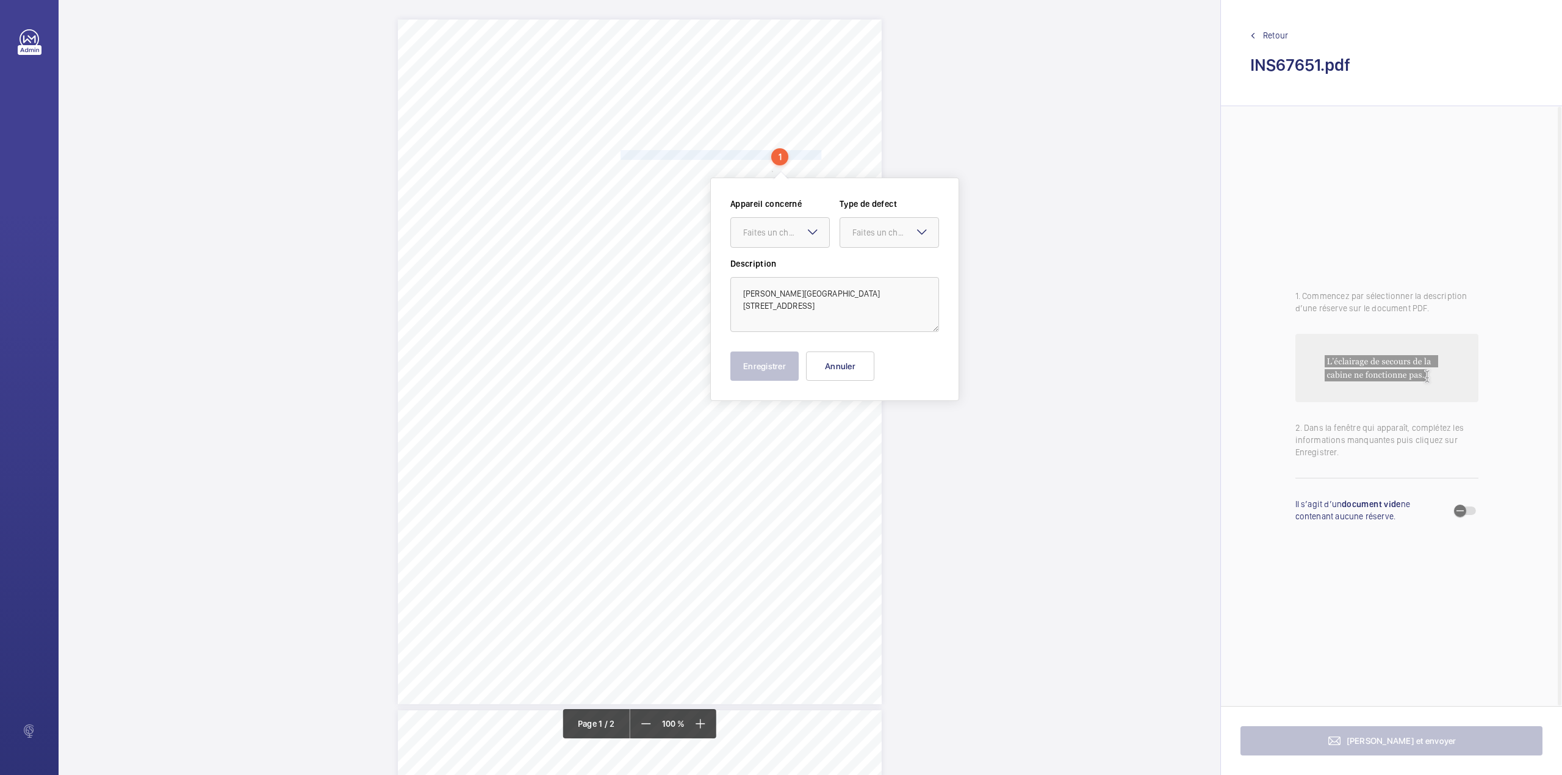
copy span "[PERSON_NAME][GEOGRAPHIC_DATA] [STREET_ADDRESS]"
click at [840, 367] on button "Annuler" at bounding box center [840, 366] width 68 height 29
drag, startPoint x: 587, startPoint y: 352, endPoint x: 704, endPoint y: 349, distance: 117.2
click at [704, 349] on div "Signed: Lifting Operations and Lifting Equipment Regulations 1998 Report of Tho…" at bounding box center [640, 362] width 484 height 685
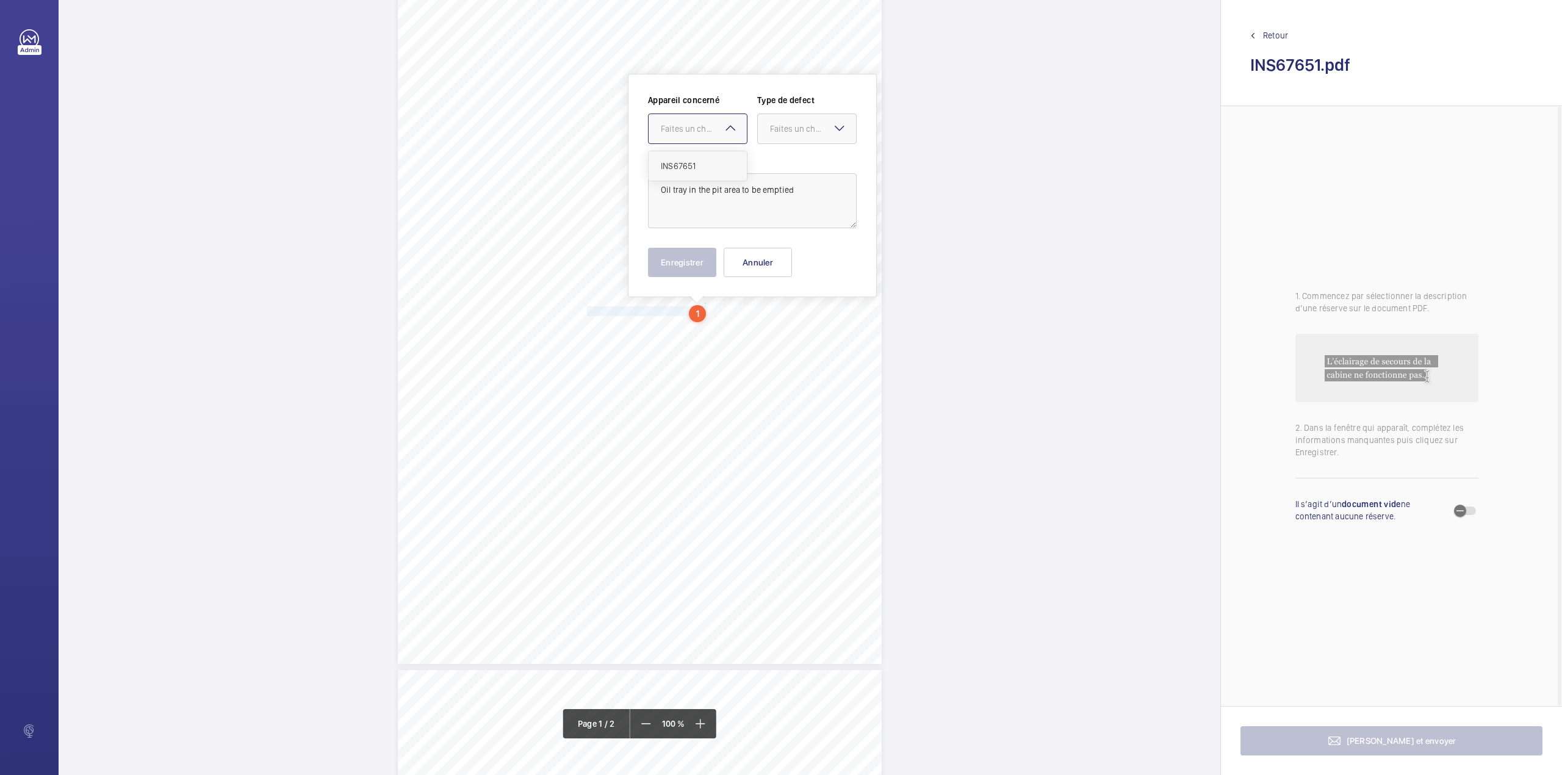
drag, startPoint x: 696, startPoint y: 135, endPoint x: 696, endPoint y: 151, distance: 16.5
click at [696, 134] on div "Faites un choix" at bounding box center [698, 129] width 98 height 12
click at [698, 151] on div "INS67651" at bounding box center [698, 165] width 98 height 29
drag, startPoint x: 779, startPoint y: 126, endPoint x: 779, endPoint y: 157, distance: 31.7
click at [779, 128] on div "Faites un choix" at bounding box center [813, 129] width 86 height 12
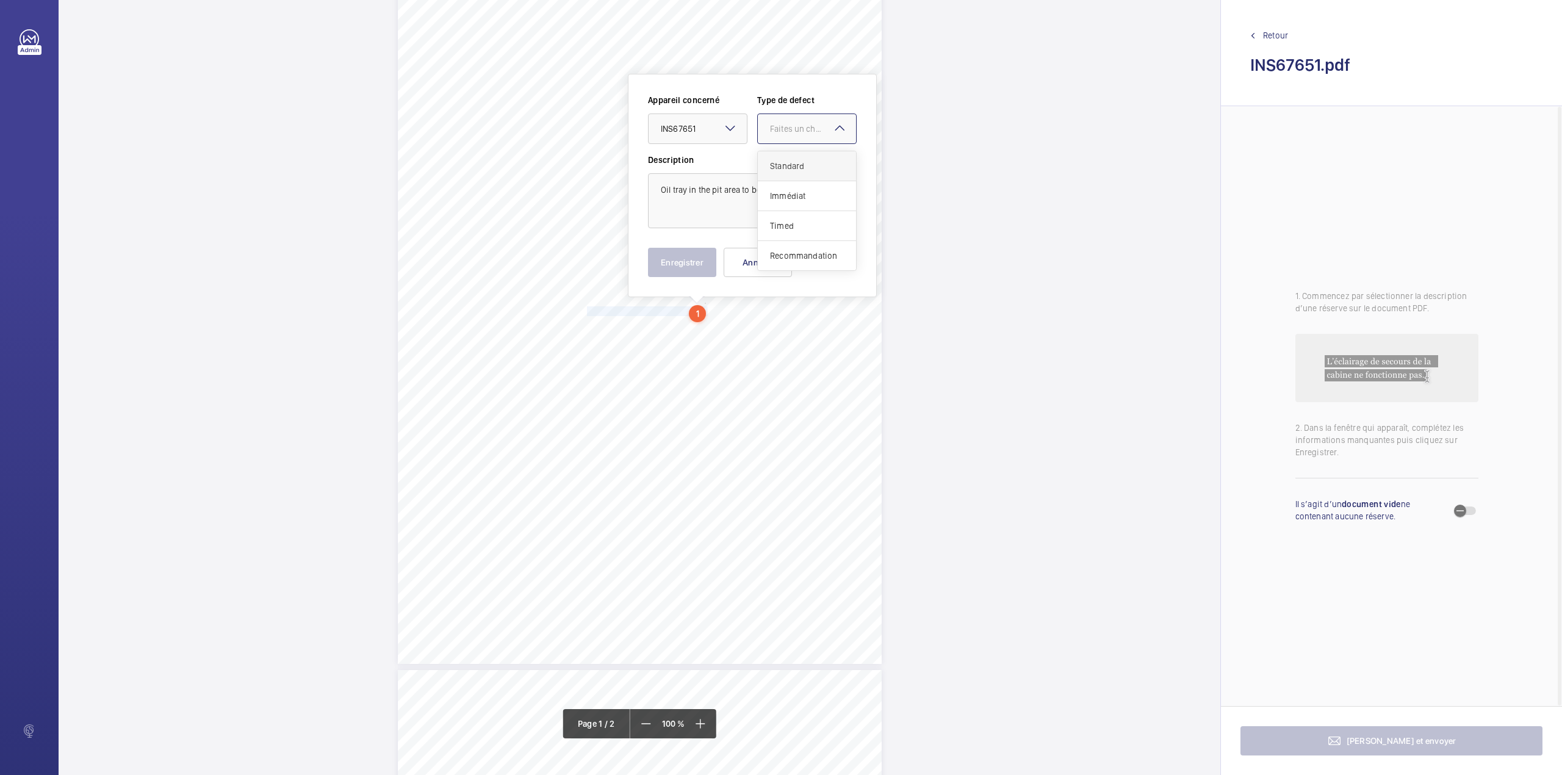
click at [779, 157] on div "Standard" at bounding box center [807, 166] width 98 height 30
click at [806, 203] on textarea "Oil tray in the pit area to be emptied" at bounding box center [752, 200] width 209 height 55
type textarea "Oil tray in the pit area to be emptied."
click at [697, 266] on button "Enregistrer" at bounding box center [682, 262] width 68 height 29
drag, startPoint x: 587, startPoint y: 327, endPoint x: 735, endPoint y: 323, distance: 148.4
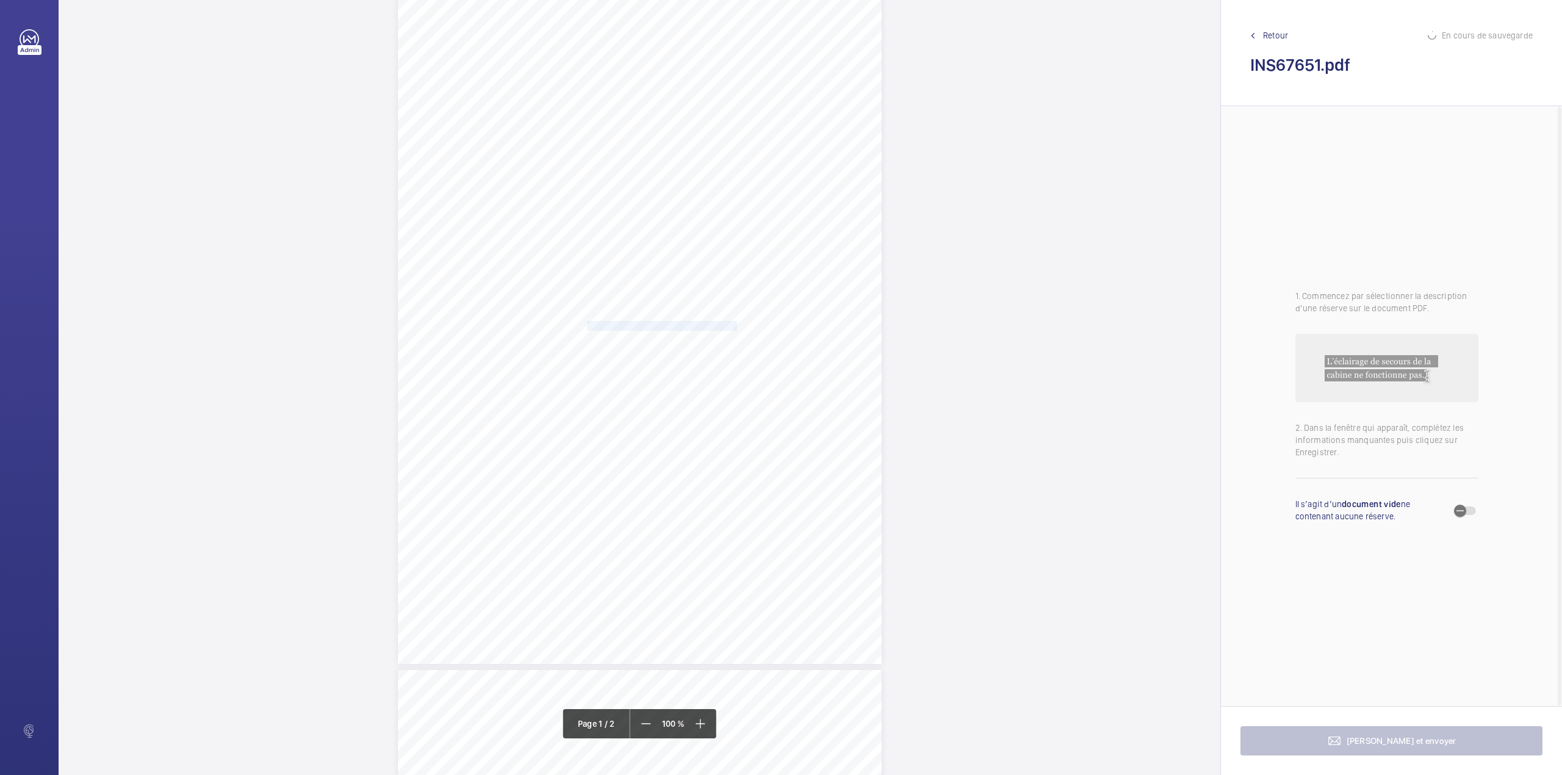
click at [735, 323] on div "Signed: Lifting Operations and Lifting Equipment Regulations 1998 Report of Tho…" at bounding box center [640, 321] width 484 height 685
click at [748, 139] on div at bounding box center [729, 129] width 98 height 29
click at [748, 174] on div "INS67651" at bounding box center [729, 166] width 98 height 29
drag, startPoint x: 748, startPoint y: 174, endPoint x: 809, endPoint y: 135, distance: 72.1
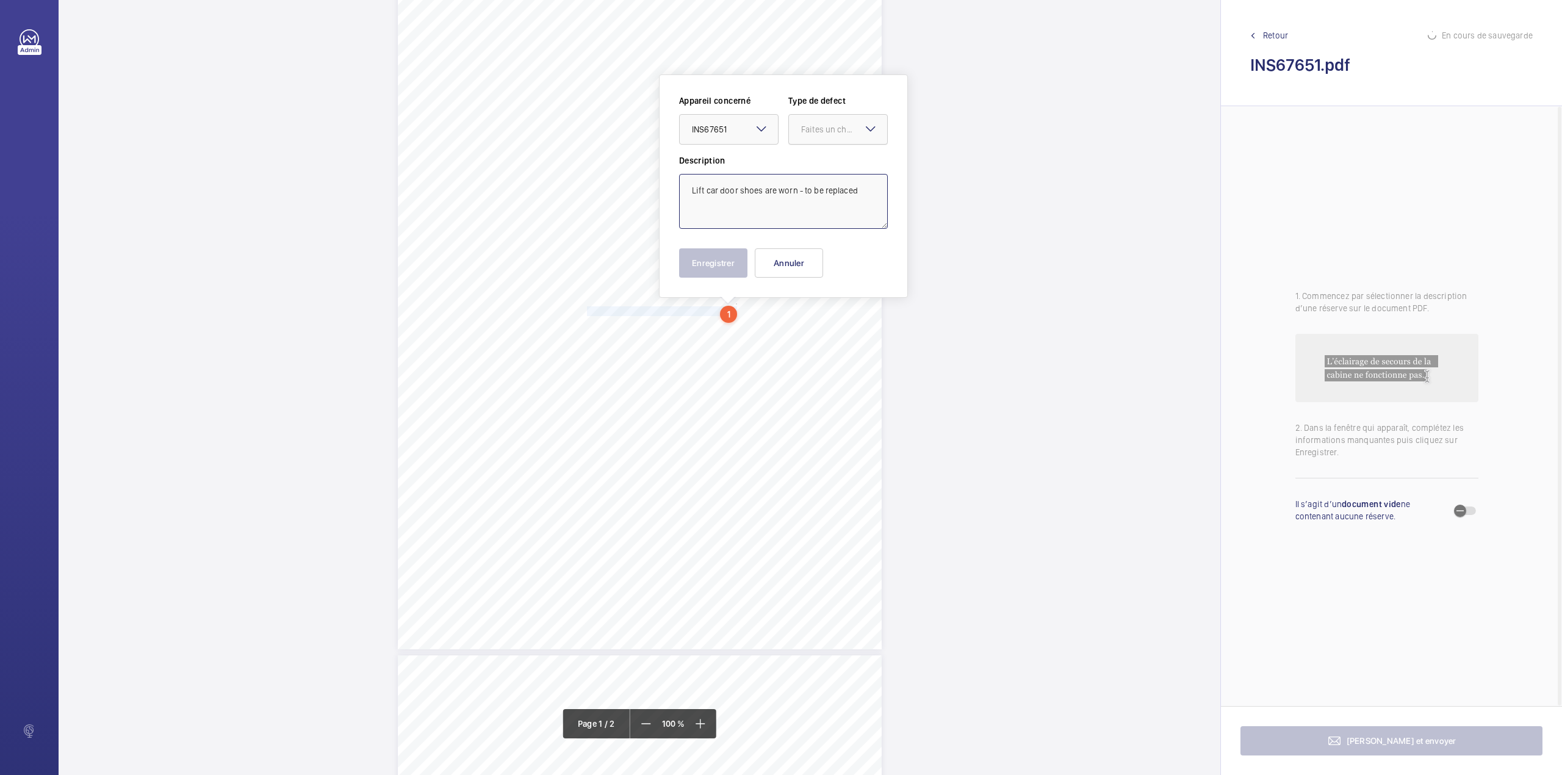
click at [752, 172] on div "Description Lift car door shoes are worn - to be replaced" at bounding box center [783, 191] width 209 height 74
drag, startPoint x: 811, startPoint y: 132, endPoint x: 812, endPoint y: 148, distance: 15.3
click at [812, 135] on div "Faites un choix" at bounding box center [838, 129] width 98 height 12
click at [812, 154] on div "Standard" at bounding box center [838, 167] width 98 height 30
click at [855, 193] on textarea "Lift car door shoes are worn - to be replaced" at bounding box center [783, 201] width 209 height 55
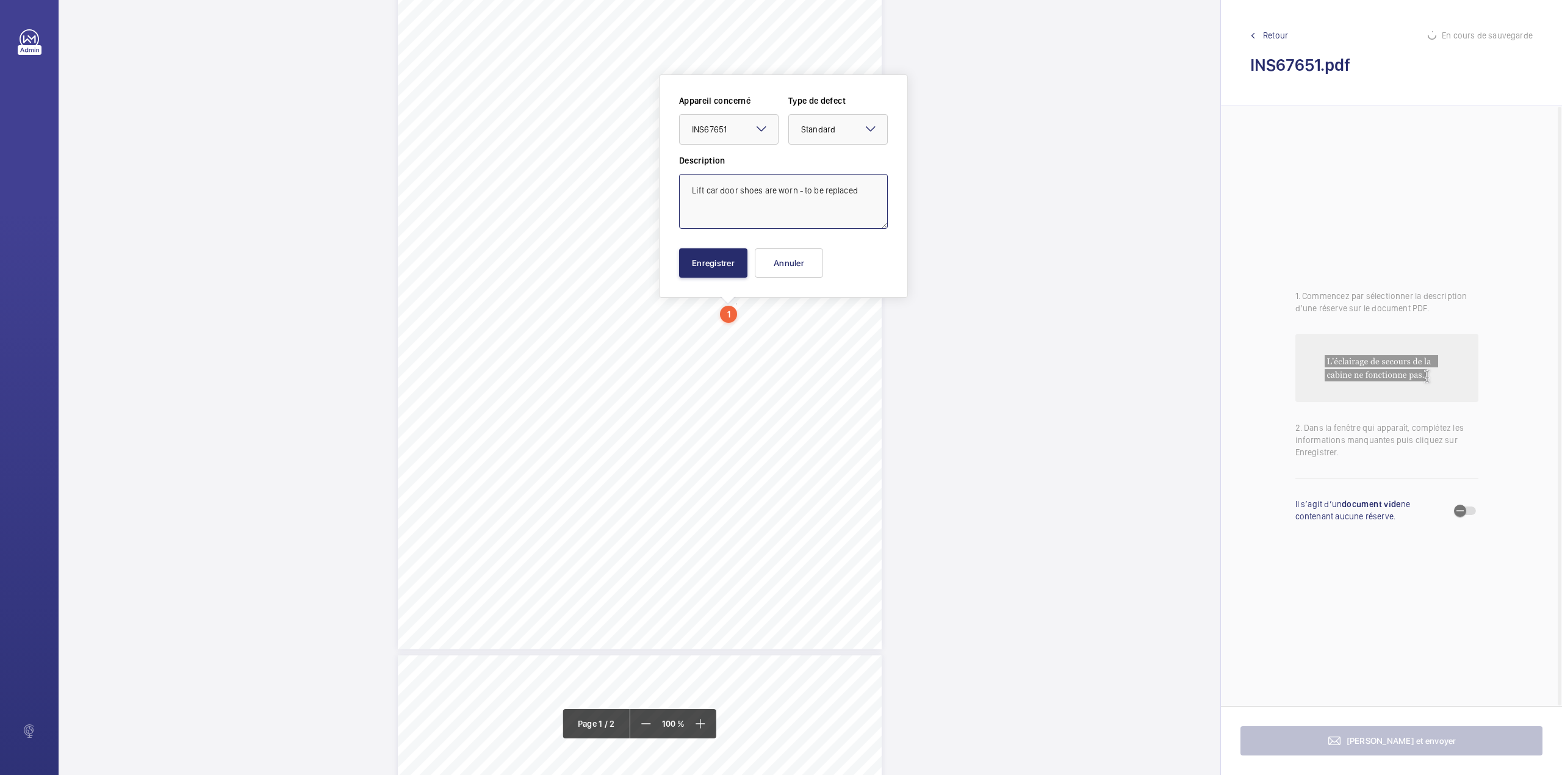
type textarea "Lift car door shoes are worn - to be replaced."
click at [725, 260] on button "Enregistrer" at bounding box center [713, 262] width 68 height 29
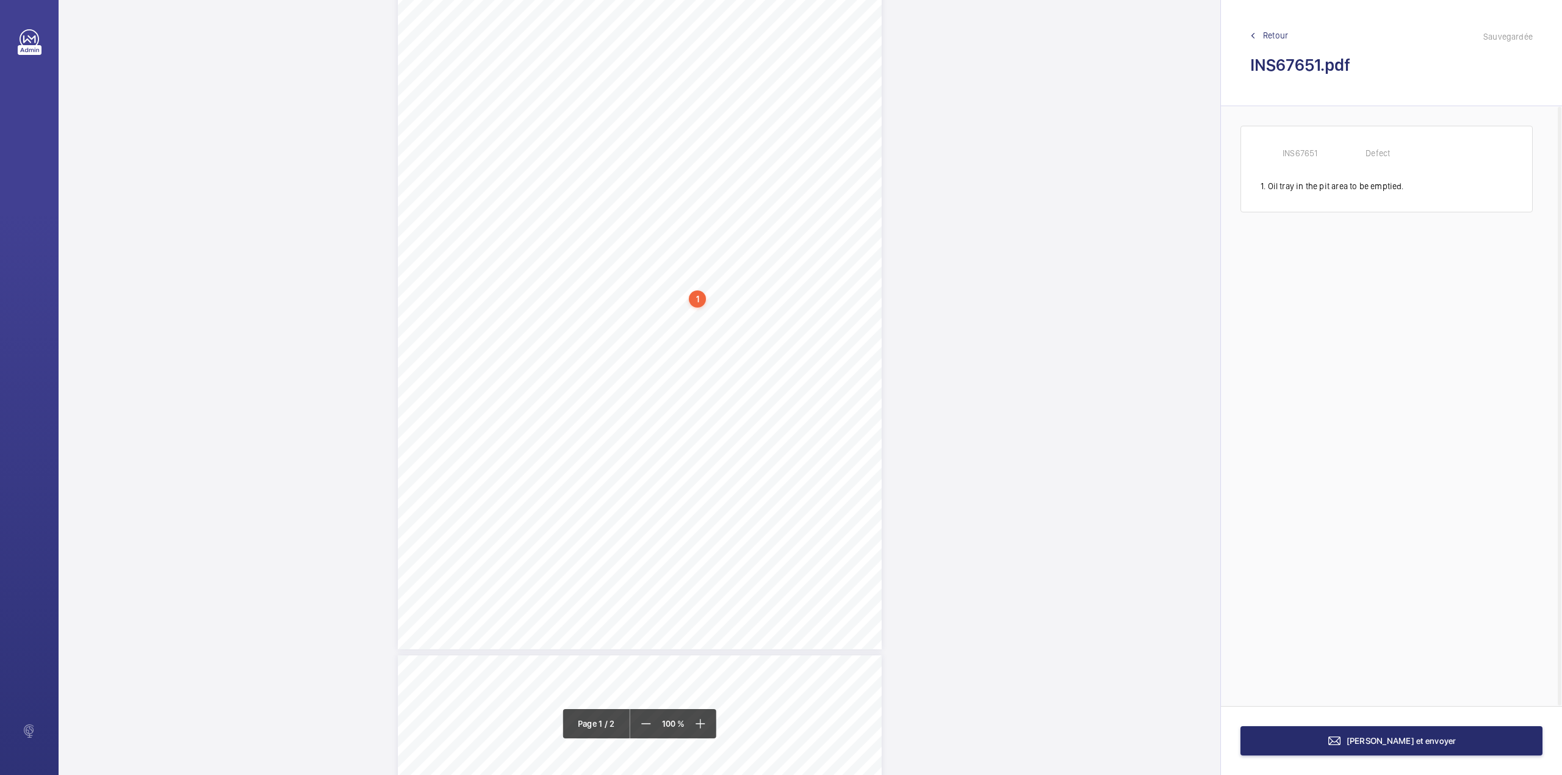
drag, startPoint x: 586, startPoint y: 325, endPoint x: 624, endPoint y: 334, distance: 38.9
click at [601, 325] on div "Signed: Lifting Operations and Lifting Equipment Regulations 1998 Report of Tho…" at bounding box center [640, 307] width 484 height 685
click at [635, 338] on div "Signed: Lifting Operations and Lifting Equipment Regulations 1998 Report of Tho…" at bounding box center [640, 290] width 484 height 685
drag, startPoint x: 586, startPoint y: 308, endPoint x: 642, endPoint y: 325, distance: 58.7
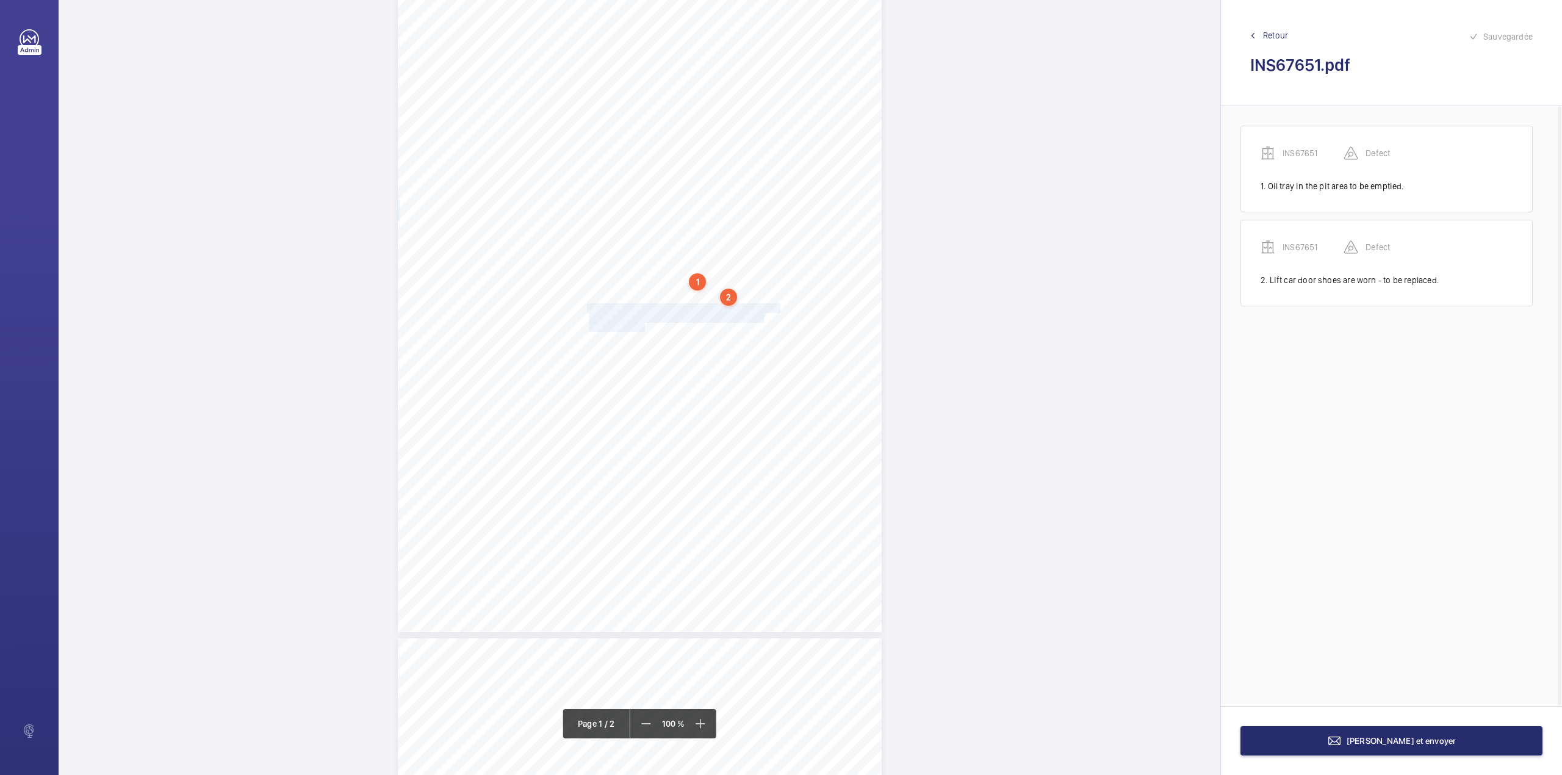
click at [642, 325] on div "Signed: Lifting Operations and Lifting Equipment Regulations 1998 Report of Tho…" at bounding box center [640, 290] width 484 height 685
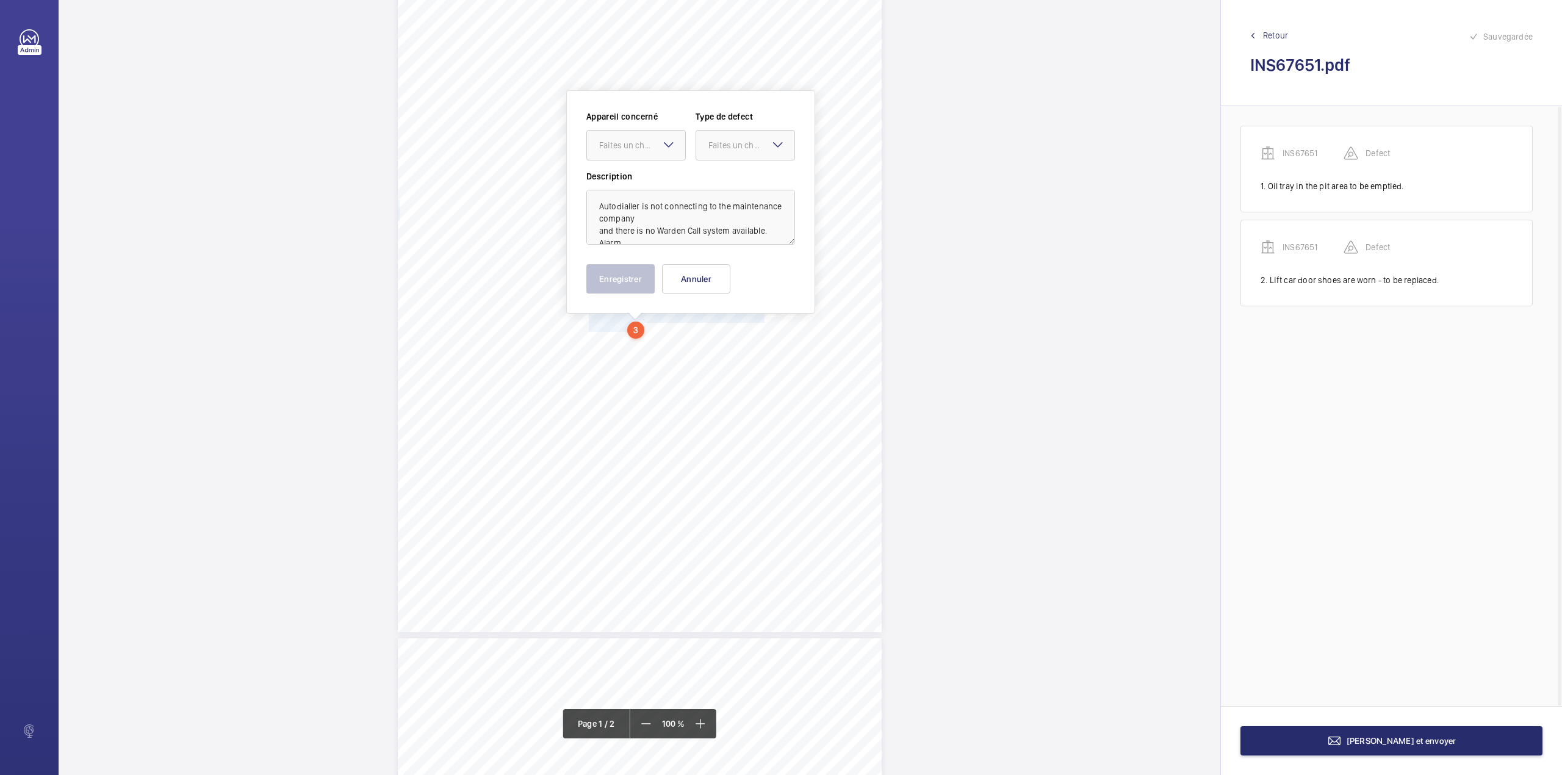
scroll to position [88, 0]
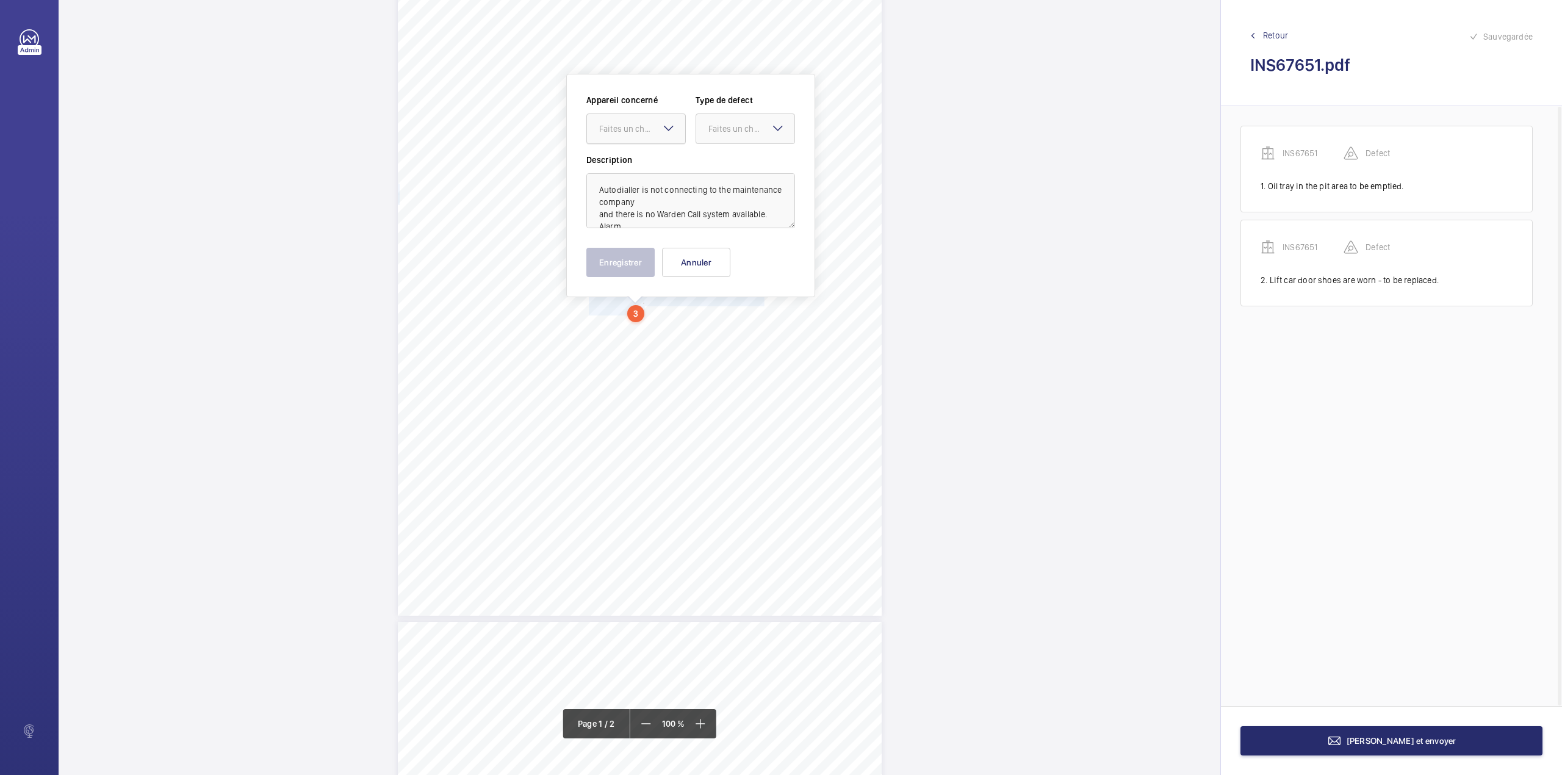
click at [628, 133] on div "Faites un choix" at bounding box center [642, 129] width 86 height 12
click at [630, 157] on div "INS67651" at bounding box center [636, 165] width 98 height 29
drag, startPoint x: 628, startPoint y: 144, endPoint x: 715, endPoint y: 129, distance: 88.5
click at [635, 159] on label "Description" at bounding box center [691, 160] width 209 height 12
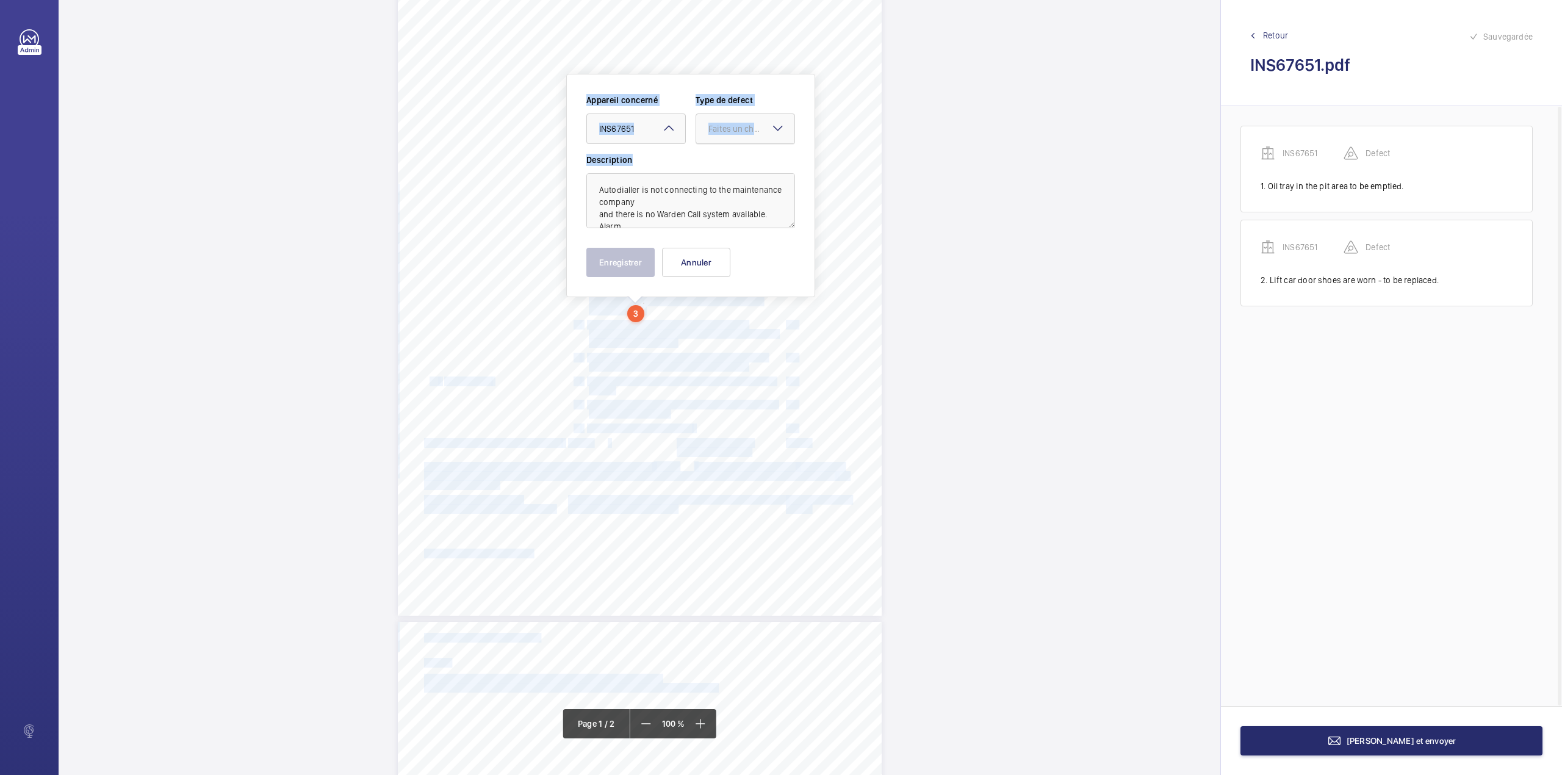
click at [723, 128] on div "Faites un choix" at bounding box center [752, 129] width 86 height 12
click at [704, 167] on div "Standard" at bounding box center [745, 166] width 98 height 30
click at [665, 193] on textarea "Autodialler is not connecting to the maintenance company and there is no Warden…" at bounding box center [691, 200] width 209 height 55
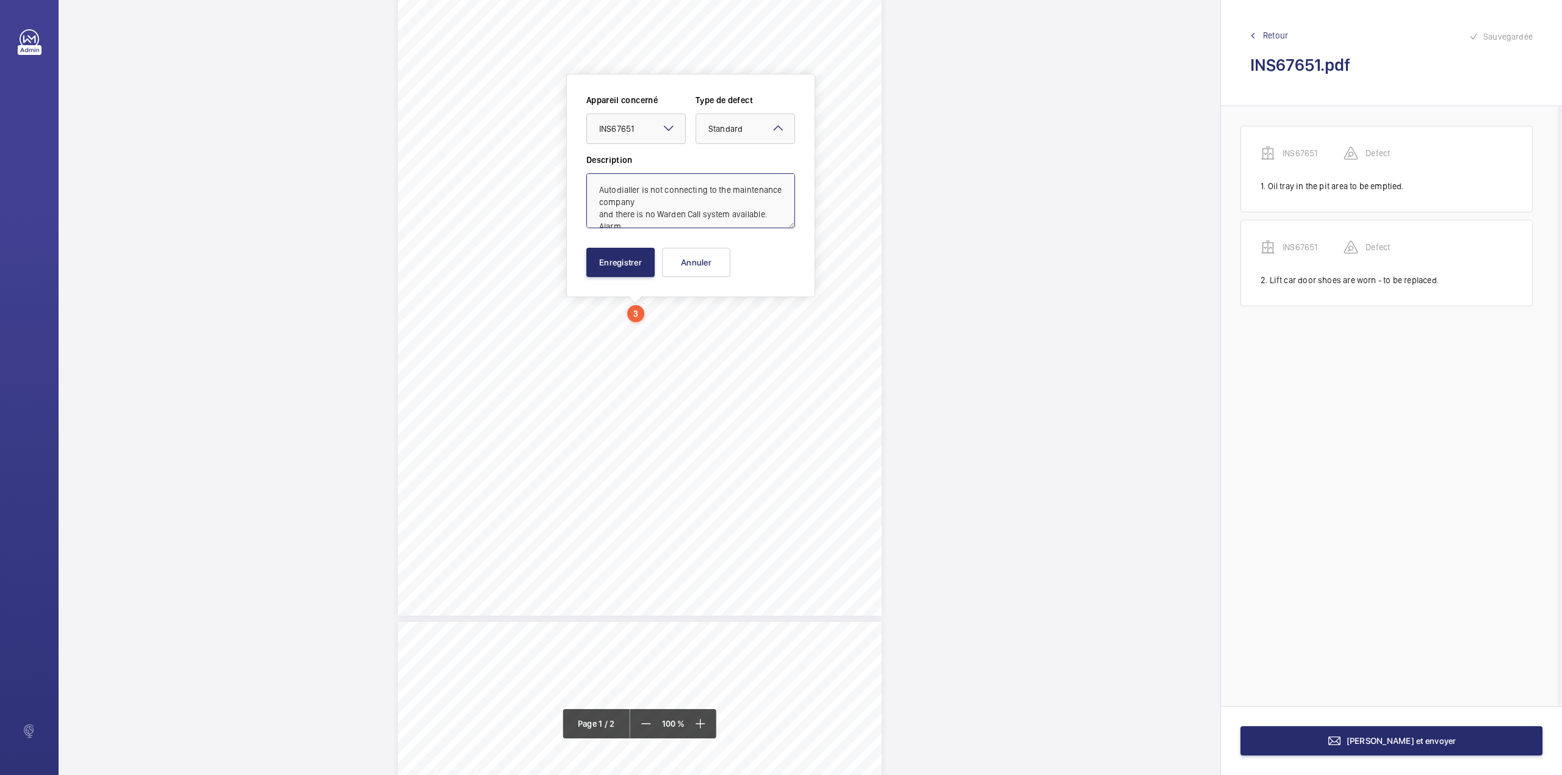
click at [665, 193] on textarea "Autodialler is not connecting to the maintenance company and there is no Warden…" at bounding box center [691, 200] width 209 height 55
click at [670, 213] on textarea "Autodialler is not connecting to the maintenance company and there is no Warden…" at bounding box center [691, 200] width 209 height 55
click at [631, 214] on textarea "Autodialler is not connecting to the maintenance company and there is no Warden…" at bounding box center [691, 200] width 209 height 55
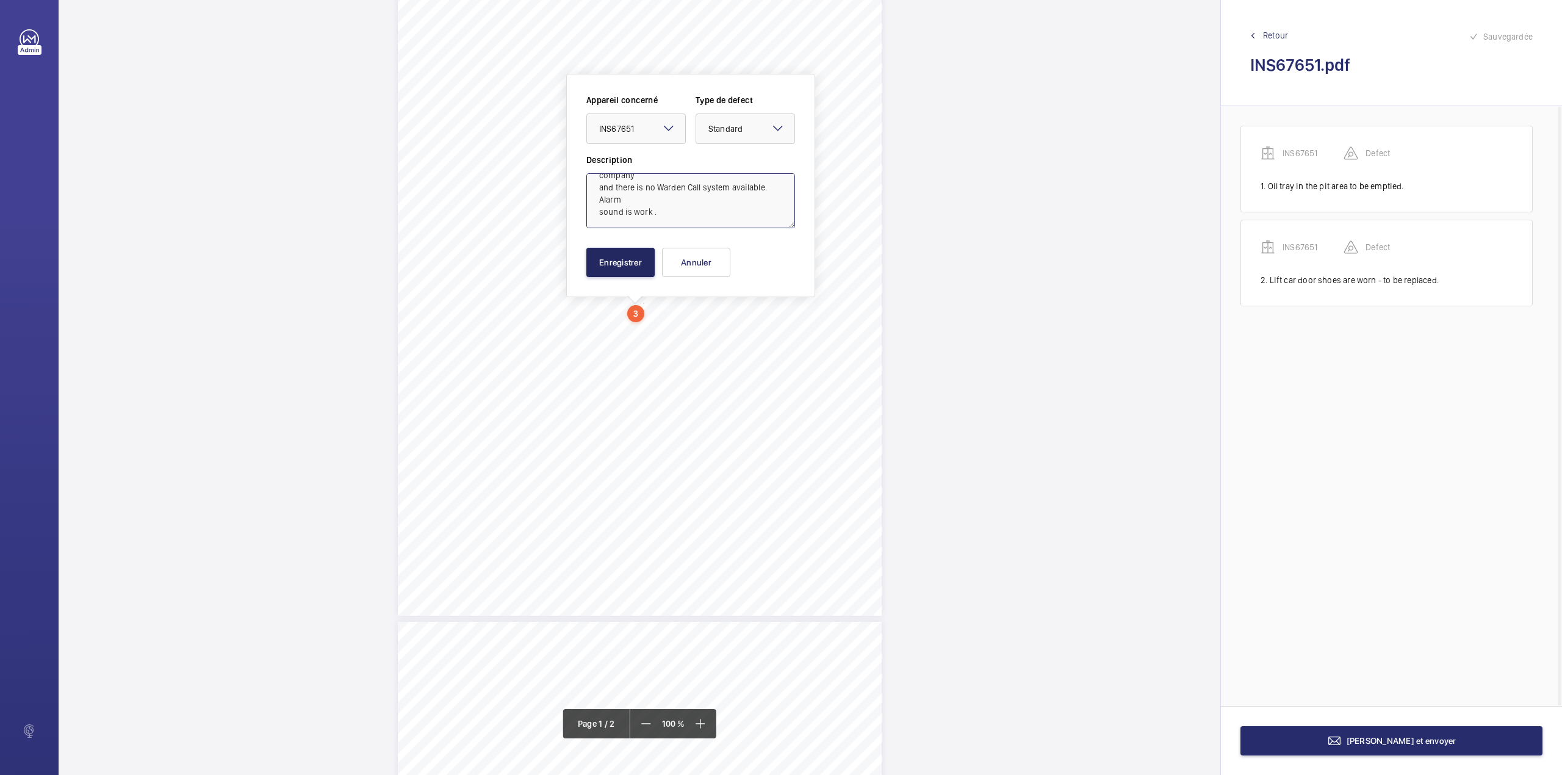
type textarea "Autodialler is not connecting to the maintenance company and there is no Warden…"
click at [616, 262] on button "Enregistrer" at bounding box center [621, 262] width 68 height 29
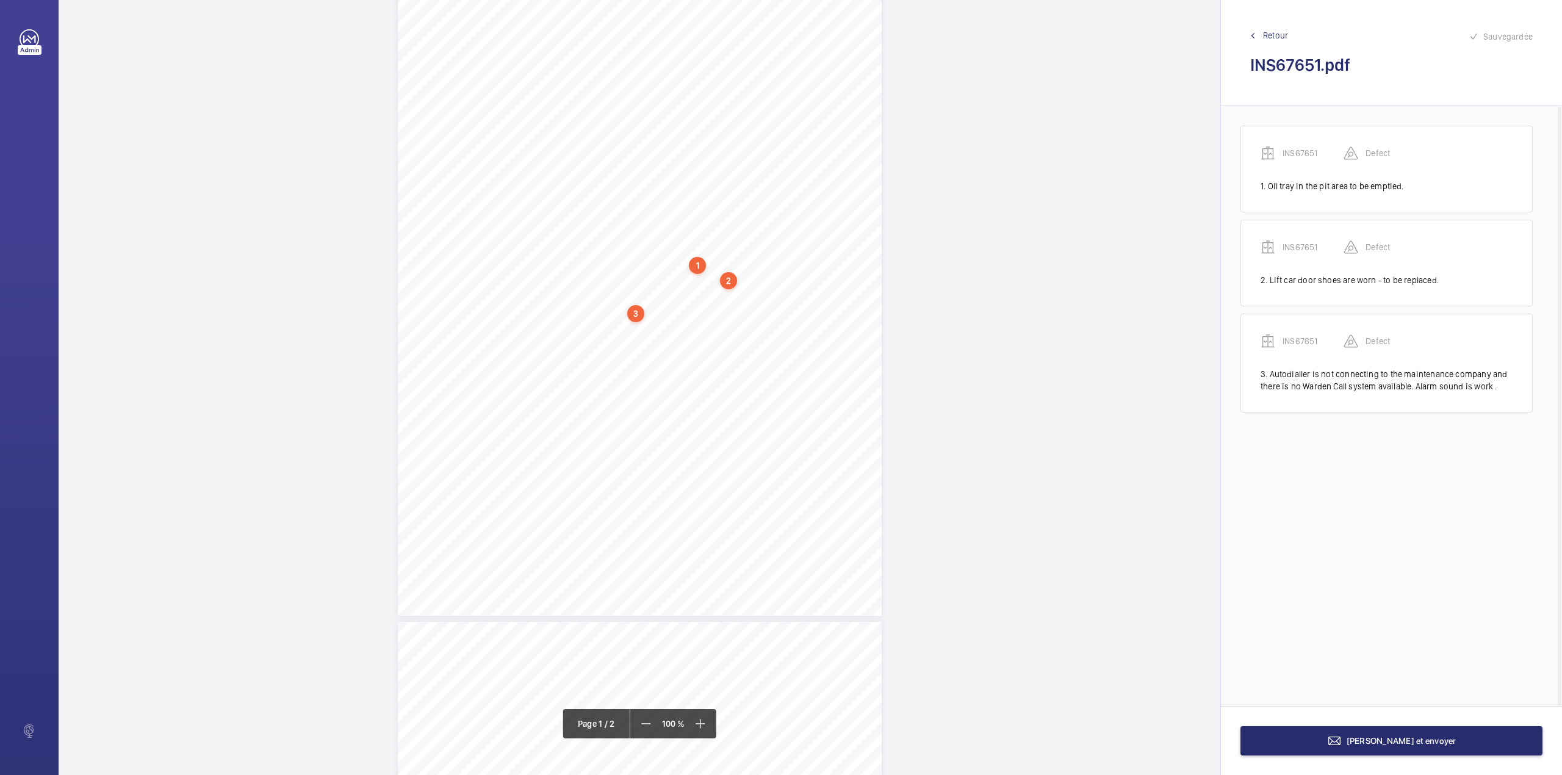
click at [731, 279] on div "2" at bounding box center [728, 280] width 17 height 17
click at [731, 279] on div "1 2 3" at bounding box center [640, 299] width 1162 height 775
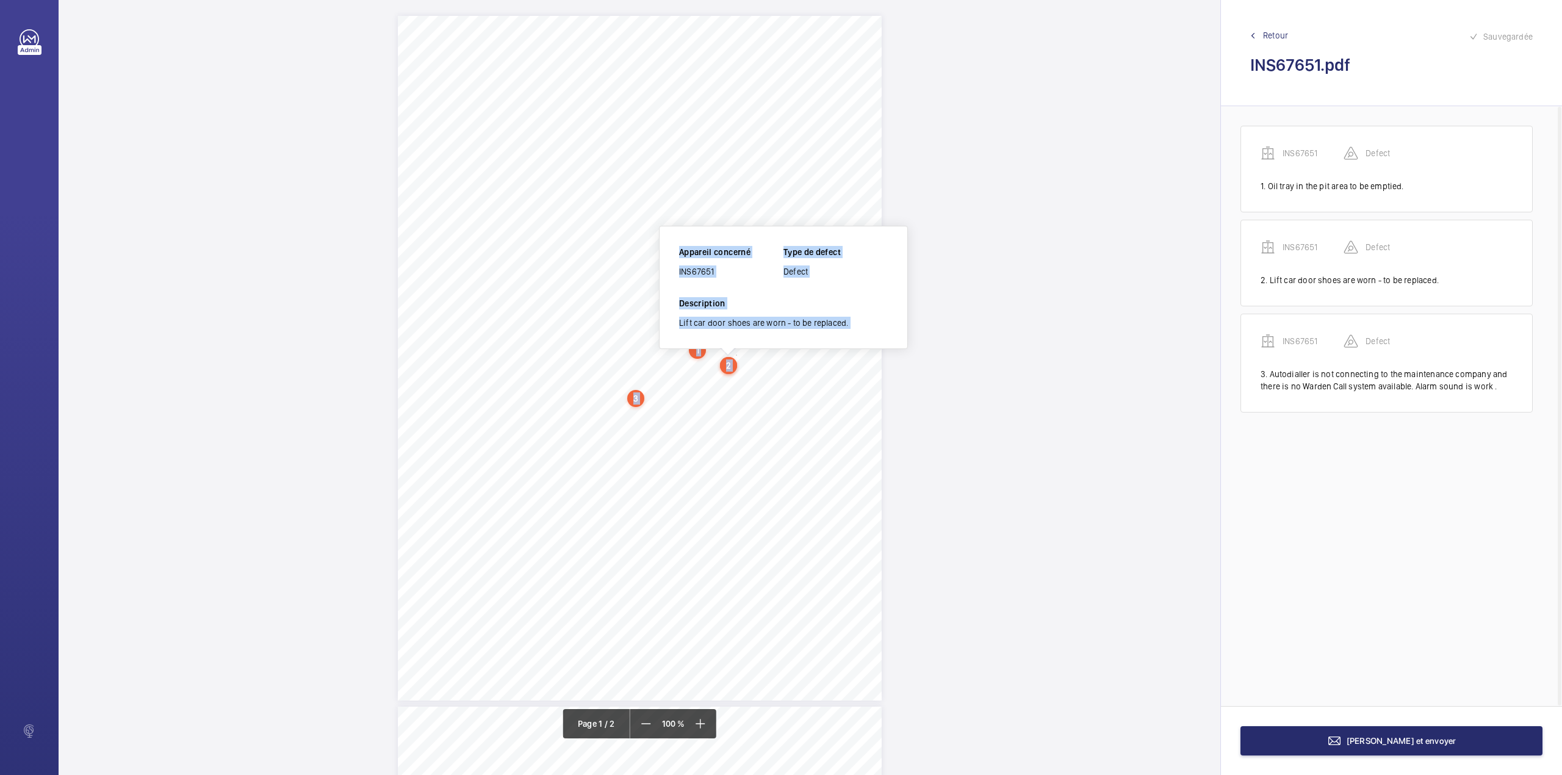
scroll to position [0, 0]
click at [691, 391] on span "and there is no Warden Call system available. Alarm" at bounding box center [675, 390] width 173 height 9
click at [635, 400] on div "3" at bounding box center [635, 402] width 17 height 17
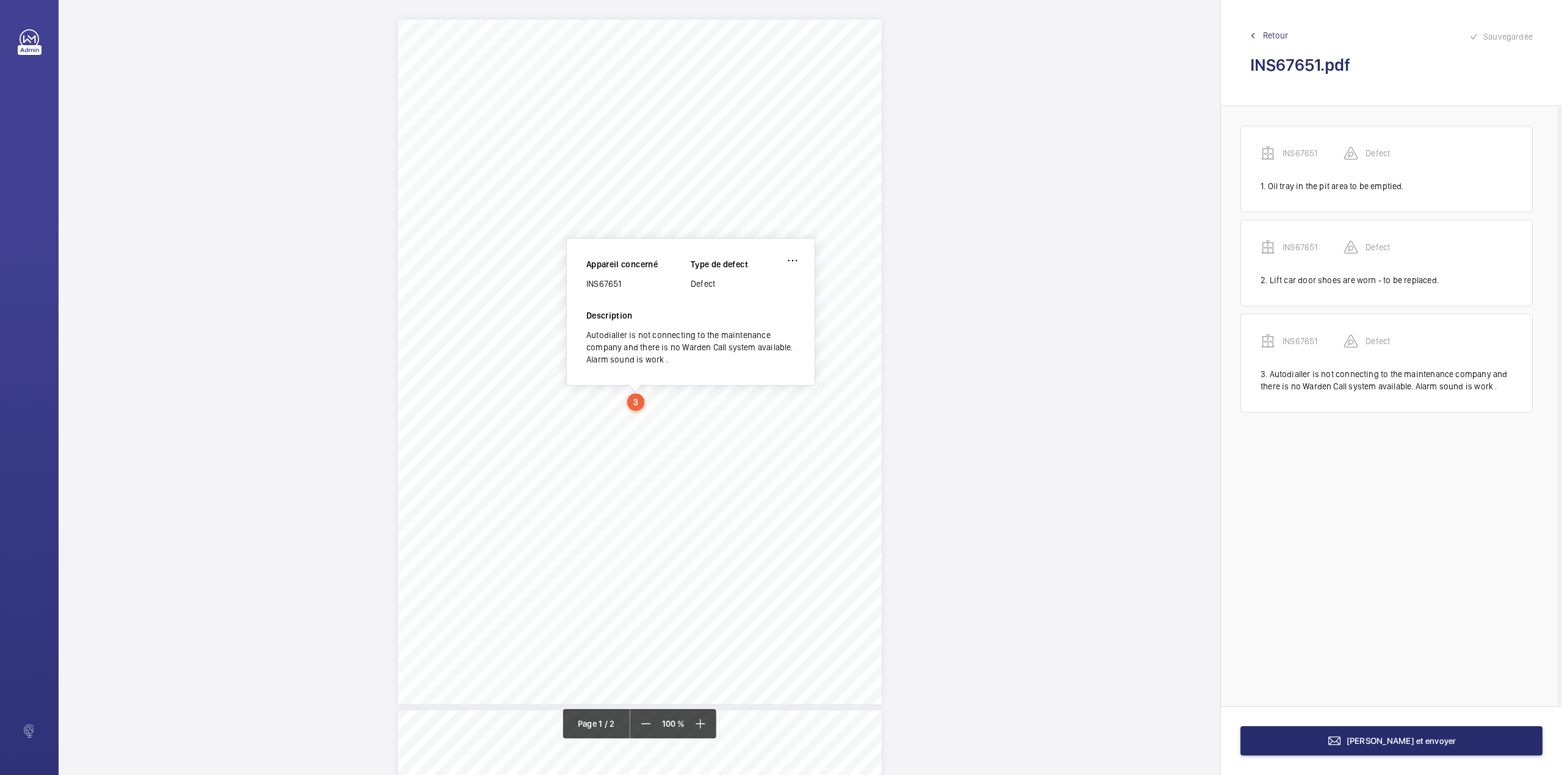
scroll to position [15, 0]
click at [797, 245] on wm-front-icon-button at bounding box center [792, 245] width 29 height 29
click at [747, 282] on div "Modifier" at bounding box center [758, 282] width 96 height 22
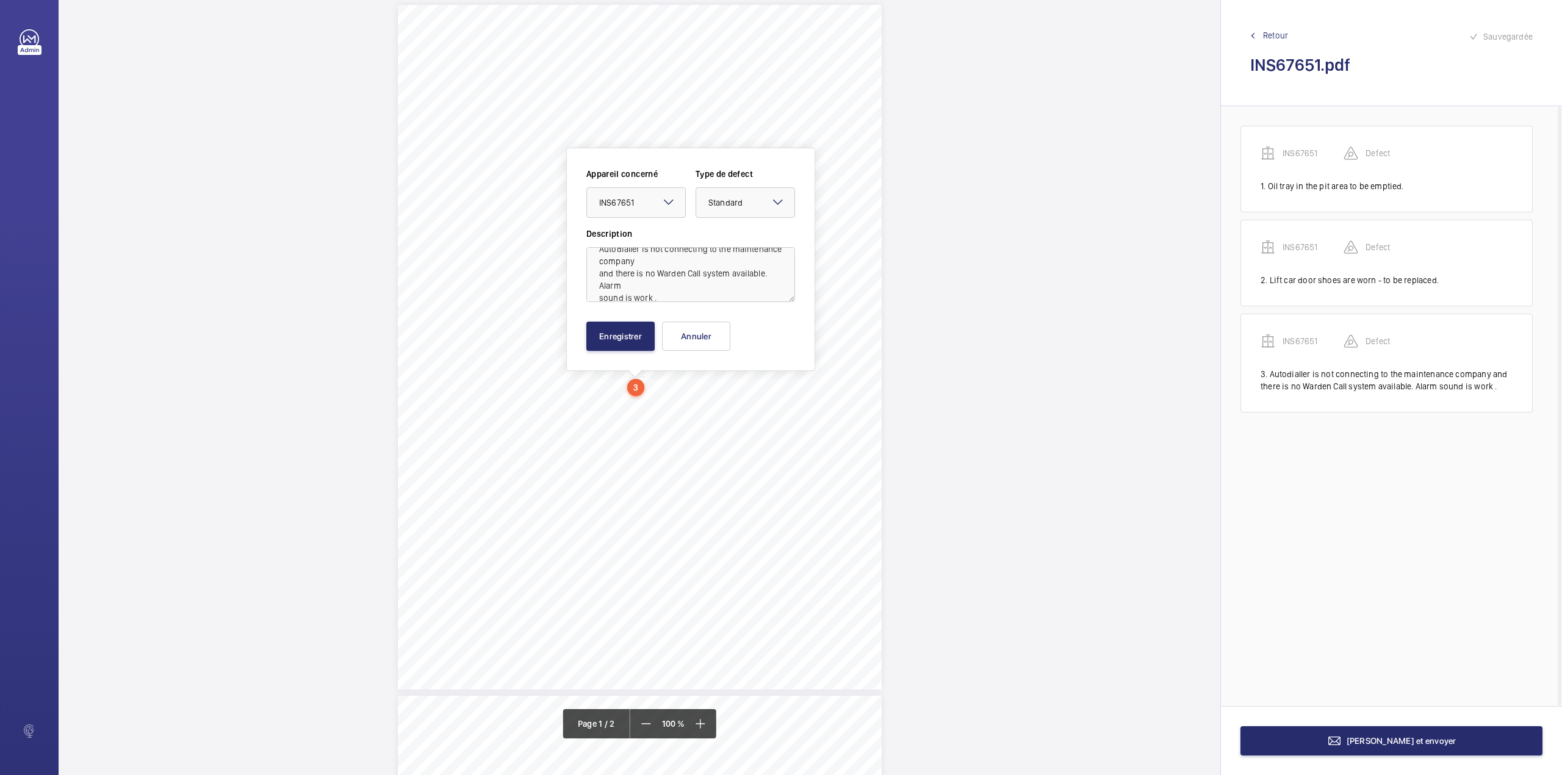
scroll to position [27, 0]
click at [651, 287] on textarea "Autodialler is not connecting to the maintenance company and there is no Warden…" at bounding box center [691, 274] width 209 height 55
type textarea "Autodialler is not connecting to the maintenance company and there is no Warden…"
click at [624, 350] on button "Enregistrer" at bounding box center [621, 336] width 68 height 29
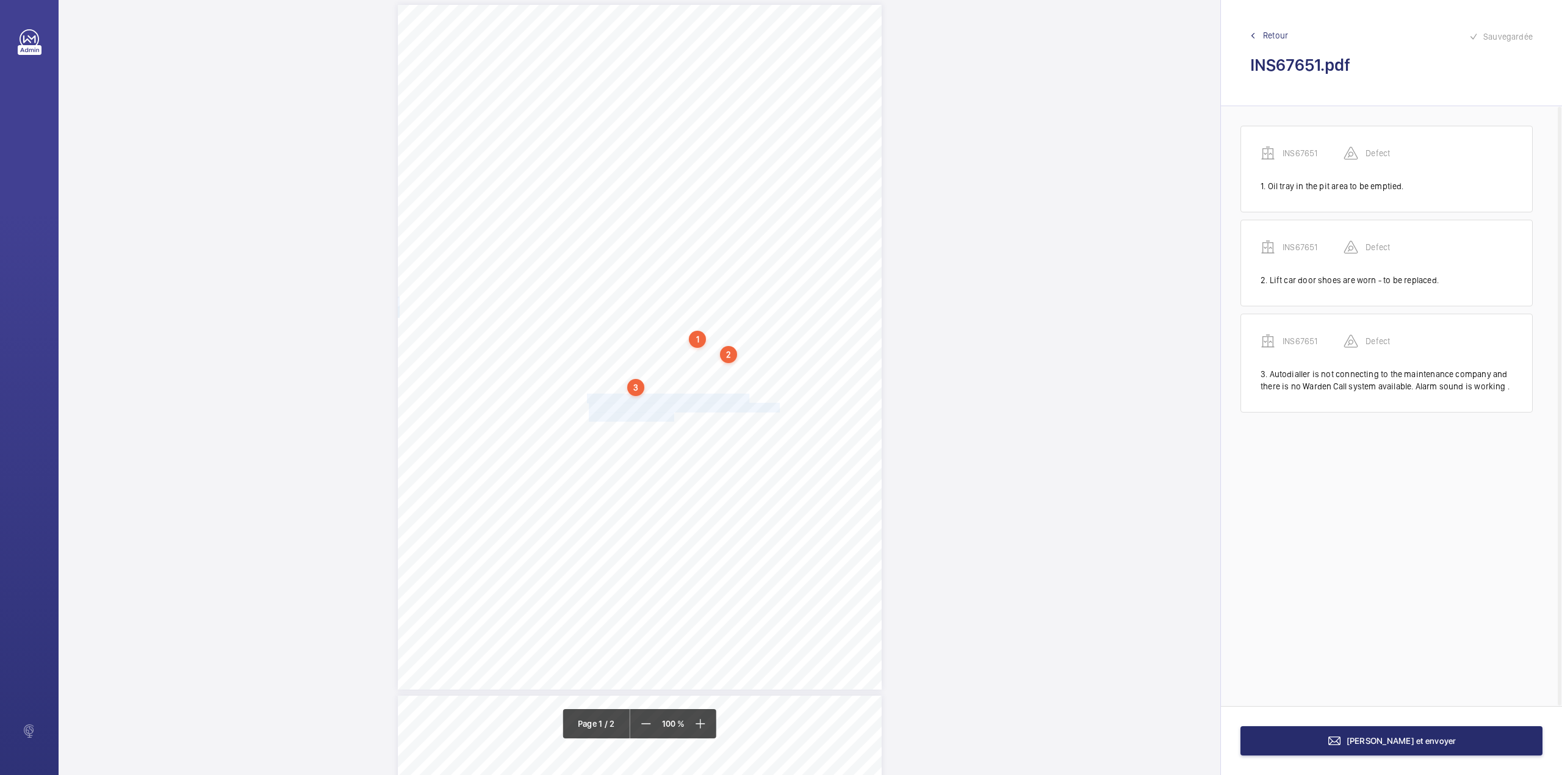
drag, startPoint x: 587, startPoint y: 398, endPoint x: 674, endPoint y: 418, distance: 89.6
click at [674, 418] on div "Signed: Lifting Operations and Lifting Equipment Regulations 1998 Report of Tho…" at bounding box center [640, 347] width 484 height 685
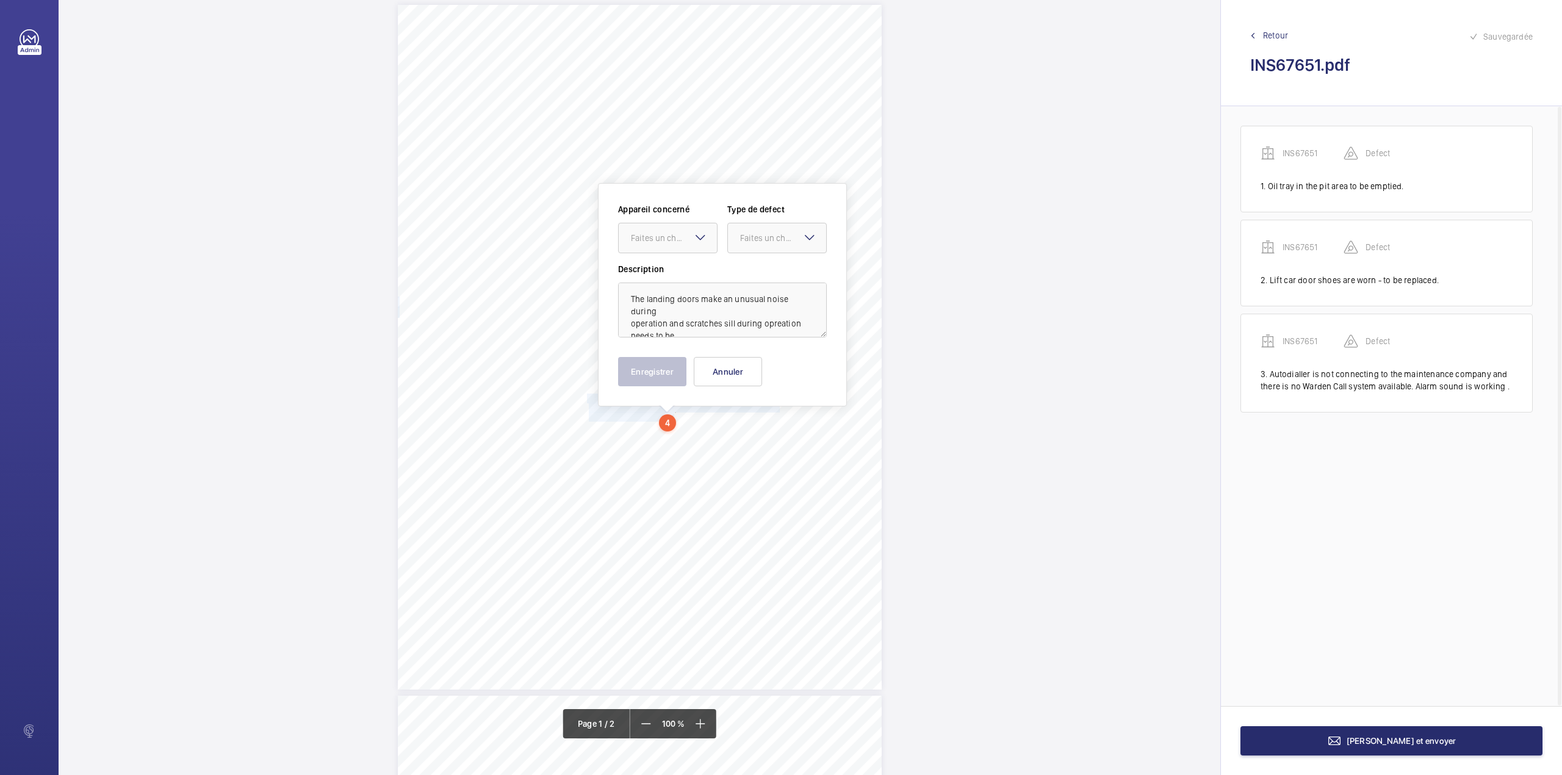
scroll to position [123, 0]
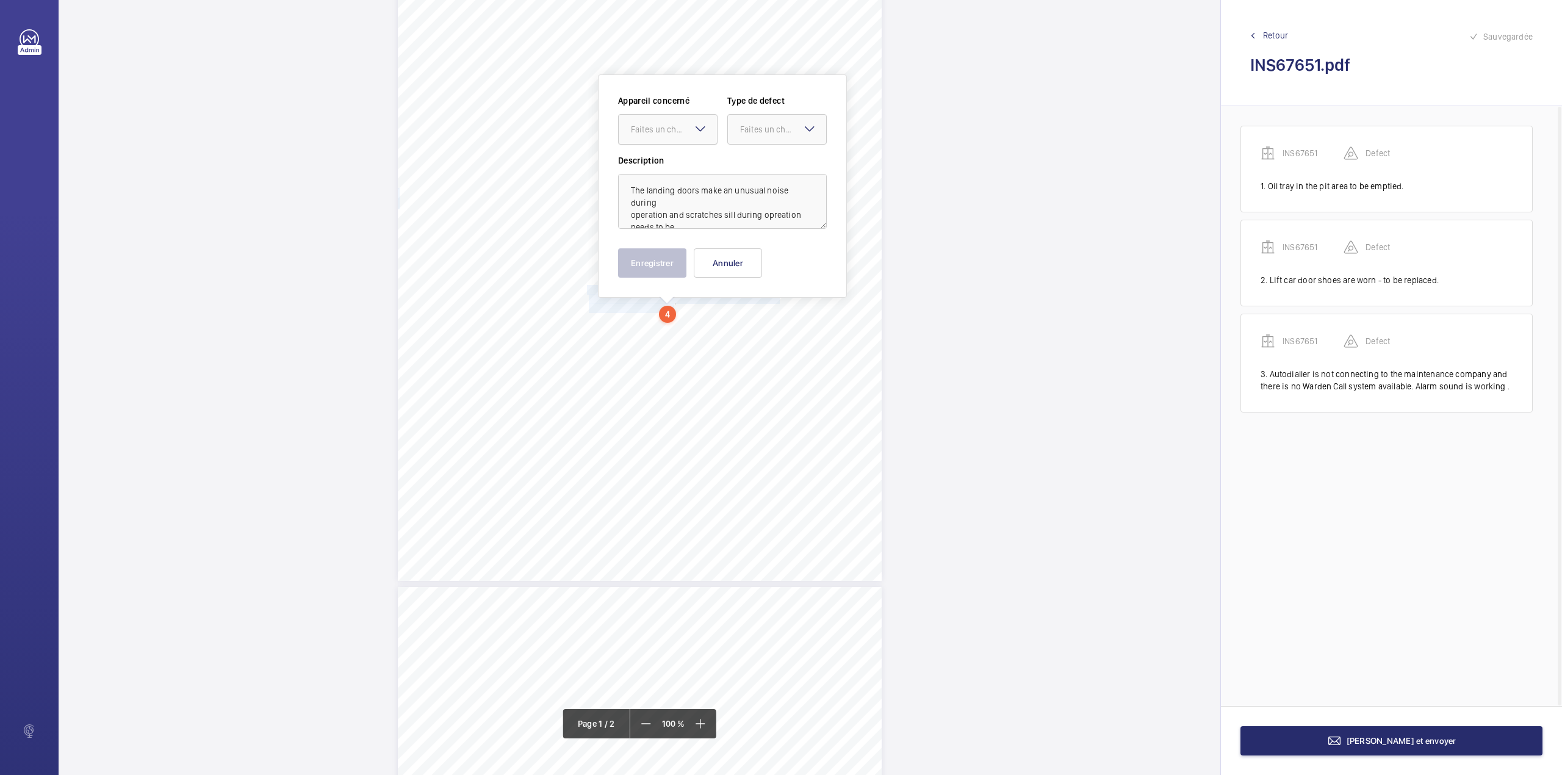
click at [674, 134] on div "Faites un choix" at bounding box center [674, 129] width 86 height 12
drag, startPoint x: 674, startPoint y: 161, endPoint x: 731, endPoint y: 148, distance: 57.7
click at [677, 162] on span "INS67651" at bounding box center [668, 167] width 74 height 12
click at [748, 140] on div at bounding box center [777, 129] width 98 height 29
click at [747, 154] on div "Standard" at bounding box center [777, 167] width 98 height 30
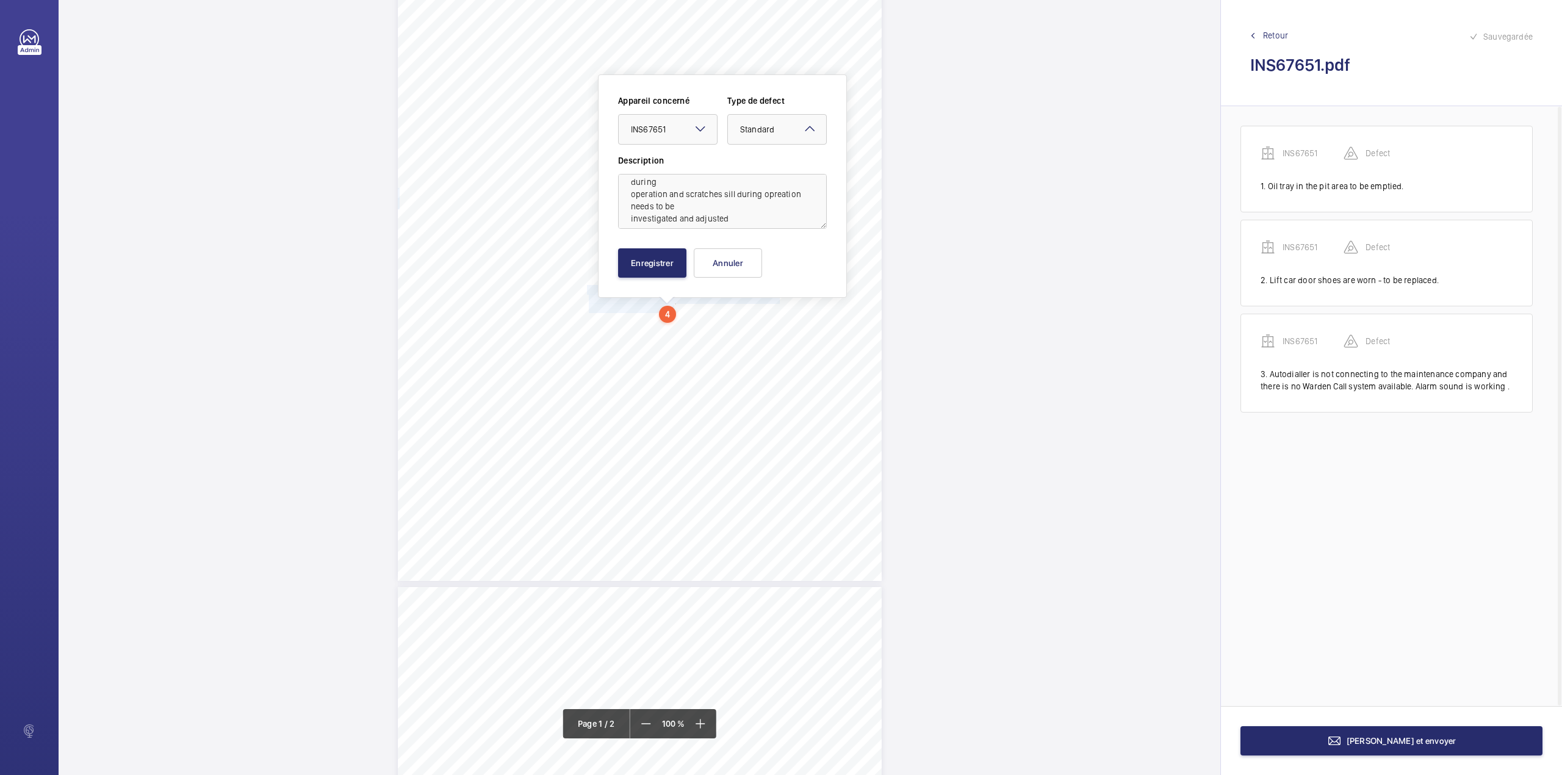
scroll to position [27, 0]
click at [731, 213] on textarea "The landing doors make an unusual noise during operation and scratches sill dur…" at bounding box center [722, 201] width 209 height 55
type textarea "The landing doors make an unusual noise during operation and scratches sill dur…"
click at [643, 260] on button "Enregistrer" at bounding box center [652, 262] width 68 height 29
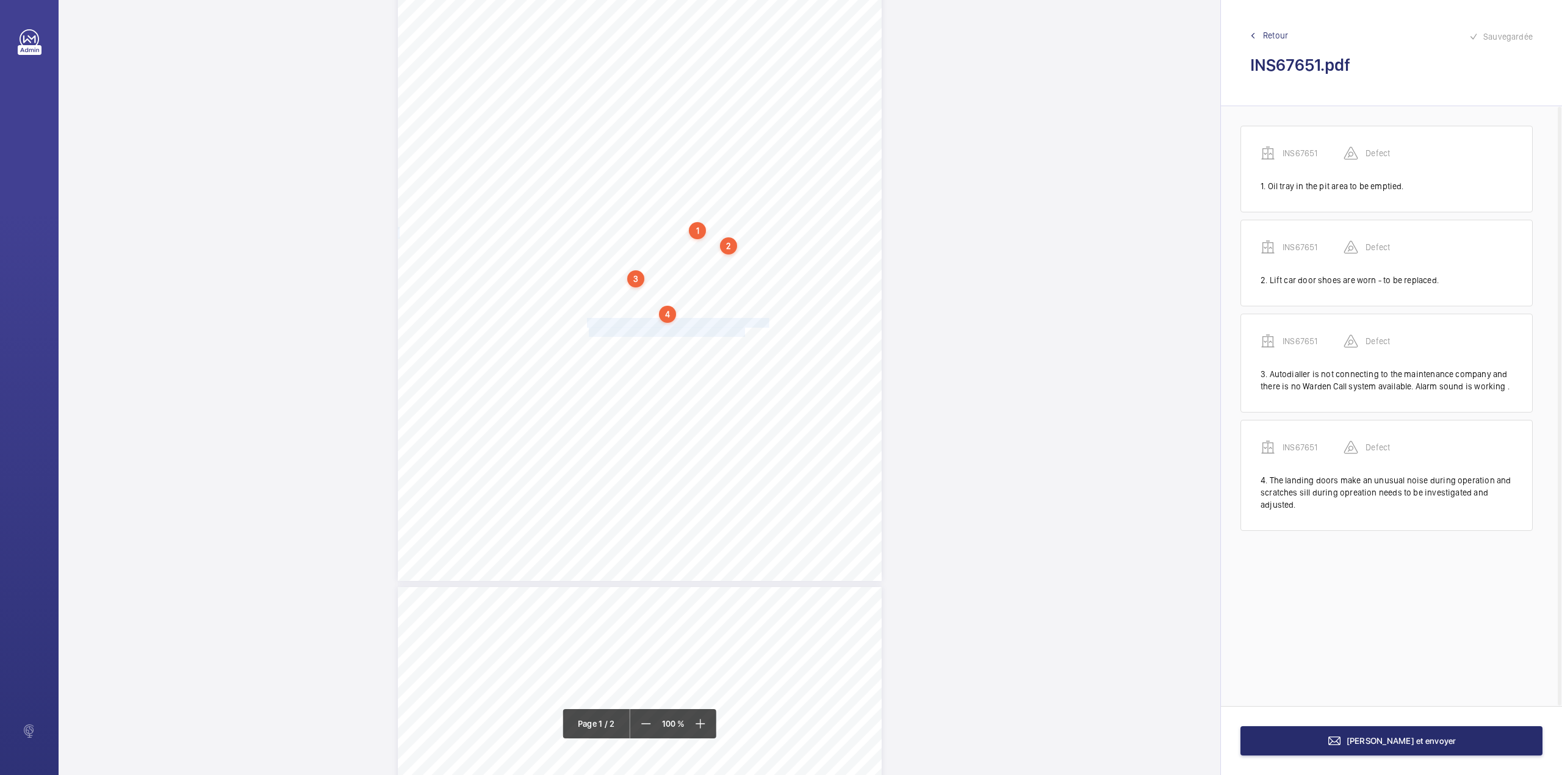
drag, startPoint x: 587, startPoint y: 319, endPoint x: 743, endPoint y: 333, distance: 156.9
click at [743, 333] on div "Signed: Lifting Operations and Lifting Equipment Regulations 1998 Report of Tho…" at bounding box center [640, 238] width 484 height 685
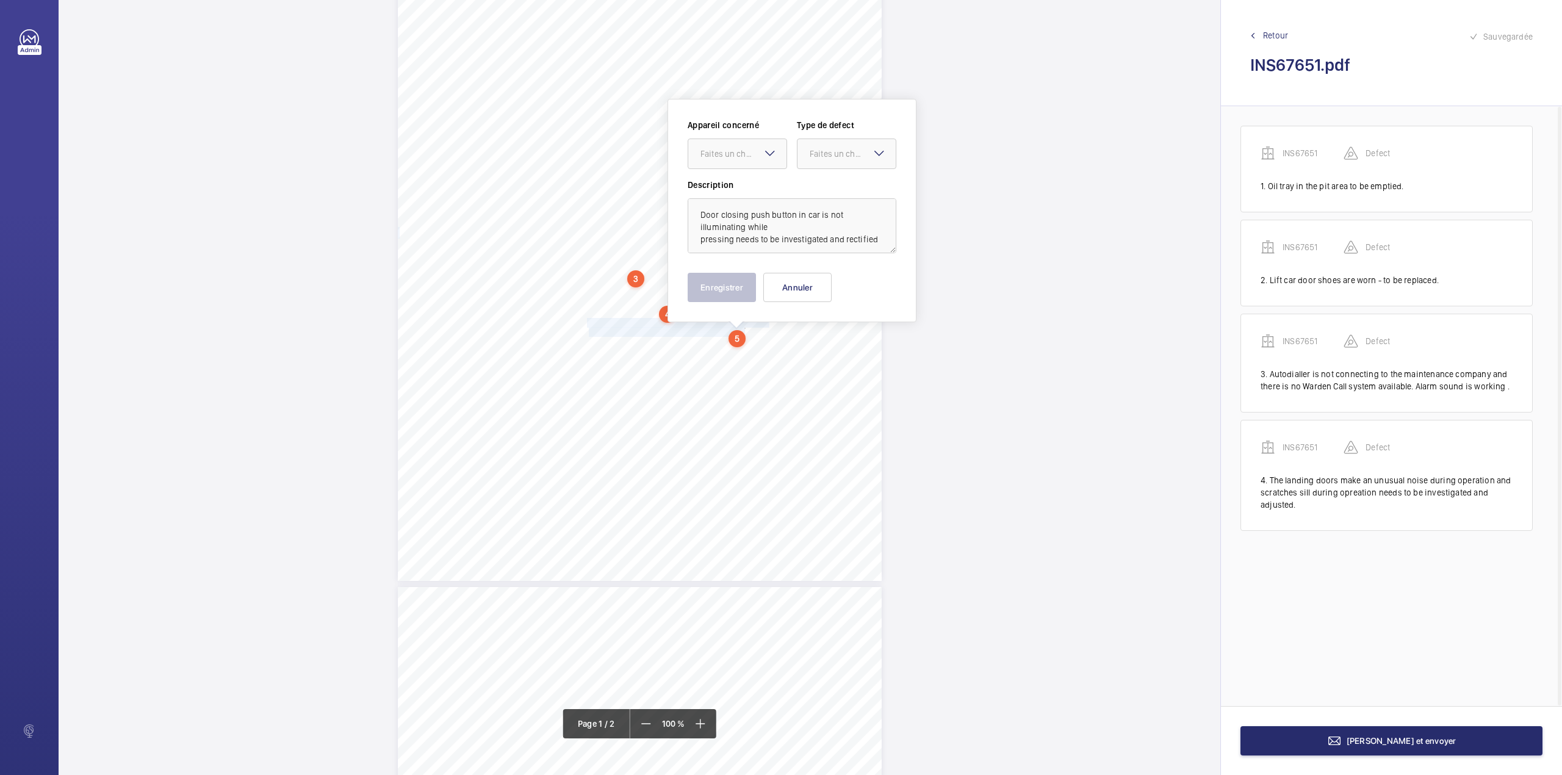
scroll to position [148, 0]
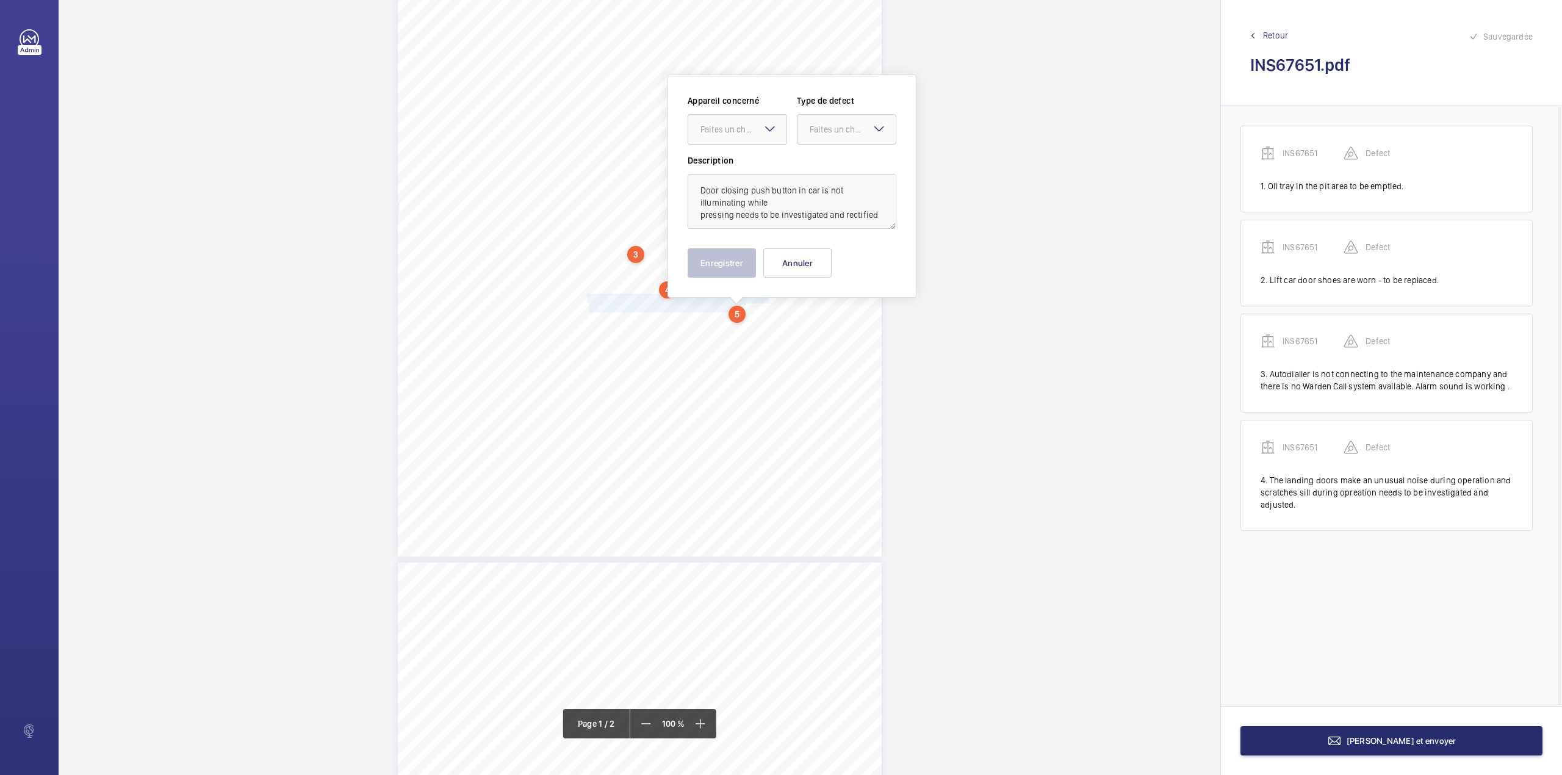
drag, startPoint x: 735, startPoint y: 134, endPoint x: 735, endPoint y: 147, distance: 12.8
click at [735, 135] on div "Faites un choix" at bounding box center [737, 129] width 98 height 12
drag, startPoint x: 735, startPoint y: 165, endPoint x: 818, endPoint y: 147, distance: 84.3
click at [737, 165] on span "INS67651" at bounding box center [738, 167] width 74 height 12
click at [832, 137] on div at bounding box center [847, 129] width 98 height 29
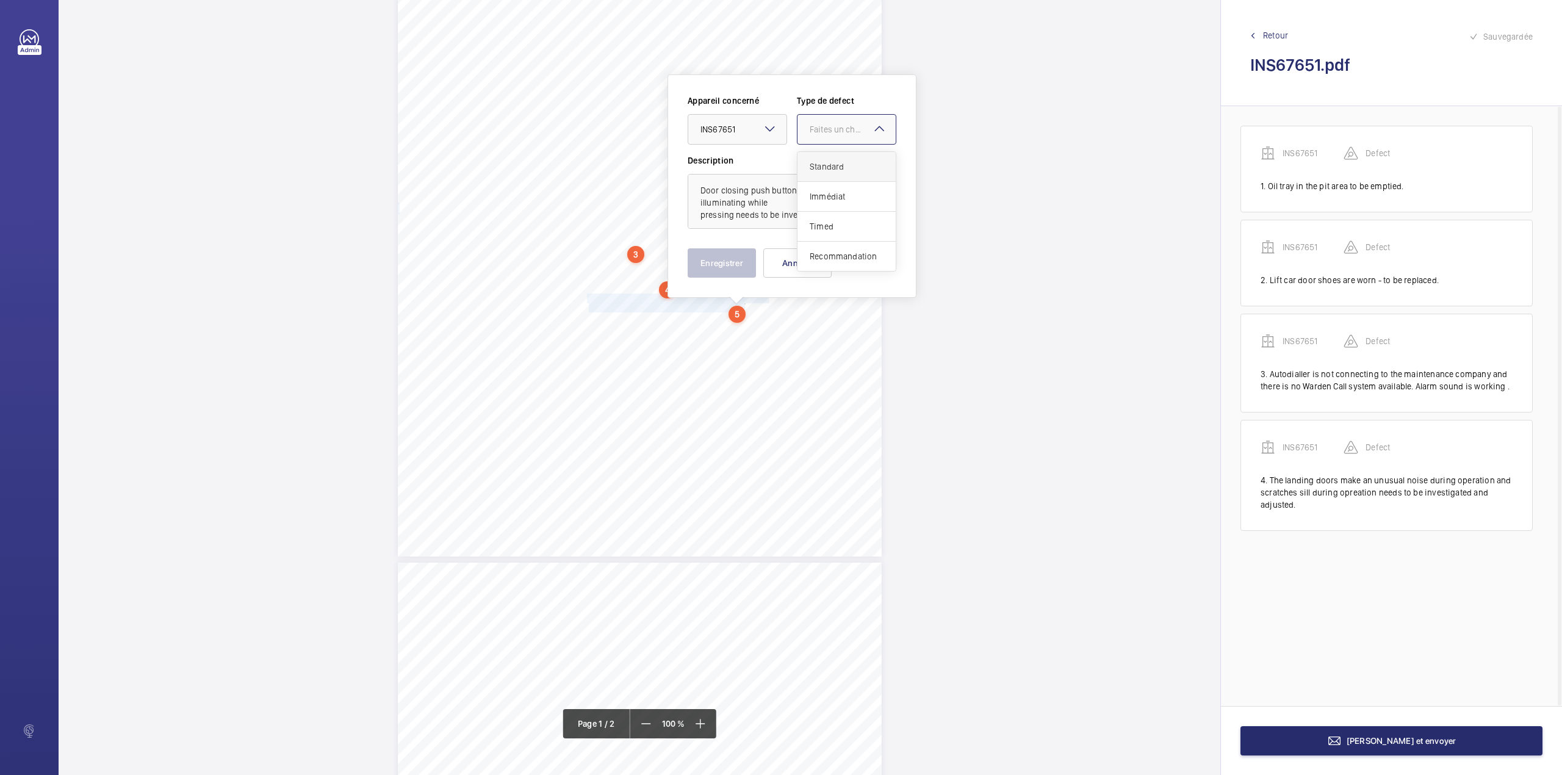
click at [823, 173] on div "Standard" at bounding box center [847, 167] width 98 height 30
click at [743, 211] on textarea "Door closing push button in car is not illuminating while pressing needs to be …" at bounding box center [792, 201] width 209 height 55
type textarea "Door closing push button in car is not illuminating while pressing needs to be …"
click at [719, 262] on button "Enregistrer" at bounding box center [722, 262] width 68 height 29
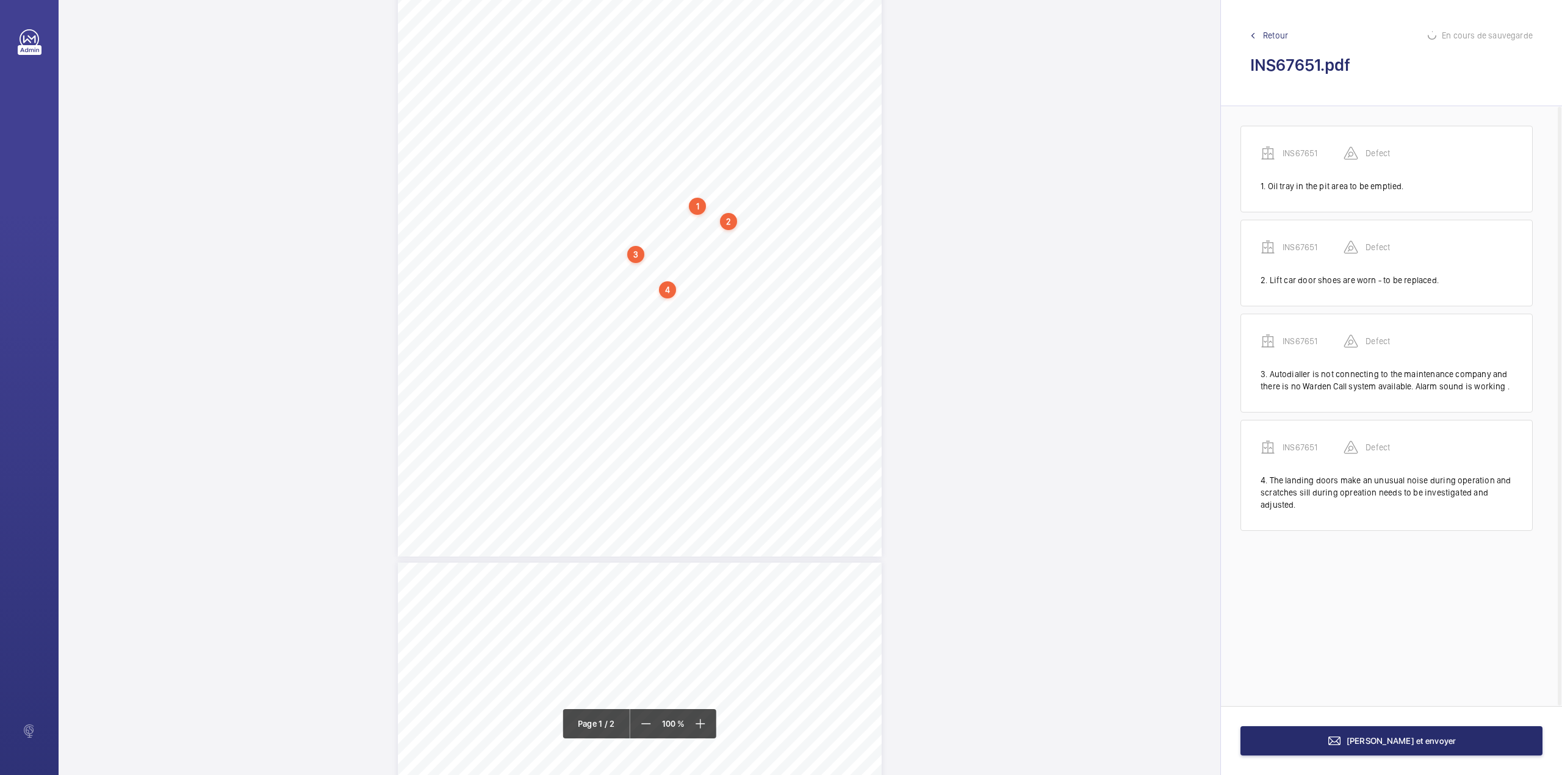
click at [587, 319] on span "A bundwall to be installed around the hydraulic tank in the" at bounding box center [681, 322] width 188 height 9
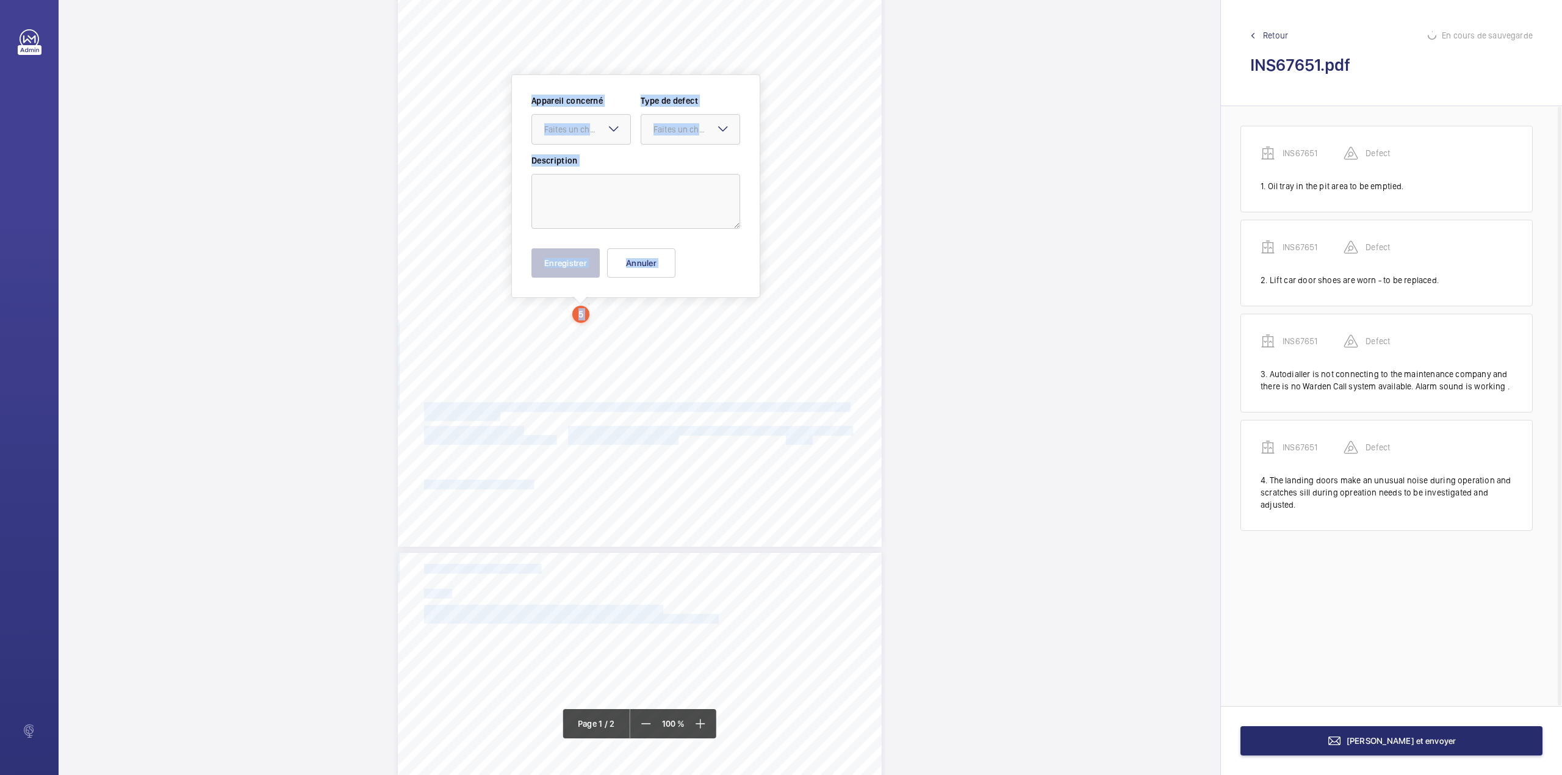
click at [608, 326] on div "Signed: Lifting Operations and Lifting Equipment Regulations 1998 Report of Tho…" at bounding box center [640, 387] width 1162 height 775
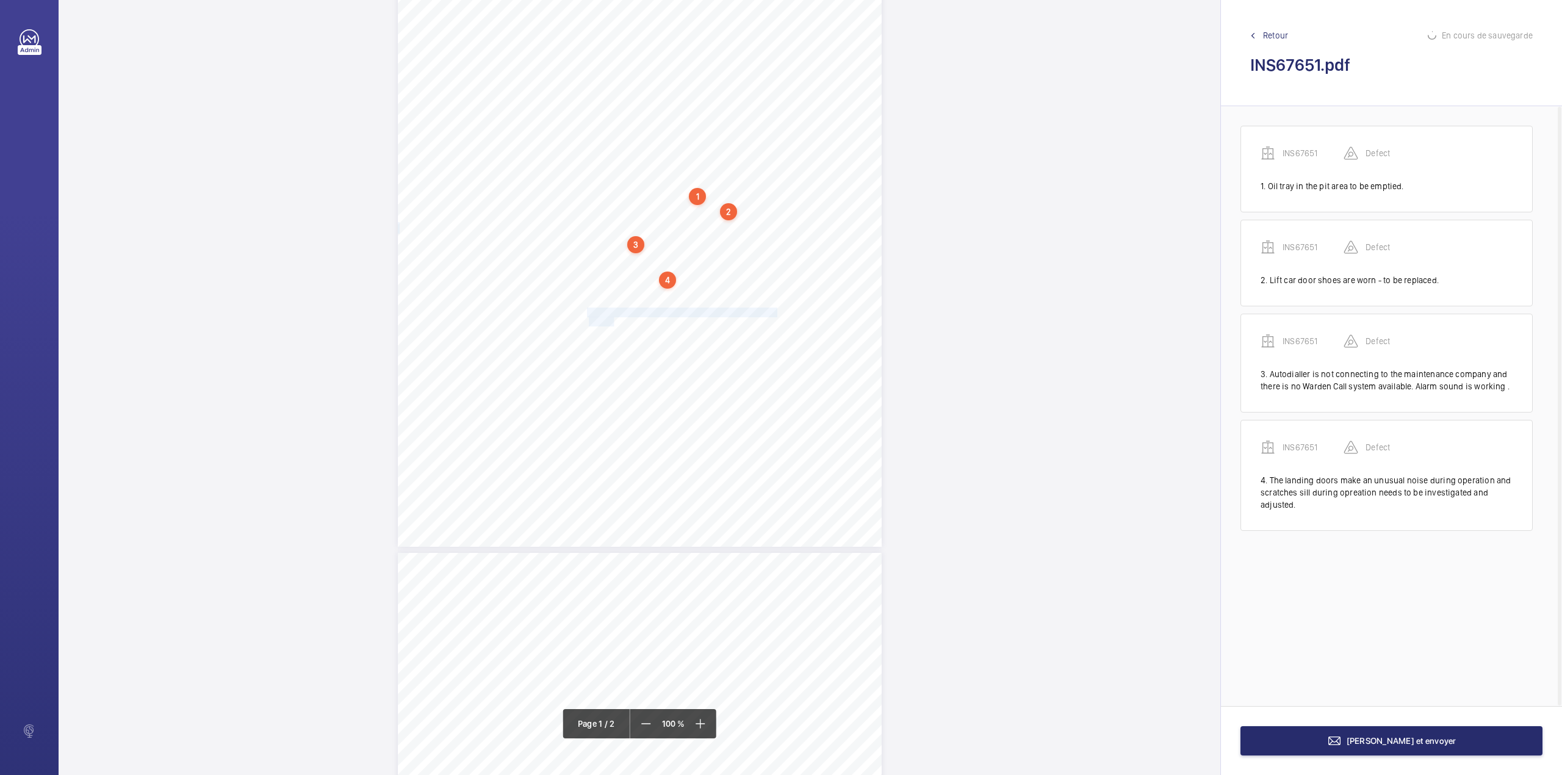
drag, startPoint x: 587, startPoint y: 311, endPoint x: 612, endPoint y: 320, distance: 26.1
click at [612, 320] on div "Signed: Lifting Operations and Lifting Equipment Regulations 1998 Report of Tho…" at bounding box center [640, 204] width 484 height 685
click at [608, 132] on div "Faites un choix" at bounding box center [612, 129] width 86 height 12
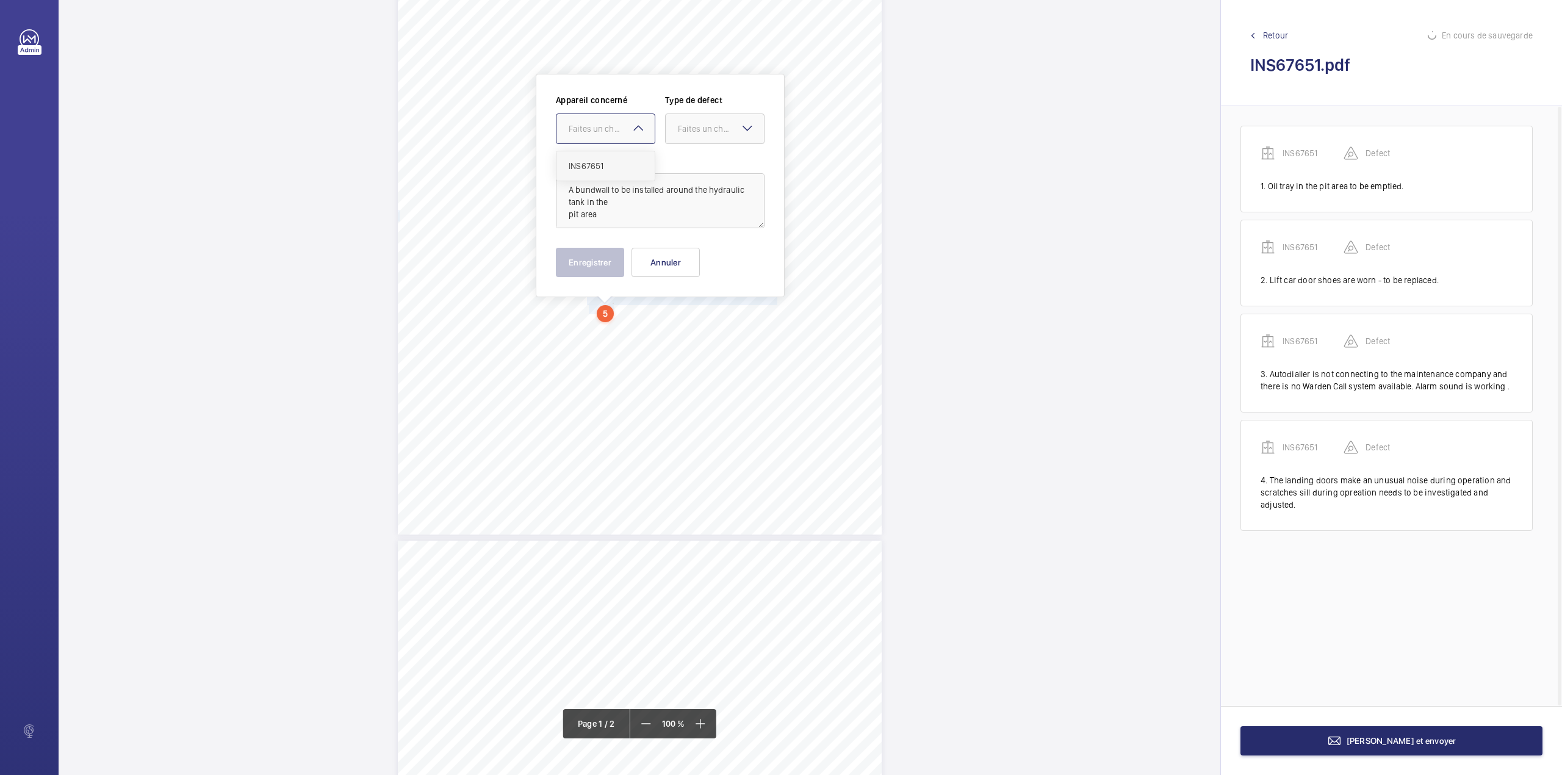
drag, startPoint x: 610, startPoint y: 154, endPoint x: 652, endPoint y: 149, distance: 42.4
click at [613, 154] on div "INS67651" at bounding box center [606, 165] width 98 height 29
drag, startPoint x: 693, startPoint y: 132, endPoint x: 690, endPoint y: 148, distance: 16.3
click at [693, 133] on div "Faites un choix" at bounding box center [721, 129] width 86 height 12
click at [690, 148] on div "Appareil concerné Faites un choix × INS67651 × Type de defect Faites un choix S…" at bounding box center [660, 124] width 209 height 60
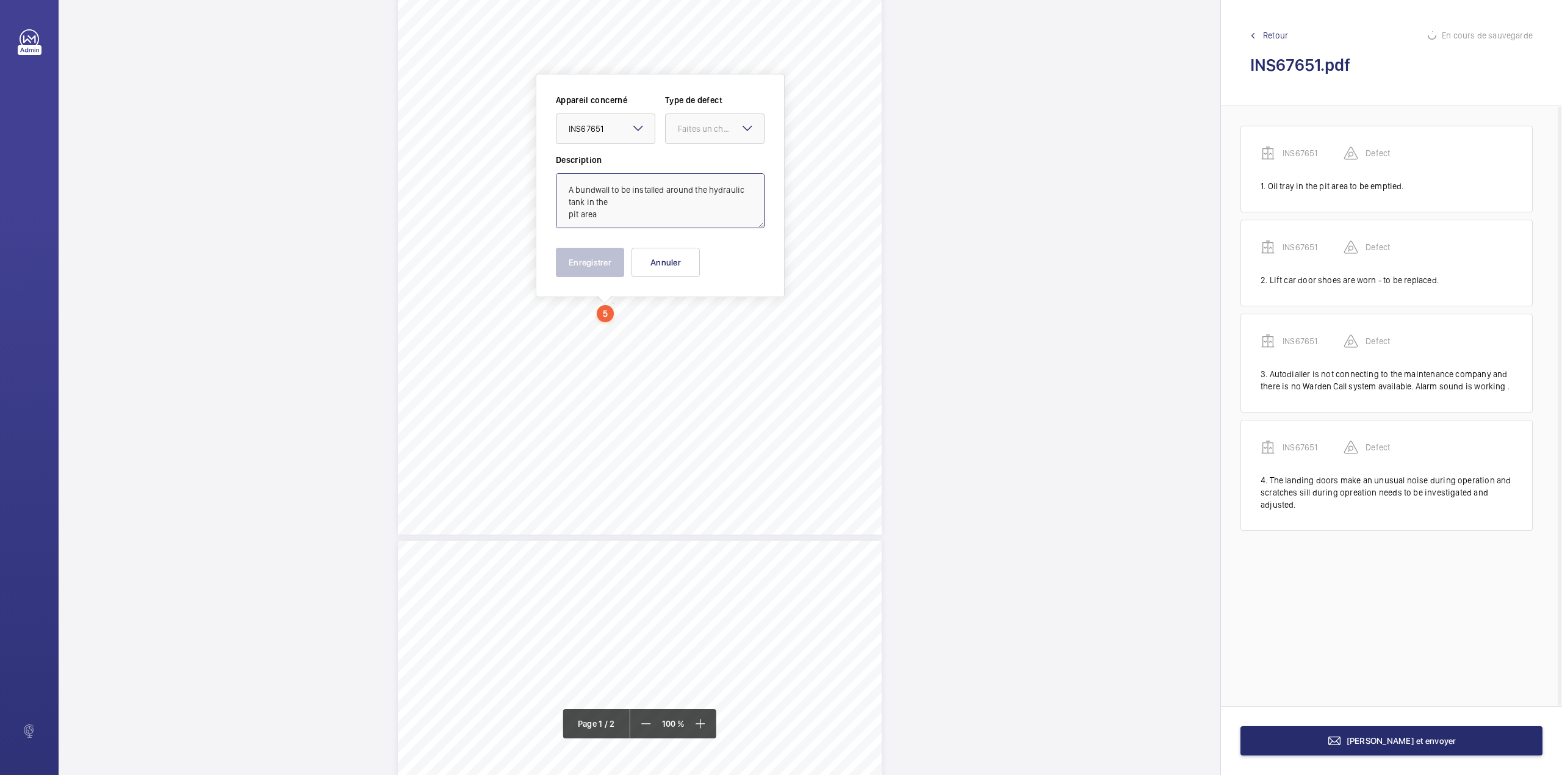
click at [605, 218] on textarea "A bundwall to be installed around the hydraulic tank in the pit area" at bounding box center [660, 200] width 209 height 55
type textarea "A bundwall to be installed around the hydraulic tank in the pit area."
click at [716, 145] on div "Appareil concerné Faites un choix × INS67651 × Type de defect Faites un choix" at bounding box center [660, 124] width 209 height 60
click at [716, 140] on div at bounding box center [715, 128] width 98 height 29
click at [716, 170] on span "Standard" at bounding box center [715, 166] width 74 height 12
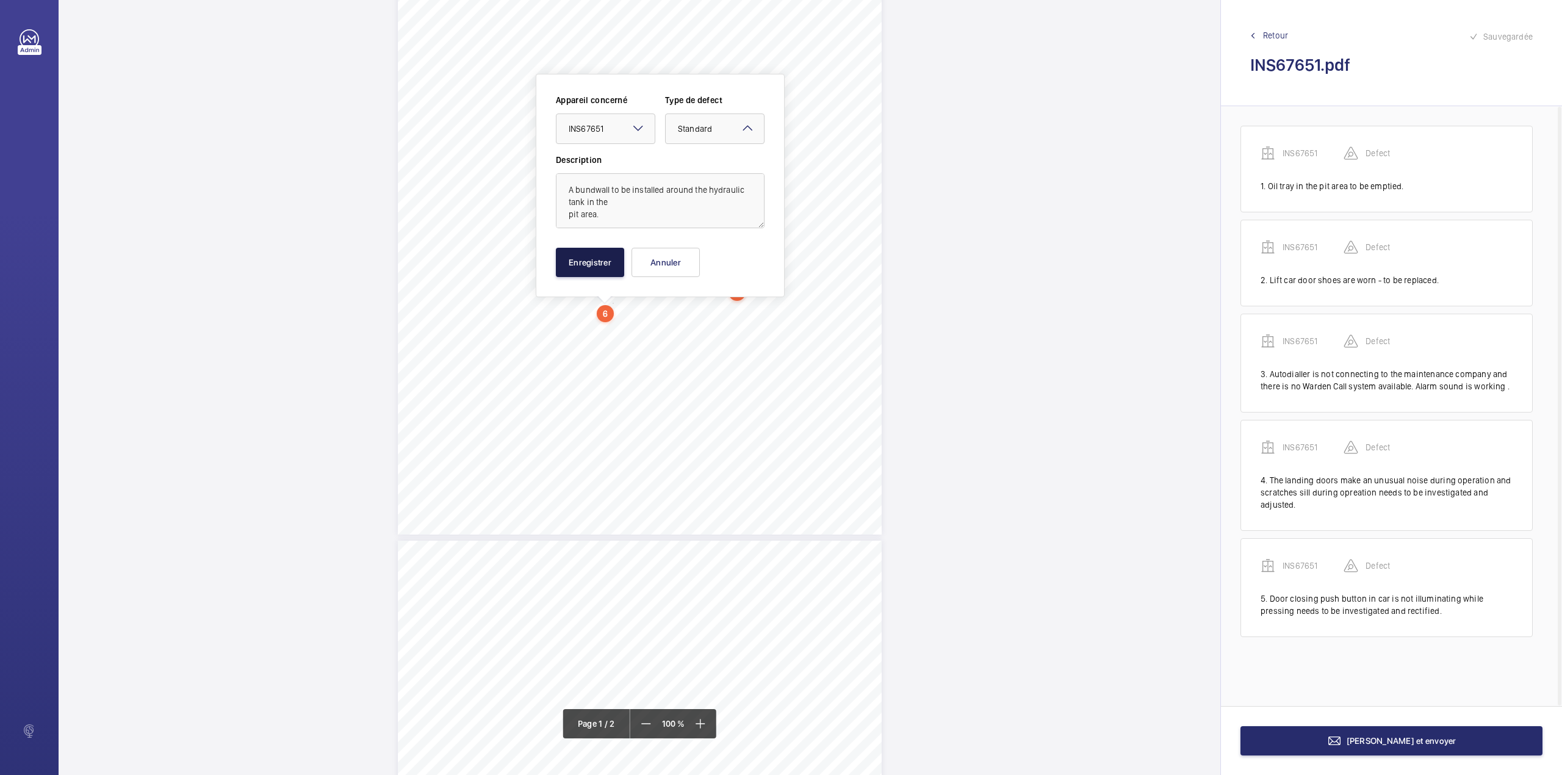
click at [577, 264] on button "Enregistrer" at bounding box center [590, 262] width 68 height 29
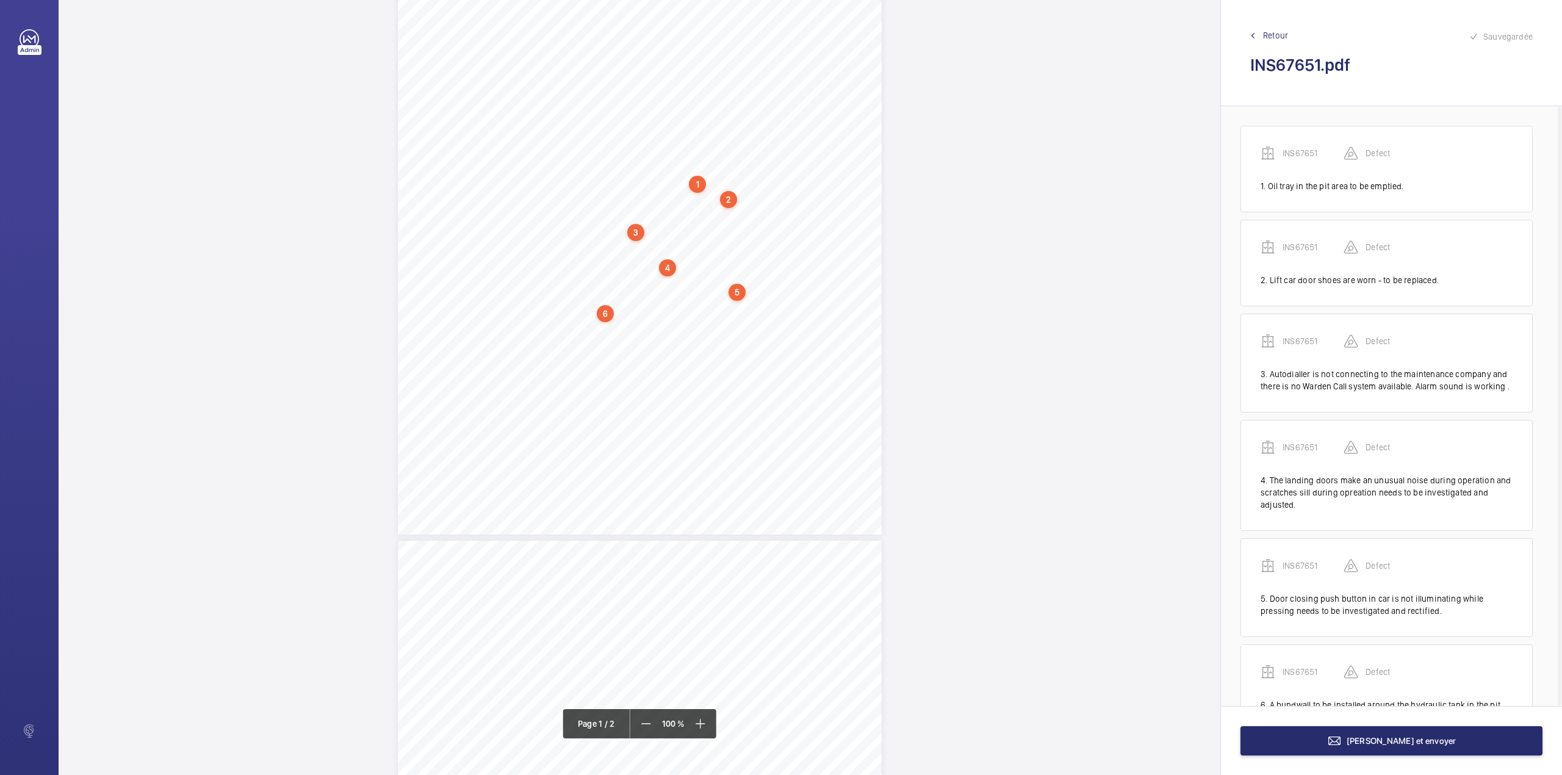
scroll to position [59, 0]
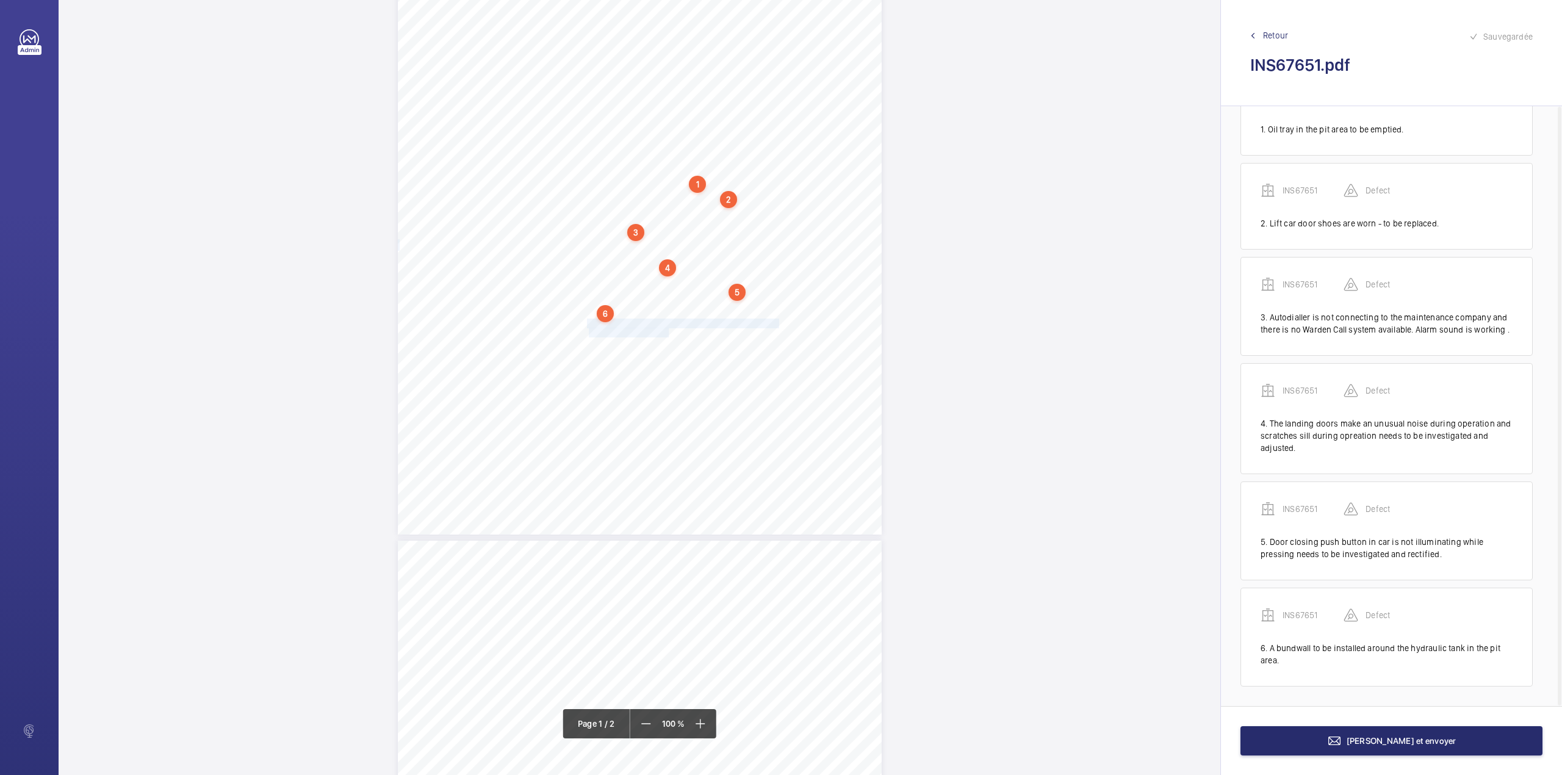
drag, startPoint x: 586, startPoint y: 325, endPoint x: 667, endPoint y: 337, distance: 82.0
click at [667, 337] on div "Signed: Lifting Operations and Lifting Equipment Regulations 1998 Report of Tho…" at bounding box center [640, 192] width 484 height 685
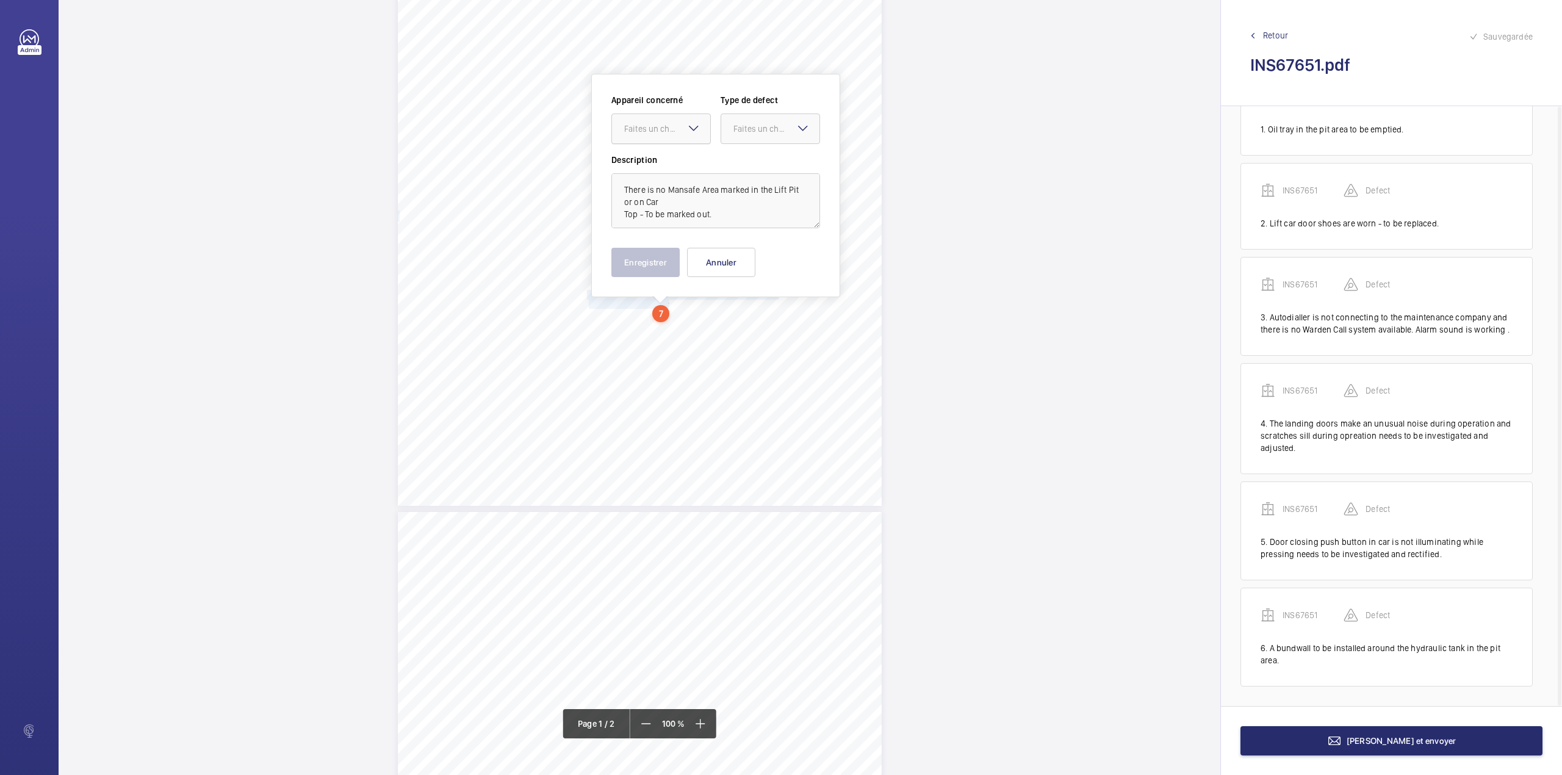
click at [657, 128] on div "Faites un choix" at bounding box center [667, 129] width 86 height 12
click at [655, 154] on div "INS67651" at bounding box center [661, 165] width 98 height 29
click at [765, 137] on div at bounding box center [770, 128] width 98 height 29
drag, startPoint x: 755, startPoint y: 157, endPoint x: 685, endPoint y: 223, distance: 96.3
click at [754, 159] on div "Standard" at bounding box center [770, 166] width 98 height 30
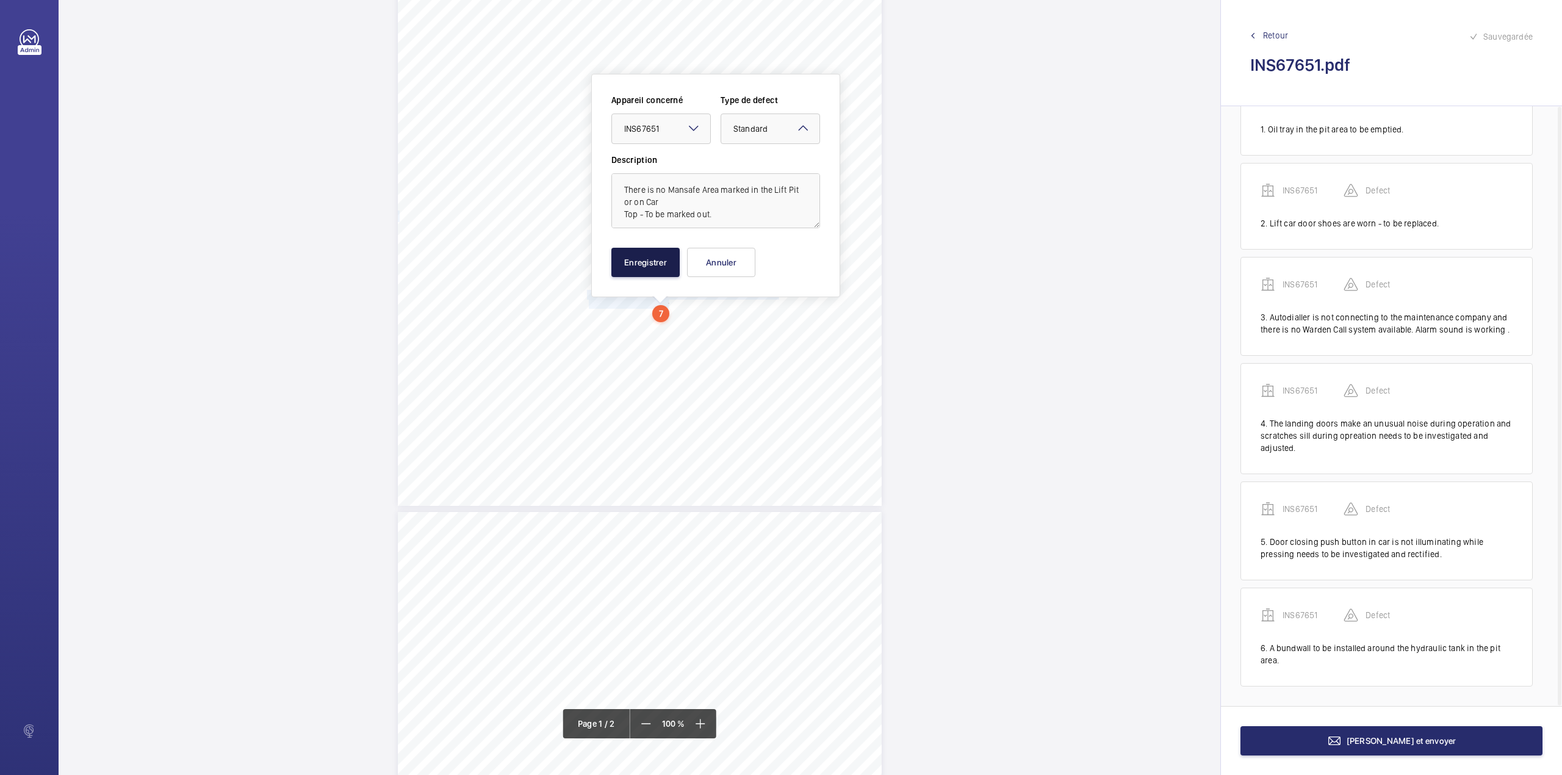
click at [652, 254] on button "Enregistrer" at bounding box center [646, 262] width 68 height 29
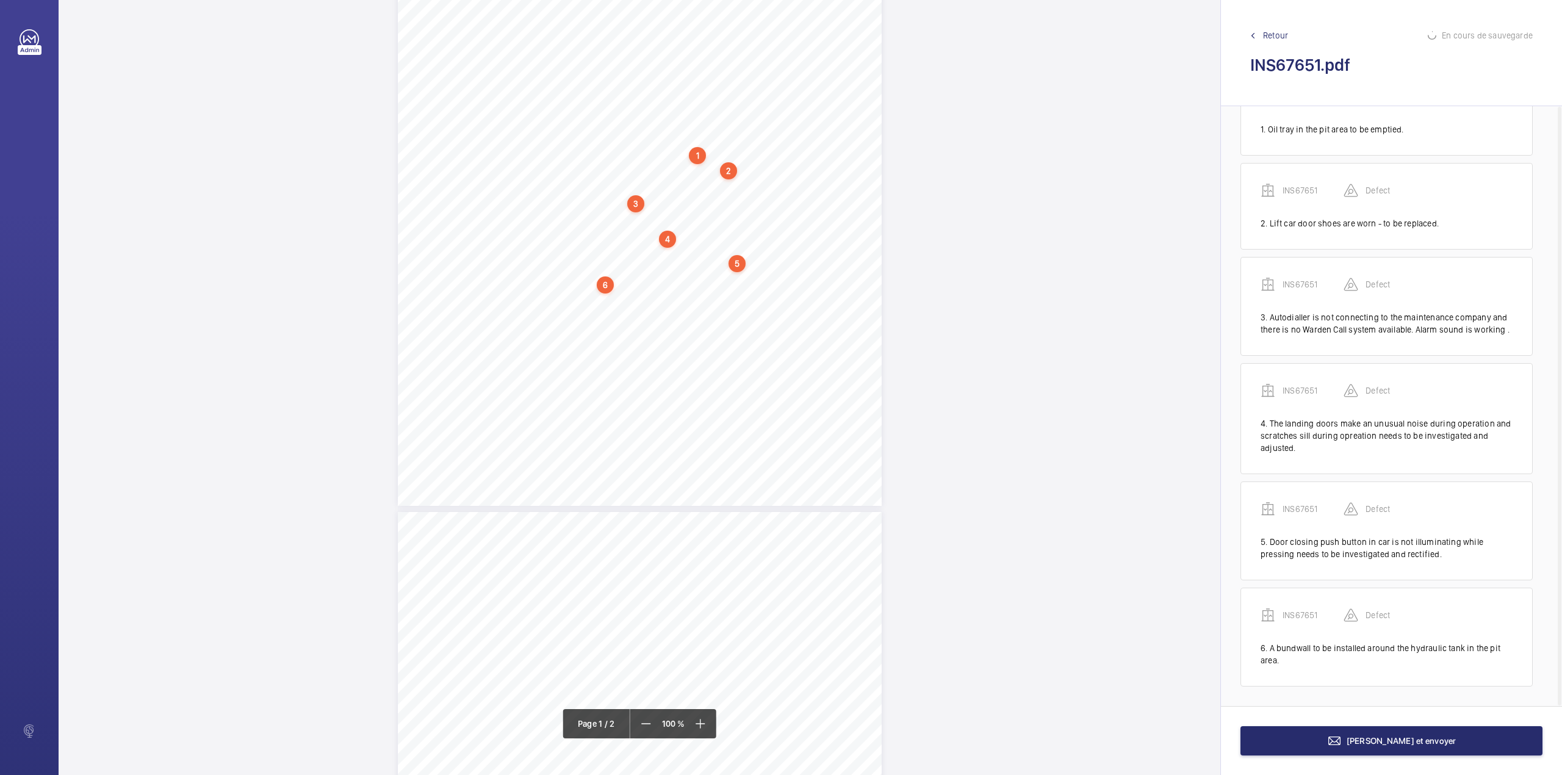
click at [585, 318] on div "Signed: Lifting Operations and Lifting Equipment Regulations 1998 Report of Tho…" at bounding box center [640, 163] width 484 height 685
click at [621, 272] on button "Annuler" at bounding box center [639, 262] width 68 height 29
drag, startPoint x: 586, startPoint y: 311, endPoint x: 691, endPoint y: 312, distance: 105.0
click at [691, 312] on div "Signed: Lifting Operations and Lifting Equipment Regulations 1998 Report of Tho…" at bounding box center [640, 154] width 484 height 685
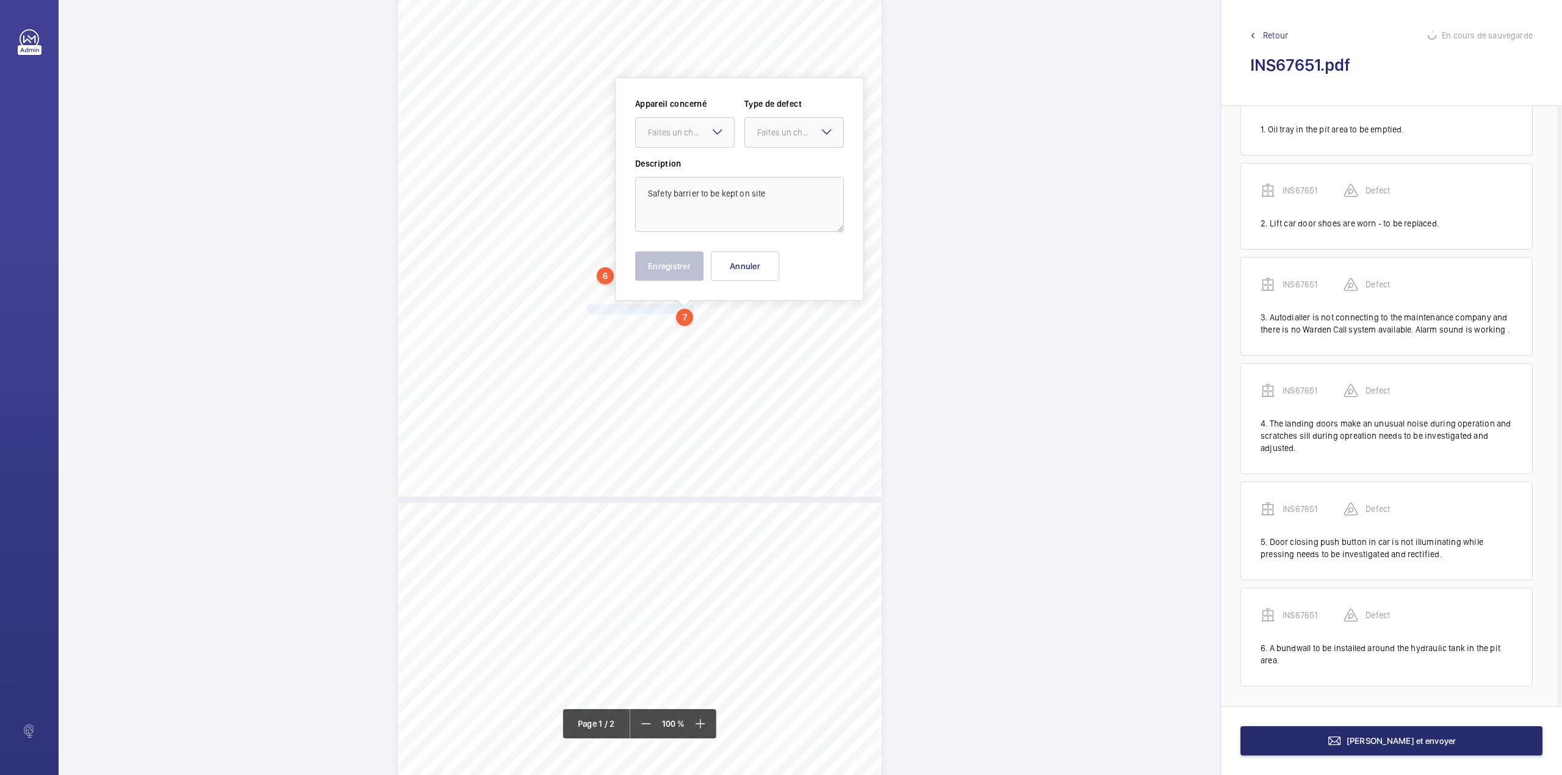
scroll to position [211, 0]
click at [685, 142] on div at bounding box center [685, 128] width 98 height 29
click at [685, 164] on span "INS67651" at bounding box center [685, 166] width 74 height 12
click at [784, 132] on div "Faites un choix" at bounding box center [800, 129] width 86 height 12
click at [774, 159] on div "Standard" at bounding box center [794, 166] width 98 height 30
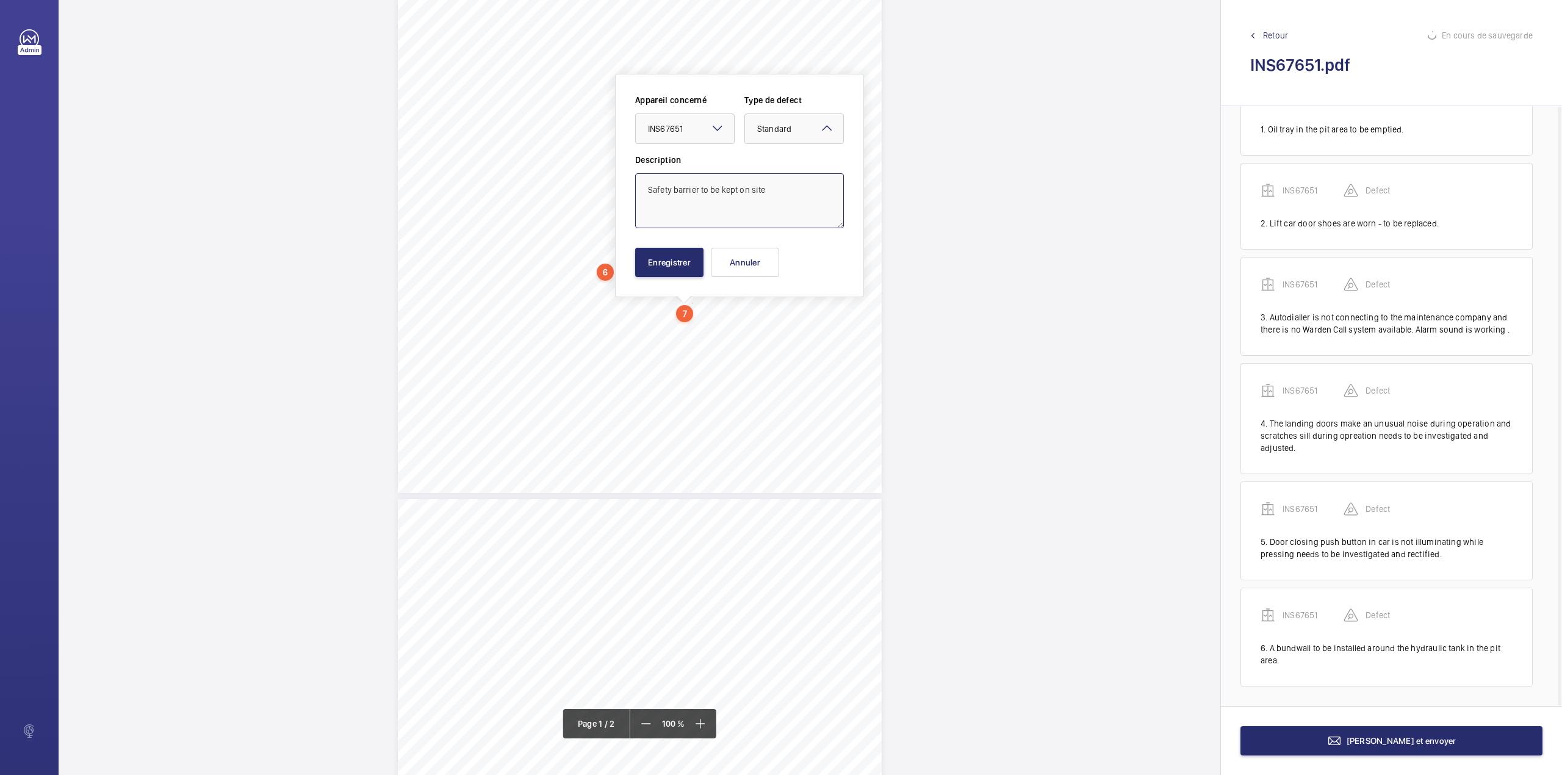
click at [763, 189] on textarea "Safety barrier to be kept on site" at bounding box center [739, 200] width 209 height 55
type textarea "Safety barrier to be kept on site."
click at [687, 254] on button "Enregistrer" at bounding box center [669, 262] width 68 height 29
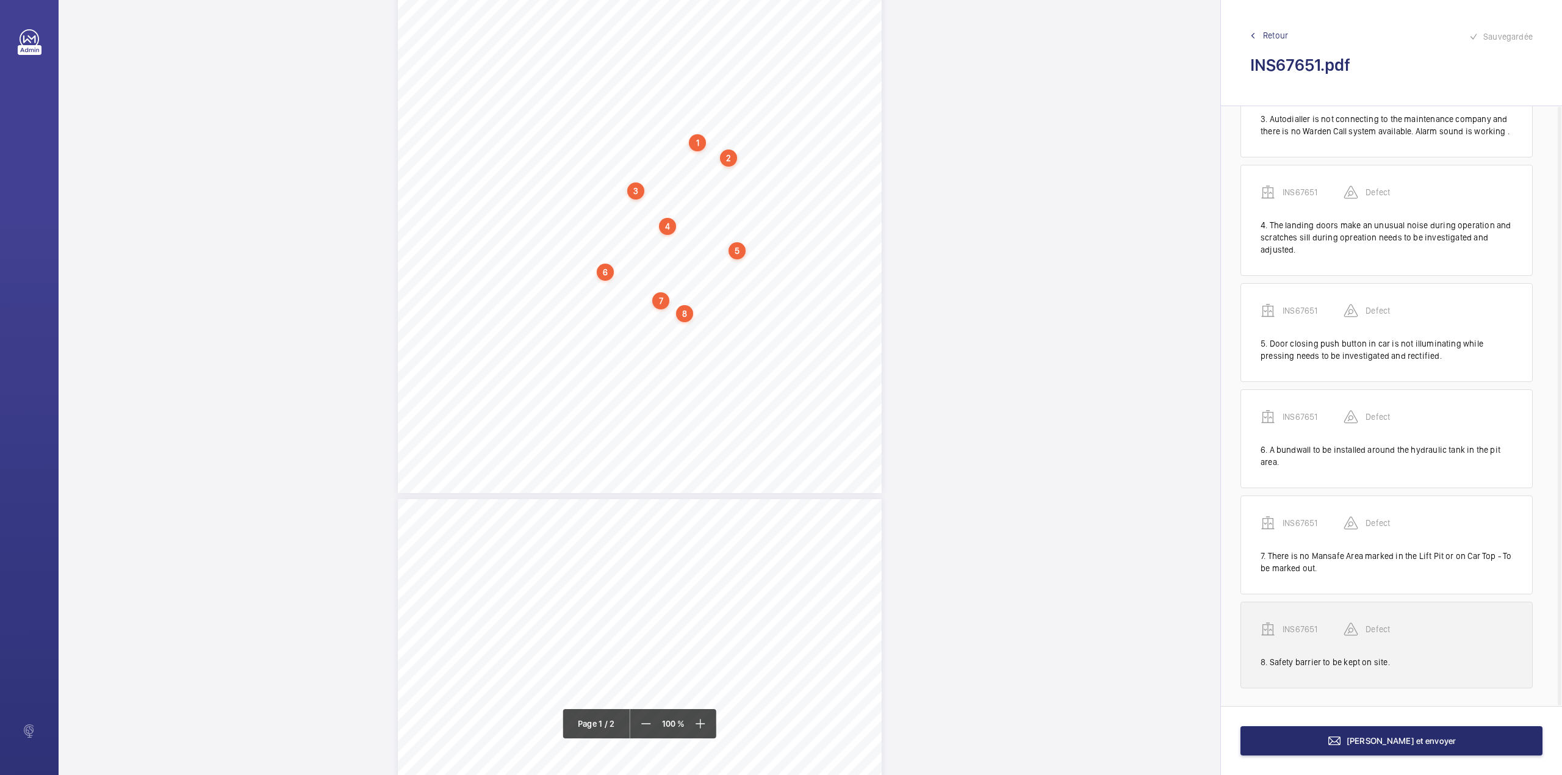
scroll to position [260, 0]
click at [1300, 629] on p "INS67651" at bounding box center [1313, 627] width 61 height 12
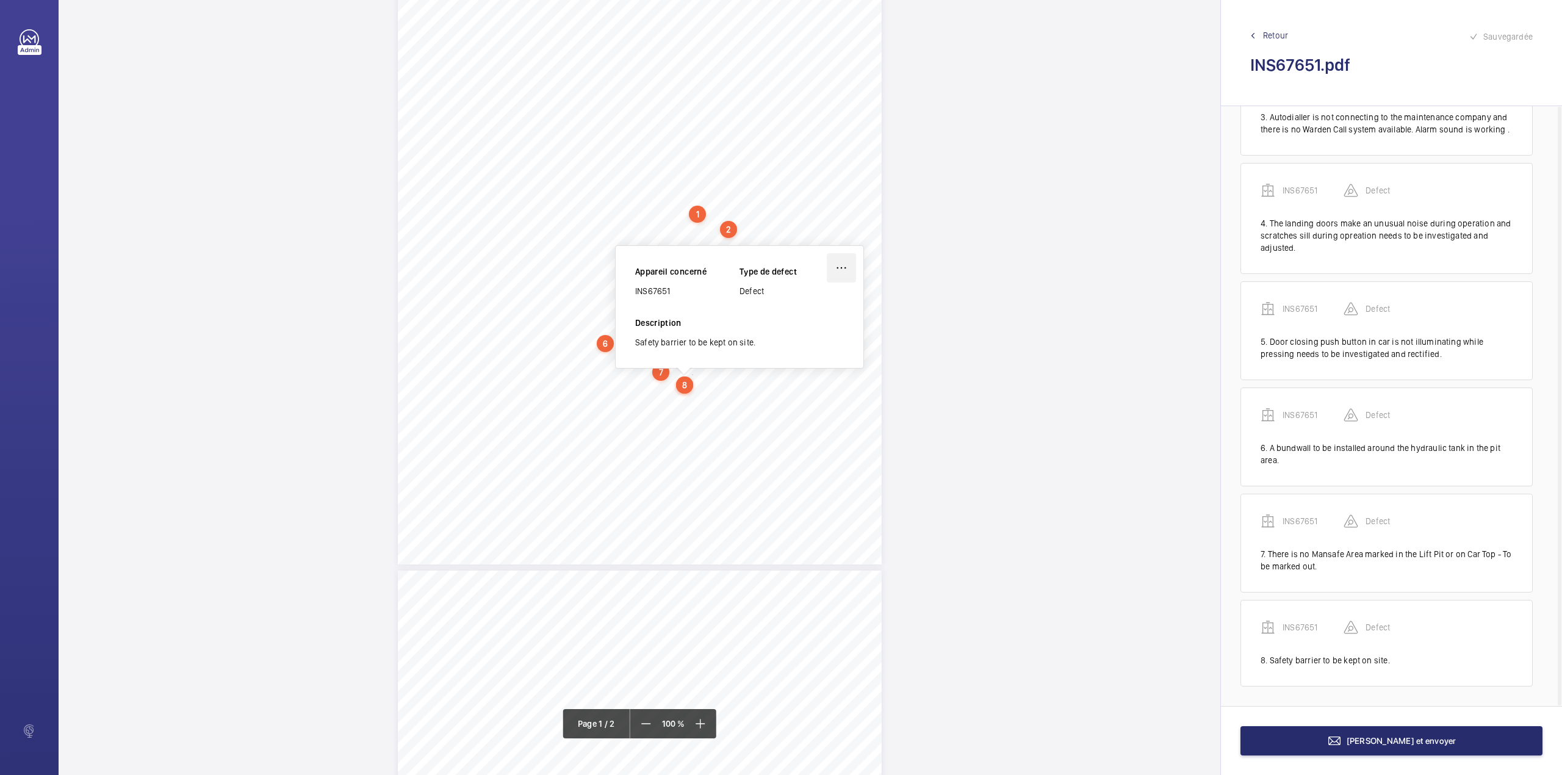
scroll to position [137, 0]
drag, startPoint x: 636, startPoint y: 296, endPoint x: 674, endPoint y: 294, distance: 38.5
click at [674, 294] on div "INS67651" at bounding box center [687, 293] width 104 height 12
copy div "INS67651"
click at [1314, 745] on button "[PERSON_NAME] et envoyer" at bounding box center [1392, 740] width 302 height 29
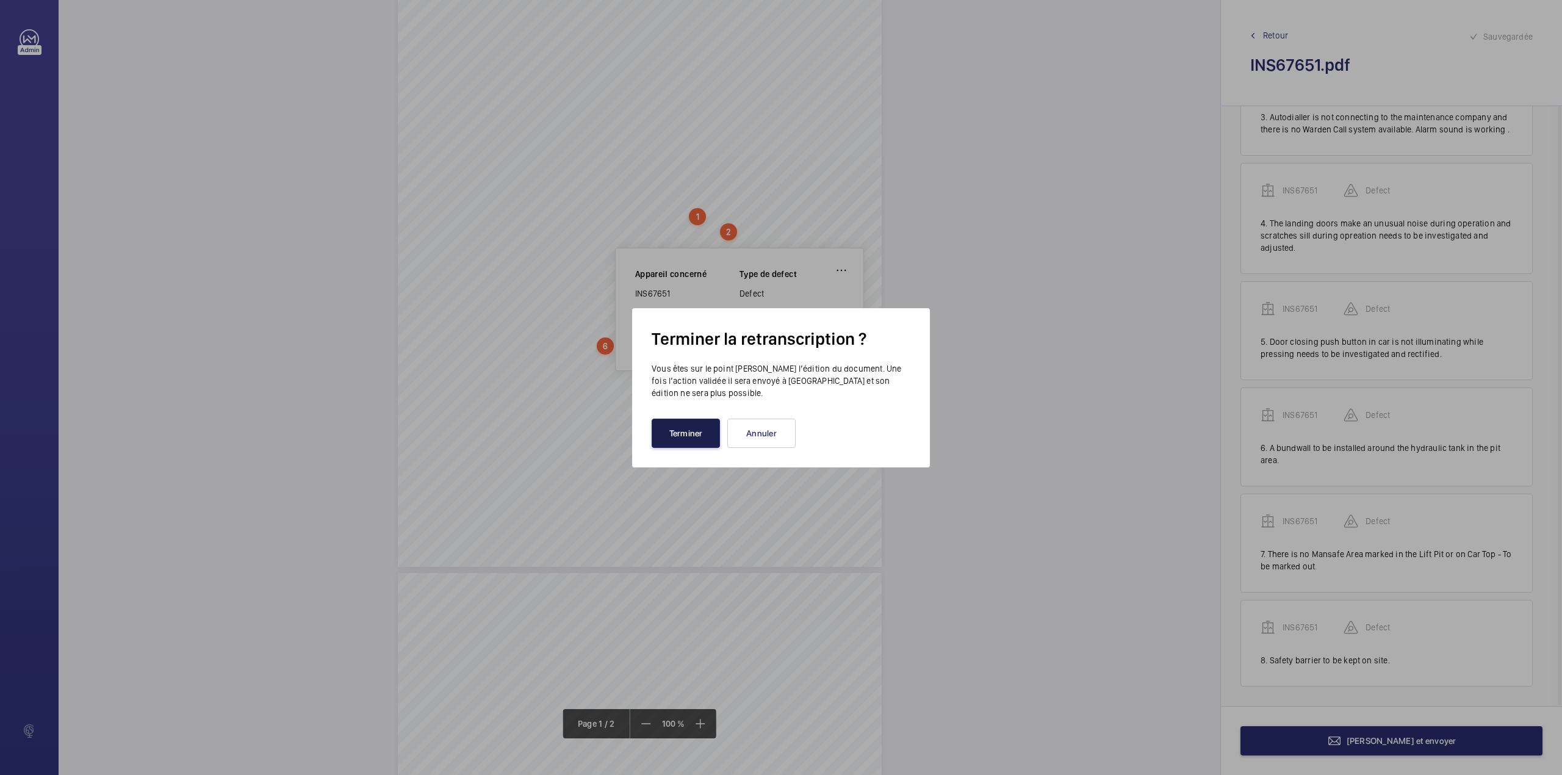
click at [682, 432] on button "Terminer" at bounding box center [686, 433] width 68 height 29
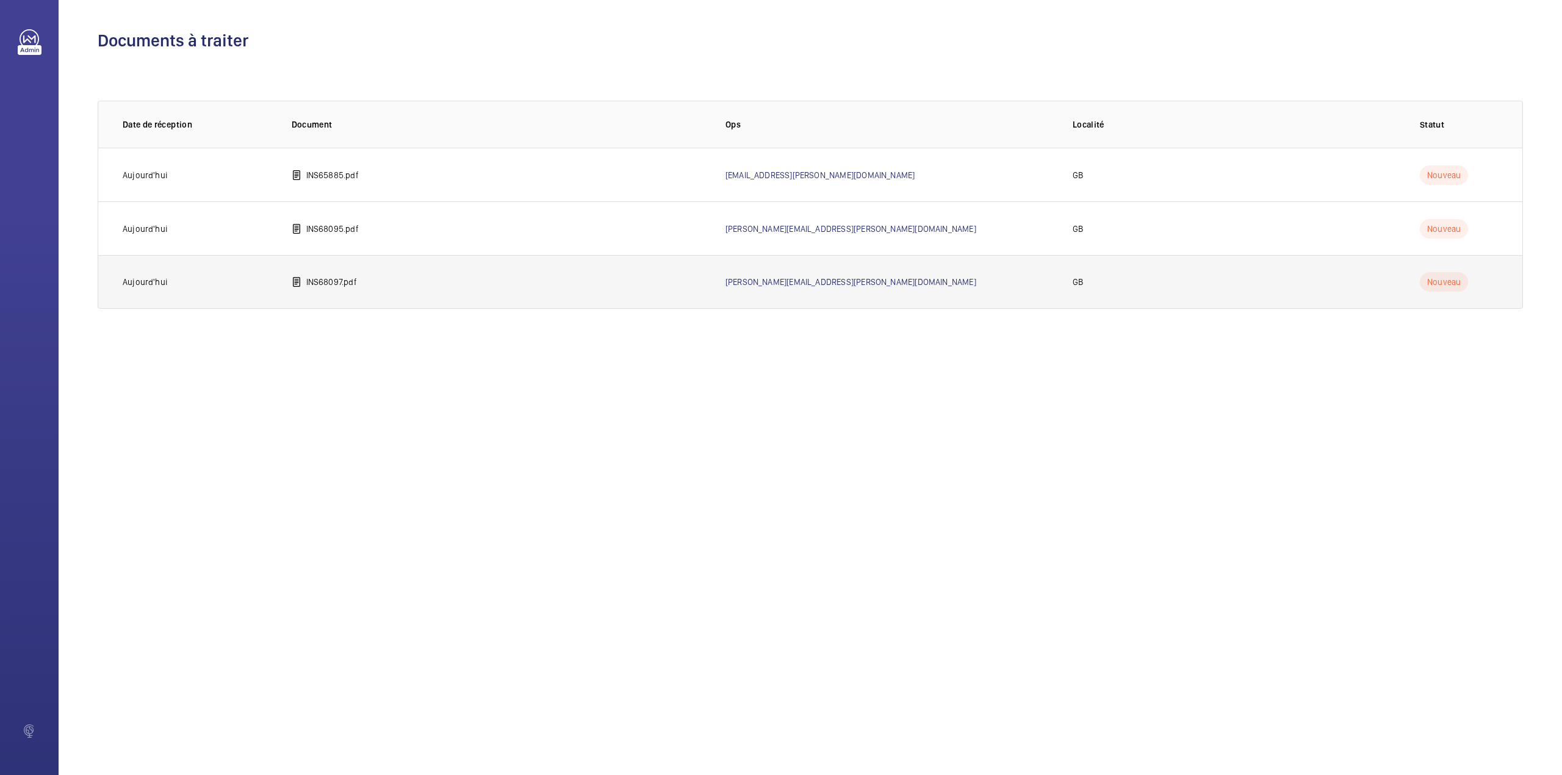
click at [374, 296] on td "INS68097.pdf" at bounding box center [489, 282] width 434 height 54
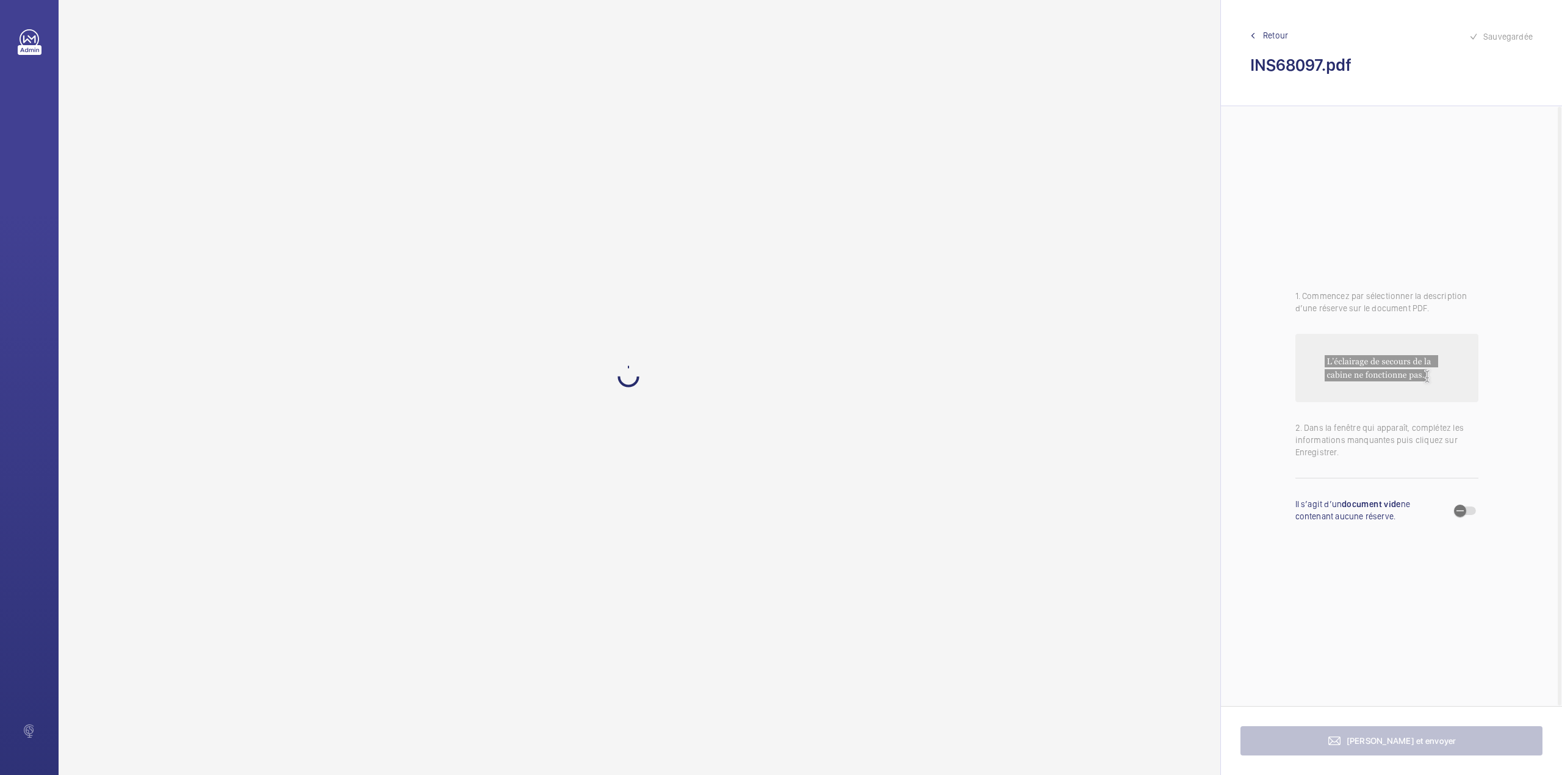
click at [1277, 30] on span "Retour" at bounding box center [1275, 35] width 25 height 12
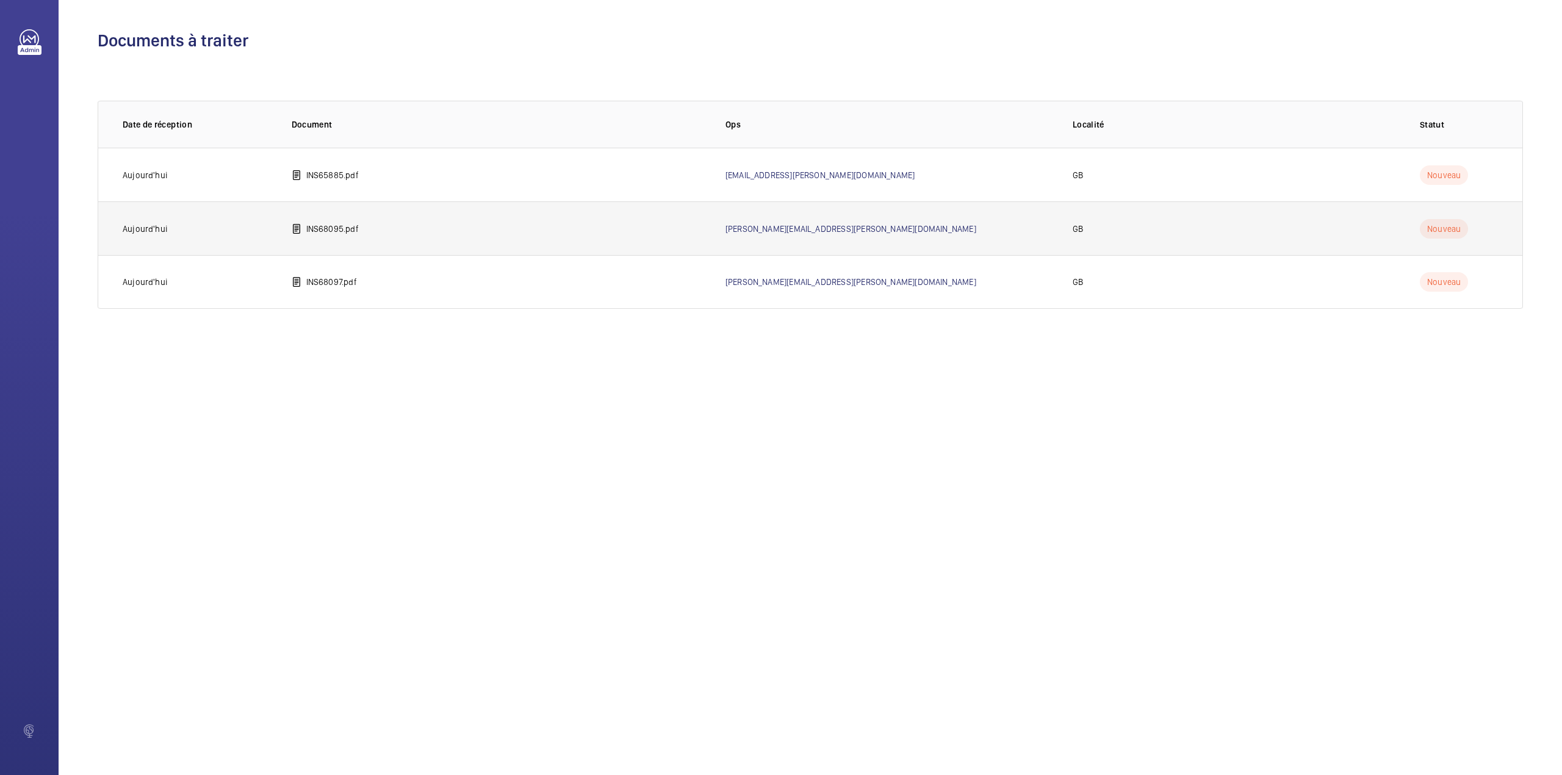
click at [354, 233] on p "INS68095.pdf" at bounding box center [332, 229] width 52 height 12
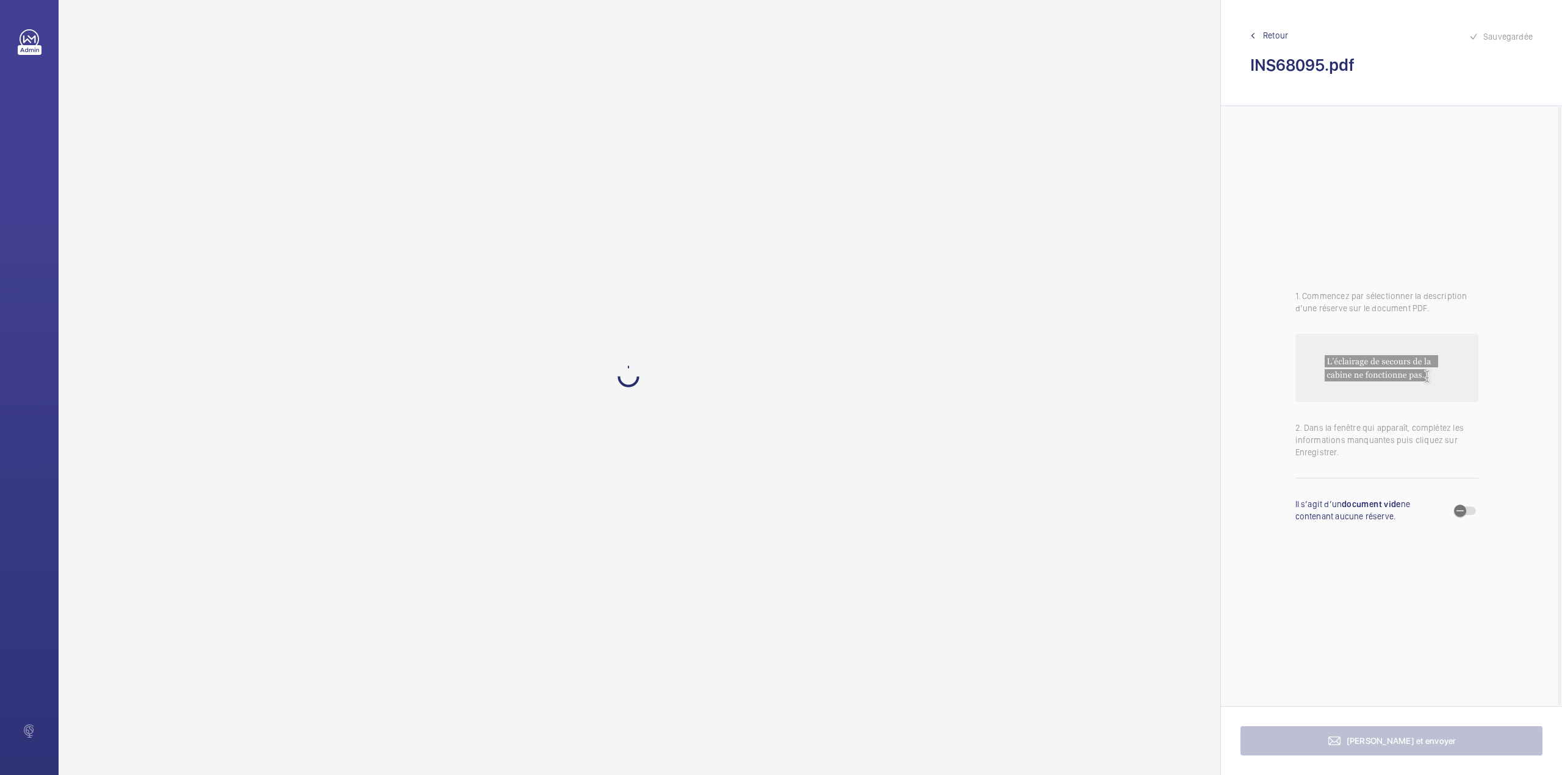
click at [1265, 35] on span "Retour" at bounding box center [1275, 35] width 25 height 12
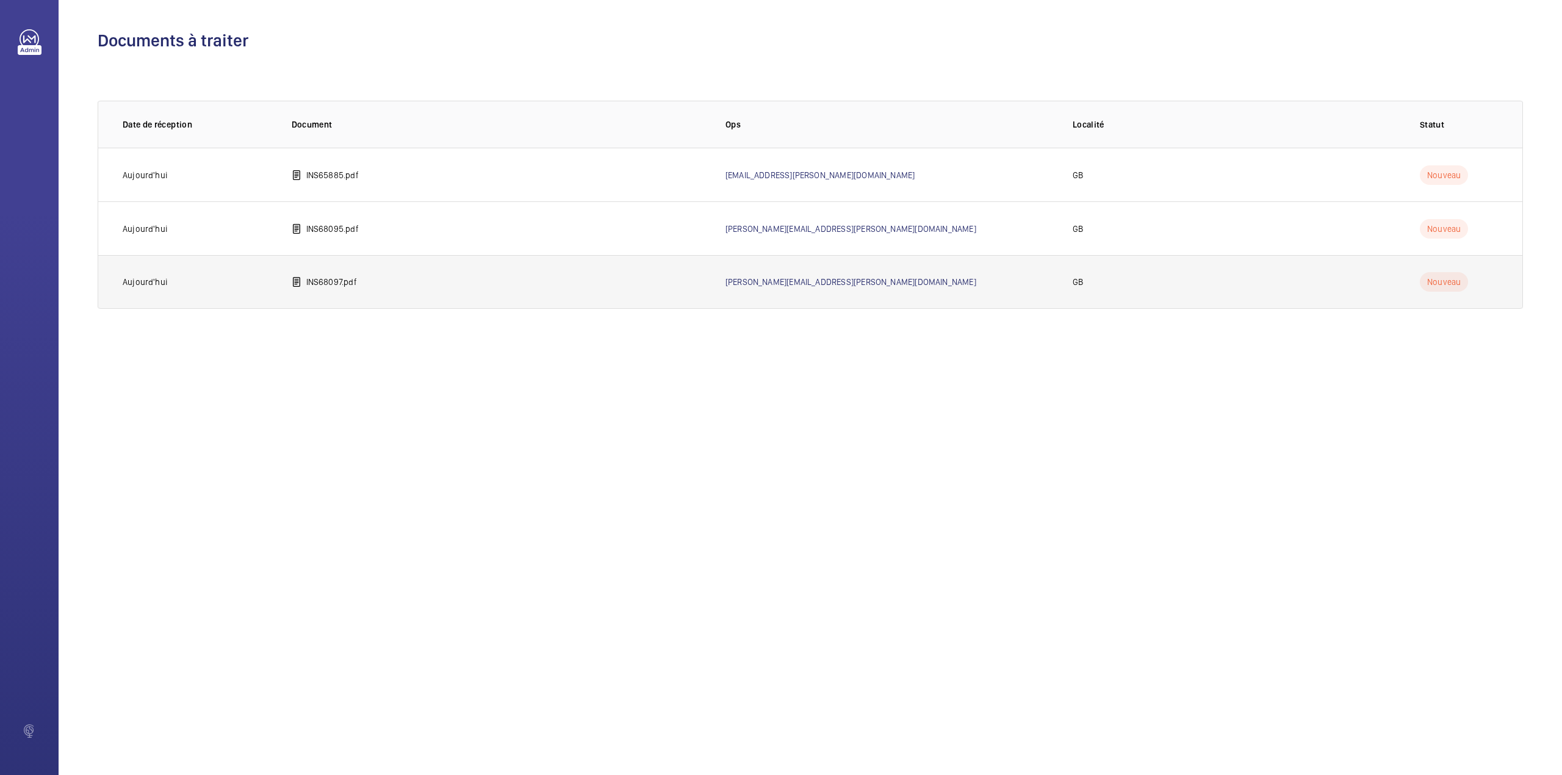
click at [359, 289] on td "INS68097.pdf" at bounding box center [489, 282] width 434 height 54
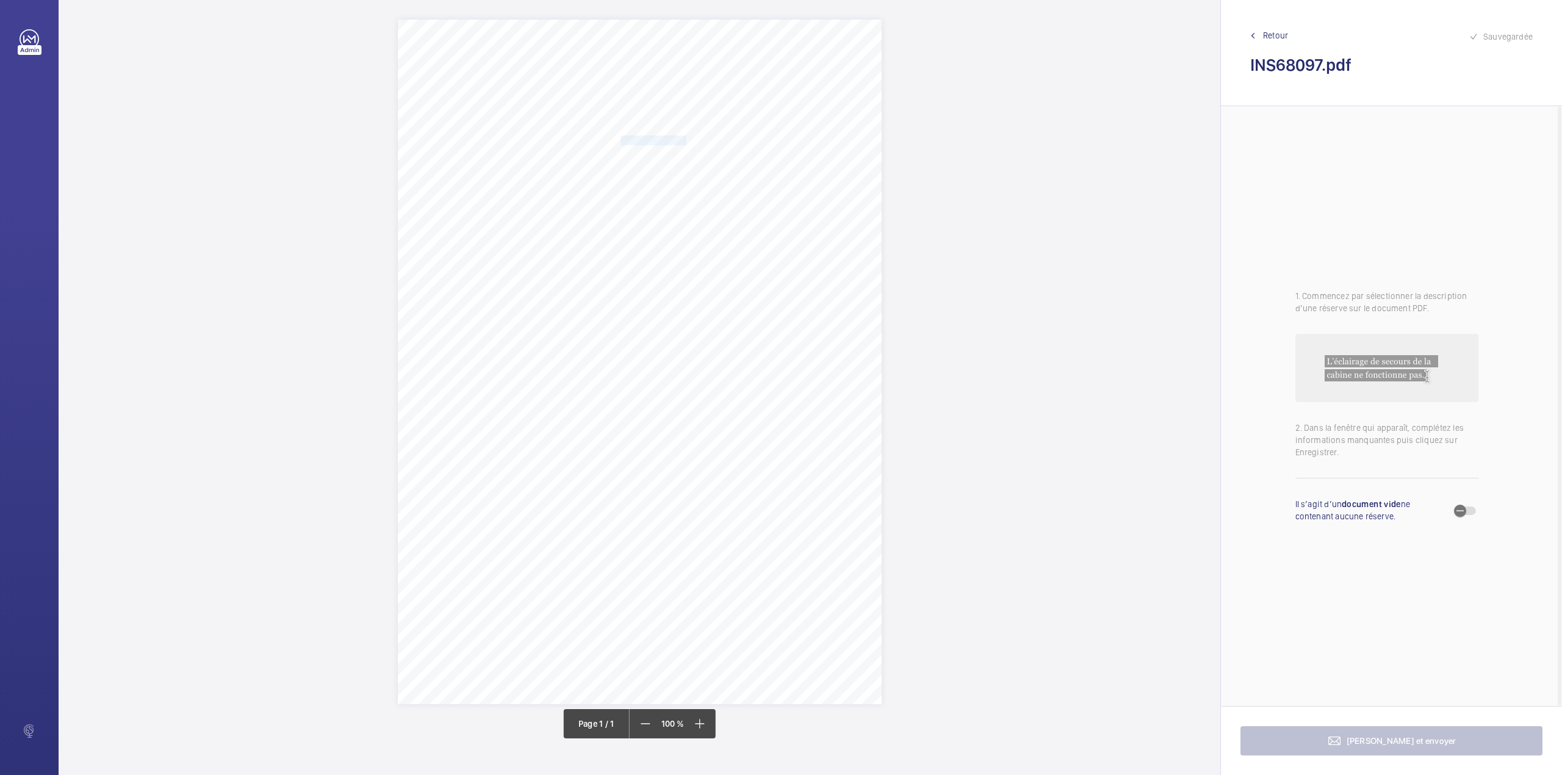
drag, startPoint x: 621, startPoint y: 140, endPoint x: 685, endPoint y: 139, distance: 64.1
click at [685, 139] on span "Notting Hill Genesis" at bounding box center [654, 140] width 66 height 9
copy span "Notting Hill Genesis"
drag, startPoint x: 642, startPoint y: 284, endPoint x: 716, endPoint y: 278, distance: 74.1
click at [716, 278] on textarea "Notting Hill Genesis" at bounding box center [733, 291] width 209 height 55
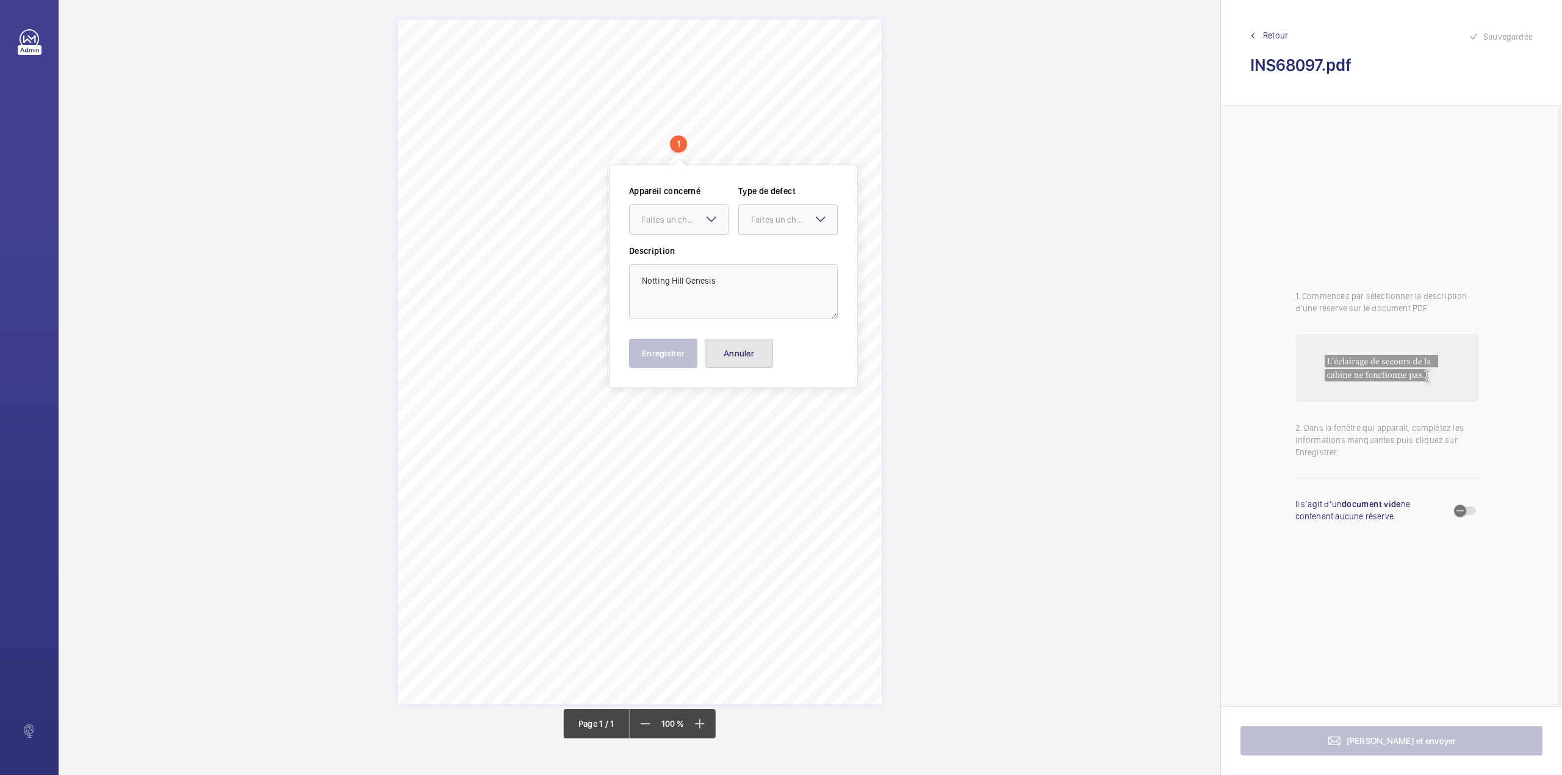
drag, startPoint x: 728, startPoint y: 350, endPoint x: 717, endPoint y: 278, distance: 72.9
click at [728, 350] on button "Annuler" at bounding box center [739, 353] width 68 height 29
drag, startPoint x: 621, startPoint y: 154, endPoint x: 793, endPoint y: 153, distance: 172.7
click at [695, 153] on span "[STREET_ADDRESS]" at bounding box center [658, 155] width 74 height 9
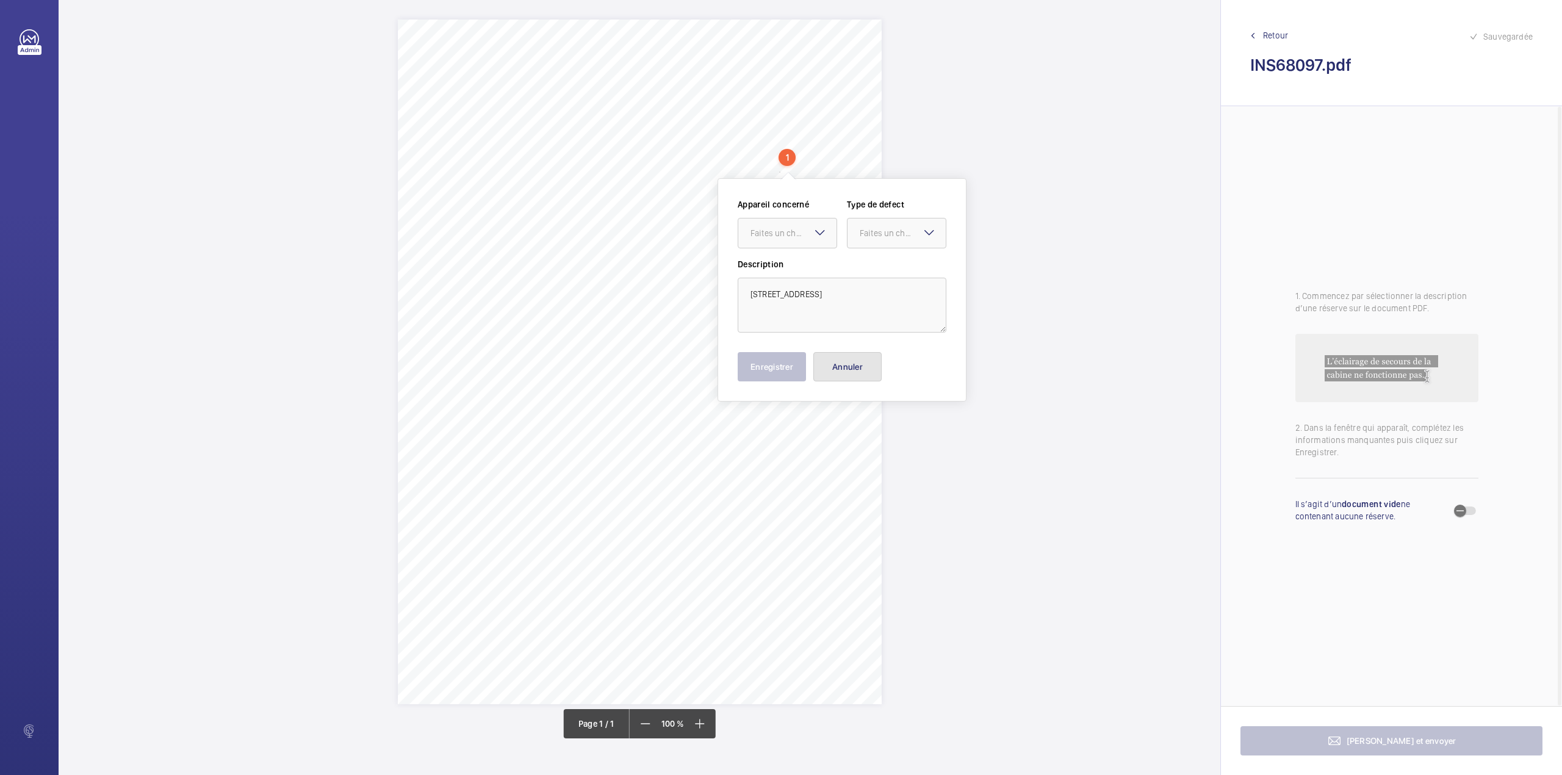
drag, startPoint x: 872, startPoint y: 371, endPoint x: 863, endPoint y: 367, distance: 9.6
click at [872, 371] on button "Annuler" at bounding box center [848, 366] width 68 height 29
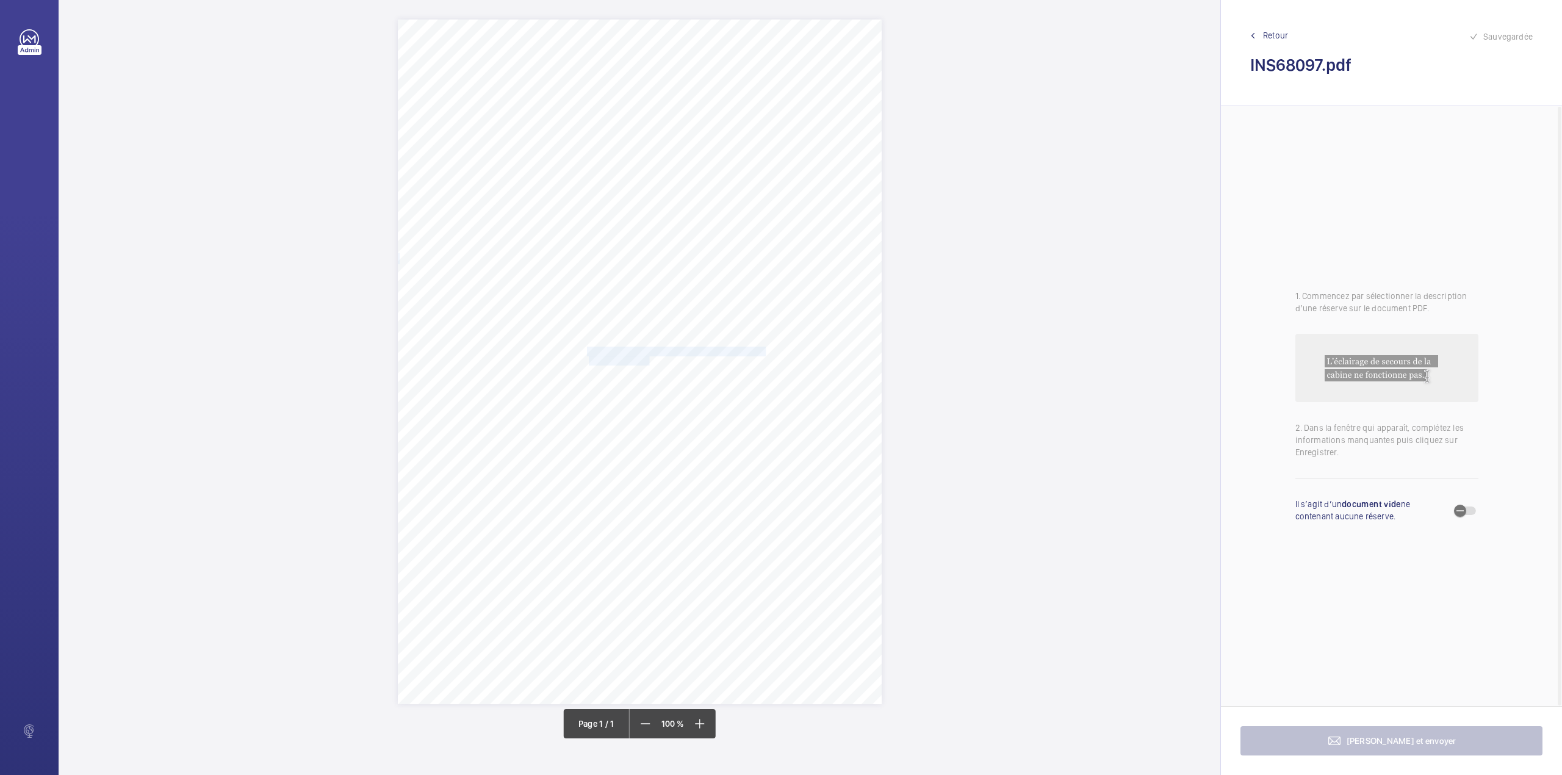
drag, startPoint x: 590, startPoint y: 350, endPoint x: 648, endPoint y: 363, distance: 59.8
click at [648, 363] on div "Signed: Lifting Operations and Lifting Equipment Regulations 1998 Report of Tho…" at bounding box center [640, 362] width 484 height 685
click at [636, 181] on div "Faites un choix" at bounding box center [648, 182] width 86 height 12
click at [636, 206] on div "INS68097" at bounding box center [642, 219] width 98 height 29
click at [730, 186] on div "Faites un choix" at bounding box center [758, 182] width 86 height 12
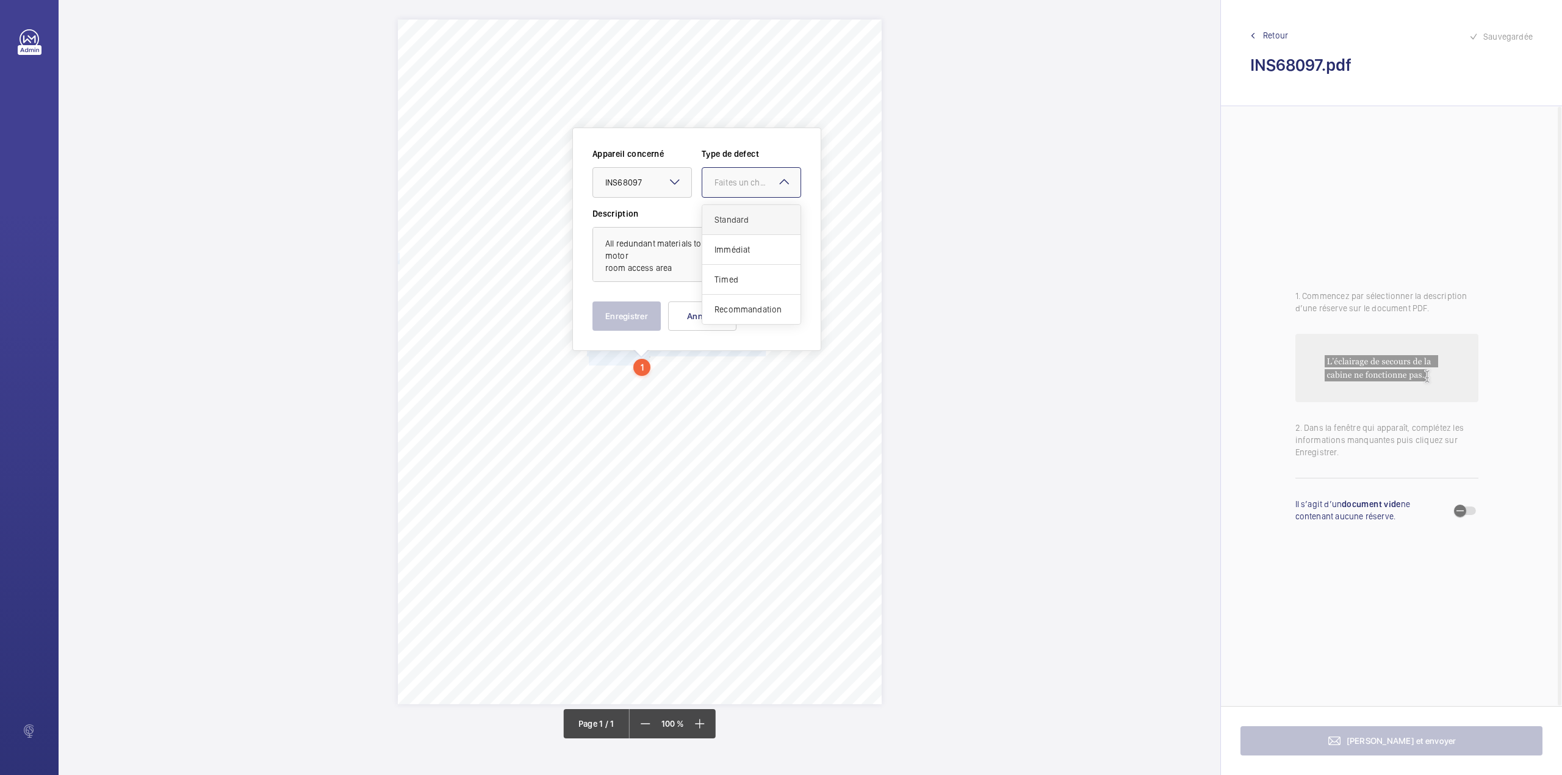
click at [730, 217] on span "Standard" at bounding box center [752, 220] width 74 height 12
click at [680, 267] on textarea "All redundant materials to be removed from the motor room access area" at bounding box center [697, 254] width 209 height 55
type textarea "All redundant materials to be removed from the motor room access area."
click at [630, 311] on button "Enregistrer" at bounding box center [627, 315] width 68 height 29
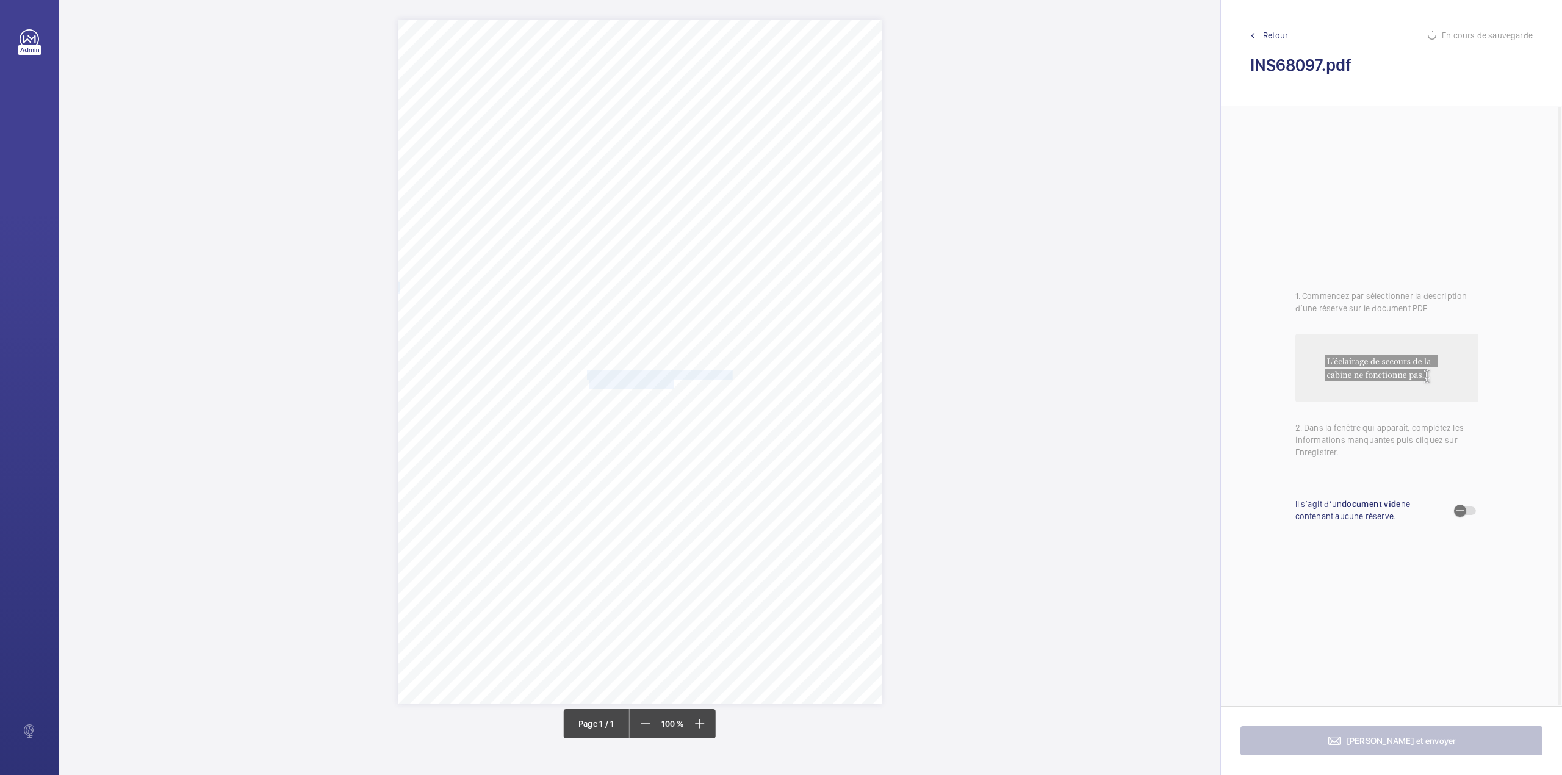
drag, startPoint x: 588, startPoint y: 377, endPoint x: 673, endPoint y: 380, distance: 84.3
click at [673, 380] on div "Signed: Lifting Operations and Lifting Equipment Regulations 1998 Report of Tho…" at bounding box center [640, 362] width 484 height 685
click at [679, 206] on div at bounding box center [667, 199] width 98 height 29
click at [676, 230] on div "INS68097" at bounding box center [667, 236] width 98 height 29
click at [747, 208] on div at bounding box center [776, 199] width 98 height 29
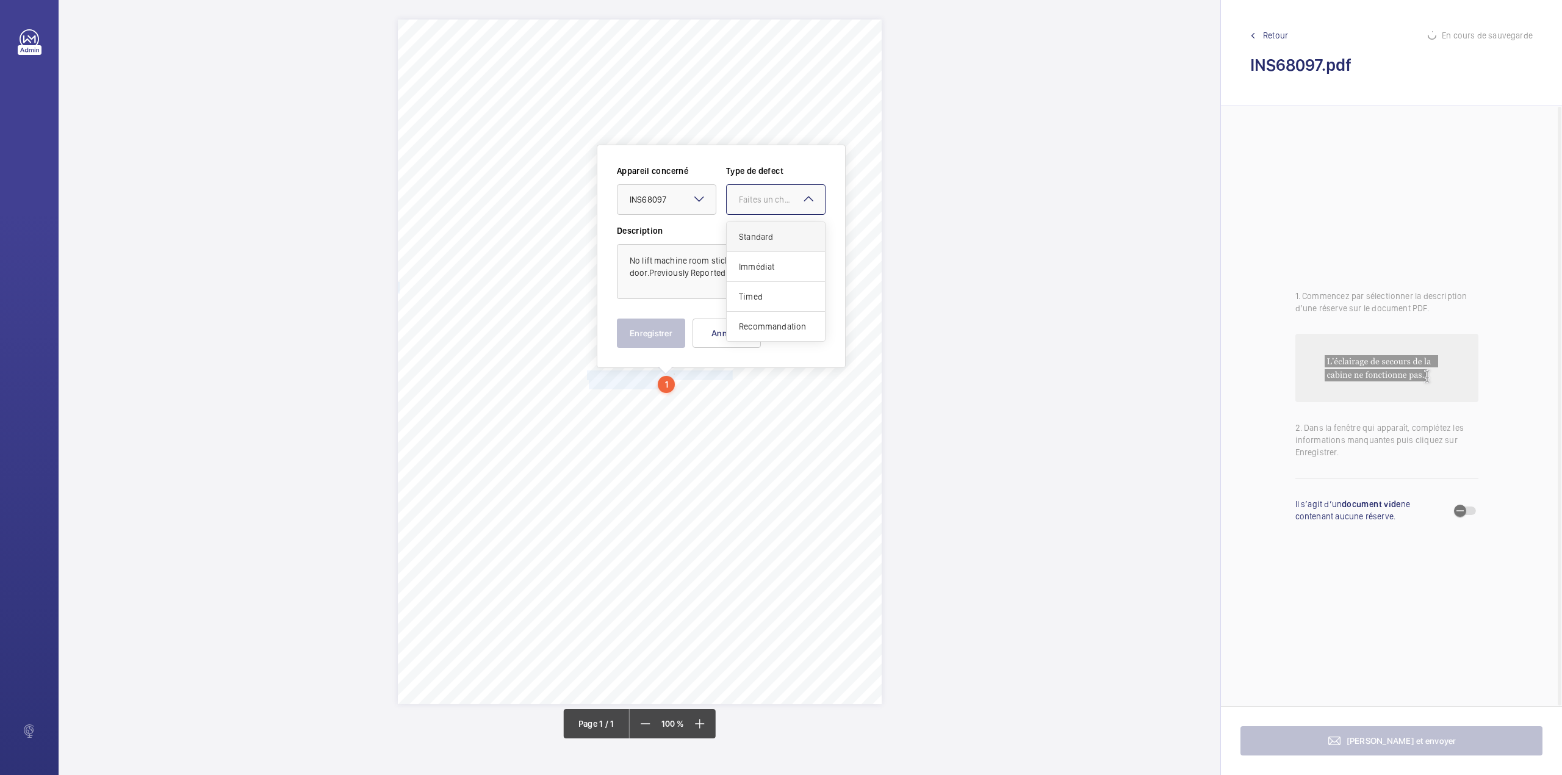
click at [748, 233] on span "Standard" at bounding box center [776, 237] width 74 height 12
click at [735, 273] on textarea "No lift machine room sticker on motor room door.Previously Reported" at bounding box center [721, 271] width 209 height 55
type textarea "No lift machine room sticker on motor room door.Previously Reported."
click at [648, 330] on button "Enregistrer" at bounding box center [651, 333] width 68 height 29
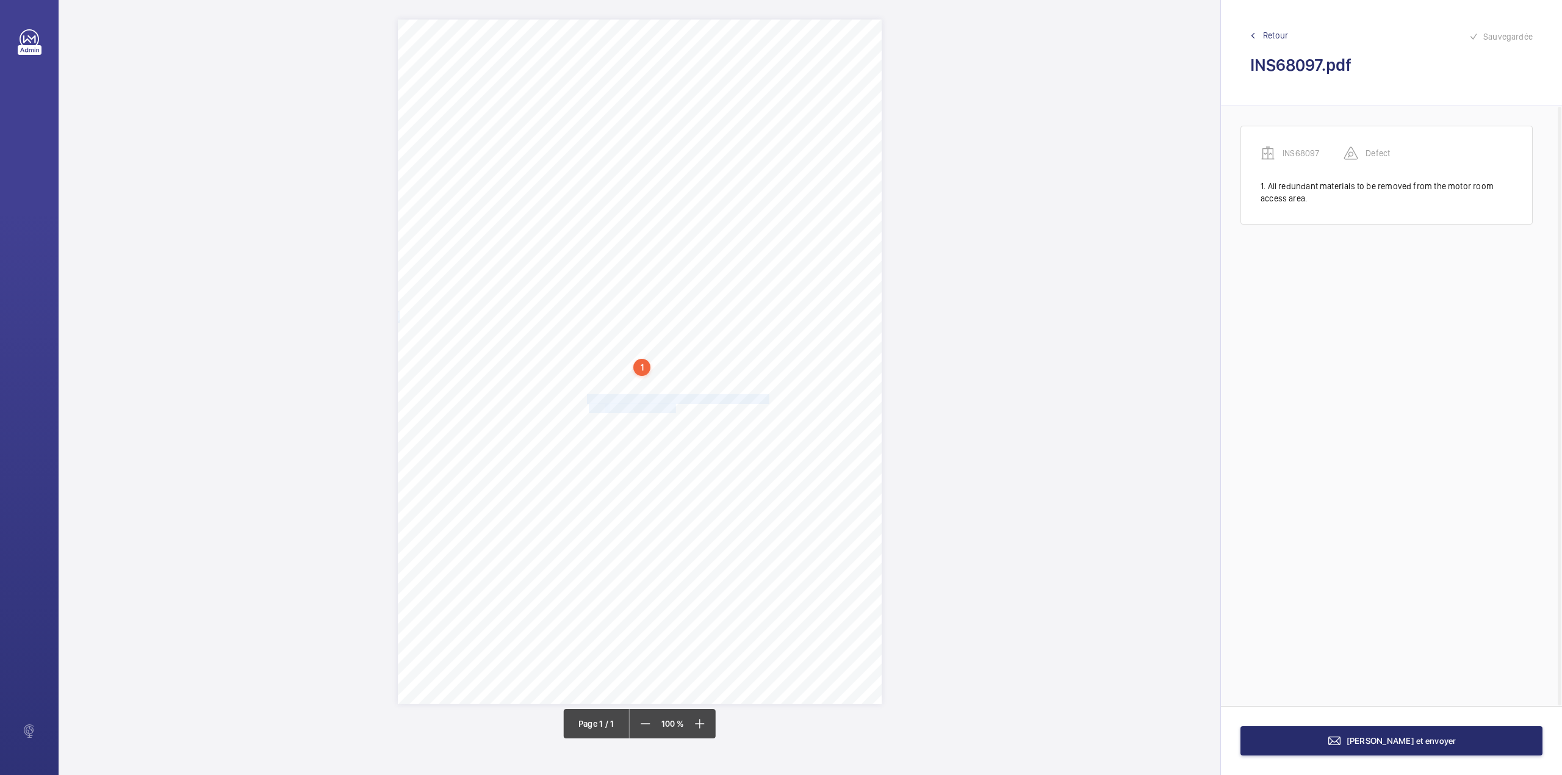
drag, startPoint x: 588, startPoint y: 396, endPoint x: 674, endPoint y: 409, distance: 87.0
click at [674, 409] on div "Signed: Lifting Operations and Lifting Equipment Regulations 1998 Report of Tho…" at bounding box center [640, 362] width 484 height 685
click at [679, 237] on div at bounding box center [668, 228] width 98 height 29
click at [674, 264] on span "INS68097" at bounding box center [669, 266] width 74 height 12
click at [747, 237] on div at bounding box center [778, 228] width 98 height 29
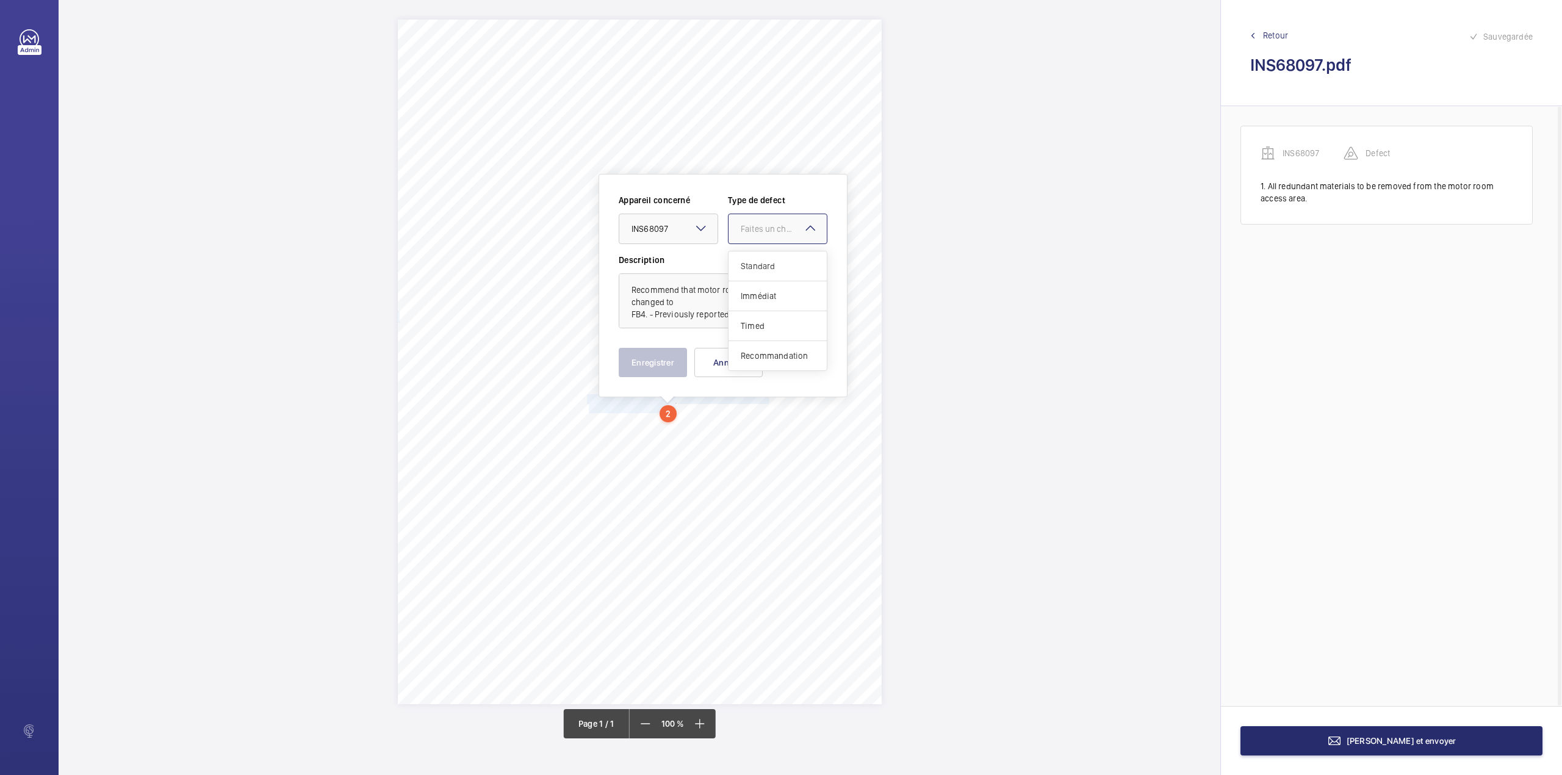
click at [748, 259] on div "Standard" at bounding box center [778, 266] width 98 height 30
click at [732, 316] on textarea "Recommend that motor room door lock be changed to FB4. - Previously reported" at bounding box center [723, 300] width 209 height 55
type textarea "Recommend that motor room door lock be changed to FB4. - Previously reported."
click at [668, 358] on button "Enregistrer" at bounding box center [653, 362] width 68 height 29
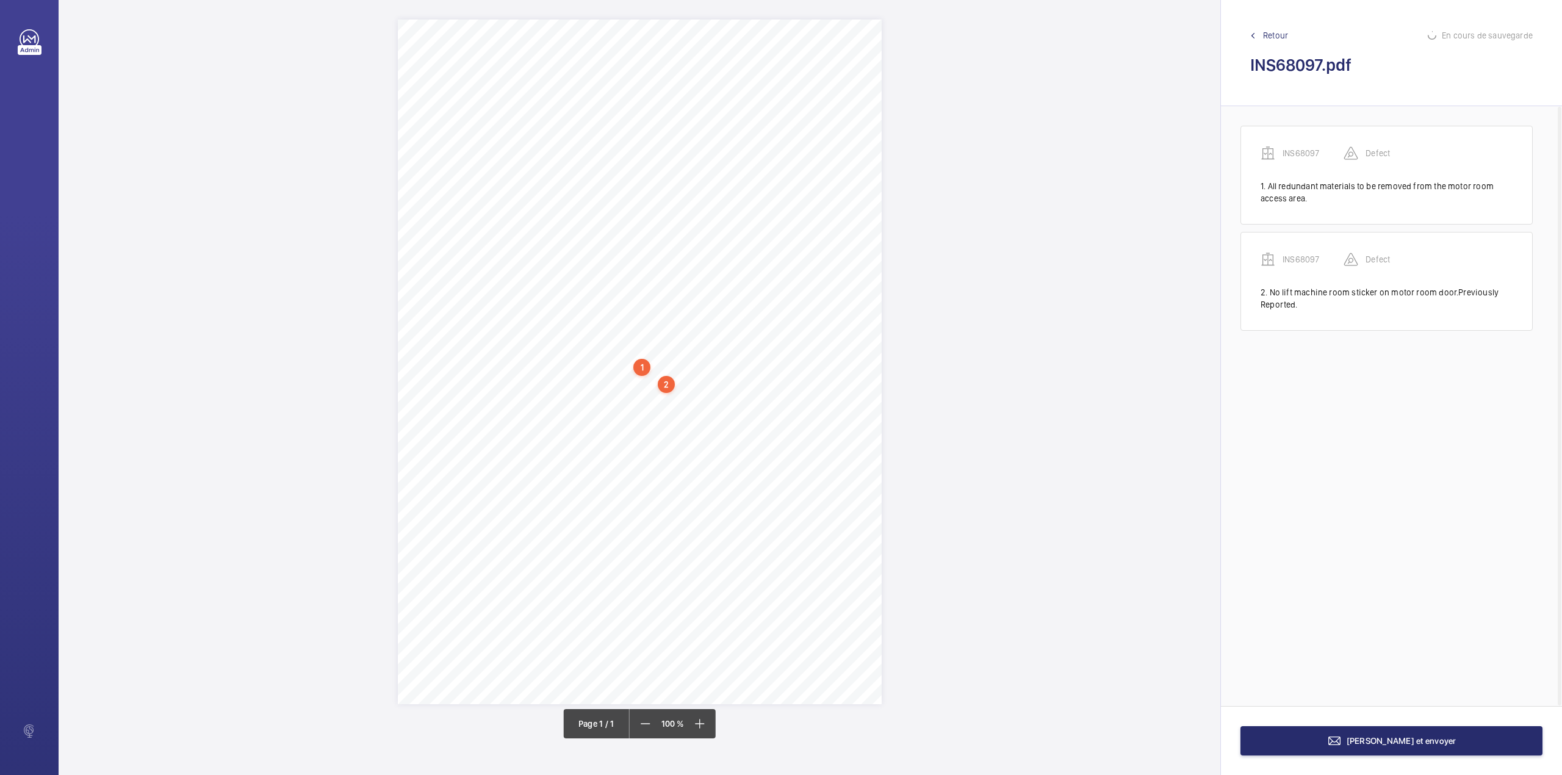
click at [588, 421] on span "There is no smoke detector or fire extinguisher fitted in the" at bounding box center [683, 422] width 192 height 9
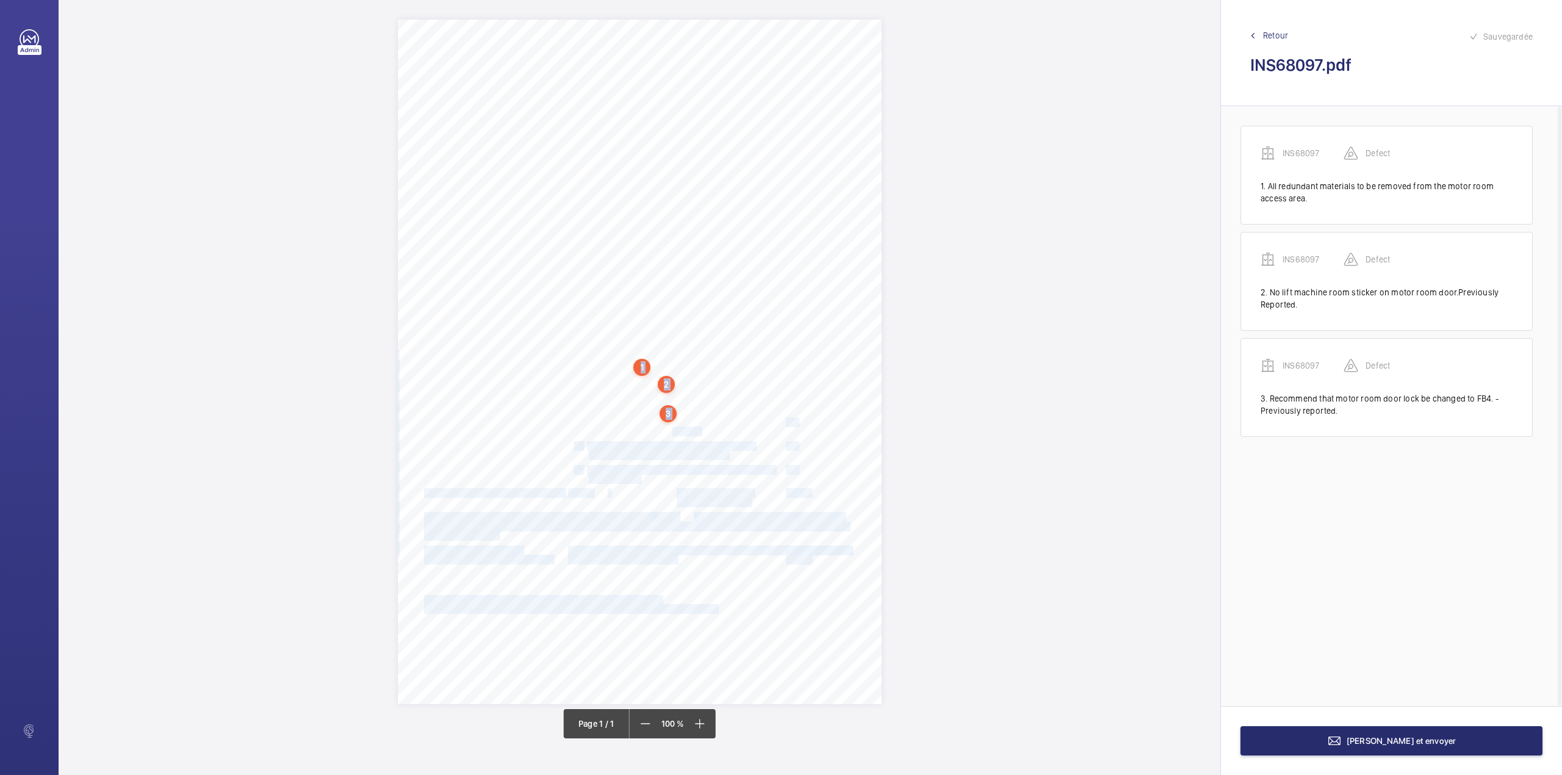
click at [684, 427] on span "motor room. - Previously reported" at bounding box center [645, 431] width 112 height 9
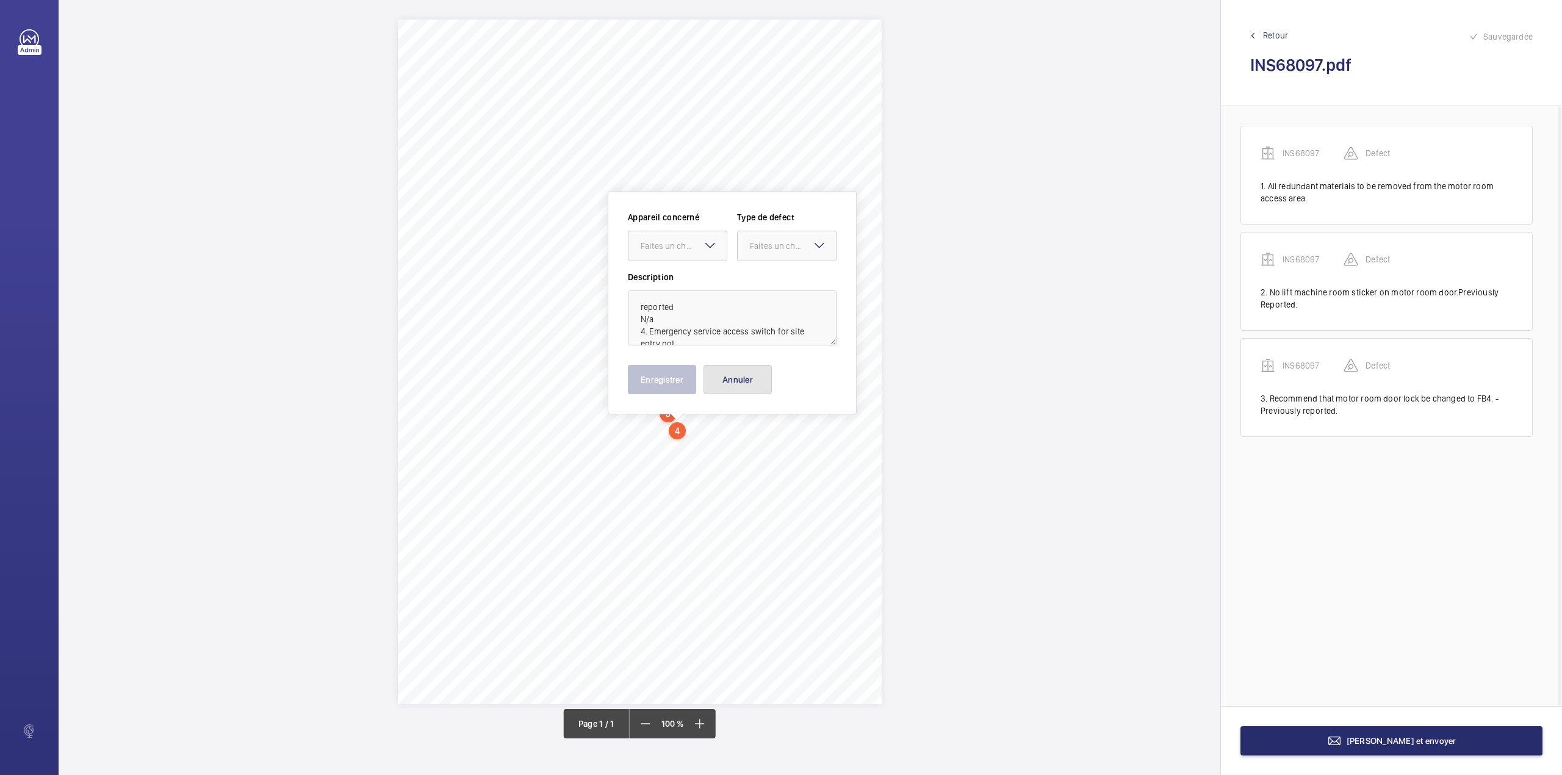
click at [715, 380] on button "Annuler" at bounding box center [738, 379] width 68 height 29
drag, startPoint x: 589, startPoint y: 420, endPoint x: 699, endPoint y: 428, distance: 110.1
click at [699, 428] on div "Signed: Lifting Operations and Lifting Equipment Regulations 1998 Report of Tho…" at bounding box center [640, 362] width 484 height 685
drag, startPoint x: 704, startPoint y: 248, endPoint x: 702, endPoint y: 261, distance: 13.6
click at [703, 250] on div "Faites un choix" at bounding box center [699, 248] width 86 height 12
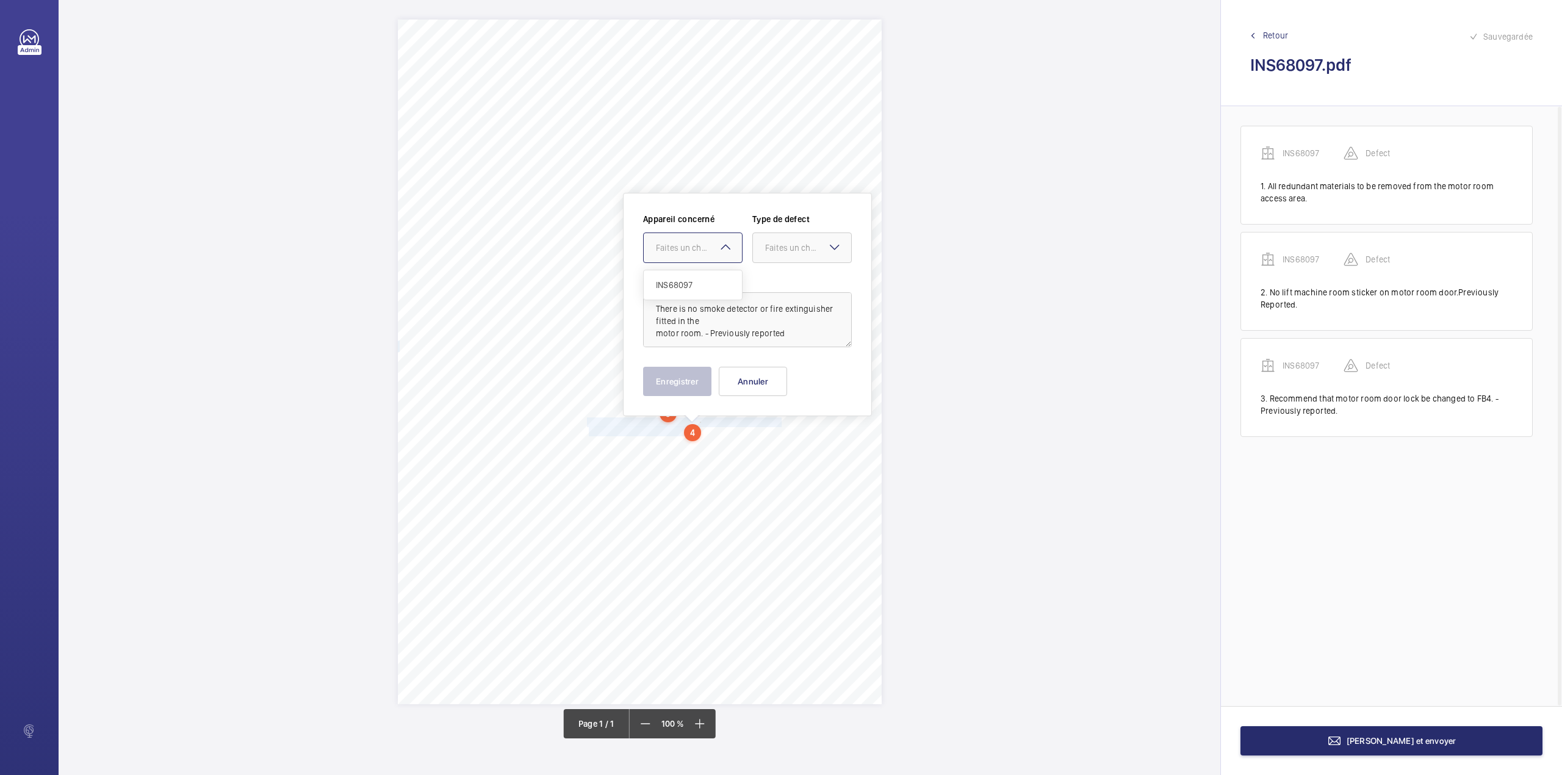
click at [701, 283] on span "INS68097" at bounding box center [693, 285] width 74 height 12
click at [780, 254] on div "Faites un choix" at bounding box center [808, 248] width 86 height 12
click at [777, 272] on div "Standard" at bounding box center [802, 285] width 98 height 30
click at [782, 333] on textarea "There is no smoke detector or fire extinguisher fitted in the motor room. - Pre…" at bounding box center [747, 319] width 209 height 55
type textarea "There is no smoke detector or fire extinguisher fitted in the motor room. - Pre…"
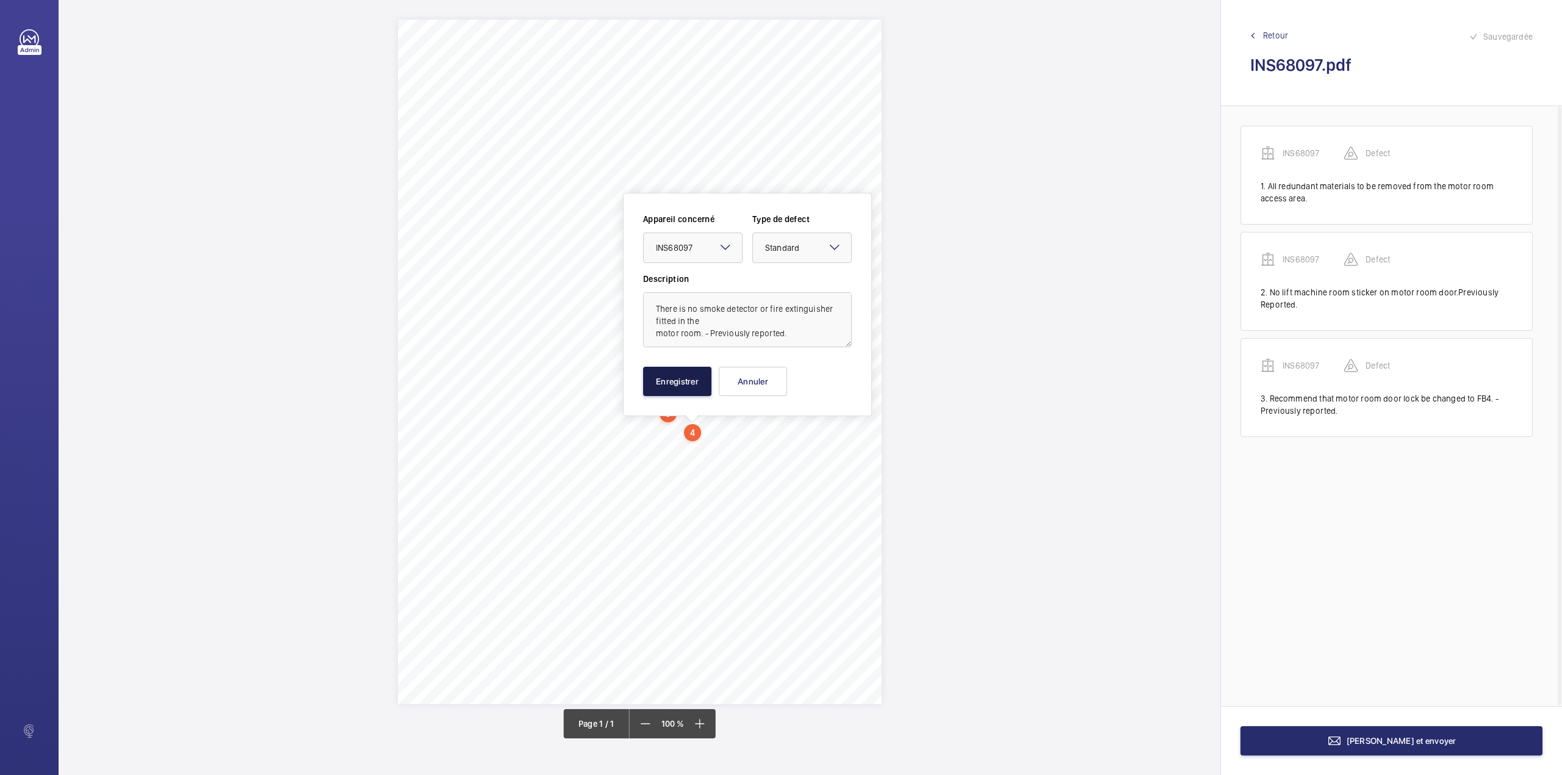
click at [679, 381] on button "Enregistrer" at bounding box center [677, 381] width 68 height 29
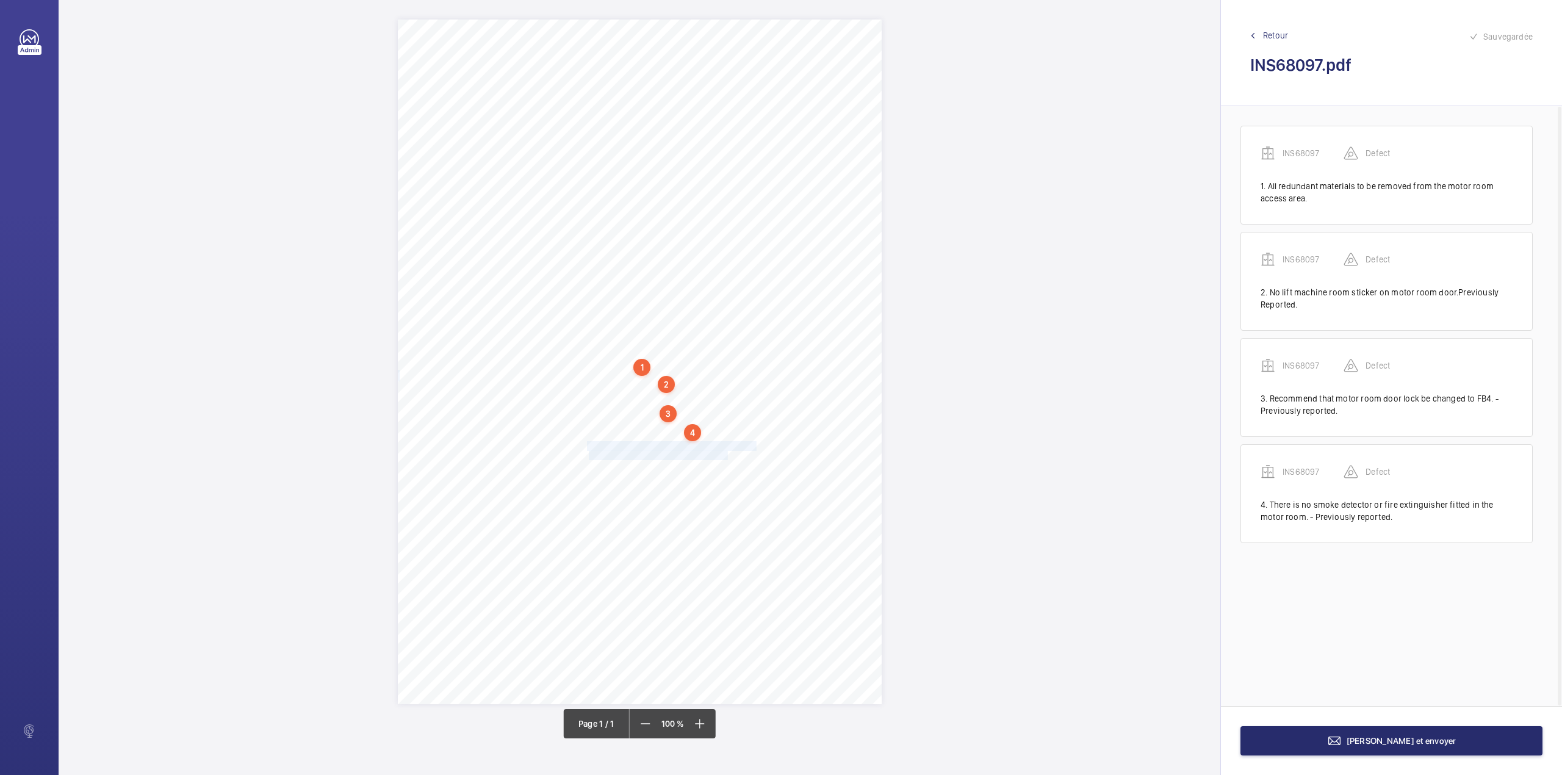
drag, startPoint x: 588, startPoint y: 444, endPoint x: 726, endPoint y: 455, distance: 138.3
click at [726, 455] on div "Signed: Lifting Operations and Lifting Equipment Regulations 1998 Report of Tho…" at bounding box center [640, 362] width 484 height 685
drag, startPoint x: 588, startPoint y: 445, endPoint x: 726, endPoint y: 452, distance: 138.1
click at [726, 452] on div "Signed: Lifting Operations and Lifting Equipment Regulations 1998 Report of Tho…" at bounding box center [640, 362] width 484 height 685
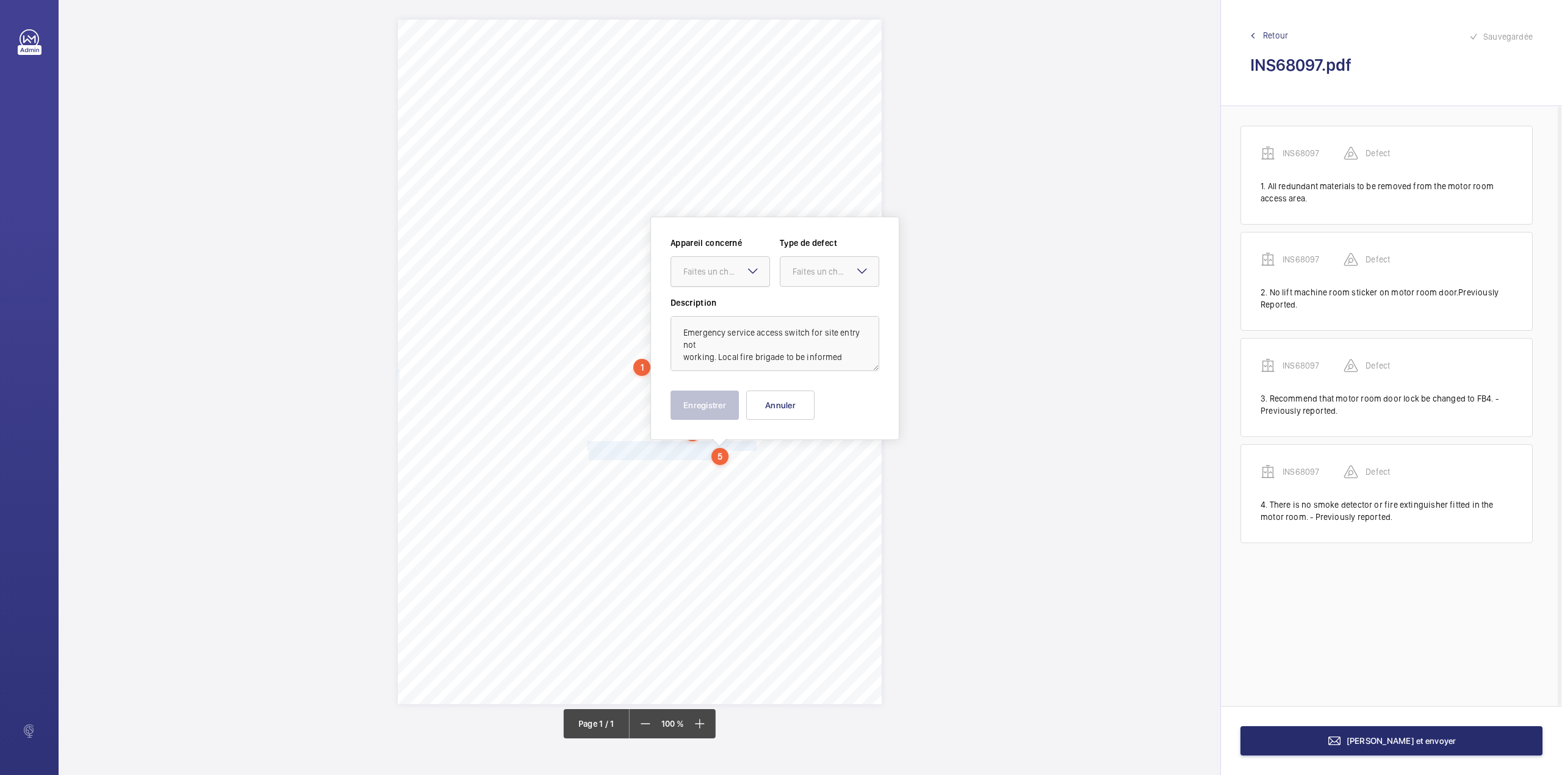
click at [709, 271] on div "Faites un choix" at bounding box center [727, 271] width 86 height 12
click at [721, 301] on div "INS68097" at bounding box center [720, 308] width 98 height 29
click at [789, 281] on div at bounding box center [830, 271] width 98 height 29
click at [789, 310] on div "Standard" at bounding box center [830, 309] width 98 height 30
click at [840, 360] on textarea "Emergency service access switch for site entry not working. Local fire brigade …" at bounding box center [775, 343] width 209 height 55
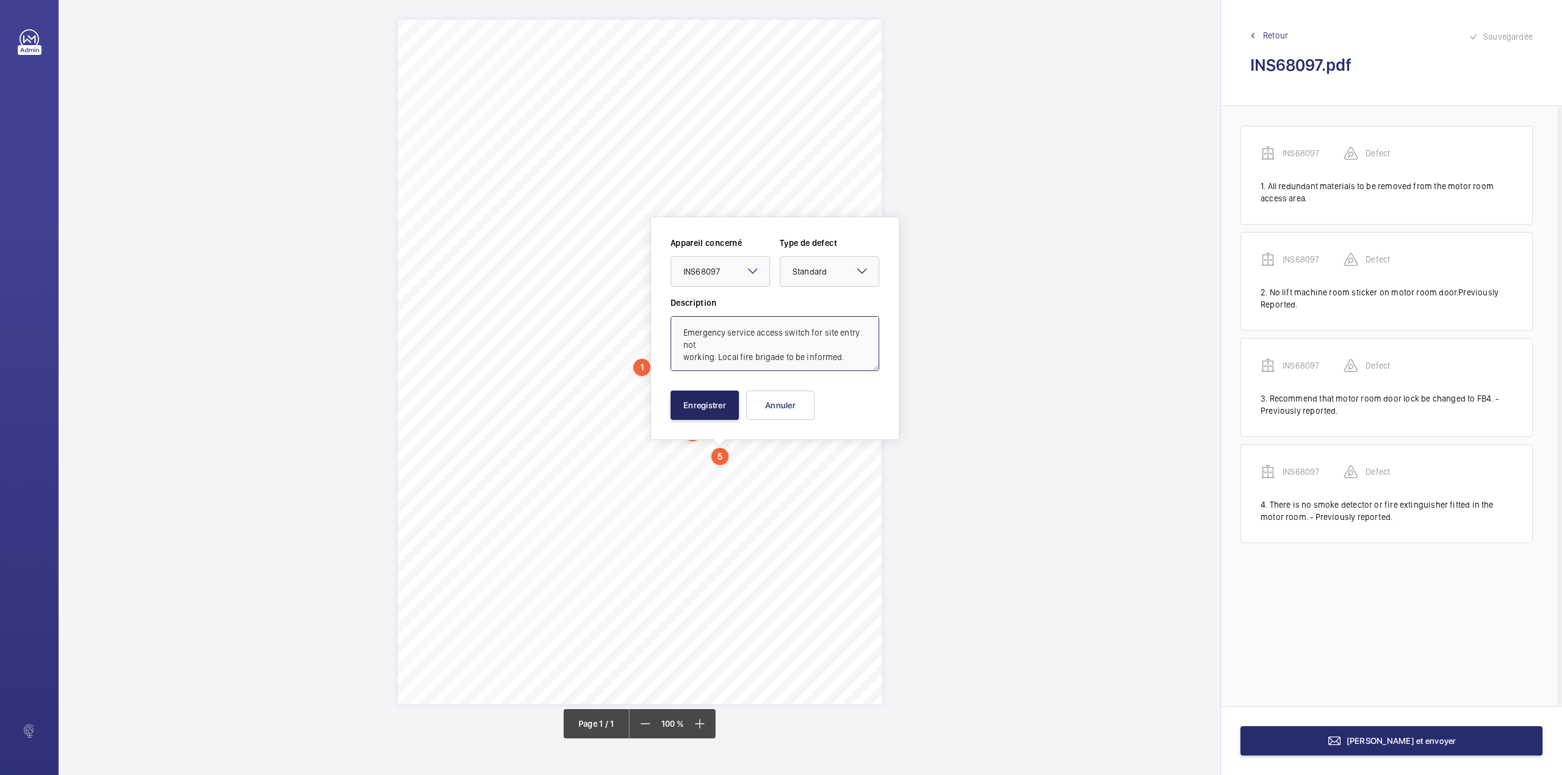
type textarea "Emergency service access switch for site entry not working. Local fire brigade …"
click at [706, 400] on button "Enregistrer" at bounding box center [705, 405] width 68 height 29
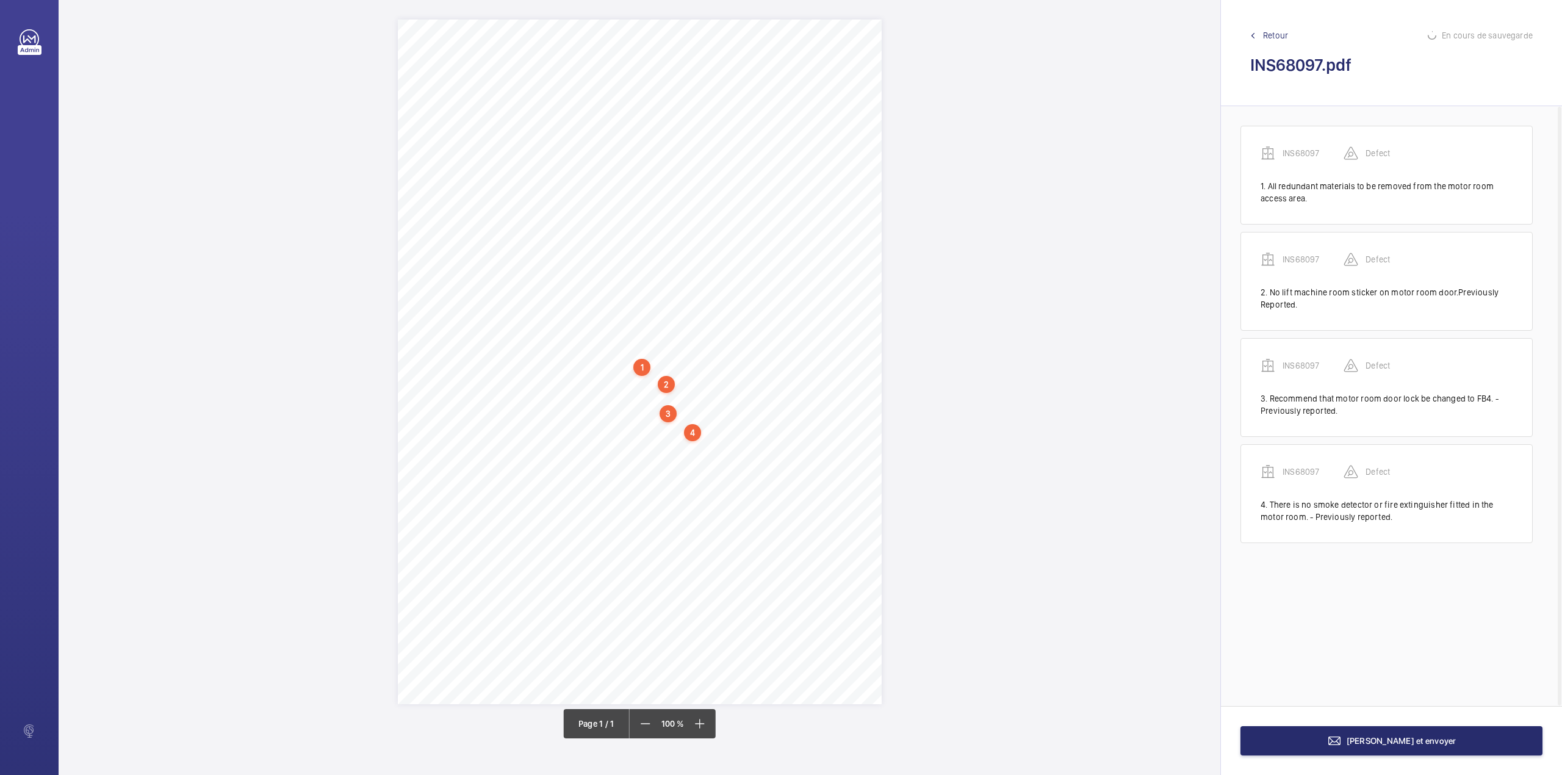
click at [587, 471] on div "Signed: Lifting Operations and Lifting Equipment Regulations 1998 Report of Tho…" at bounding box center [640, 362] width 484 height 685
click at [625, 425] on button "Annuler" at bounding box center [641, 424] width 68 height 29
drag, startPoint x: 588, startPoint y: 468, endPoint x: 640, endPoint y: 478, distance: 52.4
click at [640, 478] on div "Signed: Lifting Operations and Lifting Equipment Regulations 1998 Report of Tho…" at bounding box center [640, 362] width 484 height 685
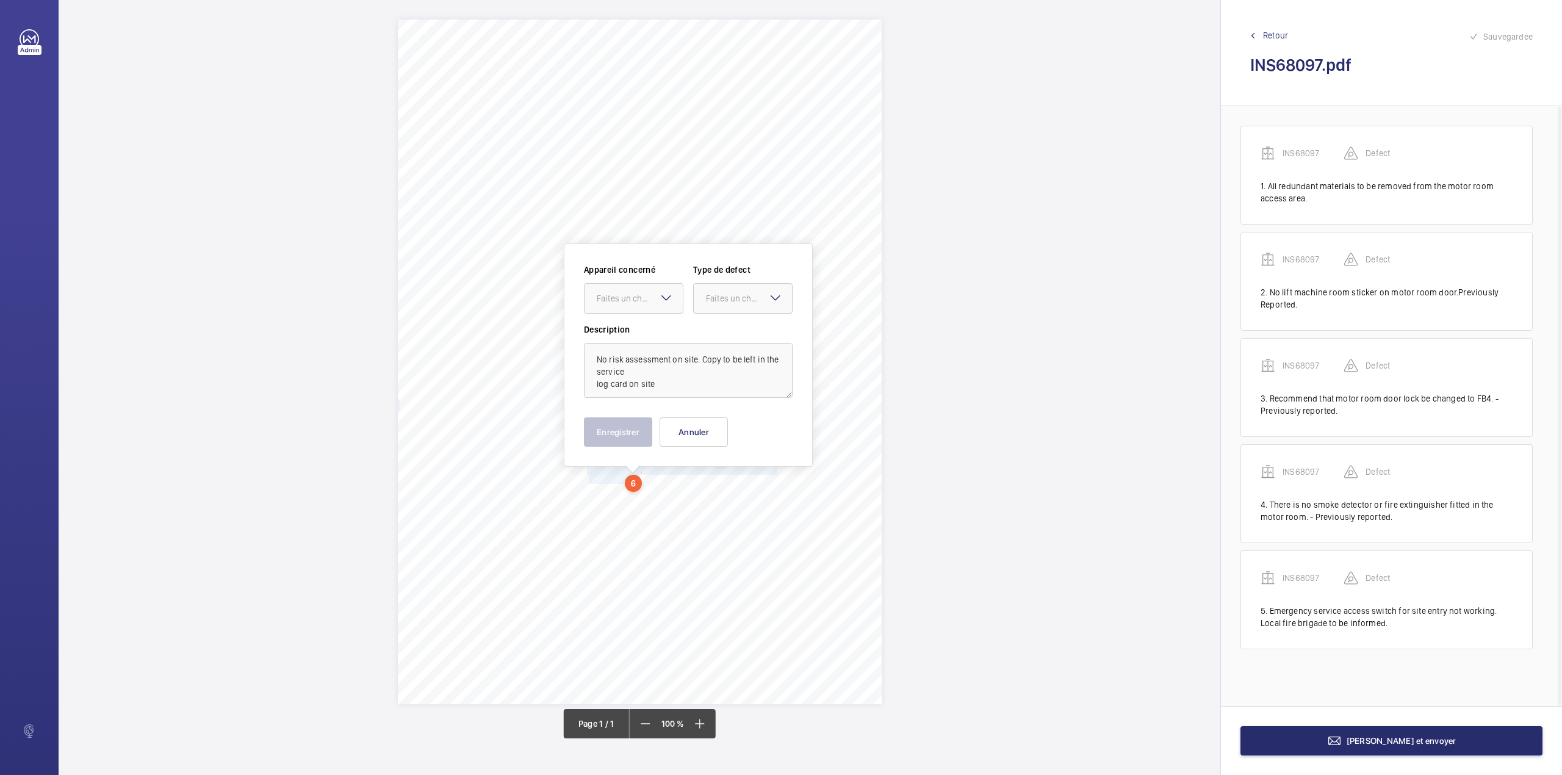
drag, startPoint x: 635, startPoint y: 299, endPoint x: 635, endPoint y: 320, distance: 20.8
click at [635, 303] on div "Faites un choix" at bounding box center [640, 298] width 86 height 12
click at [635, 333] on span "INS68097" at bounding box center [634, 336] width 74 height 12
click at [712, 313] on div "Faites un choix" at bounding box center [742, 298] width 99 height 31
click at [713, 332] on span "Standard" at bounding box center [743, 336] width 74 height 12
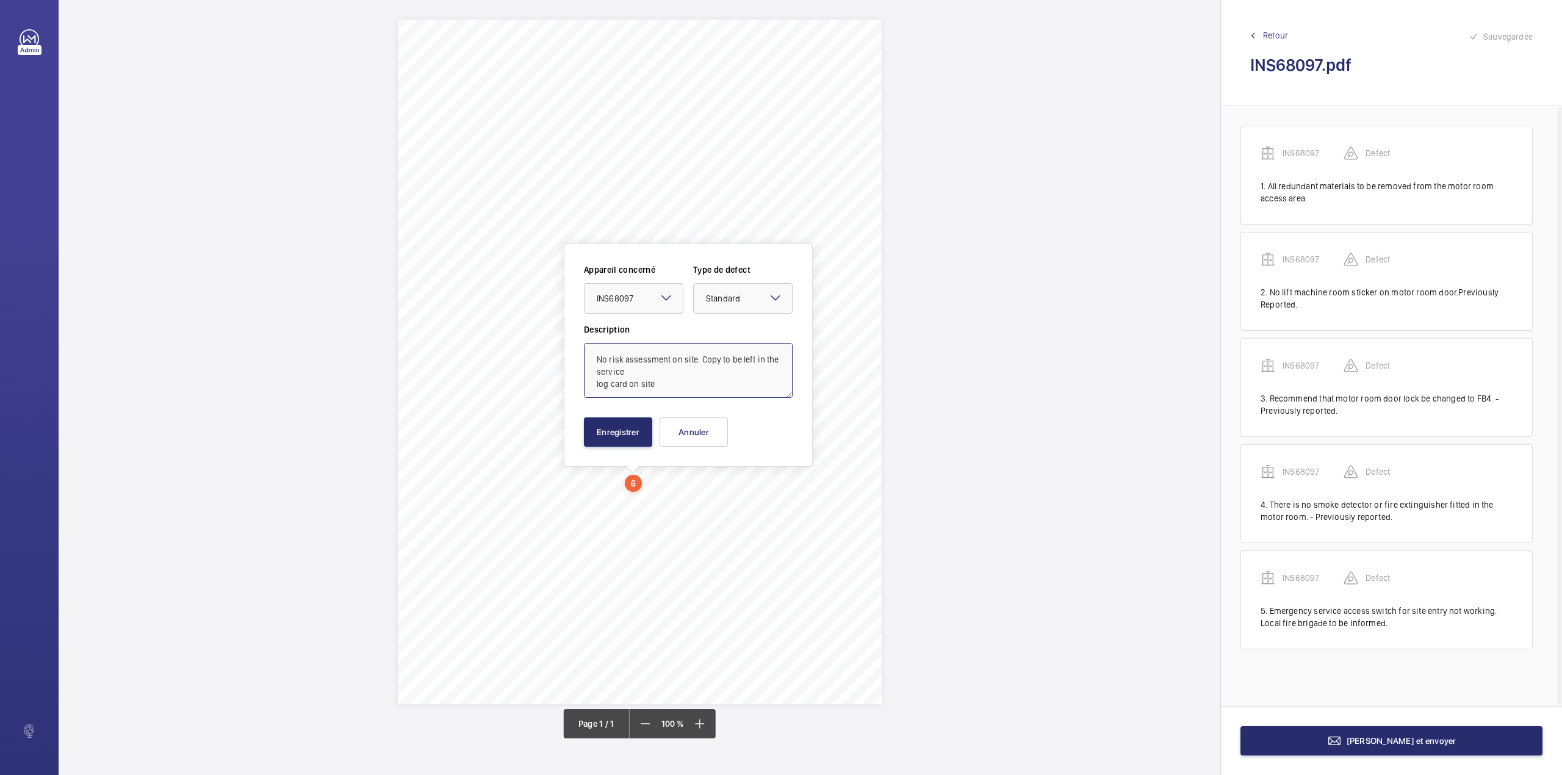
click at [673, 376] on textarea "No risk assessment on site. Copy to be left in the service log card on site" at bounding box center [688, 370] width 209 height 55
click at [670, 381] on textarea "No risk assessment on site. Copy to be left in the service log card on site" at bounding box center [688, 370] width 209 height 55
type textarea "No risk assessment on site. Copy to be left in the service log card on site."
click at [626, 442] on button "Enregistrer" at bounding box center [618, 431] width 68 height 29
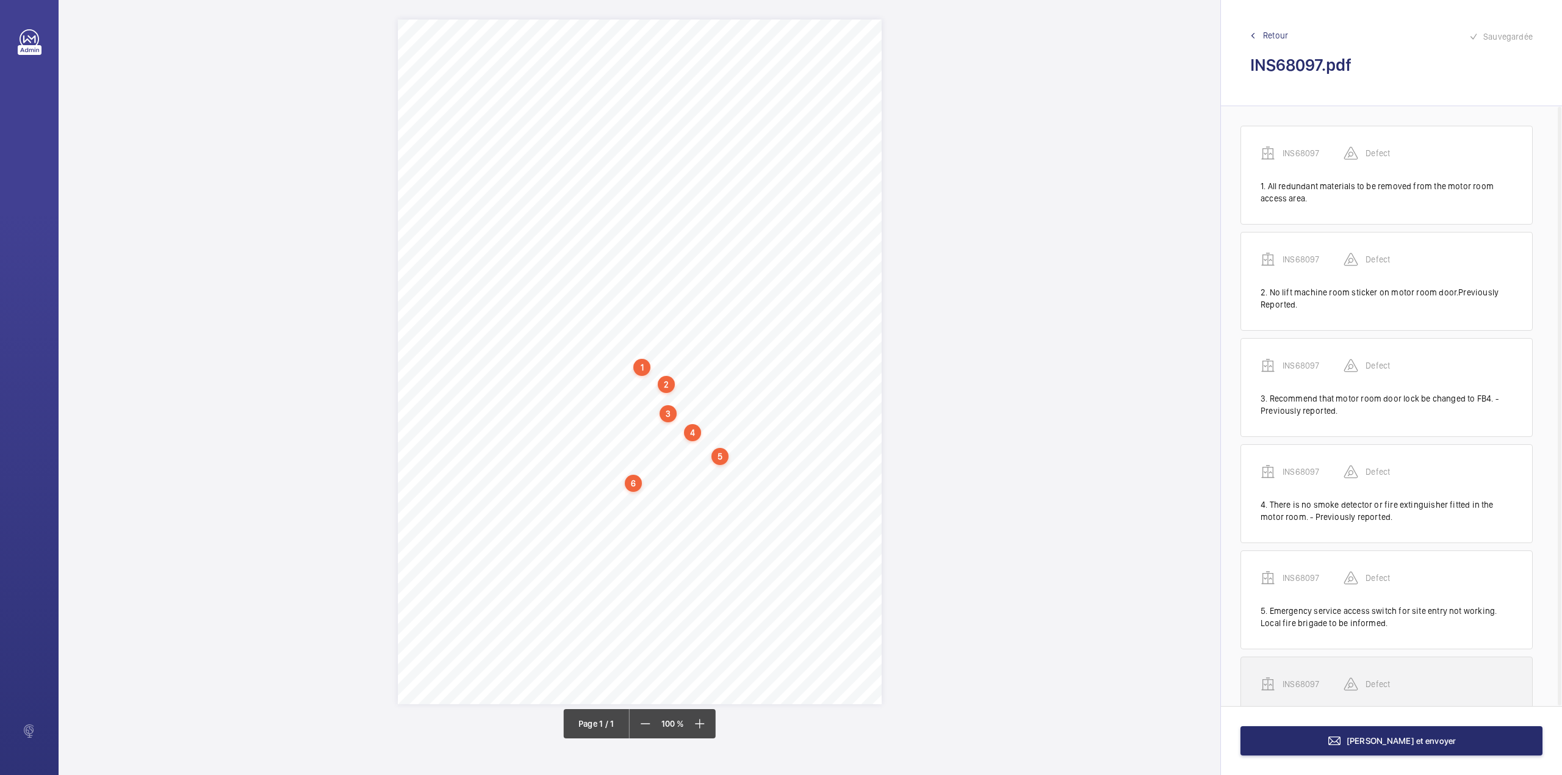
scroll to position [71, 0]
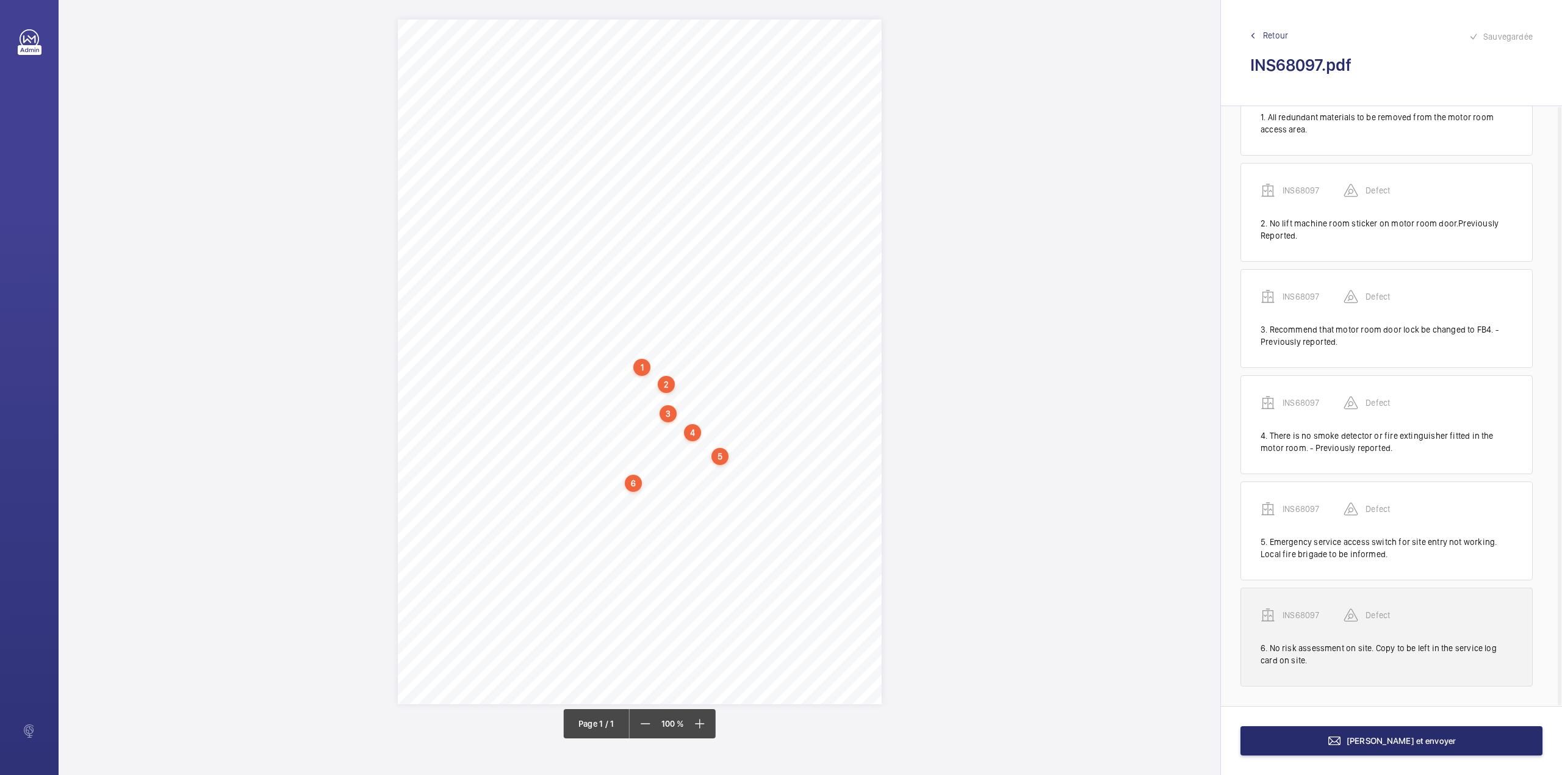
click at [1304, 614] on p "INS68097" at bounding box center [1313, 615] width 61 height 12
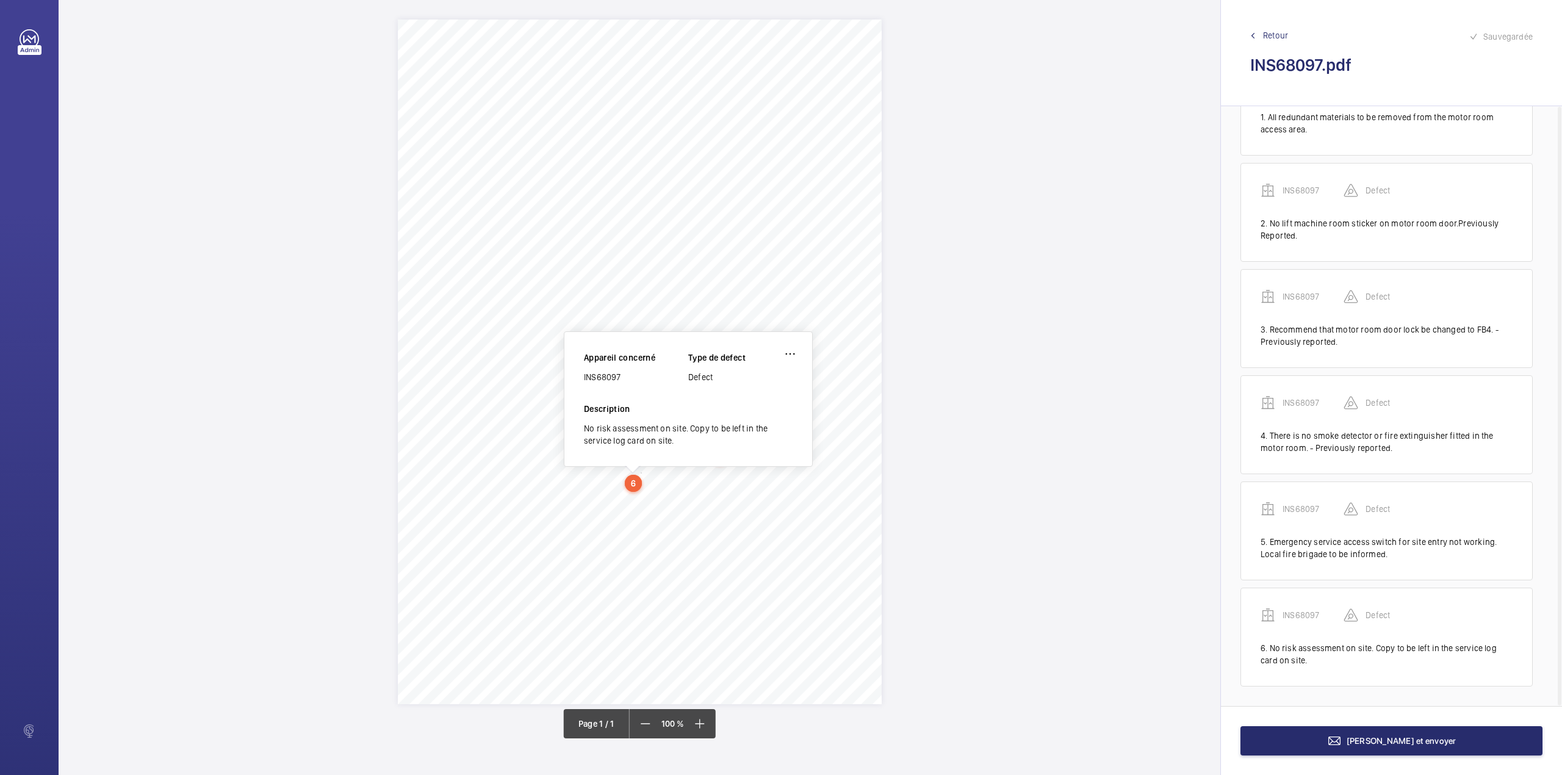
drag, startPoint x: 584, startPoint y: 377, endPoint x: 624, endPoint y: 378, distance: 39.7
click at [624, 378] on div "INS68097" at bounding box center [636, 377] width 104 height 12
copy div "INS68097"
click at [1424, 738] on span "[PERSON_NAME] et envoyer" at bounding box center [1402, 741] width 110 height 10
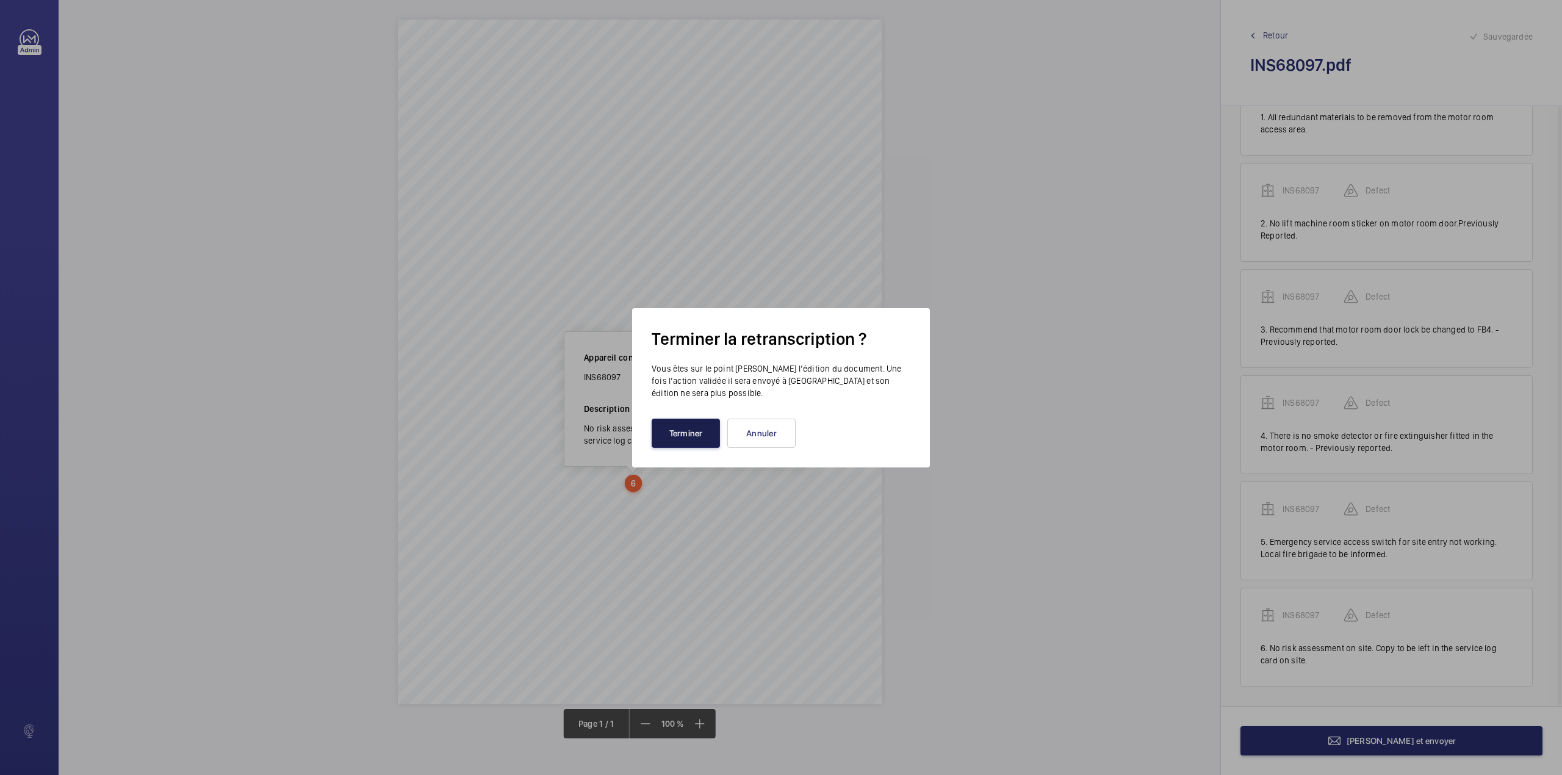
click at [675, 425] on button "Terminer" at bounding box center [686, 433] width 68 height 29
